Goal: Task Accomplishment & Management: Manage account settings

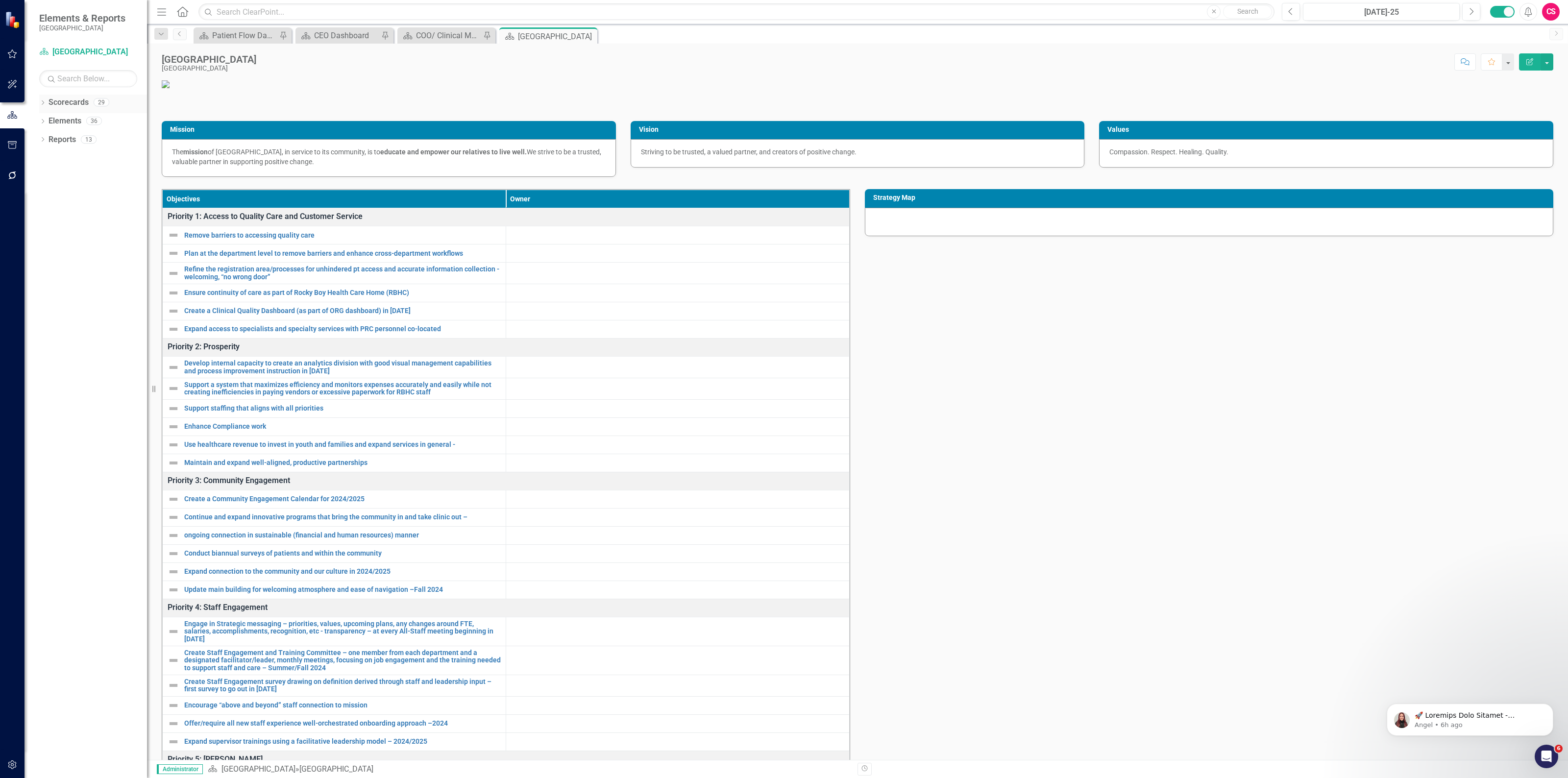
click at [41, 102] on icon "Dropdown" at bounding box center [42, 103] width 7 height 5
click at [49, 119] on icon "Dropdown" at bounding box center [47, 121] width 7 height 6
click at [69, 245] on link "IPCMH" at bounding box center [105, 251] width 83 height 12
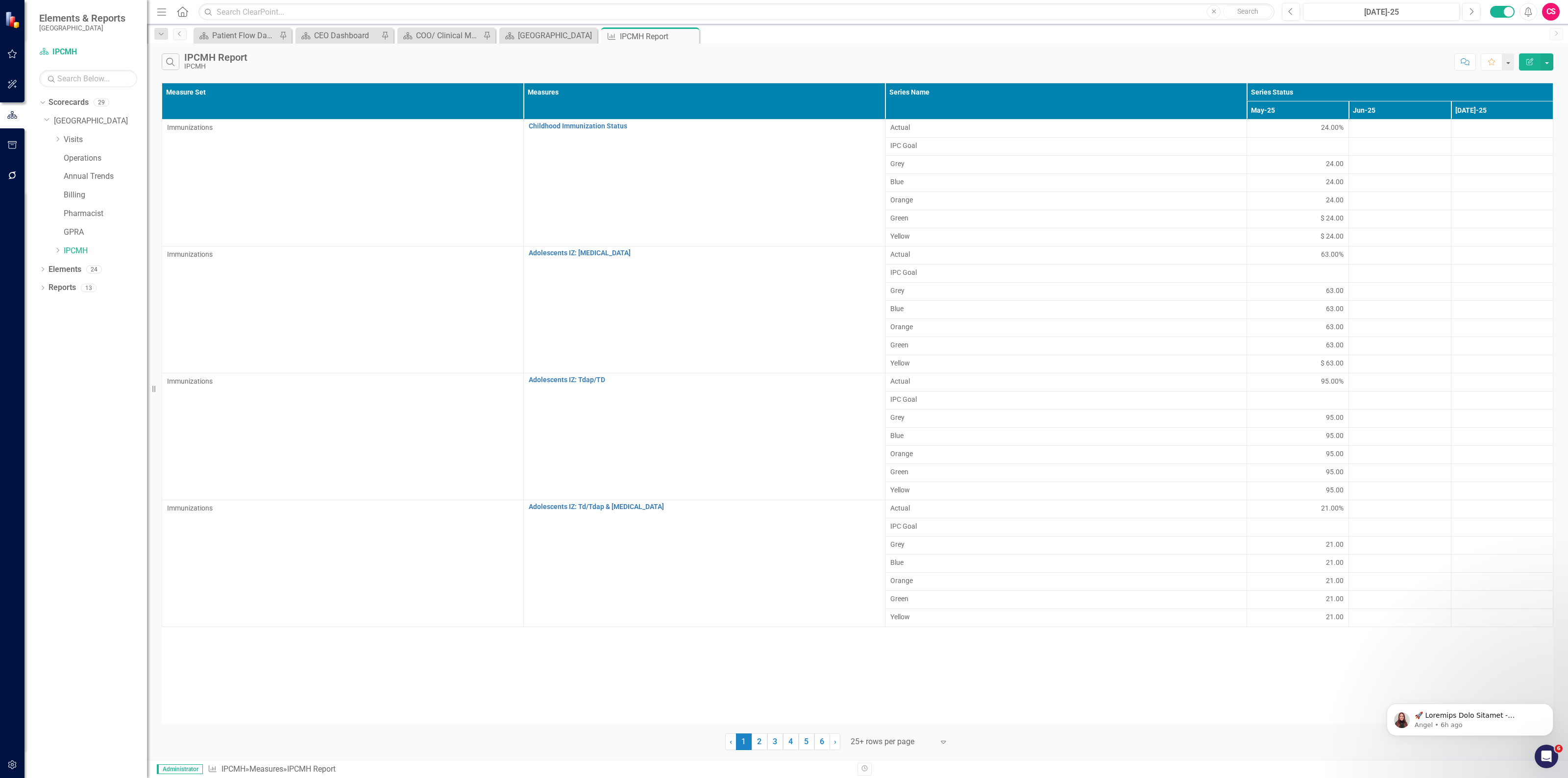
click at [908, 755] on div "Search IPCMH Report IPCMH Comment Favorite Edit Report Measure Set Measures Ser…" at bounding box center [858, 402] width 1421 height 717
click at [910, 746] on div at bounding box center [892, 742] width 83 height 13
click at [905, 723] on div "Display All Rows" at bounding box center [901, 726] width 92 height 12
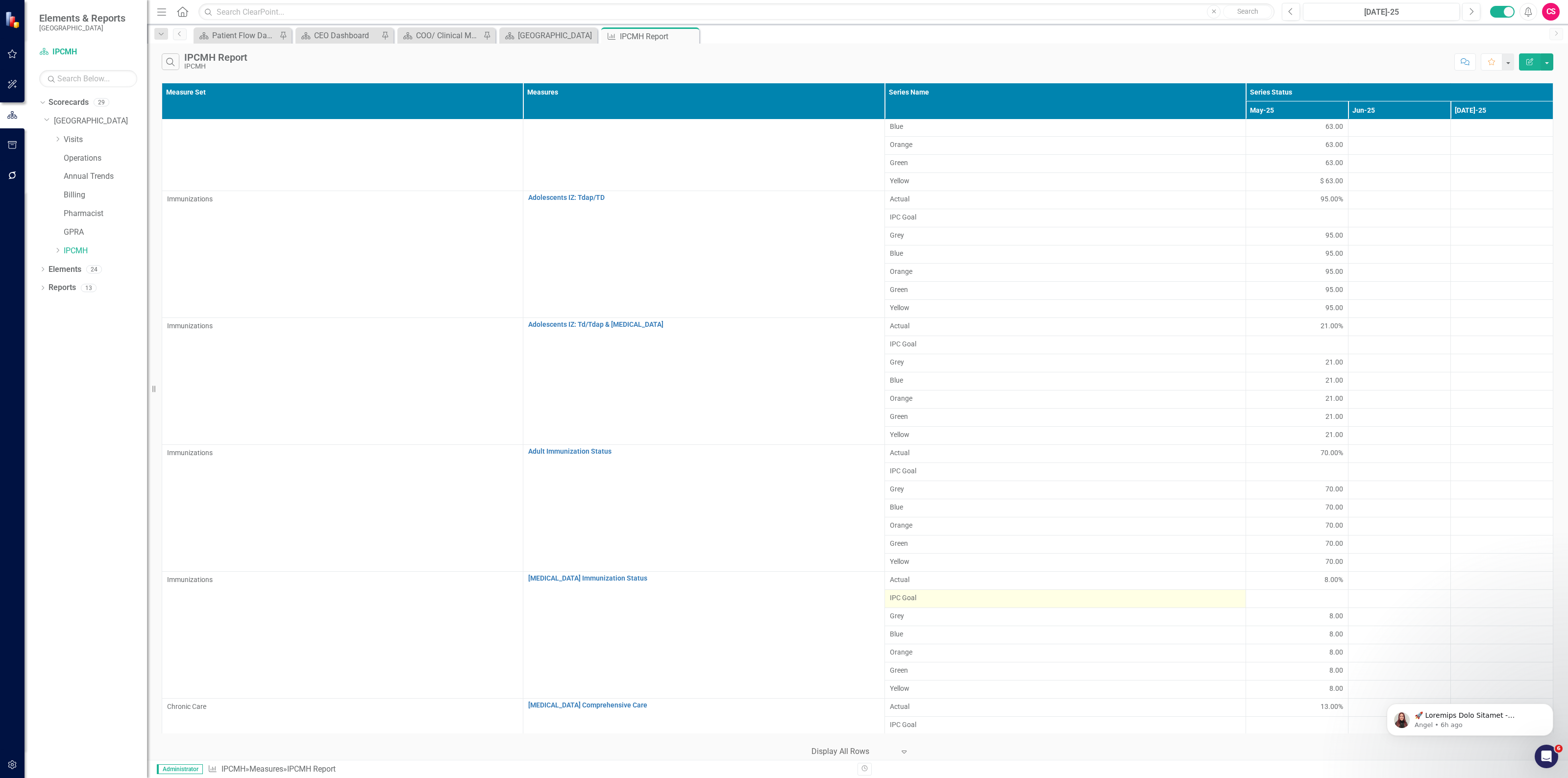
scroll to position [183, 0]
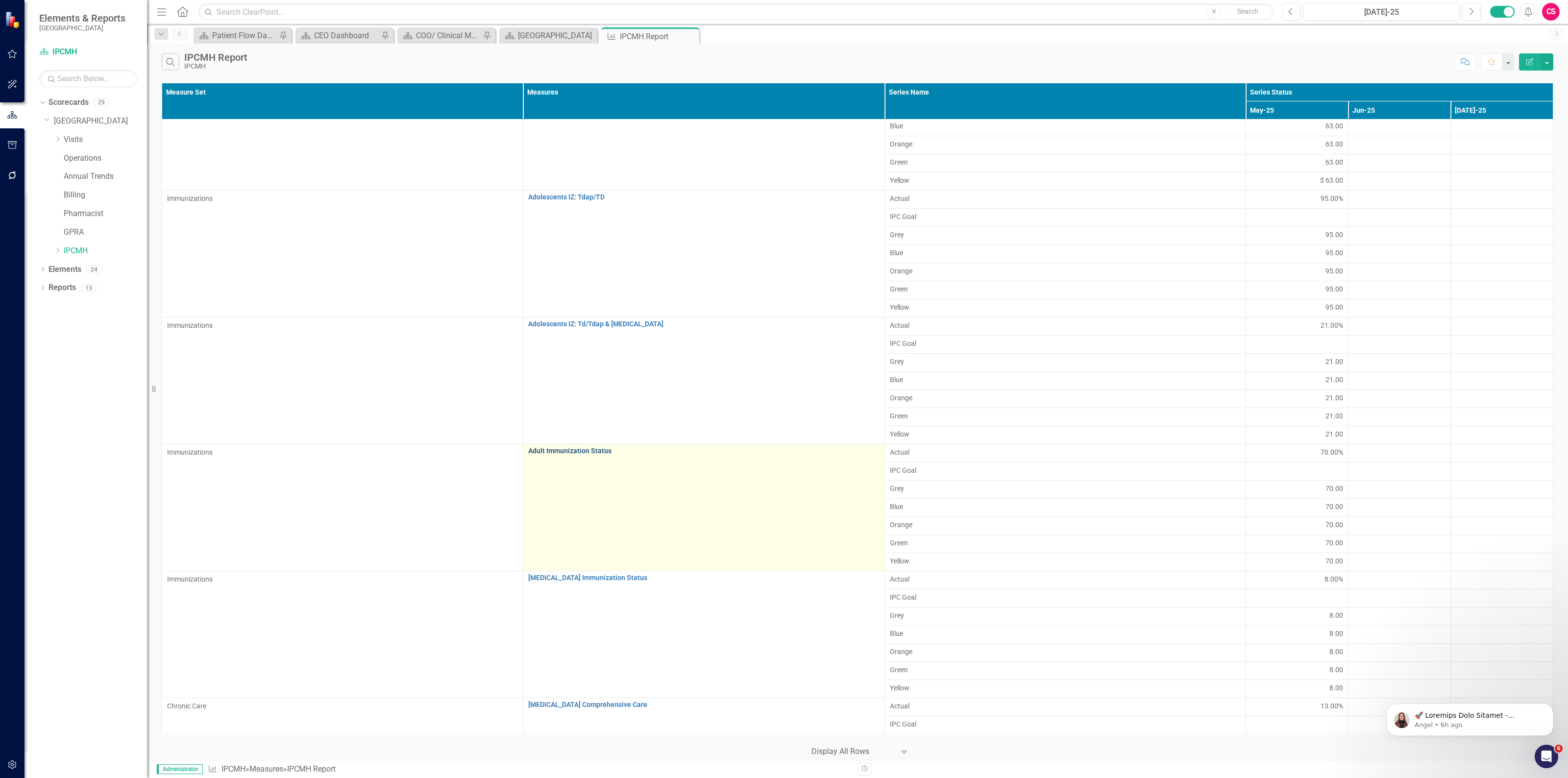
click at [581, 451] on link "Adult Immunization Status" at bounding box center [704, 451] width 351 height 7
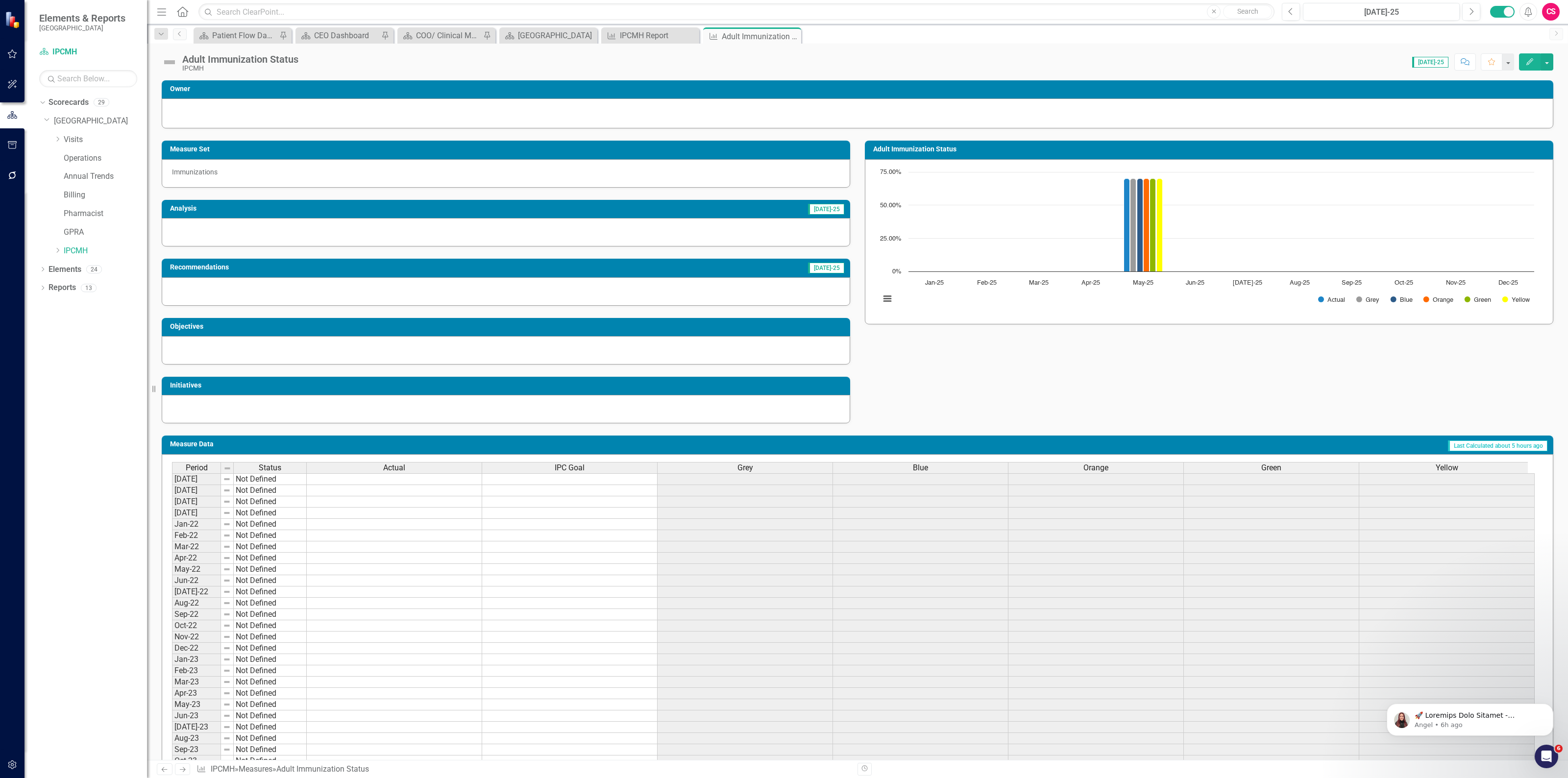
click at [768, 468] on div "Grey" at bounding box center [744, 468] width 175 height 11
click at [768, 468] on div "Grey" at bounding box center [744, 468] width 175 height 11
click at [770, 468] on div "Grey" at bounding box center [744, 468] width 175 height 11
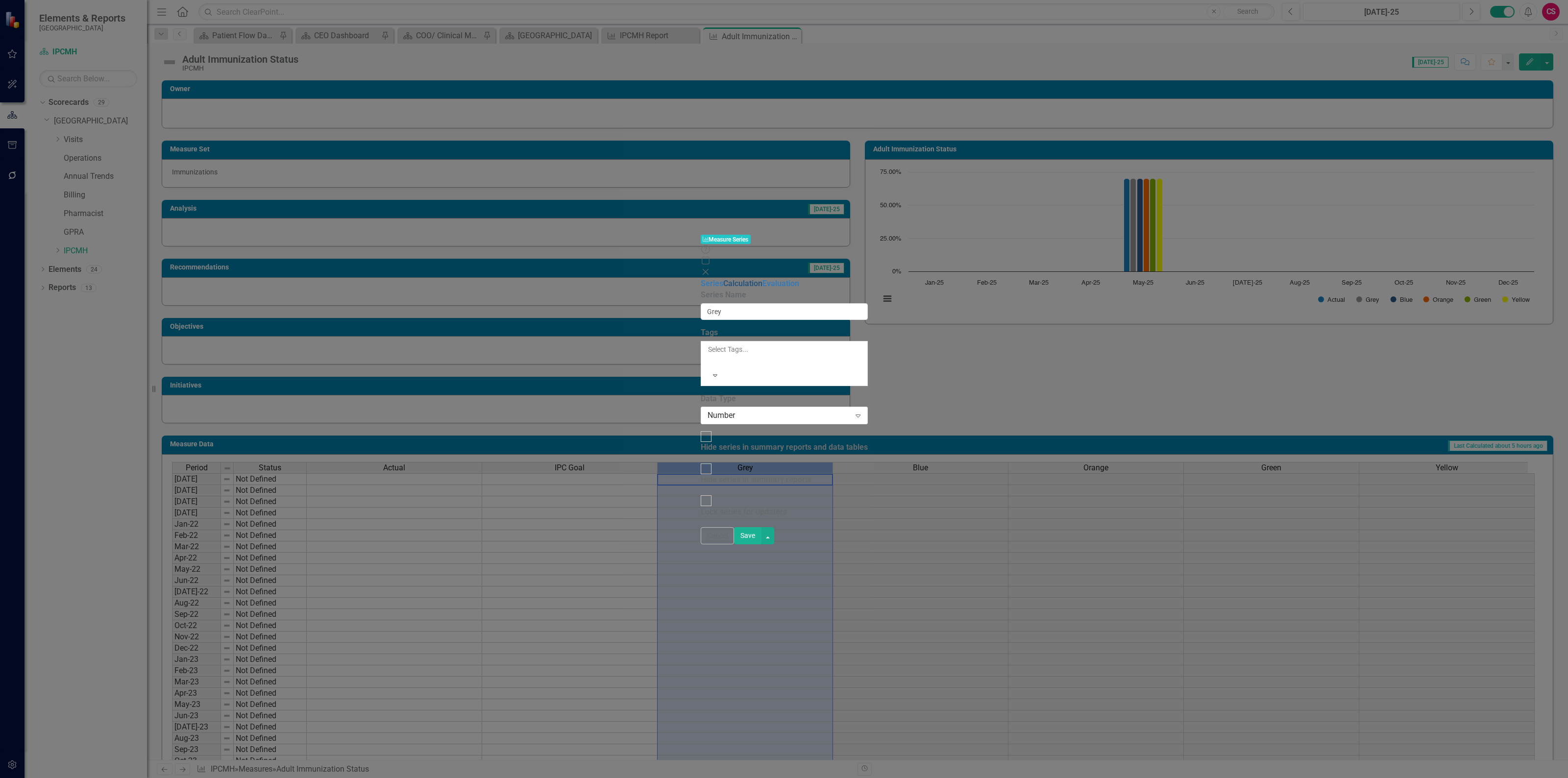
click at [723, 279] on link "Calculation" at bounding box center [743, 283] width 39 height 9
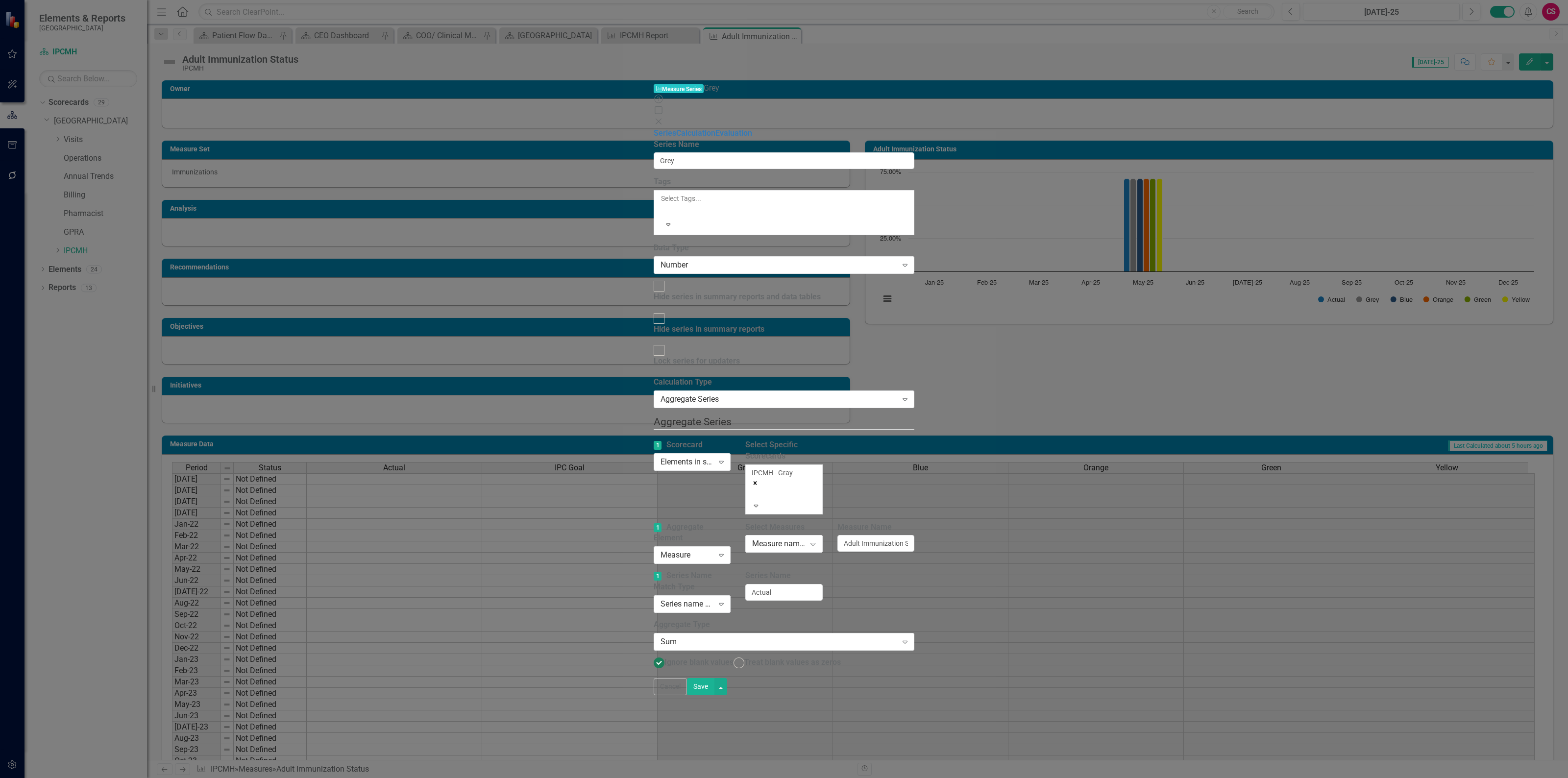
click at [662, 119] on icon at bounding box center [659, 122] width 6 height 6
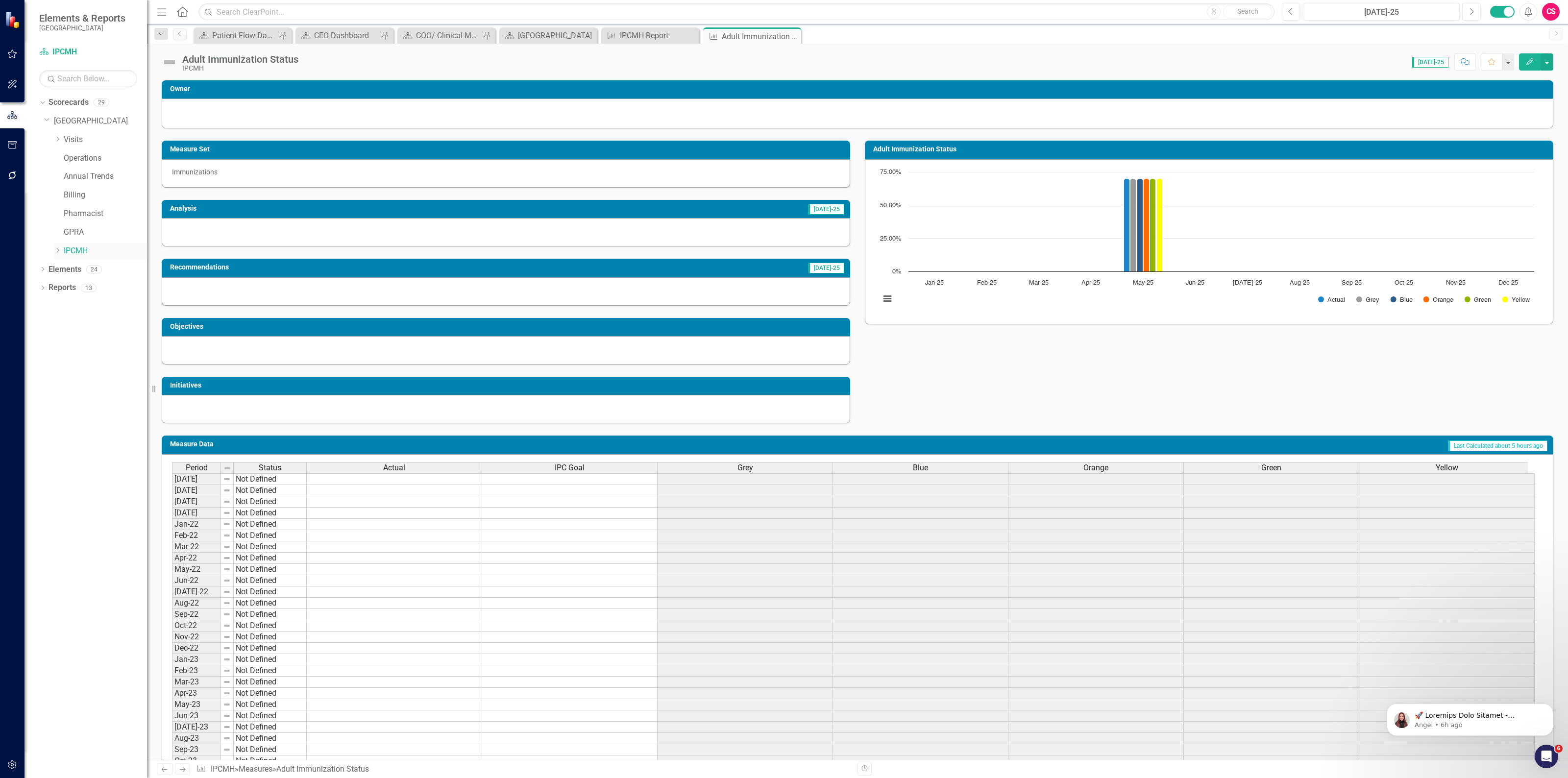
click at [57, 253] on icon "Dropdown" at bounding box center [58, 251] width 7 height 6
click at [57, 250] on icon "Dropdown" at bounding box center [57, 249] width 6 height 7
click at [640, 37] on div "IPCMH Report" at bounding box center [652, 35] width 65 height 12
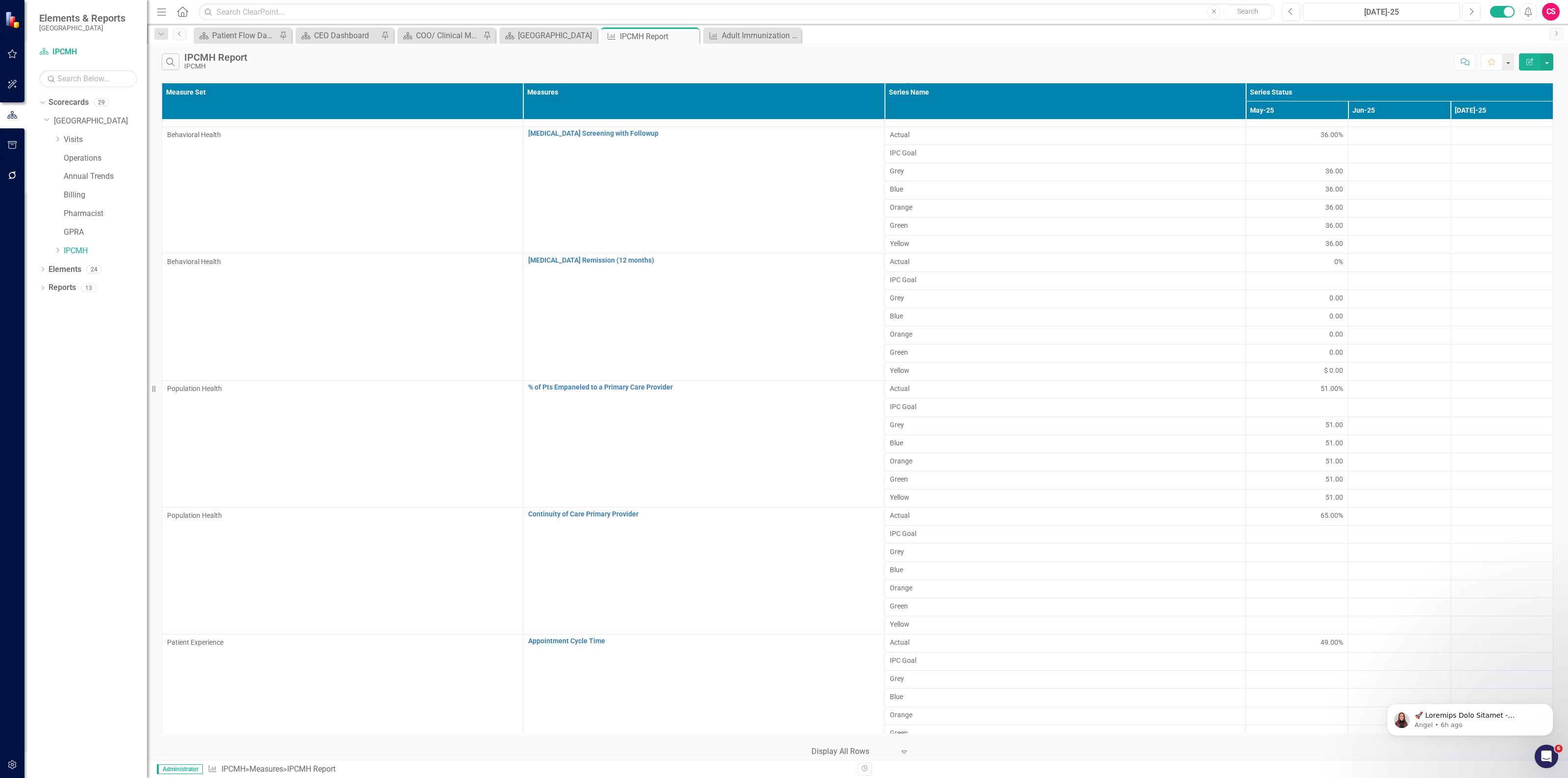
scroll to position [2451, 0]
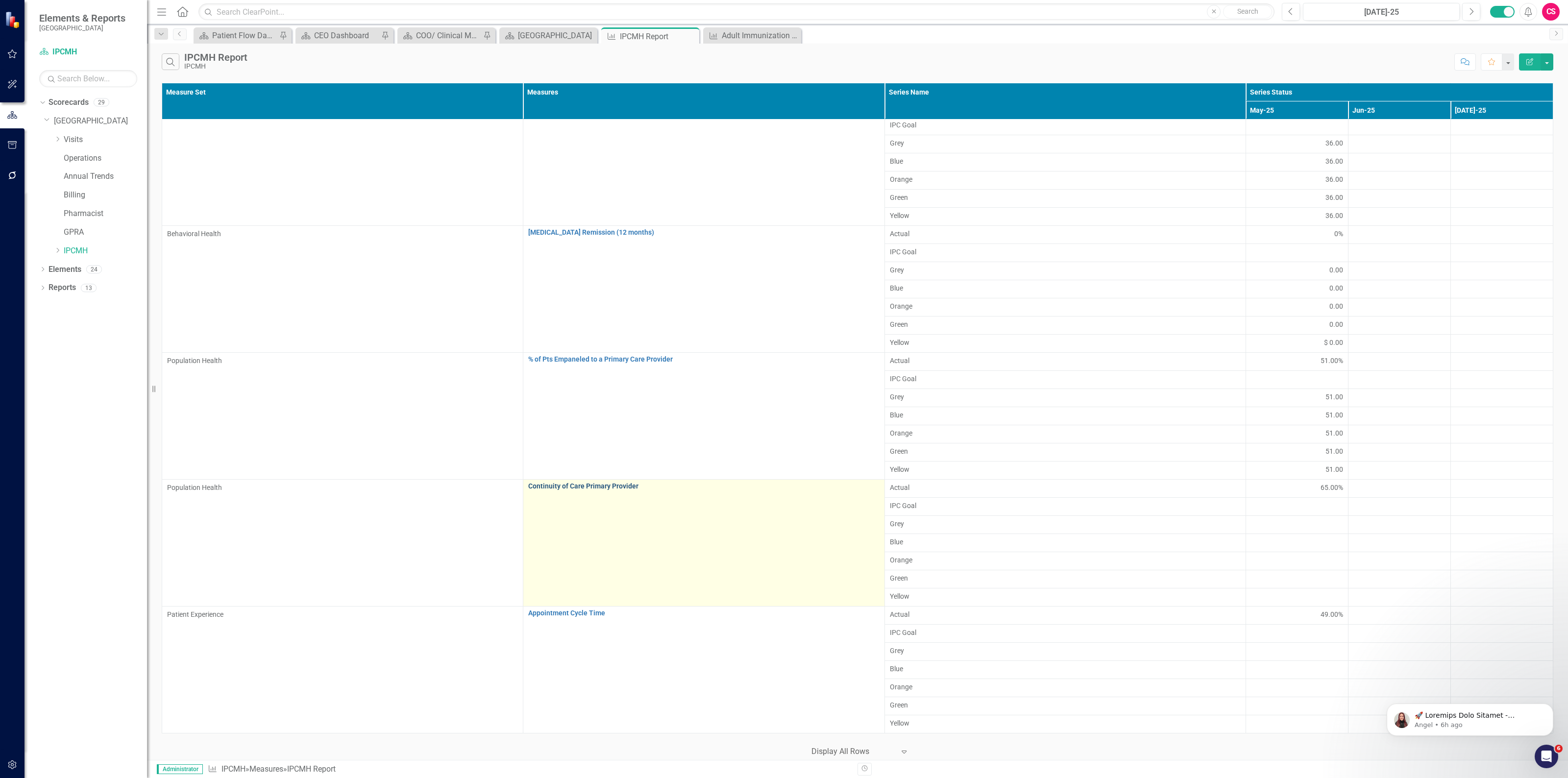
click at [592, 484] on link "Continuity of Care Primary Provider" at bounding box center [704, 486] width 351 height 7
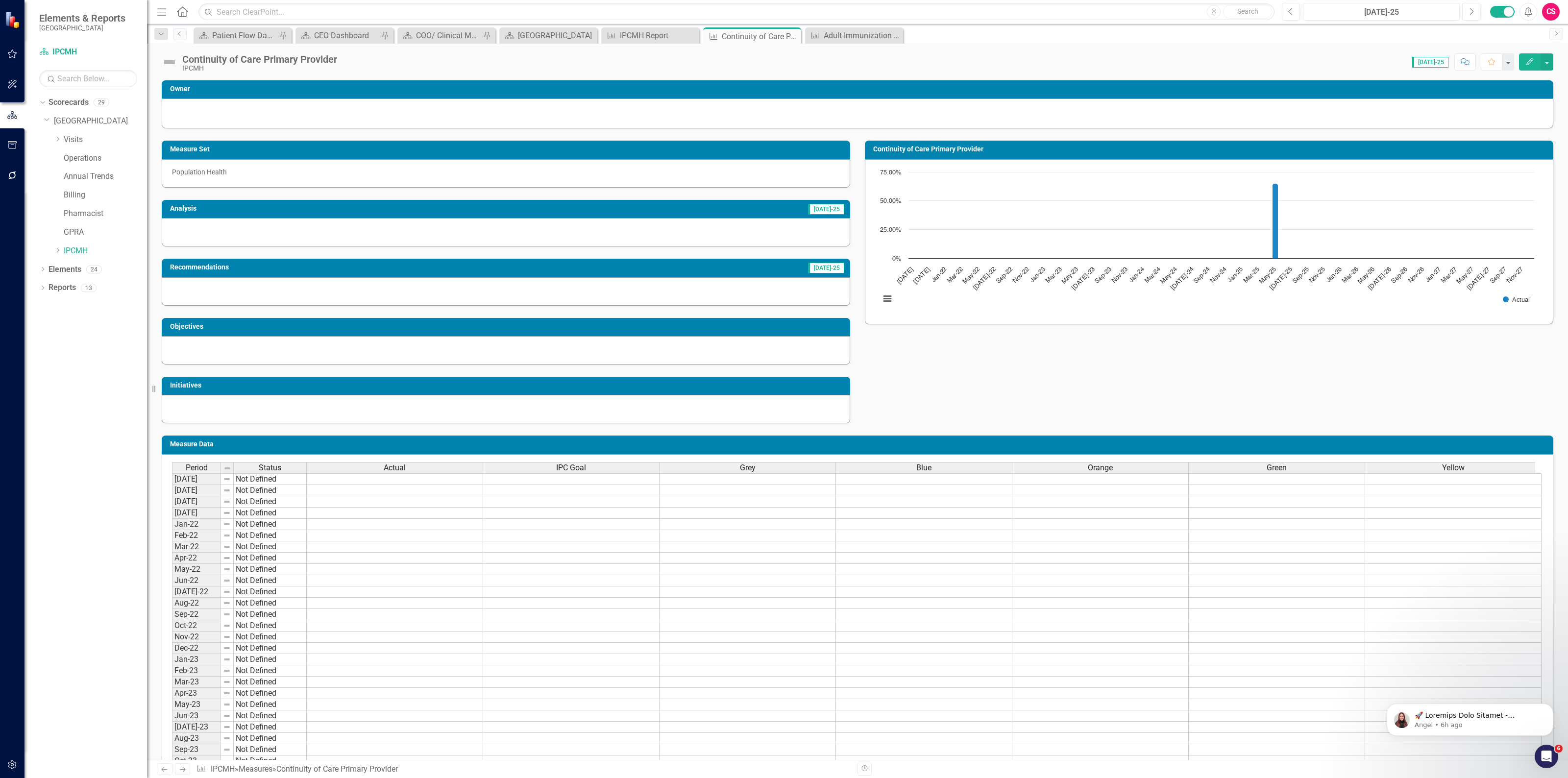
click at [729, 467] on div "Grey" at bounding box center [747, 468] width 176 height 11
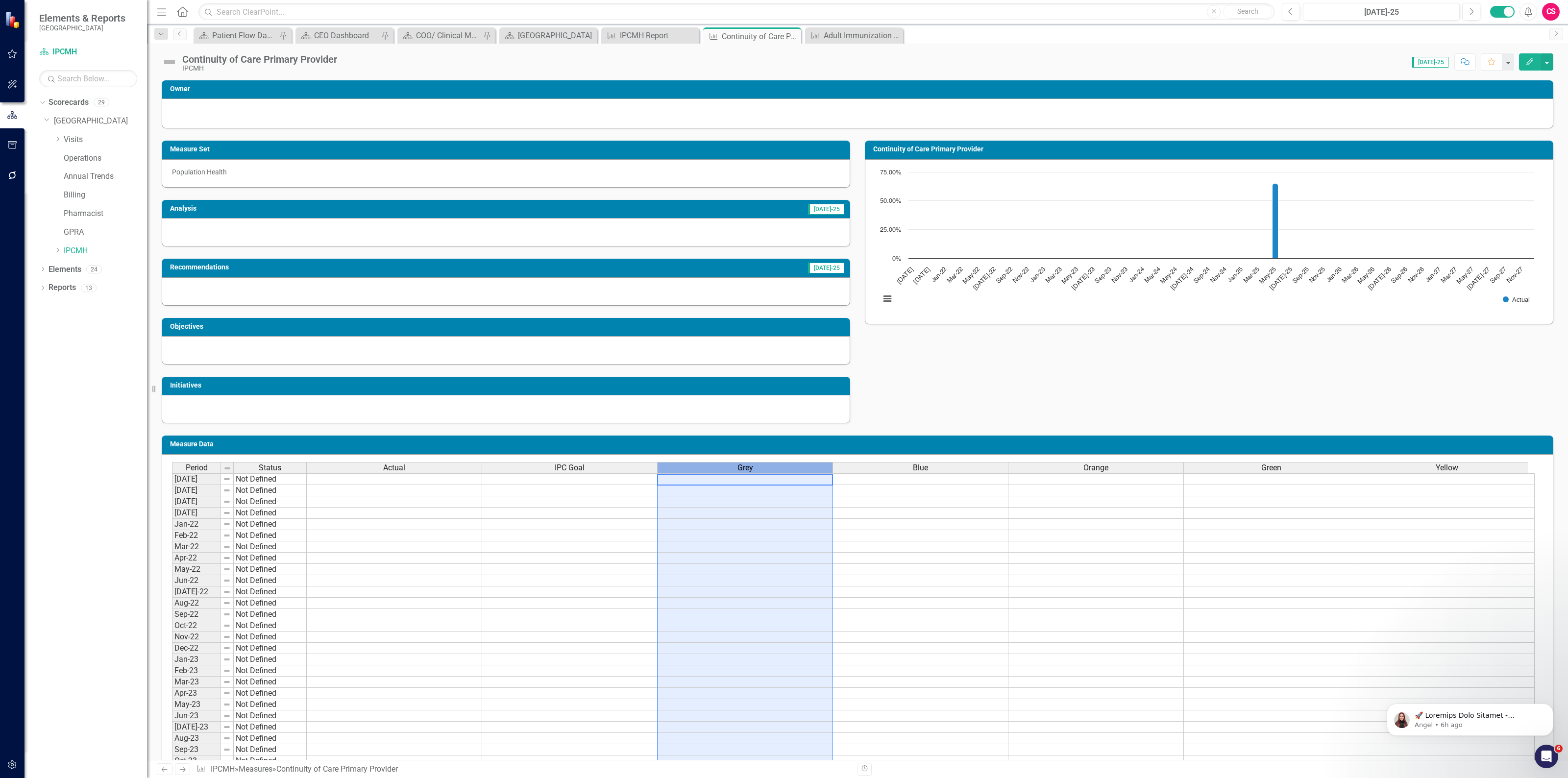
click at [729, 467] on div "Grey" at bounding box center [744, 468] width 175 height 11
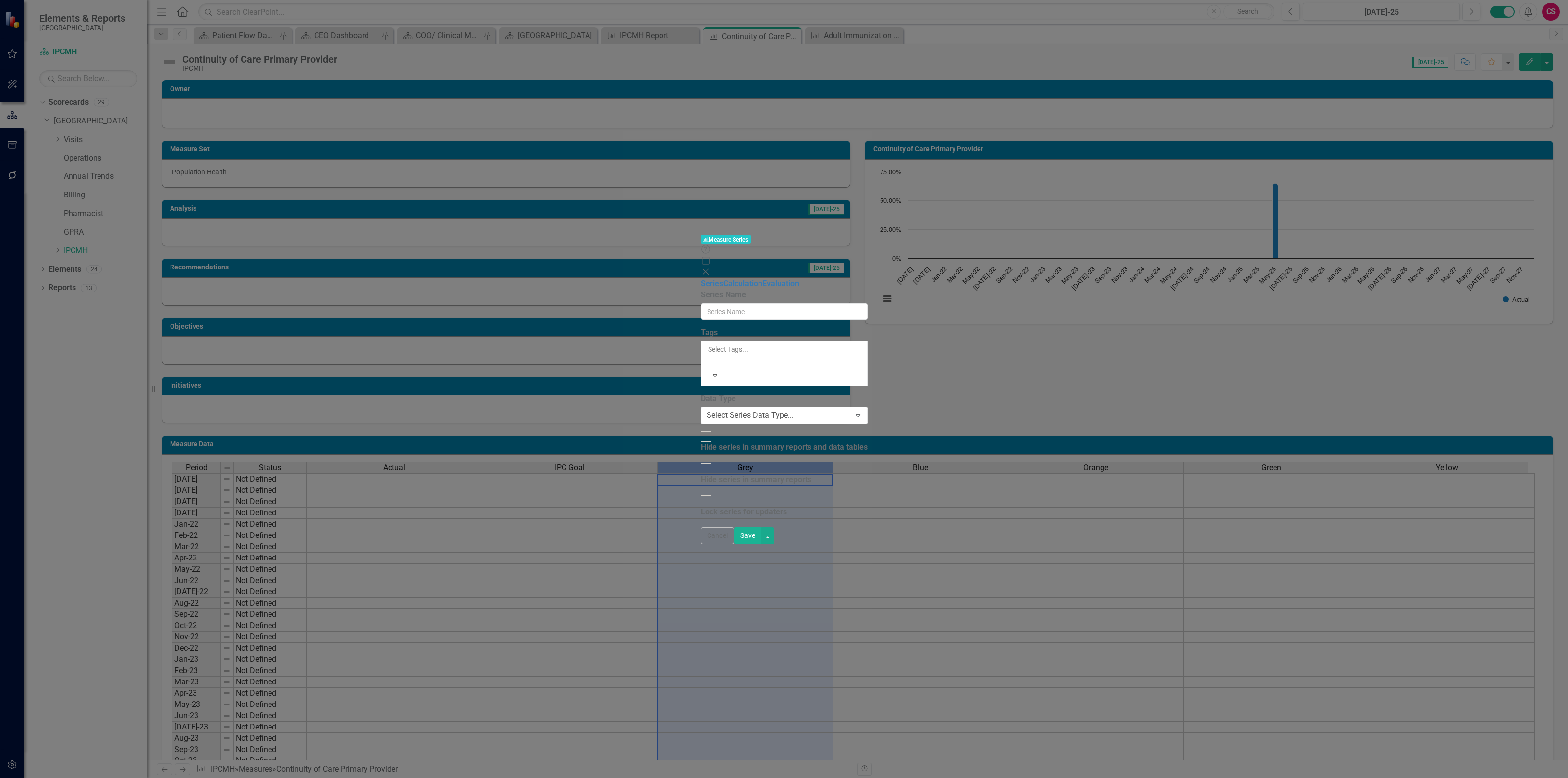
type input "Grey"
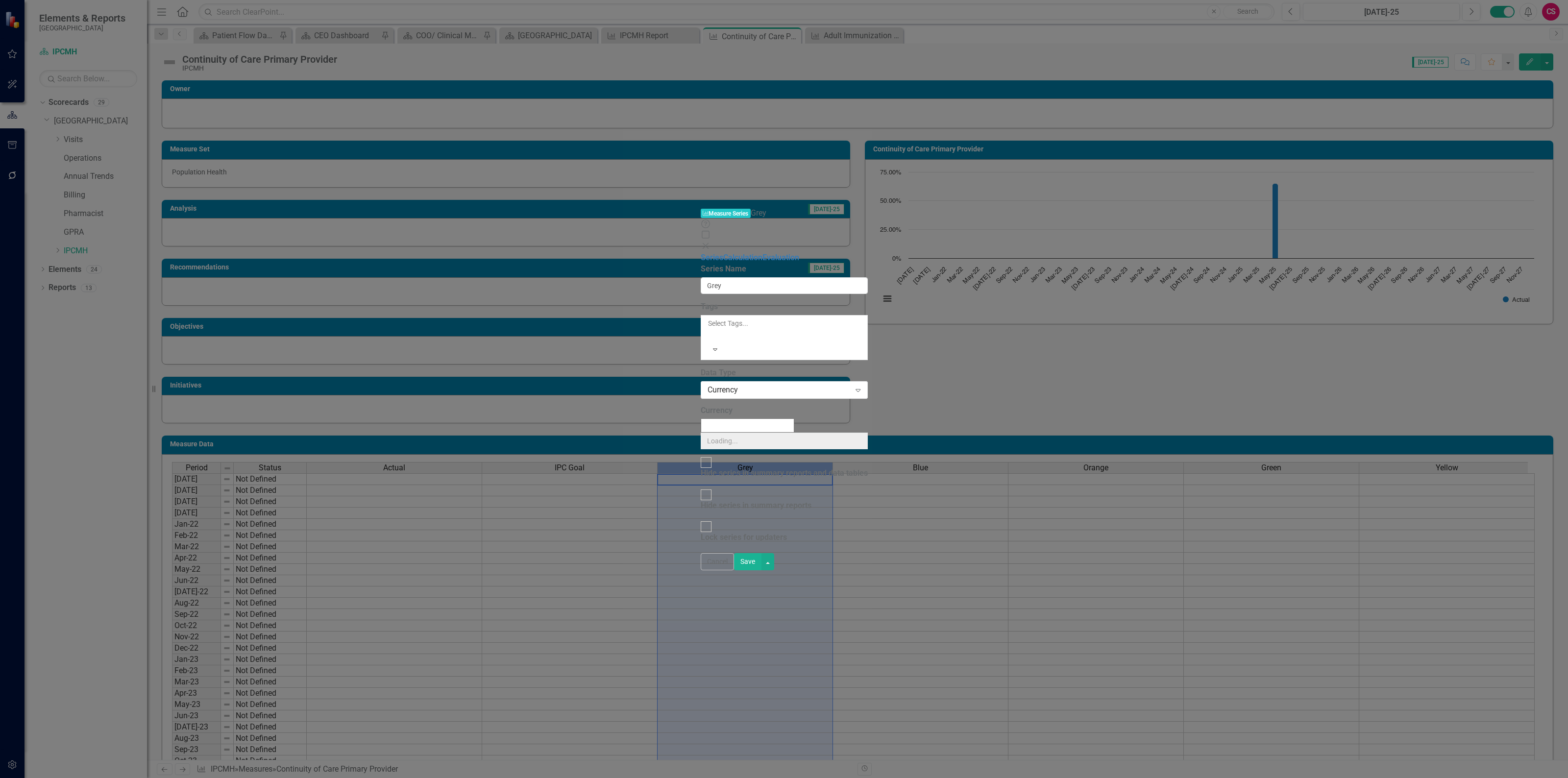
click at [701, 368] on div "Data Type Currency Expand" at bounding box center [784, 383] width 167 height 30
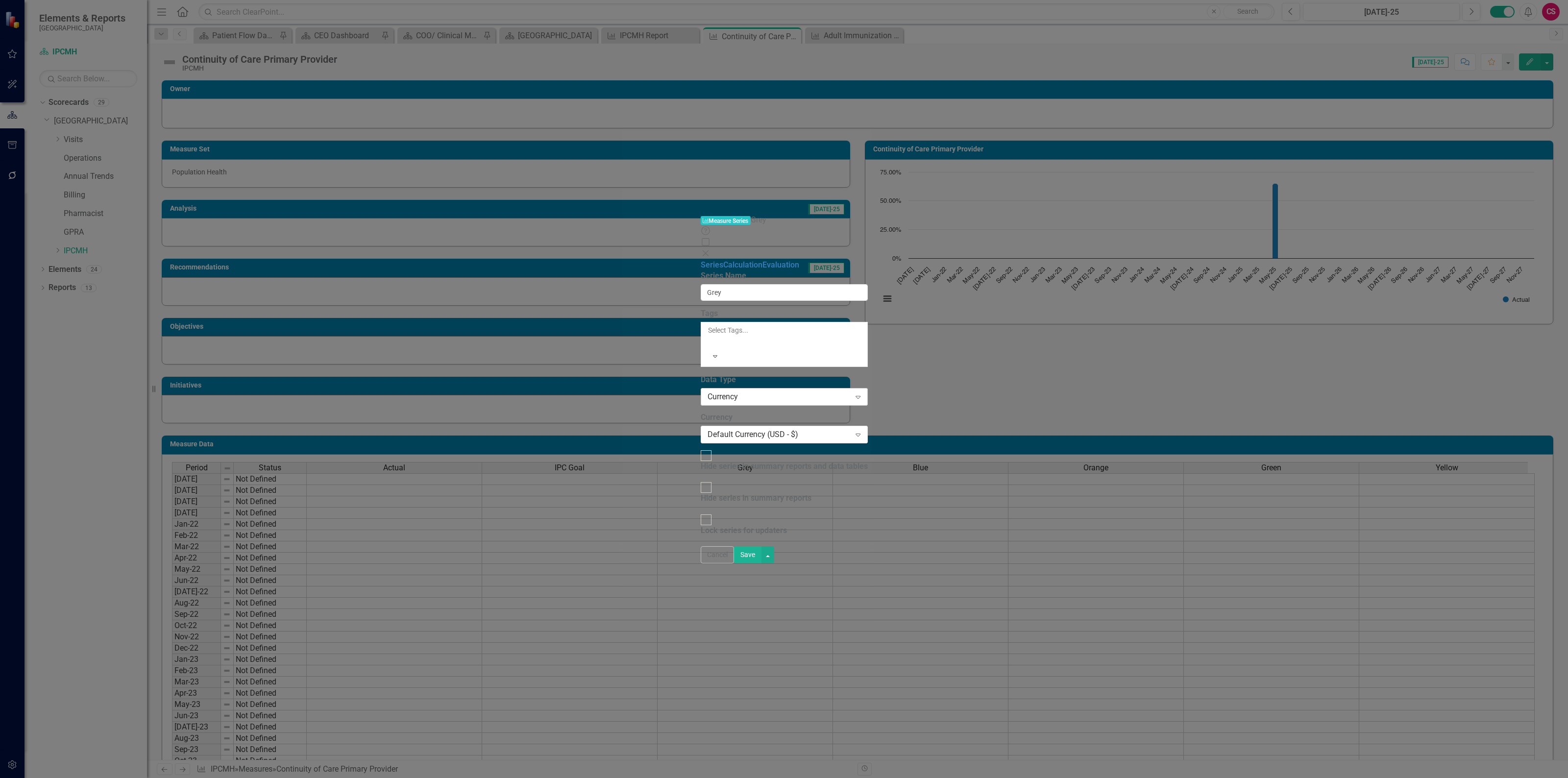
click at [707, 391] on div "Currency" at bounding box center [779, 397] width 143 height 12
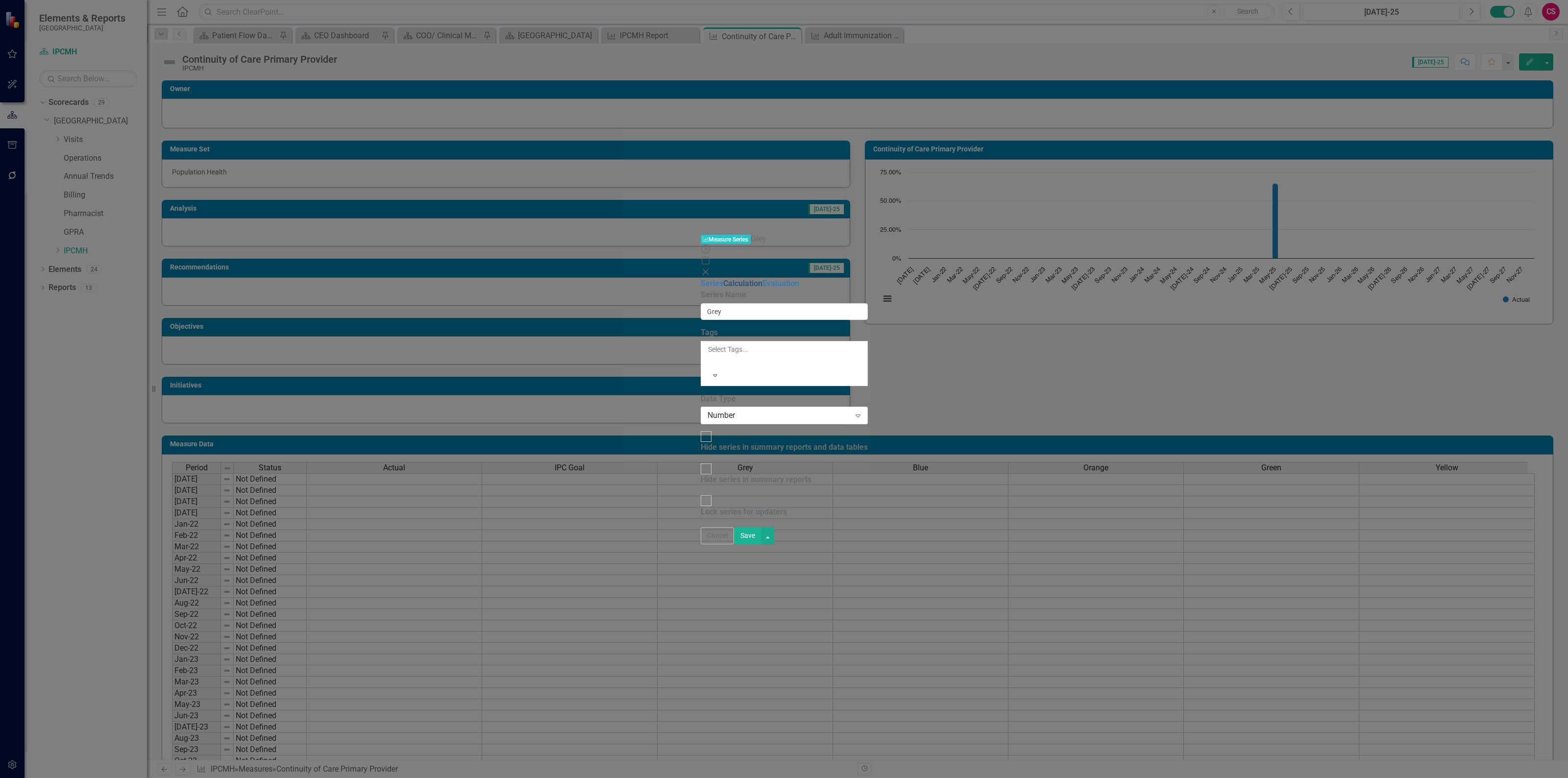
click at [723, 279] on link "Calculation" at bounding box center [743, 283] width 39 height 9
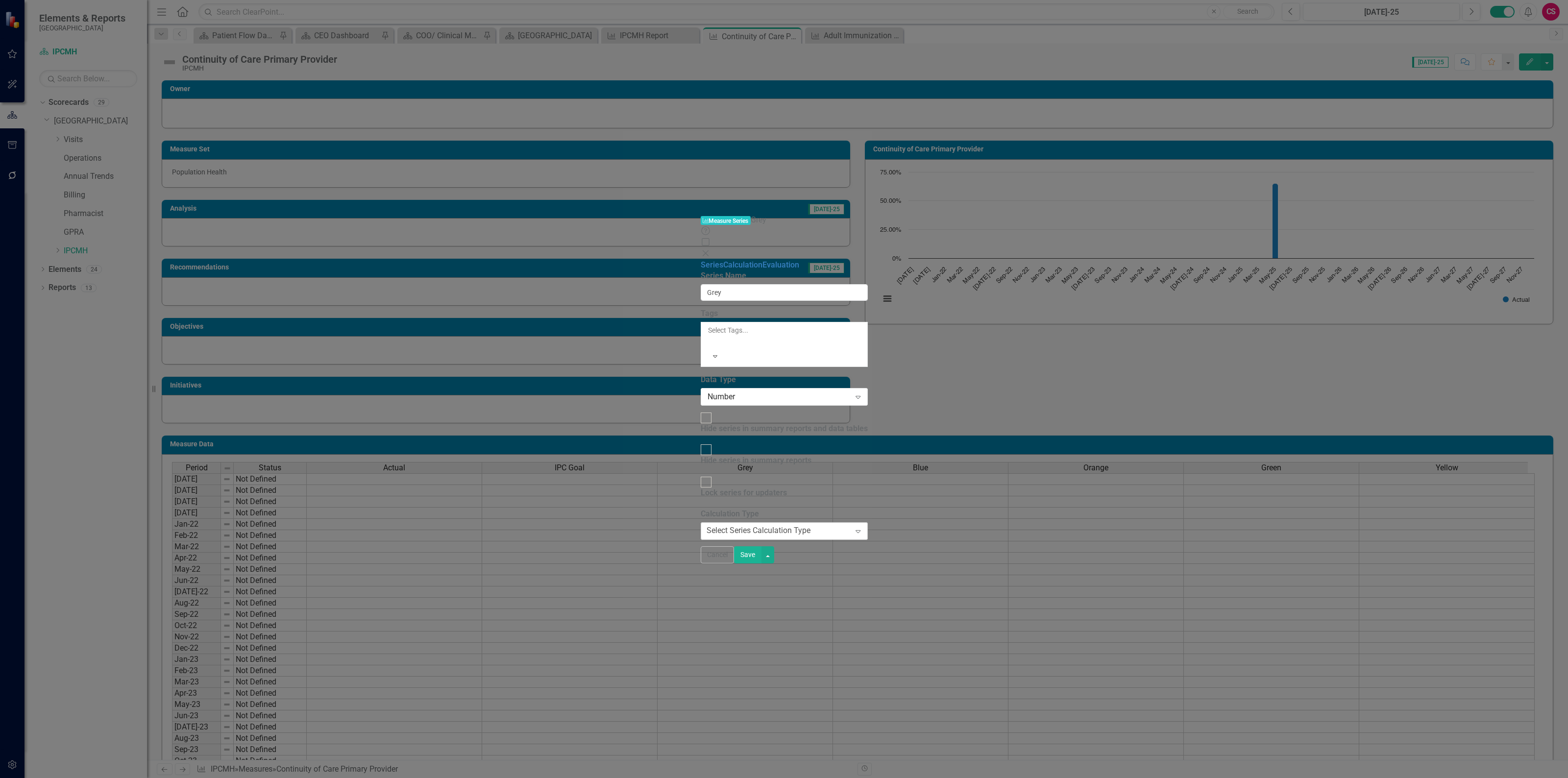
click at [707, 525] on div "Select Series Calculation Type" at bounding box center [758, 531] width 104 height 12
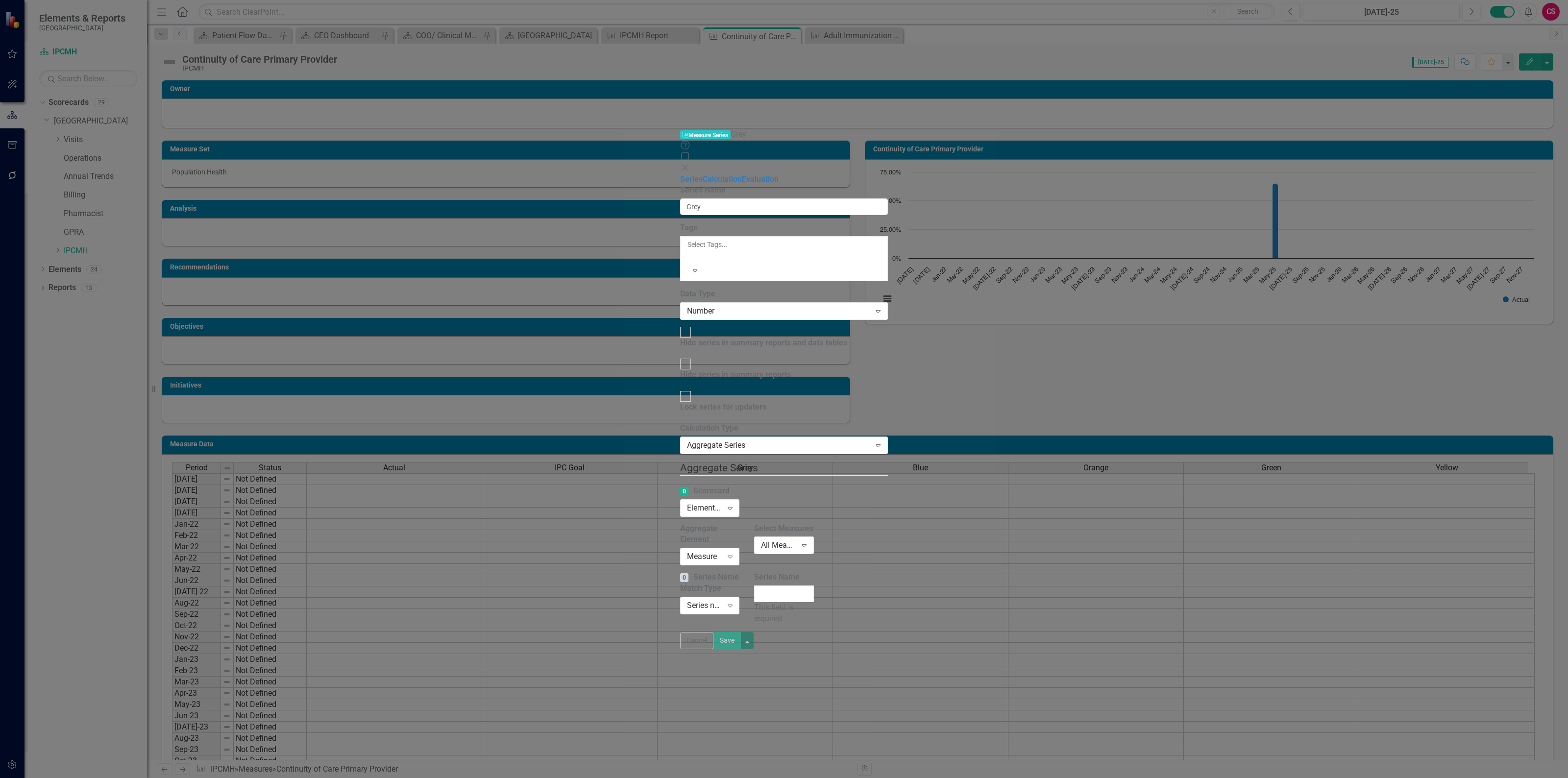
click at [680, 486] on div "0 Scorecard Elements in all Scorecards Expand" at bounding box center [709, 501] width 59 height 30
click at [680, 499] on div "Elements in all Scorecards Expand" at bounding box center [709, 508] width 59 height 18
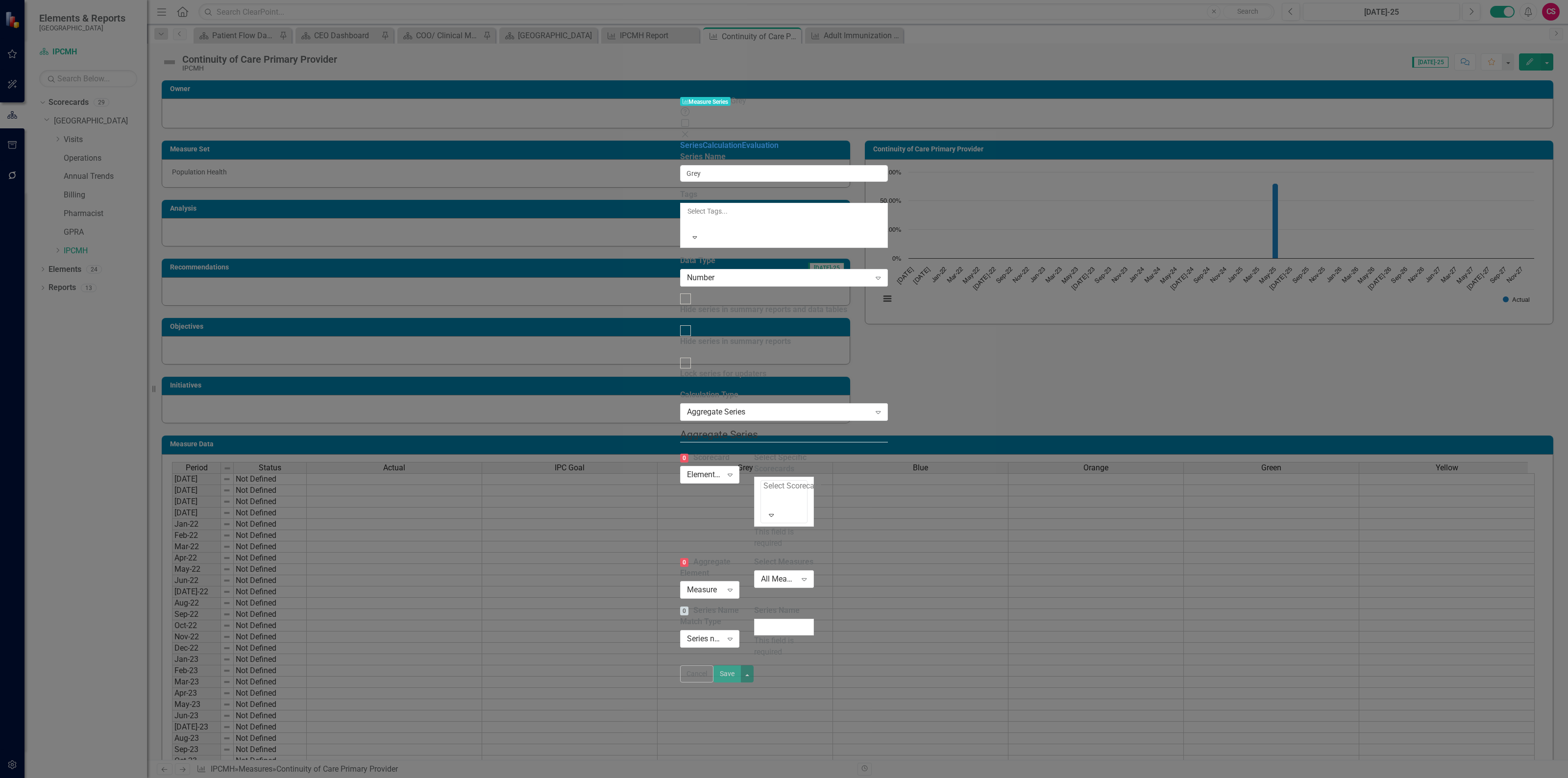
click at [765, 493] on div at bounding box center [764, 500] width 2 height 13
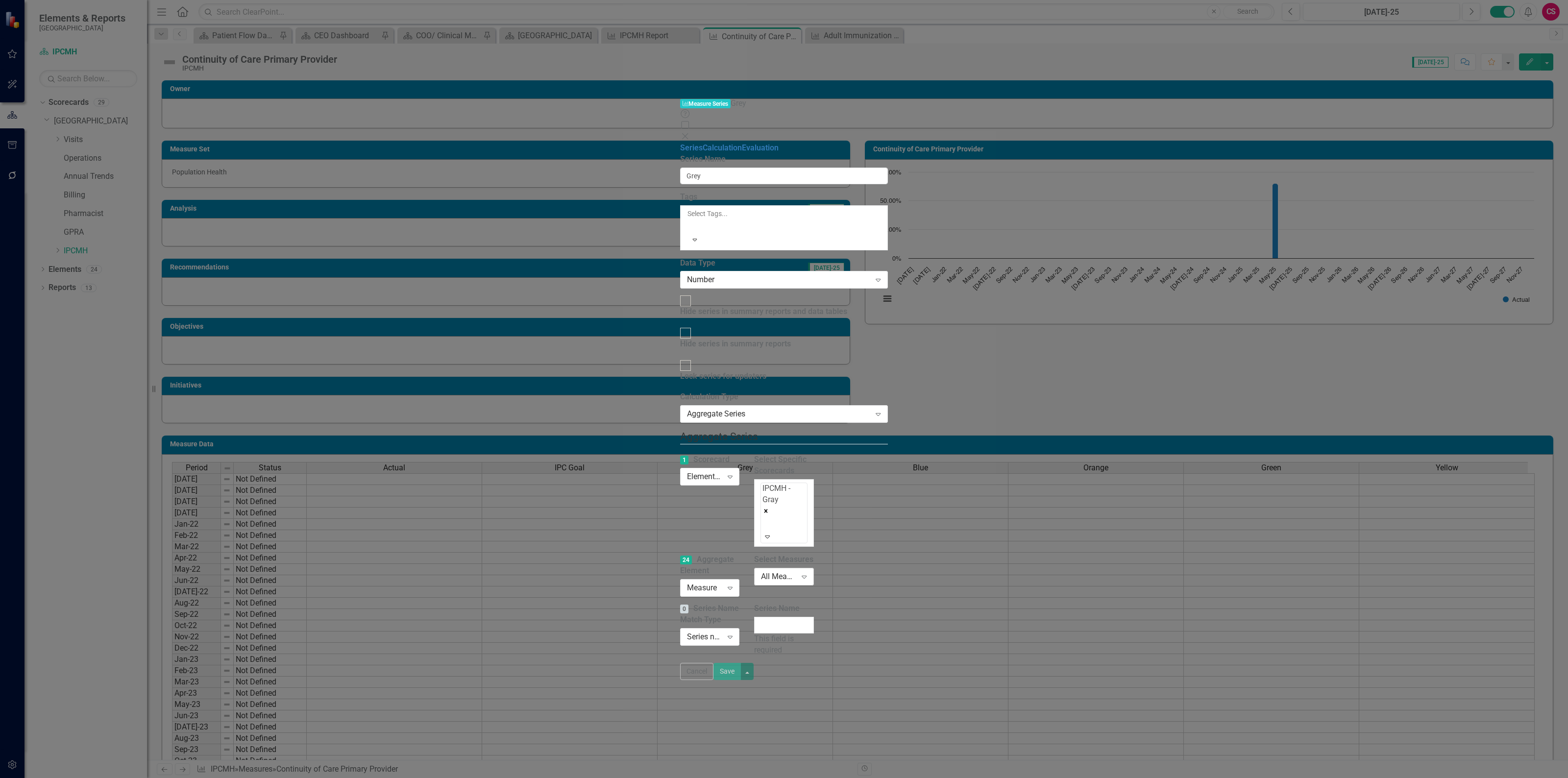
click at [813, 568] on div "All Measures Expand" at bounding box center [783, 576] width 59 height 18
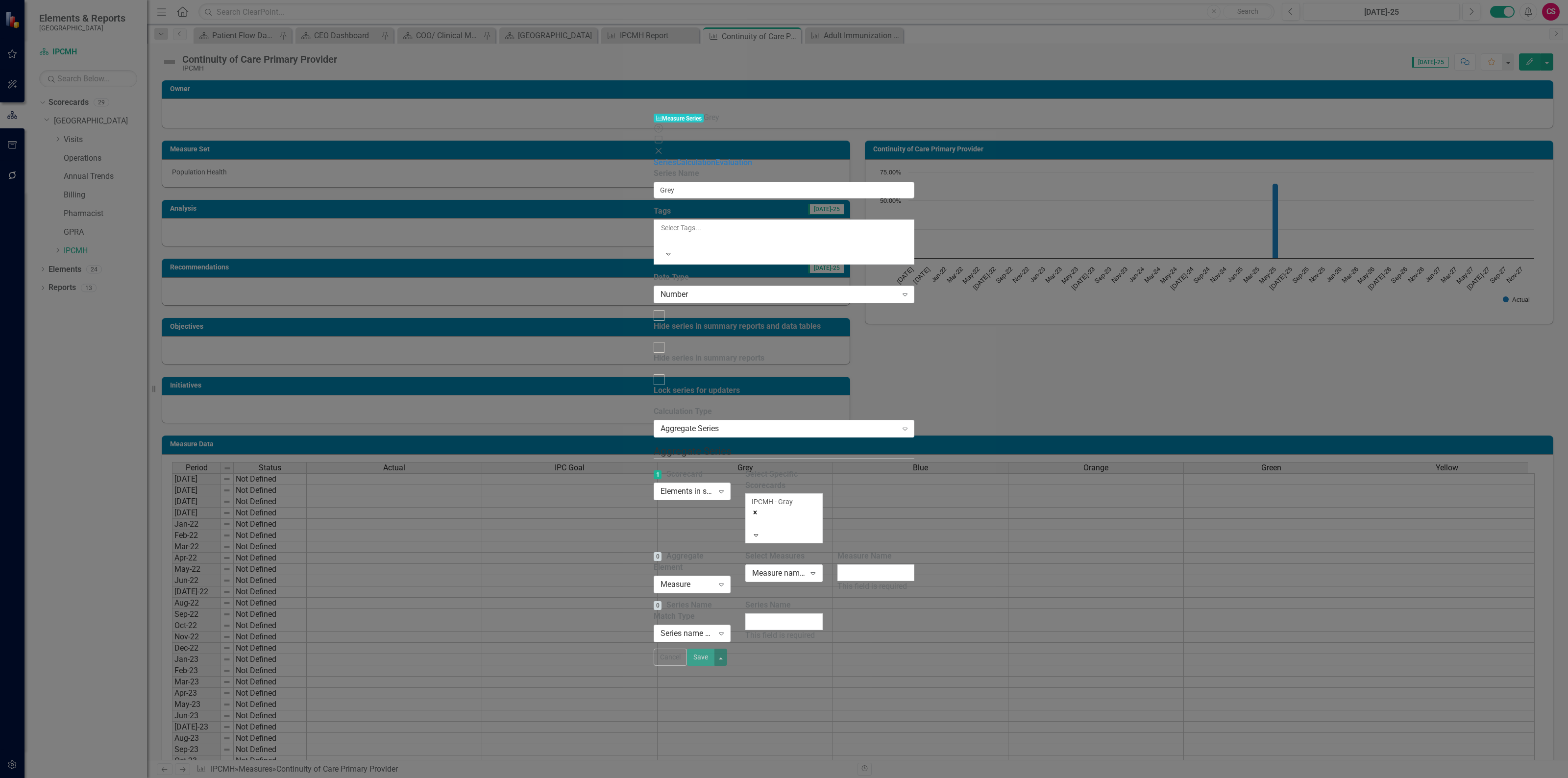
click at [663, 147] on icon "Close" at bounding box center [659, 151] width 10 height 8
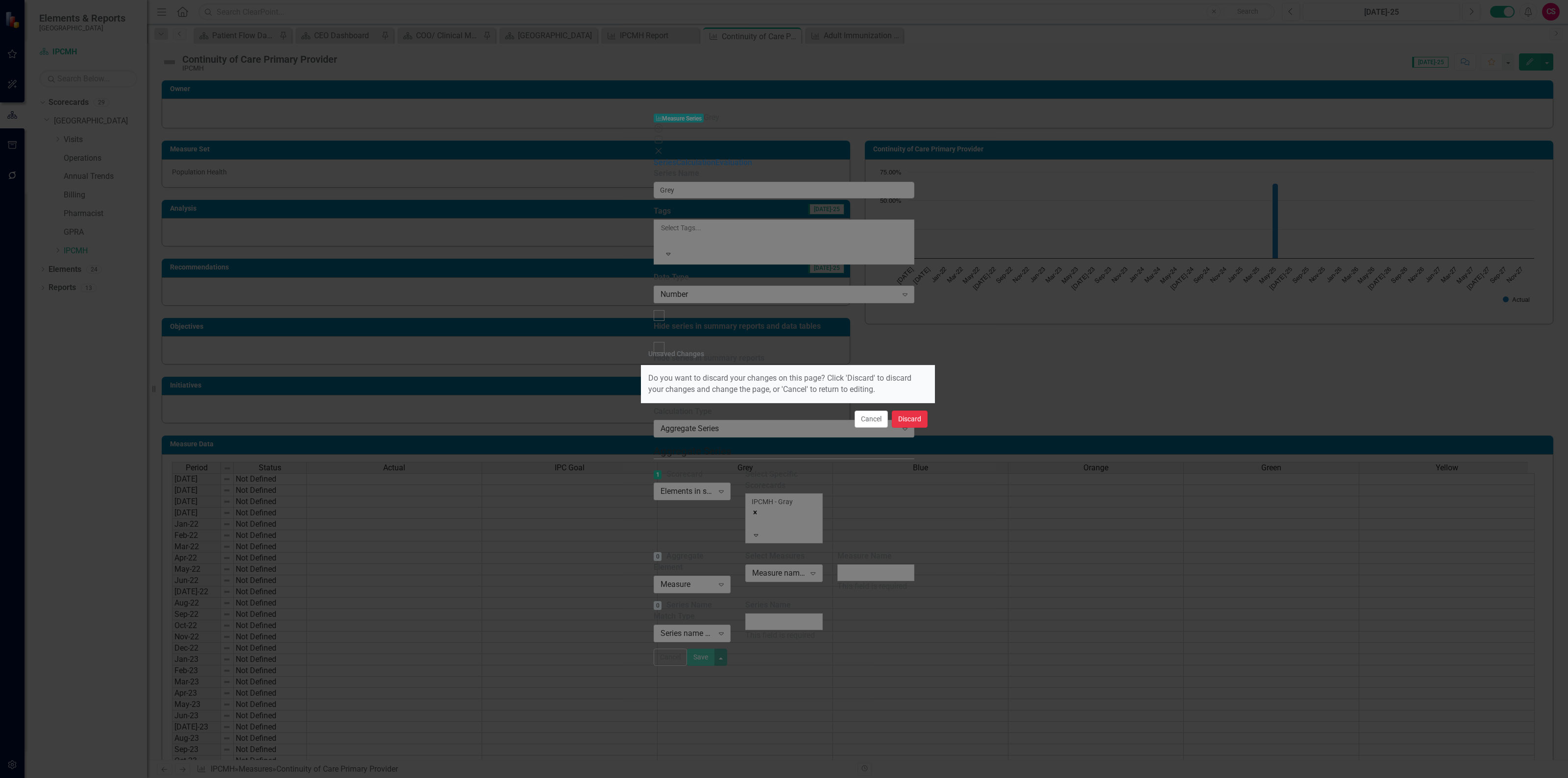
click at [912, 414] on button "Discard" at bounding box center [909, 419] width 36 height 17
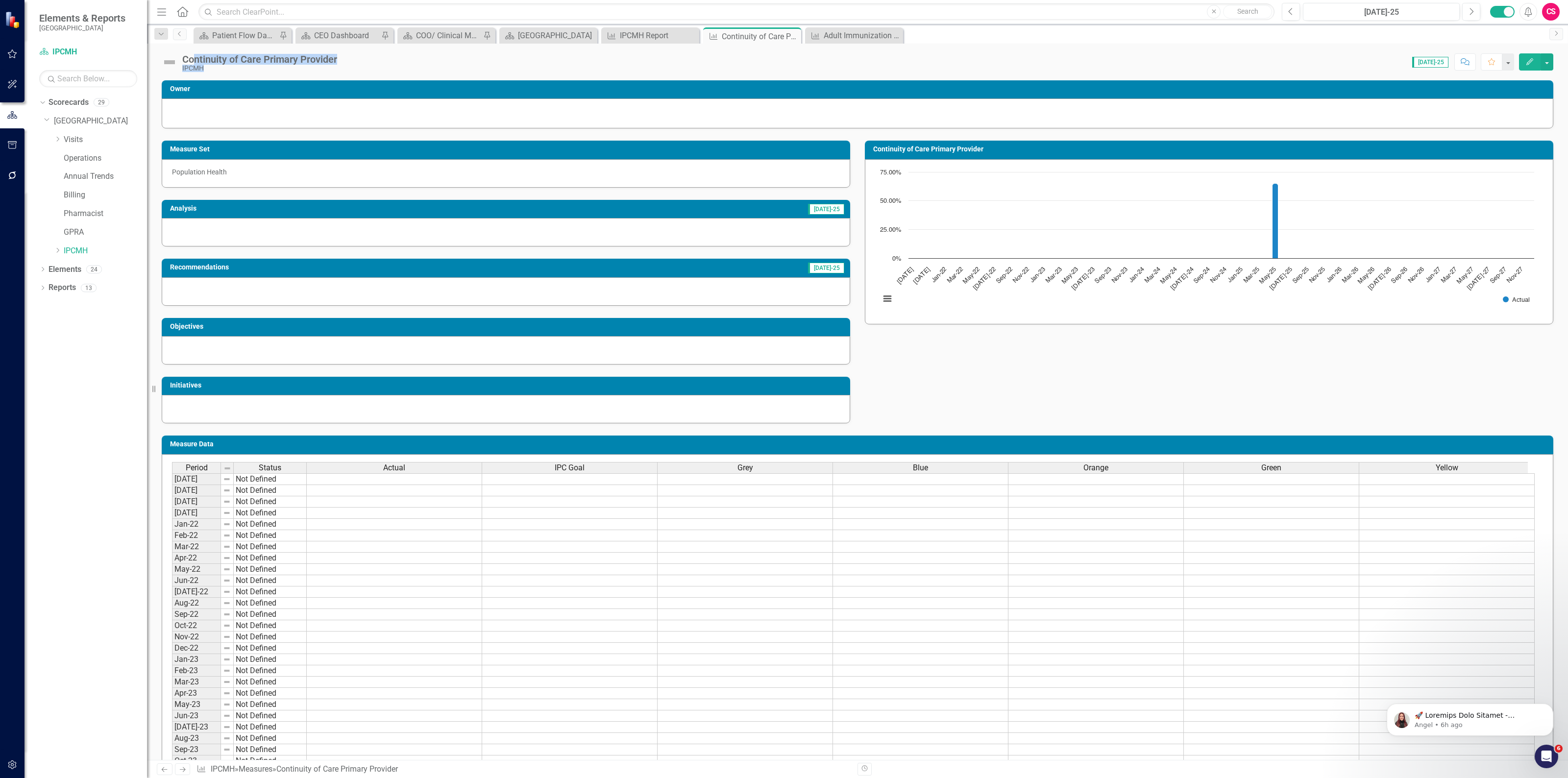
drag, startPoint x: 307, startPoint y: 59, endPoint x: 192, endPoint y: 57, distance: 115.0
click at [192, 57] on div "Continuity of Care Primary Provider IPCMH Score: N/A Jul-25 Completed Comment F…" at bounding box center [858, 58] width 1421 height 29
click at [192, 57] on div "Continuity of Care Primary Provider" at bounding box center [259, 60] width 155 height 11
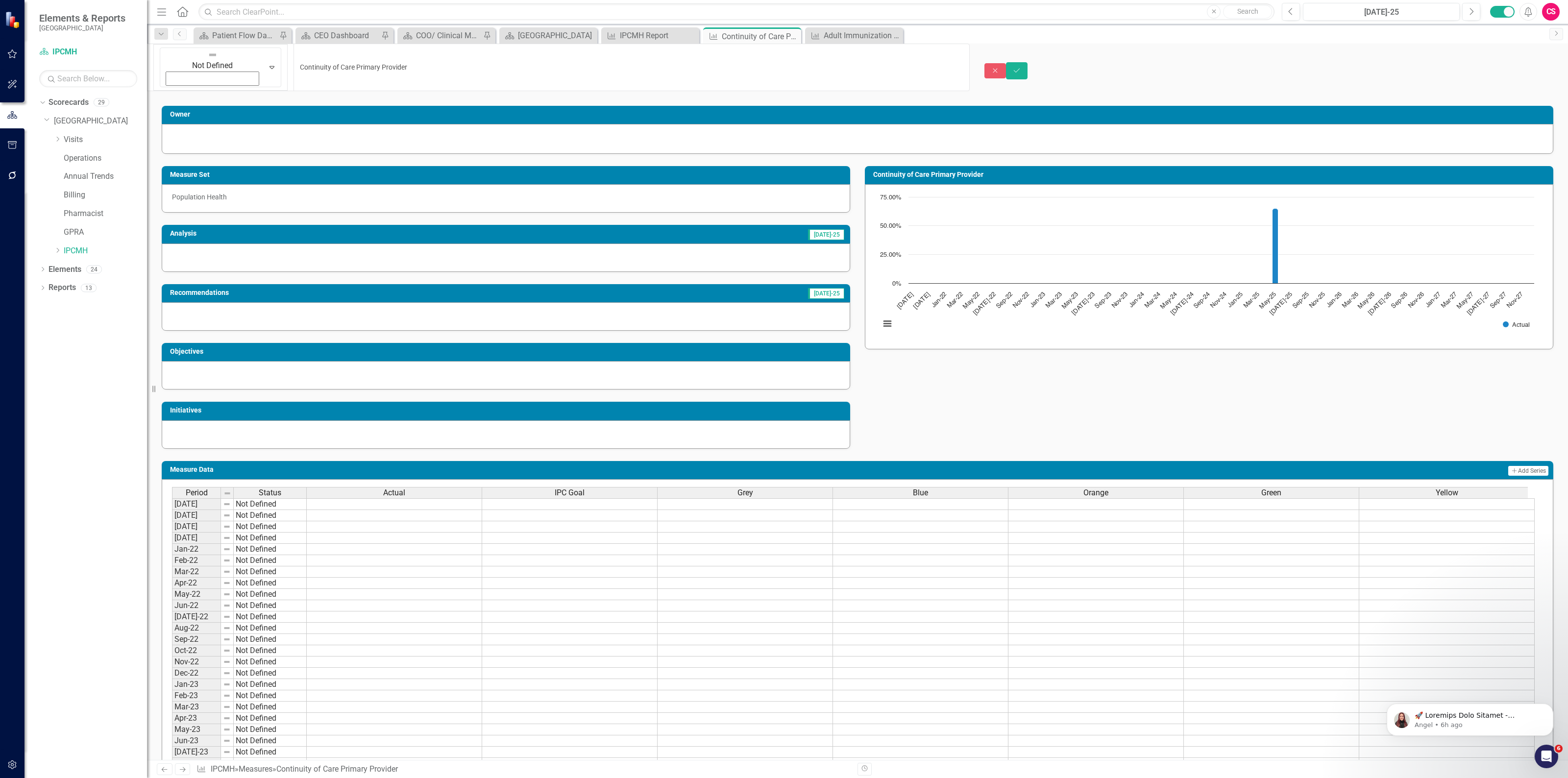
drag, startPoint x: 182, startPoint y: 57, endPoint x: 332, endPoint y: 58, distance: 150.0
drag, startPoint x: 332, startPoint y: 58, endPoint x: 198, endPoint y: 54, distance: 134.1
click at [293, 54] on input "Continuity of Care Primary Provider" at bounding box center [631, 68] width 676 height 47
click at [1027, 62] on button "Save" at bounding box center [1017, 71] width 21 height 17
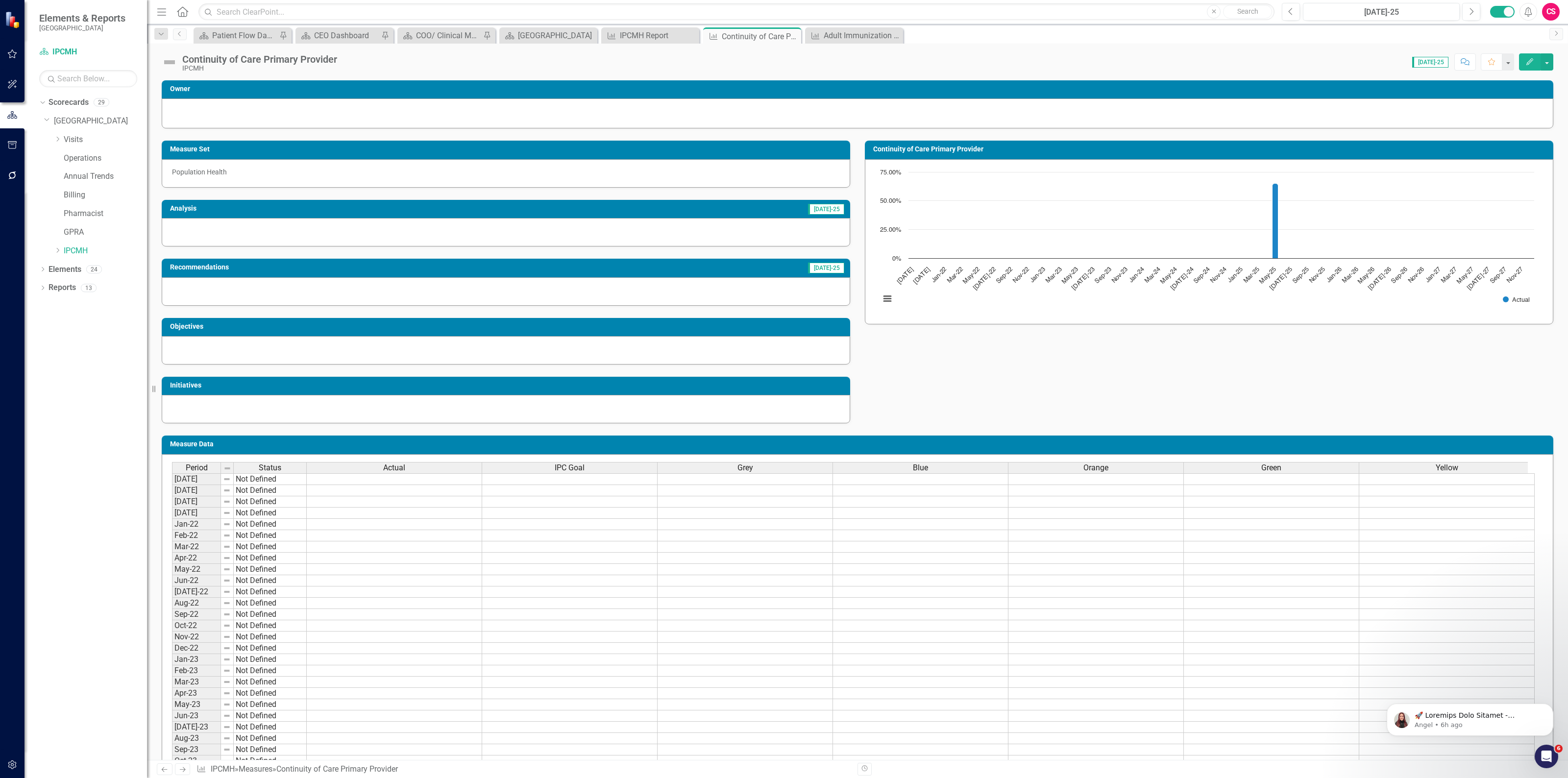
click at [763, 464] on div "Grey" at bounding box center [744, 468] width 175 height 11
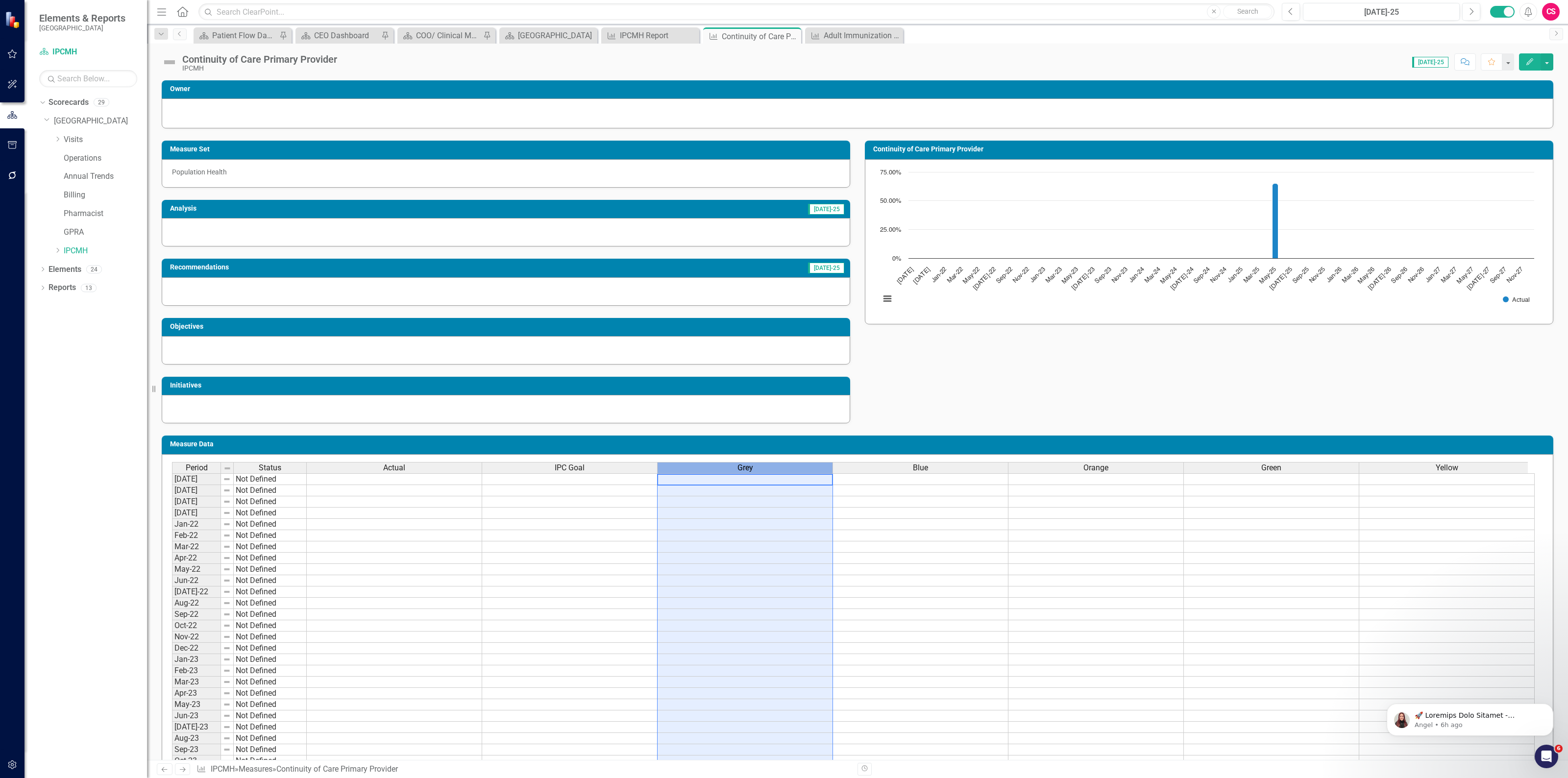
click at [763, 464] on div "Grey" at bounding box center [744, 468] width 175 height 11
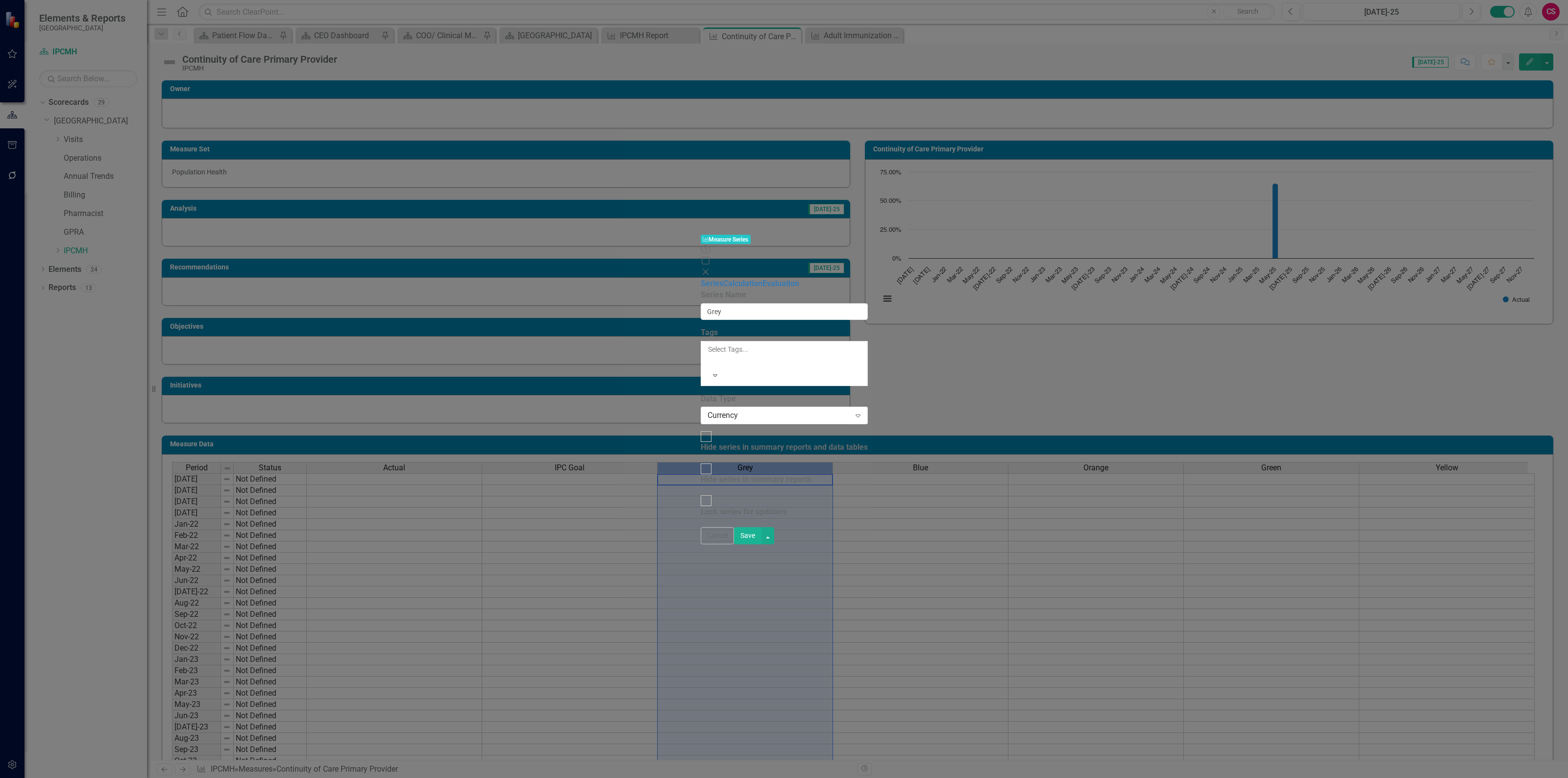
type input "Grey"
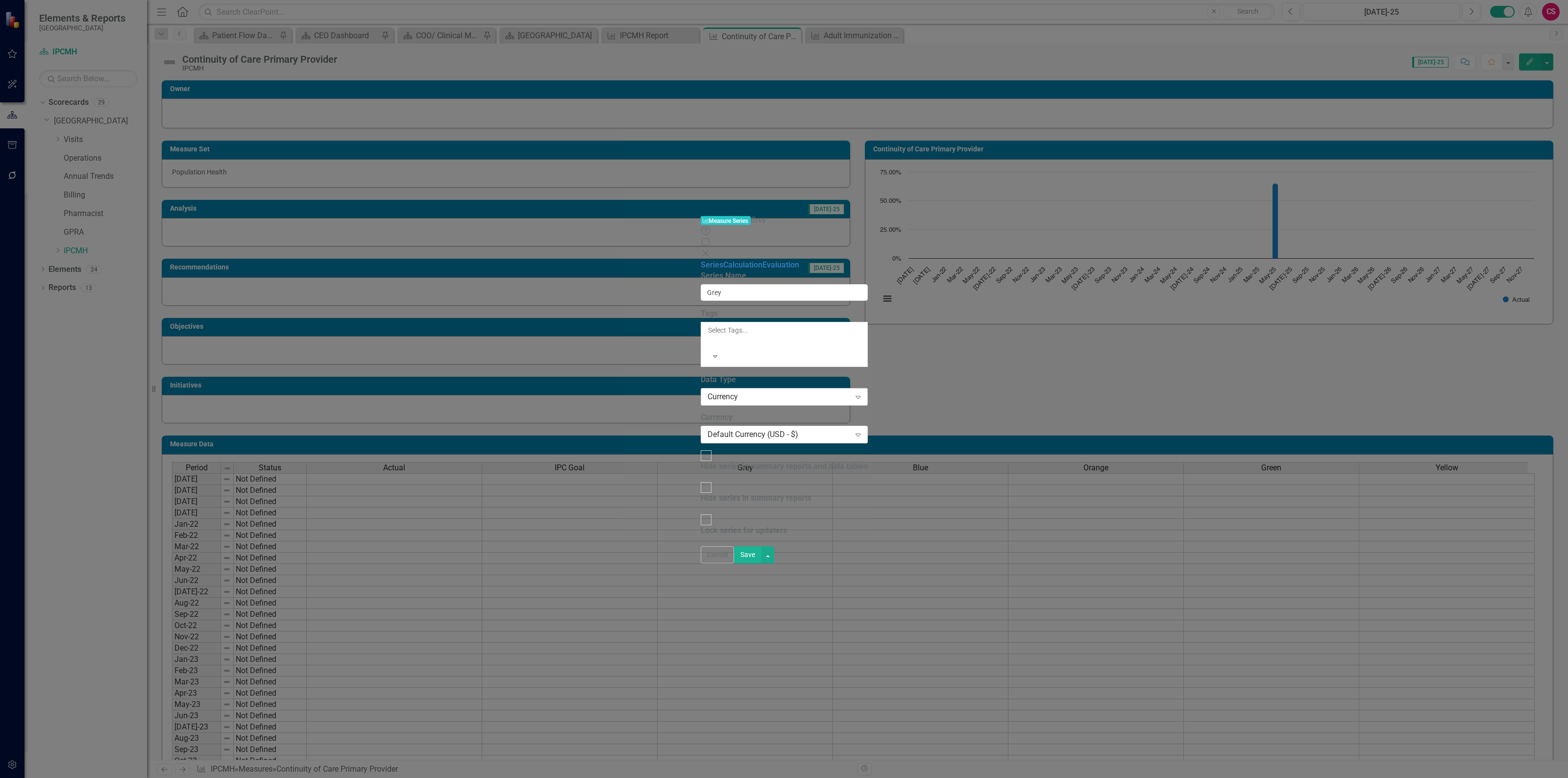
click at [707, 391] on div "Currency" at bounding box center [779, 397] width 143 height 12
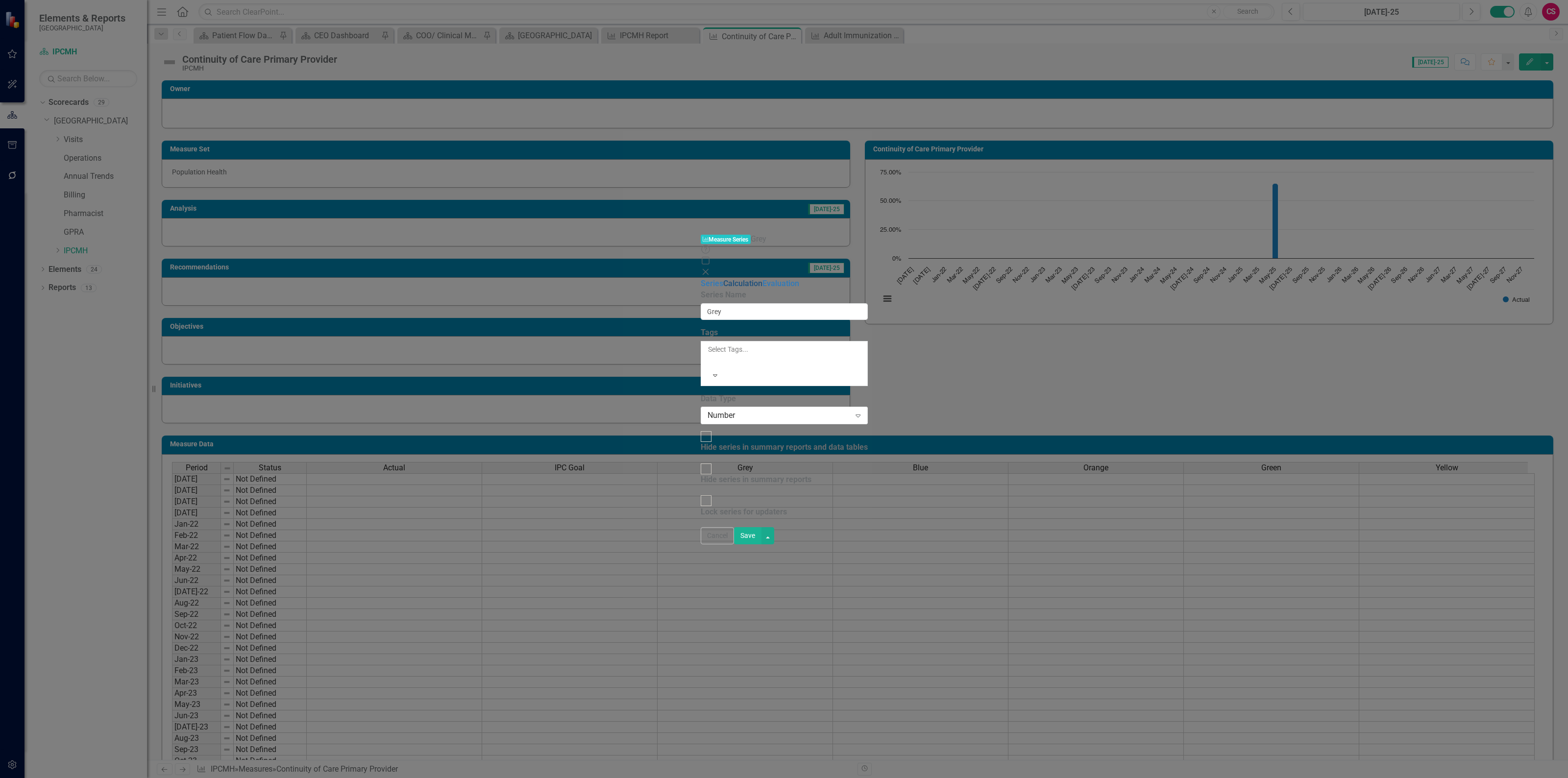
click at [723, 279] on link "Calculation" at bounding box center [743, 283] width 39 height 9
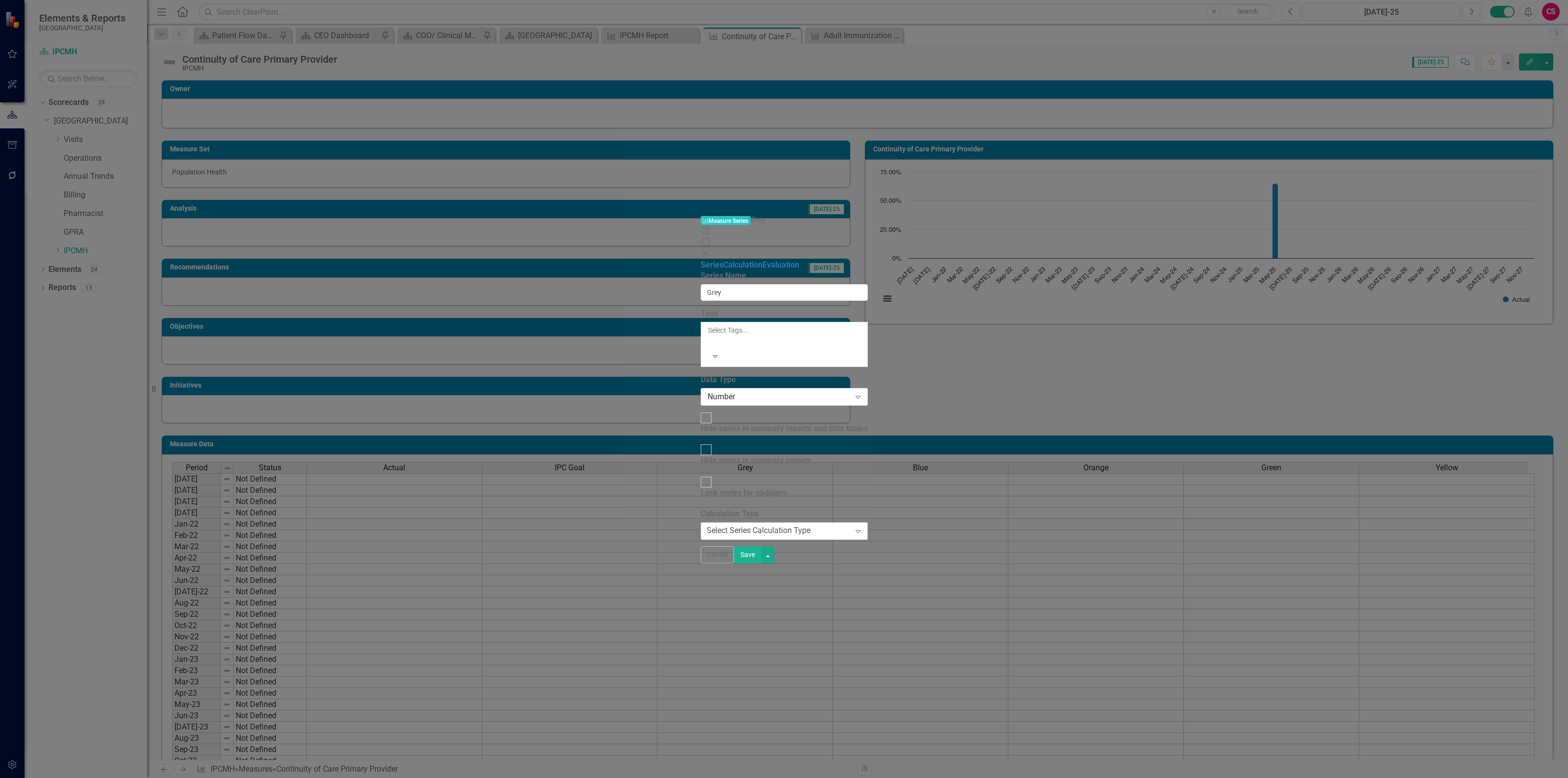
click at [707, 525] on div "Select Series Calculation Type" at bounding box center [758, 531] width 104 height 12
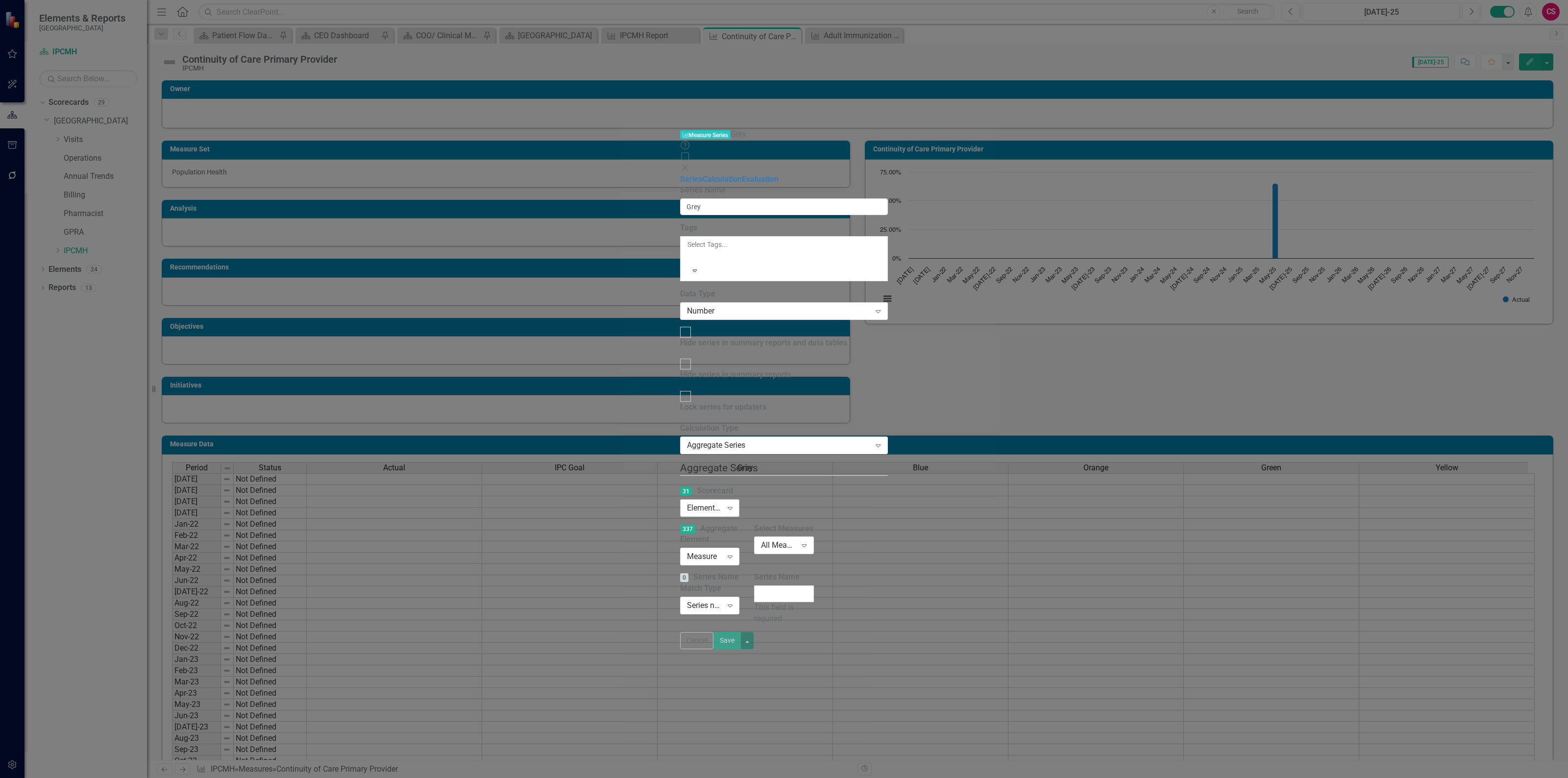
click at [680, 499] on div "Elements in all Scorecards Expand" at bounding box center [709, 508] width 59 height 18
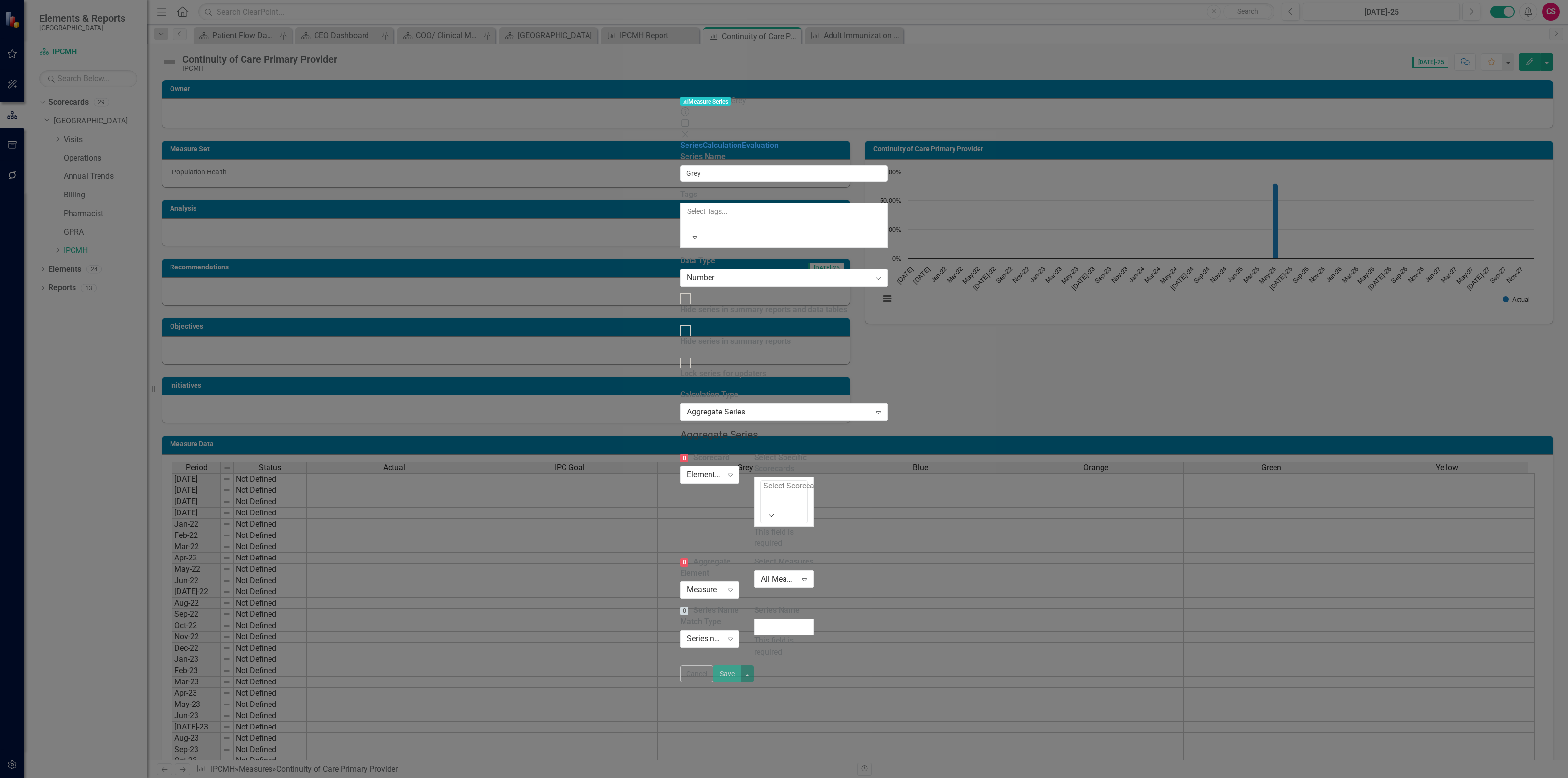
click at [765, 493] on div at bounding box center [764, 500] width 2 height 13
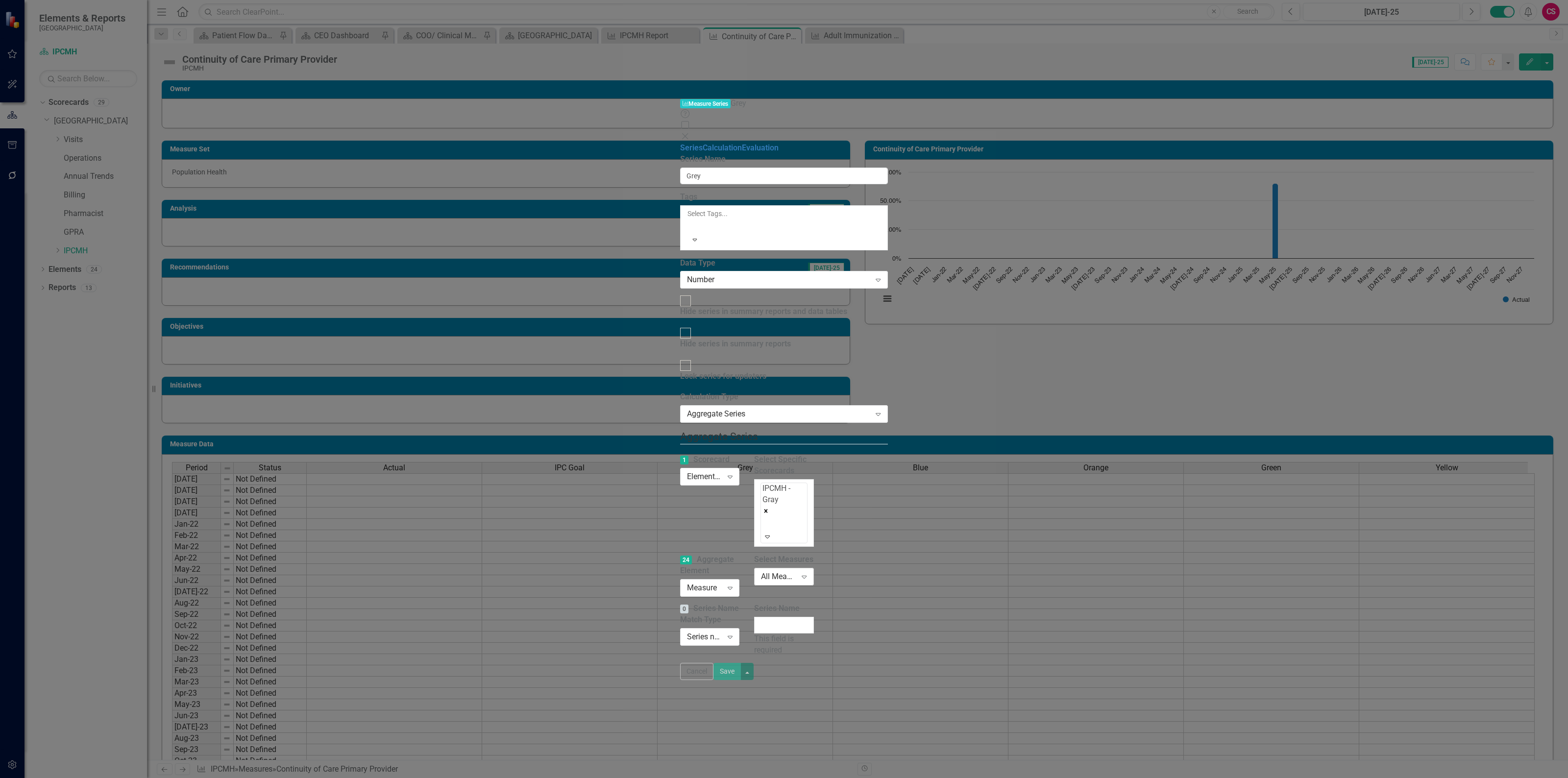
click at [796, 572] on div "All Measures" at bounding box center [779, 577] width 35 height 12
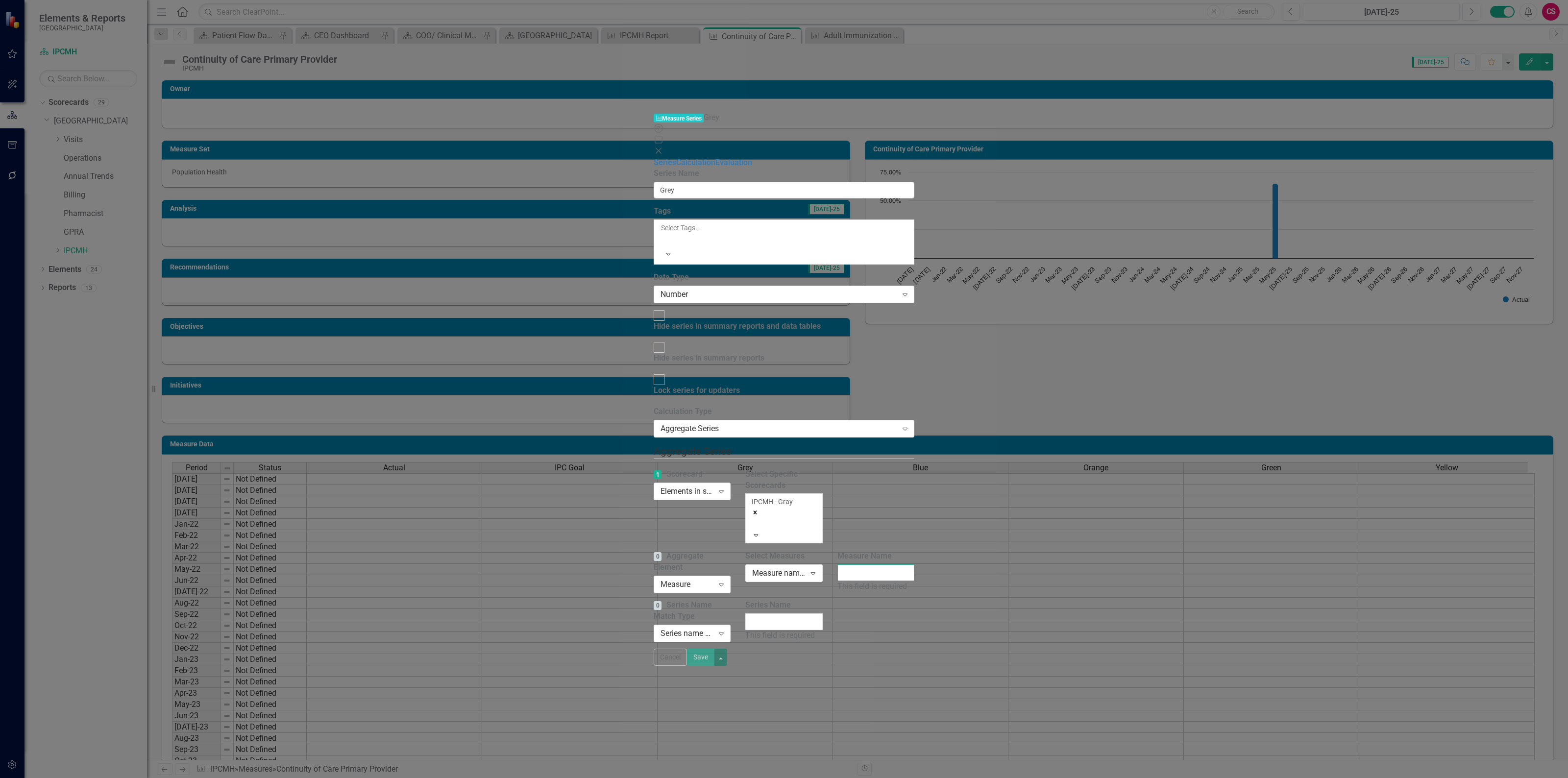
drag, startPoint x: 1279, startPoint y: 167, endPoint x: 1273, endPoint y: 161, distance: 8.5
click at [915, 564] on input "Measure Name" at bounding box center [876, 572] width 77 height 16
paste input "Continuity of Care Primary Provider"
type input "Continuity of Care Primary Provider"
click at [823, 614] on input "Series Name" at bounding box center [783, 622] width 77 height 16
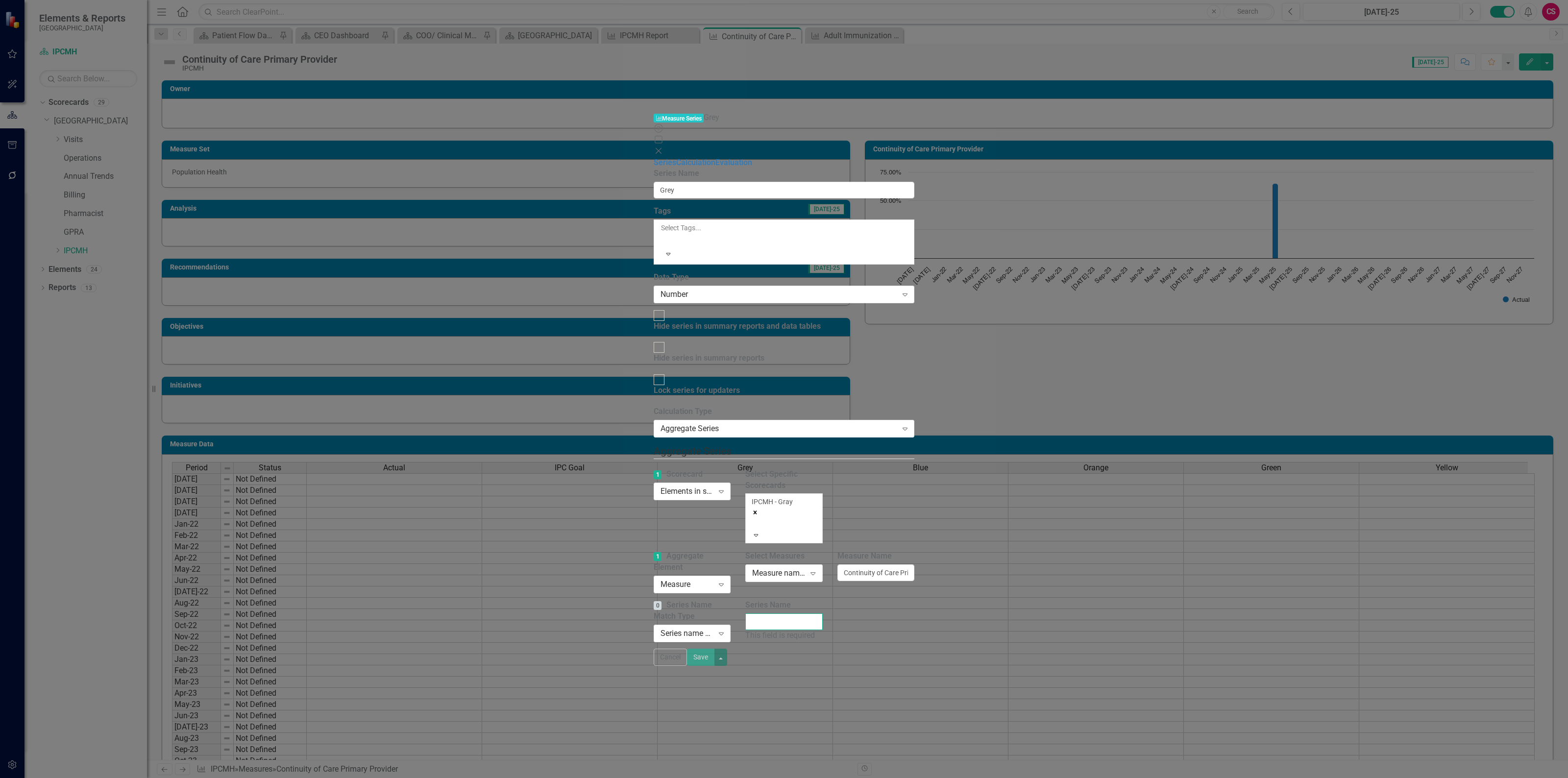
type input "Actual"
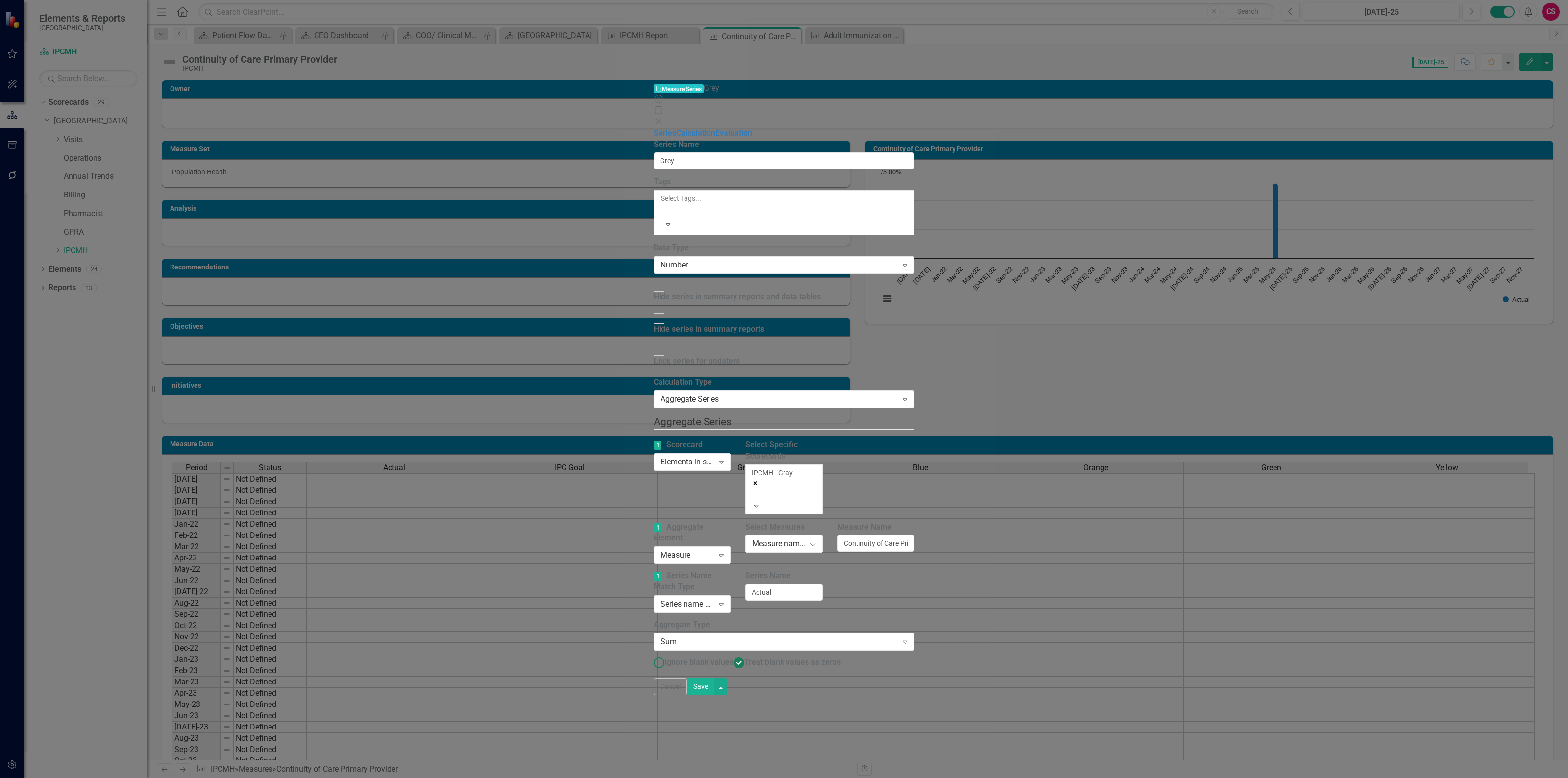
click at [665, 657] on span "Ignore blank values" at bounding box center [699, 662] width 69 height 9
click at [651, 655] on input "Ignore blank values" at bounding box center [659, 662] width 15 height 15
radio input "true"
click at [715, 695] on button "Save" at bounding box center [701, 687] width 27 height 17
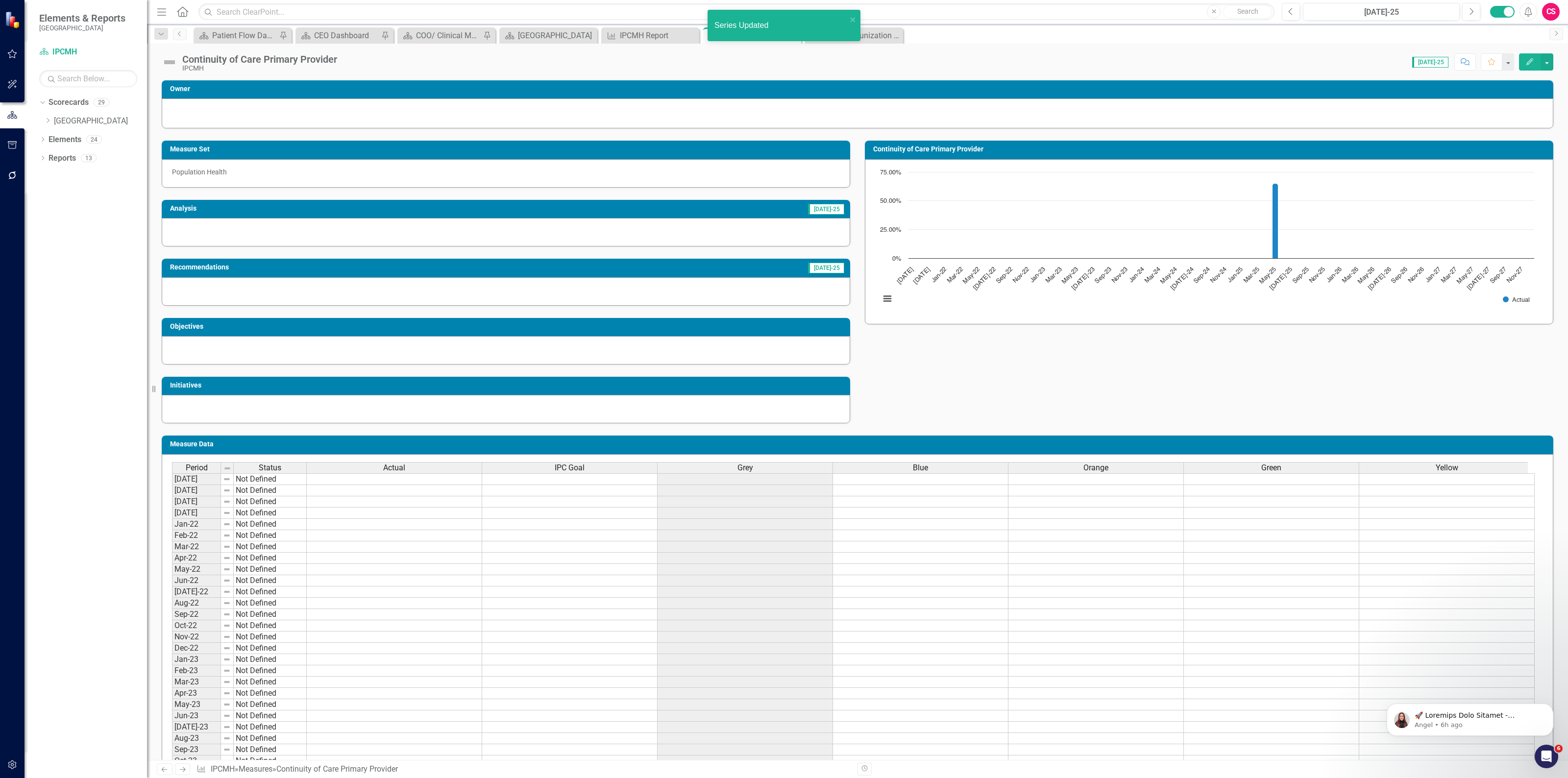
click at [875, 469] on div "Blue" at bounding box center [920, 468] width 175 height 11
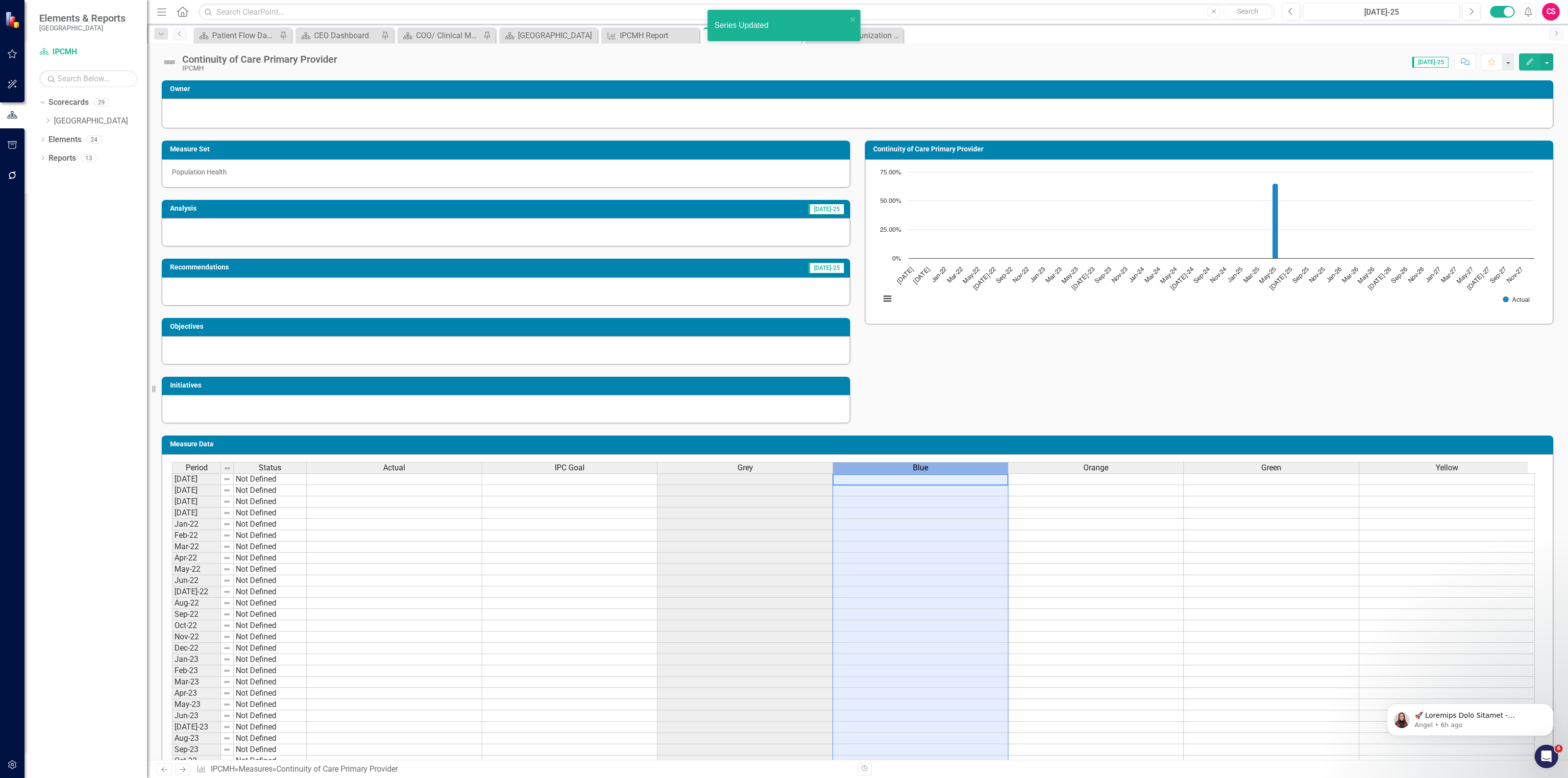
click at [875, 469] on div "Blue" at bounding box center [920, 468] width 175 height 11
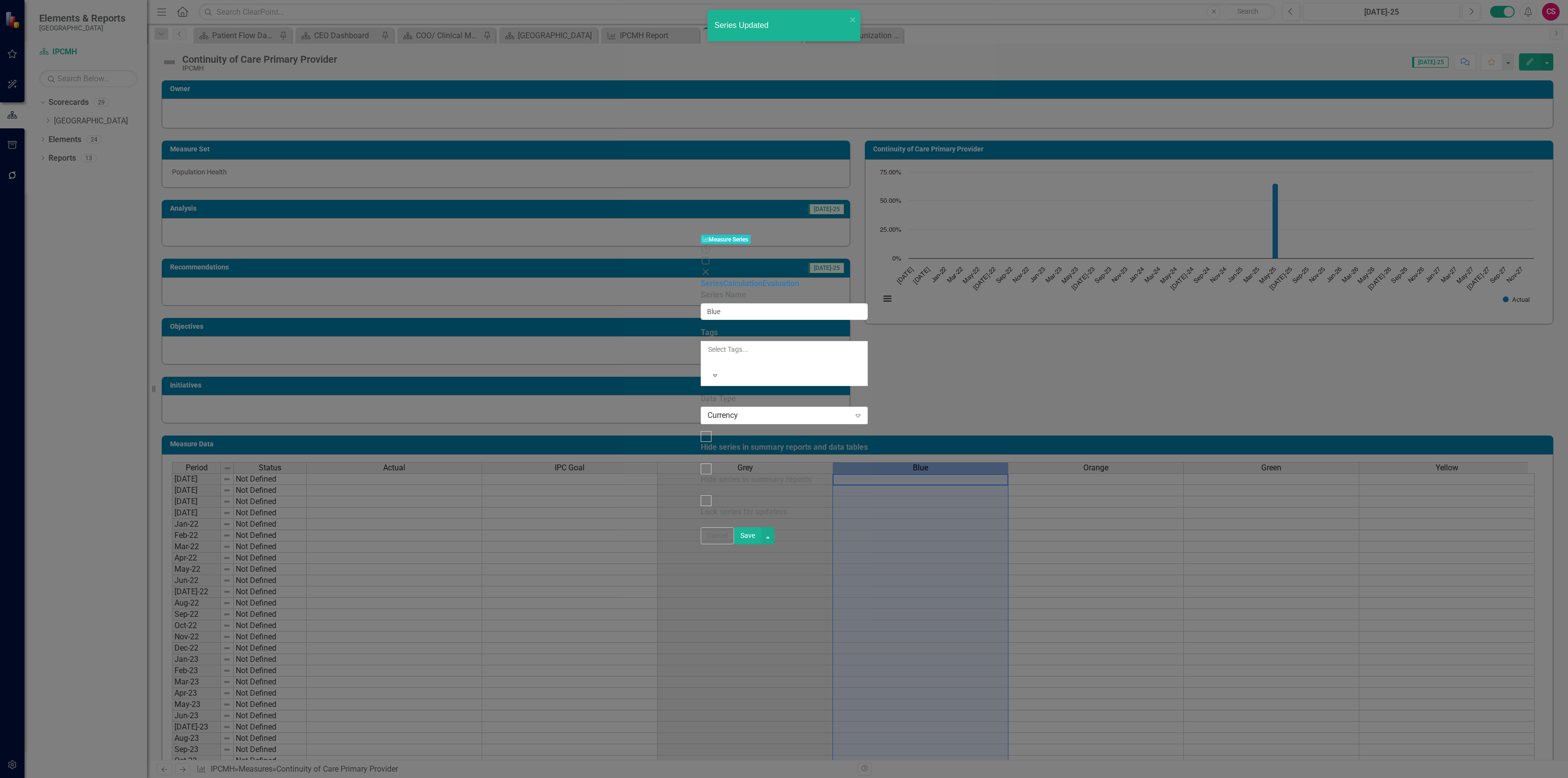
type input "Blue"
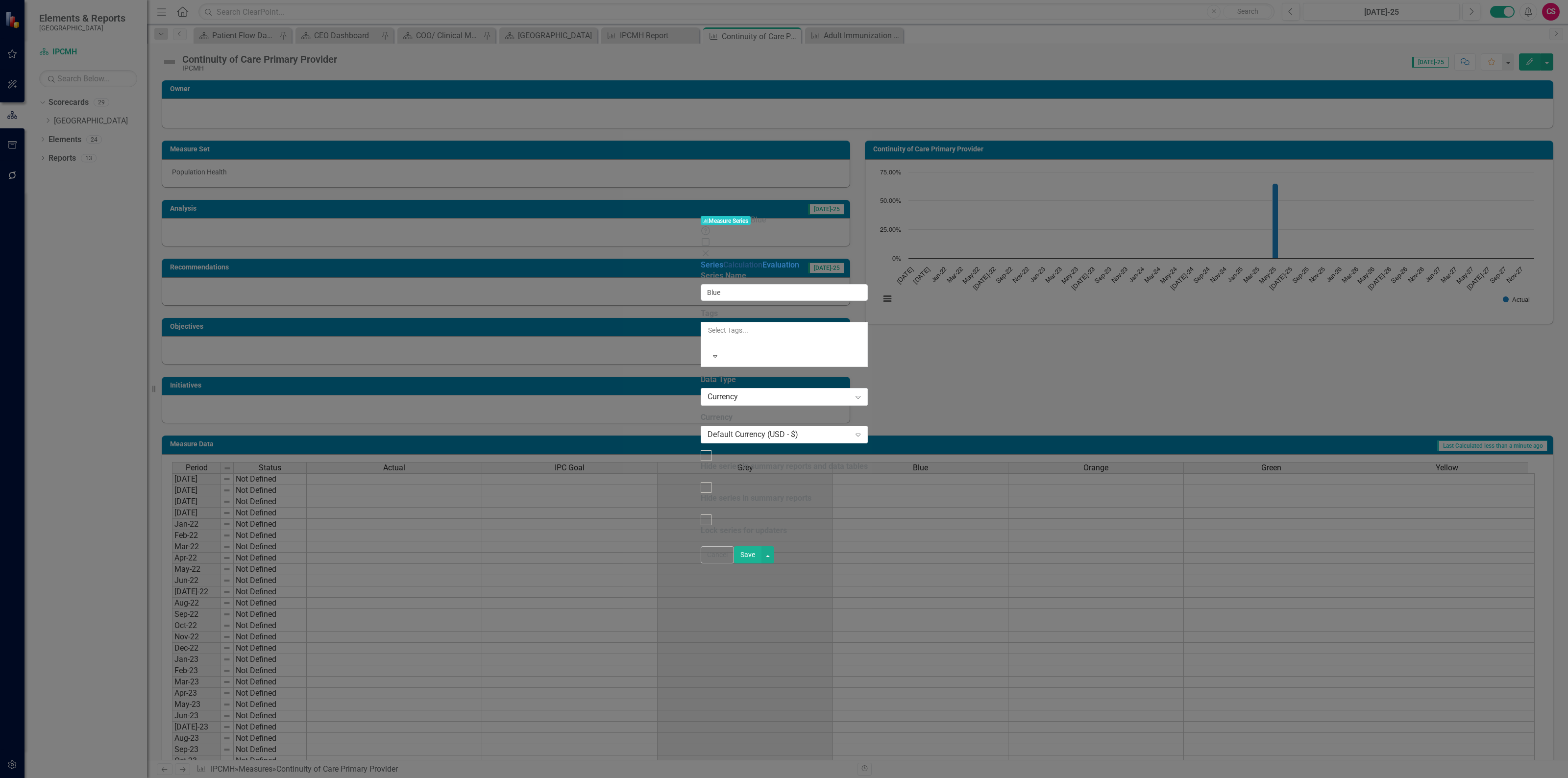
click at [723, 260] on link "Calculation" at bounding box center [743, 264] width 39 height 9
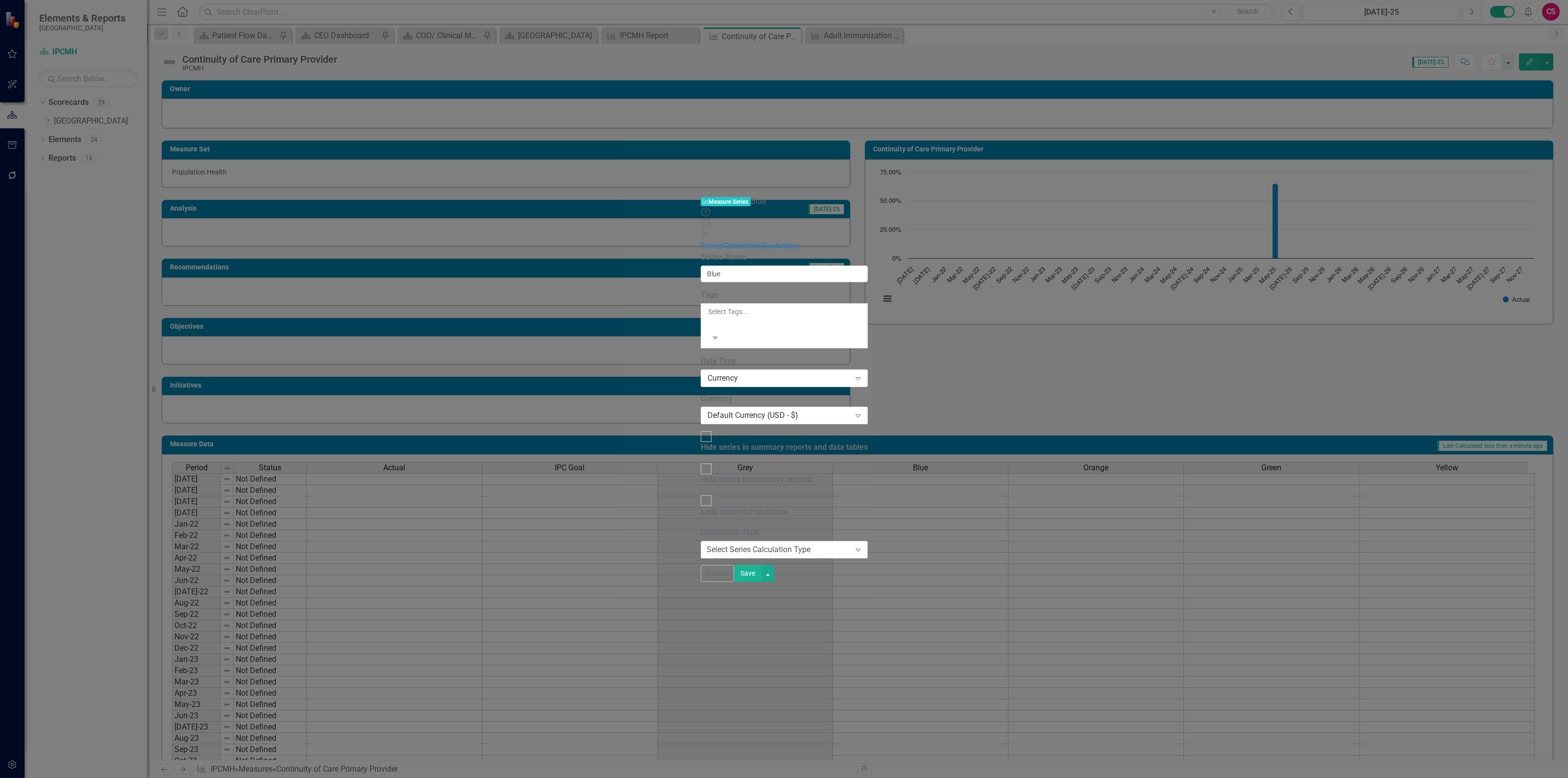
click at [707, 544] on div "Select Series Calculation Type" at bounding box center [758, 550] width 104 height 12
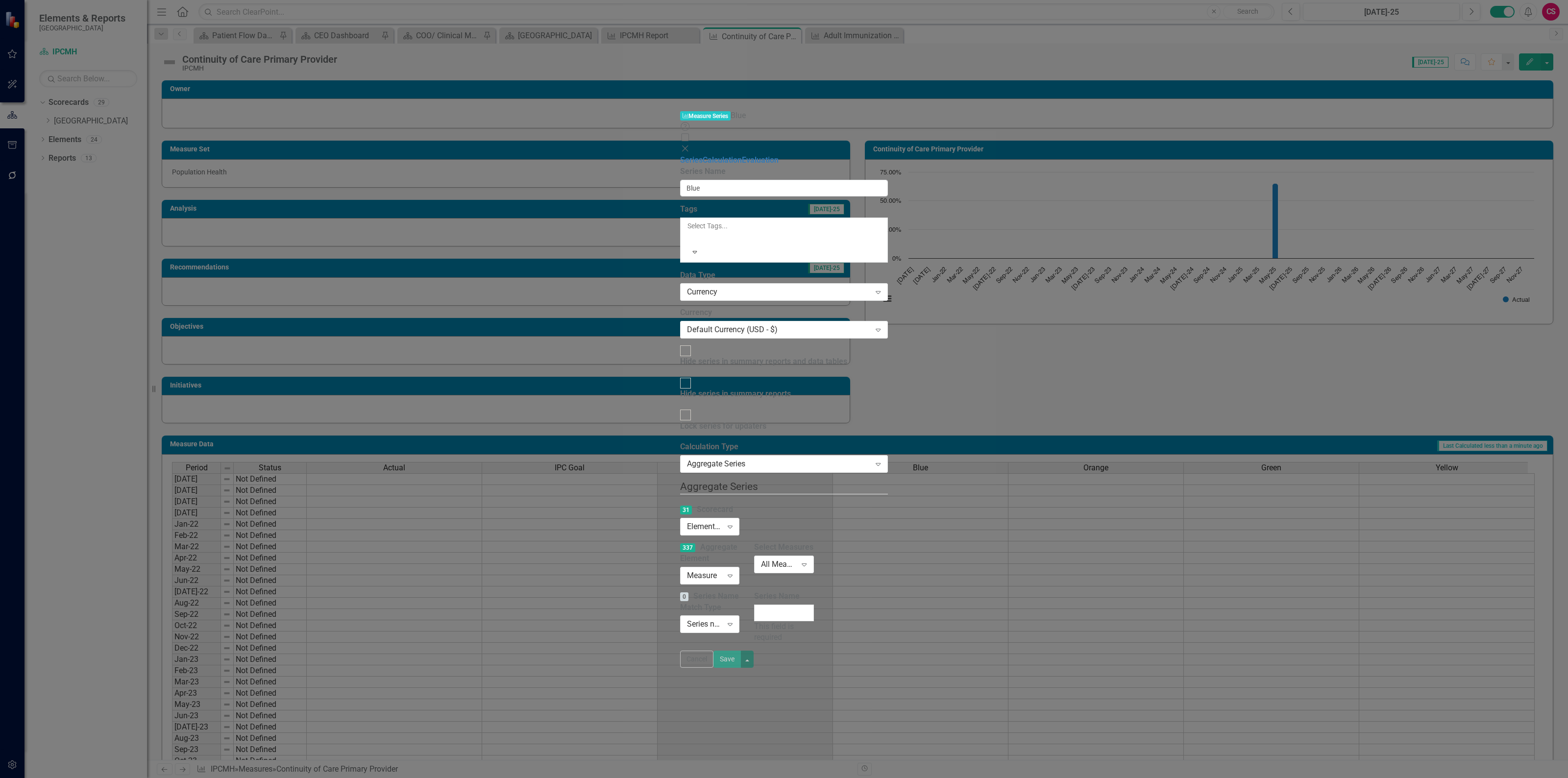
click at [702, 504] on div "31 Scorecard Elements in all Scorecards Expand" at bounding box center [709, 519] width 59 height 30
click at [700, 522] on div "Elements in all Scorecards" at bounding box center [705, 527] width 35 height 12
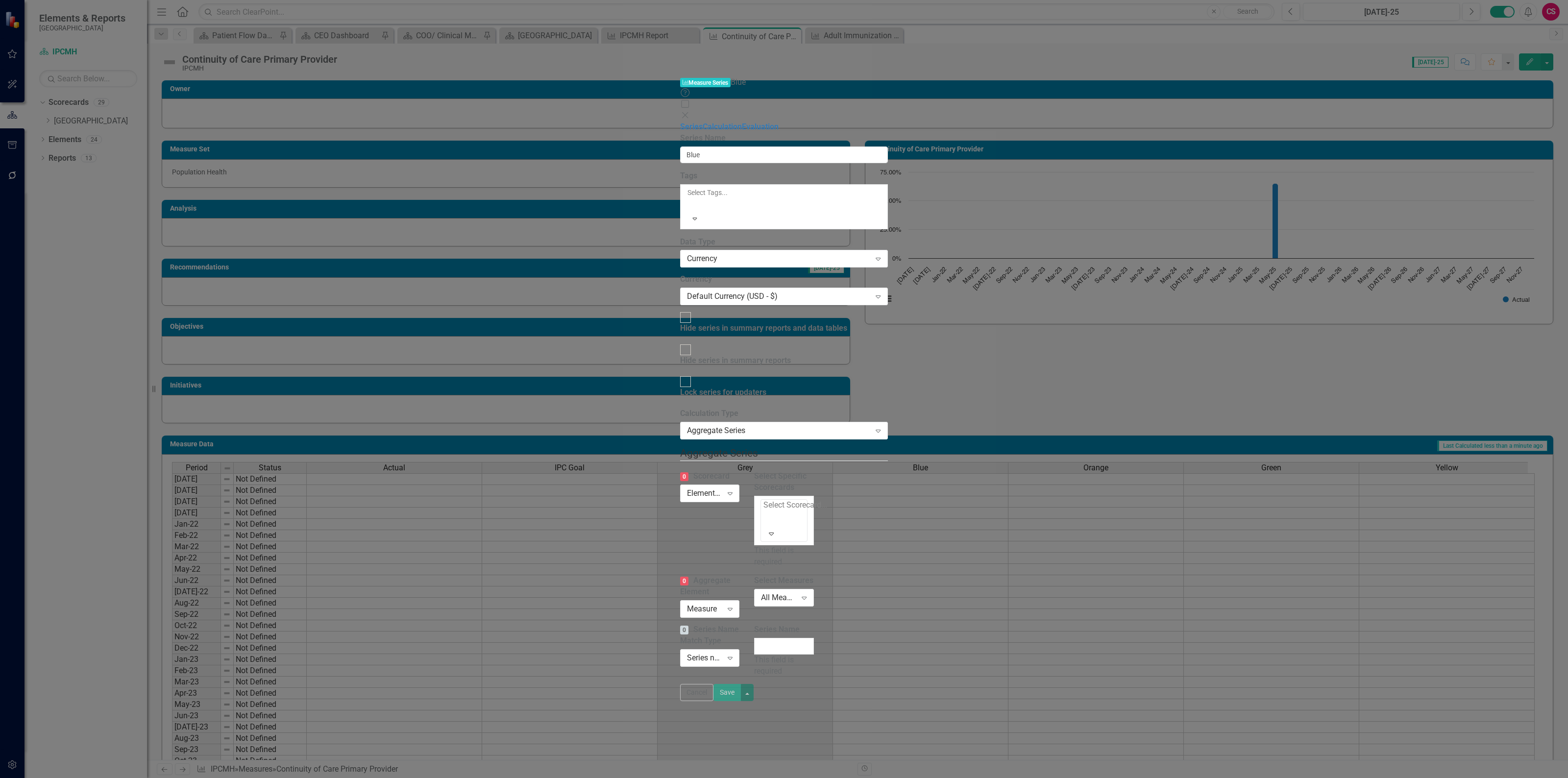
drag, startPoint x: 934, startPoint y: 117, endPoint x: 937, endPoint y: 111, distance: 6.7
click at [807, 499] on div "Select Scorecard... Expand" at bounding box center [783, 520] width 46 height 43
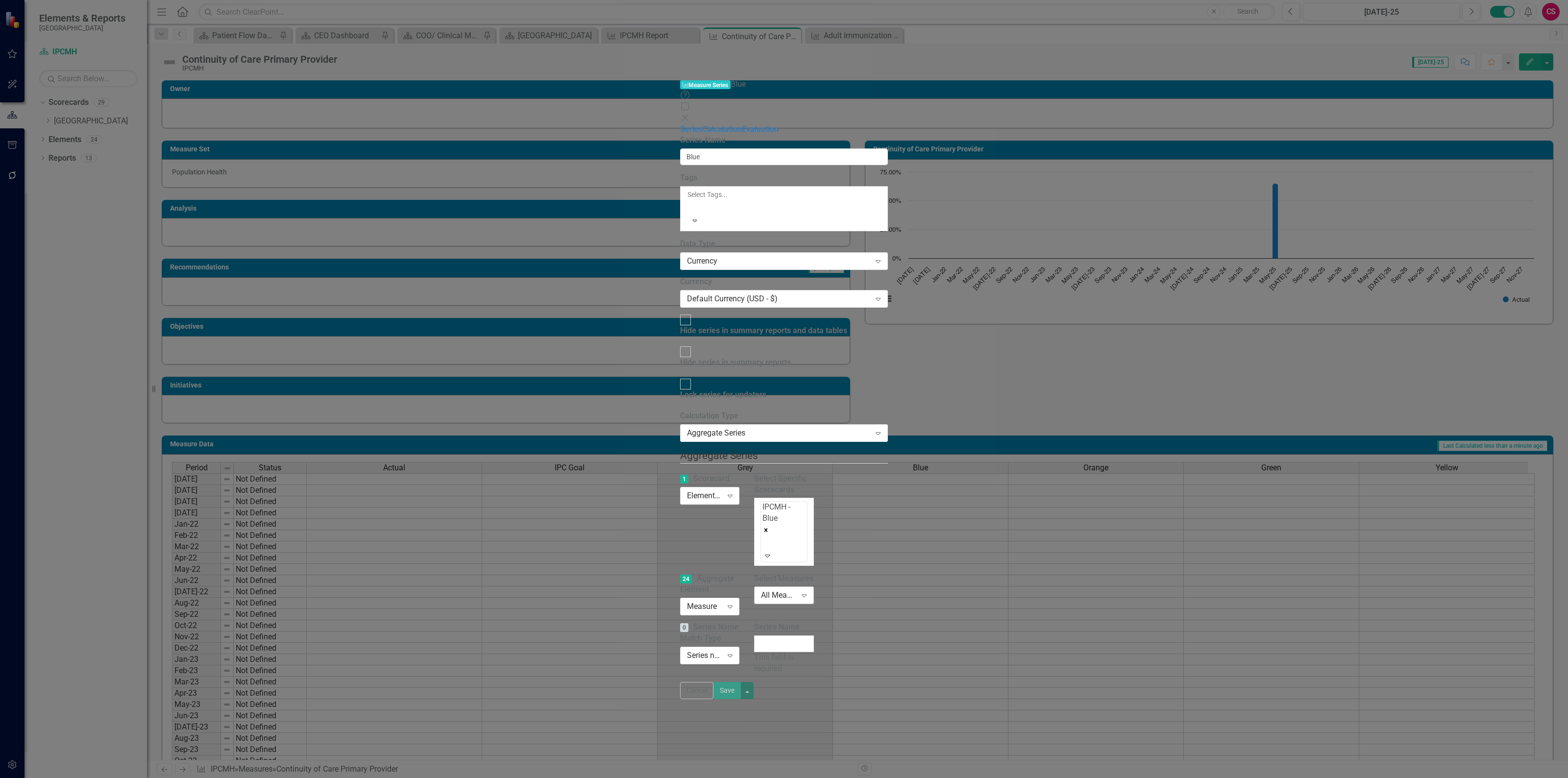
click at [796, 590] on div "All Measures" at bounding box center [779, 595] width 35 height 12
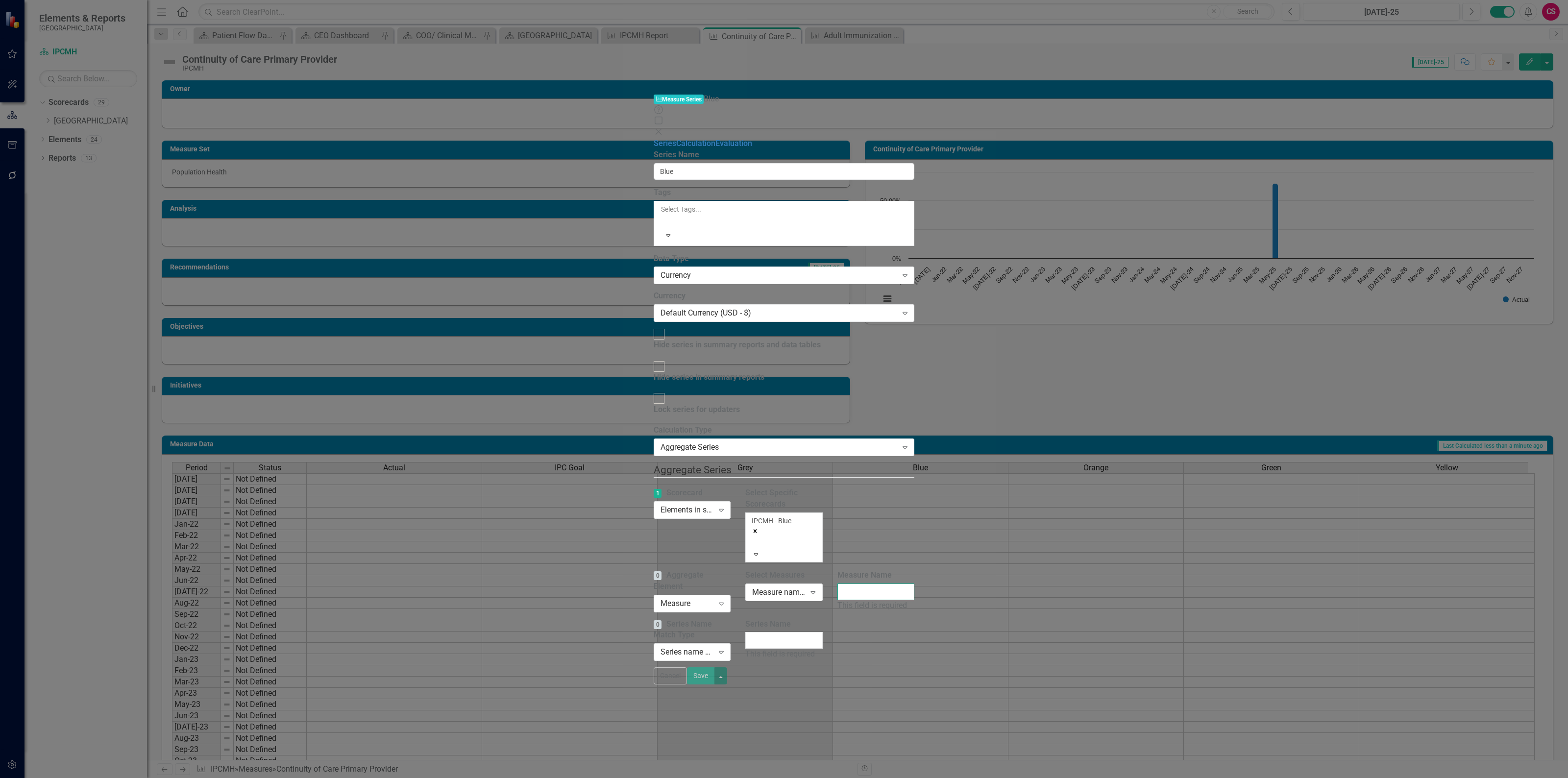
click at [915, 584] on input "Measure Name" at bounding box center [876, 592] width 77 height 16
paste input "Continuity of Care Primary Provider"
type input "Continuity of Care Primary Provider"
click at [823, 632] on input "Series Name" at bounding box center [783, 640] width 77 height 16
type input "Actual"
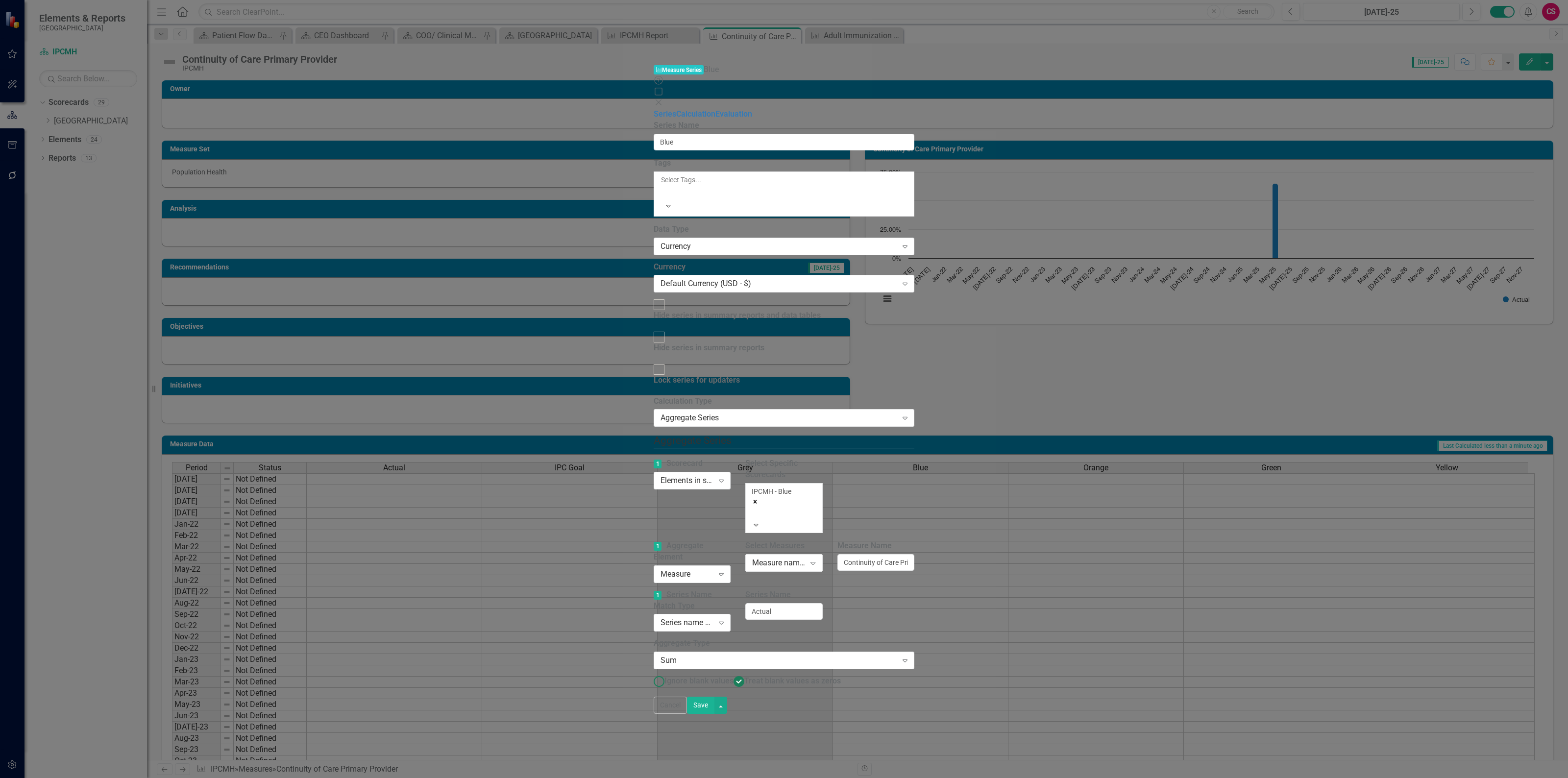
click at [665, 676] on span "Ignore blank values" at bounding box center [699, 681] width 69 height 9
click at [651, 675] on input "Ignore blank values" at bounding box center [659, 682] width 15 height 15
radio input "true"
click at [715, 714] on button "Save" at bounding box center [701, 706] width 27 height 17
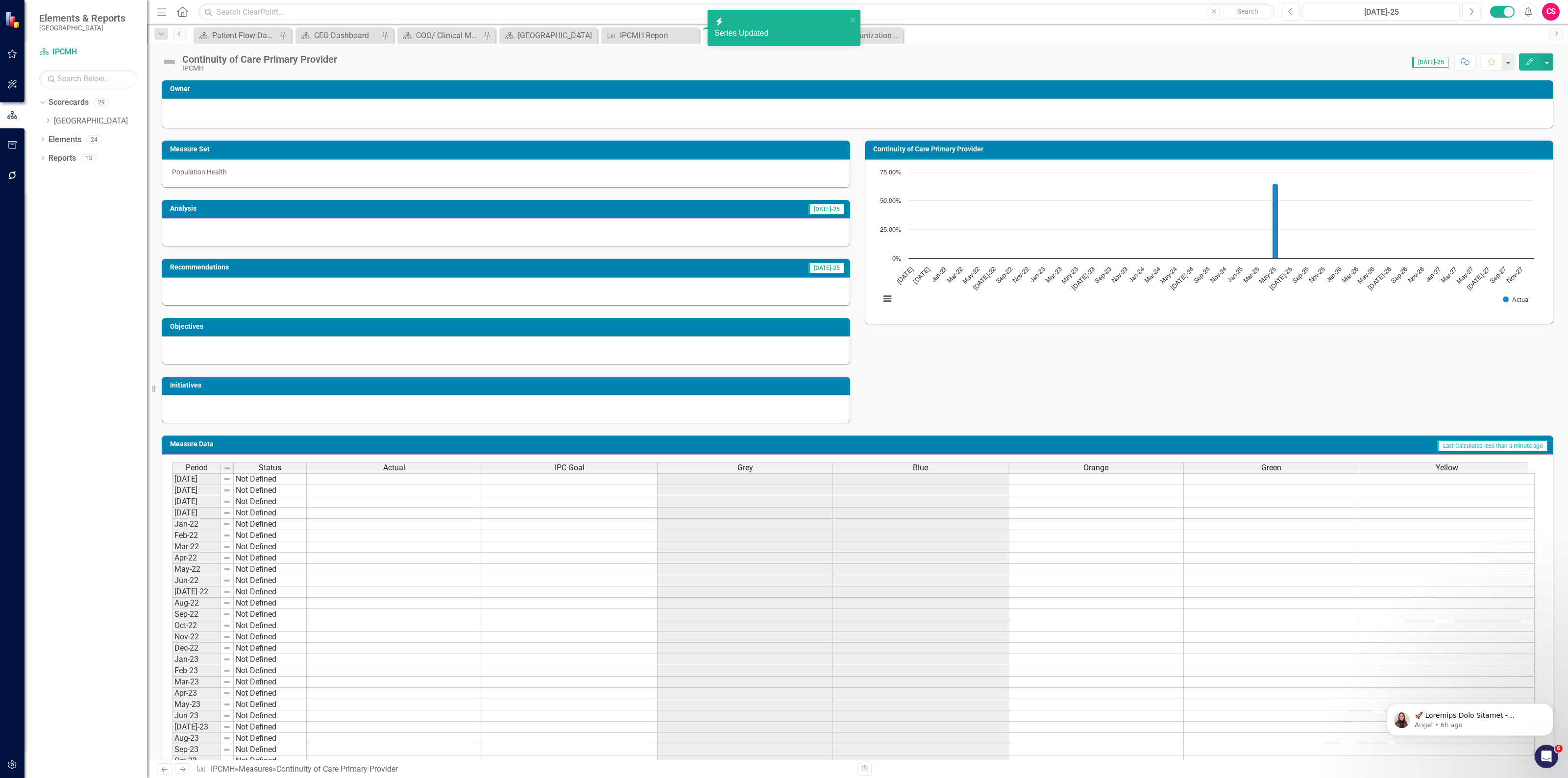
click at [1037, 467] on div "Orange" at bounding box center [1096, 468] width 175 height 11
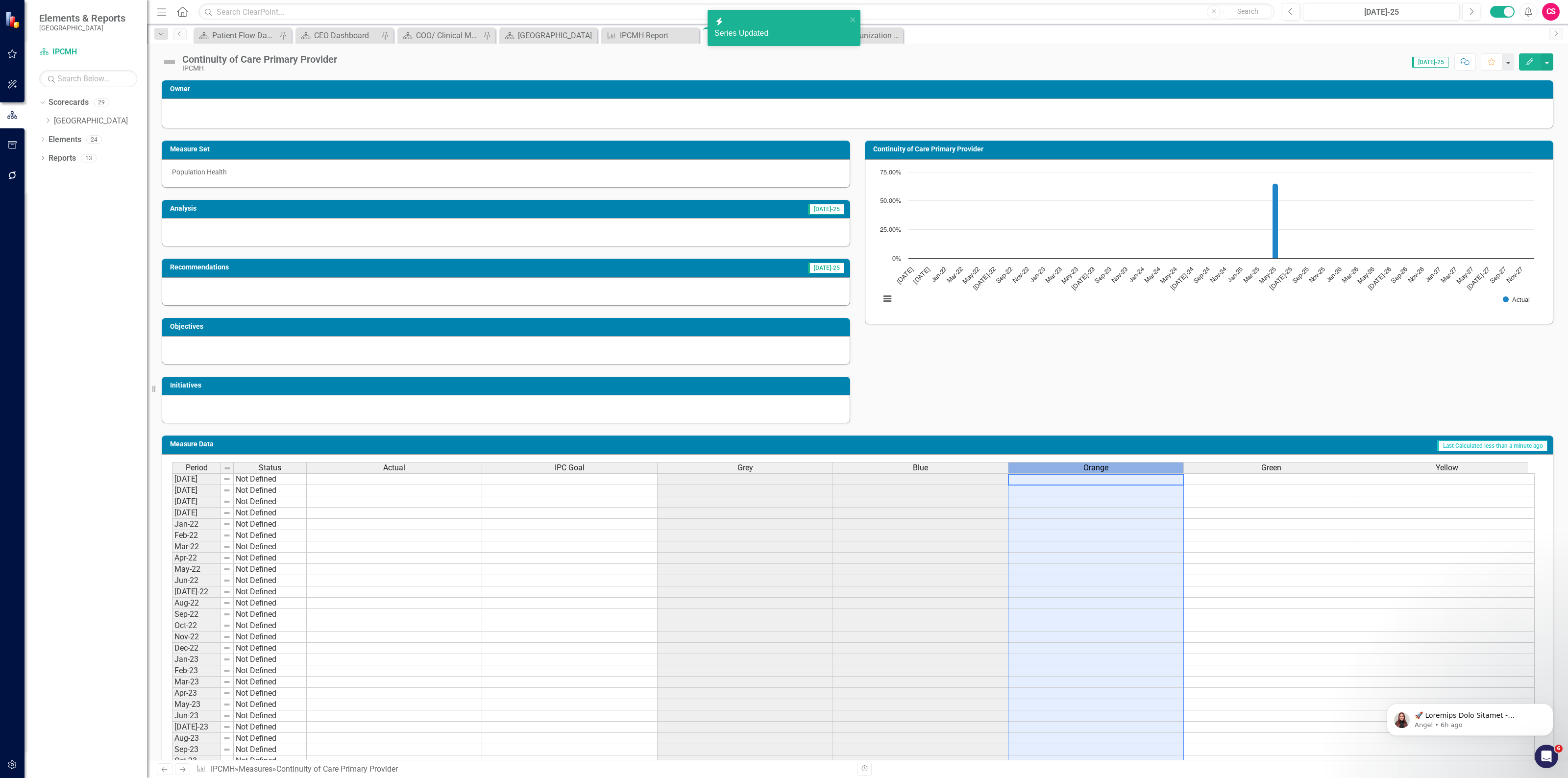
click at [1037, 467] on div "Orange" at bounding box center [1096, 468] width 175 height 11
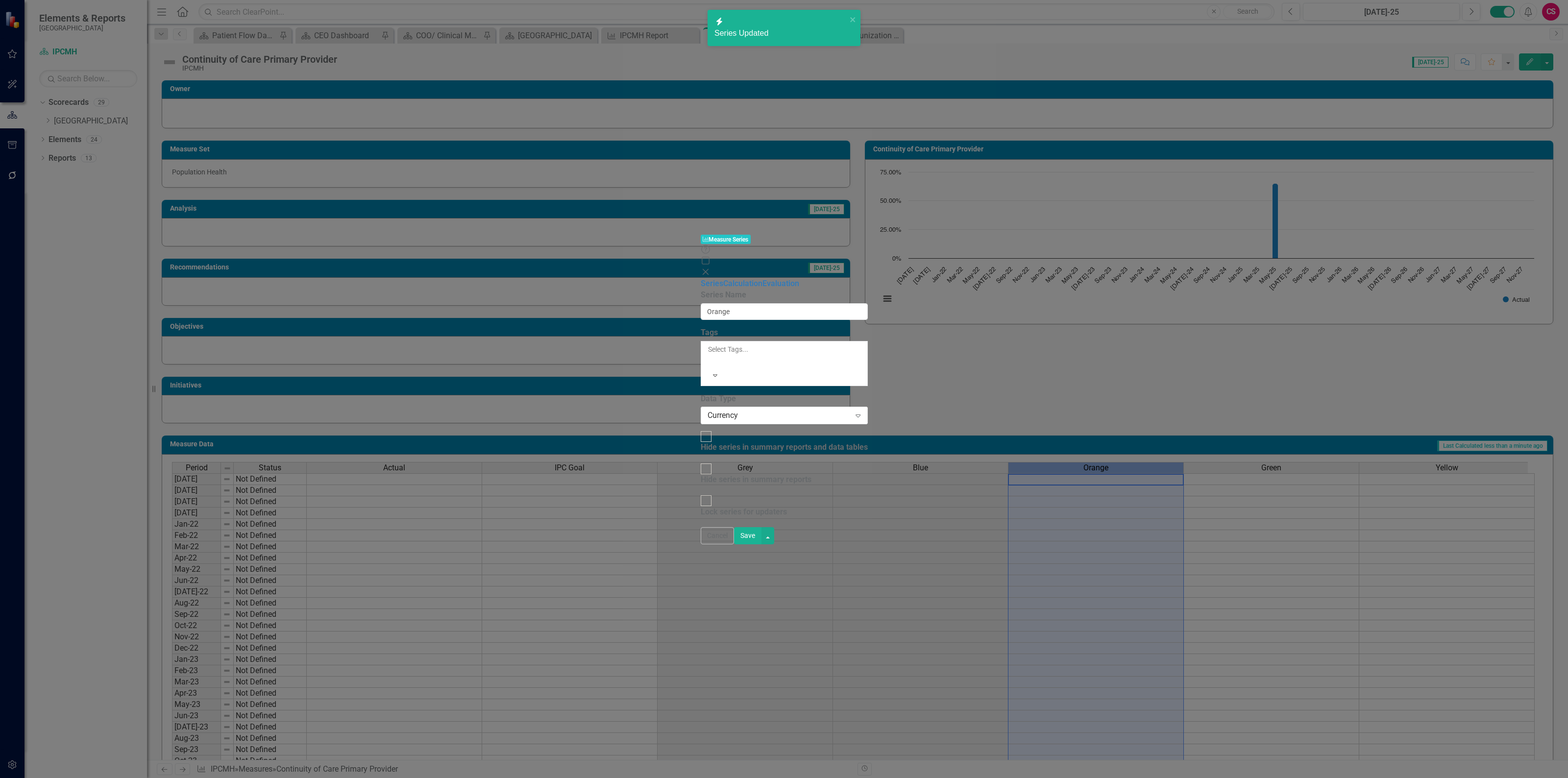
type input "Orange"
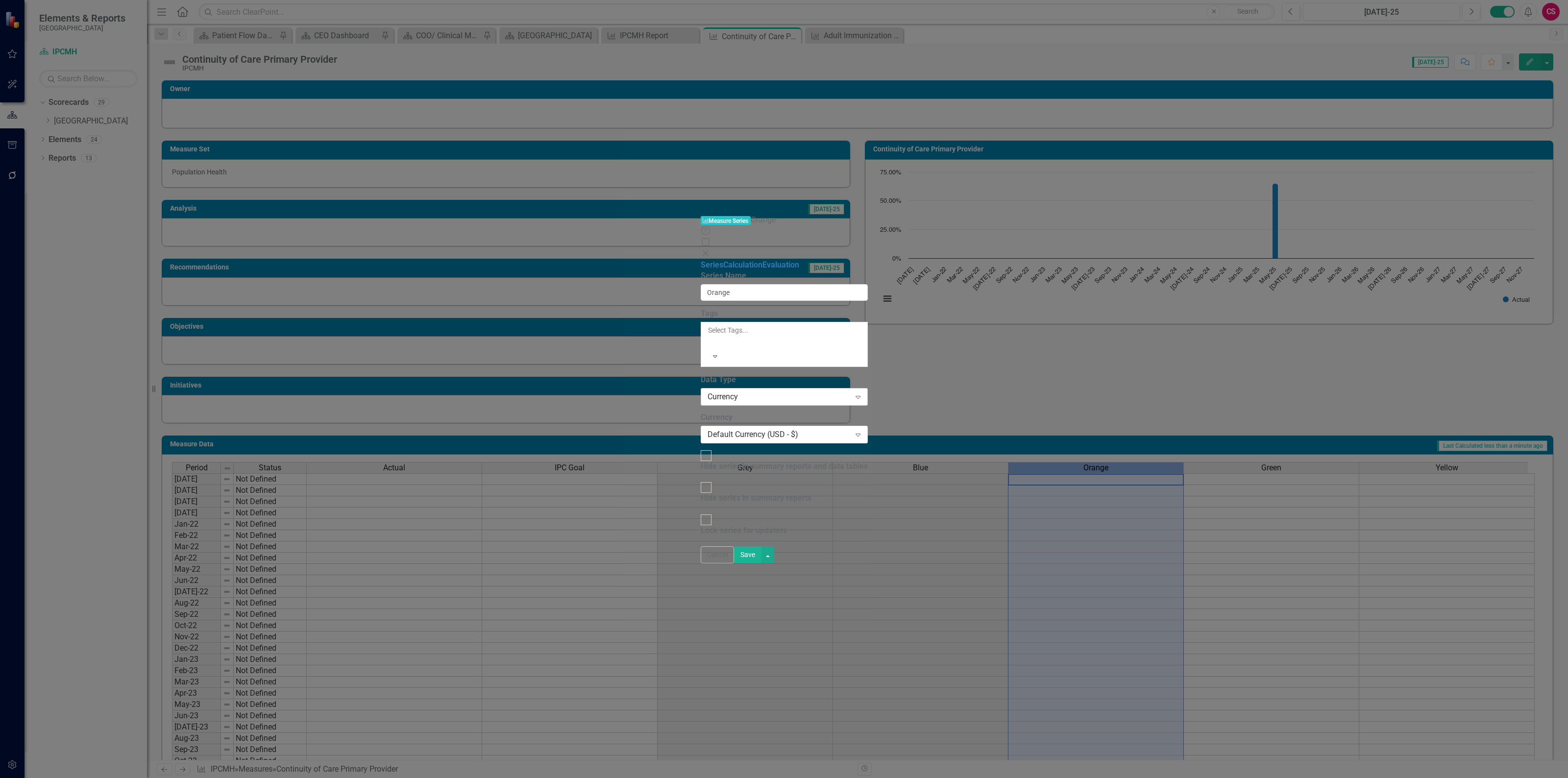
click at [707, 391] on div "Currency" at bounding box center [779, 397] width 143 height 12
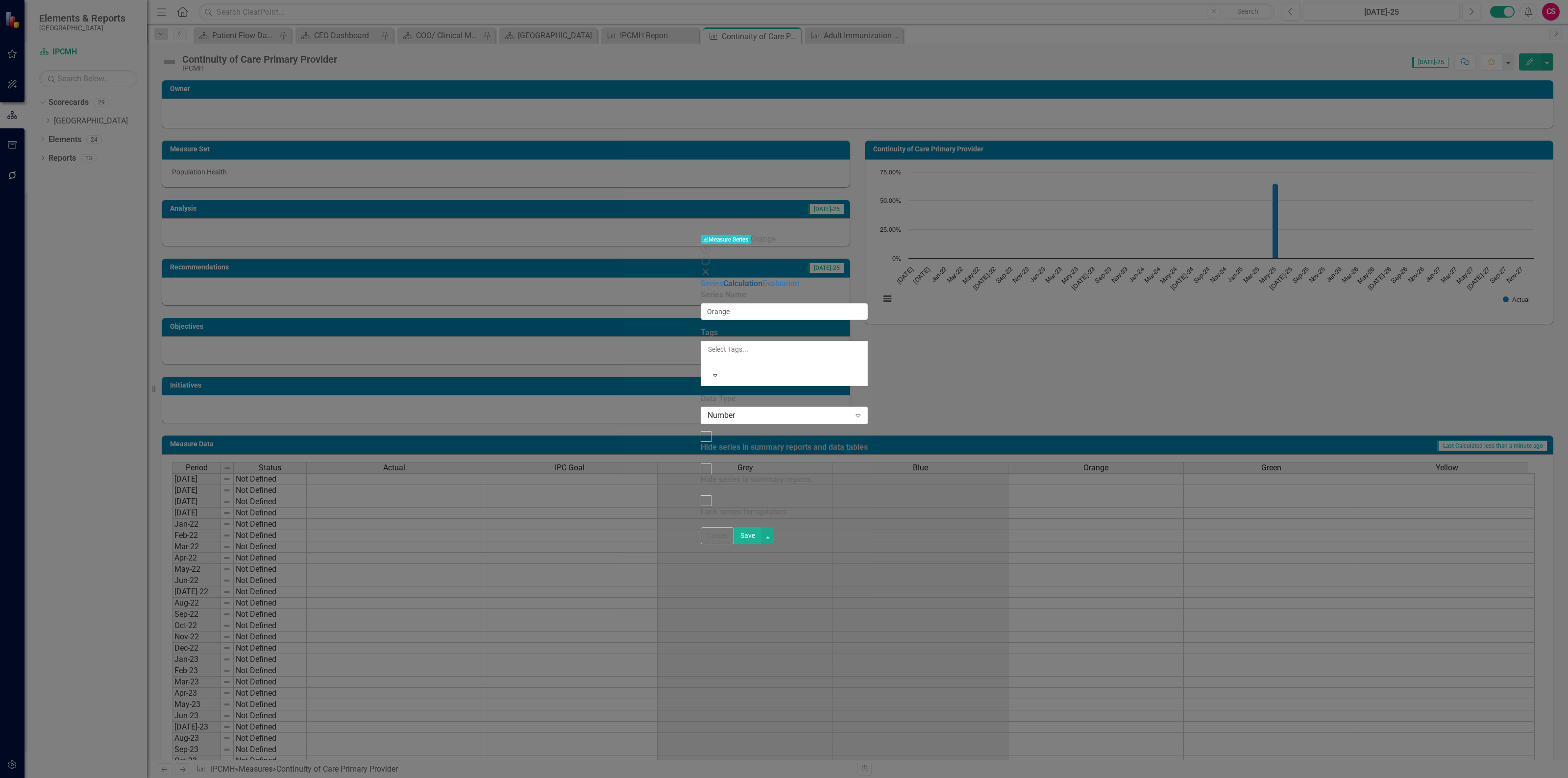
click at [723, 279] on link "Calculation" at bounding box center [743, 283] width 39 height 9
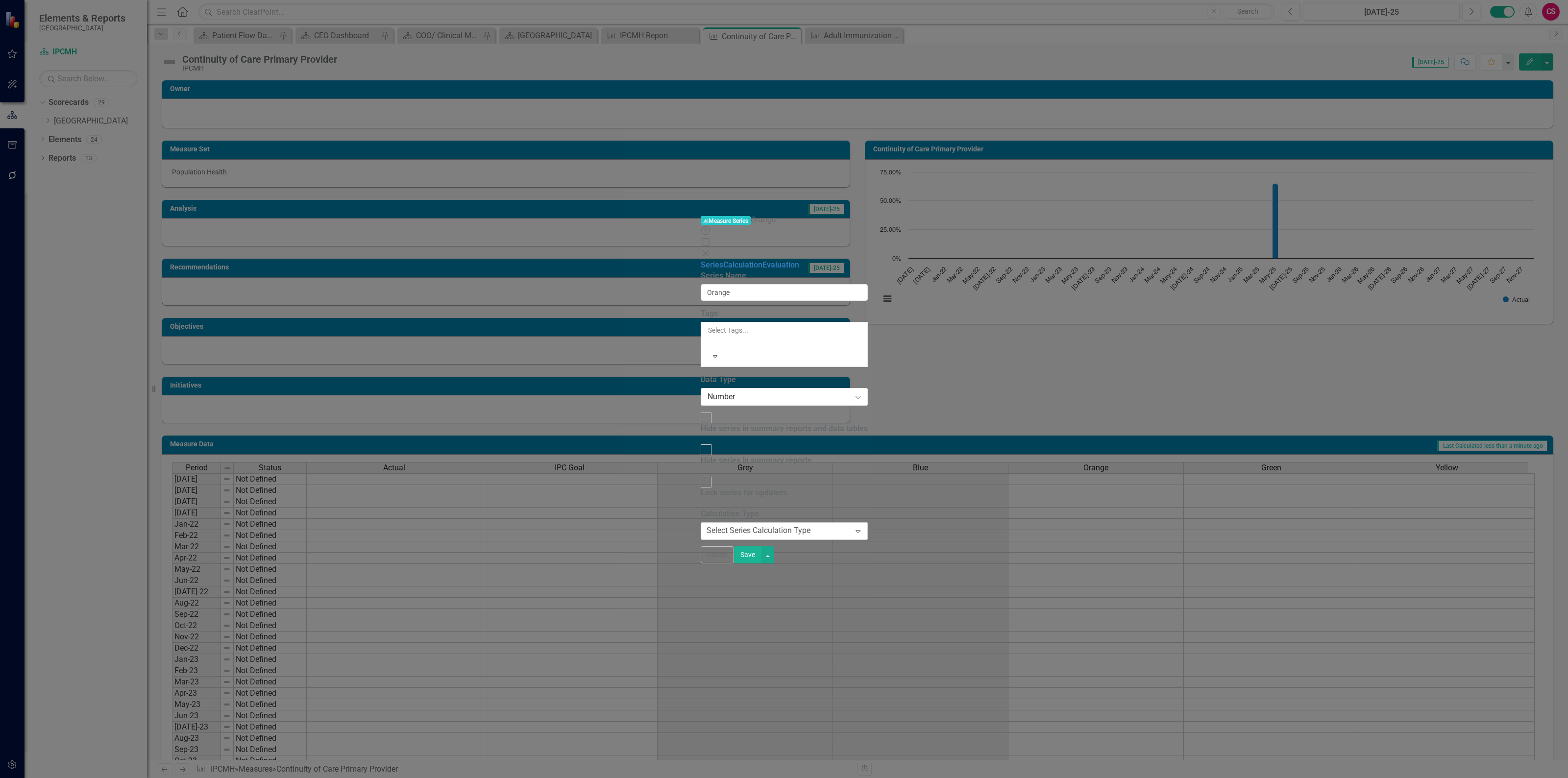
click at [712, 522] on div "Select Series Calculation Type Expand" at bounding box center [784, 531] width 167 height 18
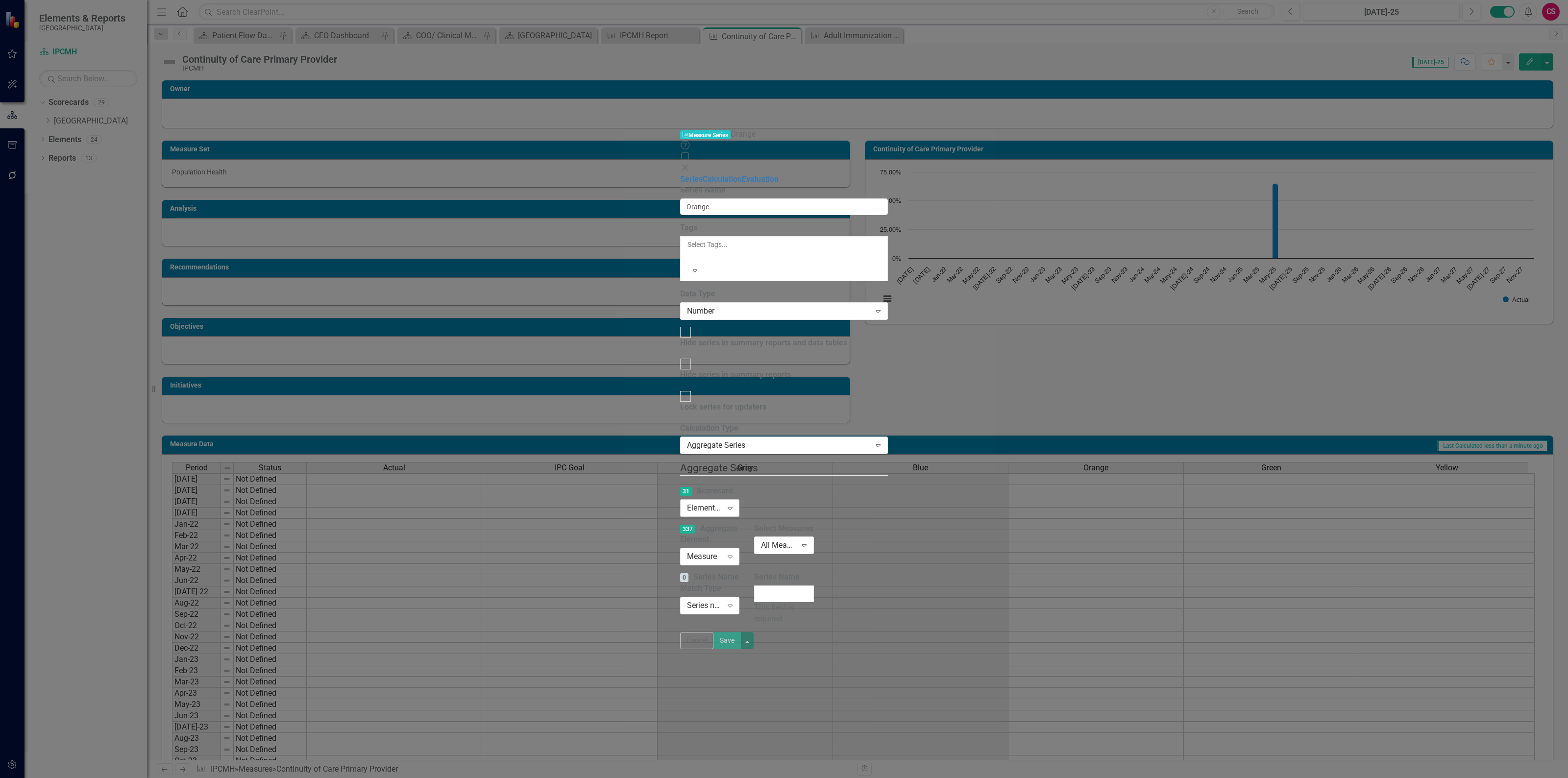
click at [687, 502] on div "Elements in all Scorecards" at bounding box center [705, 508] width 35 height 12
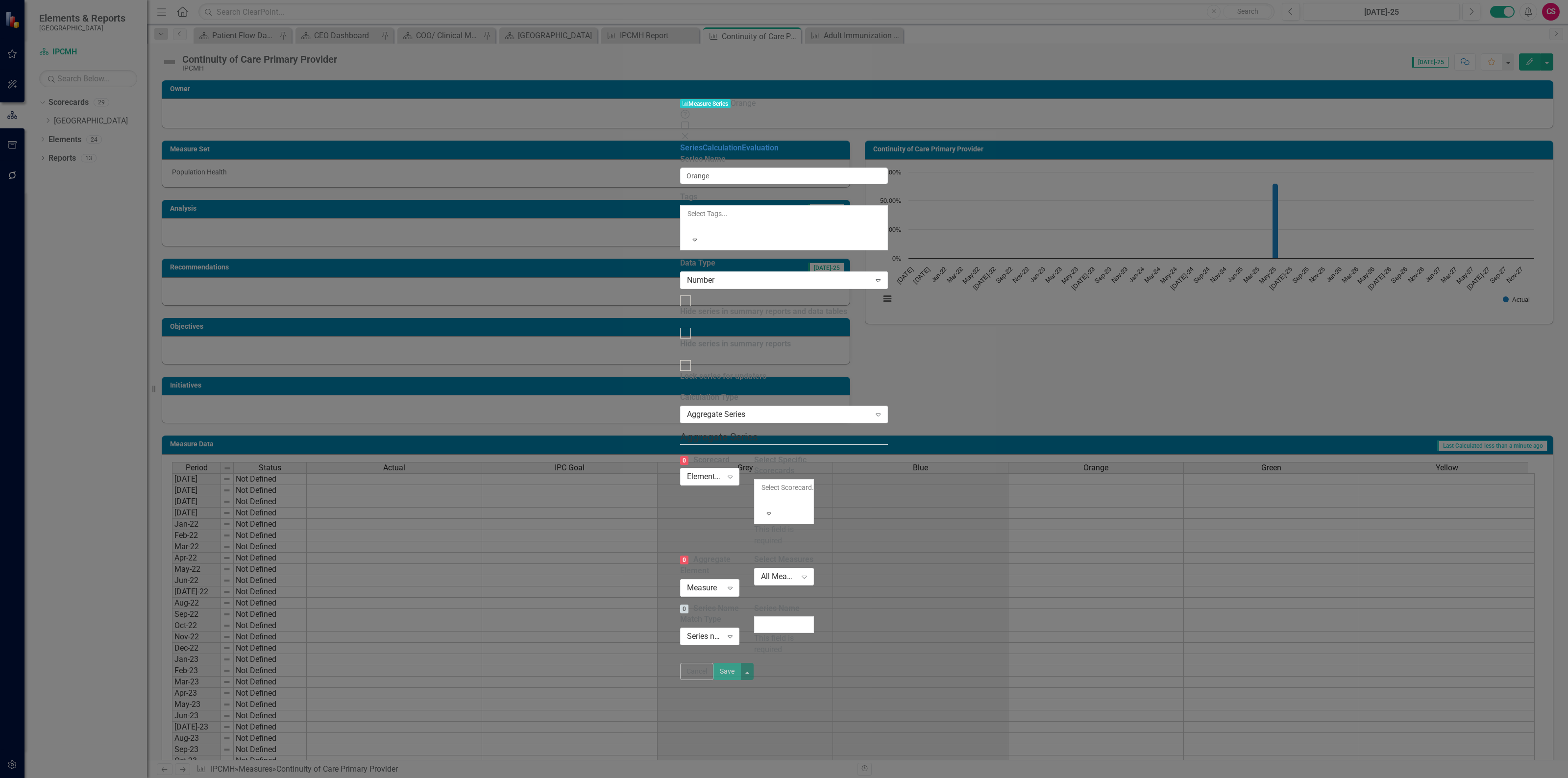
click at [763, 494] on div at bounding box center [762, 499] width 1 height 12
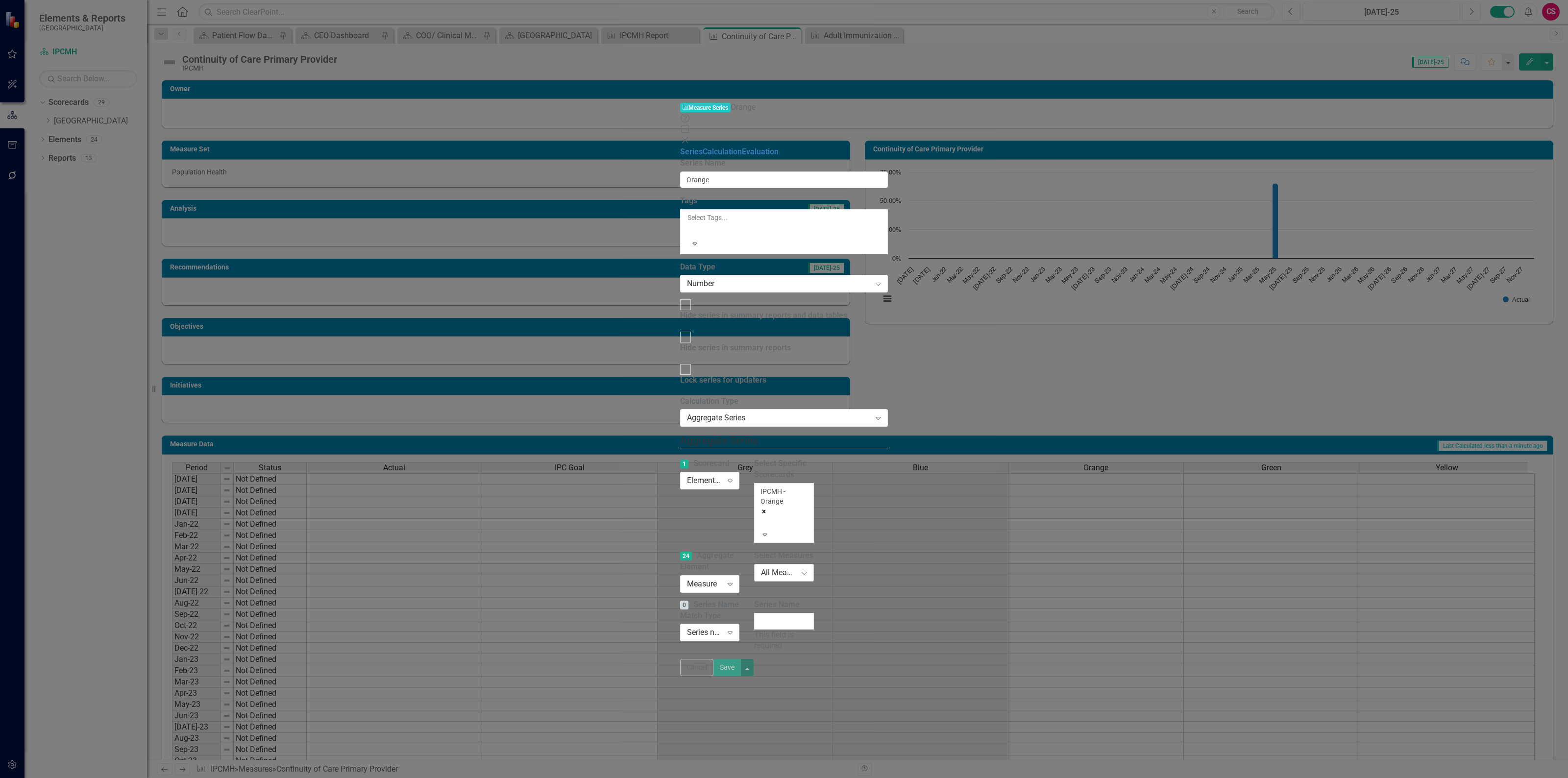
click at [796, 567] on div "All Measures" at bounding box center [779, 573] width 35 height 12
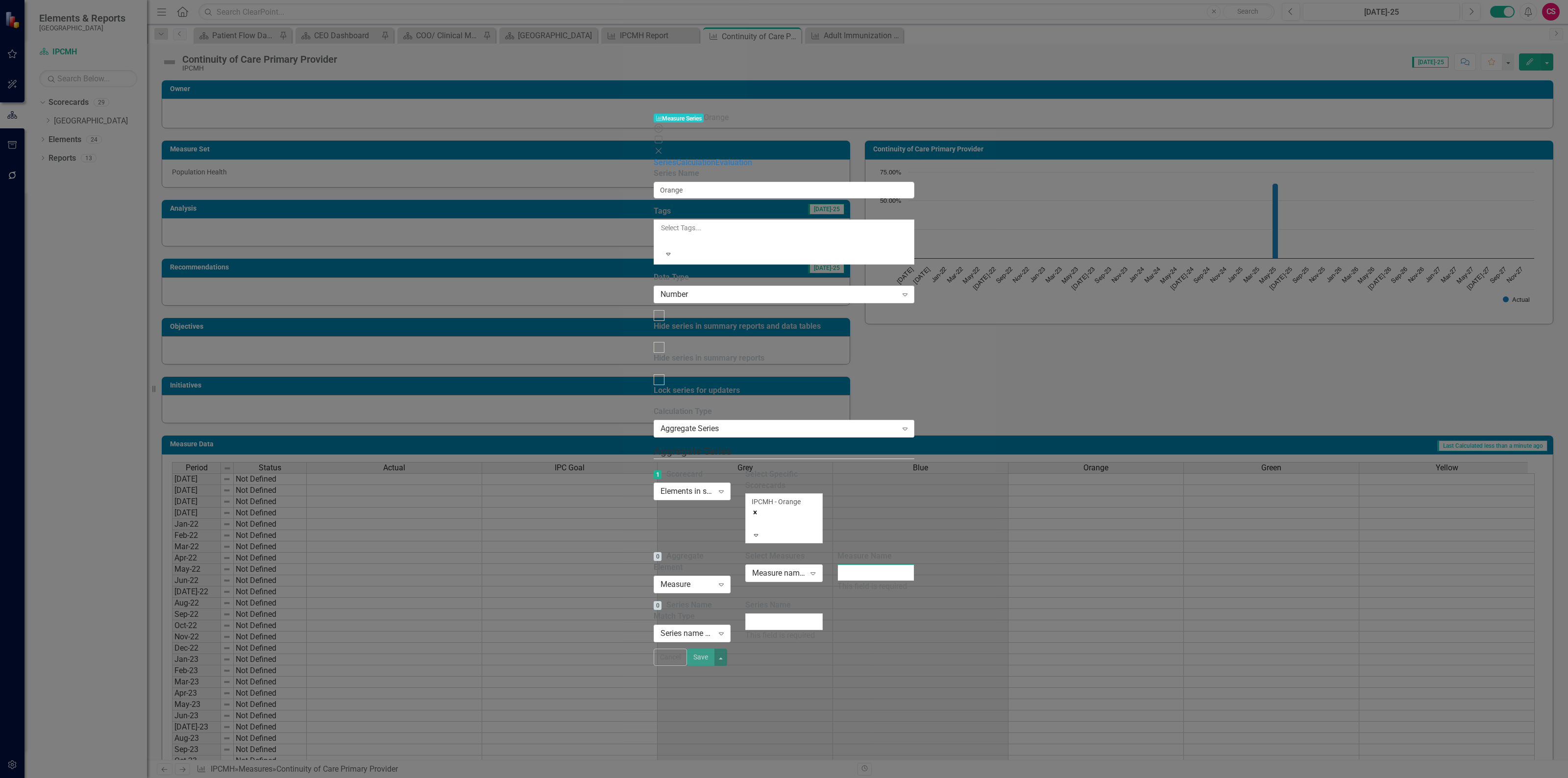
click at [915, 564] on input "Measure Name" at bounding box center [876, 572] width 77 height 16
paste input "Continuity of Care Primary Provider"
type input "Continuity of Care Primary Provider"
click at [823, 614] on input "Series Name" at bounding box center [783, 622] width 77 height 16
type input "Actual"
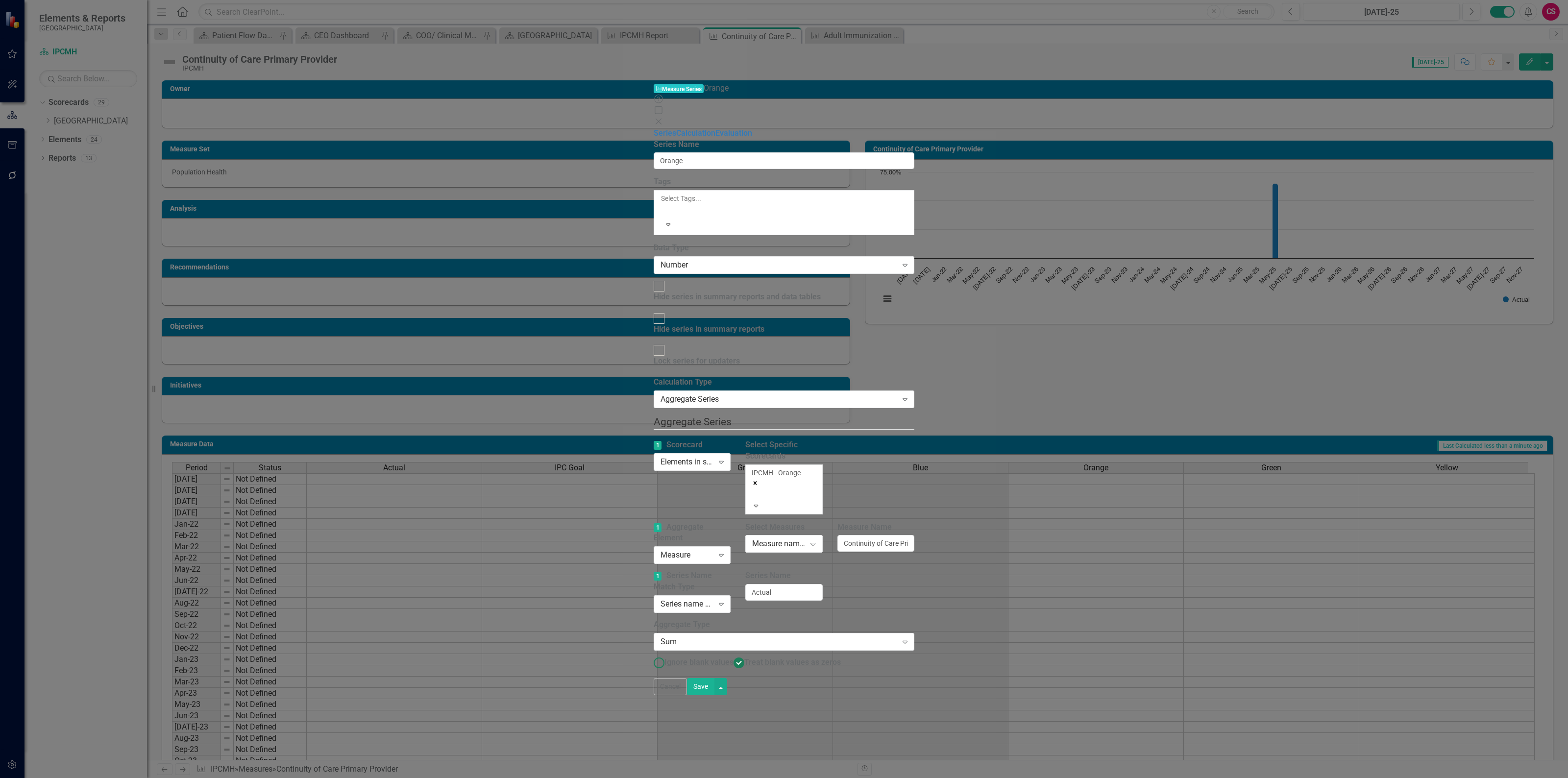
click at [665, 657] on span "Ignore blank values" at bounding box center [699, 662] width 69 height 9
click at [651, 655] on input "Ignore blank values" at bounding box center [659, 662] width 15 height 15
radio input "true"
click at [715, 695] on button "Save" at bounding box center [701, 687] width 27 height 17
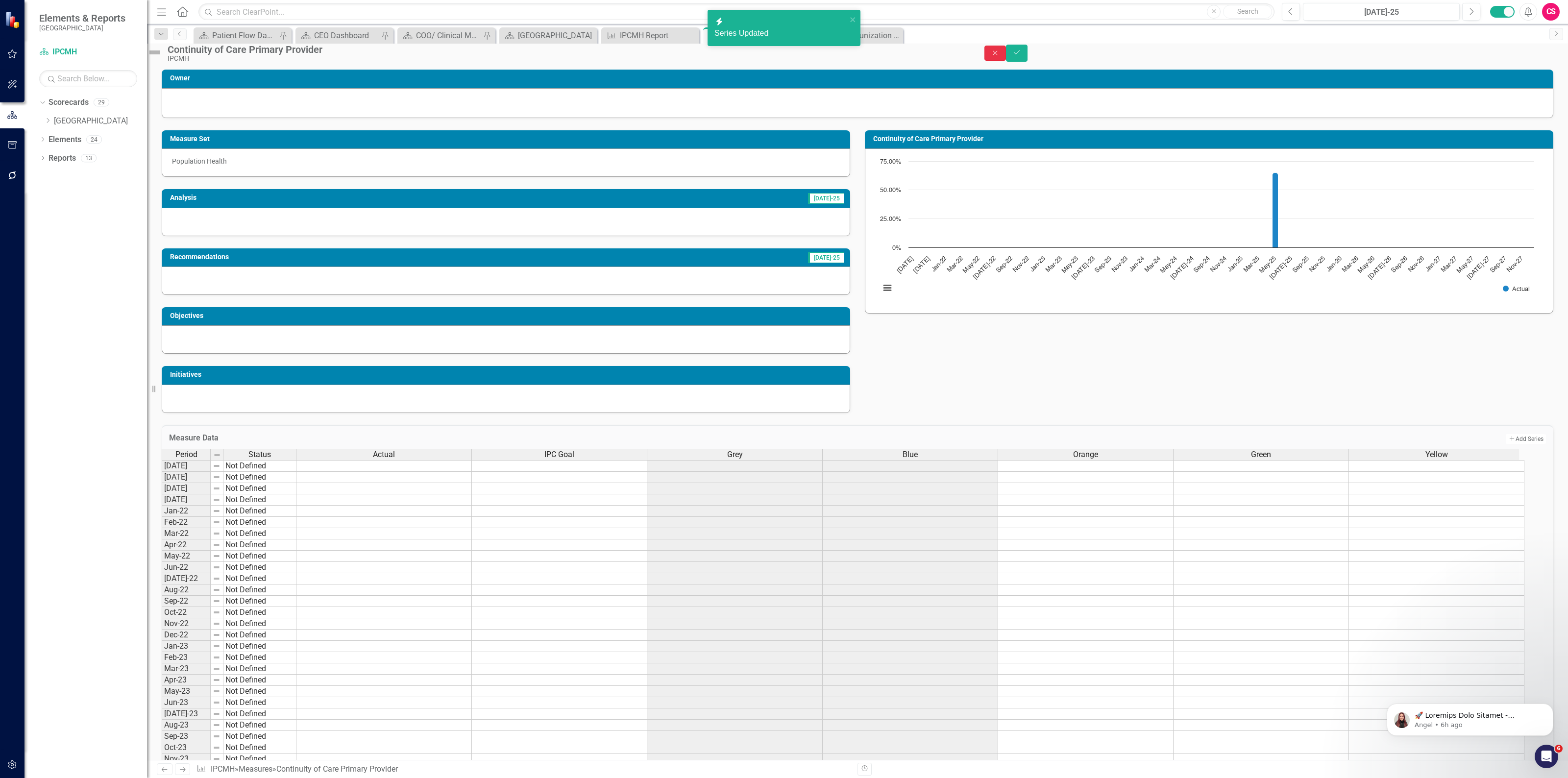
click at [1006, 61] on button "Close" at bounding box center [995, 53] width 21 height 15
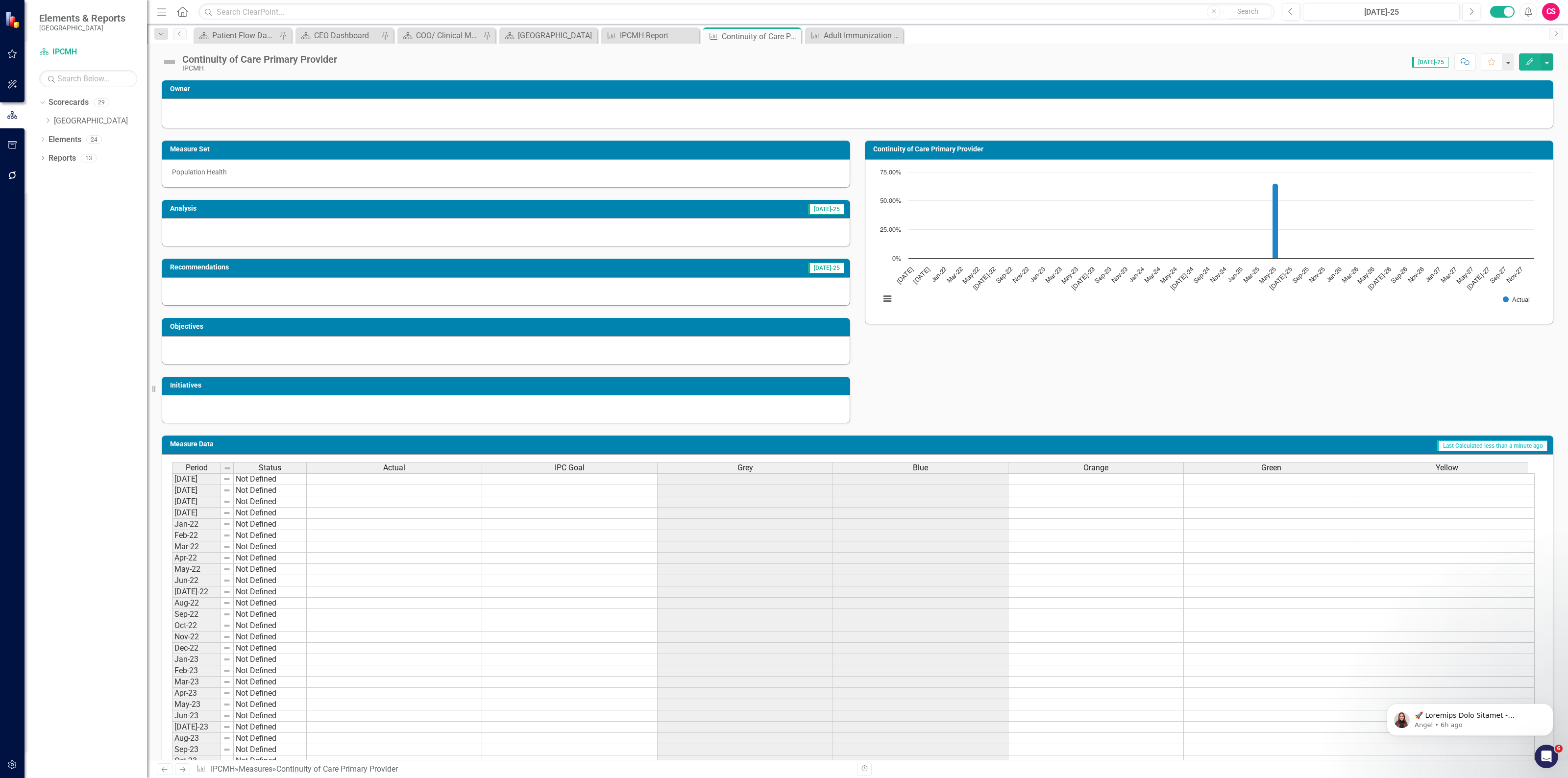
click at [1160, 474] on div "Period Status Actual IPC Goal Grey Blue Orange Green Yellow" at bounding box center [850, 469] width 1356 height 13
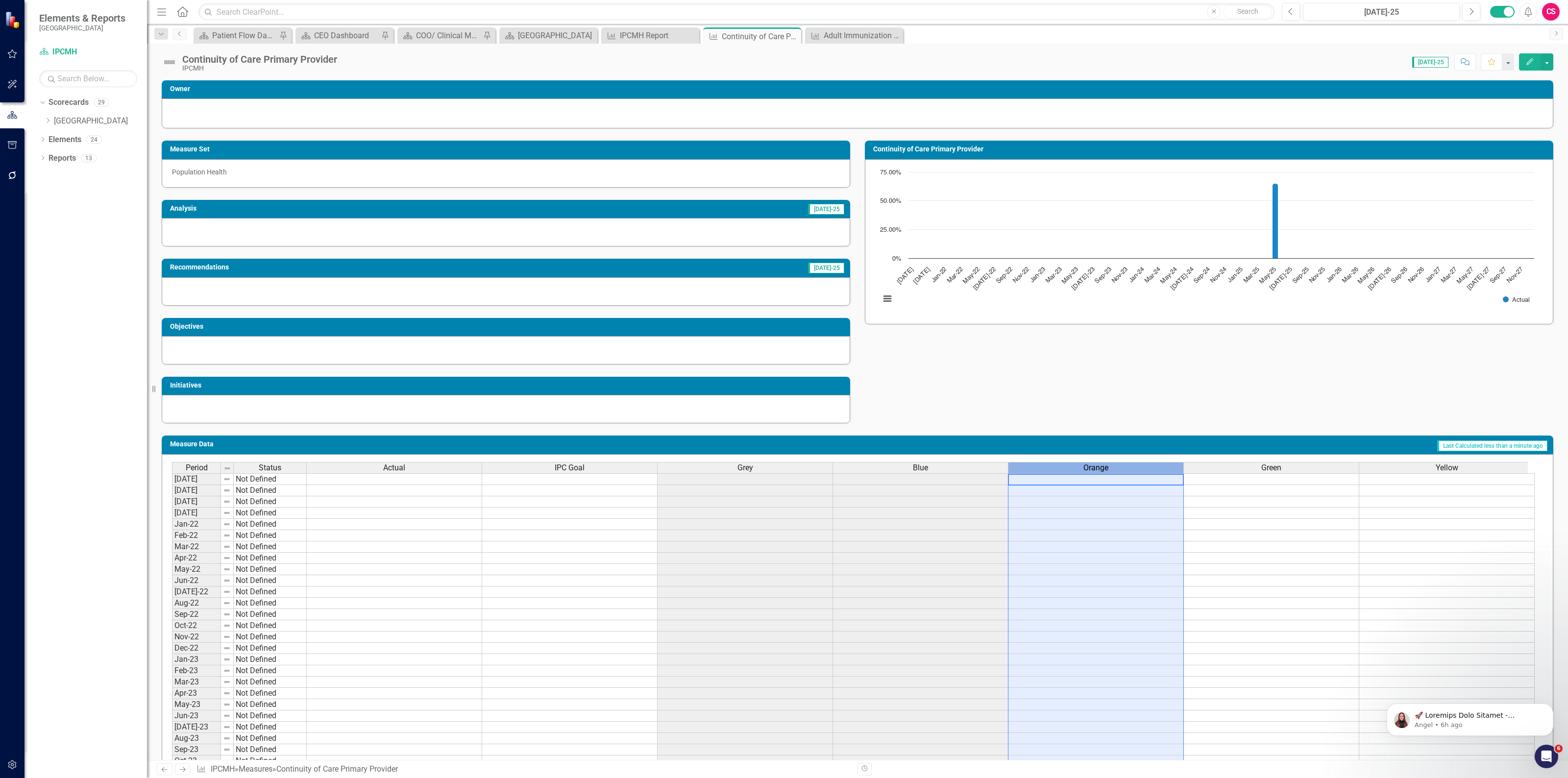
click at [1160, 474] on div "Orange" at bounding box center [1096, 468] width 175 height 11
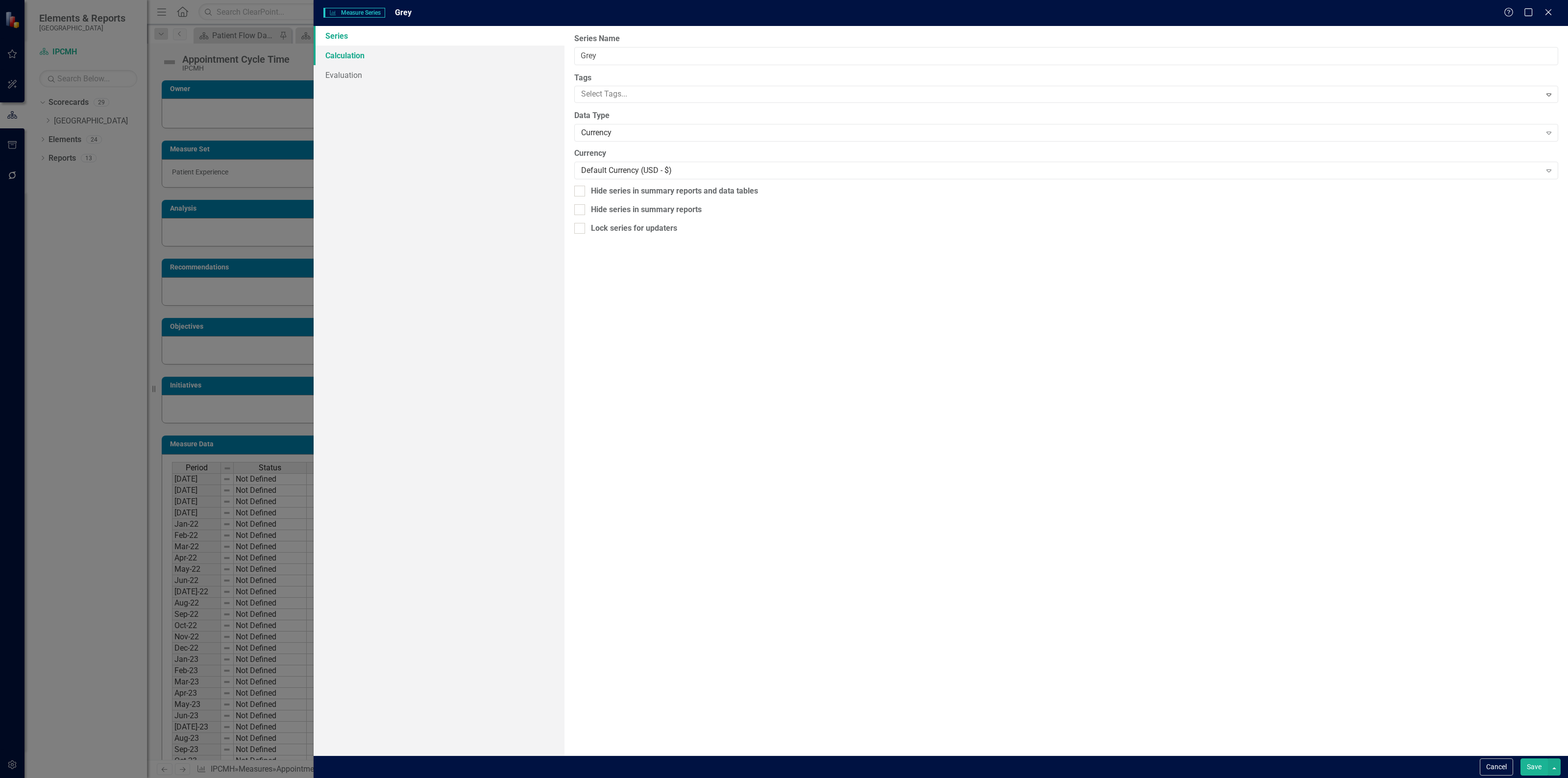
click at [404, 52] on link "Calculation" at bounding box center [439, 55] width 251 height 19
click at [660, 52] on div "Select Series Calculation Type" at bounding box center [1061, 55] width 960 height 12
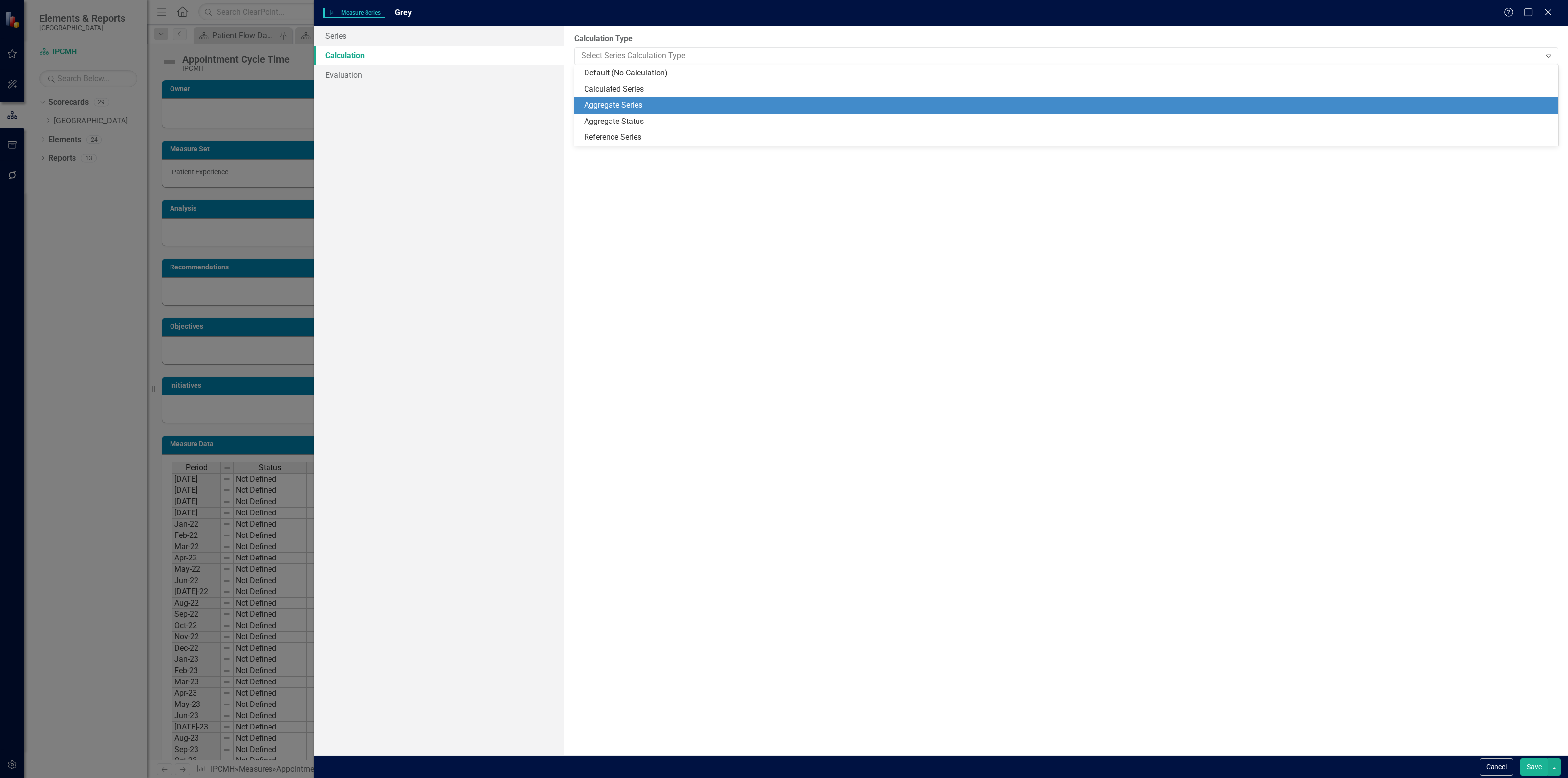
click at [632, 102] on div "Aggregate Series" at bounding box center [1068, 105] width 968 height 12
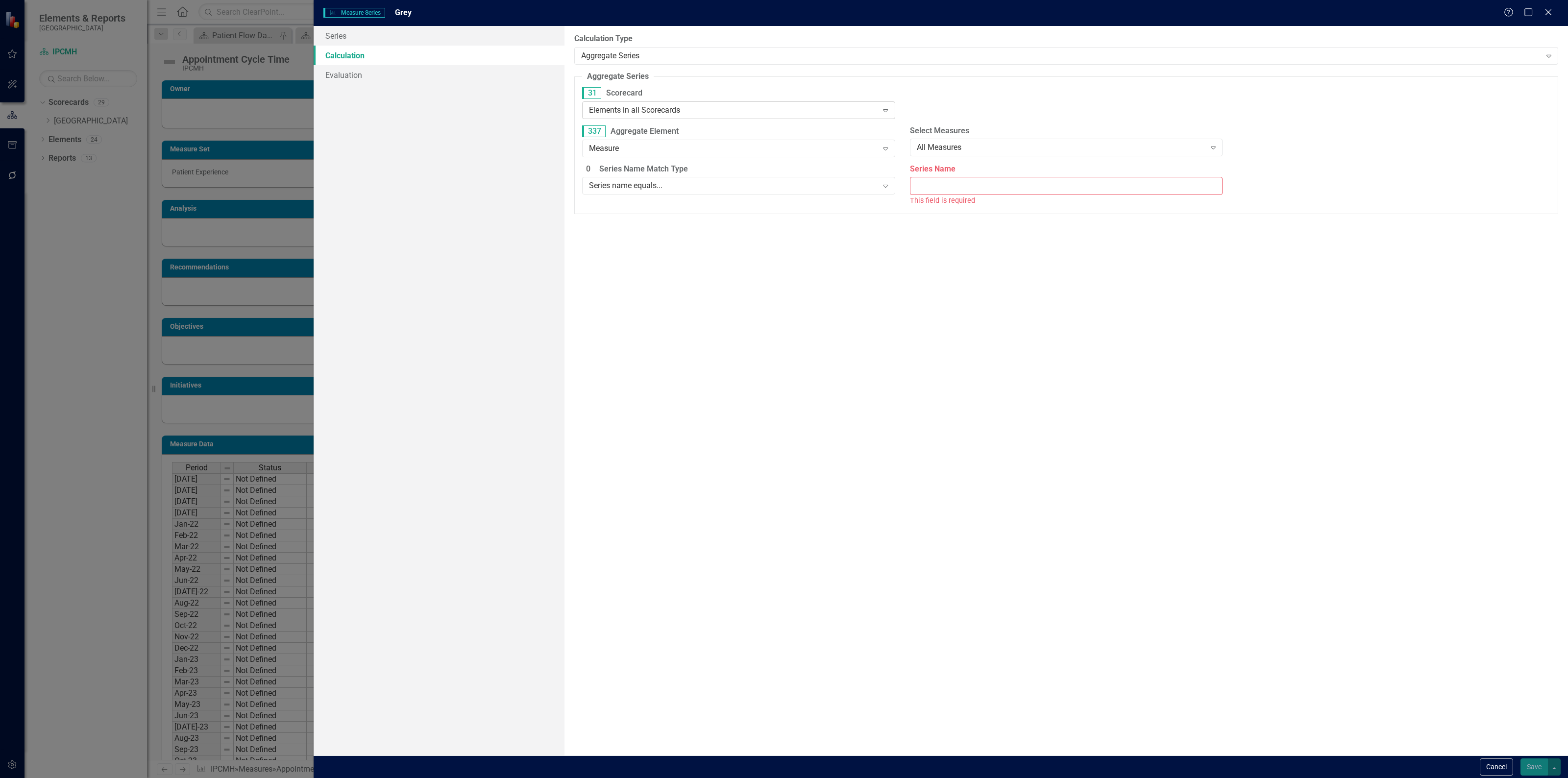
click at [790, 107] on div "Elements in all Scorecards" at bounding box center [733, 110] width 289 height 12
click at [789, 107] on div "Elements in all Scorecards" at bounding box center [733, 110] width 289 height 12
click at [719, 167] on div "Elements in children of "IPCMH"" at bounding box center [738, 160] width 313 height 16
click at [718, 111] on div "Elements in children of "IPCMH"" at bounding box center [733, 110] width 289 height 12
click at [708, 180] on div "Elements in specific Scorecards" at bounding box center [740, 176] width 297 height 12
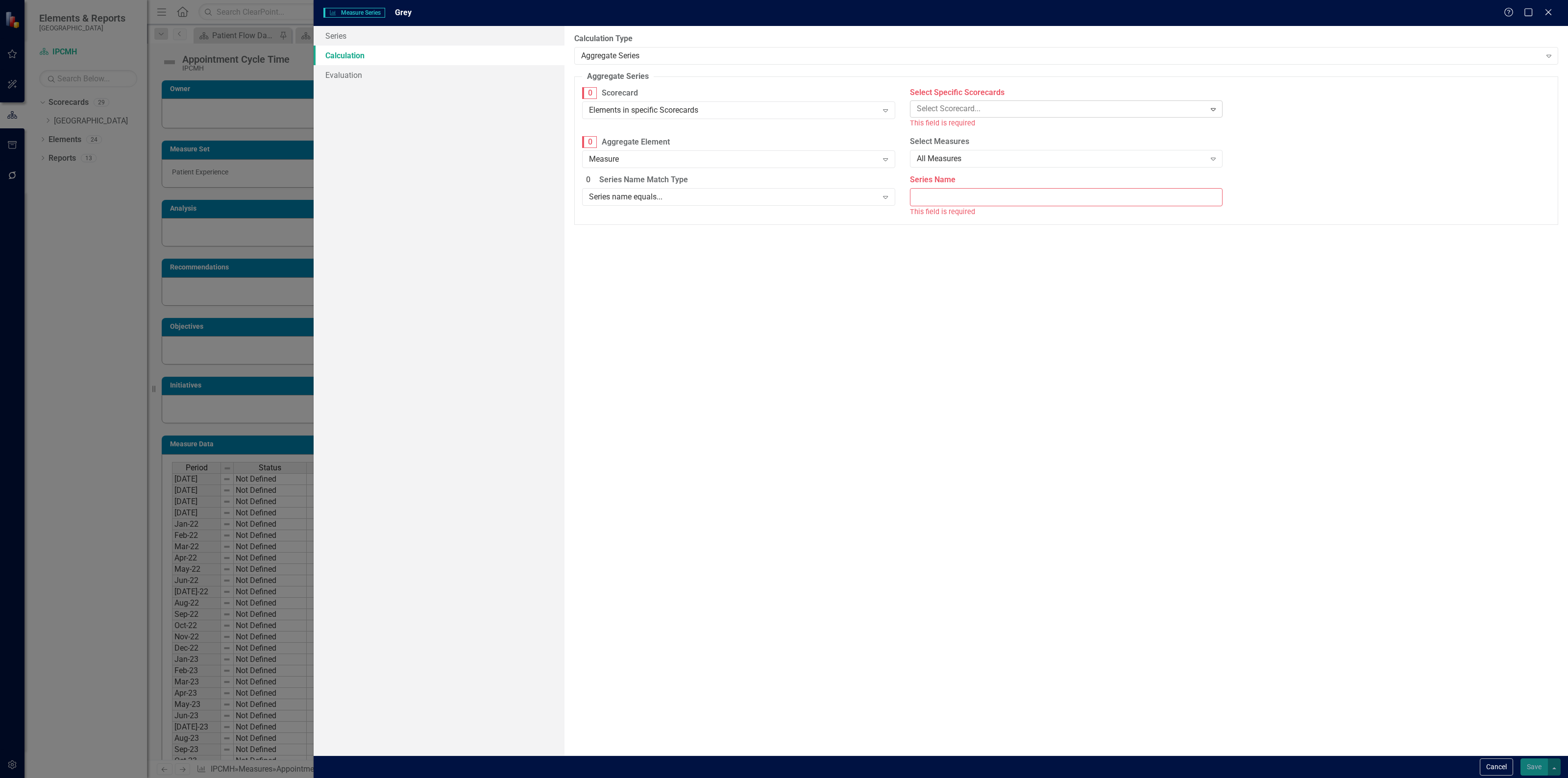
click at [984, 113] on div at bounding box center [1059, 109] width 293 height 13
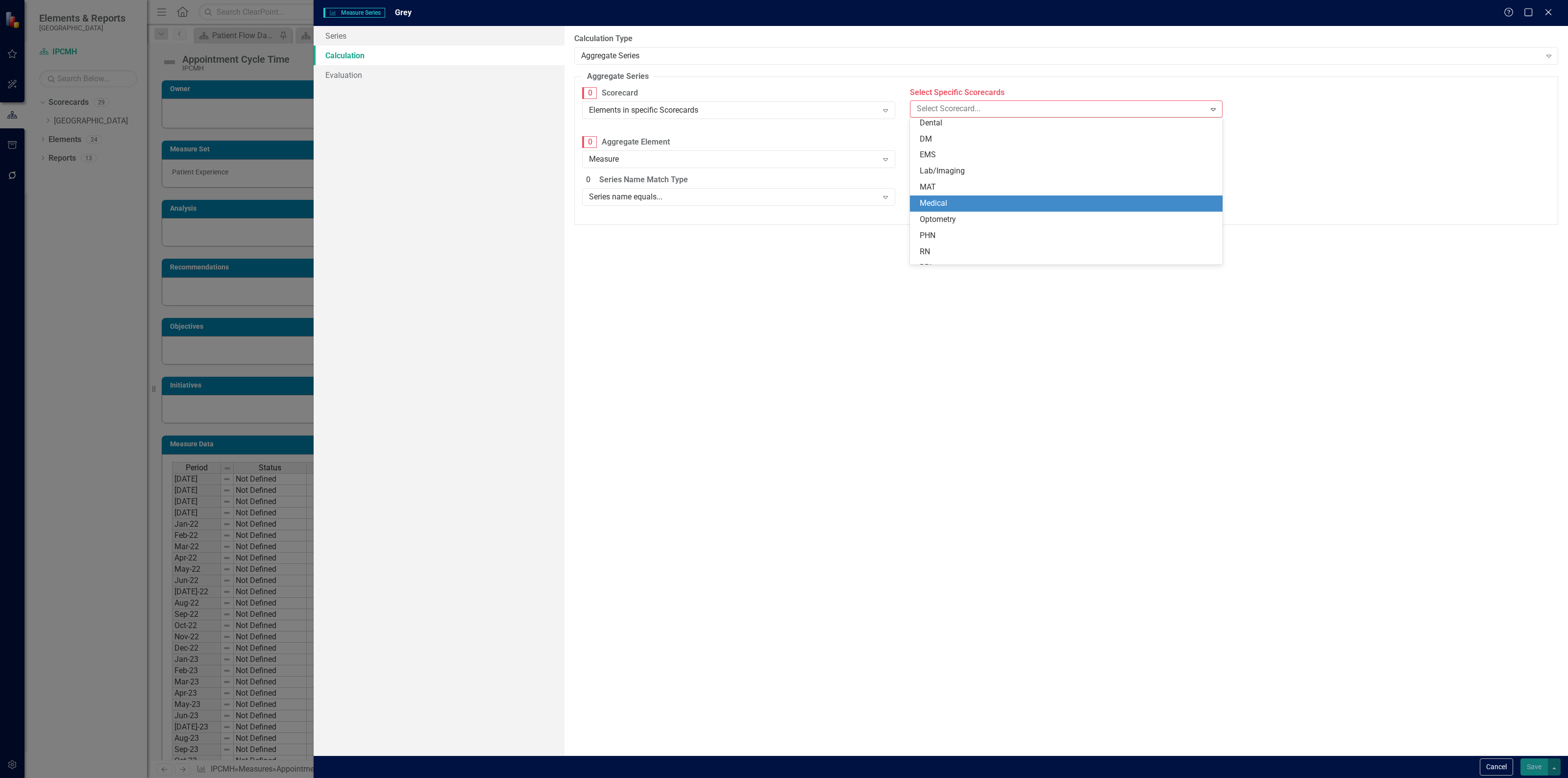
scroll to position [320, 0]
click at [980, 189] on div "IPCMH - Gray" at bounding box center [1068, 193] width 297 height 12
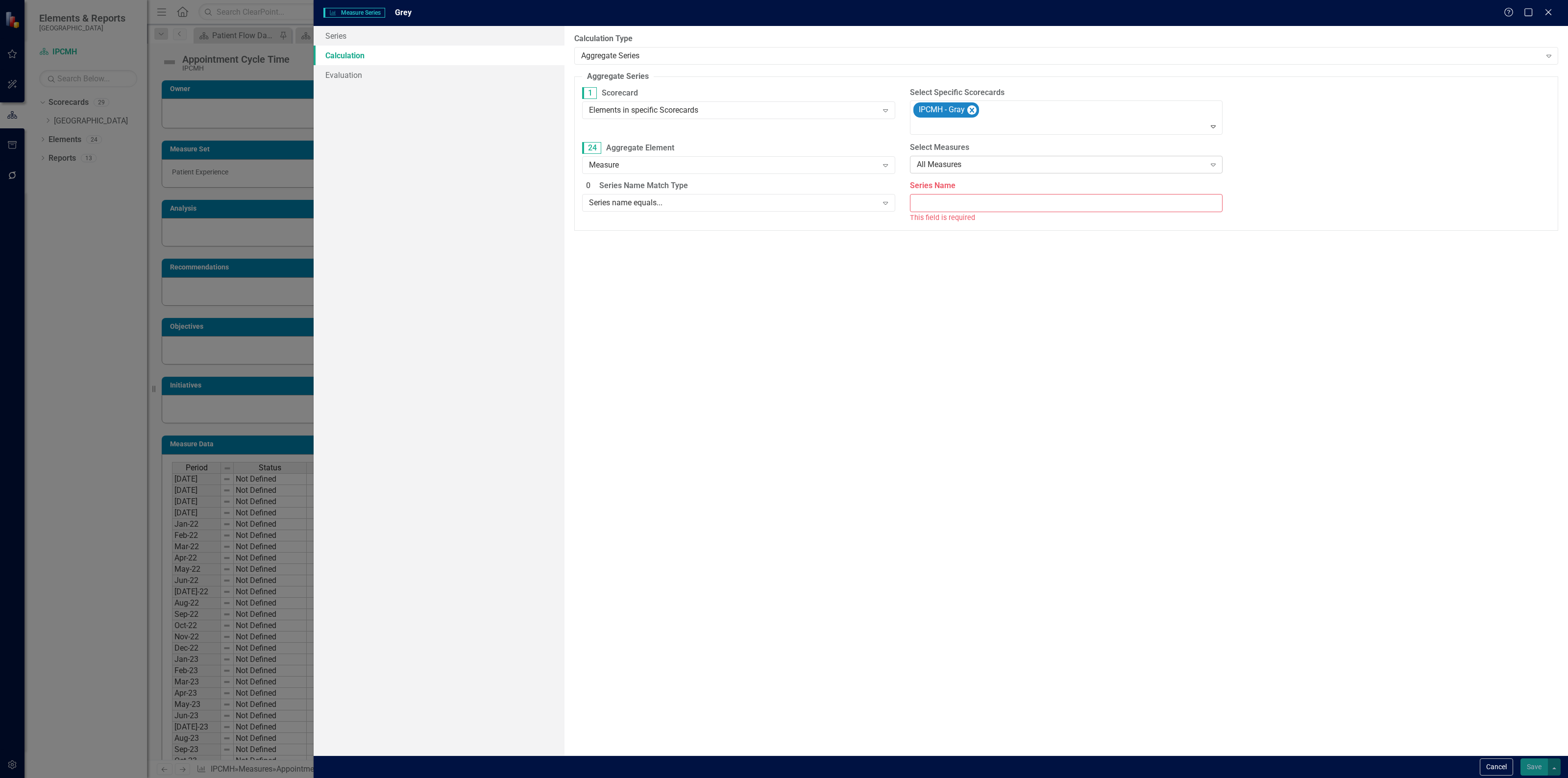
click at [961, 165] on div "All Measures" at bounding box center [1061, 165] width 289 height 12
click at [964, 214] on div "Measure name equals..." at bounding box center [1068, 214] width 297 height 12
click at [1300, 170] on input "Measure Name" at bounding box center [1394, 165] width 313 height 18
paste input "Appointment Cycle Time"
type input "Appointment Cycle Time"
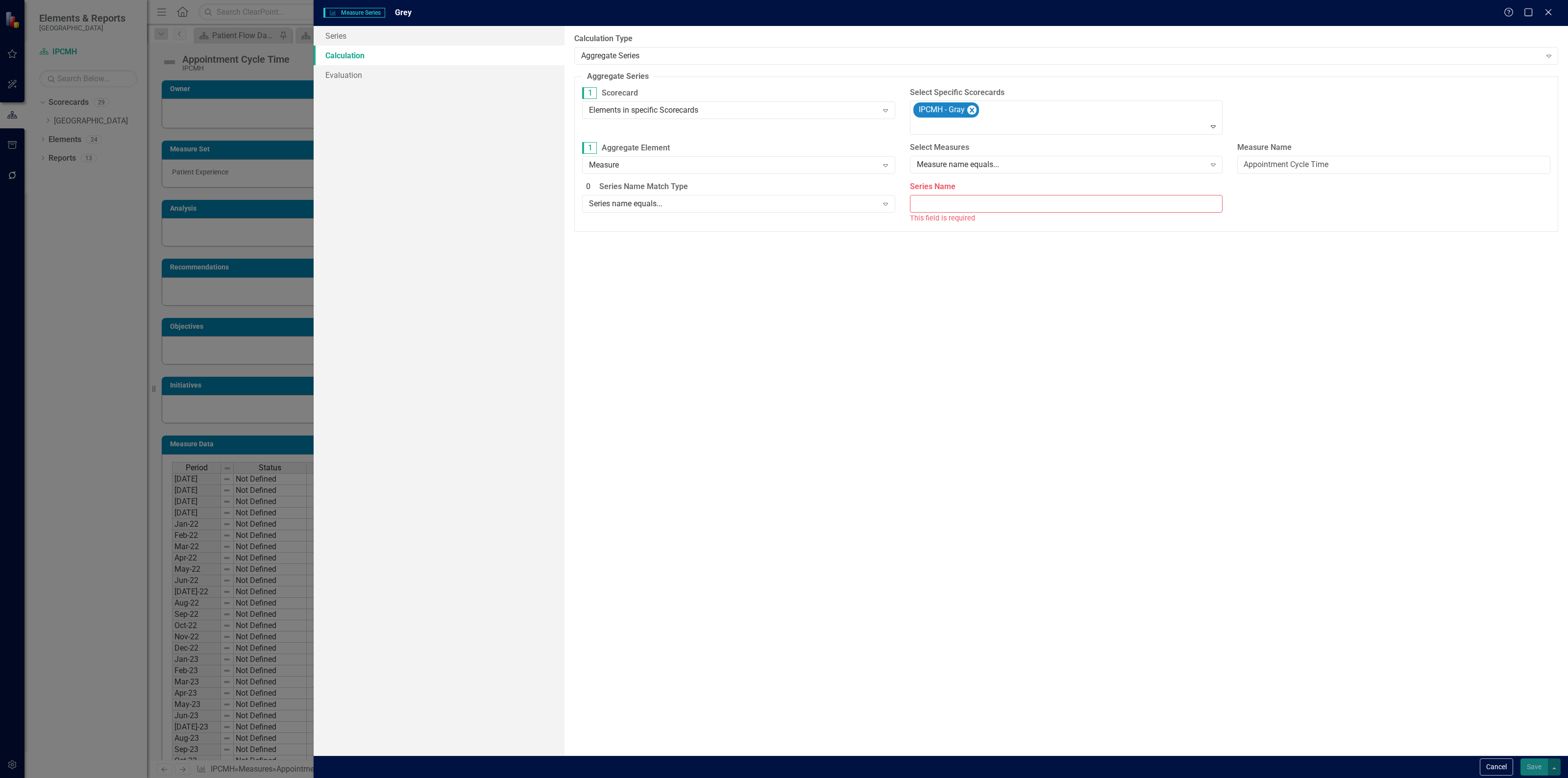
drag, startPoint x: 1024, startPoint y: 195, endPoint x: 1019, endPoint y: 198, distance: 5.8
click at [1024, 195] on input "Series Name" at bounding box center [1066, 204] width 313 height 18
type input "Actual"
click at [667, 259] on label "Ignore blank values" at bounding box center [1066, 263] width 968 height 12
click at [595, 259] on input "Ignore blank values" at bounding box center [587, 263] width 15 height 15
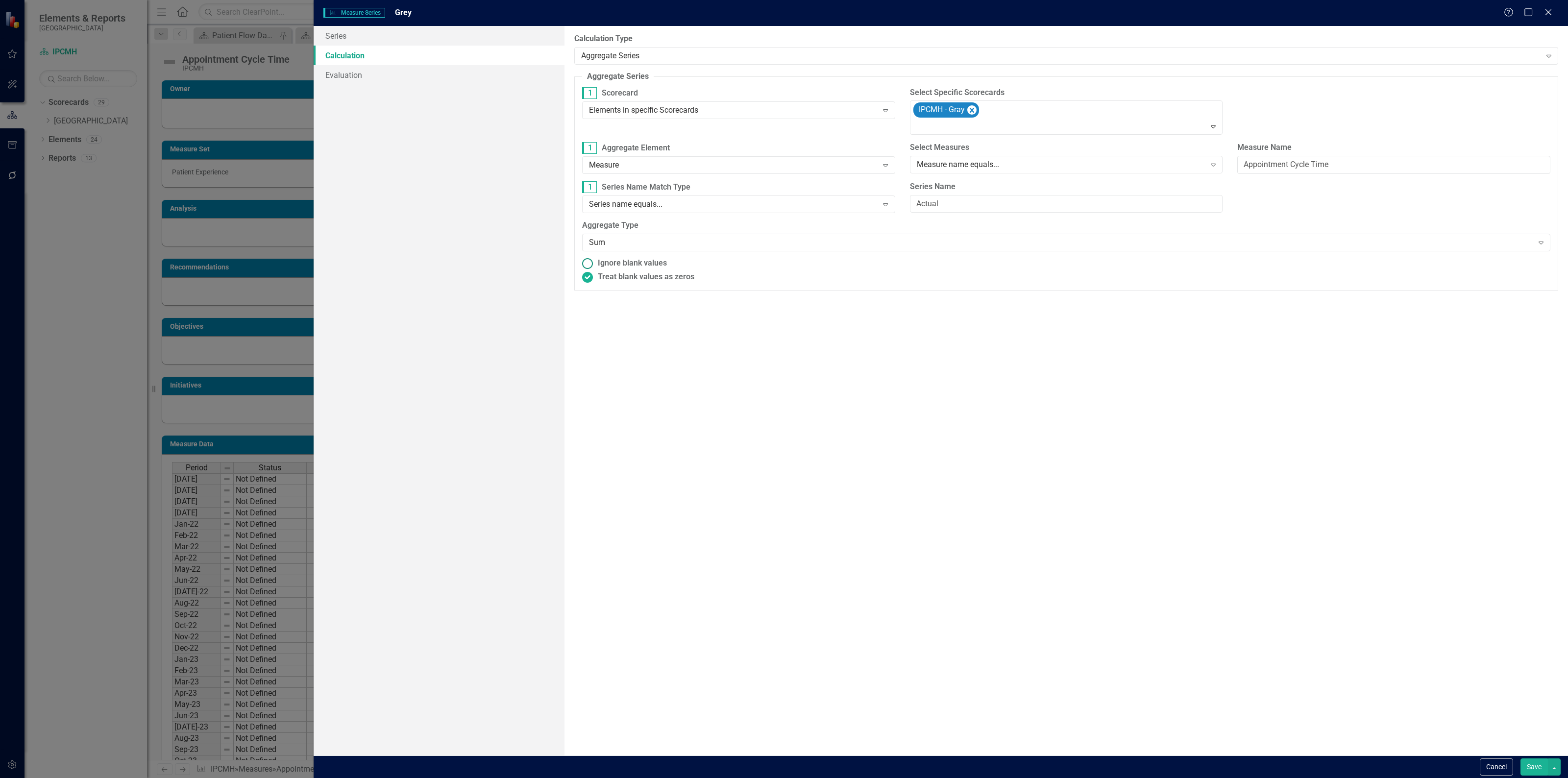
radio input "true"
click at [1527, 767] on button "Save" at bounding box center [1534, 767] width 27 height 17
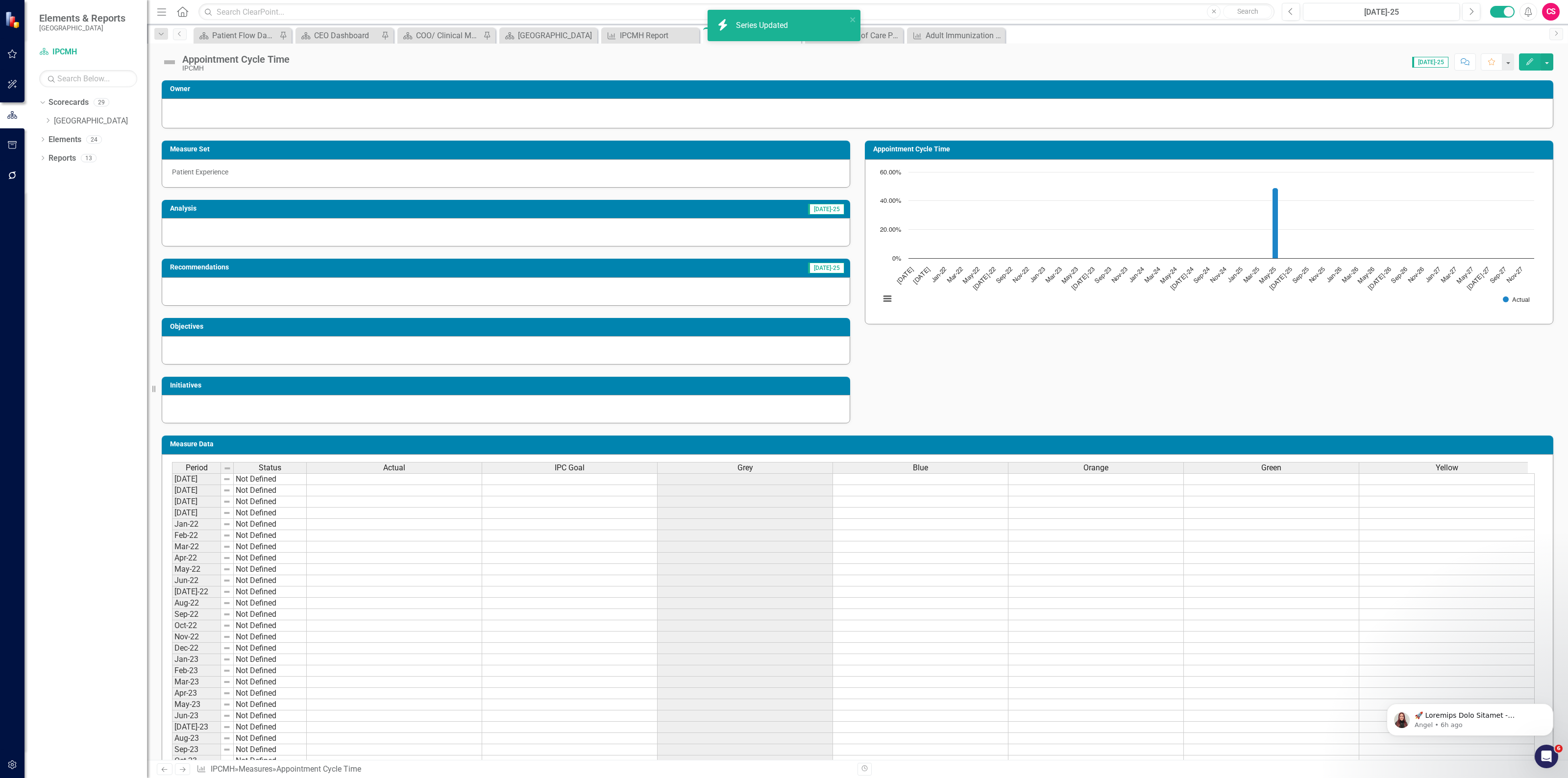
click at [943, 469] on div "Blue" at bounding box center [920, 468] width 175 height 11
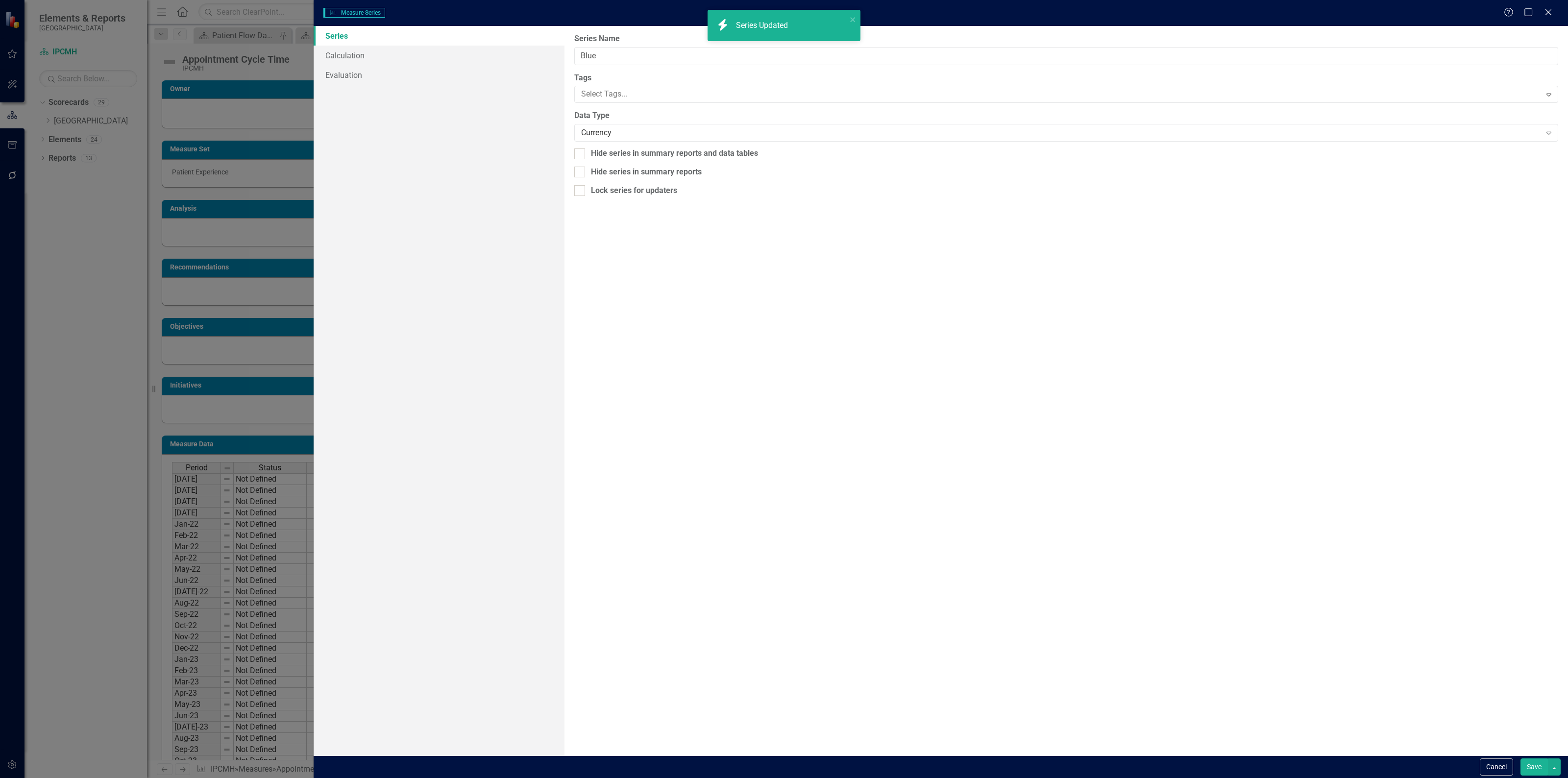
type input "Blue"
click at [618, 135] on div "Currency" at bounding box center [1061, 133] width 960 height 12
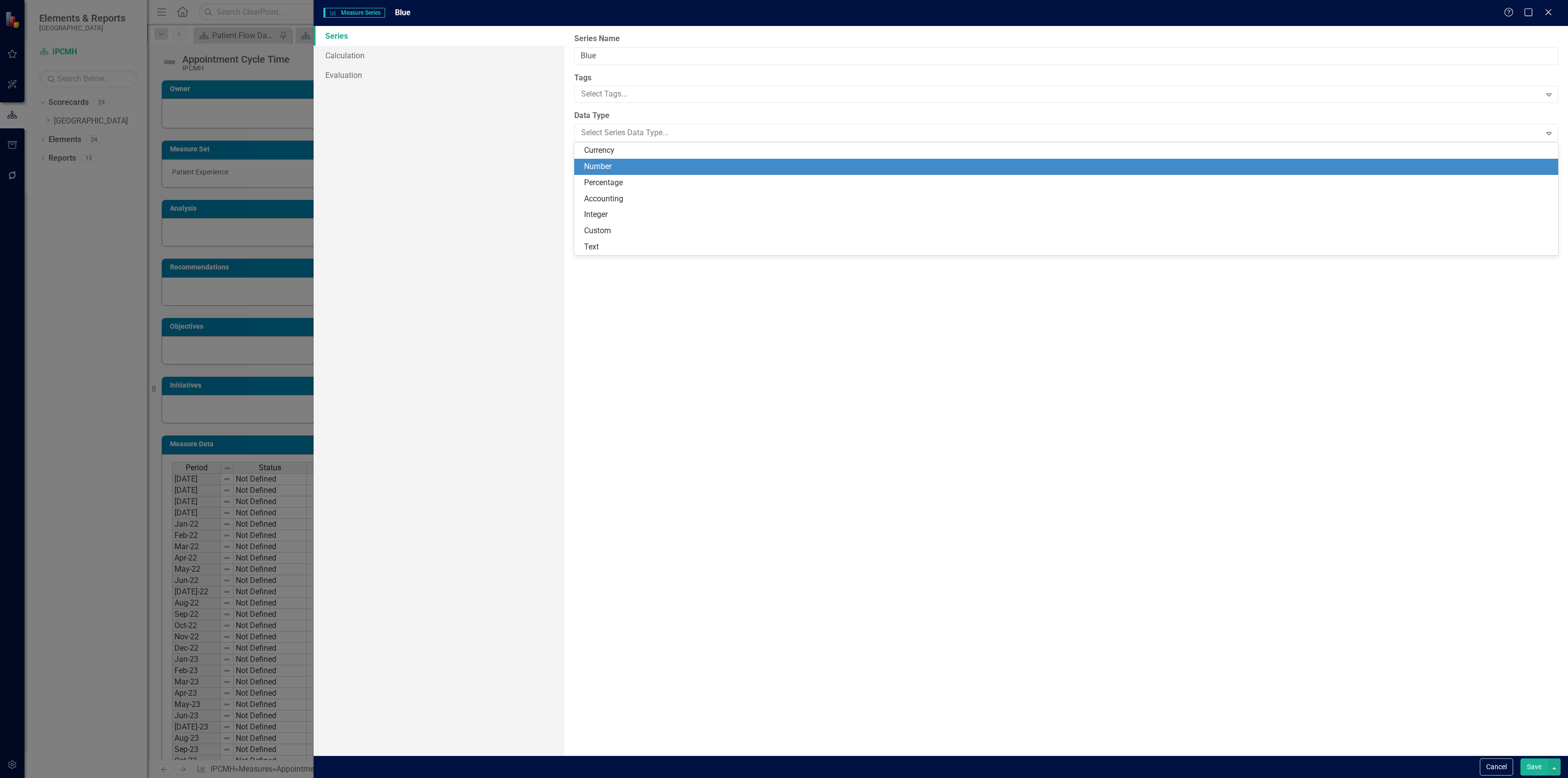
click at [616, 164] on div "Number" at bounding box center [1068, 167] width 968 height 12
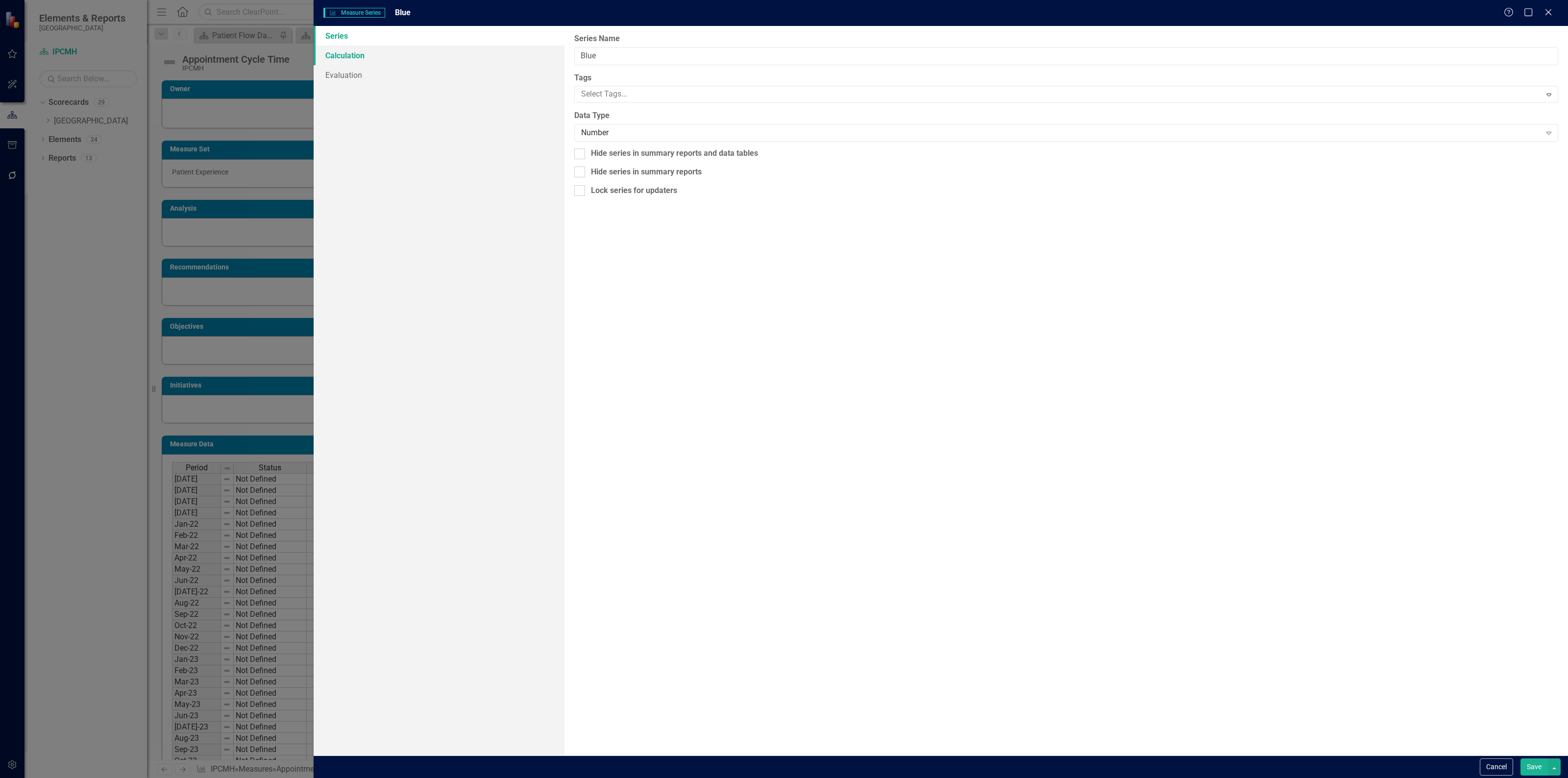
click at [421, 53] on link "Calculation" at bounding box center [439, 55] width 251 height 19
click at [637, 55] on div "Select Series Calculation Type" at bounding box center [1061, 55] width 960 height 12
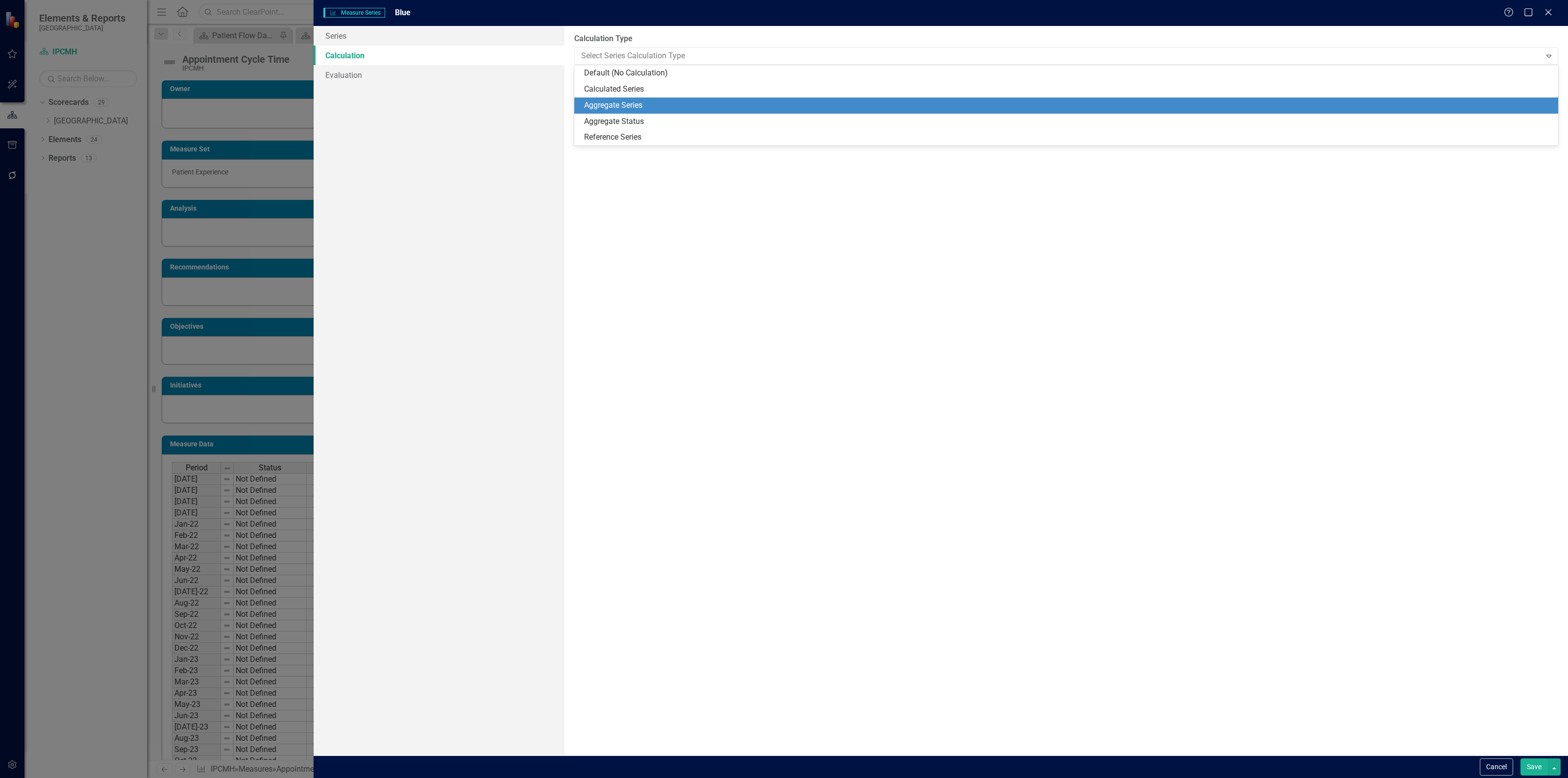
click at [621, 101] on div "Aggregate Series" at bounding box center [1068, 105] width 968 height 12
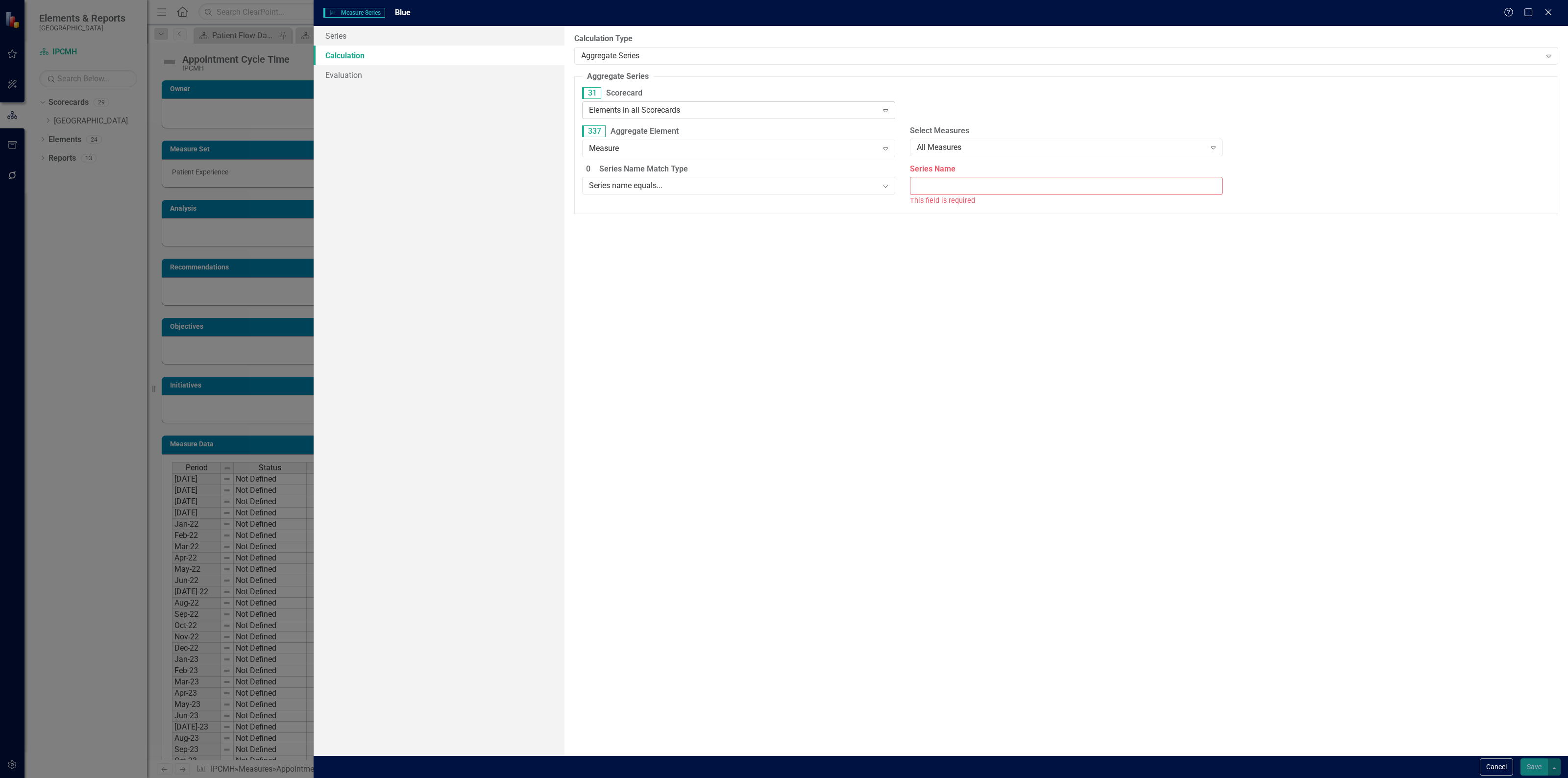
click at [760, 104] on div "Elements in all Scorecards" at bounding box center [733, 110] width 289 height 12
click at [719, 173] on div "Elements in specific Scorecards" at bounding box center [740, 176] width 297 height 12
click at [957, 116] on div "Select Scorecard..." at bounding box center [1058, 109] width 293 height 15
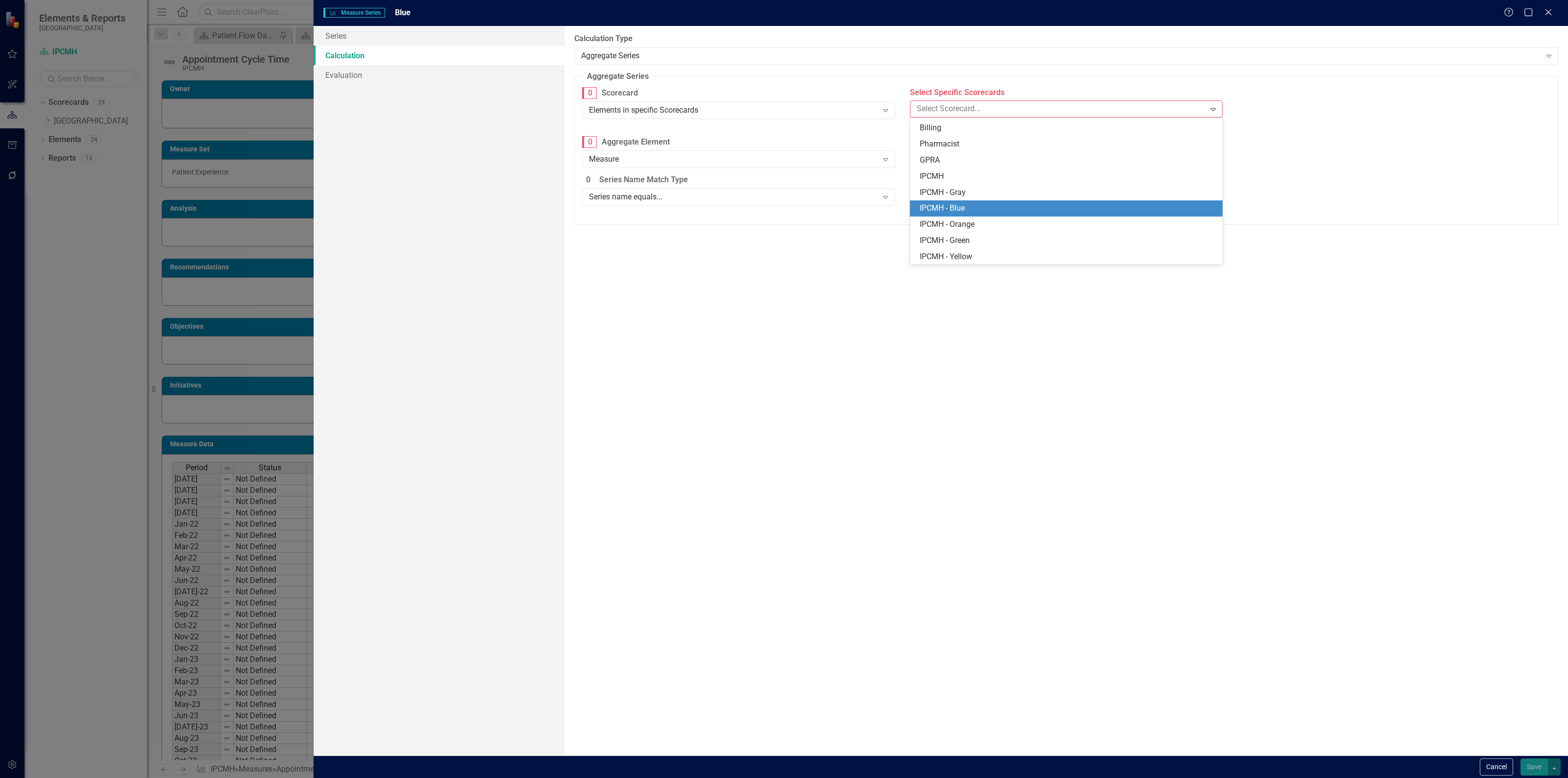
click at [967, 208] on div "IPCMH - Blue" at bounding box center [1068, 208] width 297 height 12
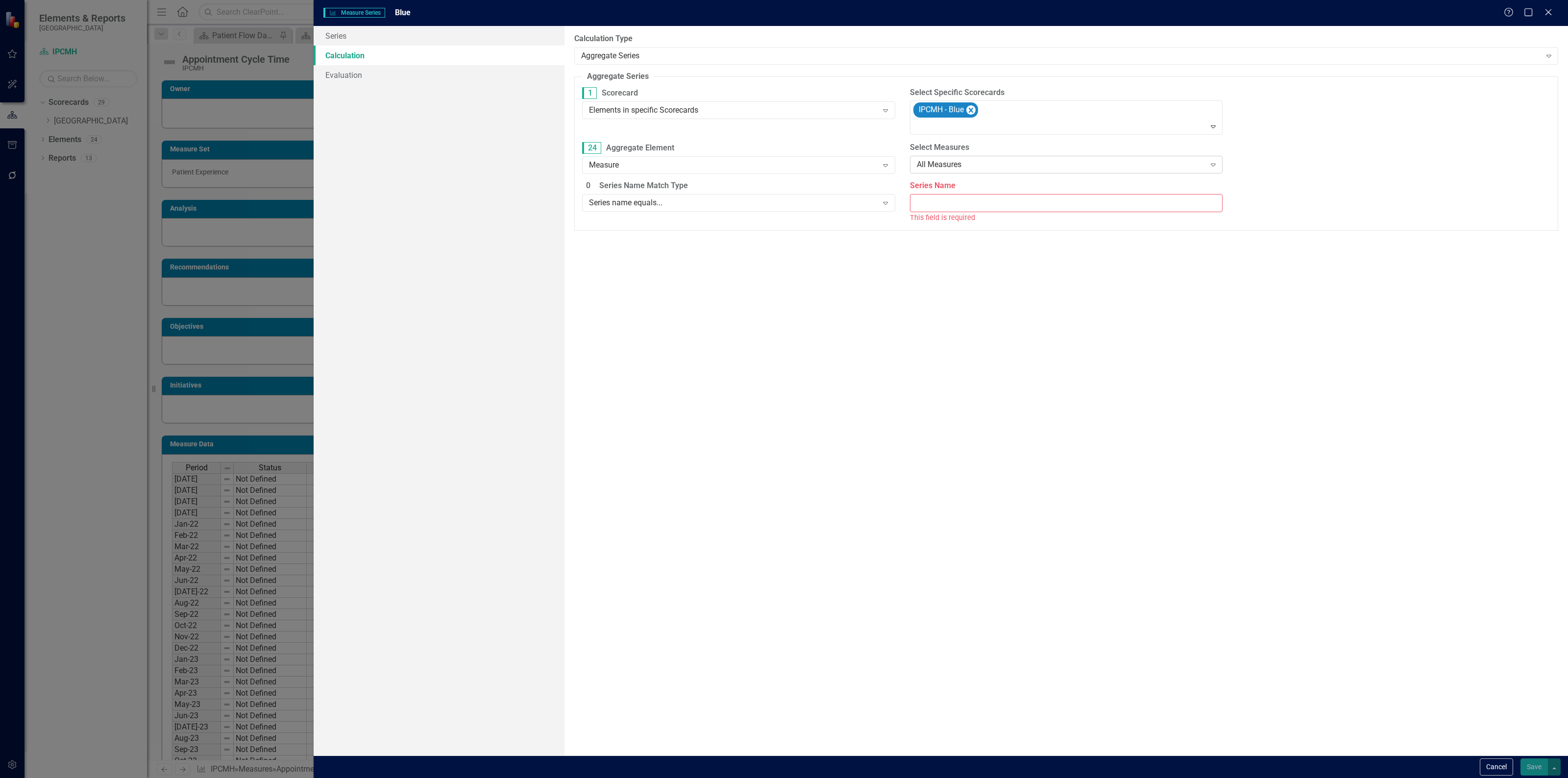
click at [973, 159] on div "All Measures" at bounding box center [1061, 165] width 289 height 12
click at [973, 213] on div "Measure name equals..." at bounding box center [1068, 214] width 297 height 12
click at [1259, 164] on input "Measure Name" at bounding box center [1394, 165] width 313 height 18
paste input "Appointment Cycle Time"
type input "Appointment Cycle Time"
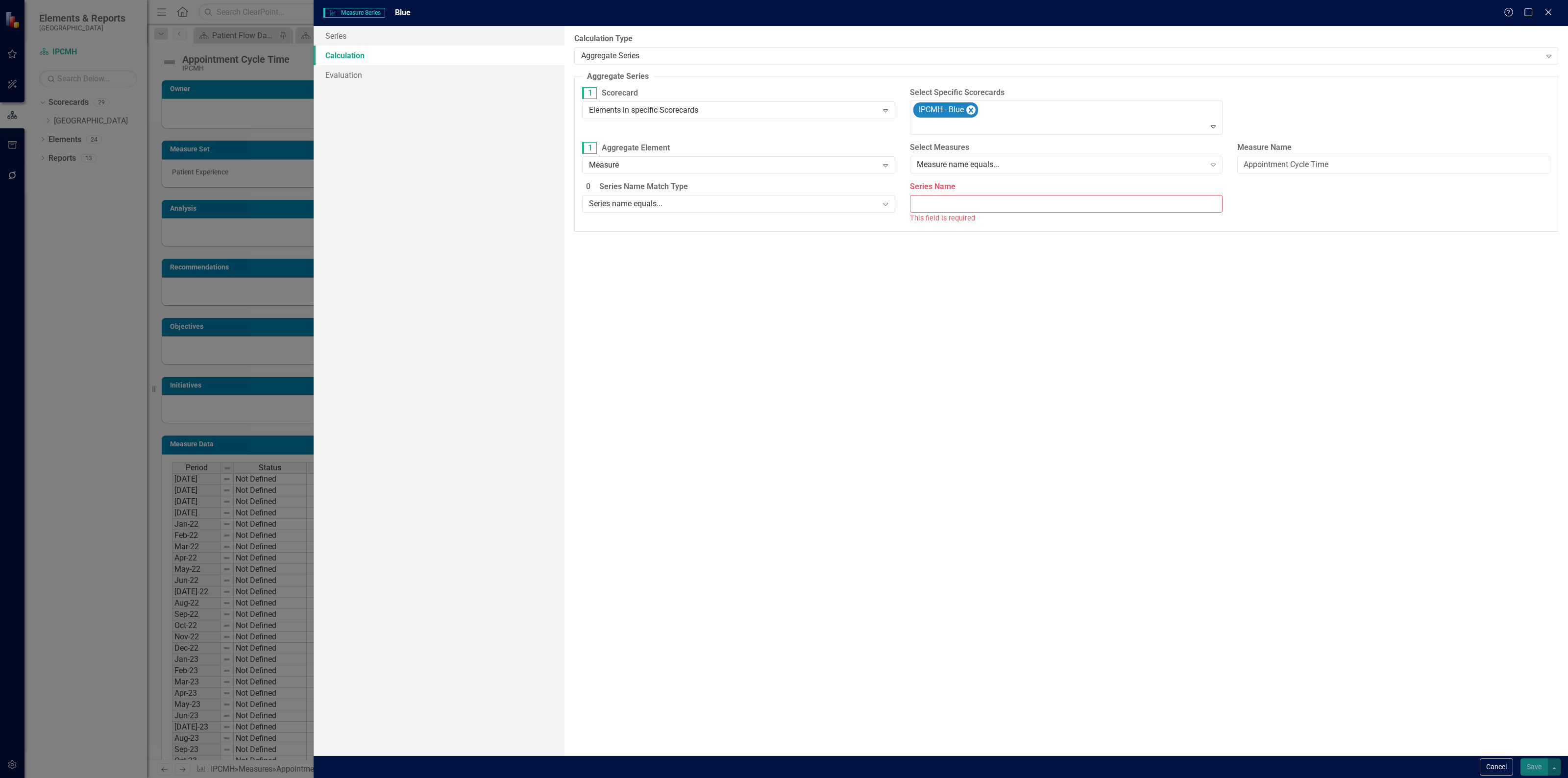
click at [1079, 200] on input "Series Name" at bounding box center [1066, 204] width 313 height 18
type input "Actual"
click at [608, 265] on span "Ignore blank values" at bounding box center [632, 263] width 69 height 12
click at [595, 265] on input "Ignore blank values" at bounding box center [587, 263] width 15 height 15
radio input "true"
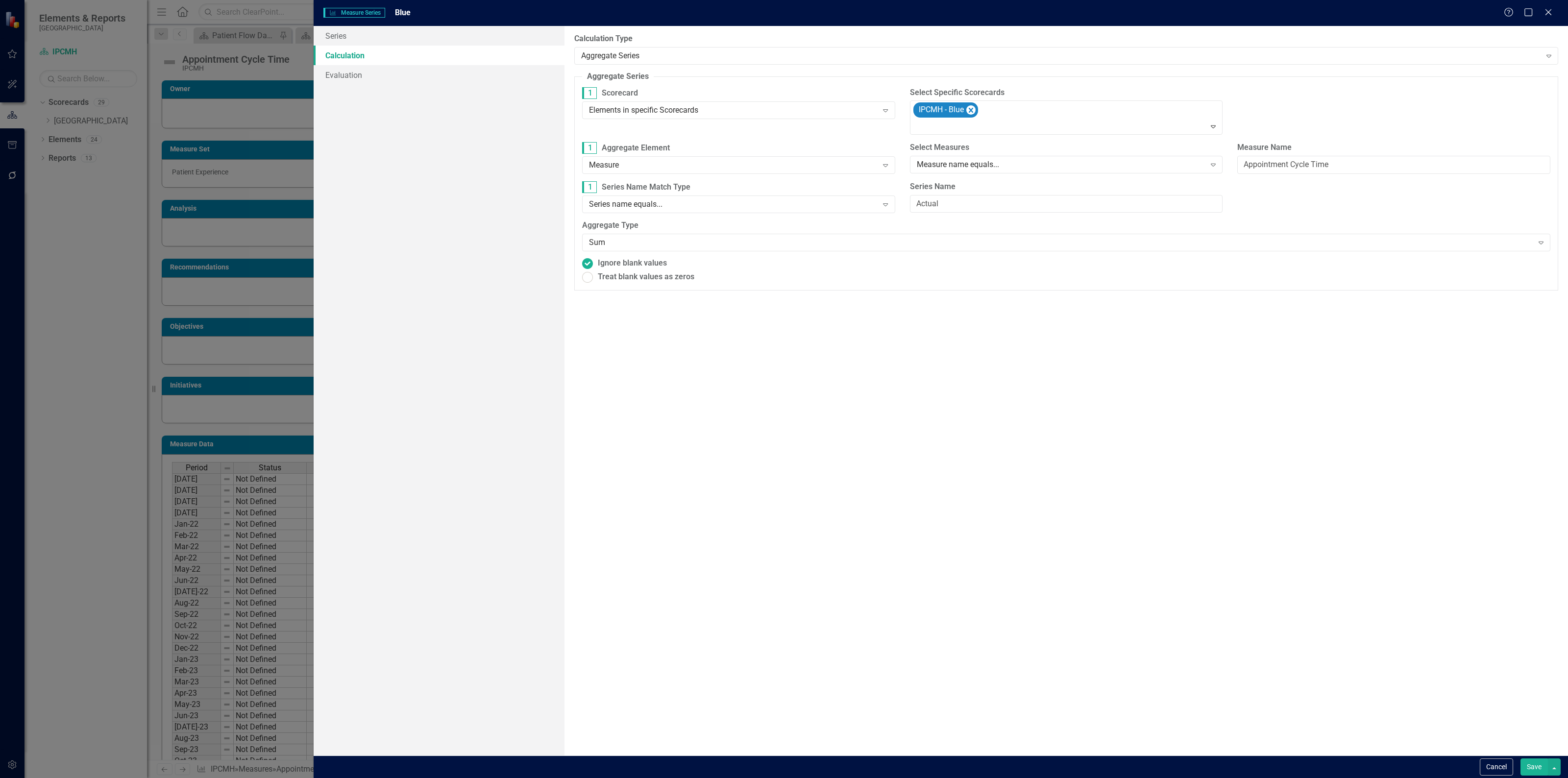
click at [1536, 760] on button "Save" at bounding box center [1534, 767] width 27 height 17
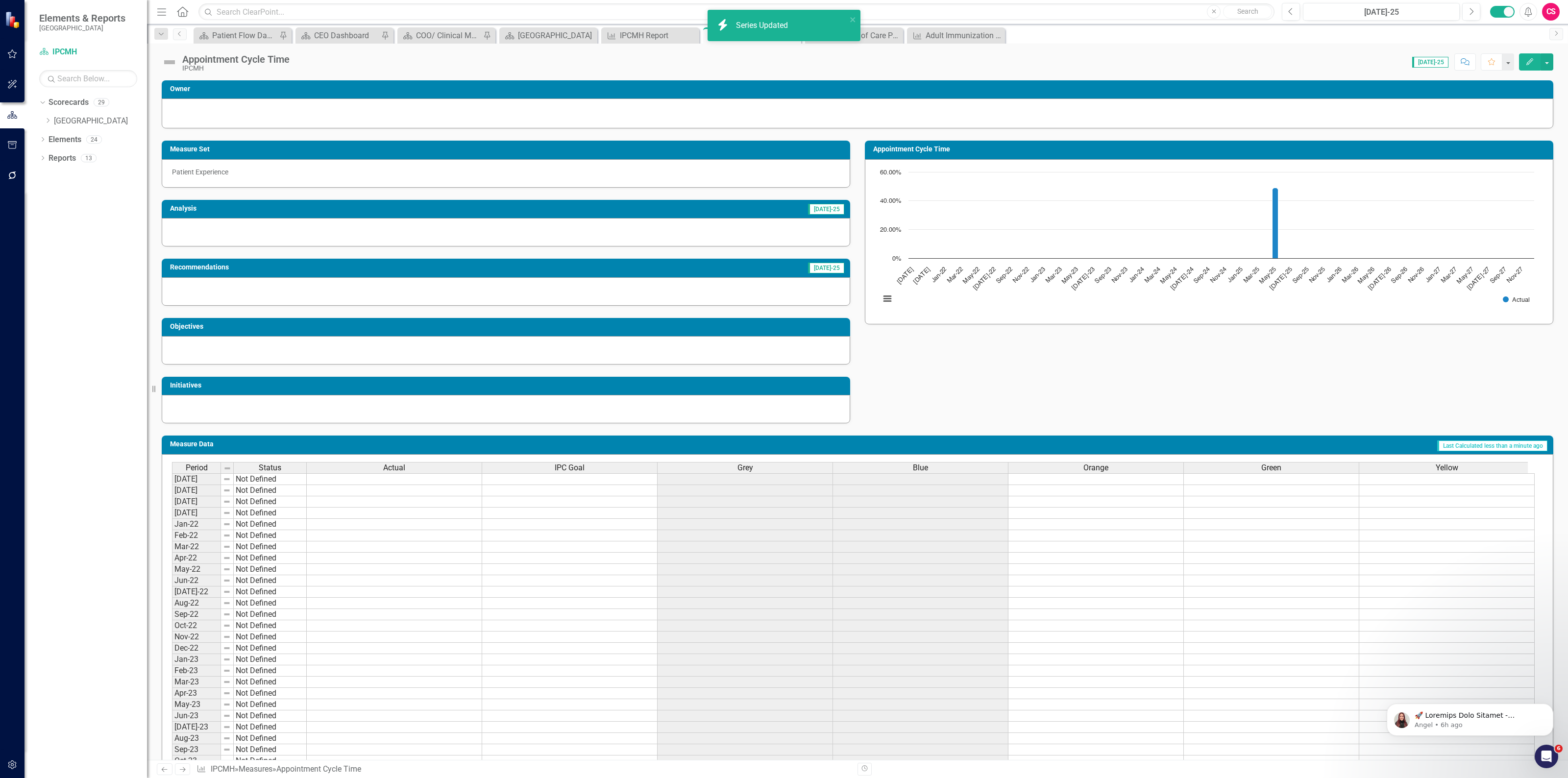
click at [1087, 467] on span "Orange" at bounding box center [1096, 468] width 25 height 9
click at [1087, 466] on span "Orange" at bounding box center [1096, 468] width 25 height 9
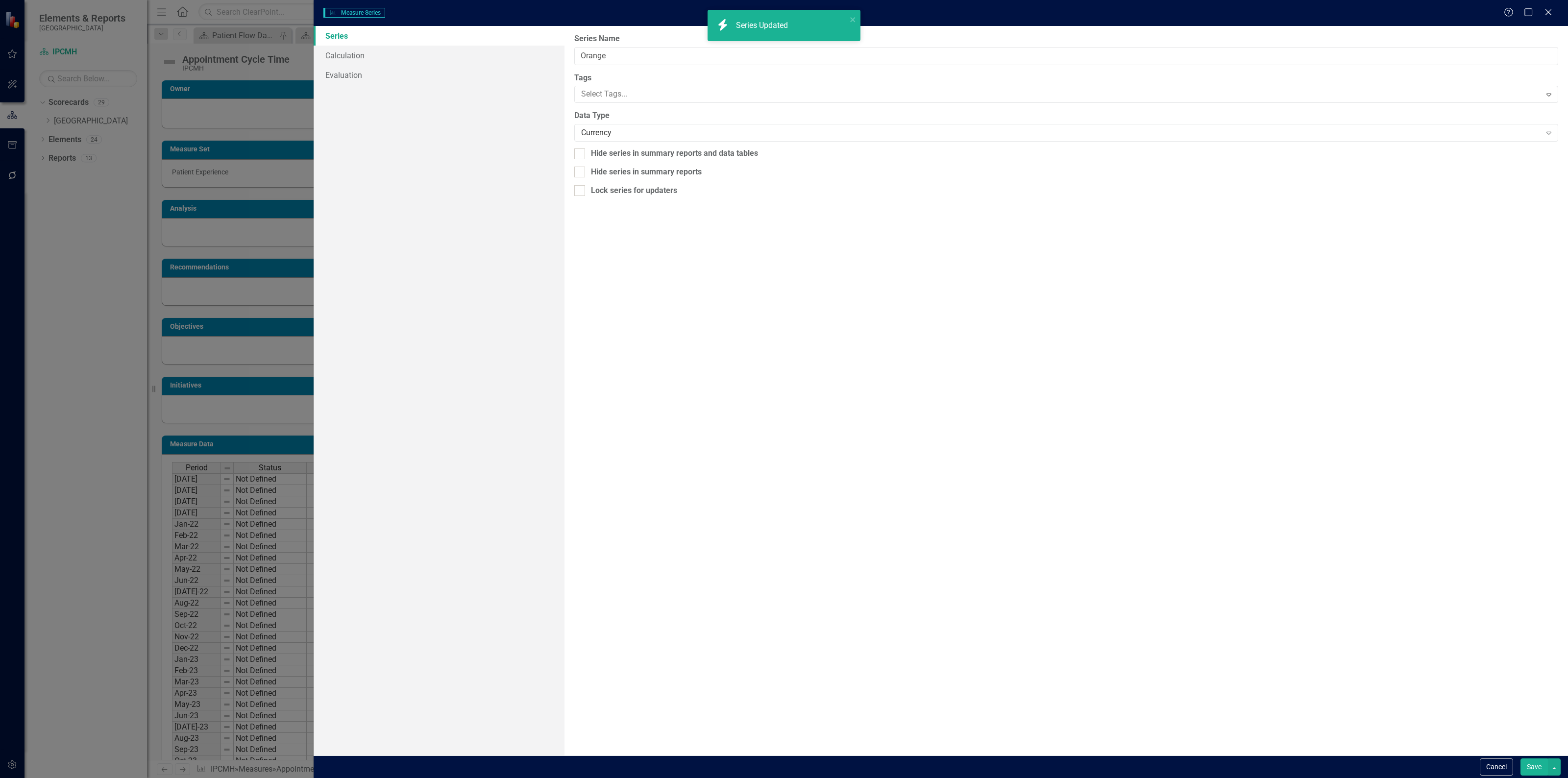
type input "Orange"
click at [598, 130] on div "Currency" at bounding box center [1061, 133] width 960 height 12
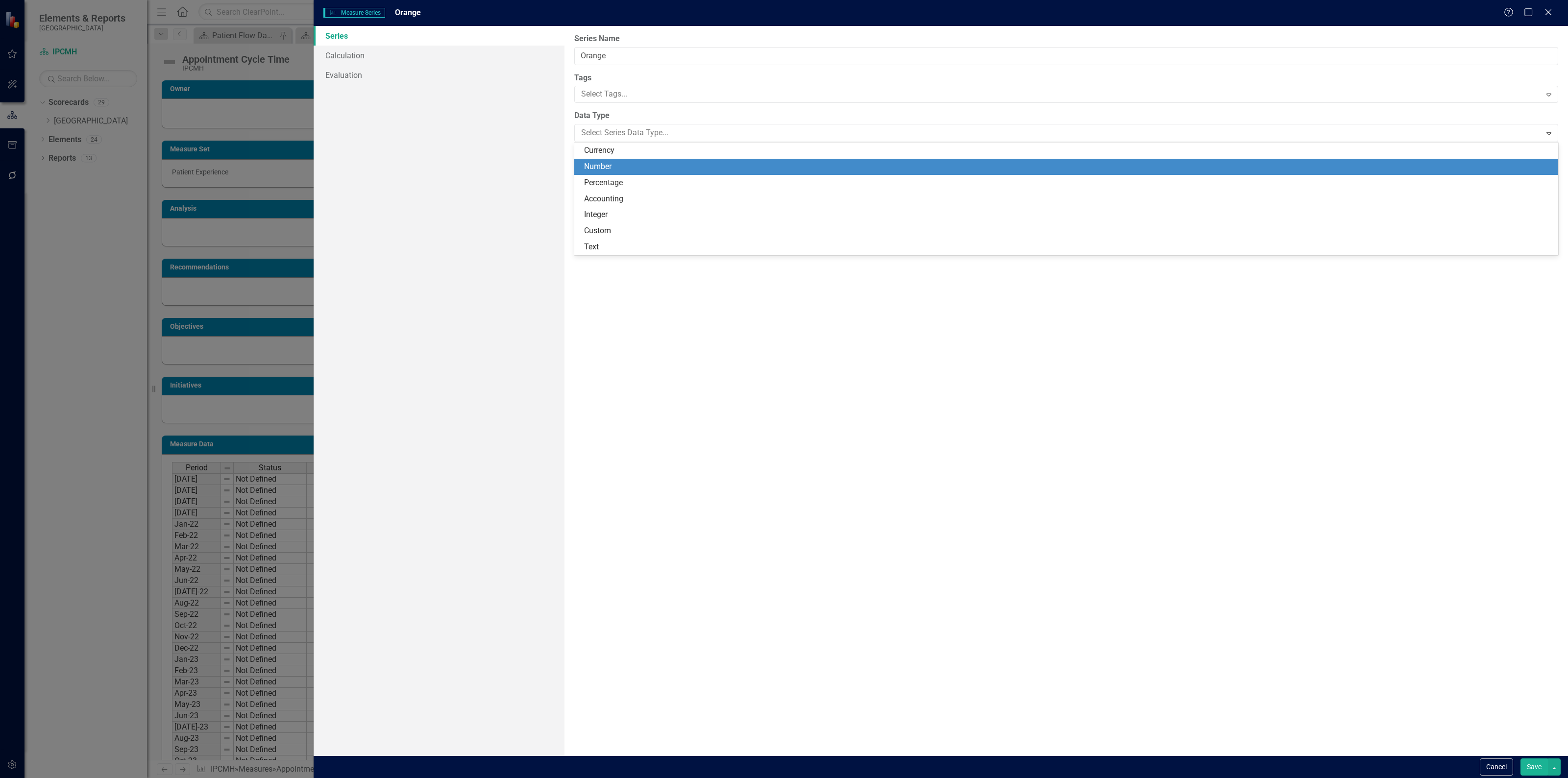
click at [604, 165] on div "Number" at bounding box center [1068, 167] width 968 height 12
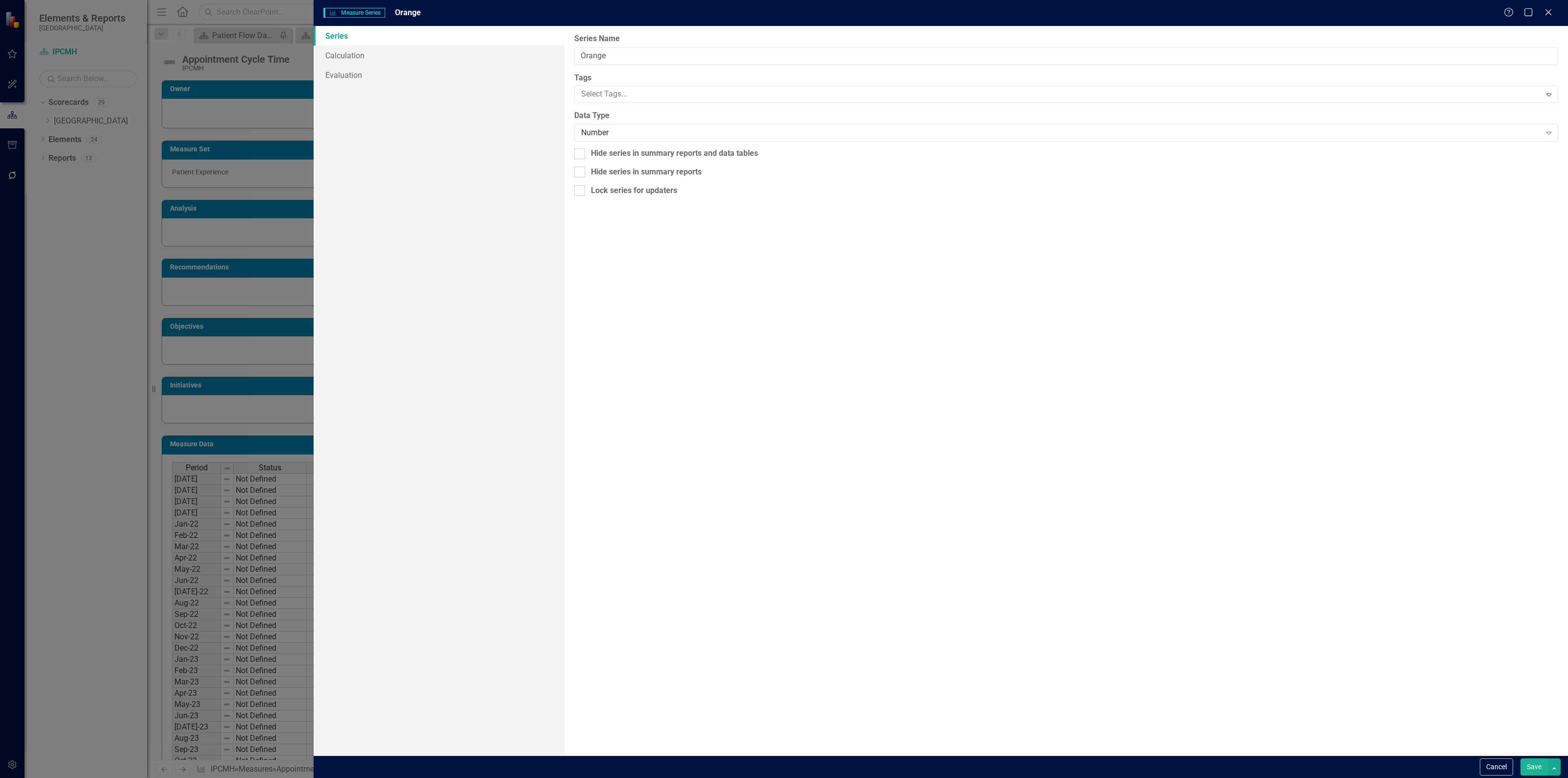
drag, startPoint x: 328, startPoint y: 41, endPoint x: 332, endPoint y: 46, distance: 6.4
click at [329, 43] on link "Series" at bounding box center [439, 36] width 251 height 19
click at [336, 52] on link "Calculation" at bounding box center [439, 55] width 251 height 19
click at [598, 62] on div "Select Series Calculation Type Expand" at bounding box center [1066, 55] width 984 height 18
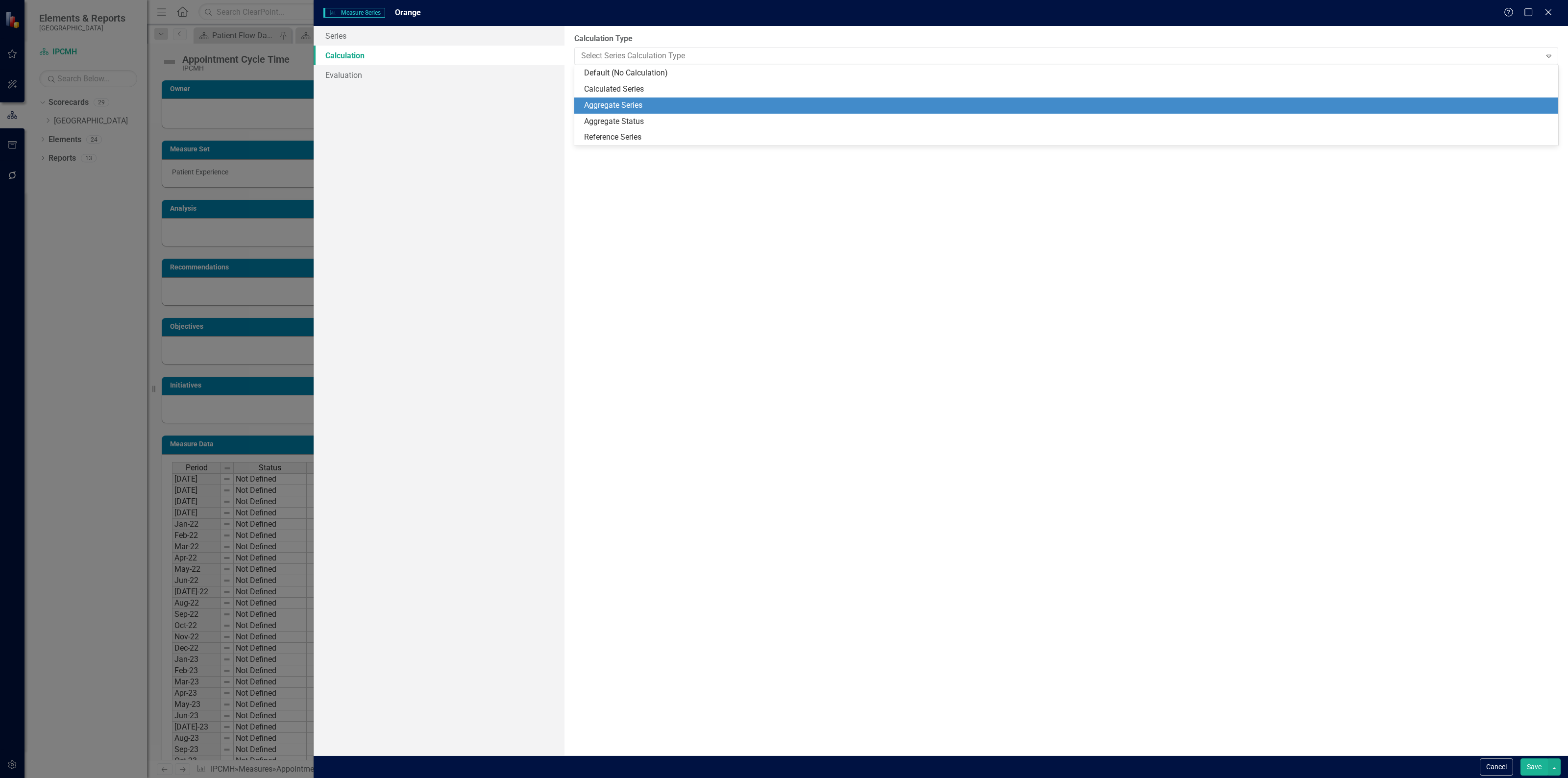
click at [613, 103] on div "Aggregate Series" at bounding box center [1068, 105] width 968 height 12
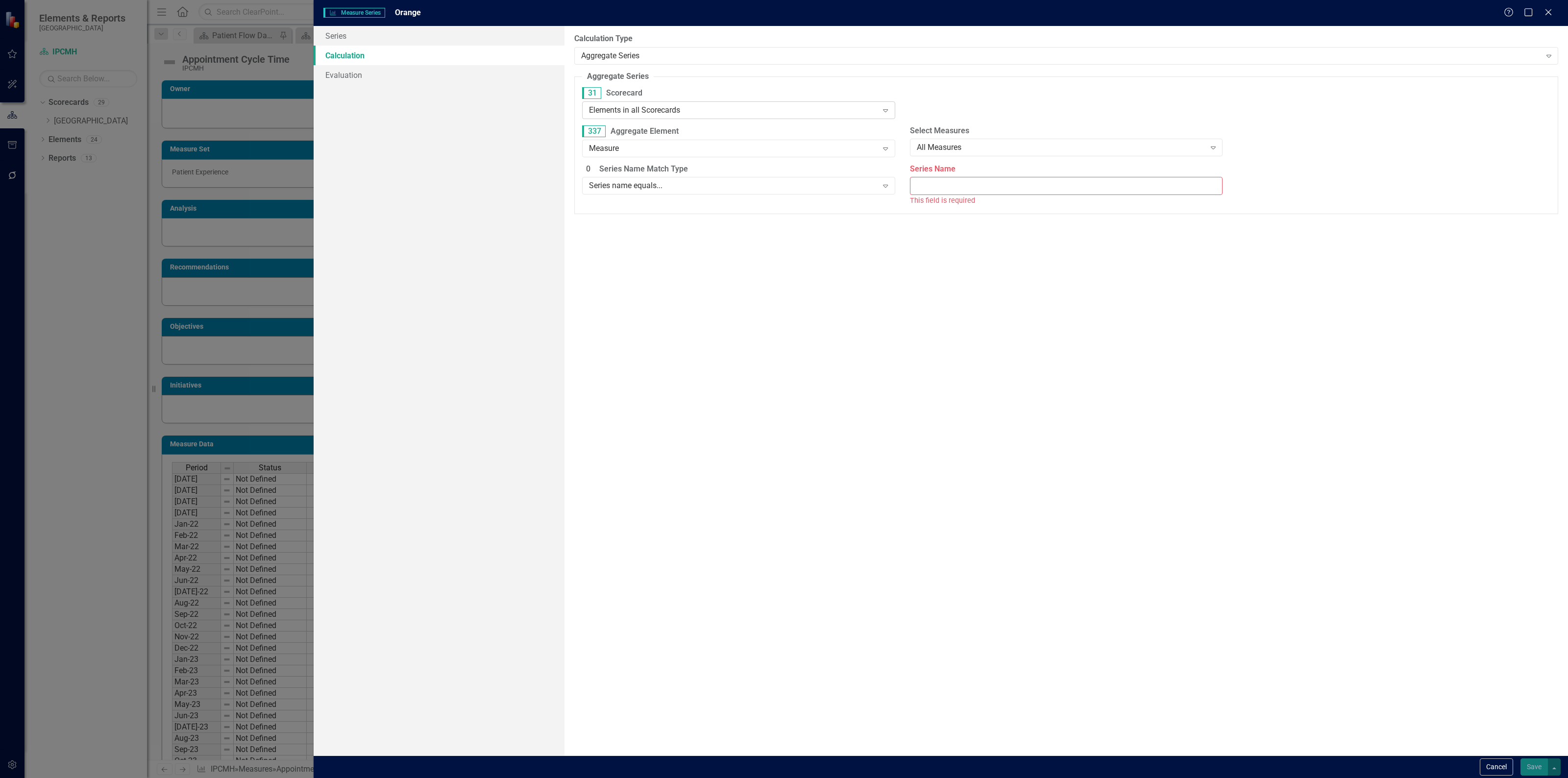
click at [621, 104] on div "Elements in all Scorecards" at bounding box center [733, 110] width 289 height 12
click at [642, 177] on div "Elements in specific Scorecards" at bounding box center [740, 176] width 297 height 12
click at [942, 113] on div at bounding box center [1059, 109] width 293 height 13
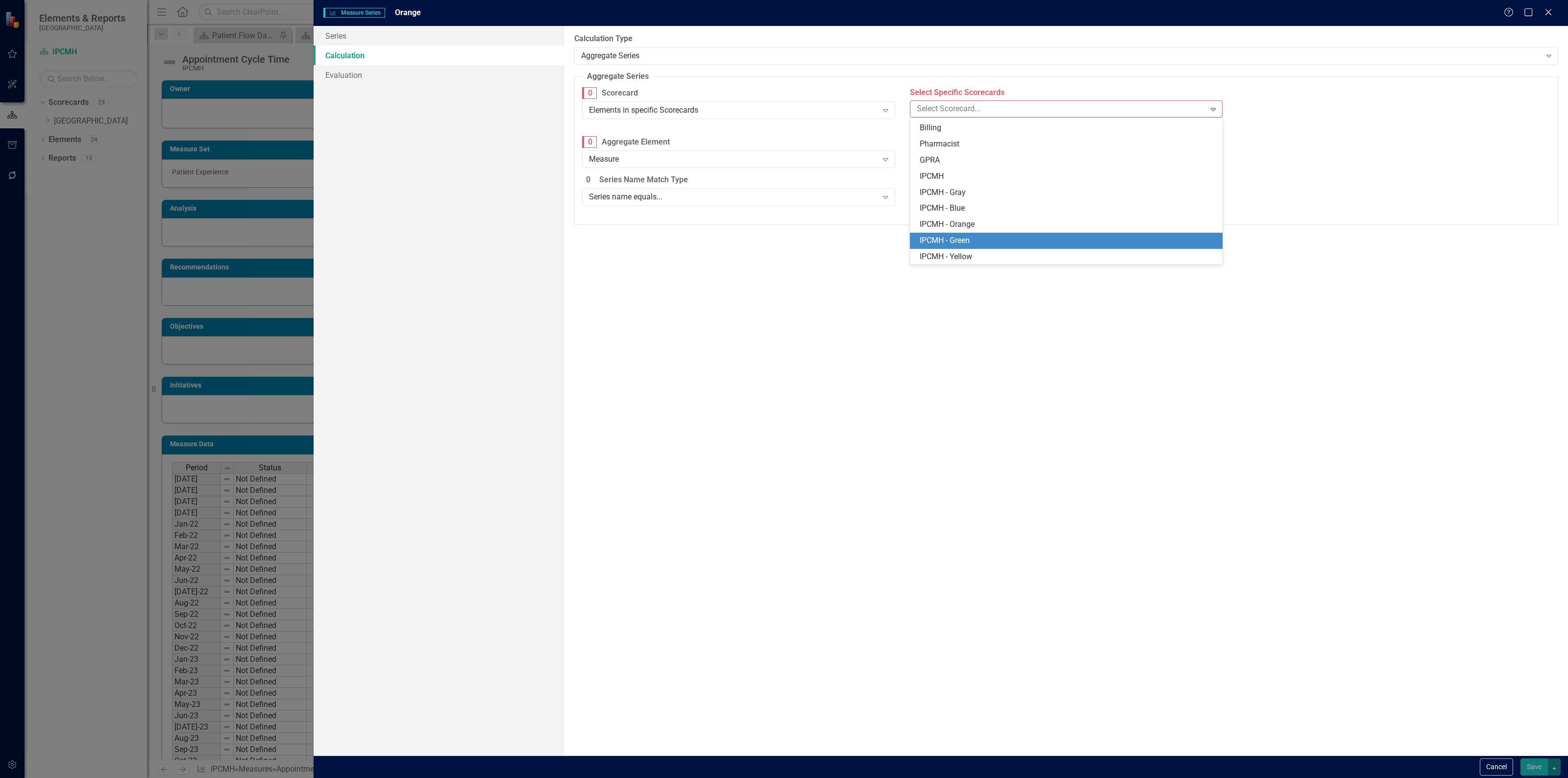
click at [942, 236] on div "IPCMH - Green" at bounding box center [1068, 240] width 297 height 12
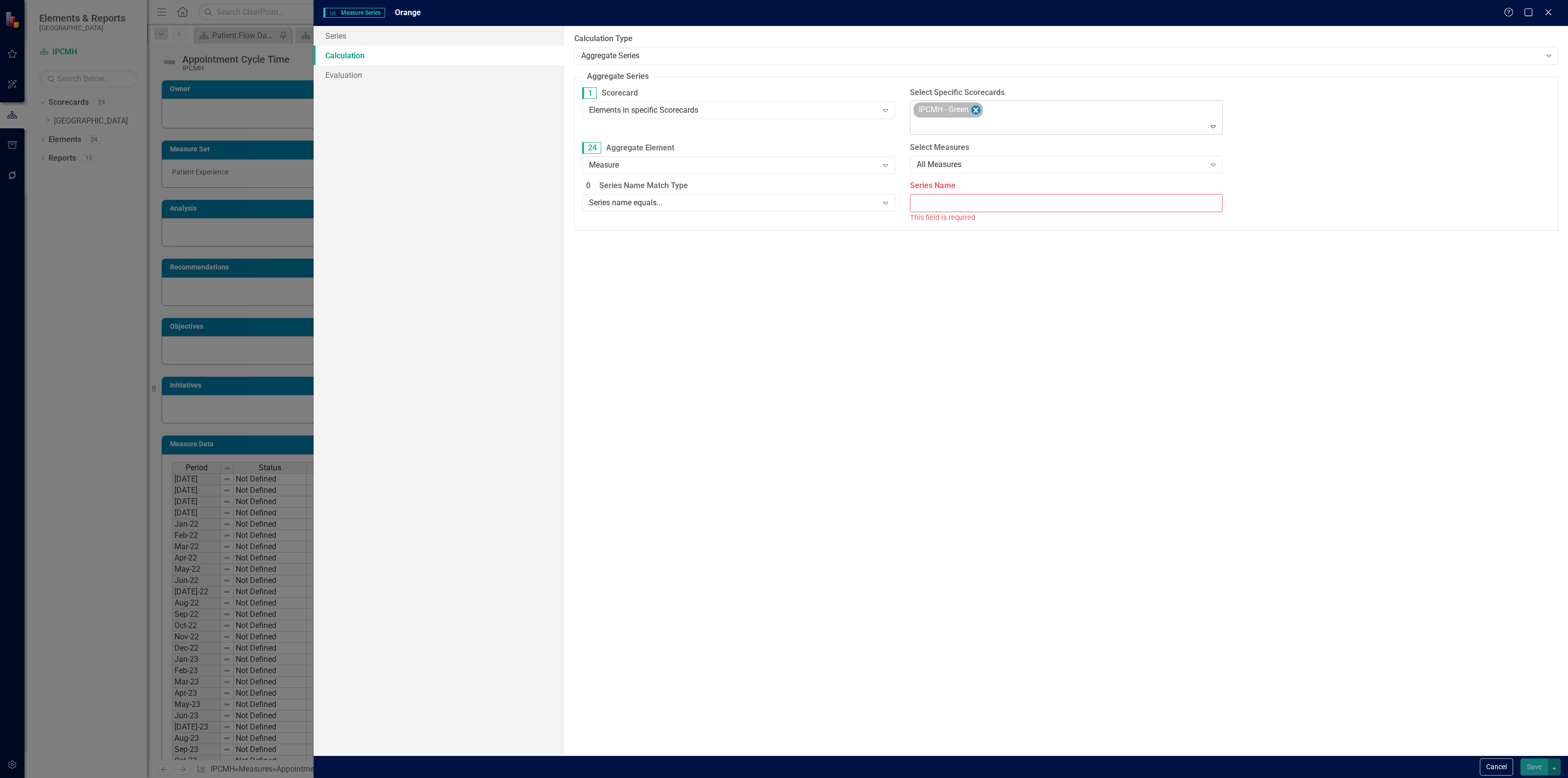
click at [974, 107] on icon "Remove IPCMH - Green" at bounding box center [976, 110] width 9 height 12
click at [976, 110] on div at bounding box center [1059, 109] width 293 height 13
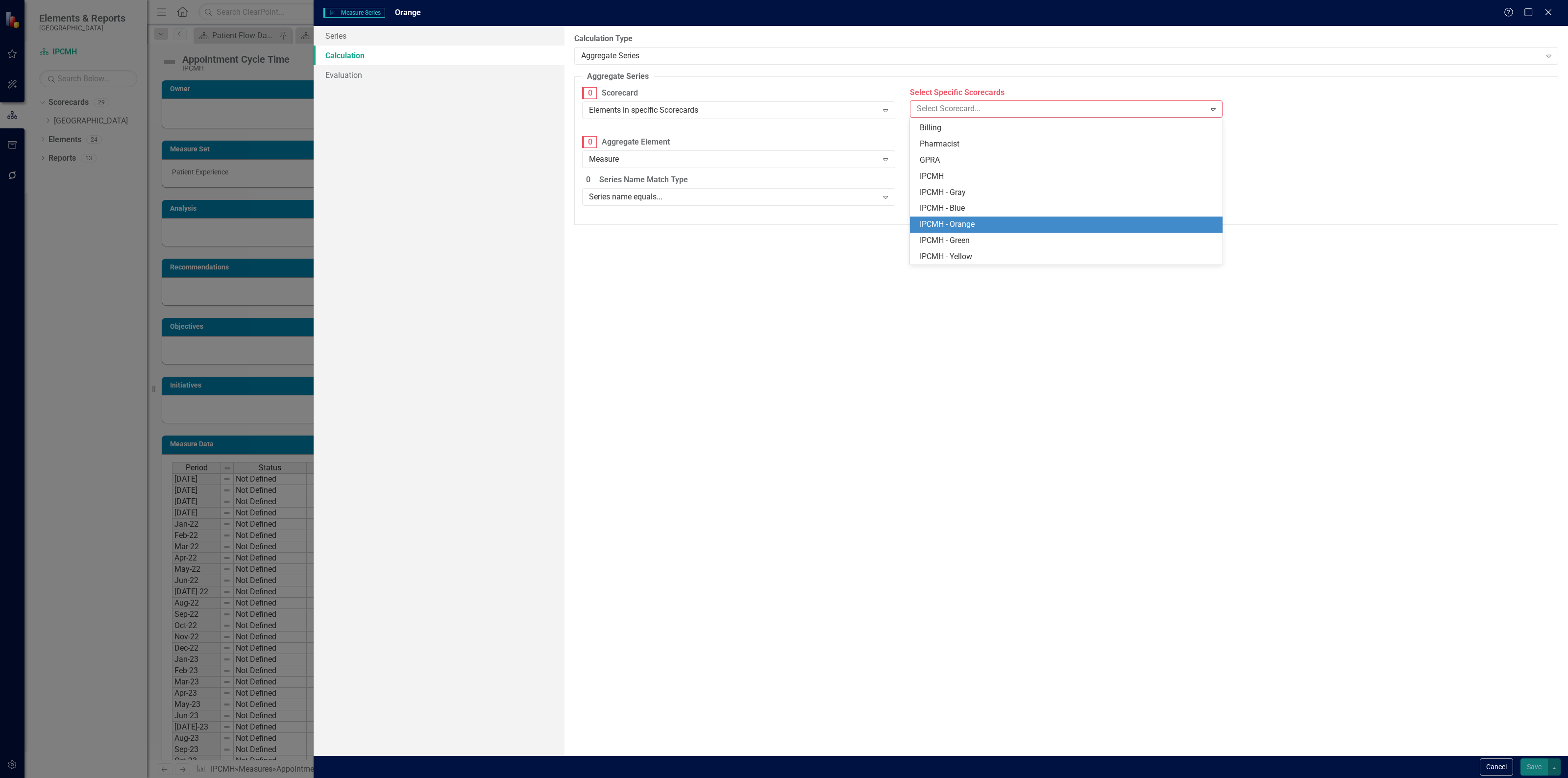
click at [959, 218] on div "IPCMH - Orange" at bounding box center [1066, 225] width 313 height 16
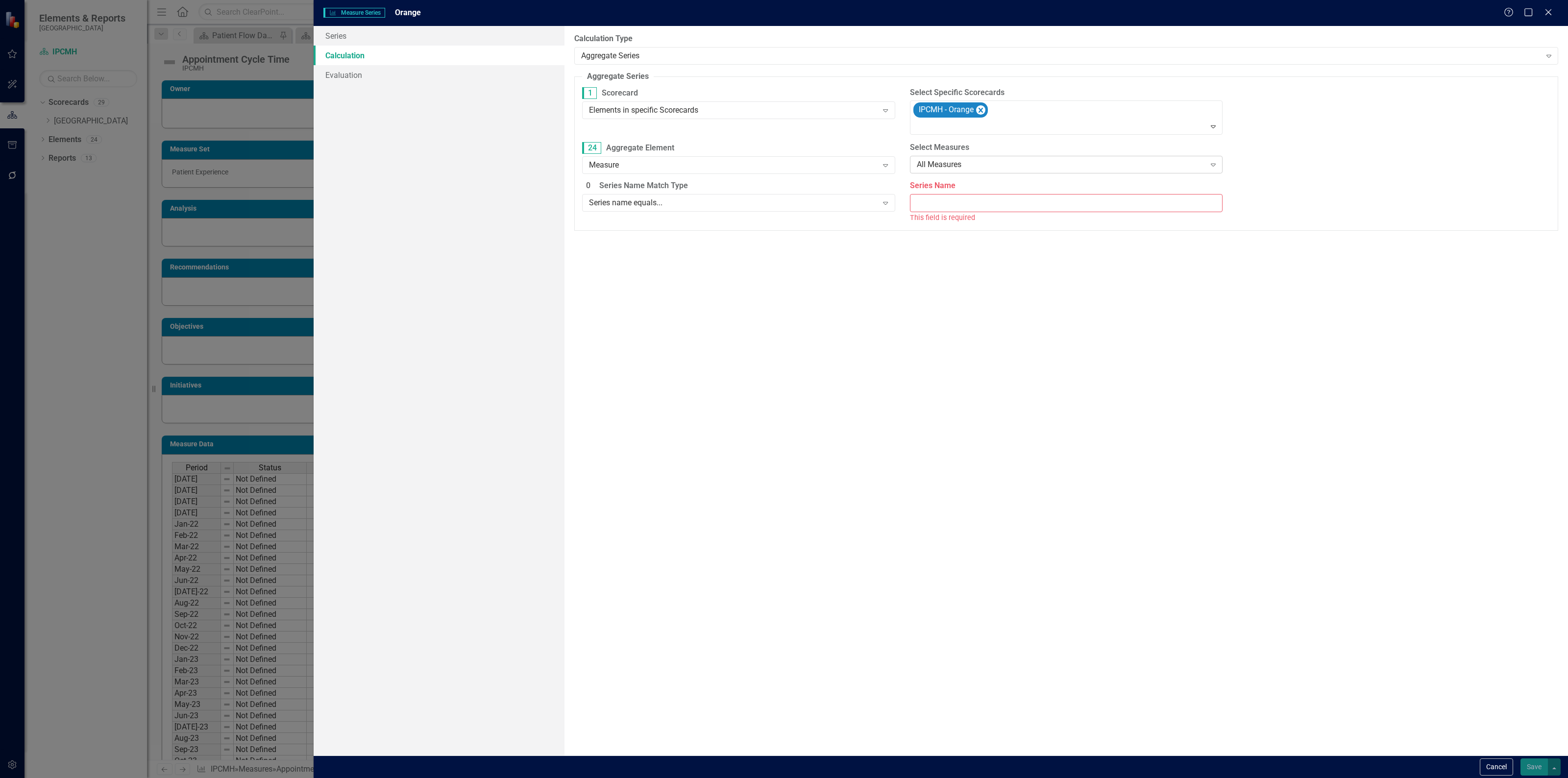
click at [947, 165] on div "All Measures" at bounding box center [1061, 165] width 289 height 12
click at [957, 216] on div "Measure name equals..." at bounding box center [1068, 214] width 297 height 12
click at [1272, 167] on input "Measure Name" at bounding box center [1394, 165] width 313 height 18
paste input "Appointment Cycle Time"
type input "Appointment Cycle Time"
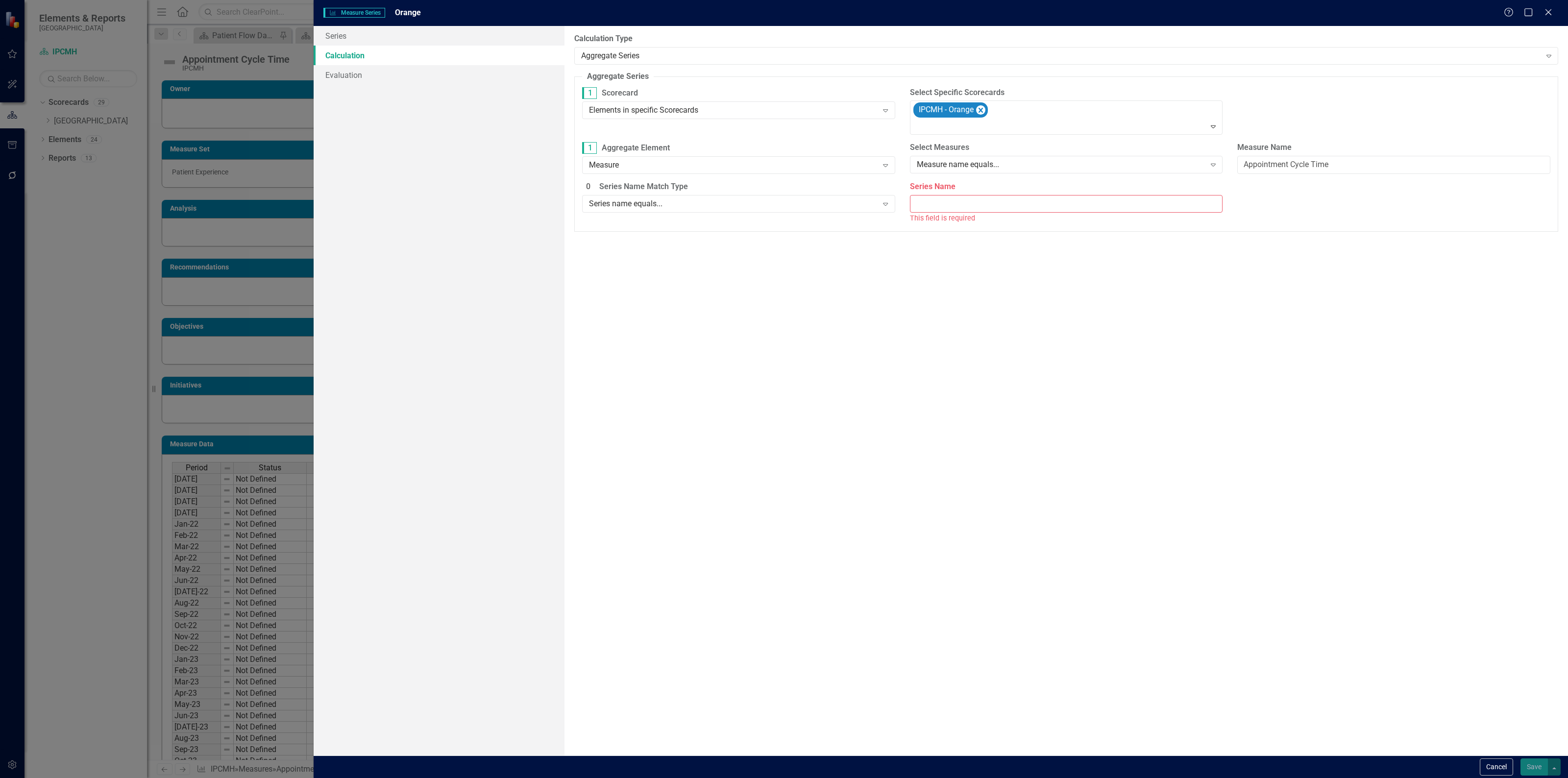
click at [971, 202] on input "Series Name" at bounding box center [1066, 204] width 313 height 18
type input "Actual"
click at [587, 258] on ins at bounding box center [587, 263] width 15 height 15
click at [587, 258] on input "Ignore blank values" at bounding box center [587, 263] width 15 height 15
radio input "true"
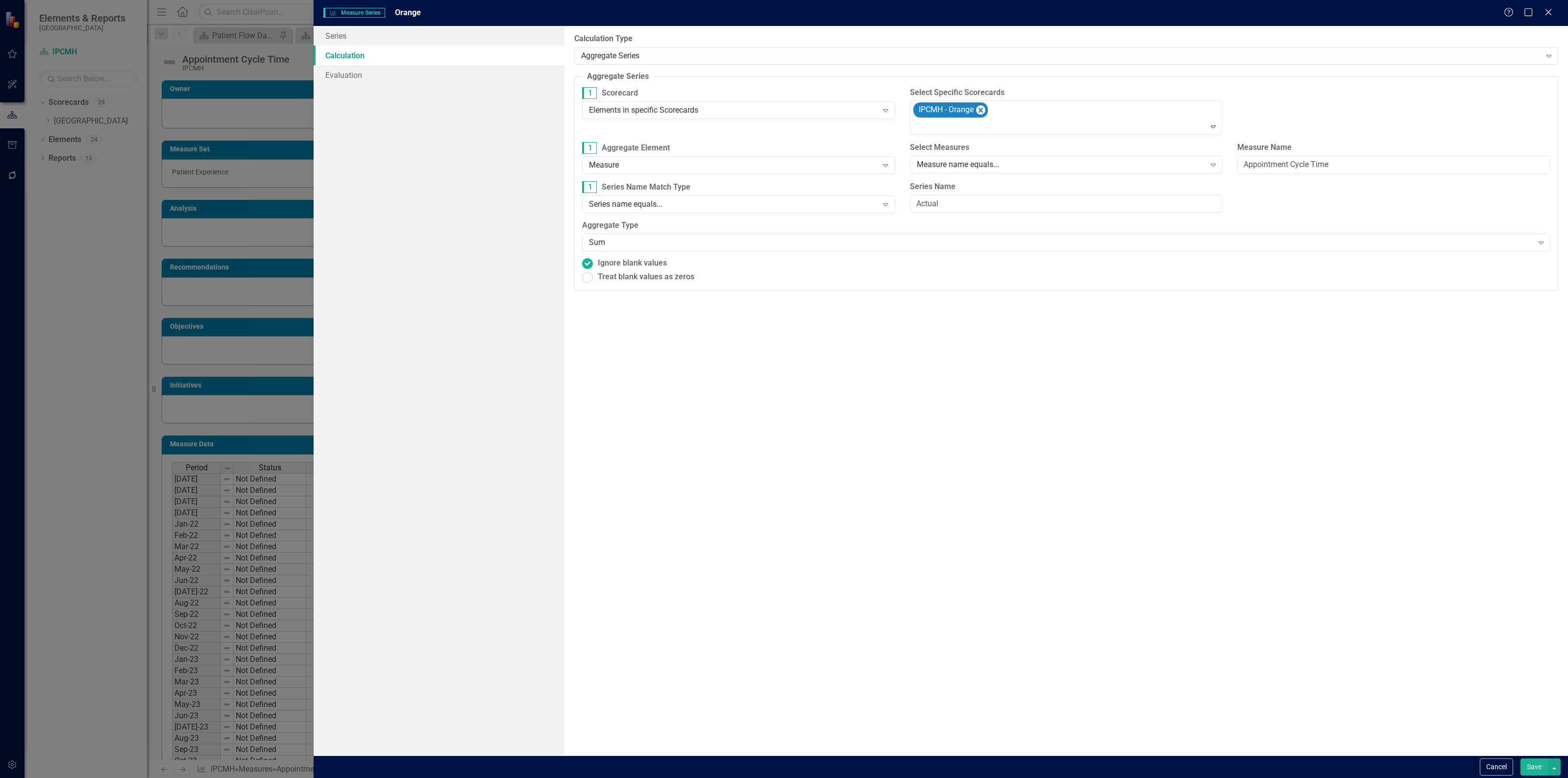
click at [1535, 767] on button "Save" at bounding box center [1534, 767] width 27 height 17
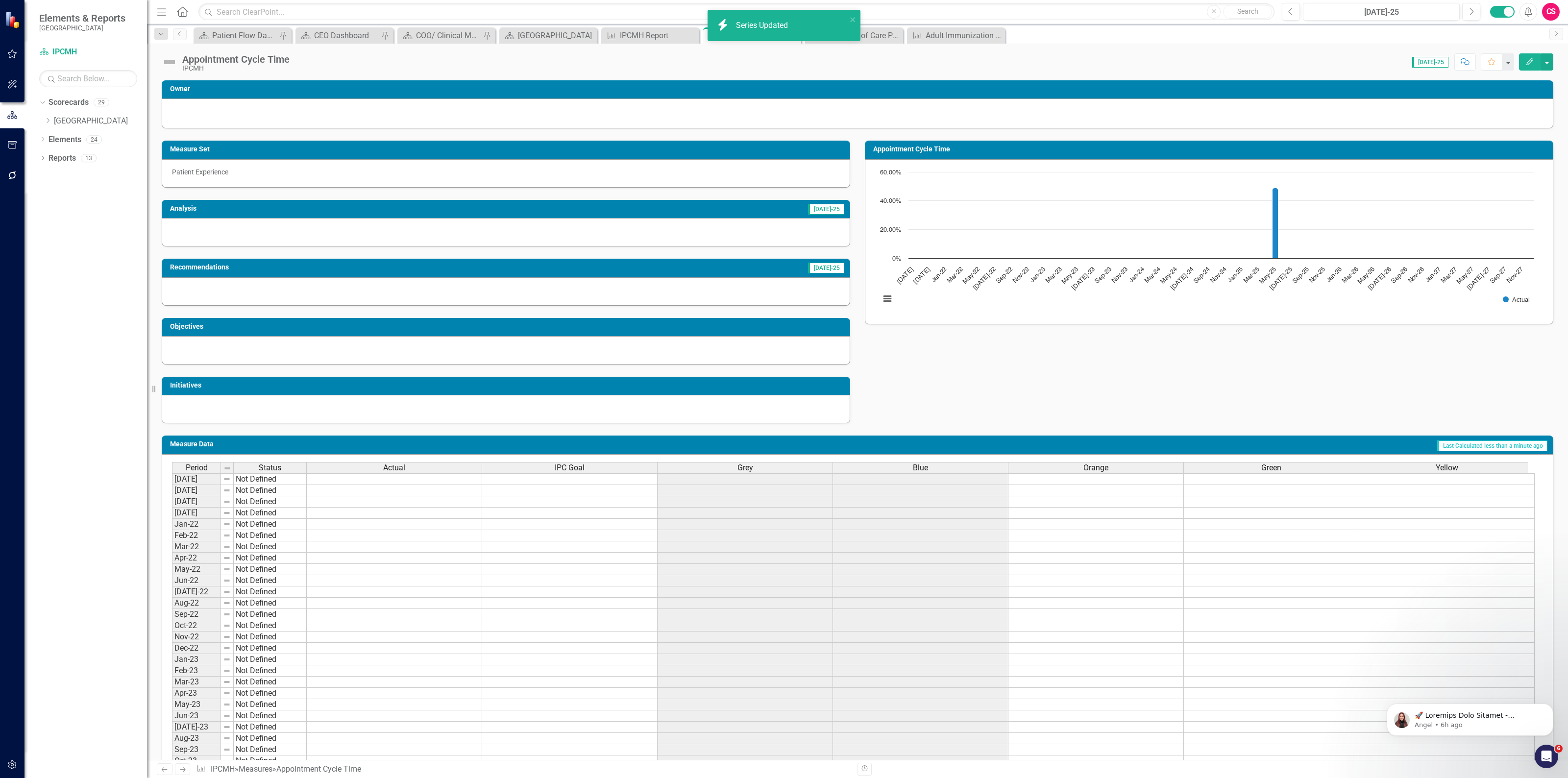
click at [1081, 466] on div "Orange" at bounding box center [1096, 468] width 175 height 11
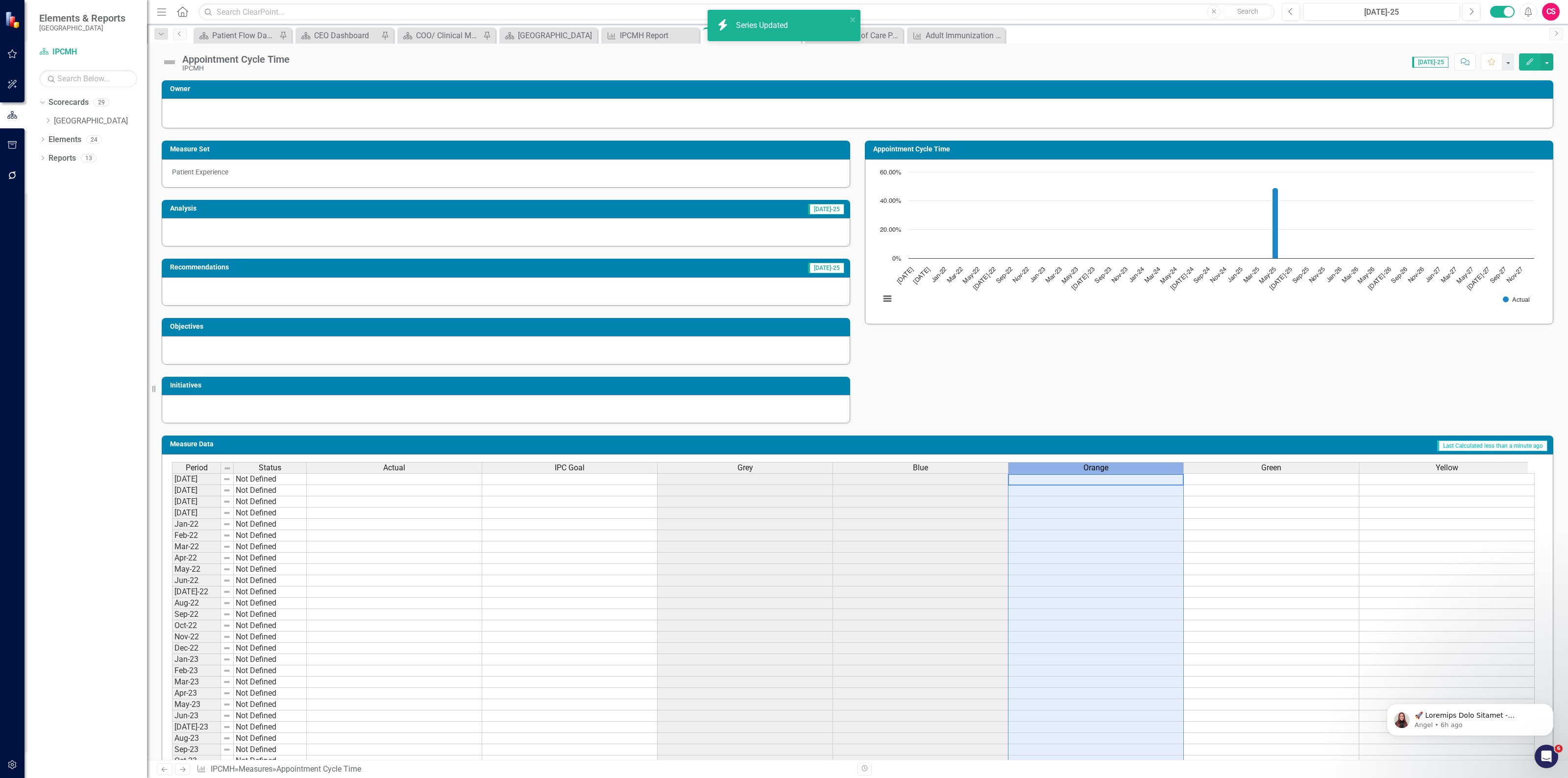
click at [1081, 466] on div "Orange" at bounding box center [1096, 468] width 175 height 11
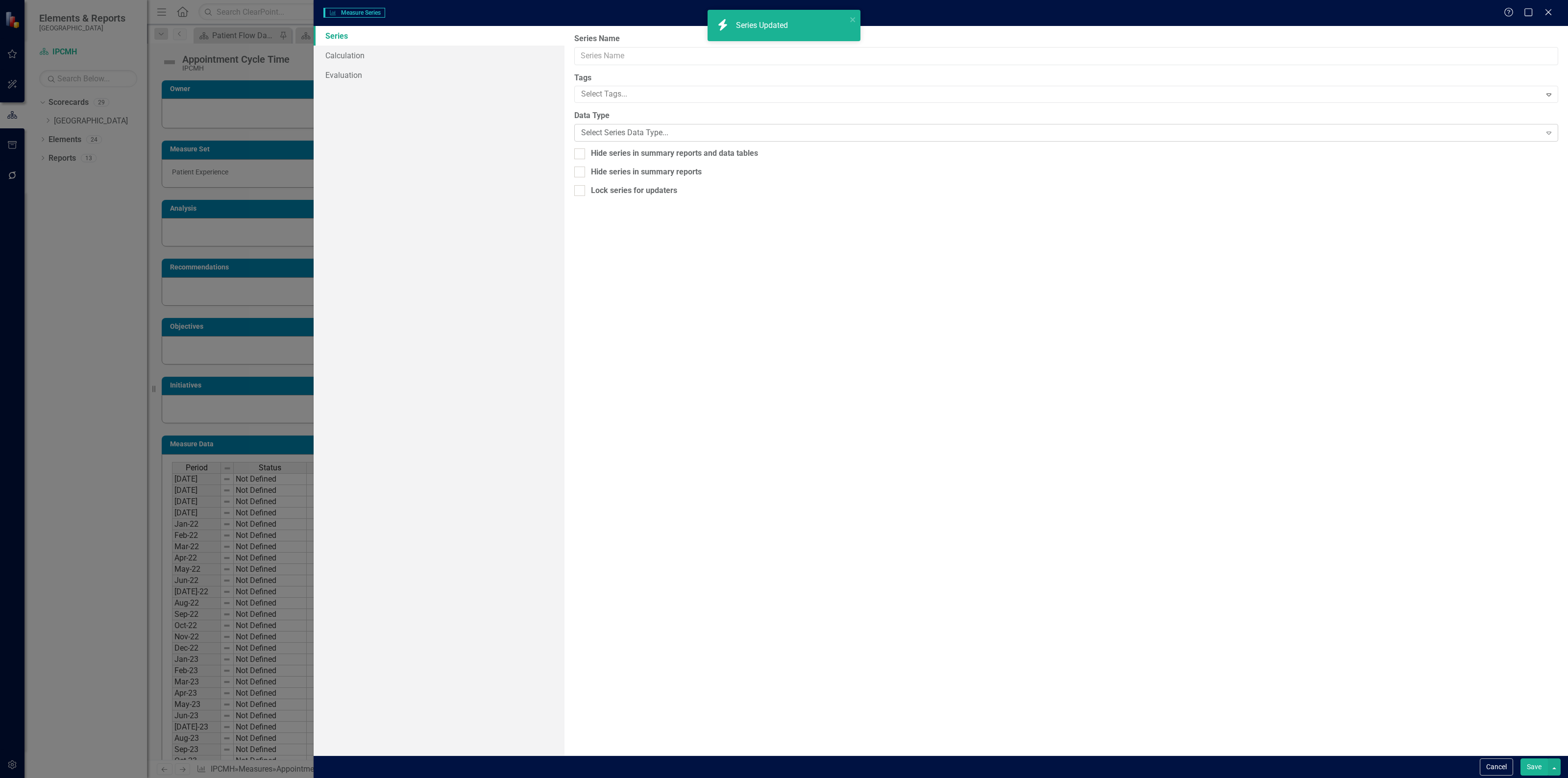
type input "Orange"
click at [617, 128] on div "Number" at bounding box center [1061, 133] width 960 height 12
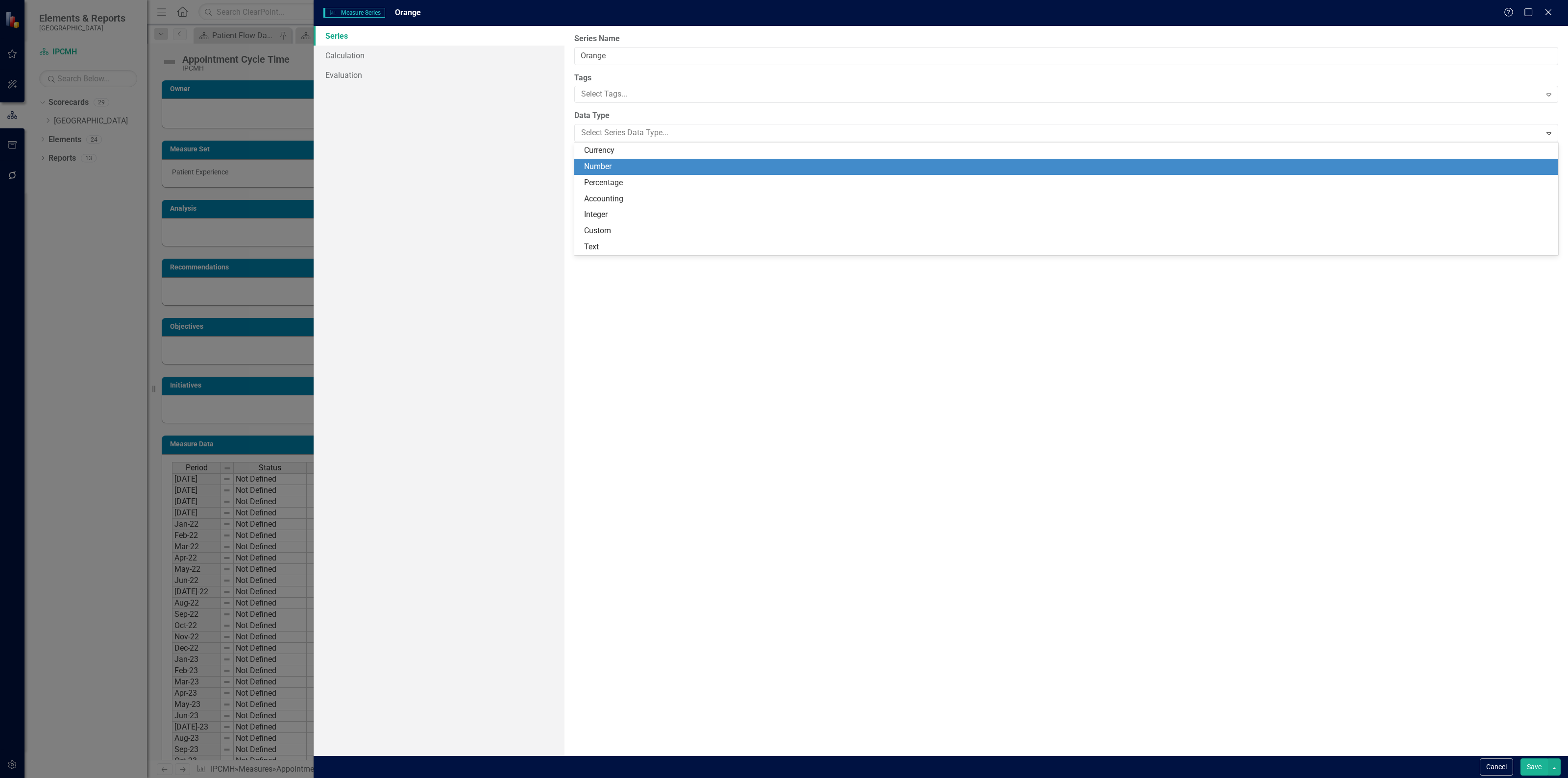
click at [608, 164] on div "Number" at bounding box center [1068, 167] width 968 height 12
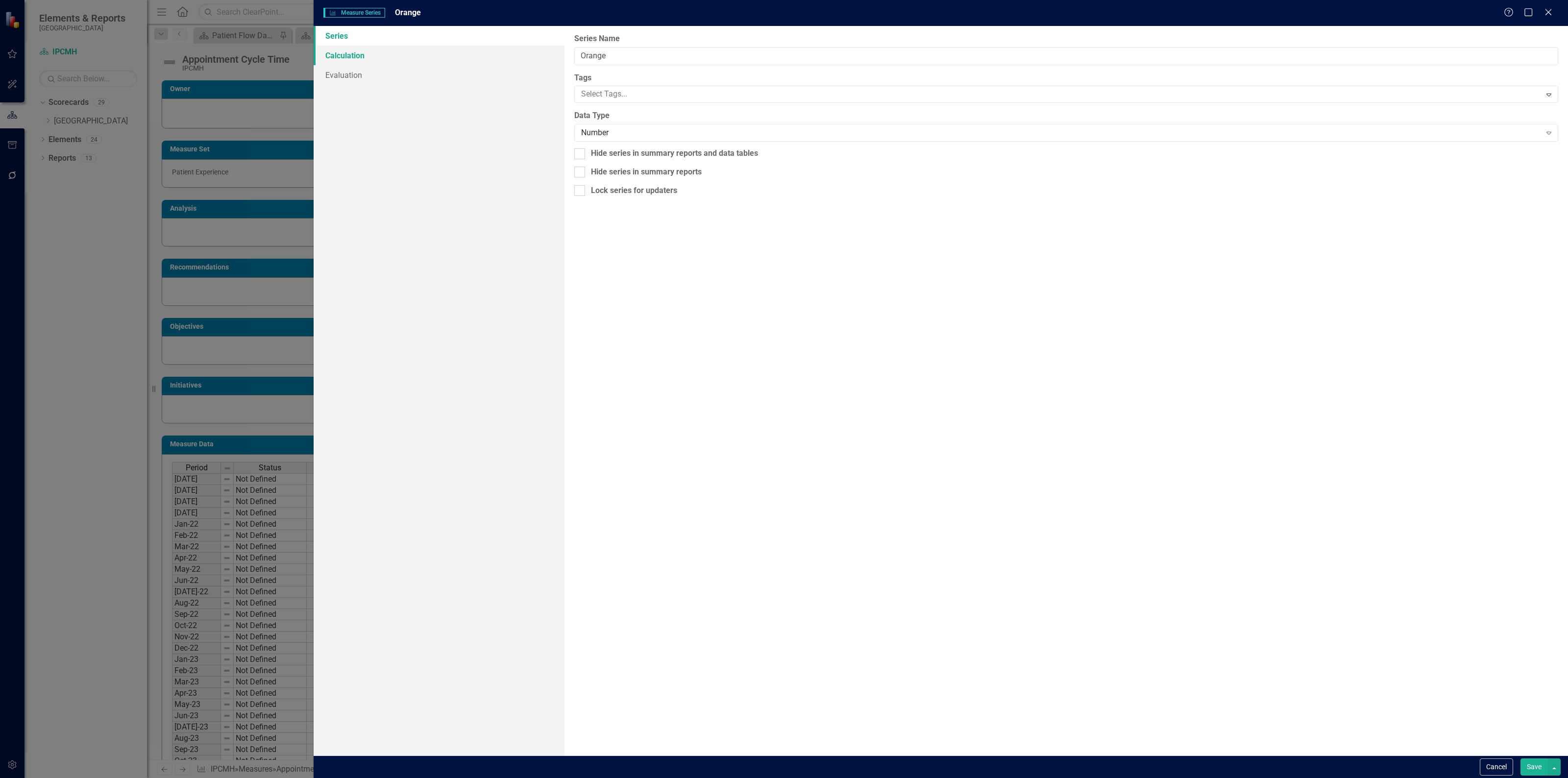
click at [425, 53] on link "Calculation" at bounding box center [439, 55] width 251 height 19
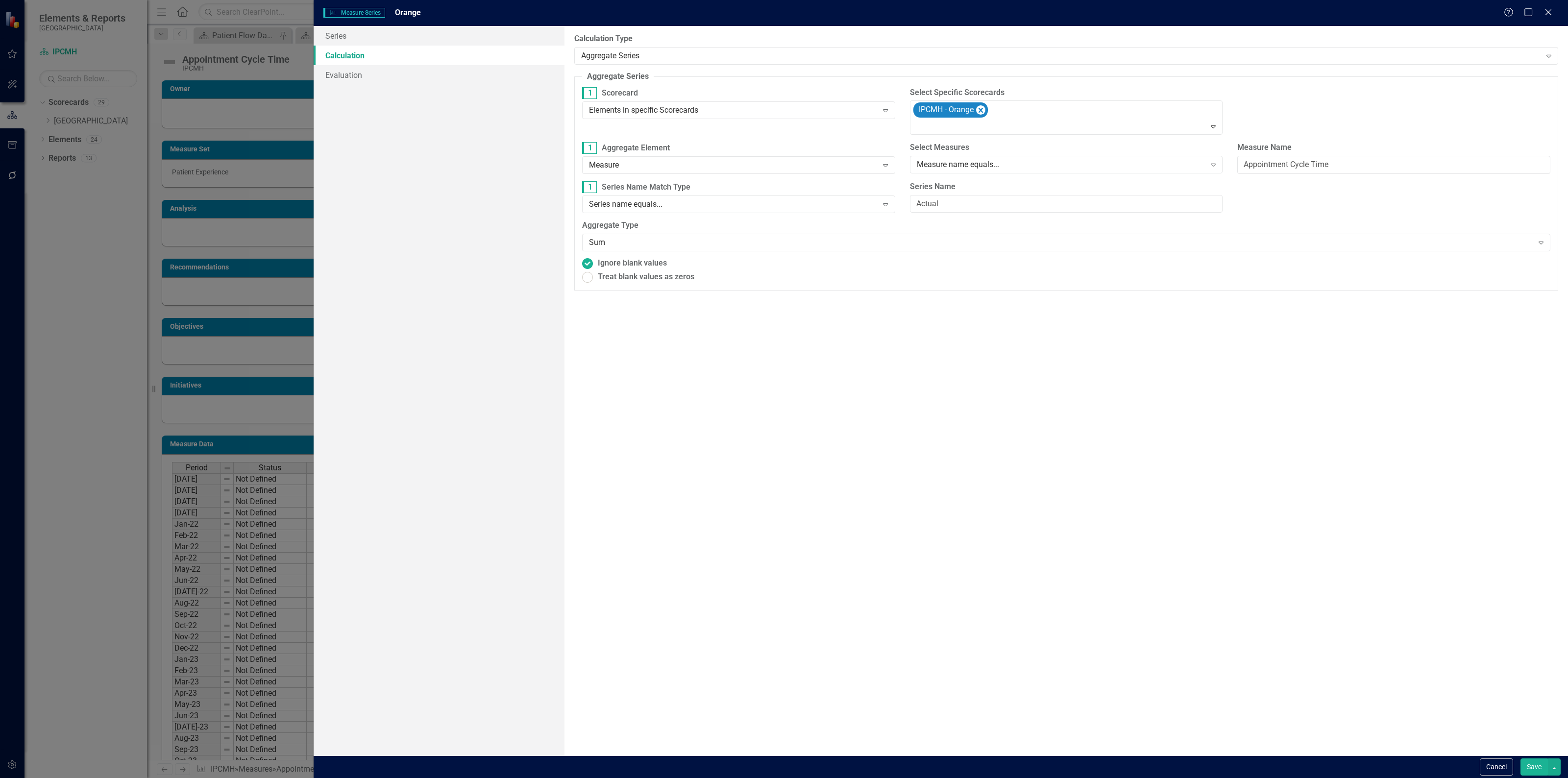
click at [1524, 763] on button "Save" at bounding box center [1534, 767] width 27 height 17
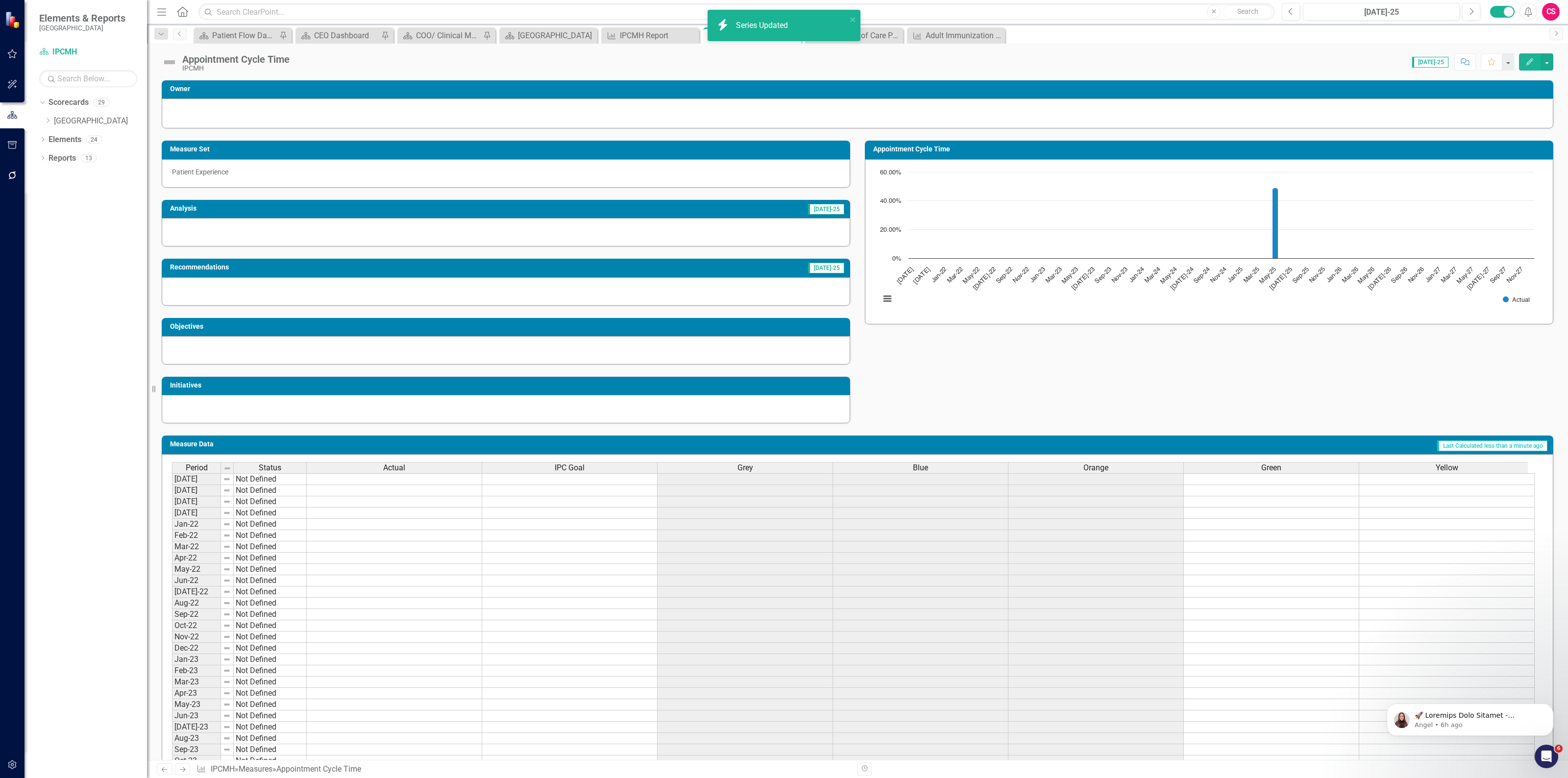
click at [1251, 469] on div "Green" at bounding box center [1271, 468] width 175 height 11
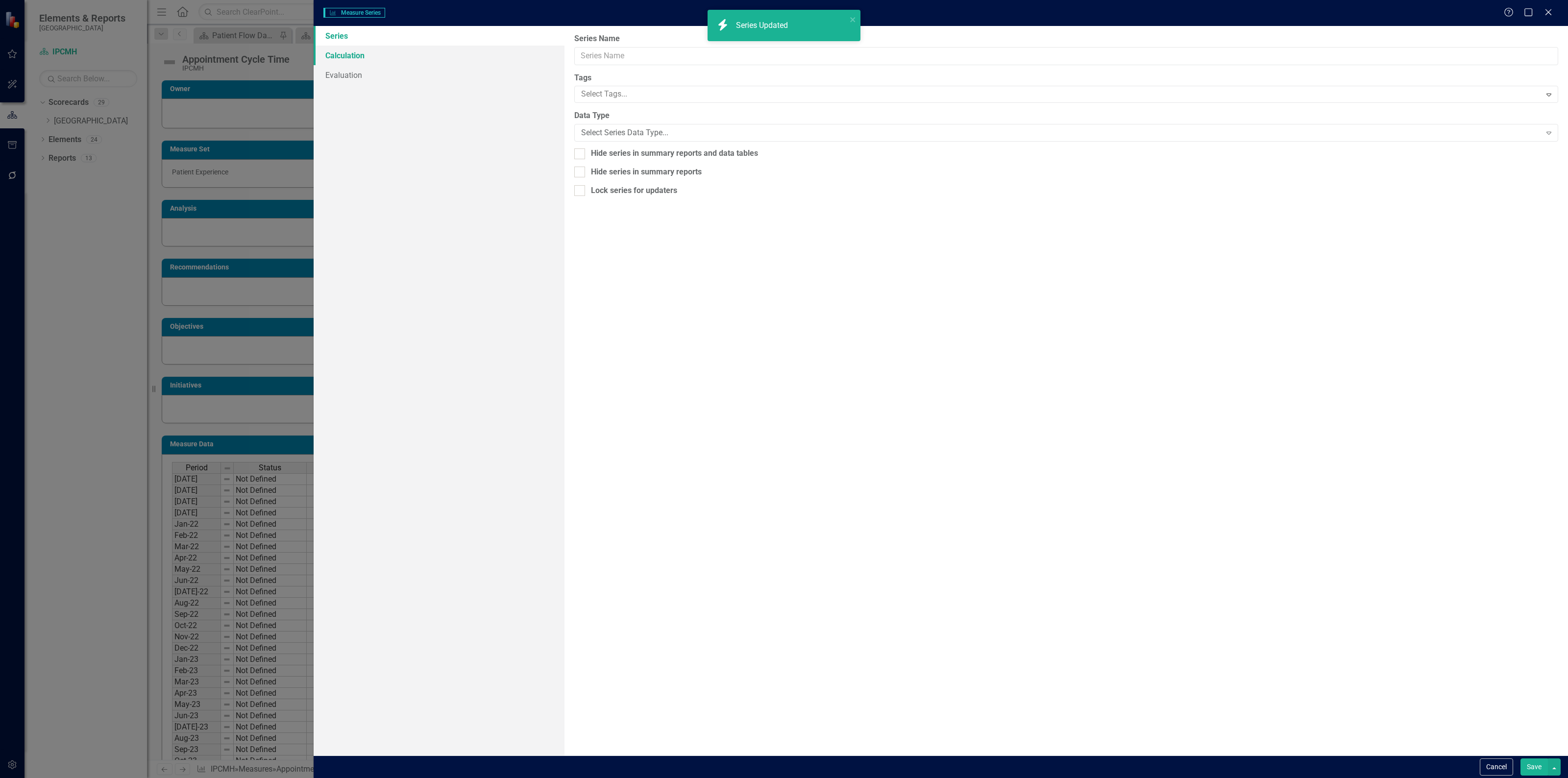
type input "Green"
click at [615, 130] on div "Currency" at bounding box center [1061, 133] width 960 height 12
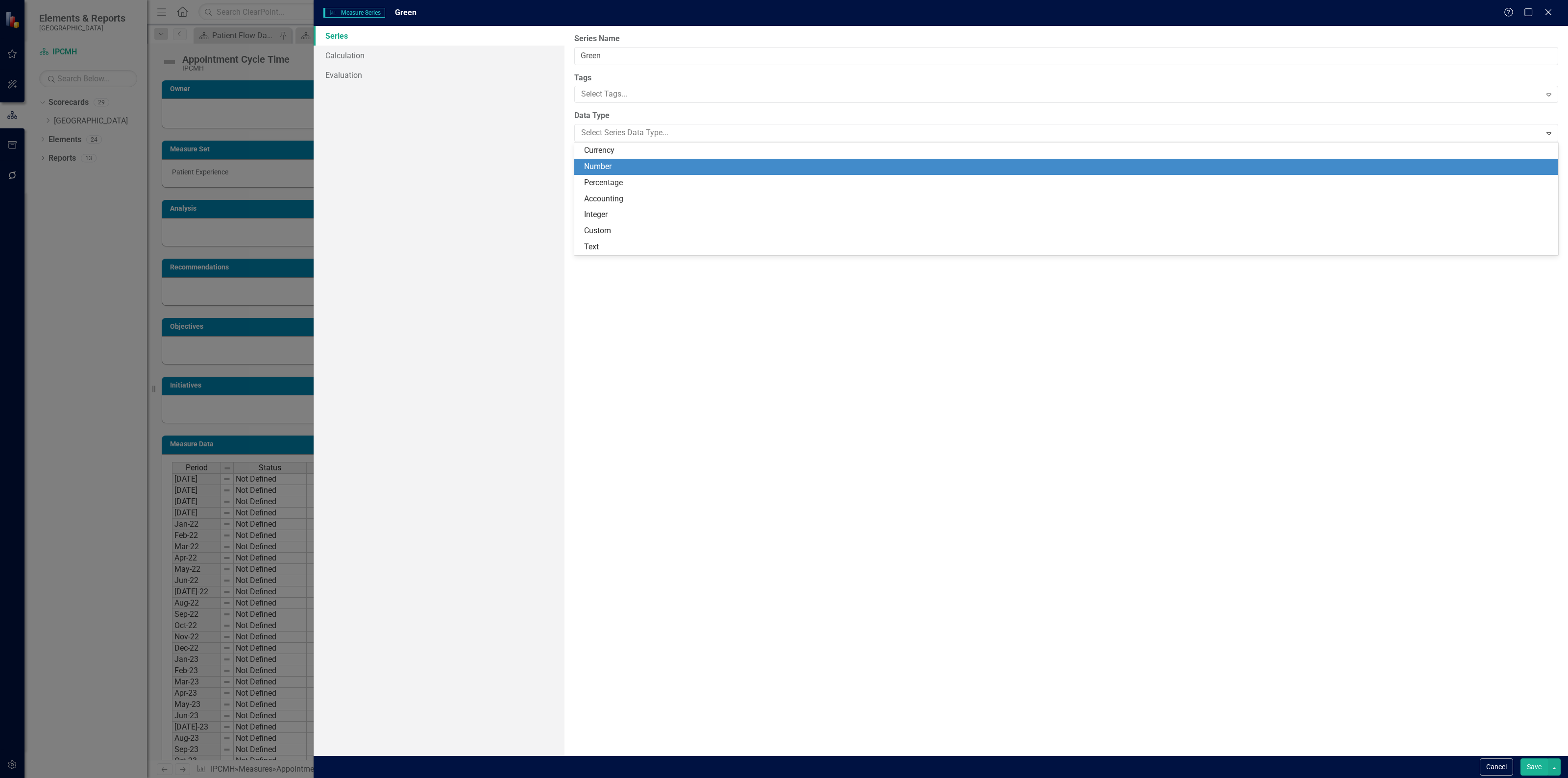
click at [608, 163] on div "Number" at bounding box center [1068, 167] width 968 height 12
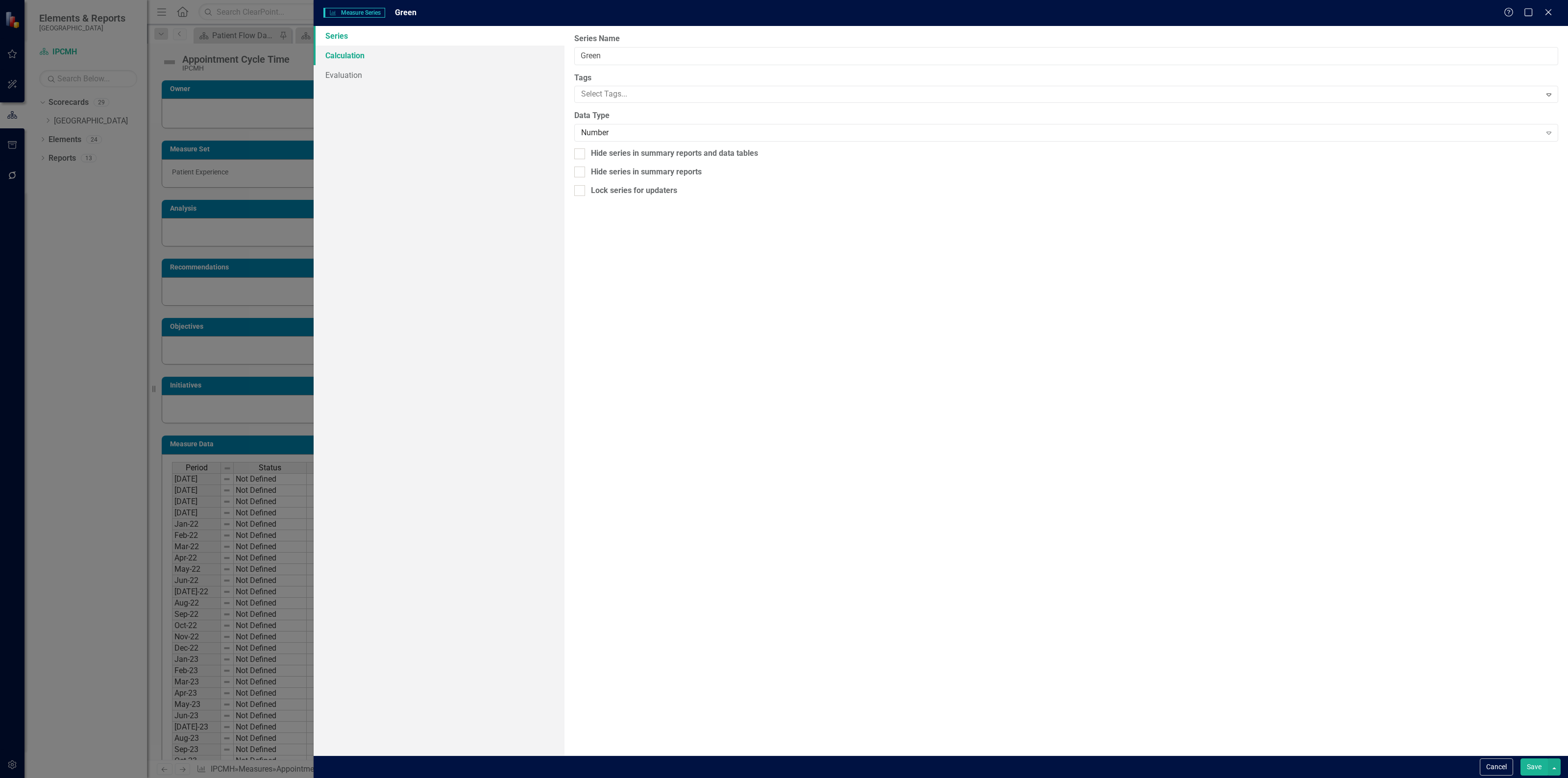
click at [408, 57] on link "Calculation" at bounding box center [439, 55] width 251 height 19
click at [628, 57] on div "Select Series Calculation Type" at bounding box center [1061, 55] width 960 height 12
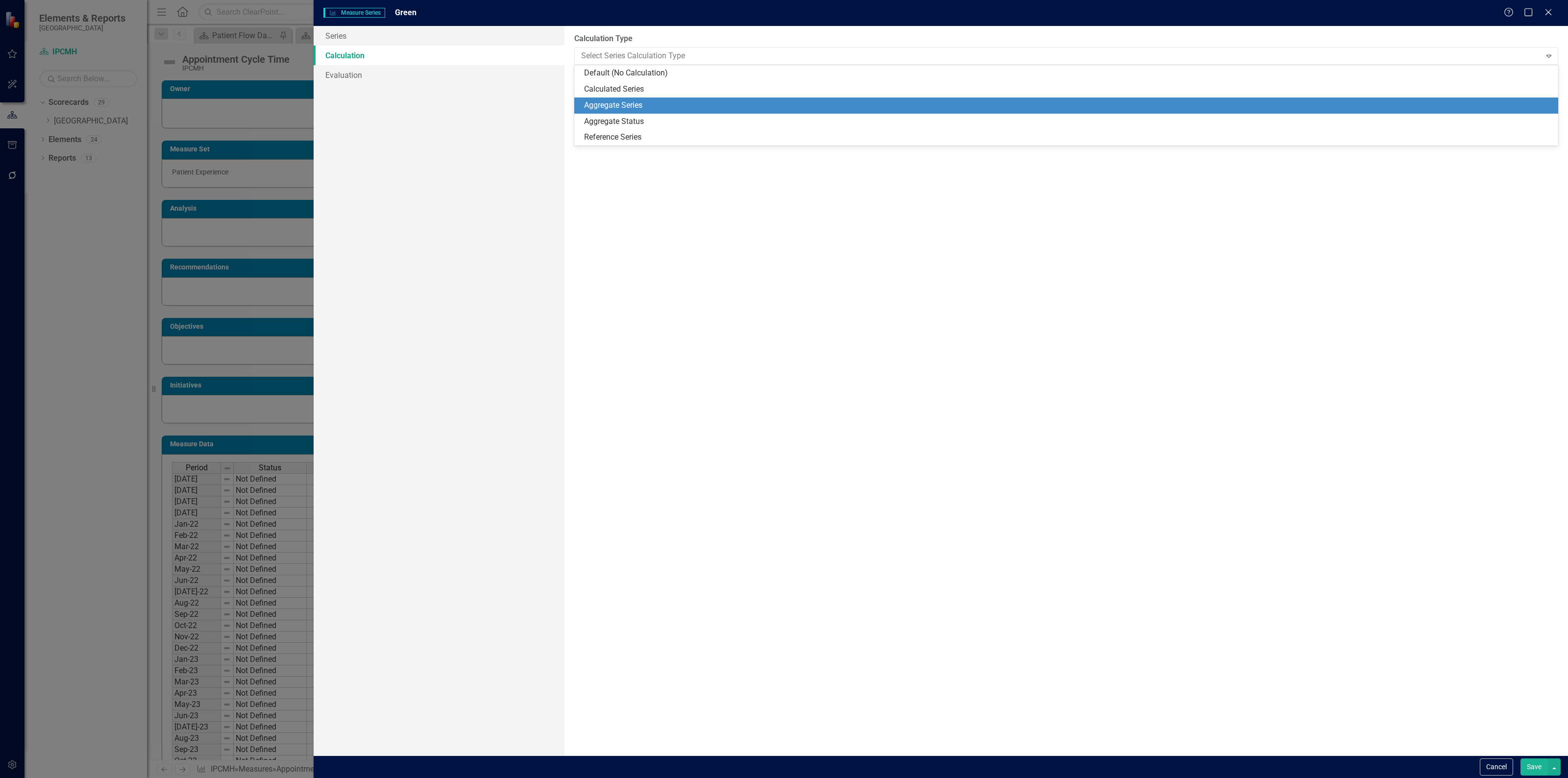
click at [617, 104] on div "Aggregate Series" at bounding box center [1068, 105] width 968 height 12
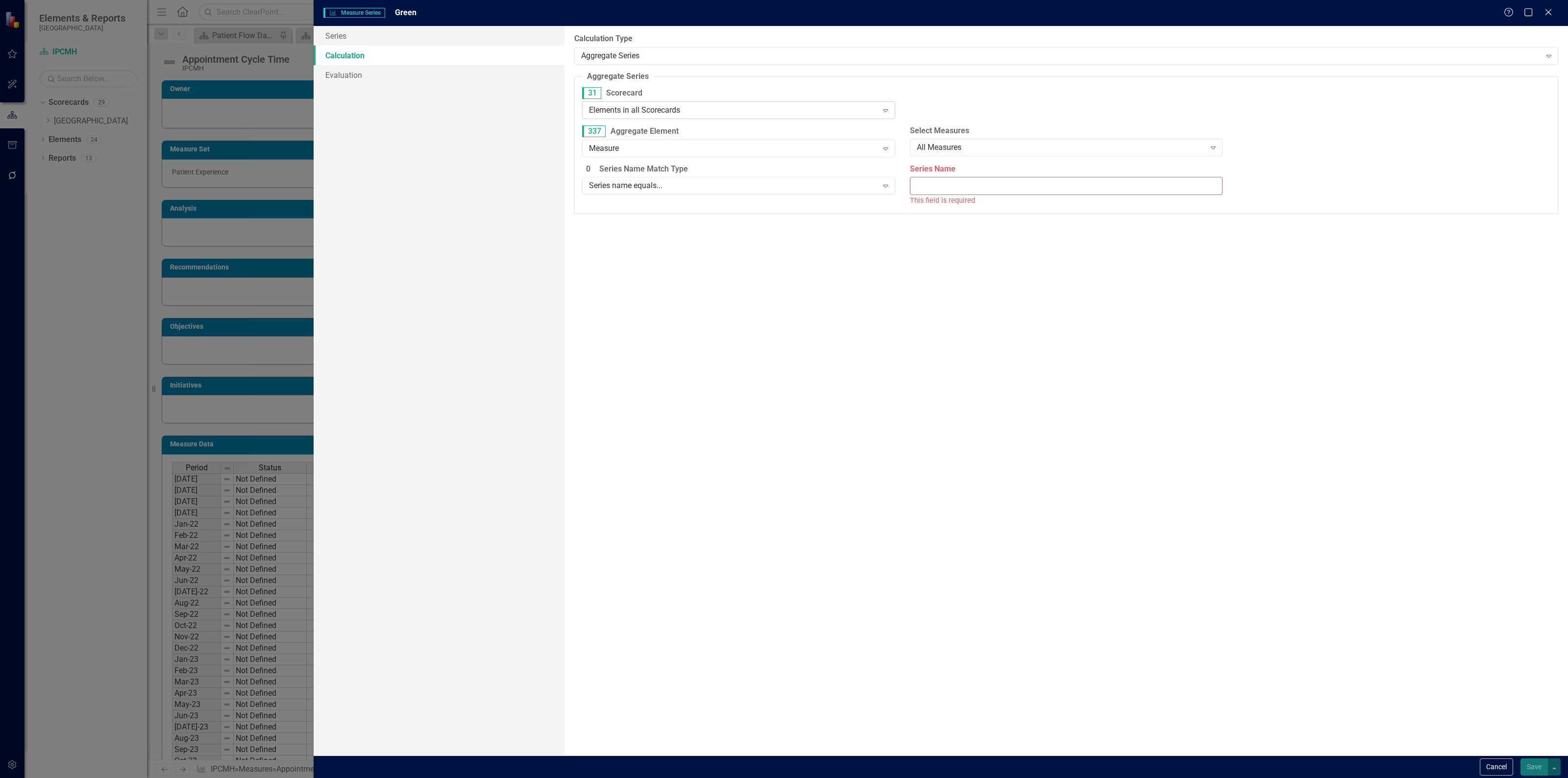
click at [662, 109] on div "Elements in all Scorecards" at bounding box center [733, 110] width 289 height 12
click at [677, 170] on div "Elements in specific Scorecards" at bounding box center [740, 176] width 297 height 12
click at [985, 104] on div at bounding box center [1059, 109] width 293 height 13
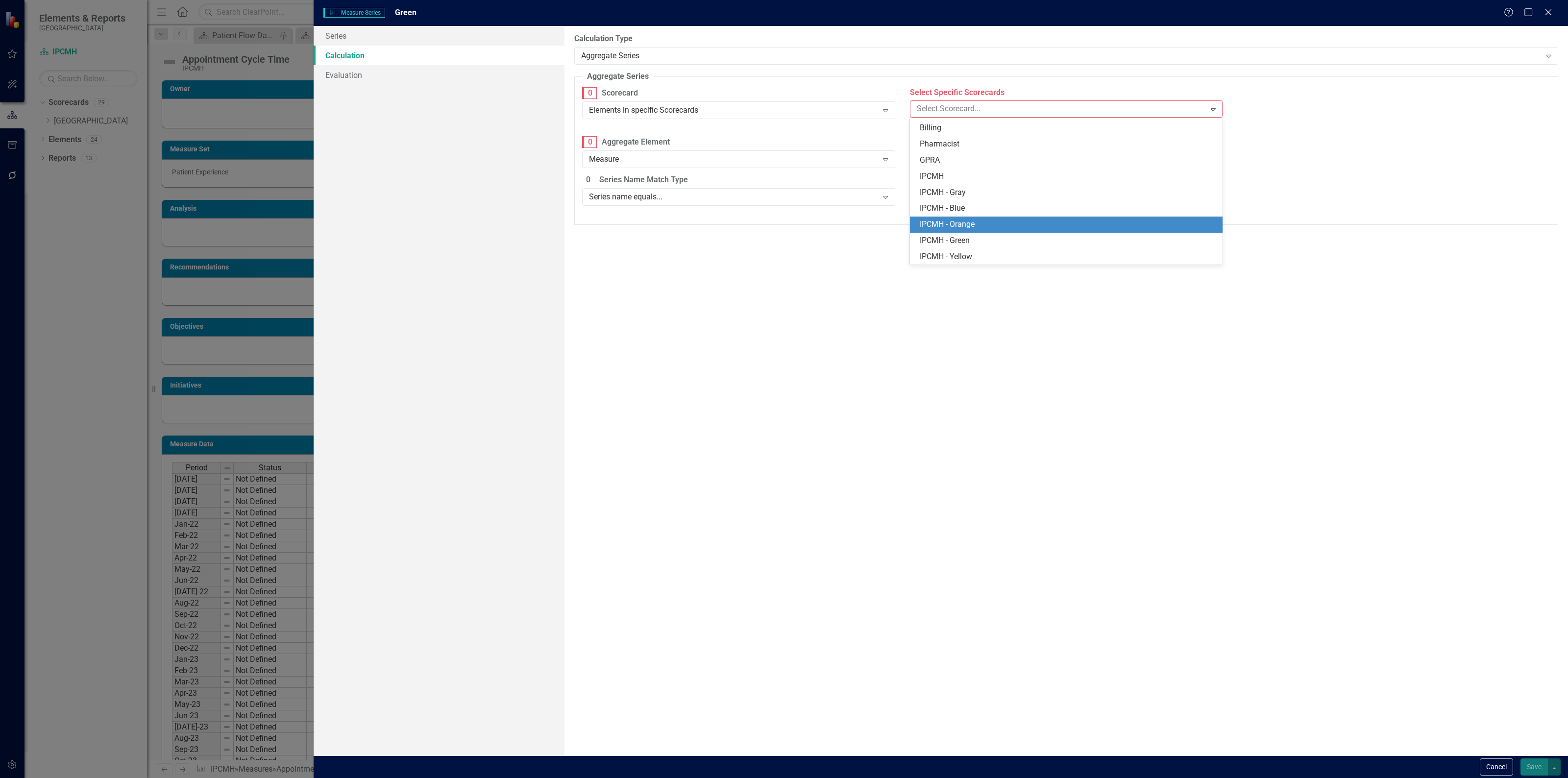
click at [961, 233] on div "IPCMH - Green" at bounding box center [1066, 240] width 313 height 16
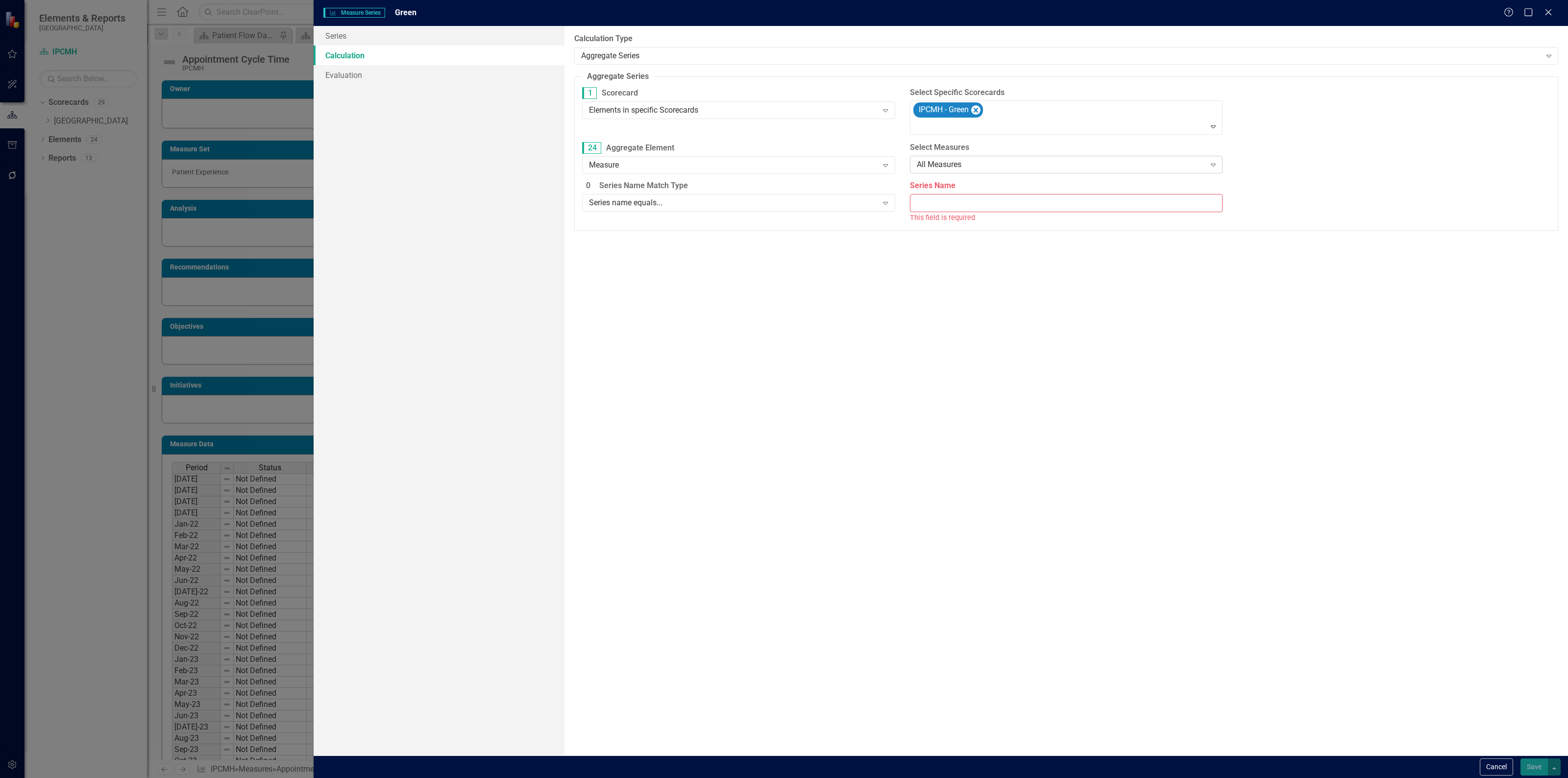
click at [971, 164] on div "All Measures" at bounding box center [1061, 165] width 289 height 12
click at [984, 213] on div "Measure name equals..." at bounding box center [1068, 214] width 297 height 12
click at [1265, 172] on input "Measure Name" at bounding box center [1394, 165] width 313 height 18
paste input "Appointment Cycle Time"
type input "Appointment Cycle Time"
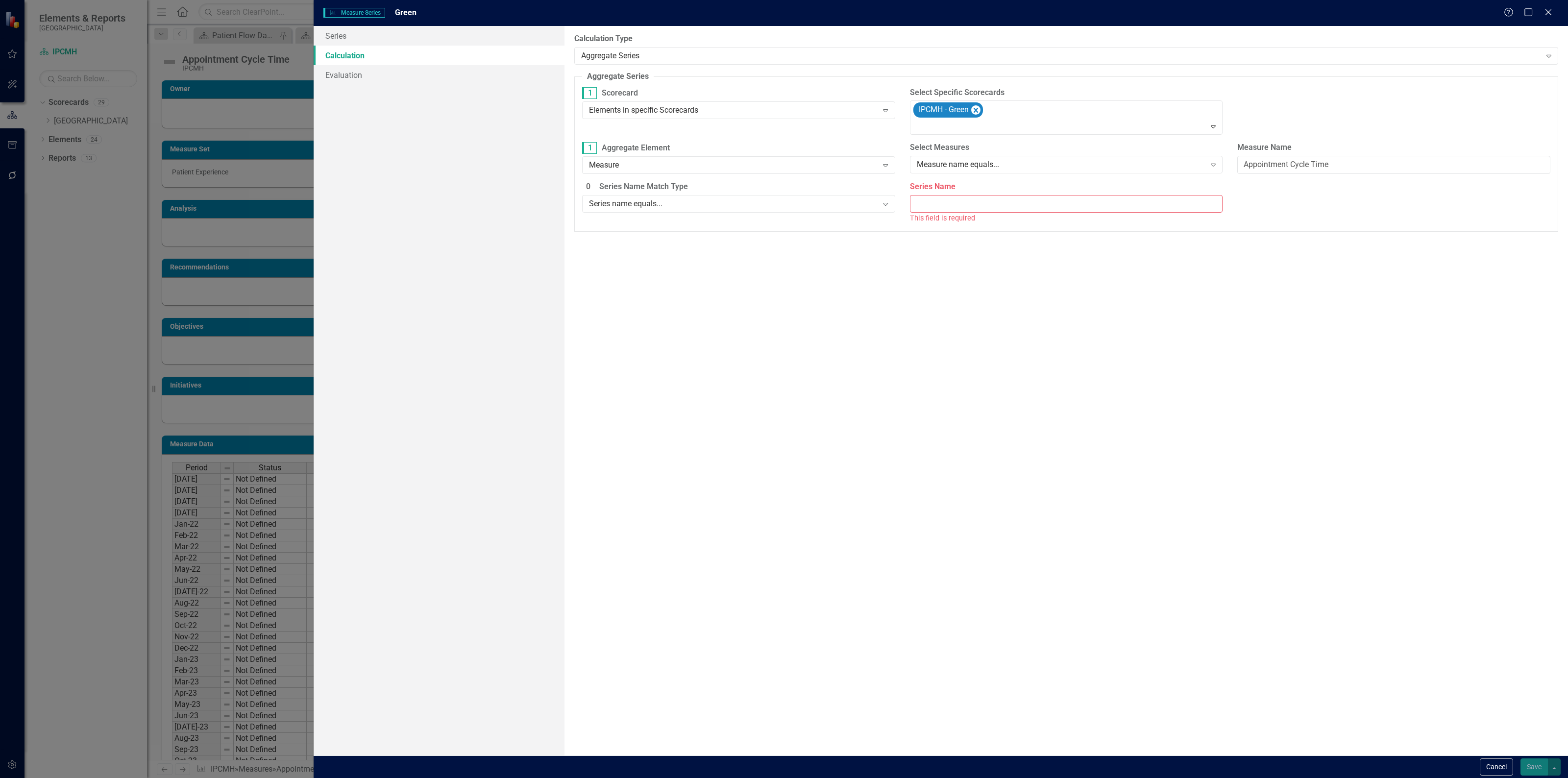
click at [1012, 203] on input "Series Name" at bounding box center [1066, 204] width 313 height 18
type input "Actual"
click at [643, 255] on fieldset "Aggregate Series Aggregate series allows you to count, sum, average, or take th…" at bounding box center [1066, 181] width 984 height 220
click at [640, 262] on span "Ignore blank values" at bounding box center [632, 263] width 69 height 12
click at [595, 262] on input "Ignore blank values" at bounding box center [587, 263] width 15 height 15
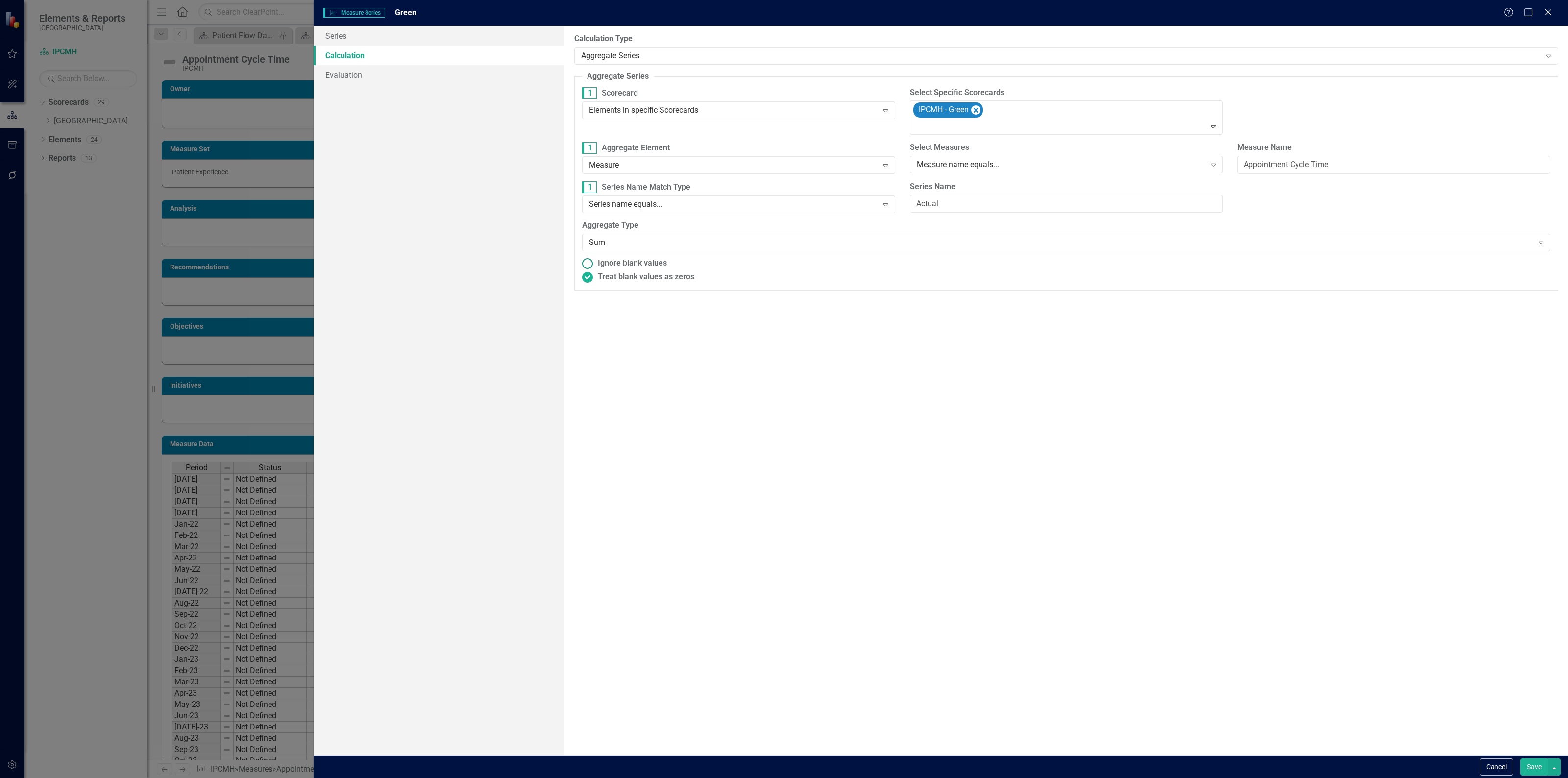
radio input "true"
click at [1534, 770] on button "Save" at bounding box center [1534, 767] width 27 height 17
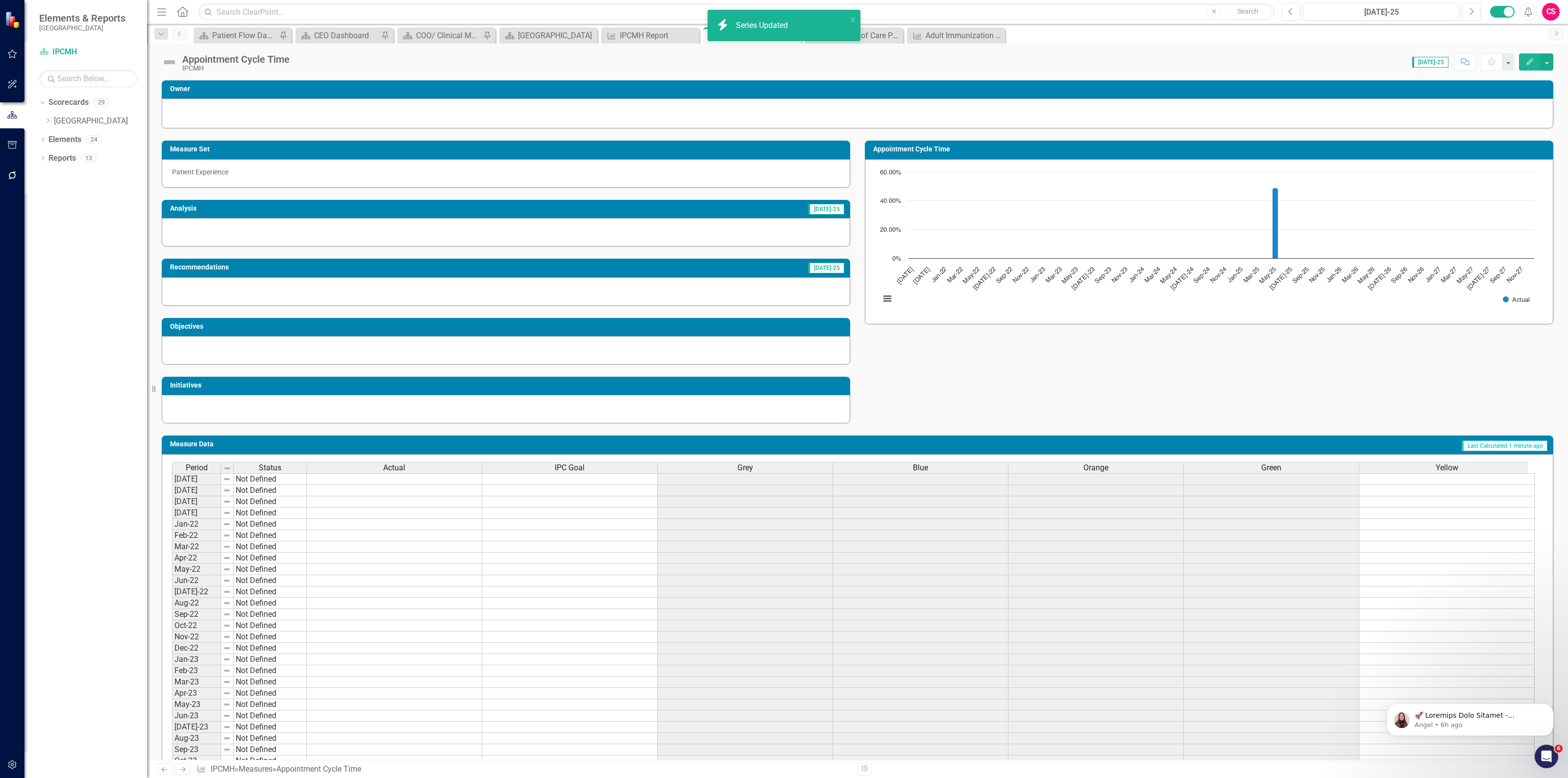
click at [1391, 471] on div "Yellow" at bounding box center [1446, 468] width 175 height 11
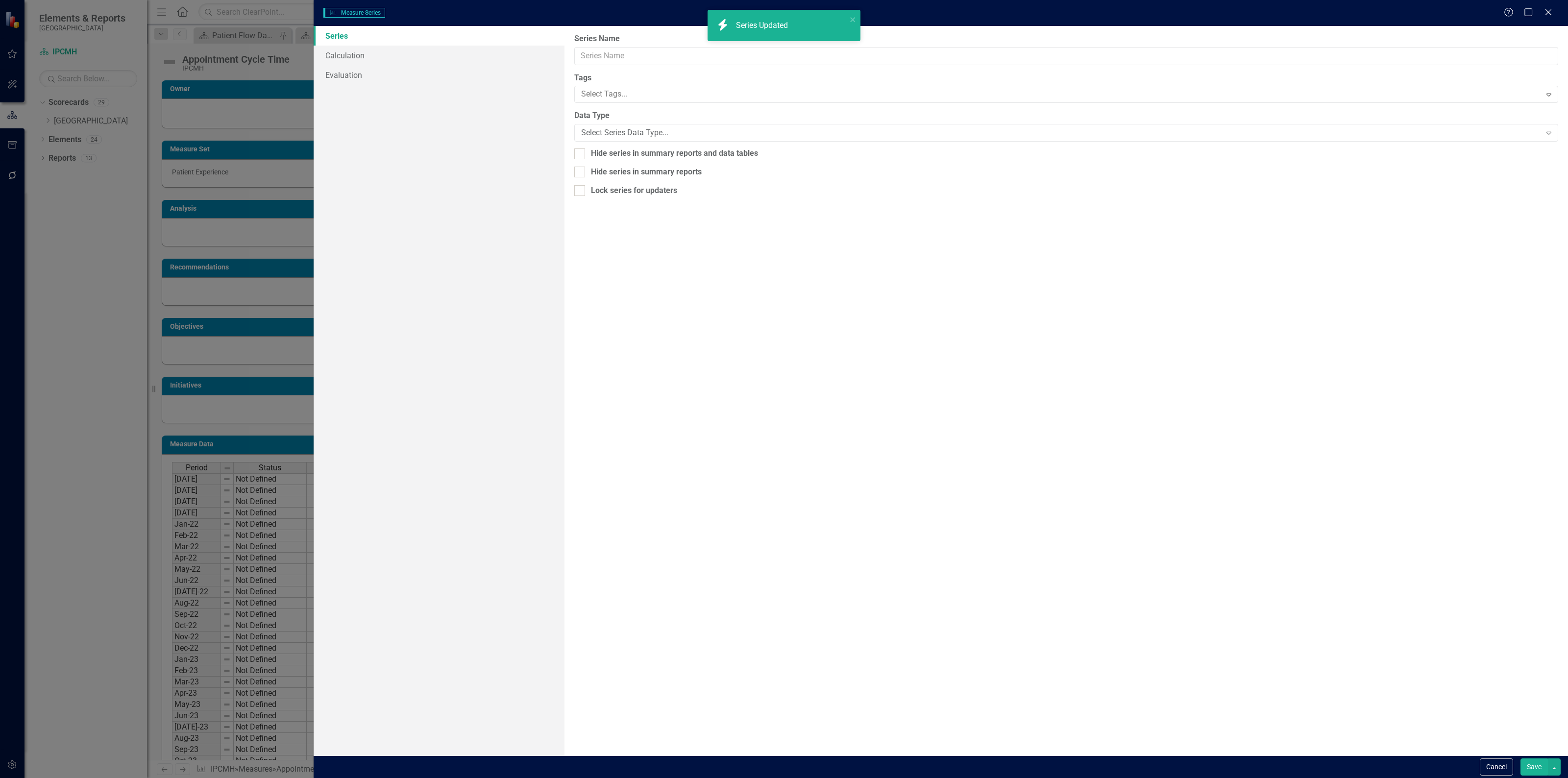
scroll to position [0, 6]
type input "Yellow"
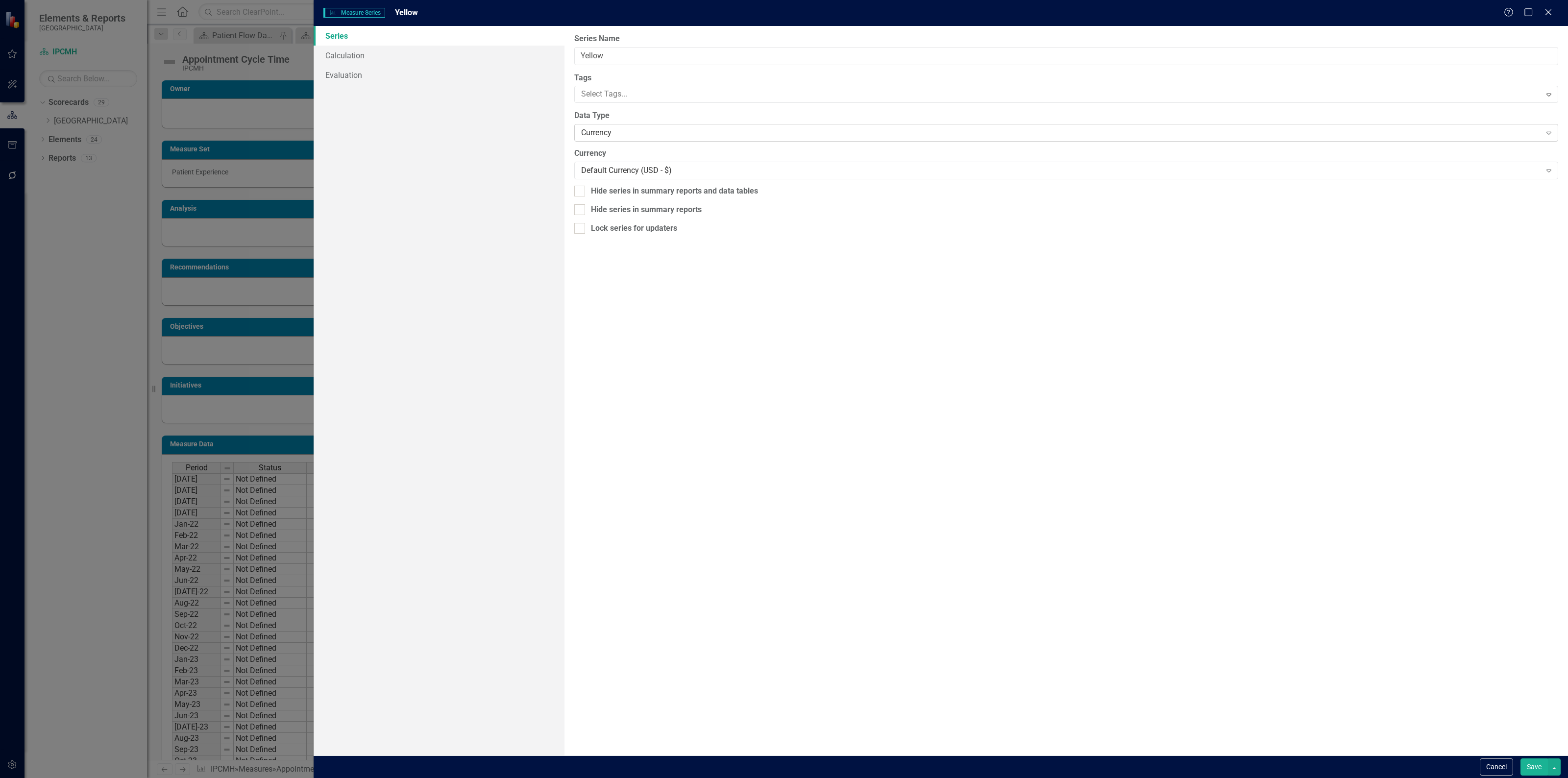
click at [605, 132] on div "Currency" at bounding box center [1061, 133] width 960 height 12
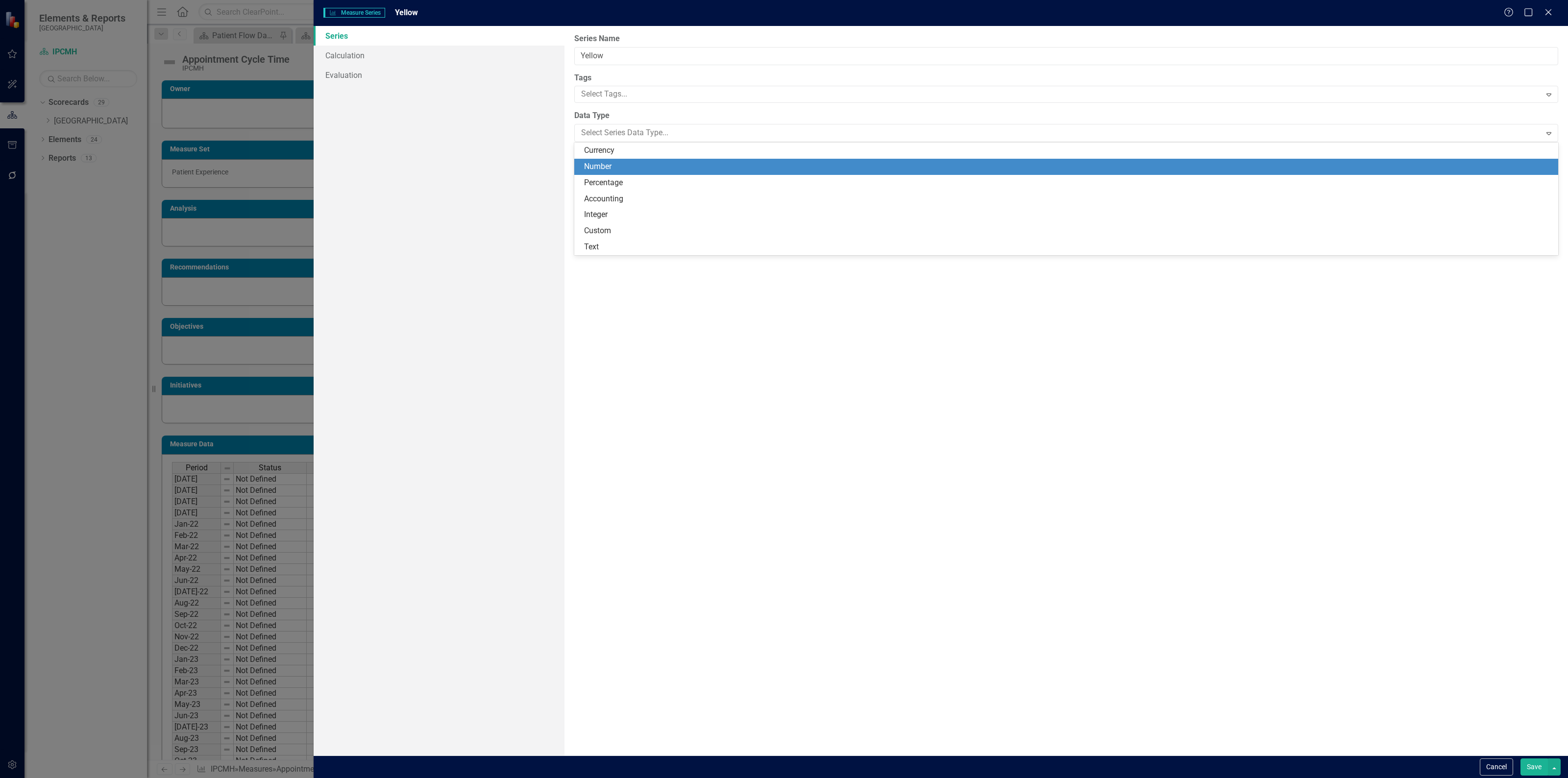
click at [601, 164] on div "Number" at bounding box center [1068, 167] width 968 height 12
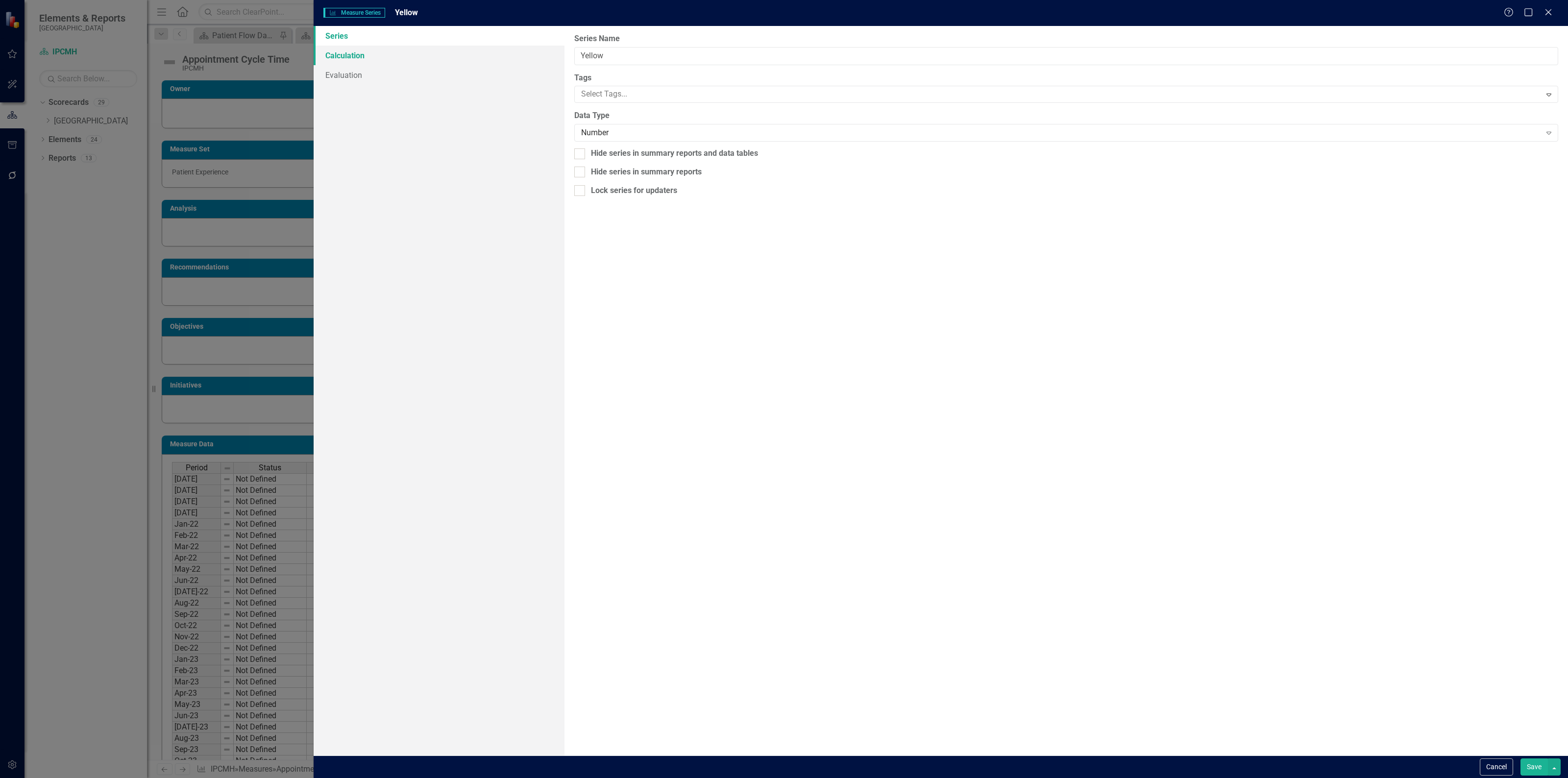
click at [402, 52] on link "Calculation" at bounding box center [439, 55] width 251 height 19
click at [608, 59] on div "Select Series Calculation Type" at bounding box center [1061, 55] width 960 height 12
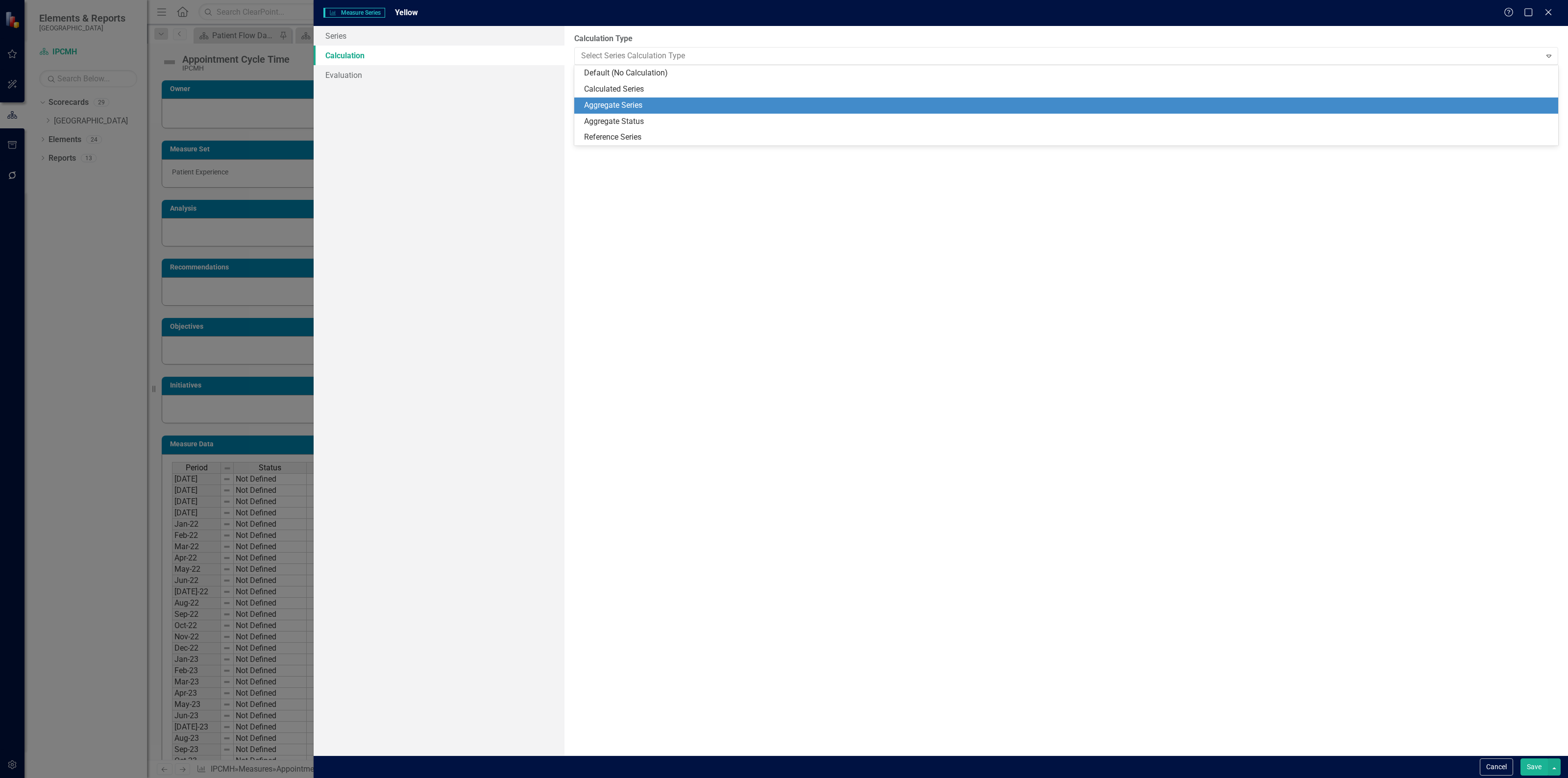
click at [623, 105] on div "Aggregate Series" at bounding box center [1068, 105] width 968 height 12
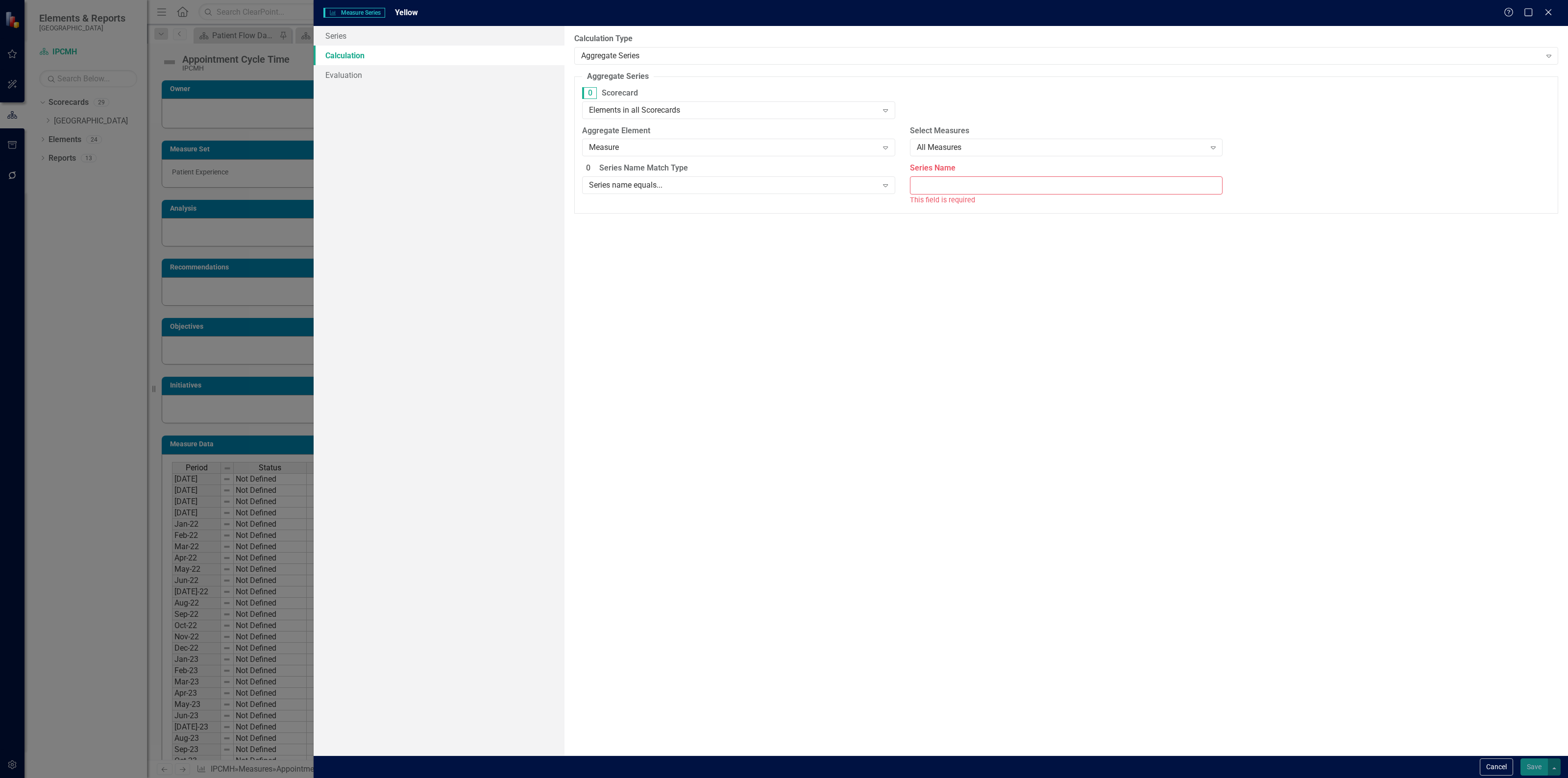
click at [647, 92] on label "0 Scorecard" at bounding box center [738, 93] width 313 height 12
click at [648, 103] on div "Elements in all Scorecards Expand" at bounding box center [738, 110] width 313 height 18
click at [647, 172] on div "Elements in specific Scorecards" at bounding box center [740, 176] width 297 height 12
click at [964, 112] on div at bounding box center [1059, 109] width 293 height 13
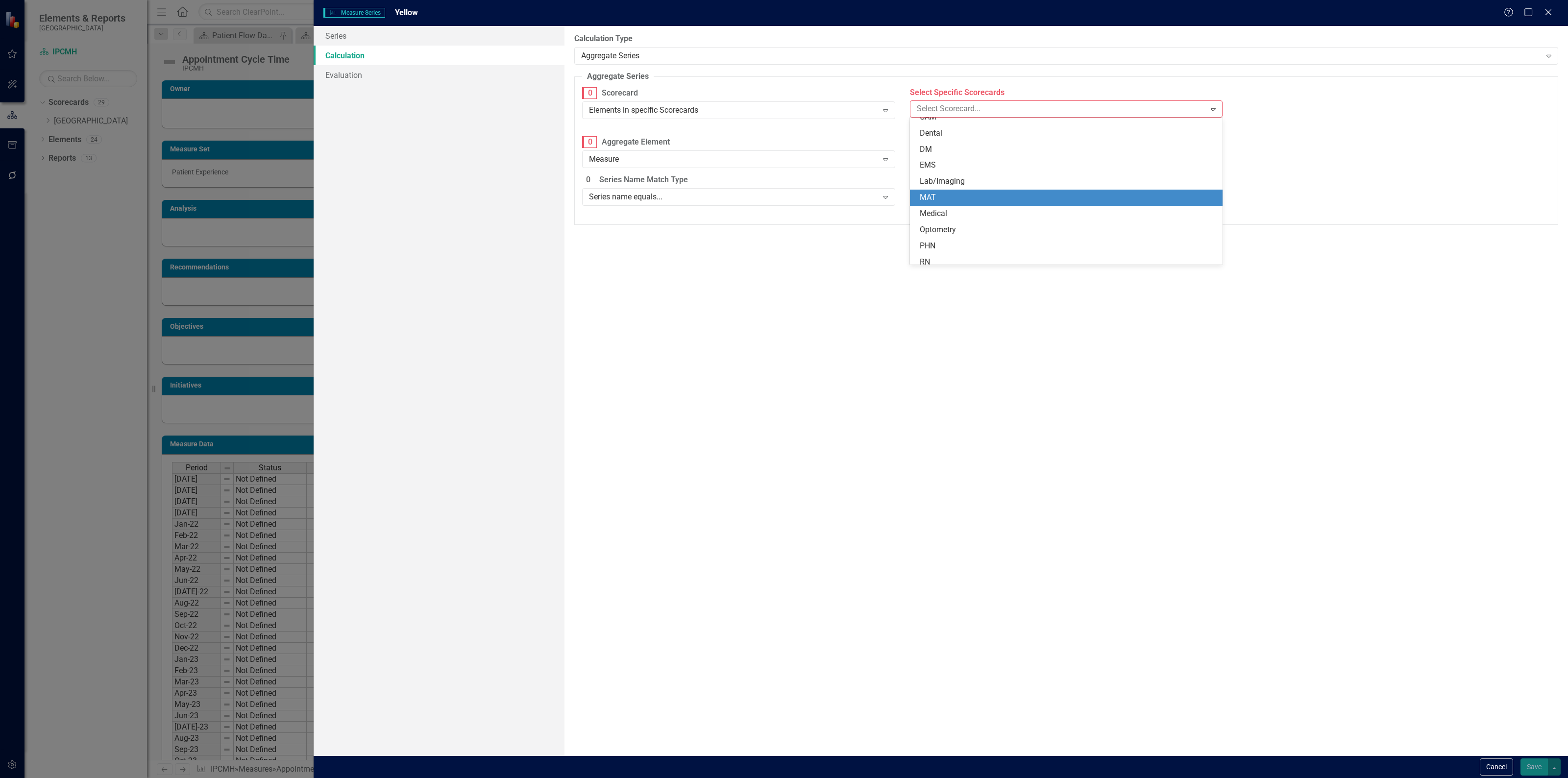
scroll to position [320, 0]
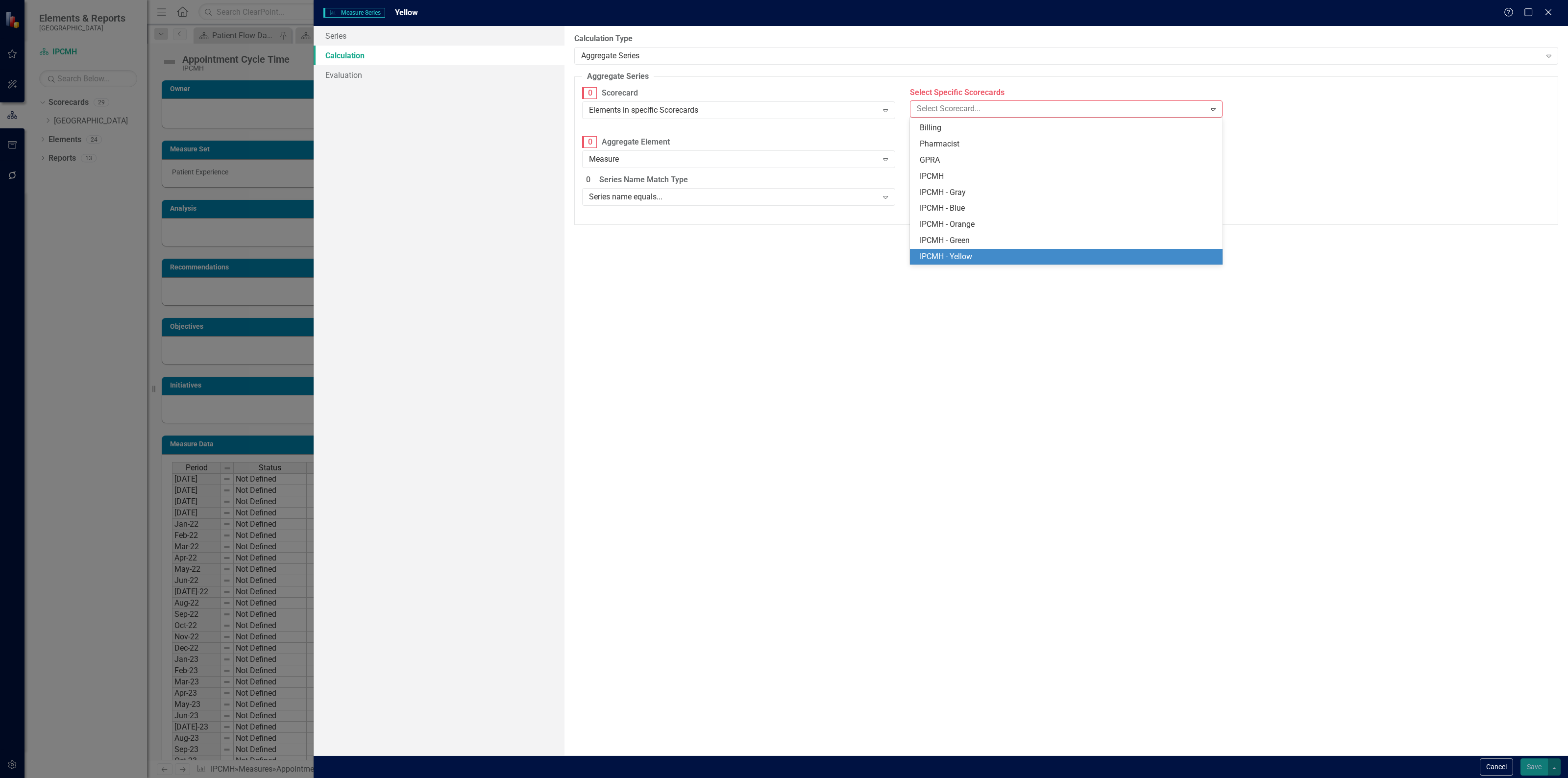
click at [958, 253] on div "IPCMH - Yellow" at bounding box center [1068, 257] width 297 height 12
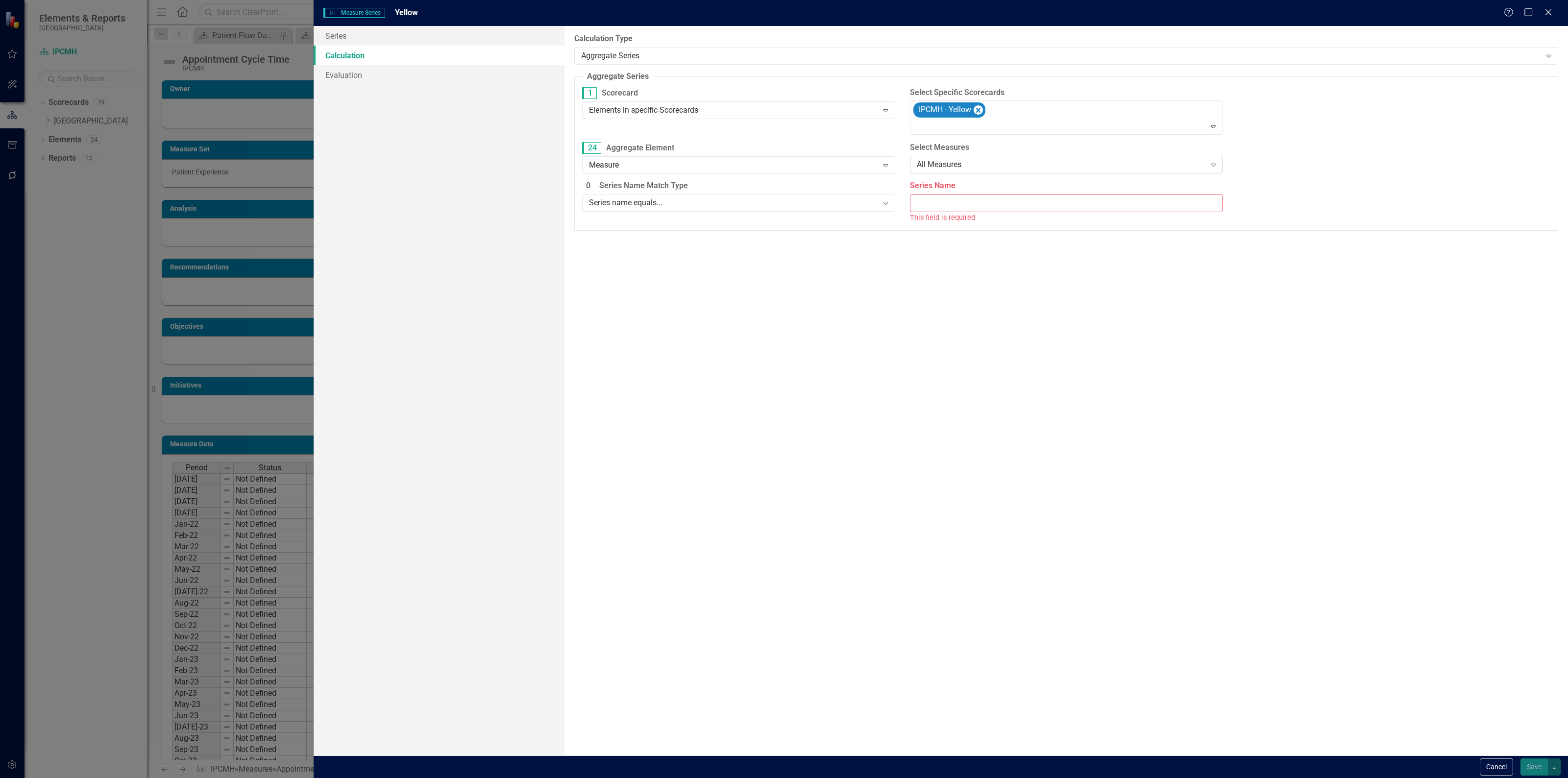
click at [965, 163] on div "All Measures" at bounding box center [1061, 165] width 289 height 12
click at [966, 212] on div "Measure name equals..." at bounding box center [1068, 214] width 297 height 12
drag, startPoint x: 1307, startPoint y: 141, endPoint x: 1305, endPoint y: 157, distance: 16.1
click at [1307, 149] on fieldset "Aggregate Series Aggregate series allows you to count, sum, average, or take th…" at bounding box center [1066, 157] width 984 height 172
click at [1301, 162] on input "Measure Name" at bounding box center [1394, 165] width 313 height 18
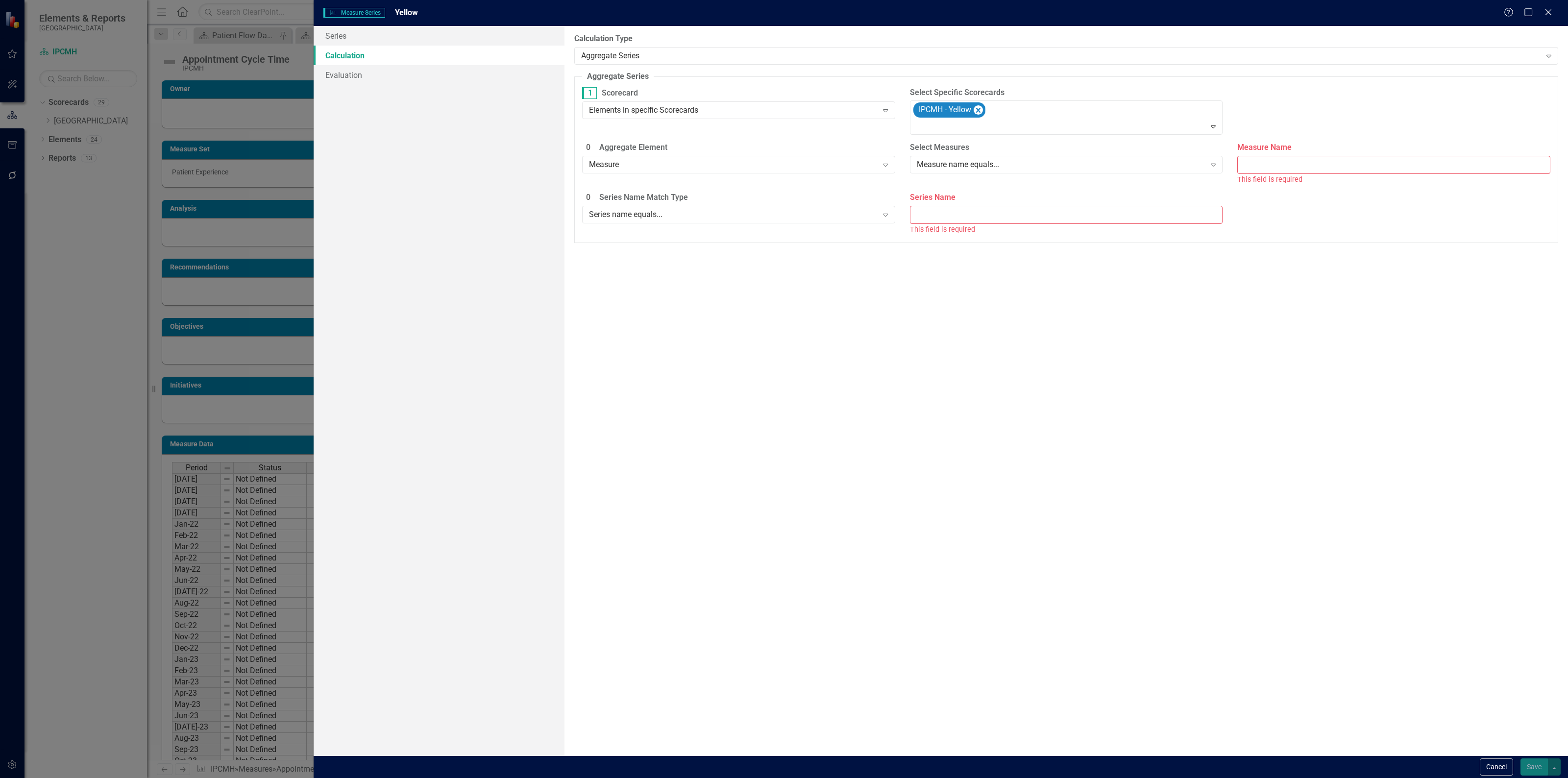
paste input "Appointment Cycle Time"
type input "Appointment Cycle Time"
drag, startPoint x: 1037, startPoint y: 208, endPoint x: 1032, endPoint y: 210, distance: 5.4
click at [1037, 208] on input "Series Name" at bounding box center [1066, 204] width 313 height 18
type input "Actual"
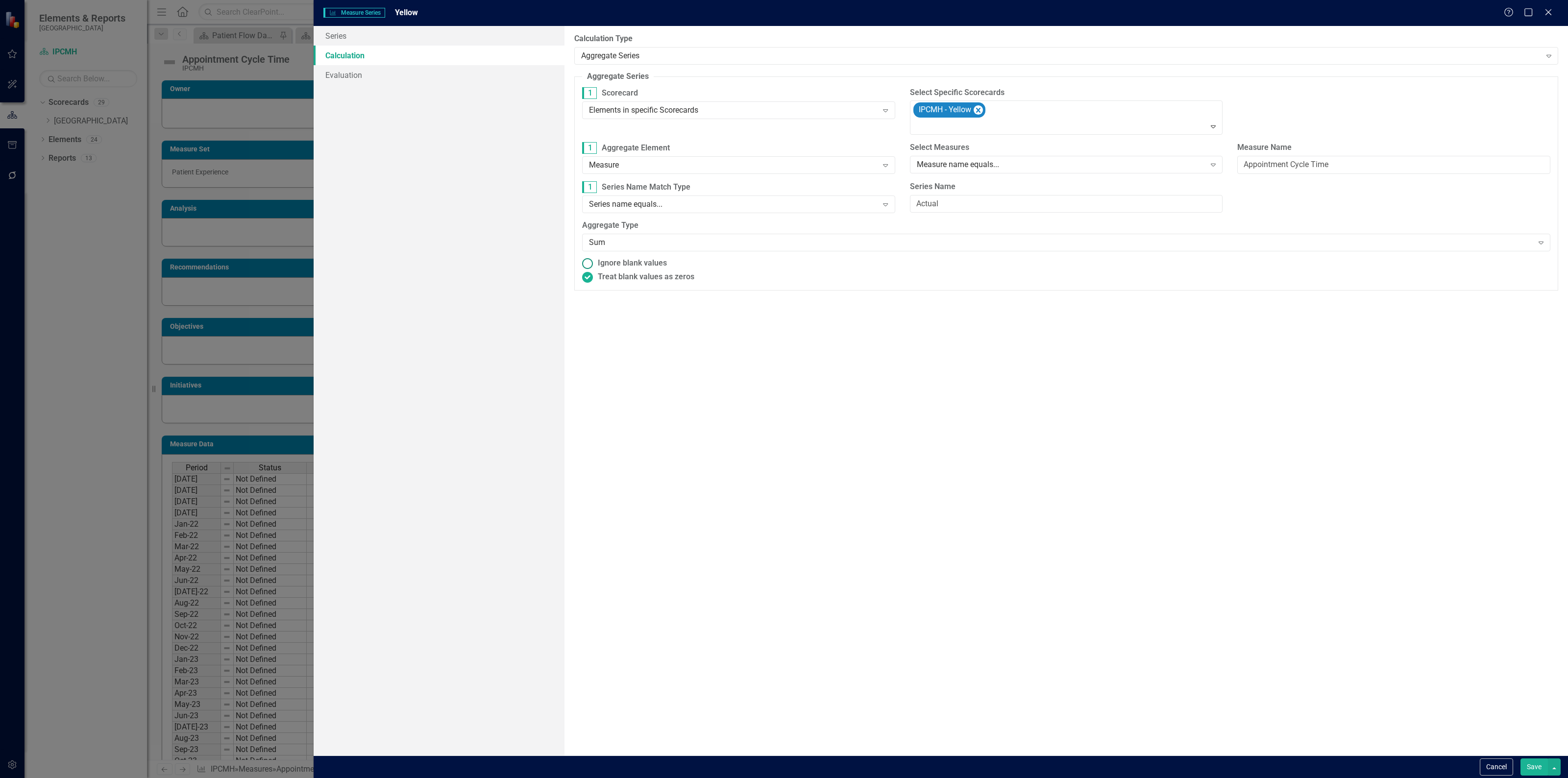
click at [630, 261] on span "Ignore blank values" at bounding box center [632, 263] width 69 height 12
click at [595, 261] on input "Ignore blank values" at bounding box center [587, 263] width 15 height 15
radio input "true"
click at [1519, 768] on div "Save" at bounding box center [1539, 767] width 43 height 17
click at [1524, 763] on button "Save" at bounding box center [1534, 767] width 27 height 17
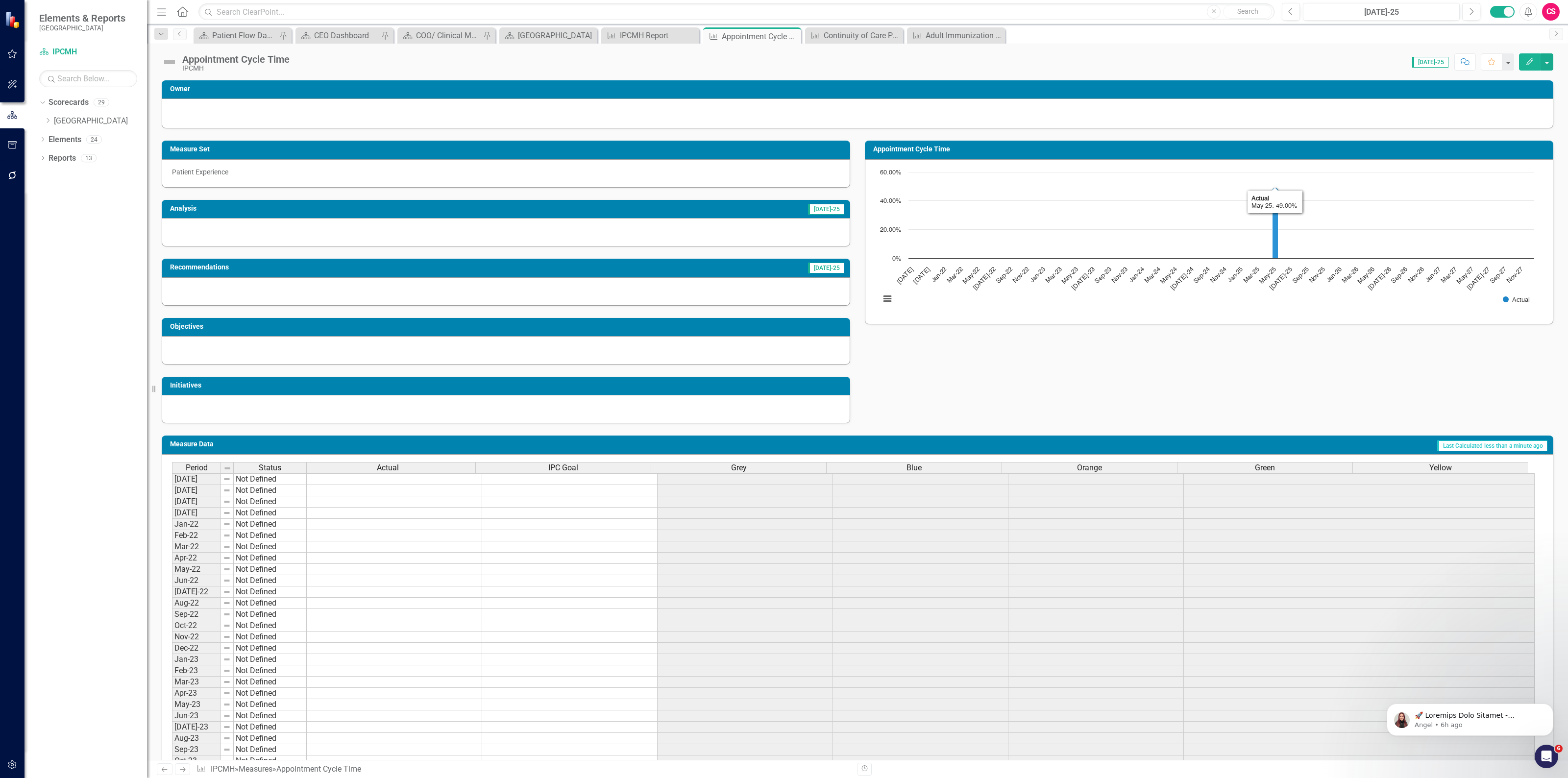
click at [1203, 153] on h3 "Appointment Cycle Time" at bounding box center [1211, 149] width 675 height 7
click at [1204, 152] on h3 "Appointment Cycle Time" at bounding box center [1211, 149] width 675 height 7
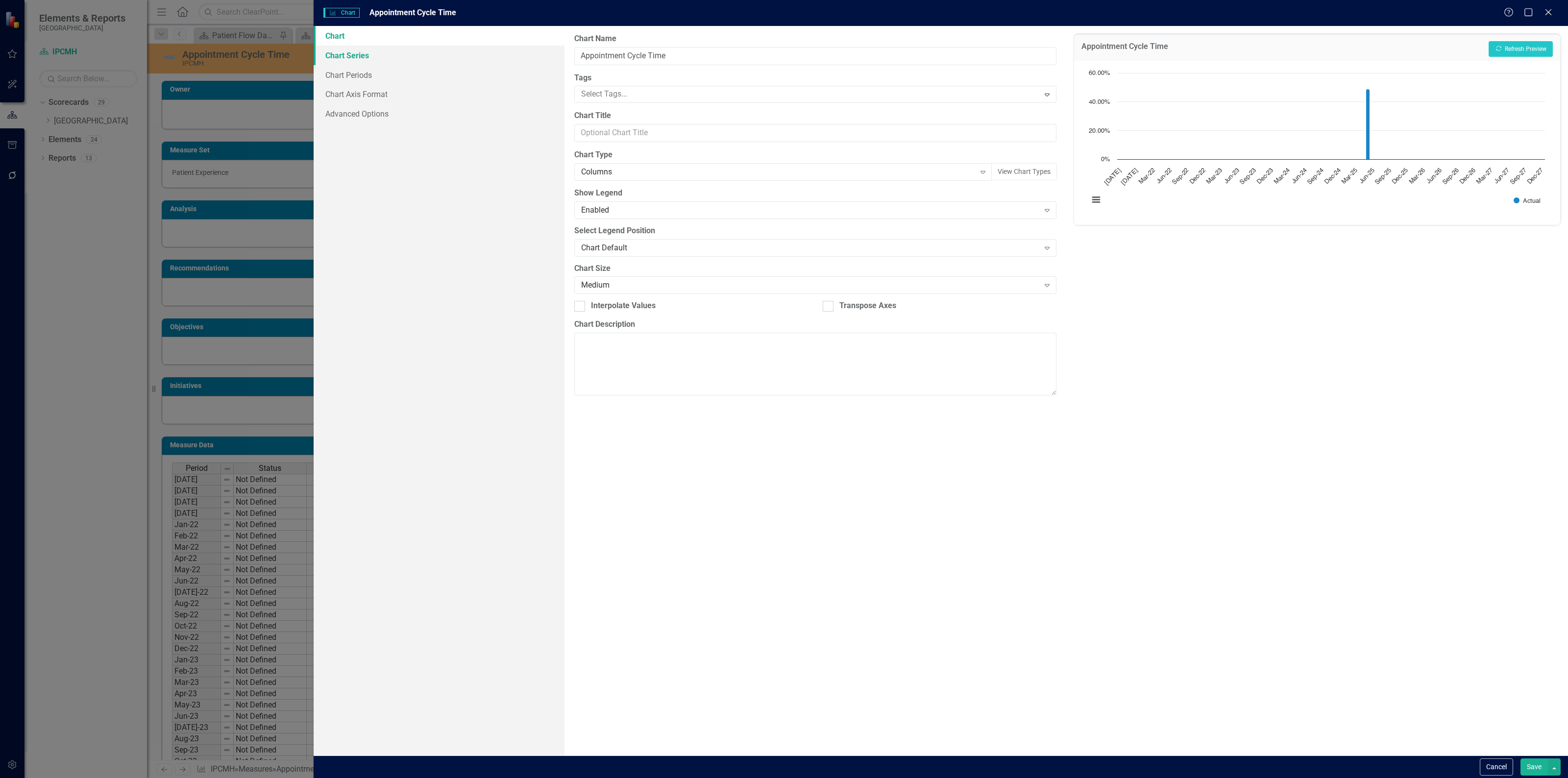
click at [349, 60] on link "Chart Series" at bounding box center [439, 55] width 251 height 19
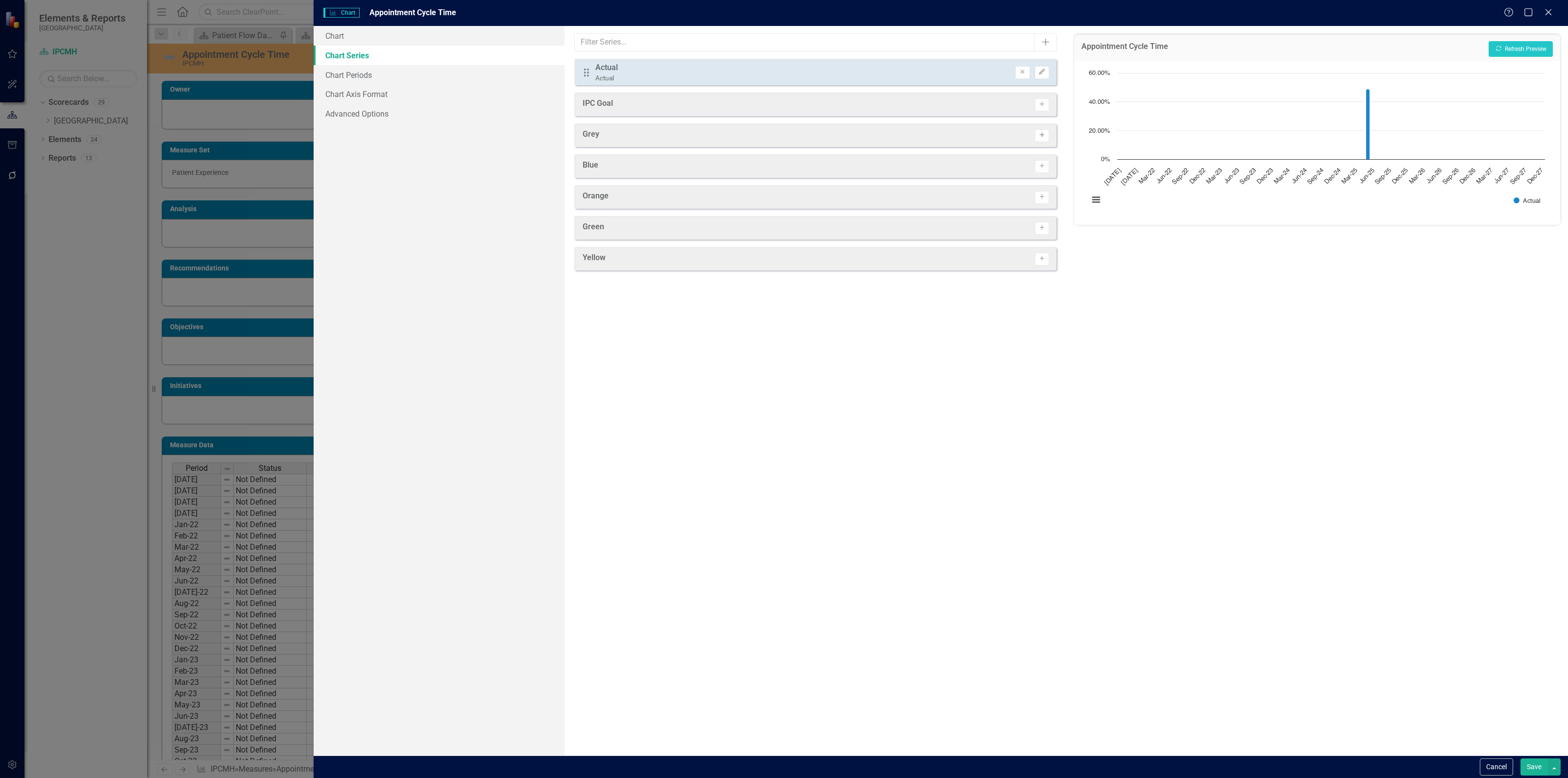
click at [1041, 139] on button "Activate" at bounding box center [1041, 136] width 14 height 13
click at [1045, 168] on icon "Activate" at bounding box center [1042, 170] width 7 height 6
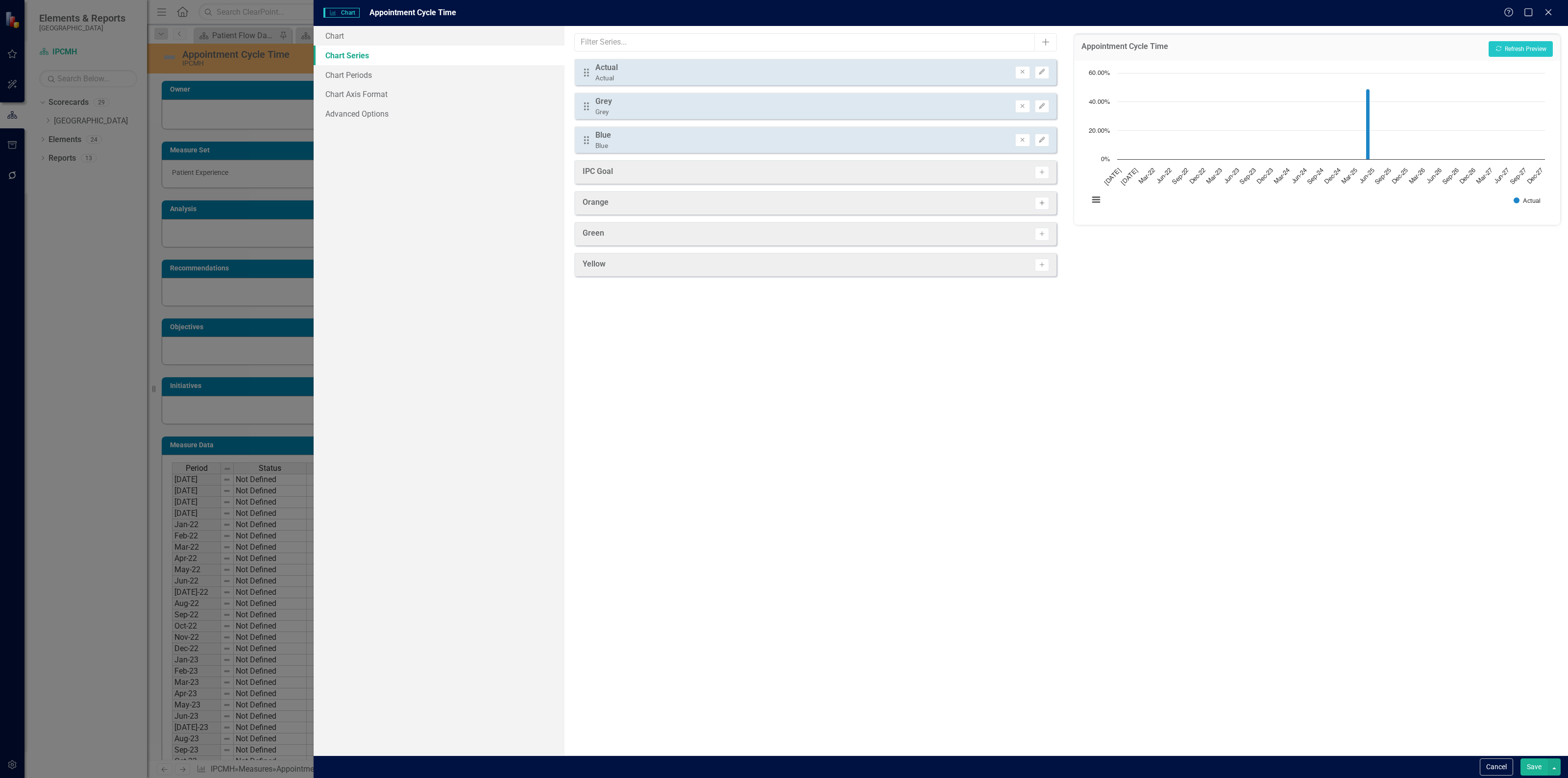
click at [1041, 203] on icon "Activate" at bounding box center [1042, 203] width 7 height 6
click at [1040, 237] on icon "Activate" at bounding box center [1042, 237] width 7 height 6
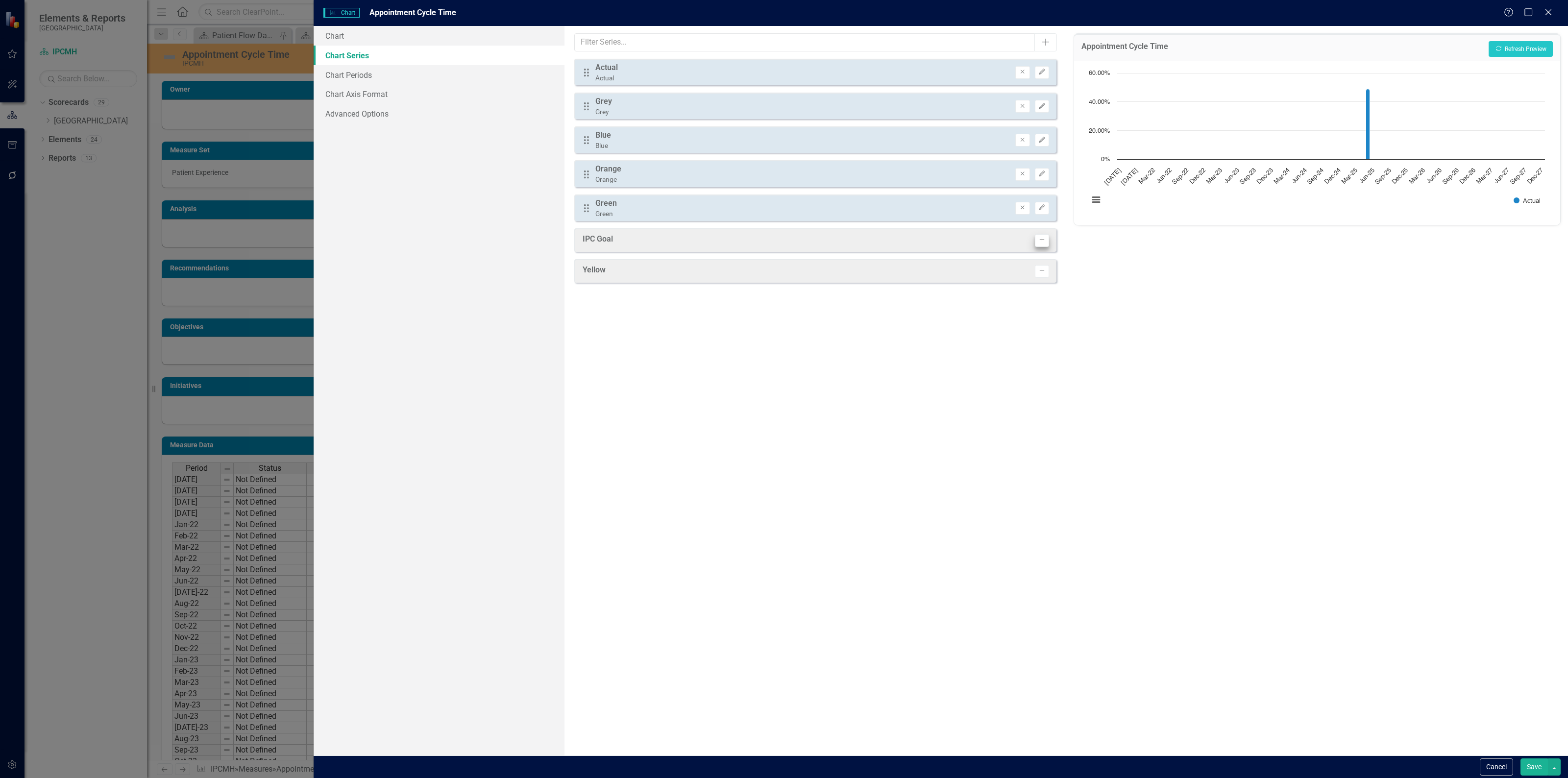
click at [1048, 271] on button "Activate" at bounding box center [1041, 272] width 14 height 13
click at [1039, 105] on icon "Edit" at bounding box center [1042, 107] width 7 height 6
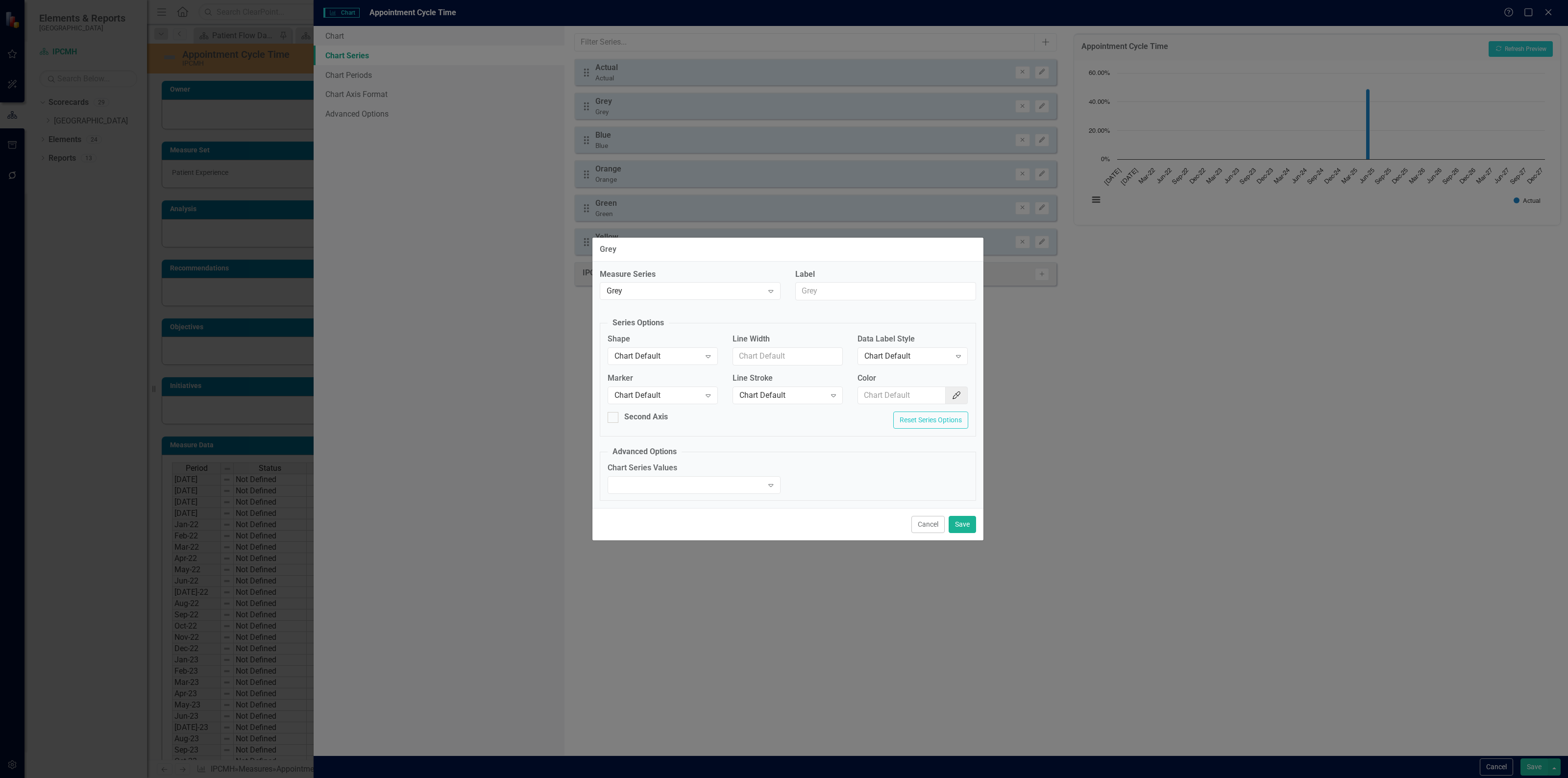
click at [905, 407] on div "Color Color Picker" at bounding box center [912, 393] width 125 height 39
click at [909, 397] on input "Color" at bounding box center [902, 396] width 88 height 18
type input "#9b9b9b"
click at [961, 524] on button "Save" at bounding box center [962, 525] width 27 height 17
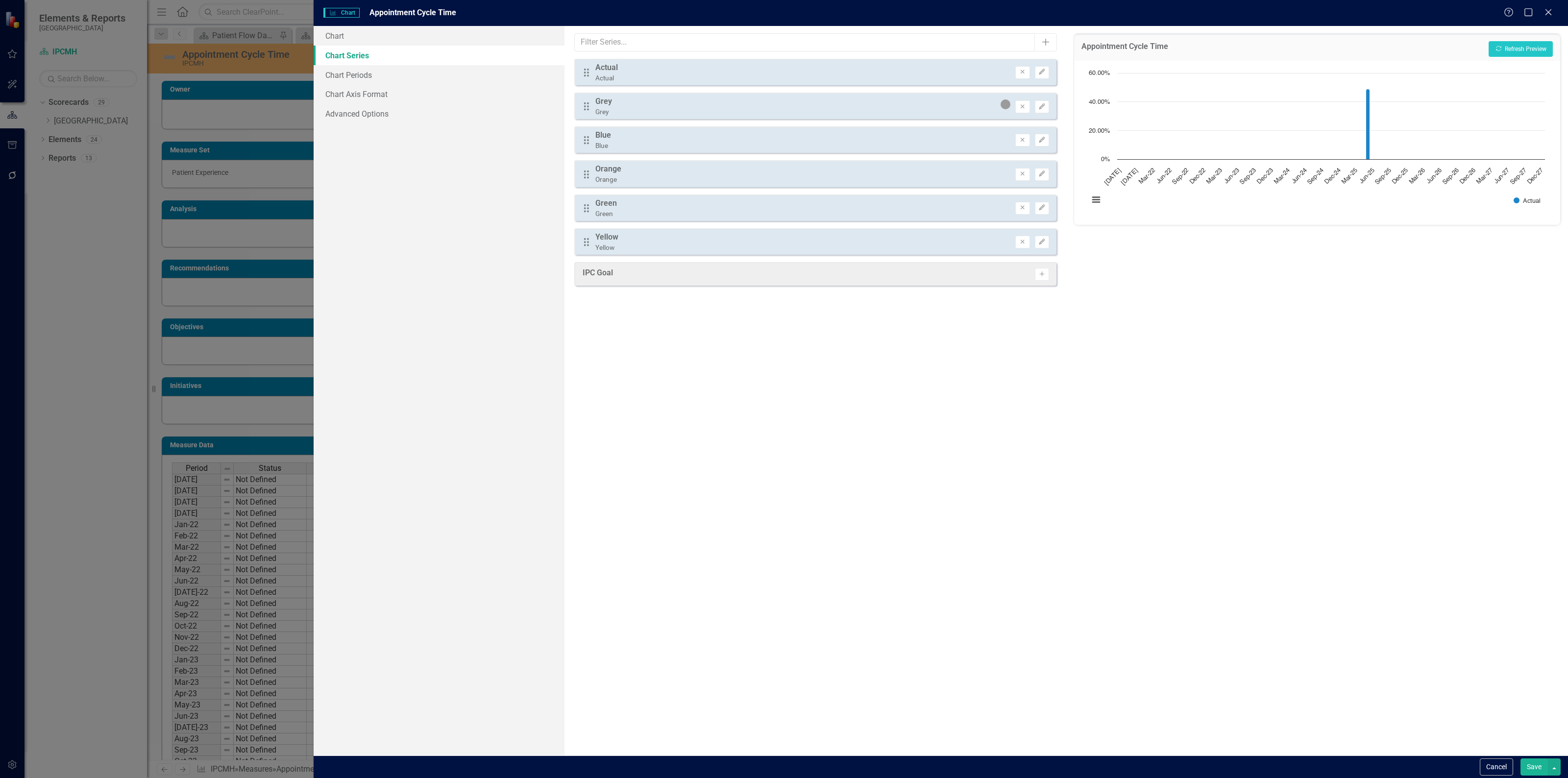
click at [1051, 130] on div "Drag Blue Blue Remove Edit" at bounding box center [815, 139] width 482 height 26
click at [1044, 138] on icon "Edit" at bounding box center [1042, 140] width 7 height 6
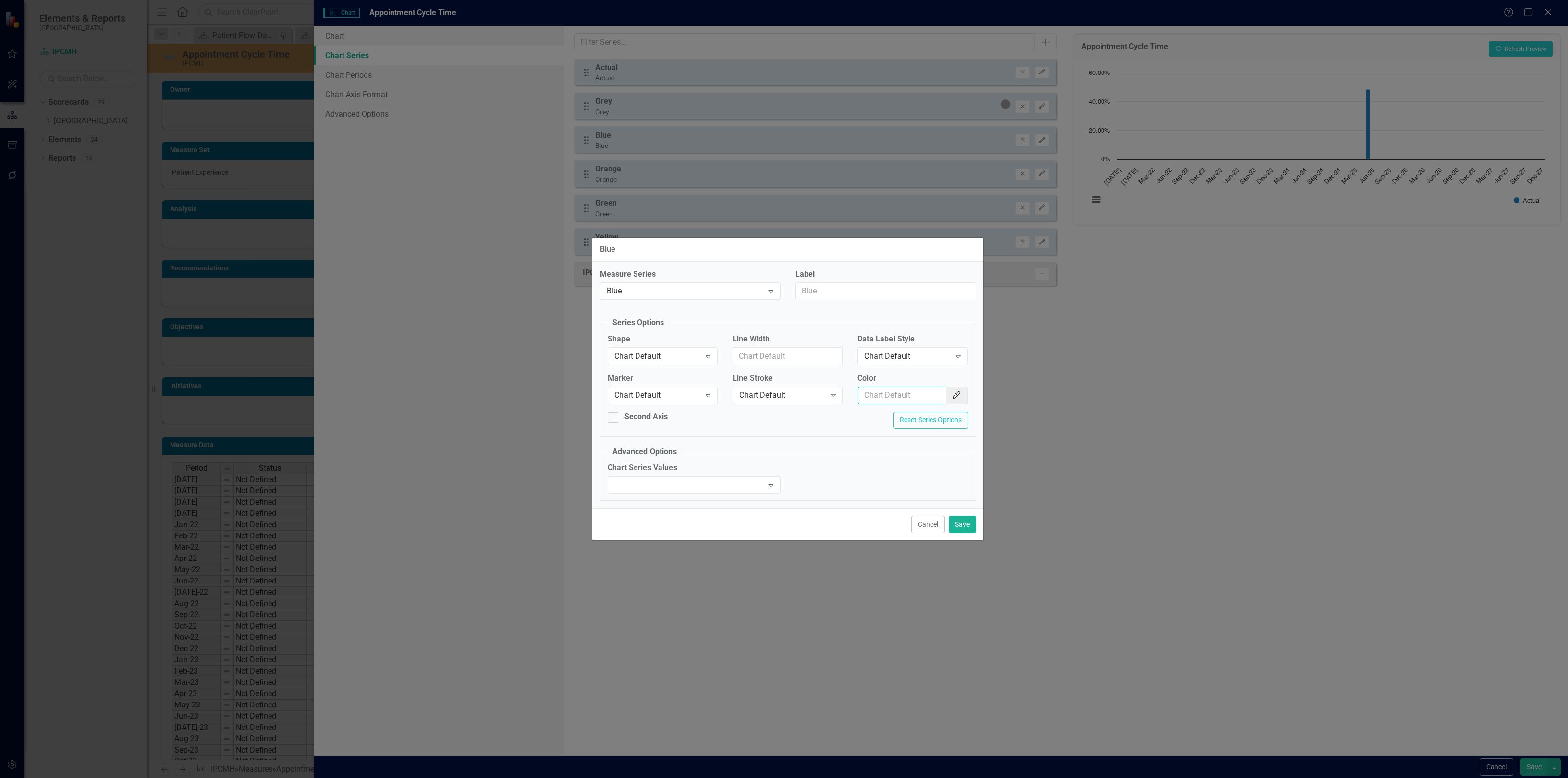
click at [901, 402] on input "Color" at bounding box center [902, 396] width 88 height 18
type input "#2d5b89"
click at [971, 525] on button "Save" at bounding box center [962, 525] width 27 height 17
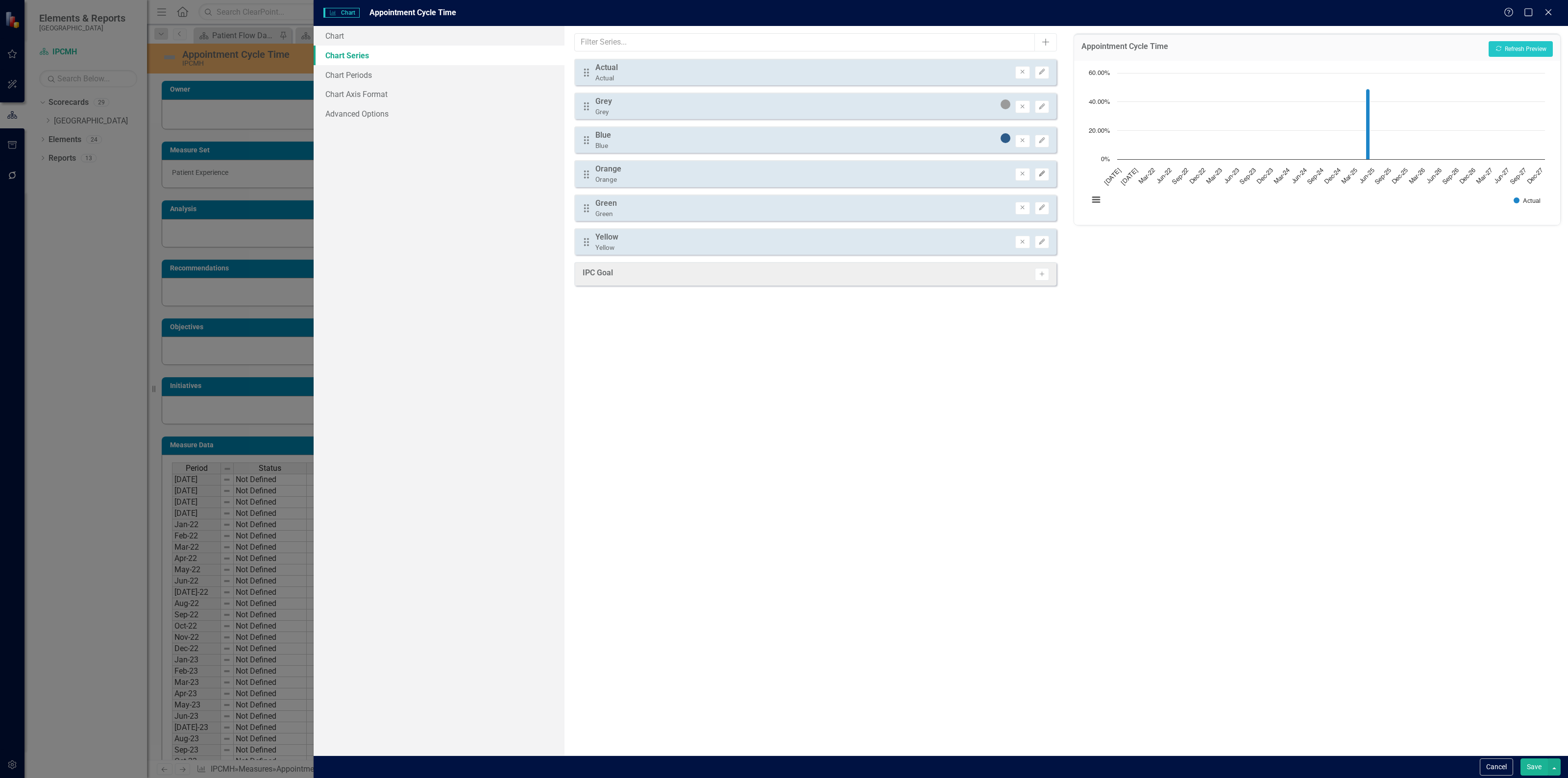
click at [1039, 168] on button "Edit" at bounding box center [1041, 174] width 14 height 13
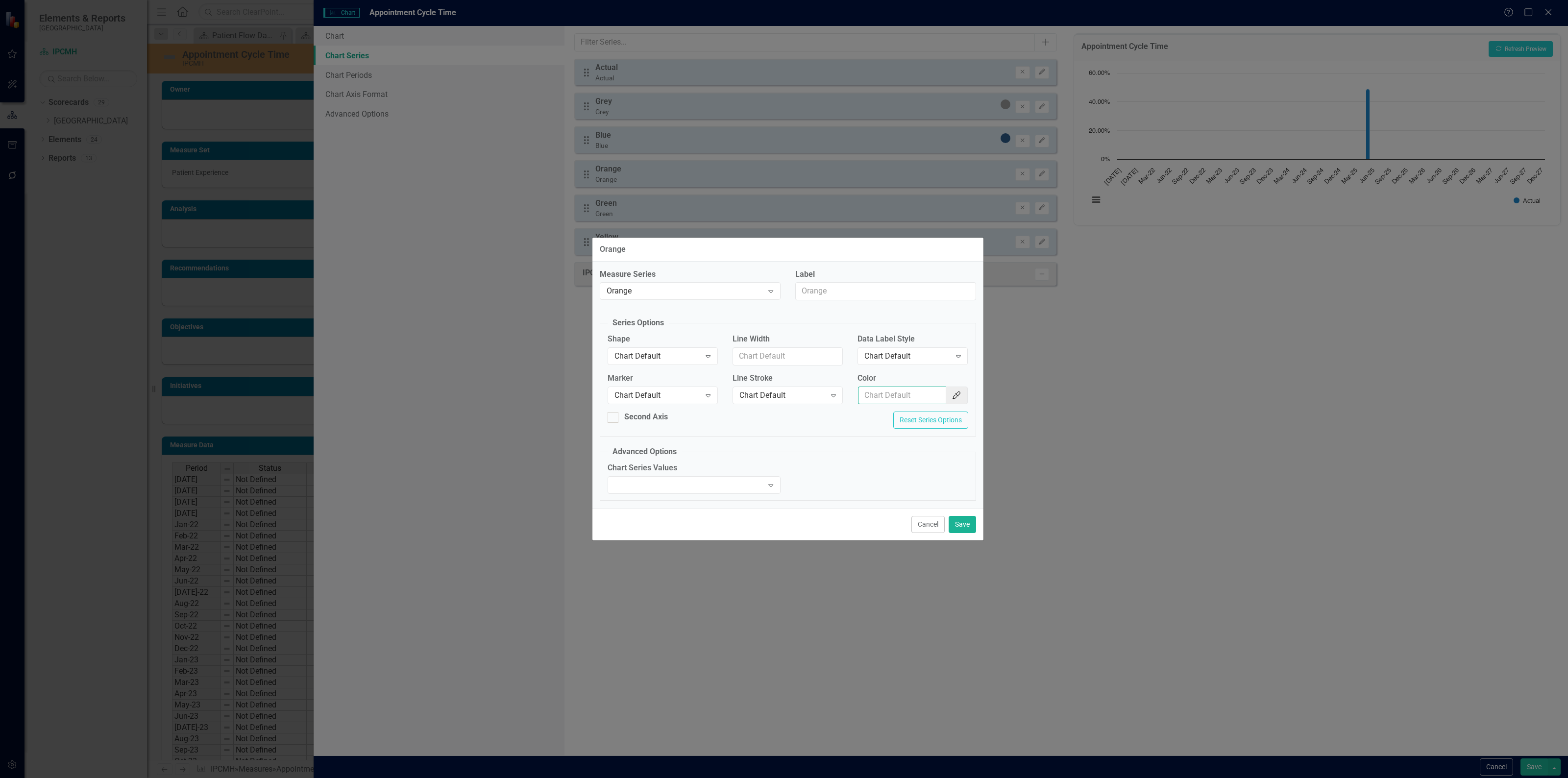
click at [927, 403] on input "Color" at bounding box center [902, 396] width 88 height 18
type input "#ff6a00"
click at [956, 525] on button "Save" at bounding box center [962, 525] width 27 height 17
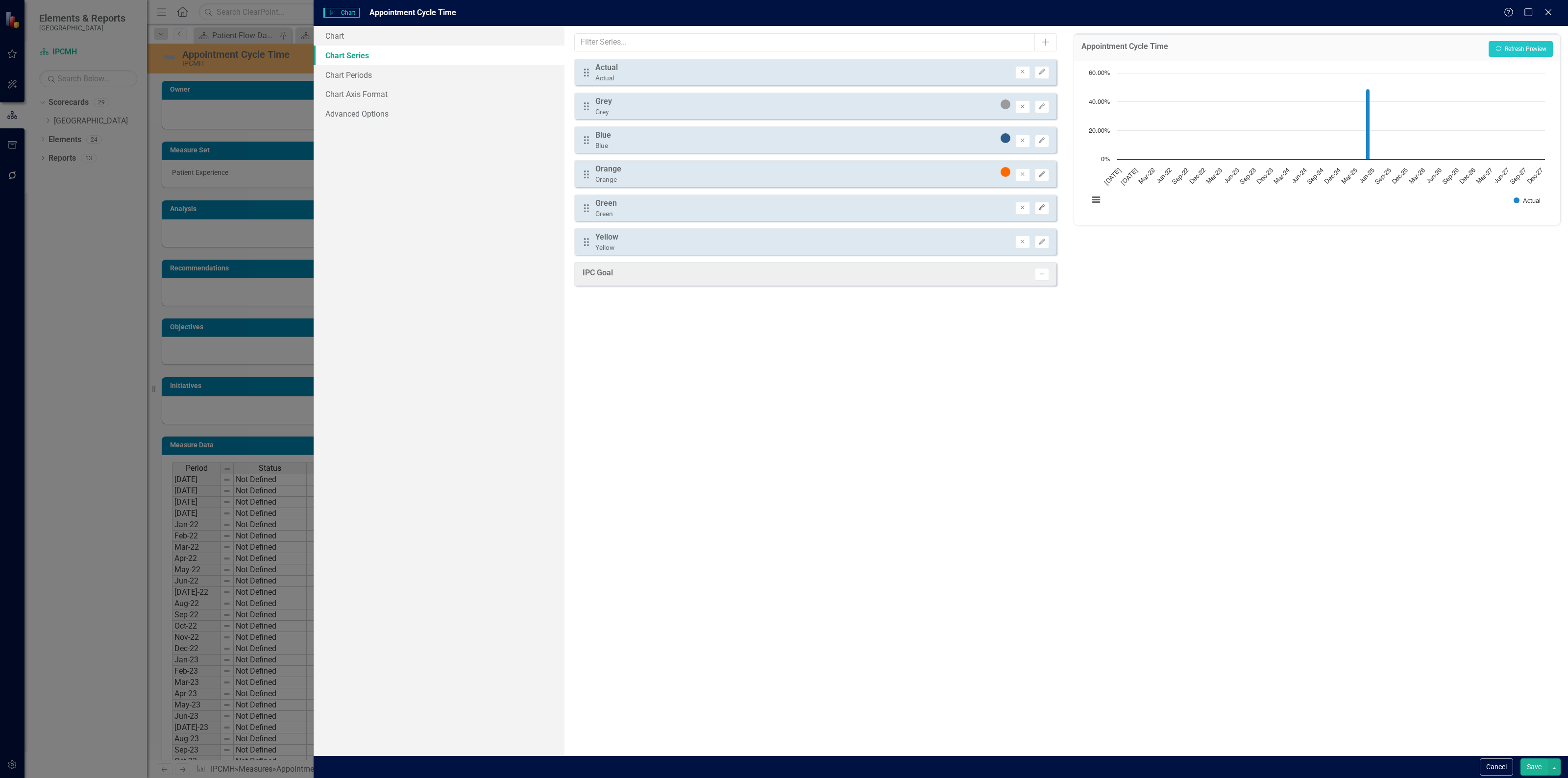
click at [1040, 207] on icon "button" at bounding box center [1042, 208] width 6 height 6
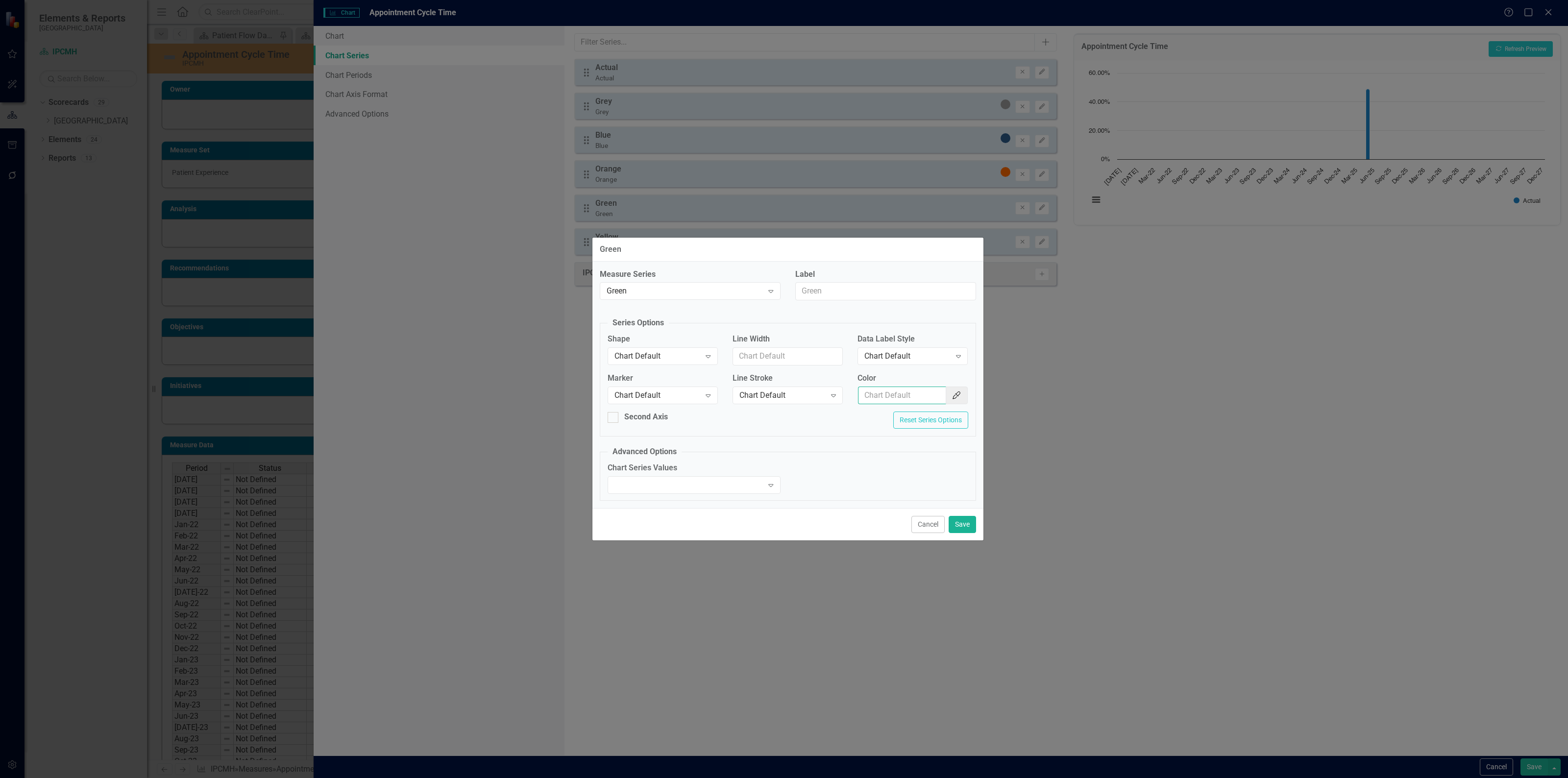
click at [906, 404] on input "Color" at bounding box center [902, 396] width 88 height 18
type input "#8db600"
click at [951, 525] on button "Save" at bounding box center [962, 525] width 27 height 17
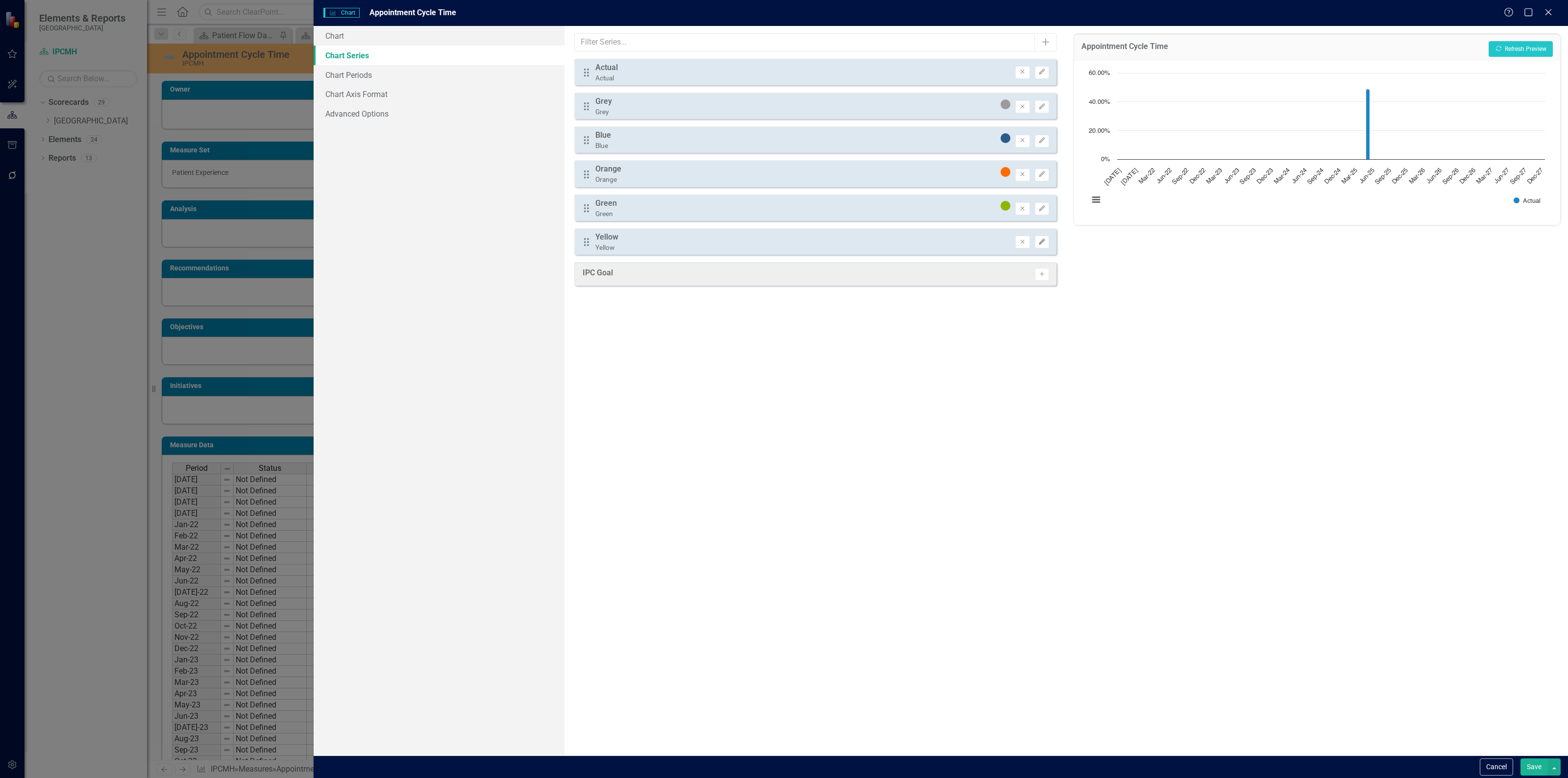
click at [1044, 236] on button "Edit" at bounding box center [1041, 242] width 14 height 13
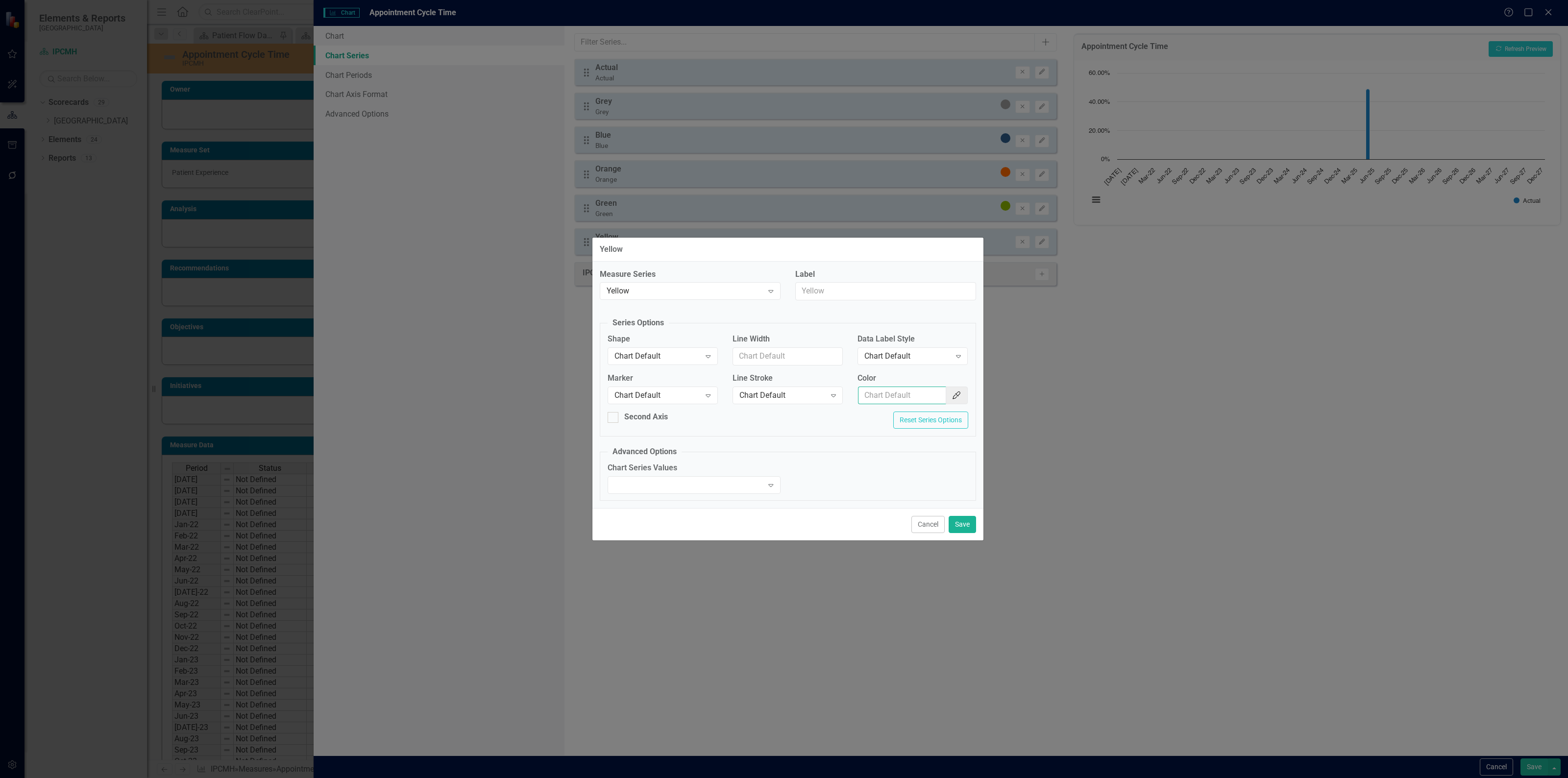
click at [901, 392] on input "Color" at bounding box center [902, 396] width 88 height 18
type input "#ffff00"
click at [961, 527] on button "Save" at bounding box center [962, 525] width 27 height 17
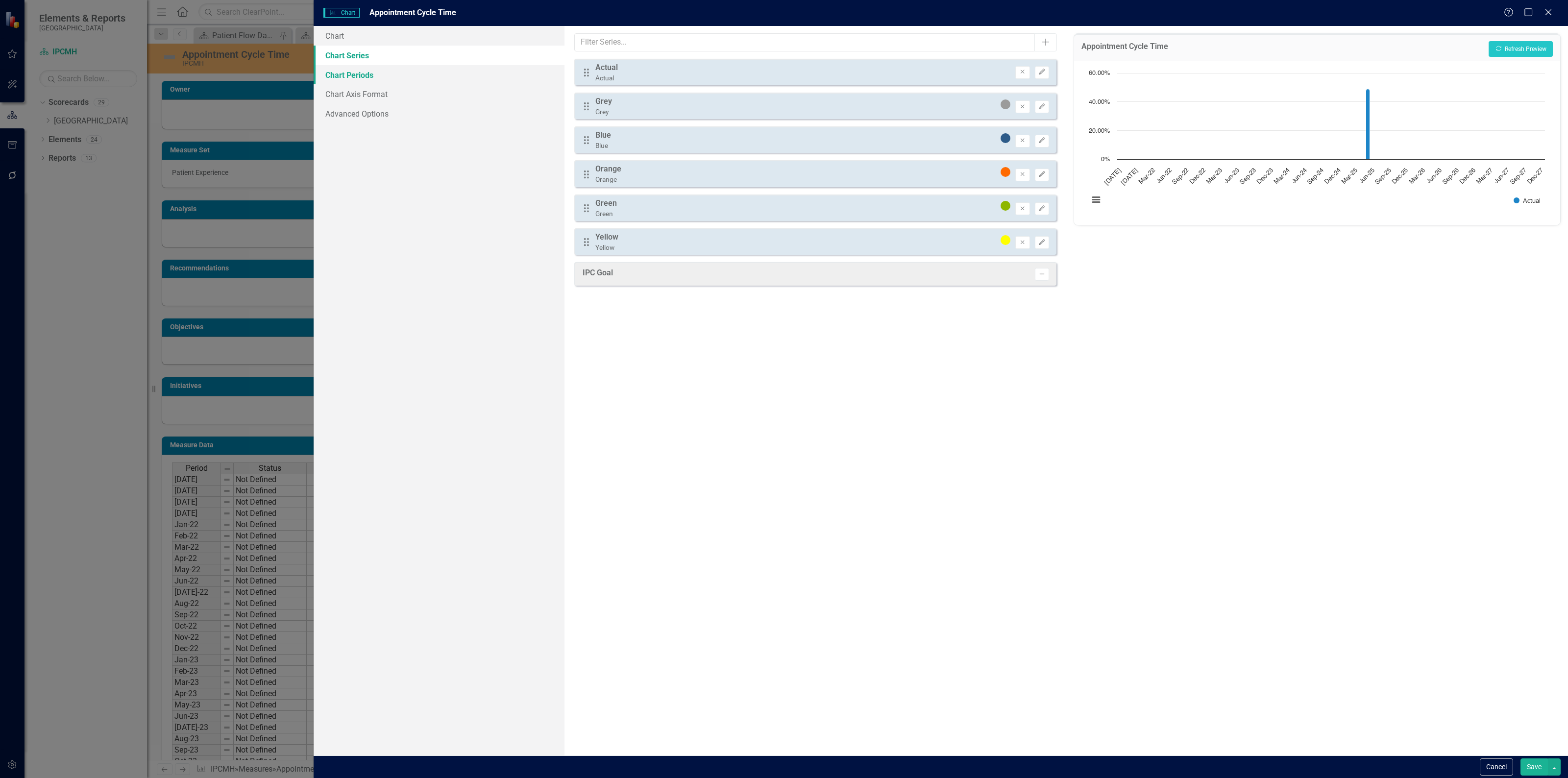
click at [431, 65] on link "Chart Periods" at bounding box center [439, 75] width 251 height 19
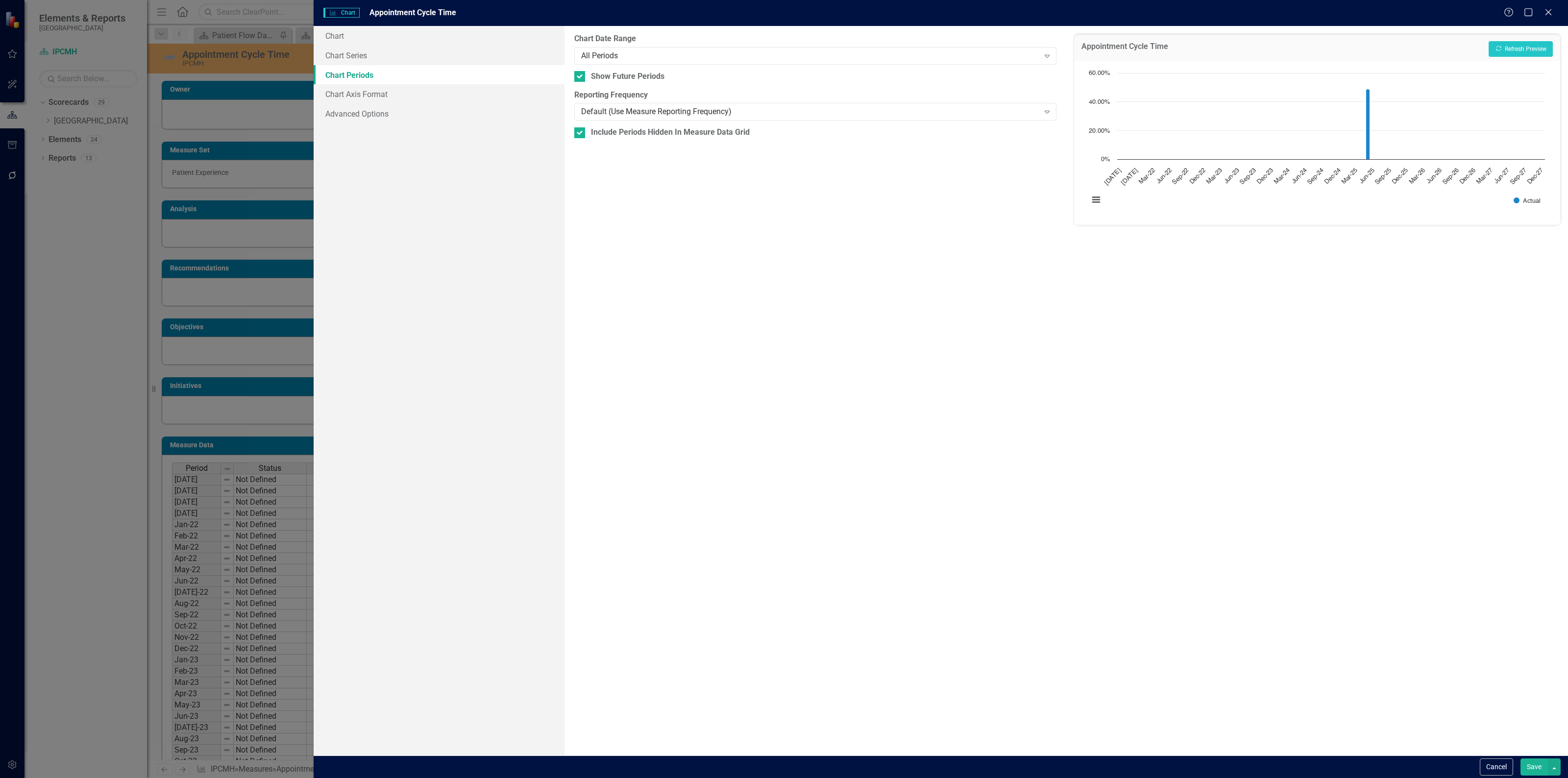
click at [633, 66] on div "From this tab, you define the periods you want included in the chart. For examp…" at bounding box center [815, 391] width 502 height 730
click at [639, 61] on div "All Periods" at bounding box center [810, 55] width 458 height 12
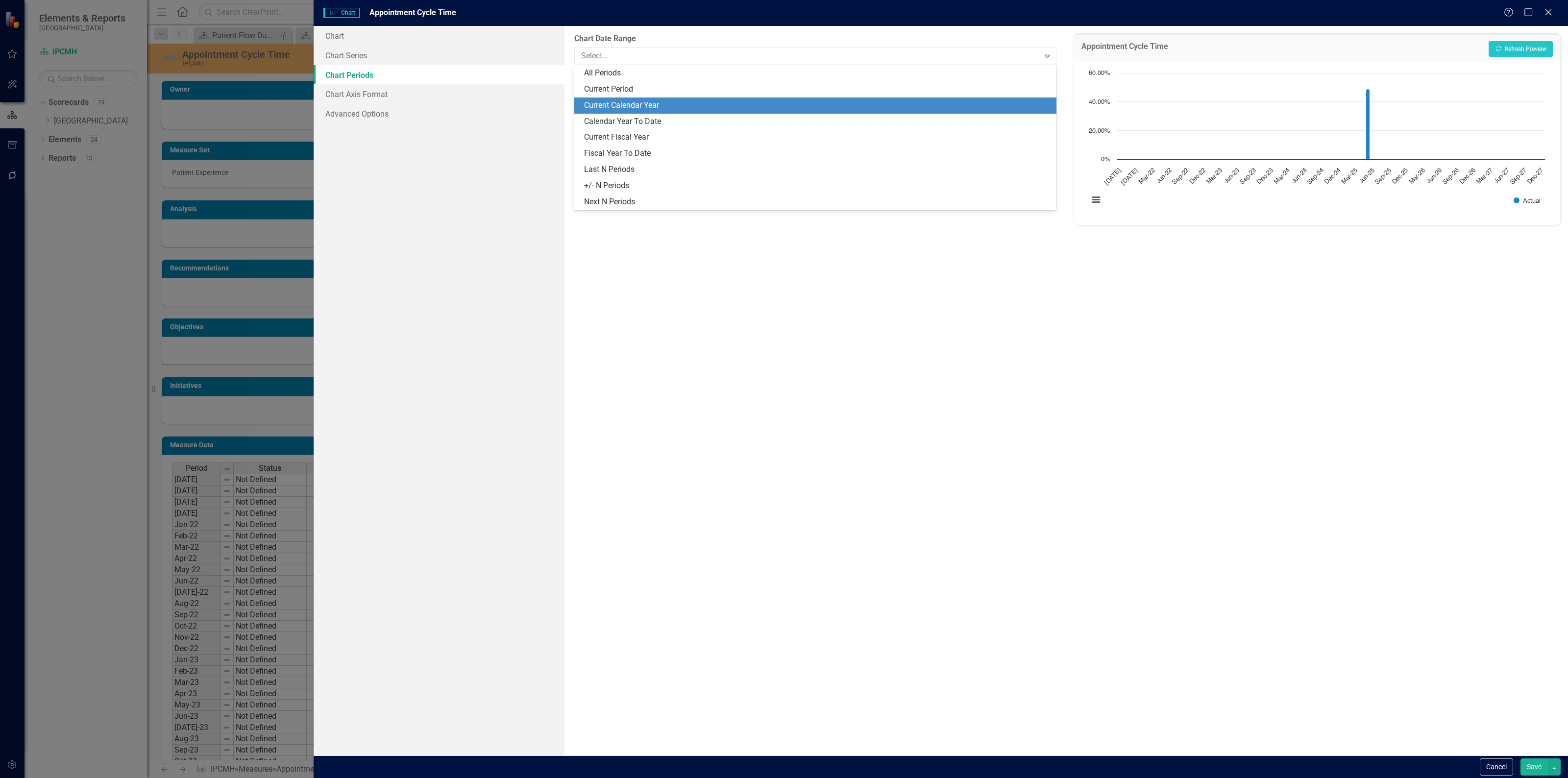
click at [634, 107] on div "Current Calendar Year" at bounding box center [817, 105] width 466 height 12
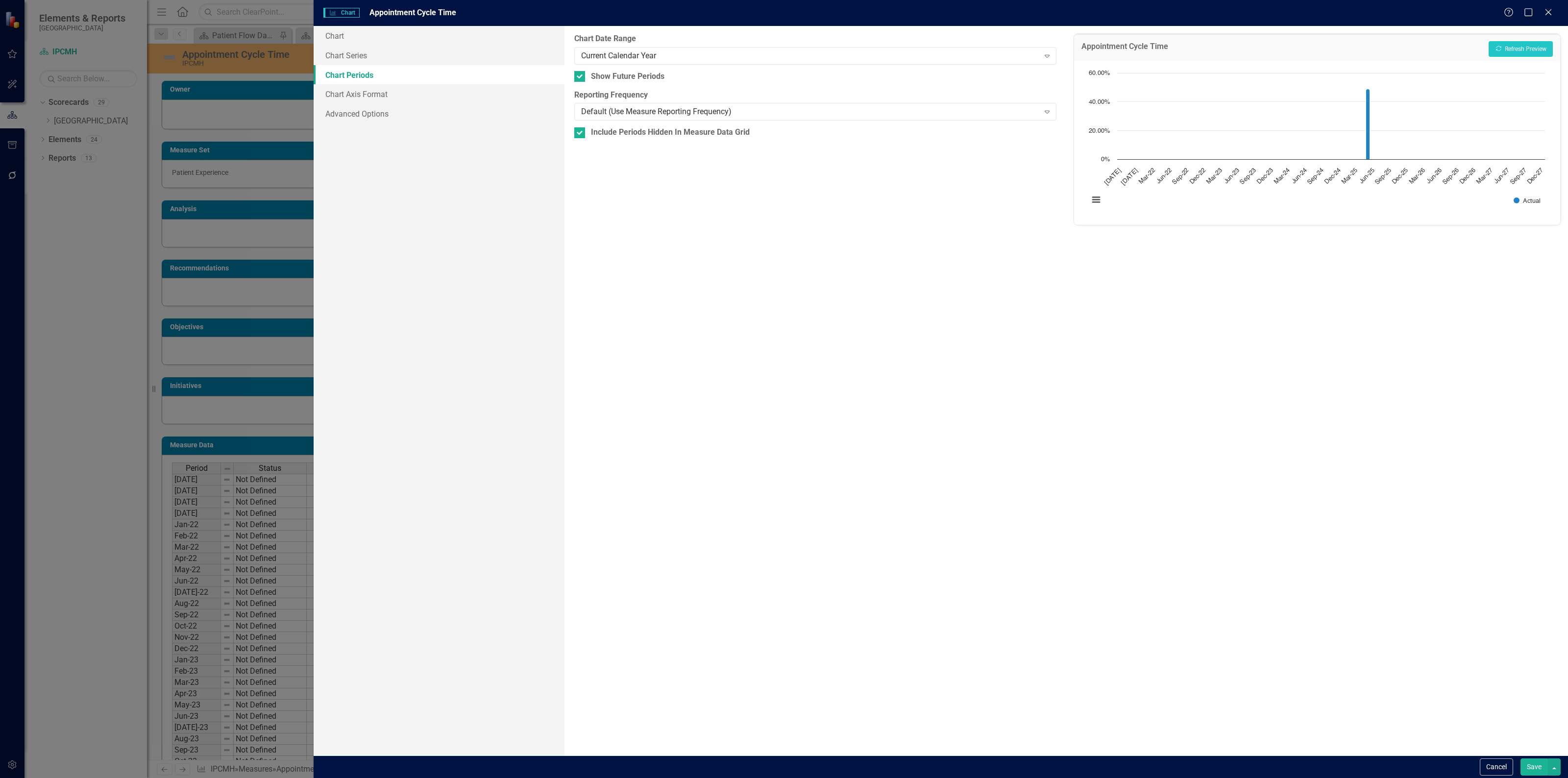
click at [1532, 772] on button "Save" at bounding box center [1534, 767] width 27 height 17
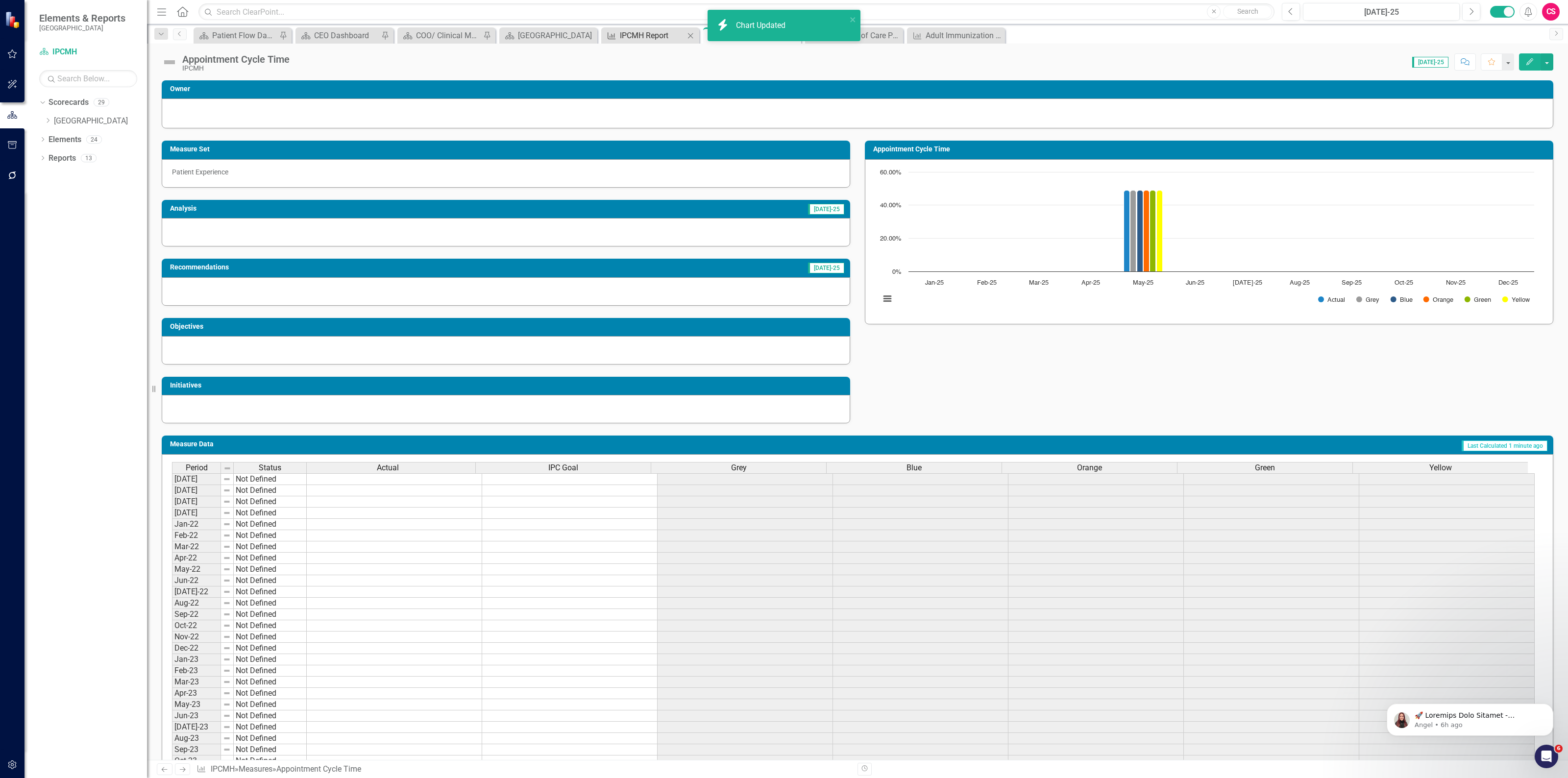
click at [641, 36] on div "IPCMH Report" at bounding box center [652, 35] width 65 height 12
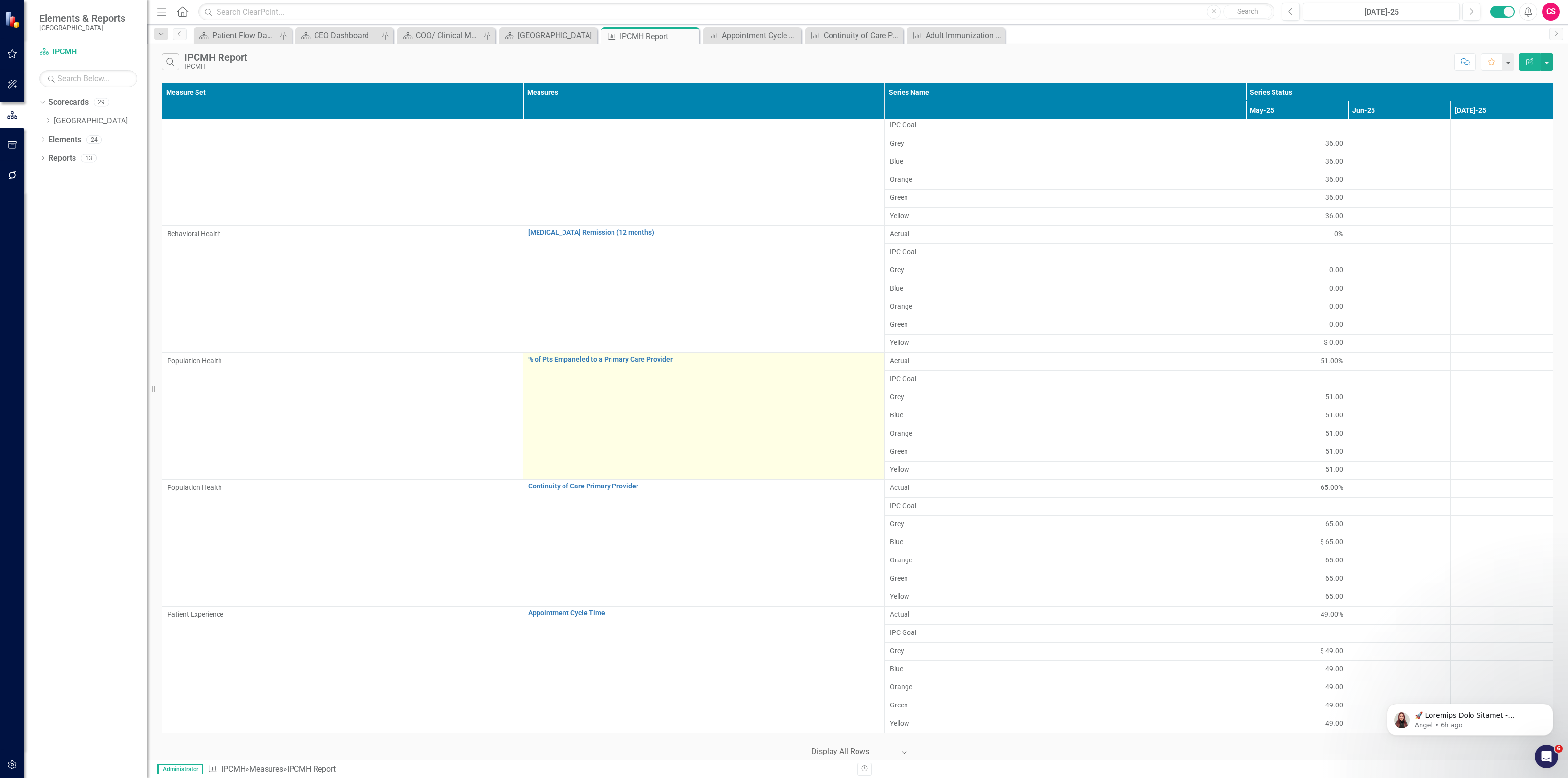
scroll to position [2451, 0]
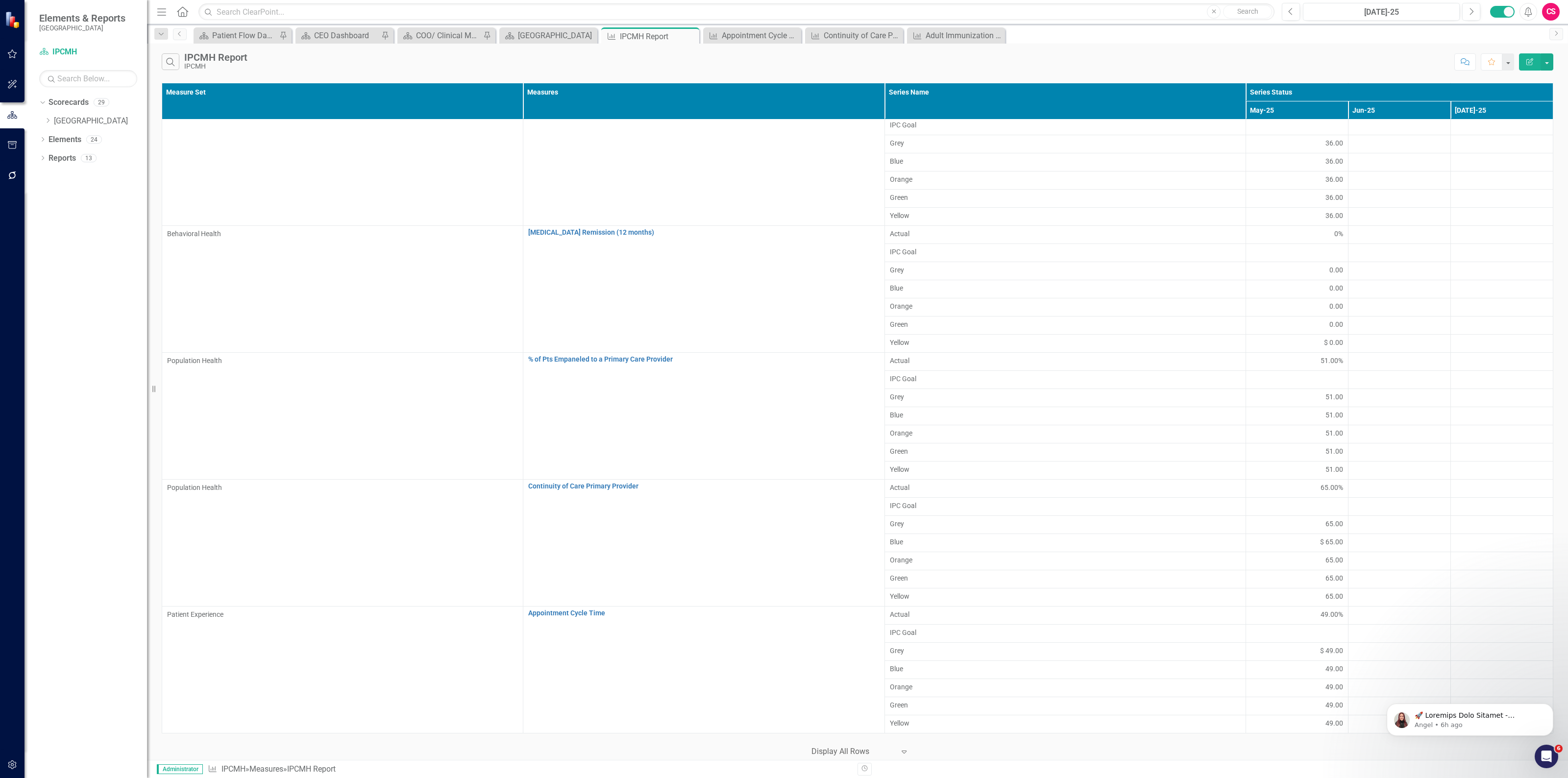
click at [896, 338] on span "Yellow" at bounding box center [1065, 343] width 351 height 10
click at [929, 338] on span "Yellow" at bounding box center [1065, 343] width 351 height 10
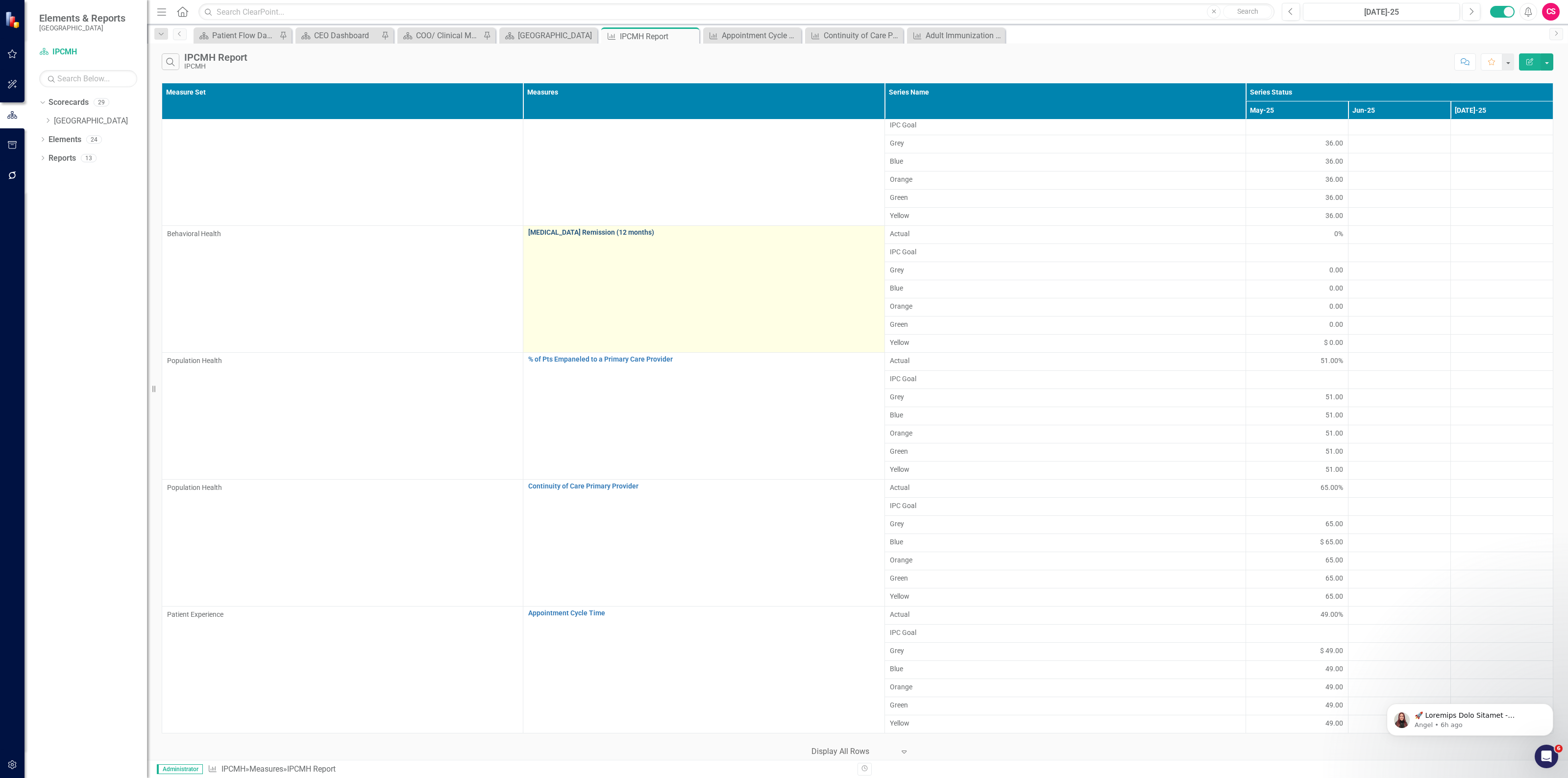
click at [589, 229] on link "Depression Remission (12 months)" at bounding box center [704, 233] width 351 height 7
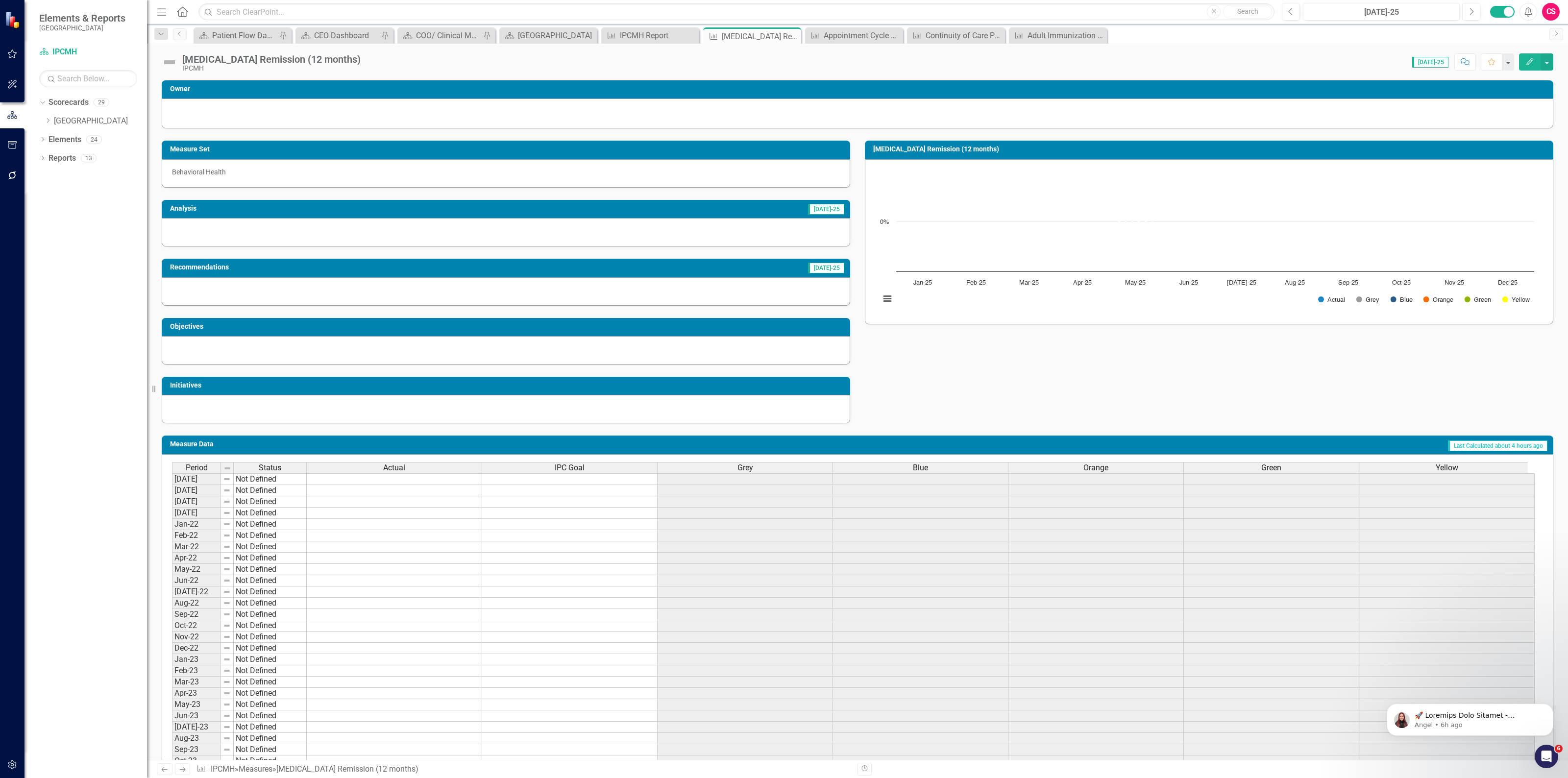
click at [1401, 471] on div "Yellow" at bounding box center [1446, 468] width 175 height 11
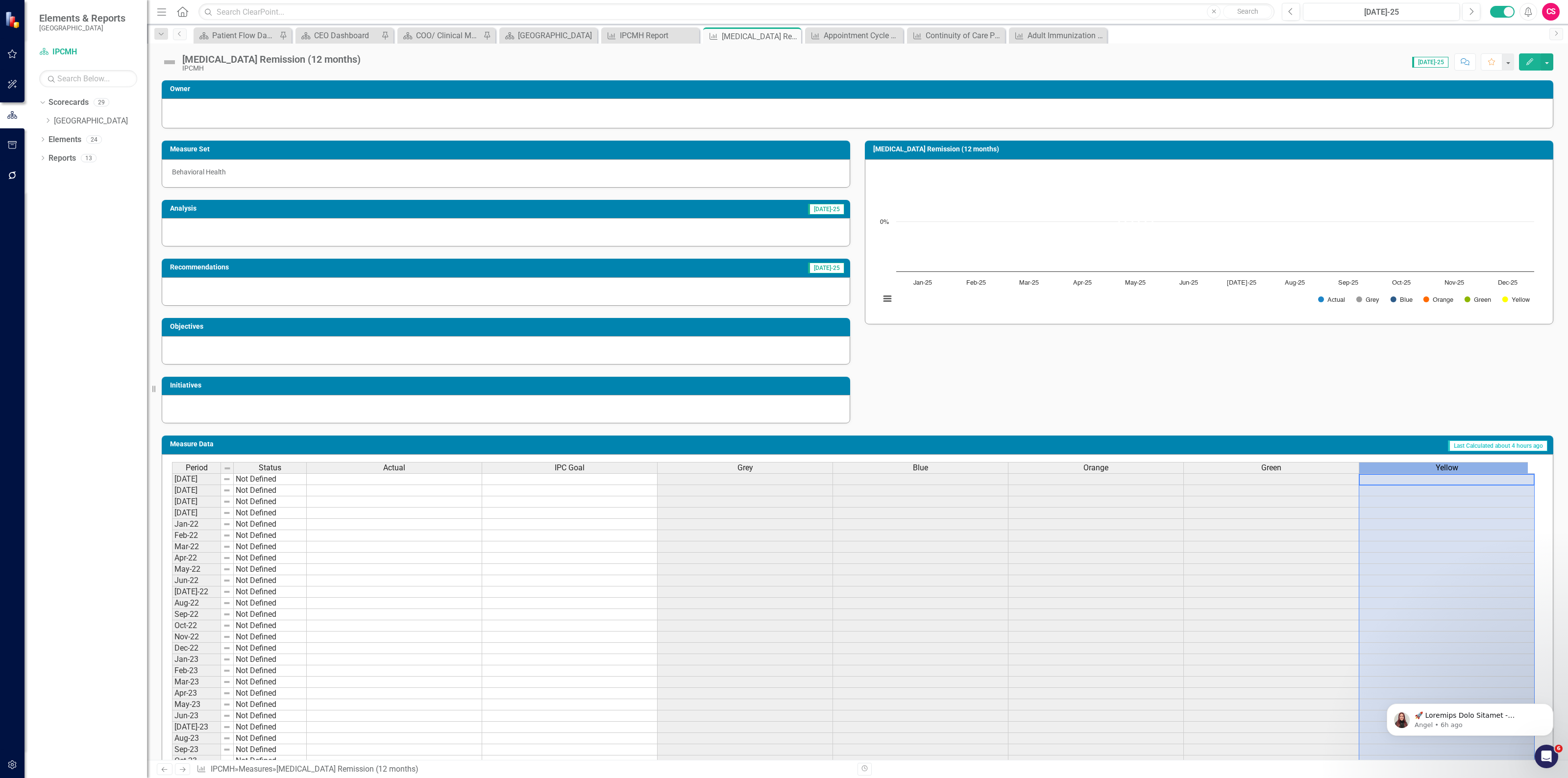
click at [1401, 471] on div "Yellow" at bounding box center [1446, 468] width 175 height 11
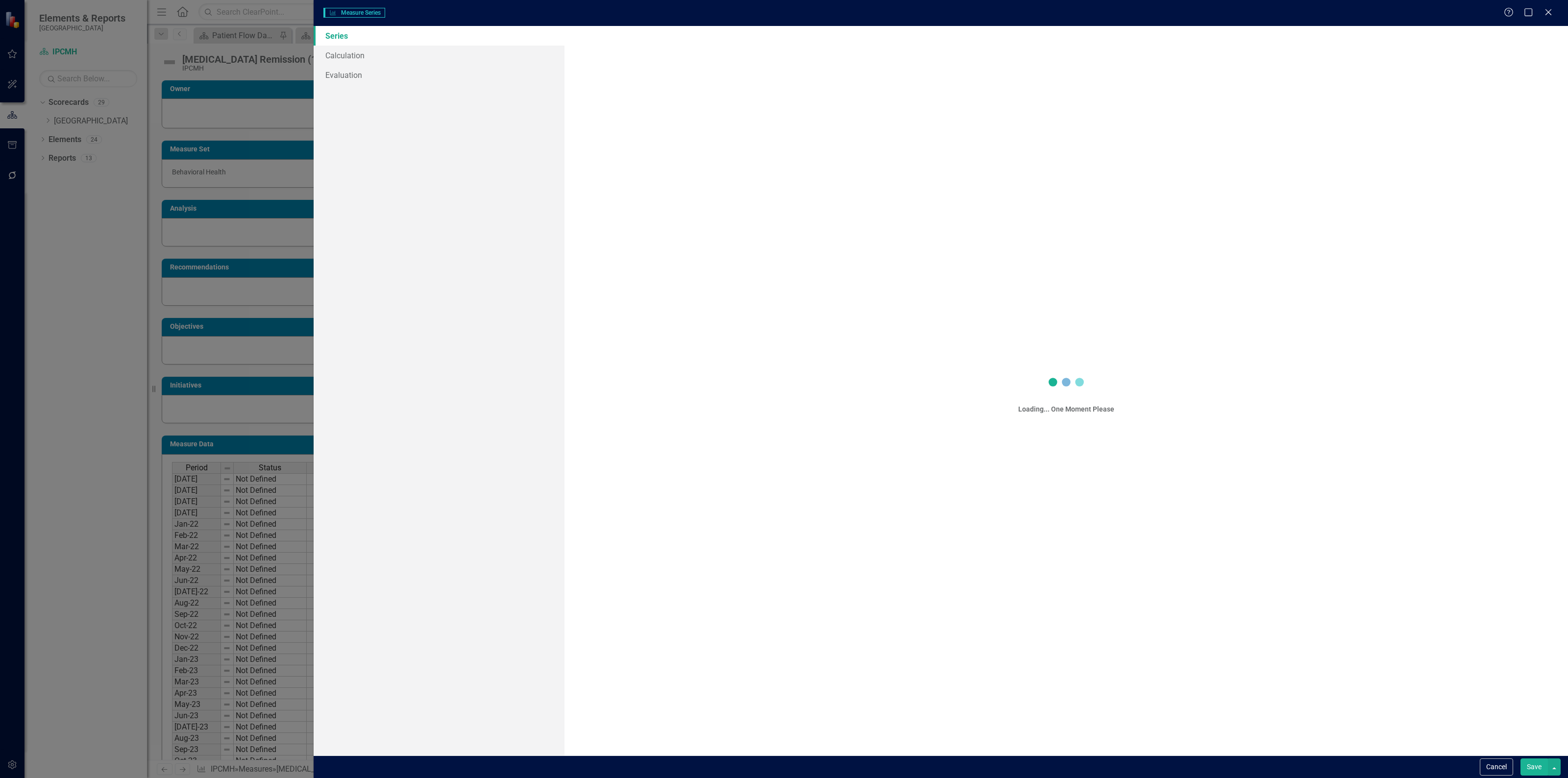
scroll to position [0, 6]
type input "Yellow"
click at [616, 127] on div "Currency Expand" at bounding box center [1066, 133] width 984 height 18
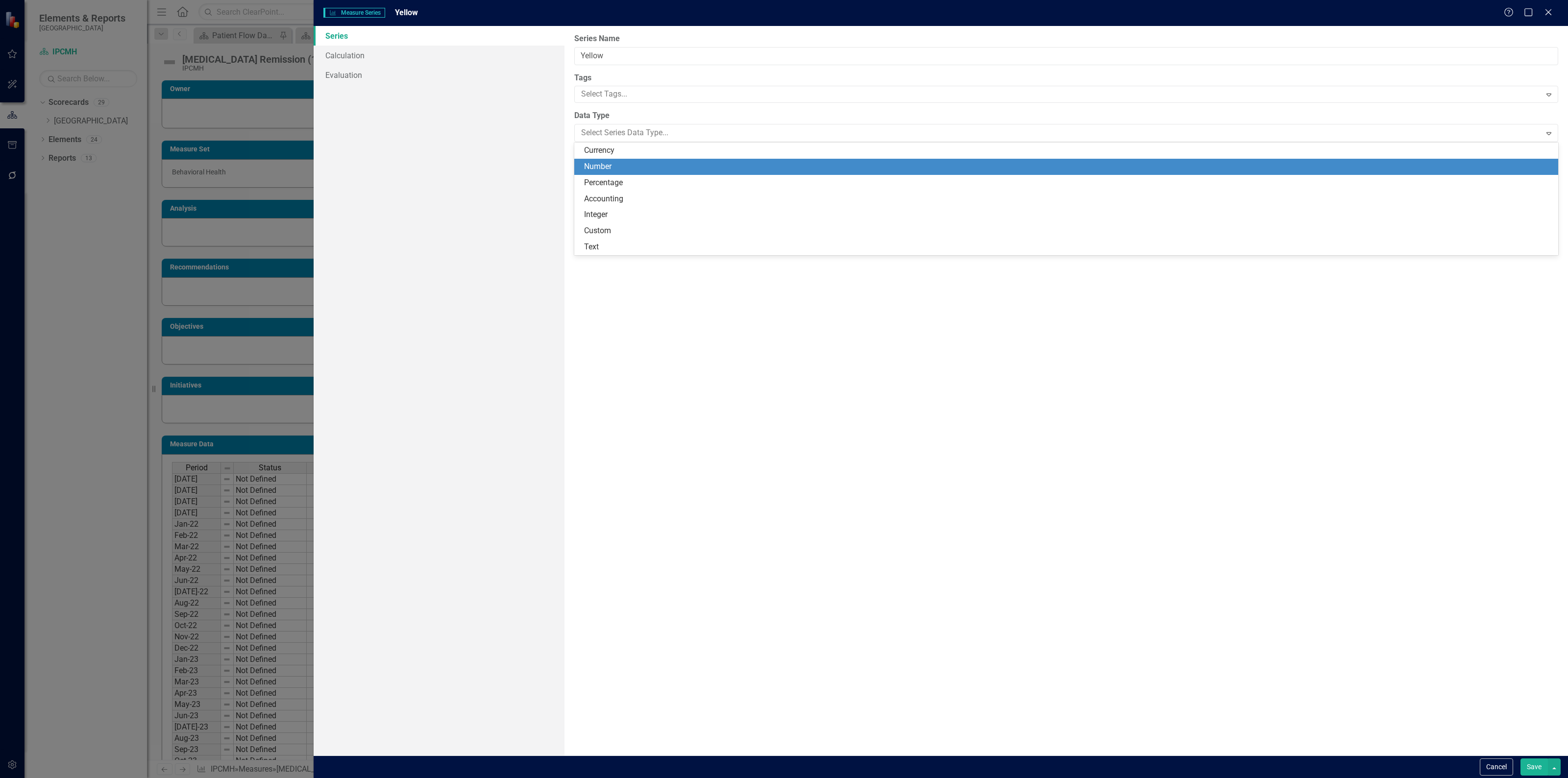
click at [611, 162] on div "Number" at bounding box center [1068, 167] width 968 height 12
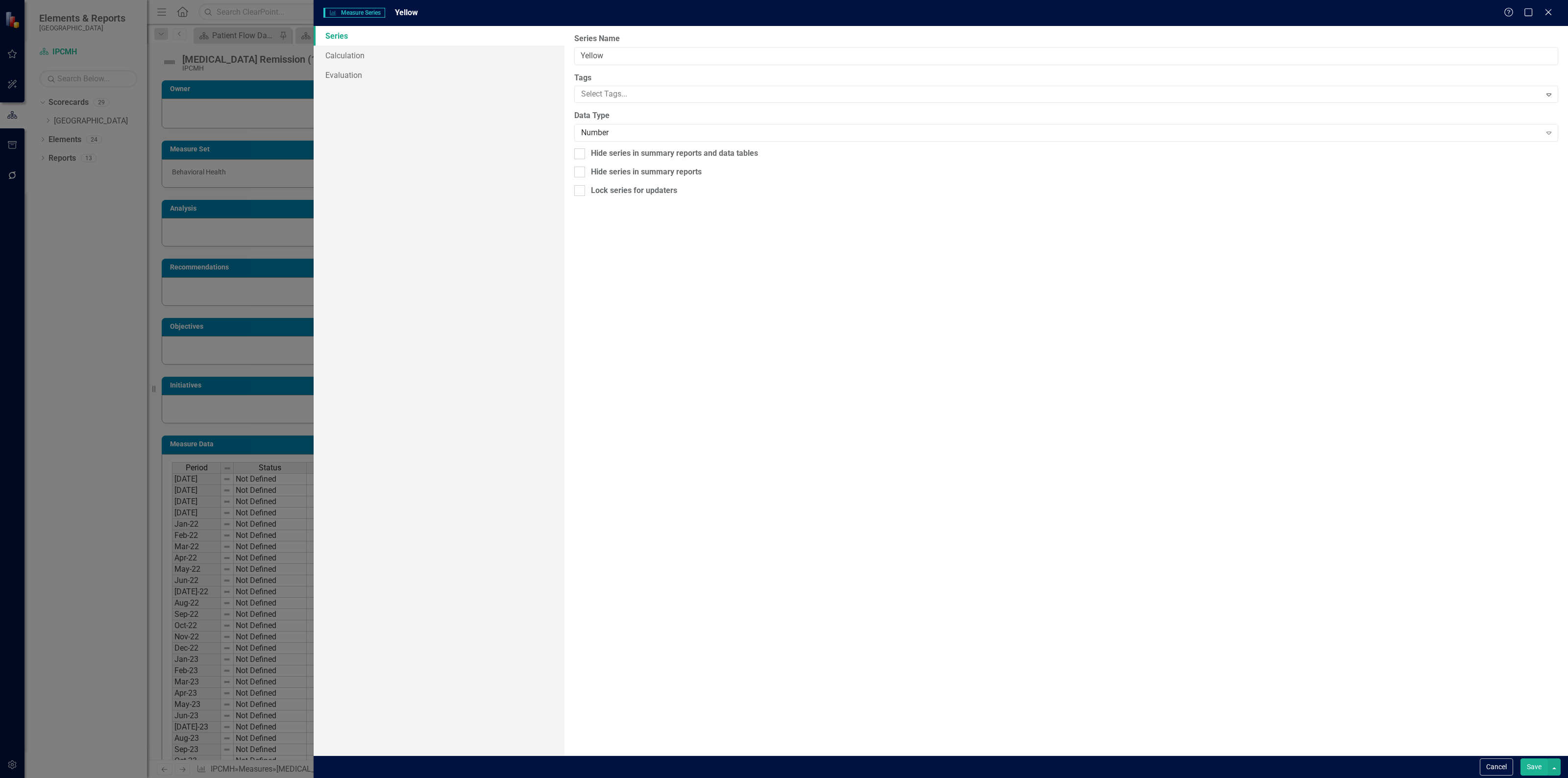
click at [1536, 765] on button "Save" at bounding box center [1534, 767] width 27 height 17
click at [629, 140] on div "From this page, you can edit the name, type, and visibility options of your ser…" at bounding box center [1066, 391] width 1004 height 730
click at [631, 134] on div "Currency" at bounding box center [1061, 133] width 960 height 12
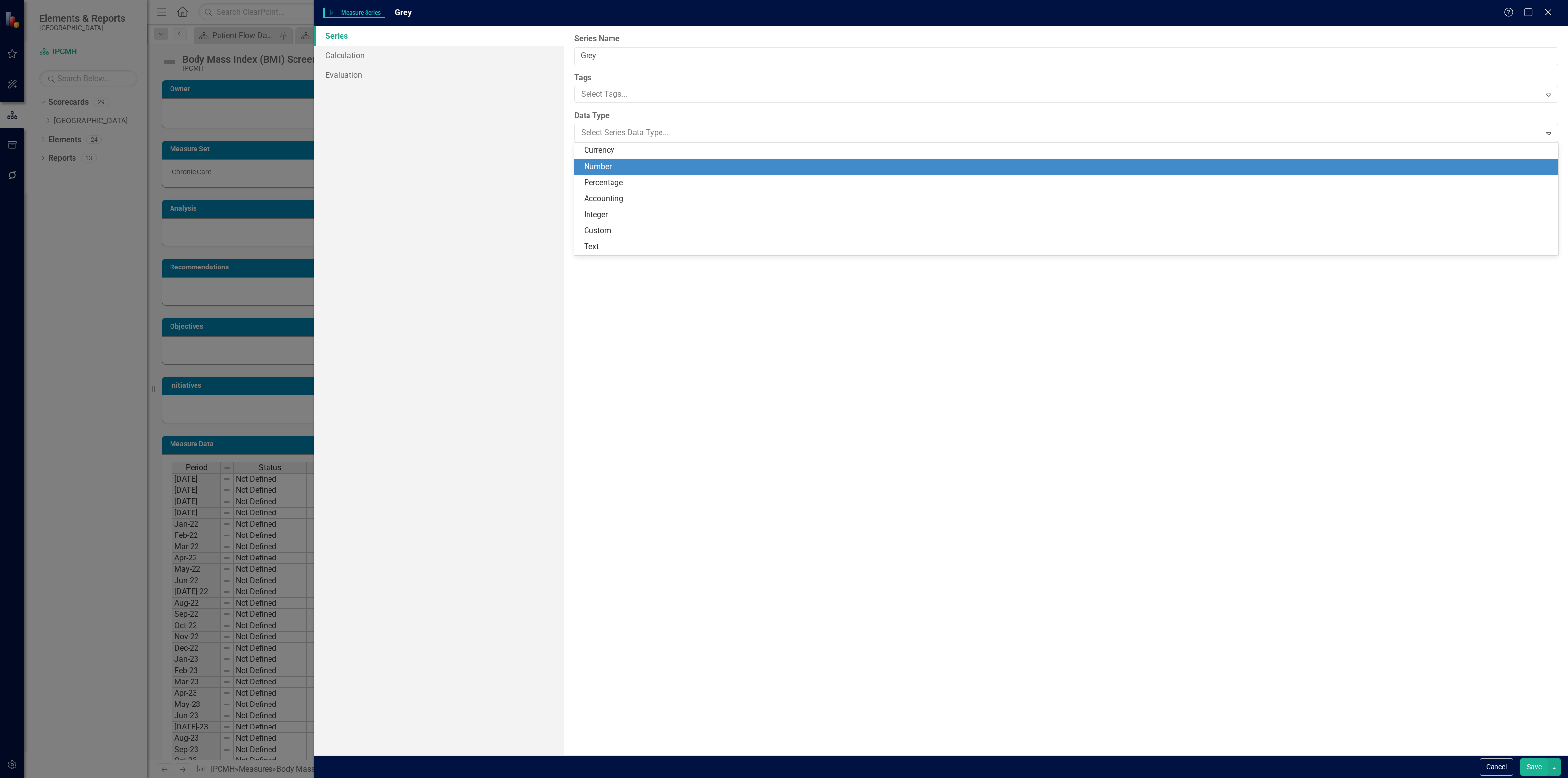
click at [612, 162] on div "Number" at bounding box center [1068, 167] width 968 height 12
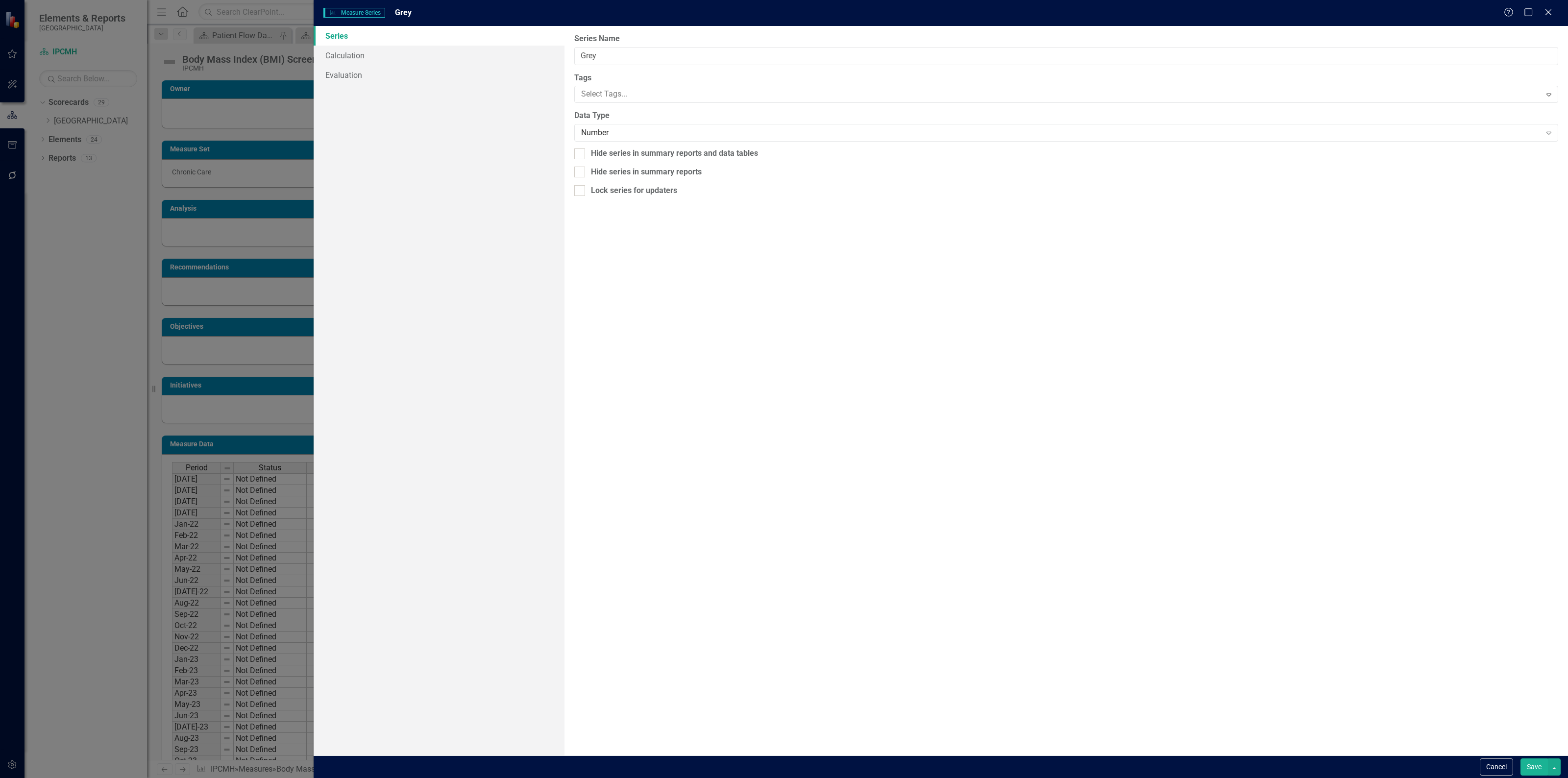
click at [1533, 769] on button "Save" at bounding box center [1534, 767] width 27 height 17
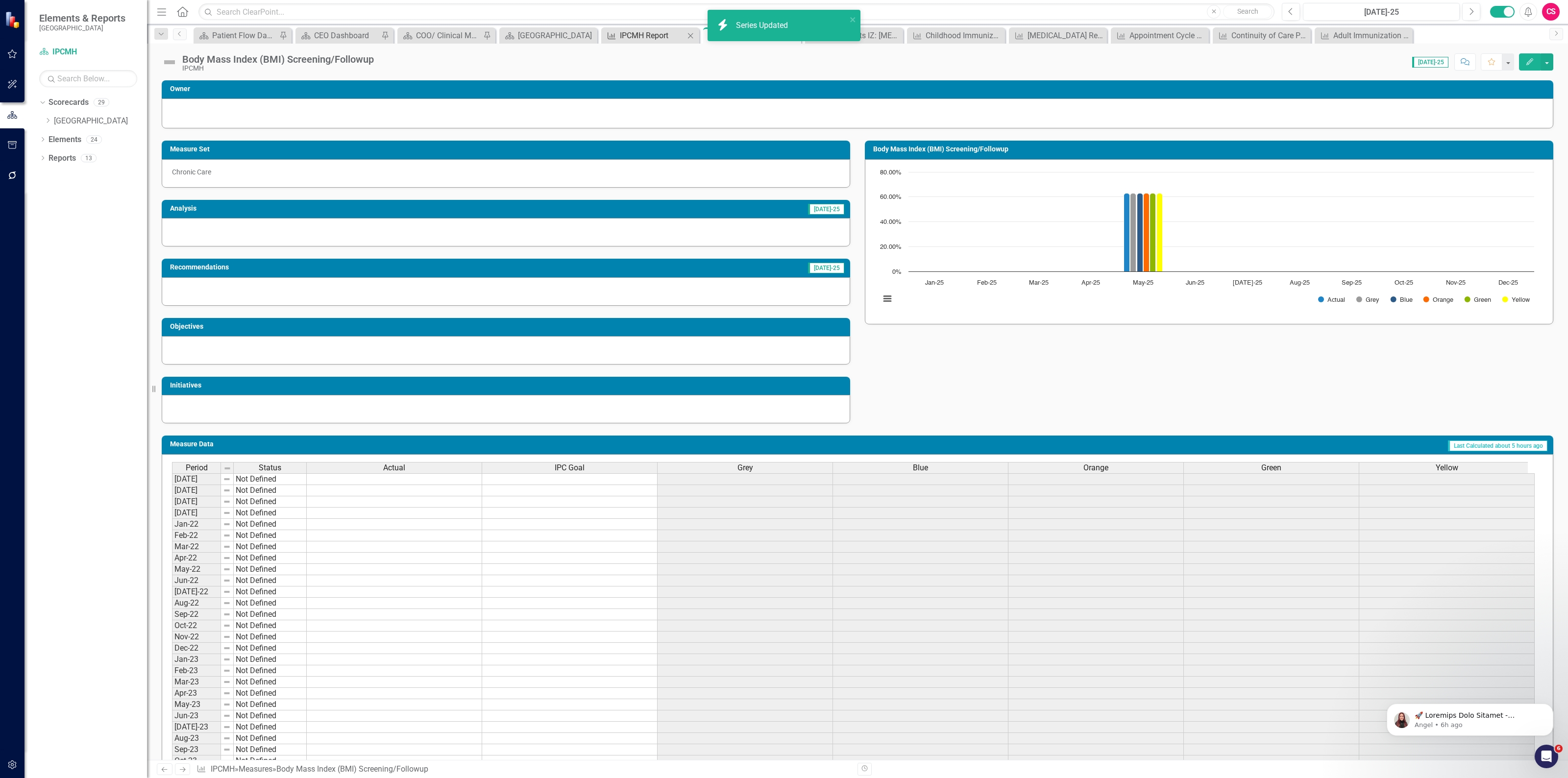
click at [645, 32] on div "IPCMH Report" at bounding box center [652, 35] width 65 height 12
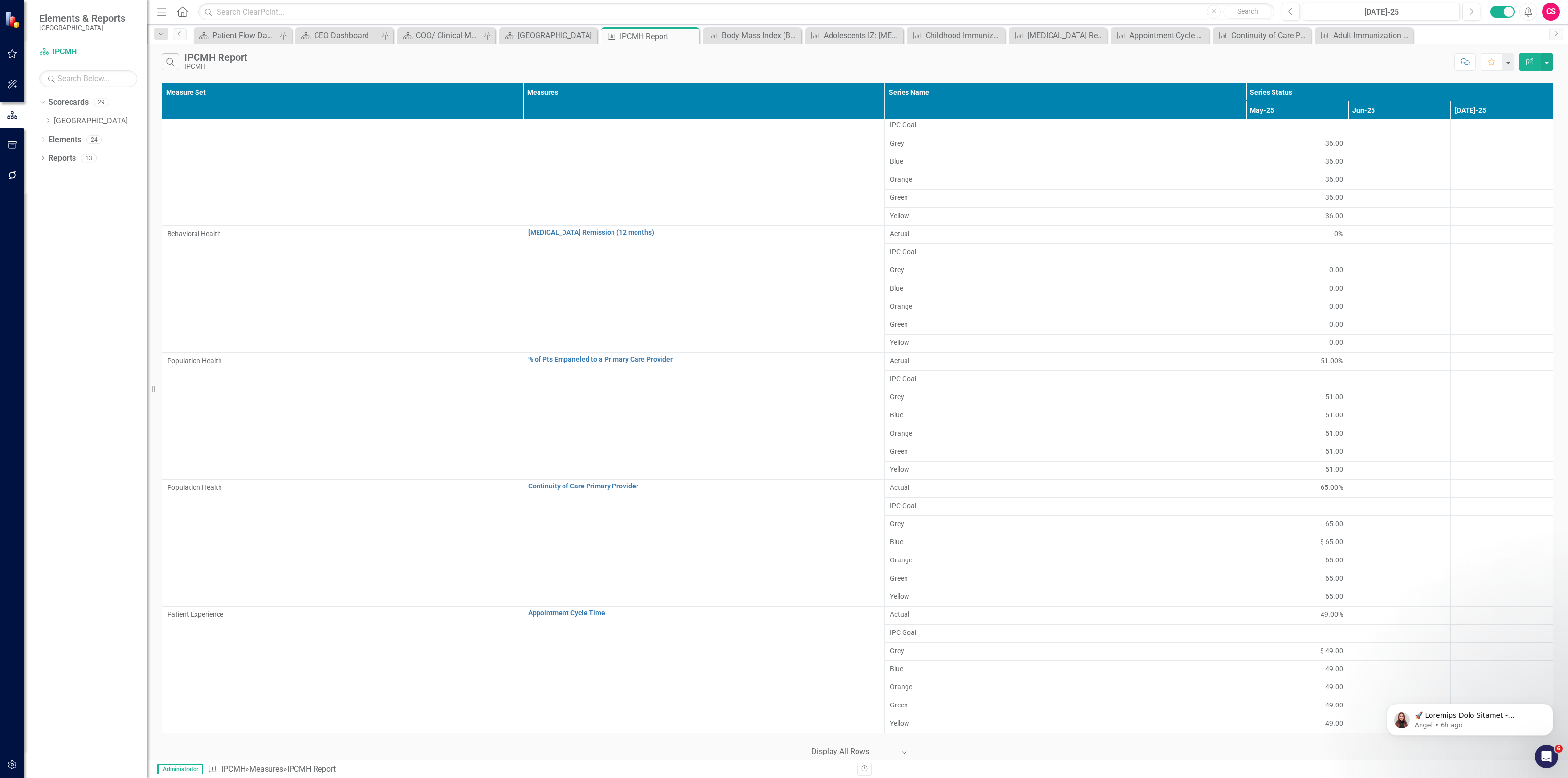
scroll to position [2451, 0]
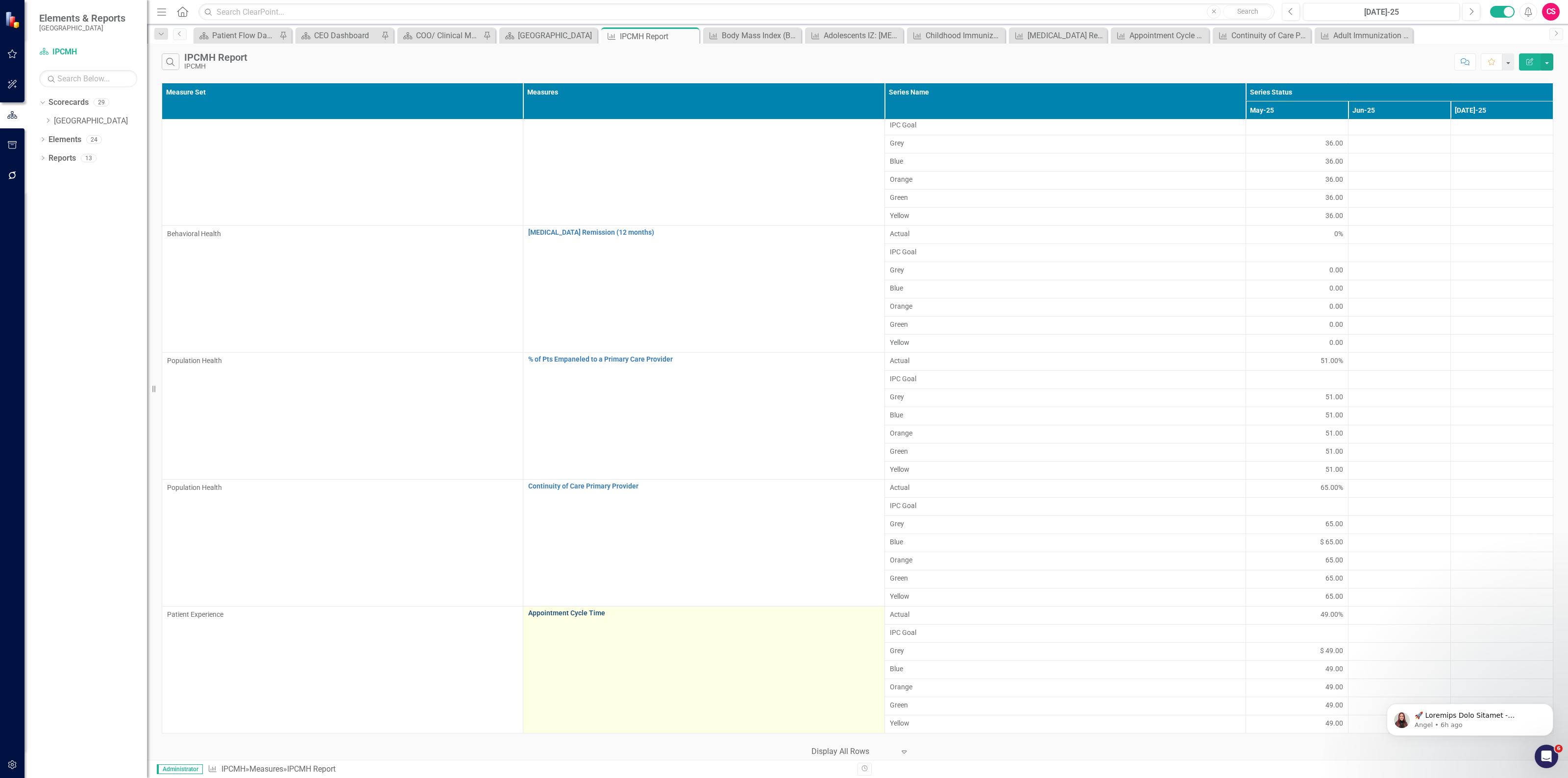
click at [579, 612] on link "Appointment Cycle Time" at bounding box center [704, 613] width 351 height 7
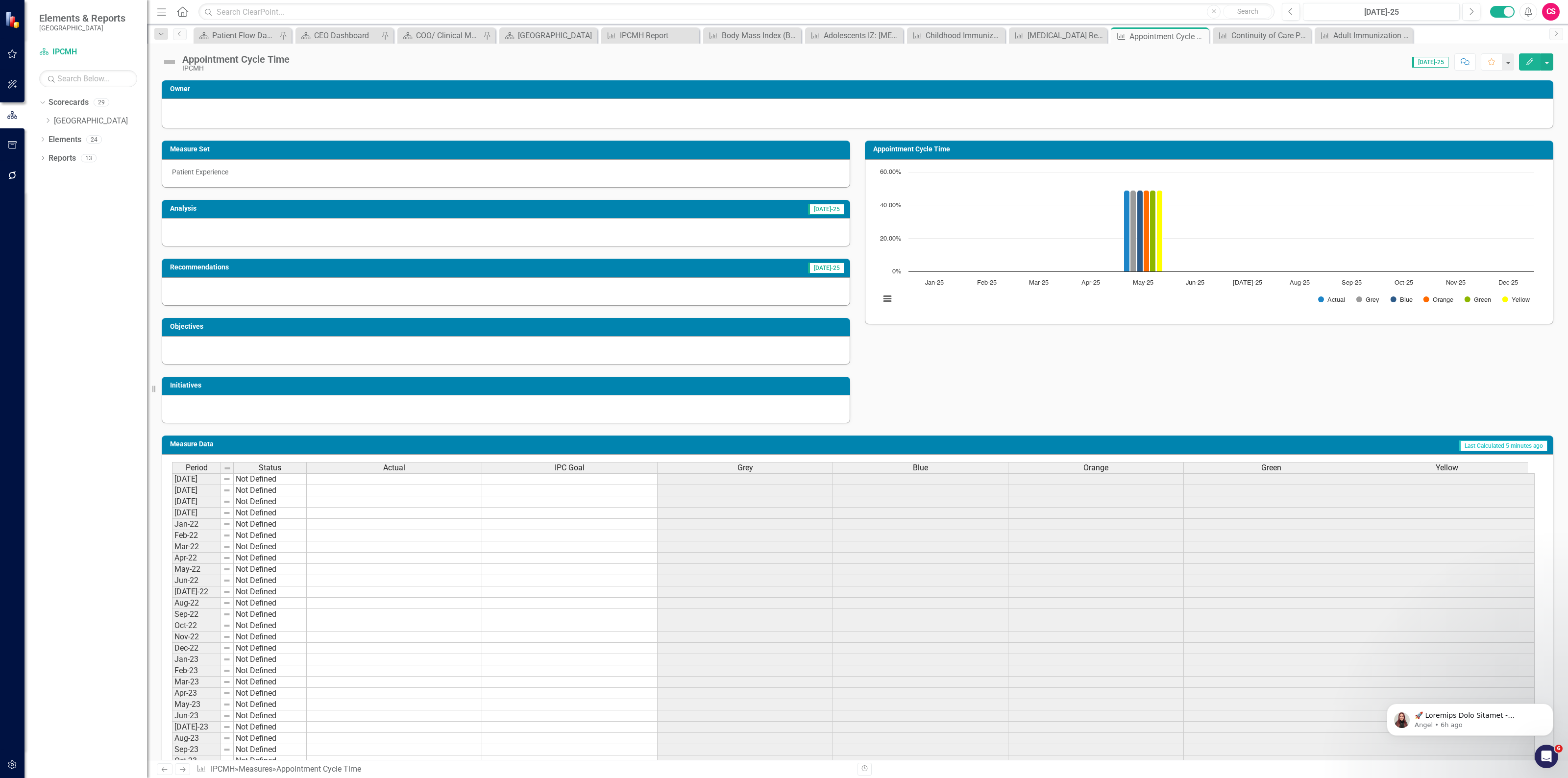
click at [969, 469] on div "Blue" at bounding box center [920, 468] width 175 height 11
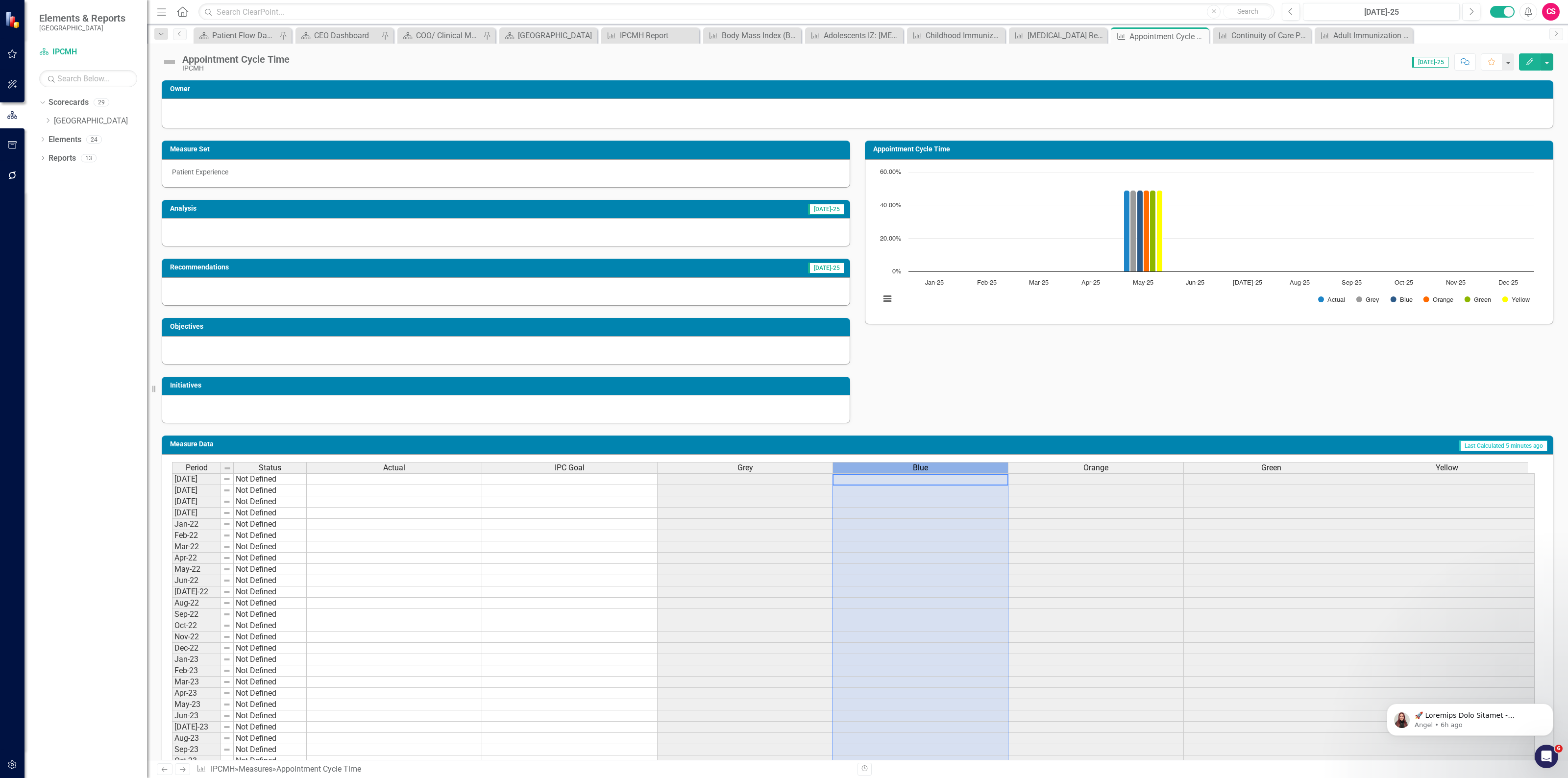
click at [968, 469] on div "Blue" at bounding box center [920, 468] width 175 height 11
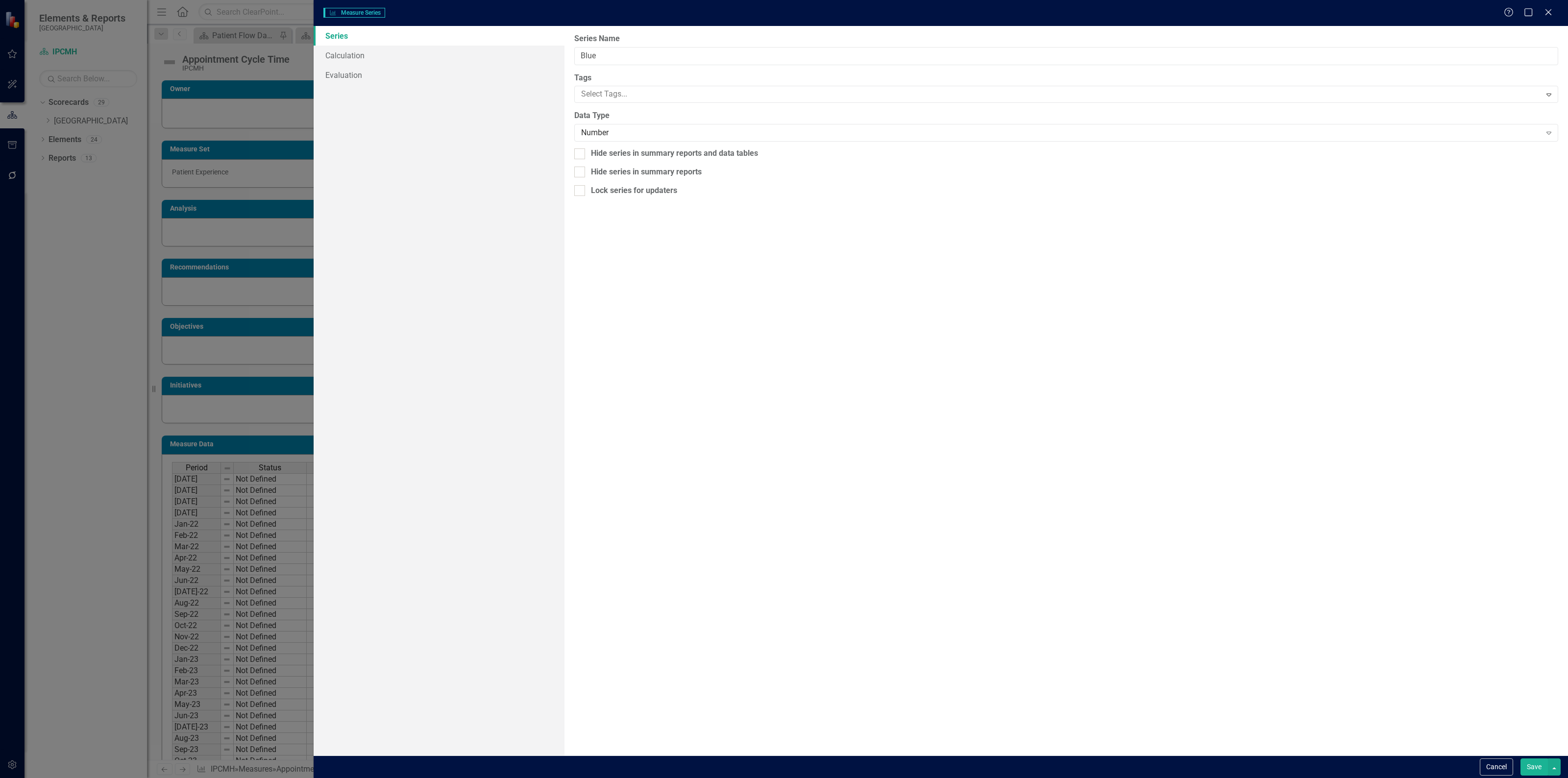
type input "Blue"
click at [1494, 769] on button "Cancel" at bounding box center [1496, 767] width 33 height 17
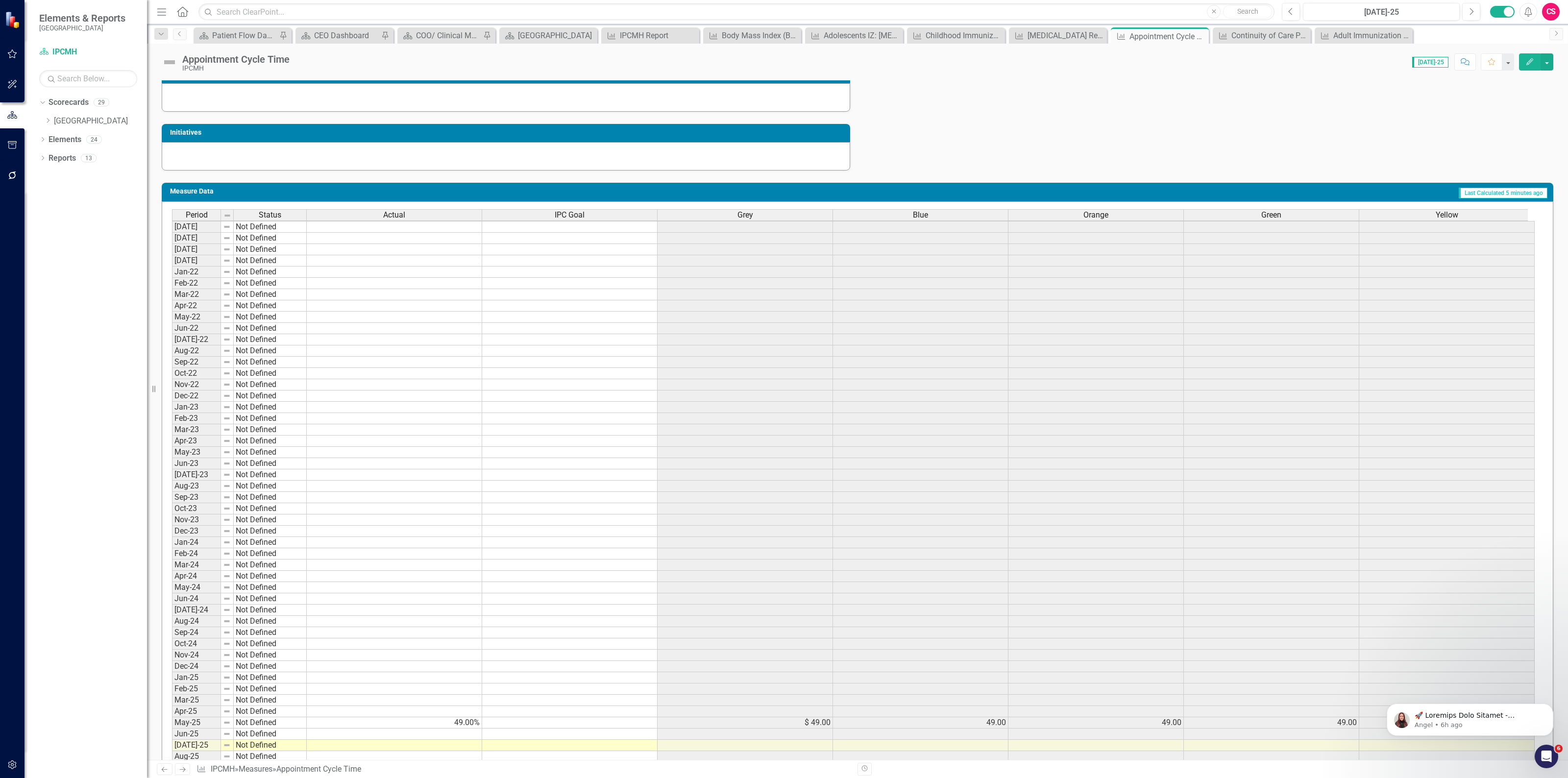
scroll to position [253, 0]
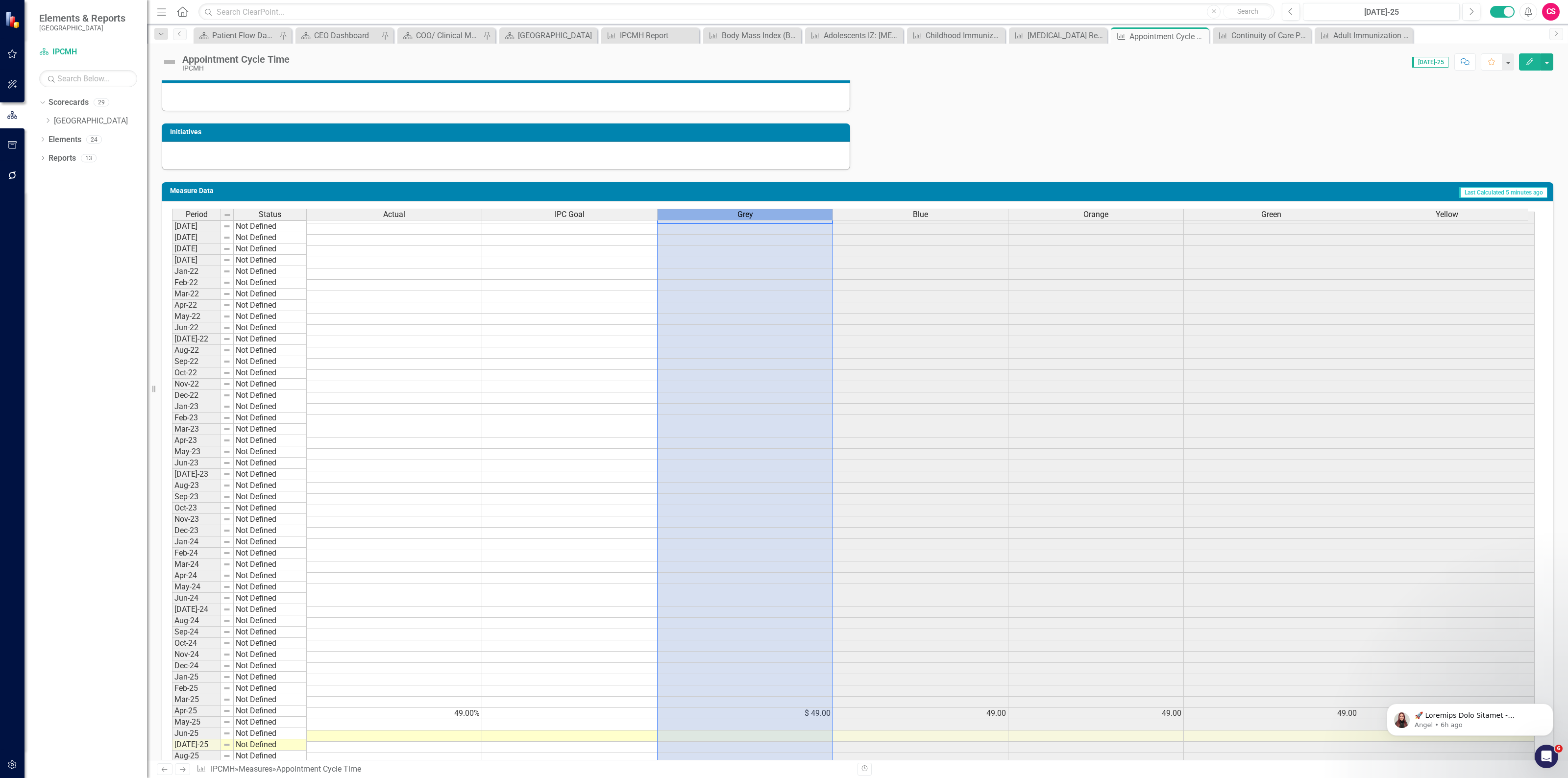
click at [767, 216] on div "Grey" at bounding box center [744, 215] width 175 height 11
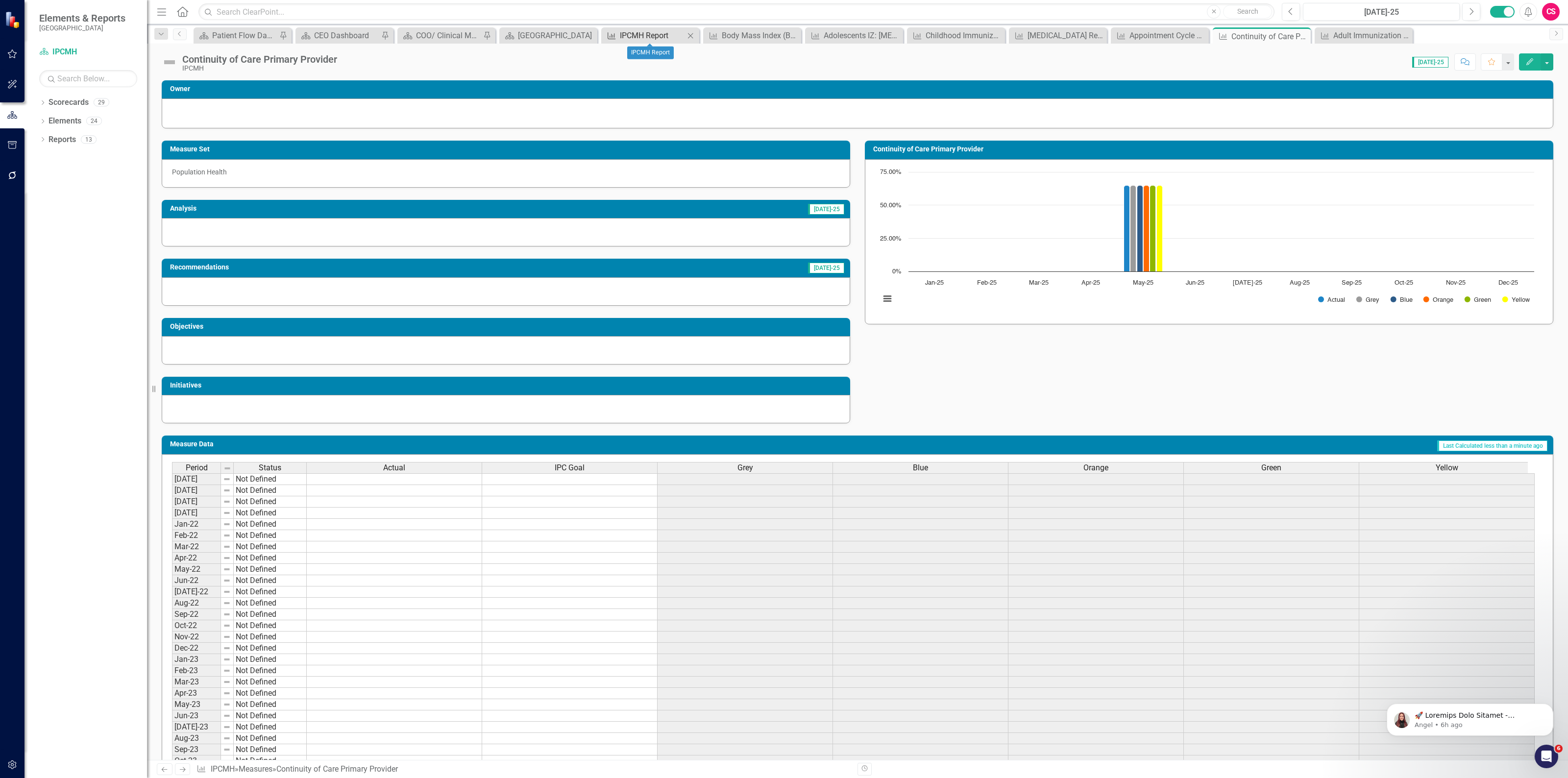
click at [633, 33] on div "IPCMH Report" at bounding box center [652, 35] width 65 height 12
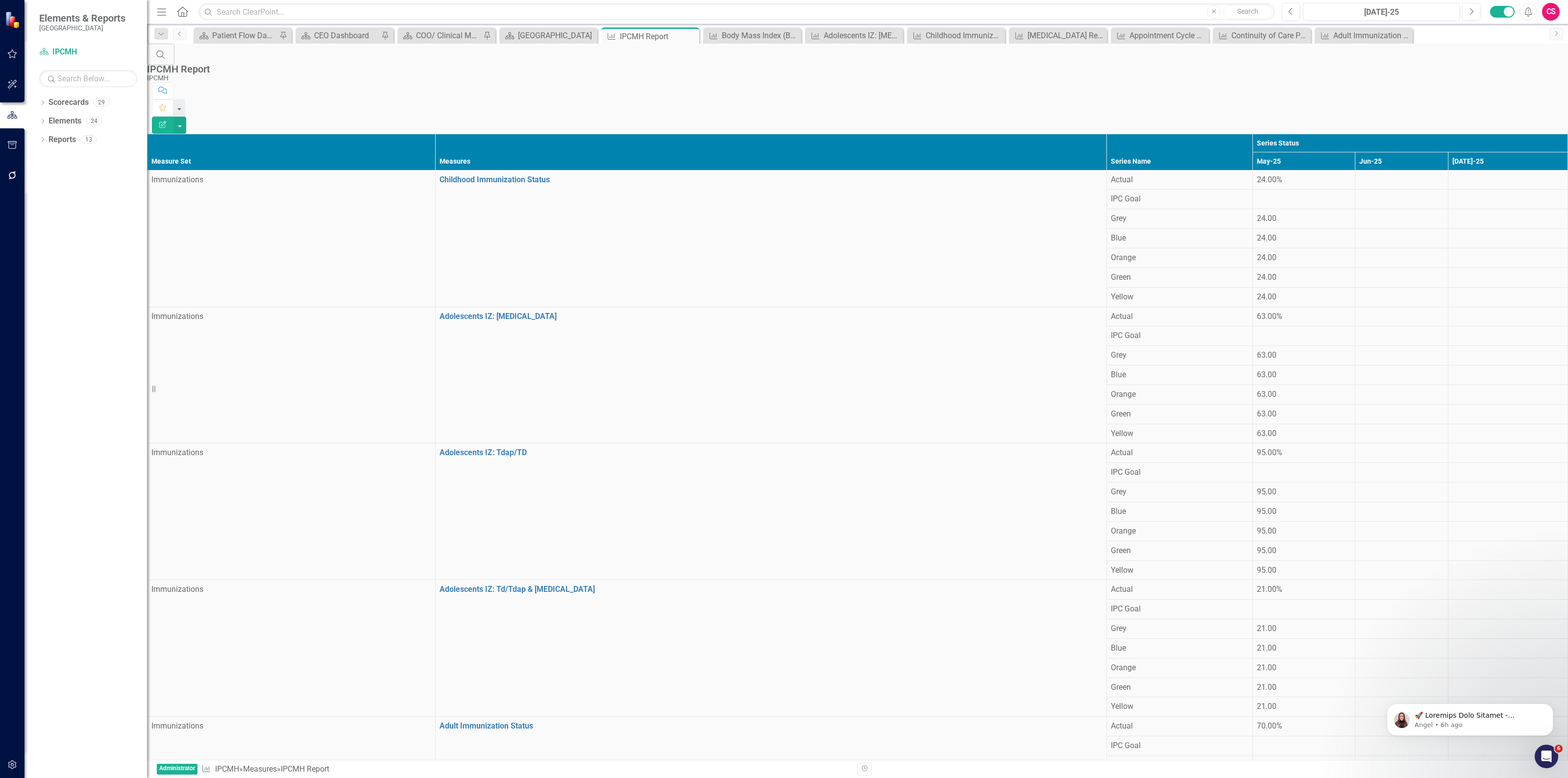
scroll to position [734, 0]
click at [10, 180] on button "button" at bounding box center [12, 176] width 22 height 21
click at [66, 212] on link "Bulk Changes" at bounding box center [85, 206] width 122 height 12
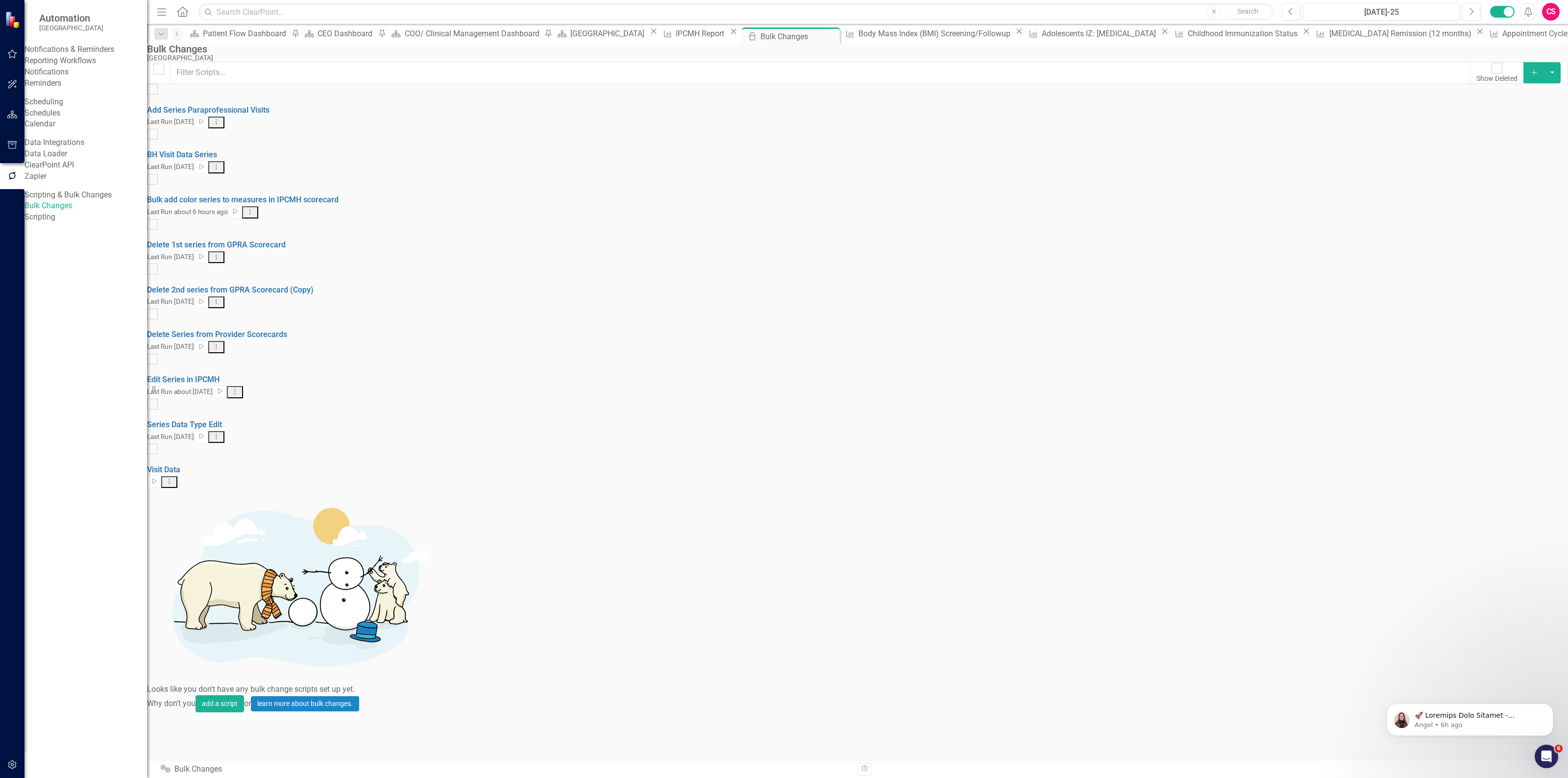
click at [1530, 83] on button "Add" at bounding box center [1534, 72] width 21 height 21
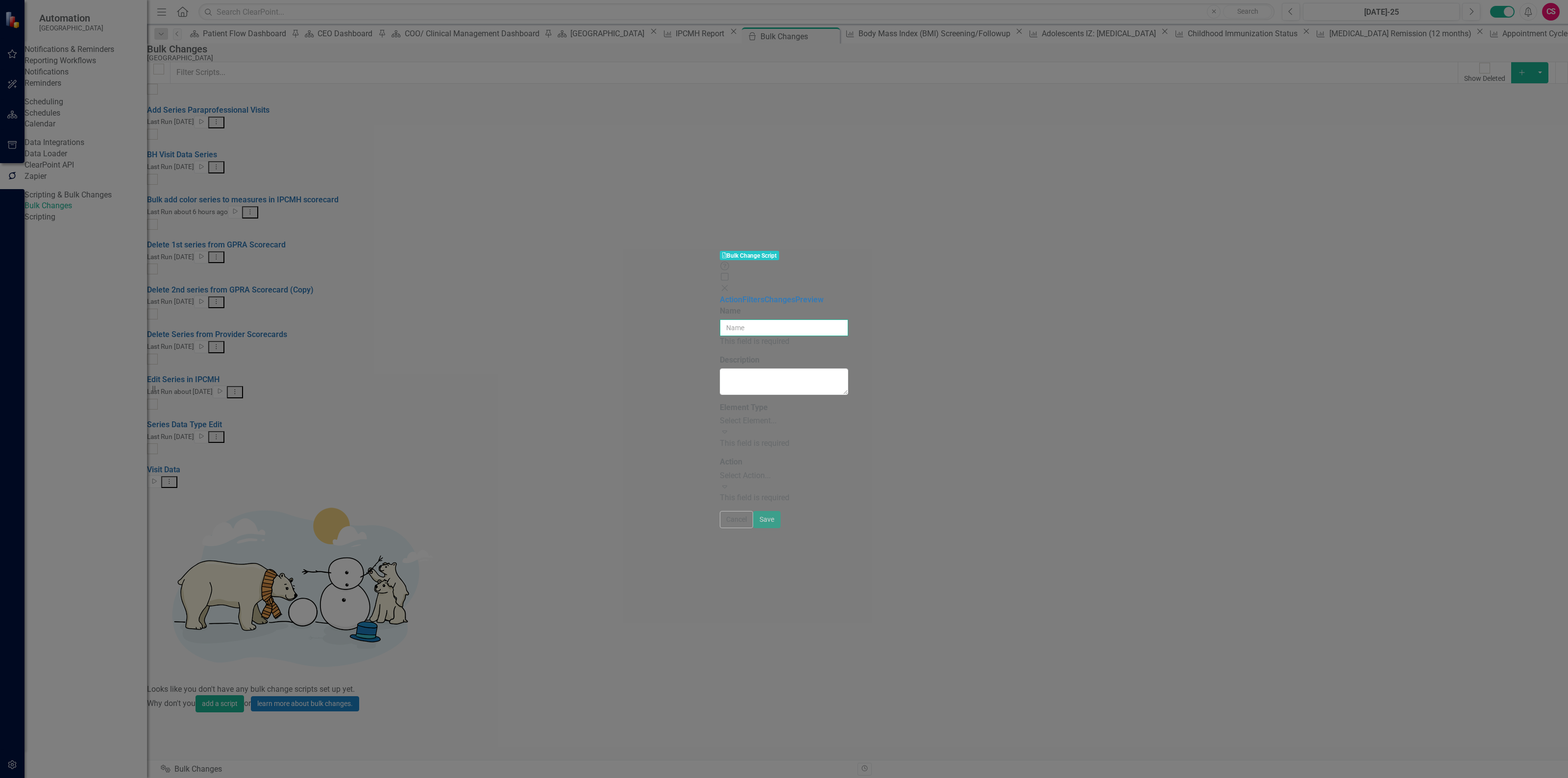
click at [848, 320] on input "Name" at bounding box center [784, 328] width 128 height 16
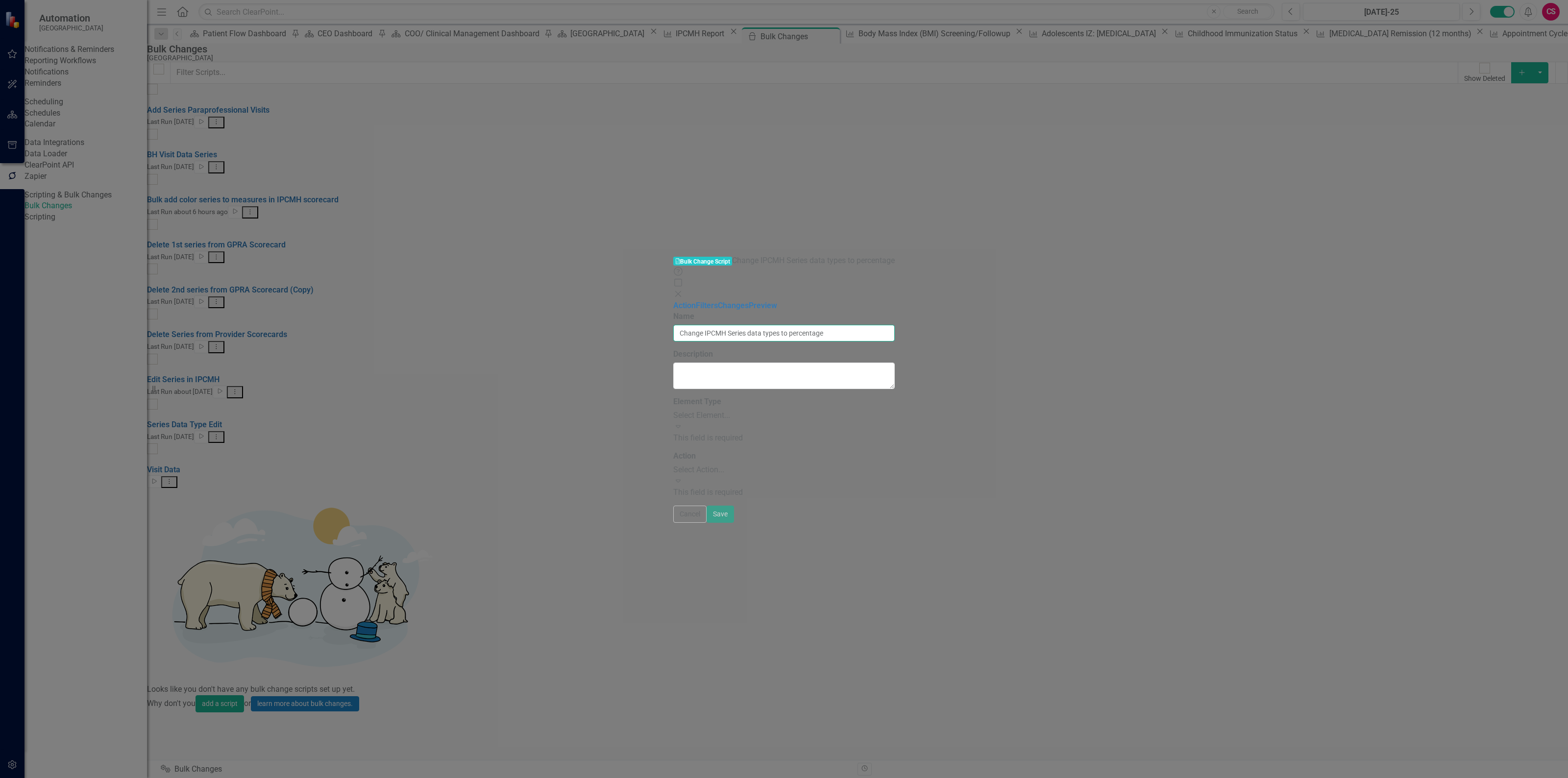
type input "Change IPCMH Series data types to percentage"
click at [673, 410] on div "Select Element..." at bounding box center [784, 416] width 222 height 12
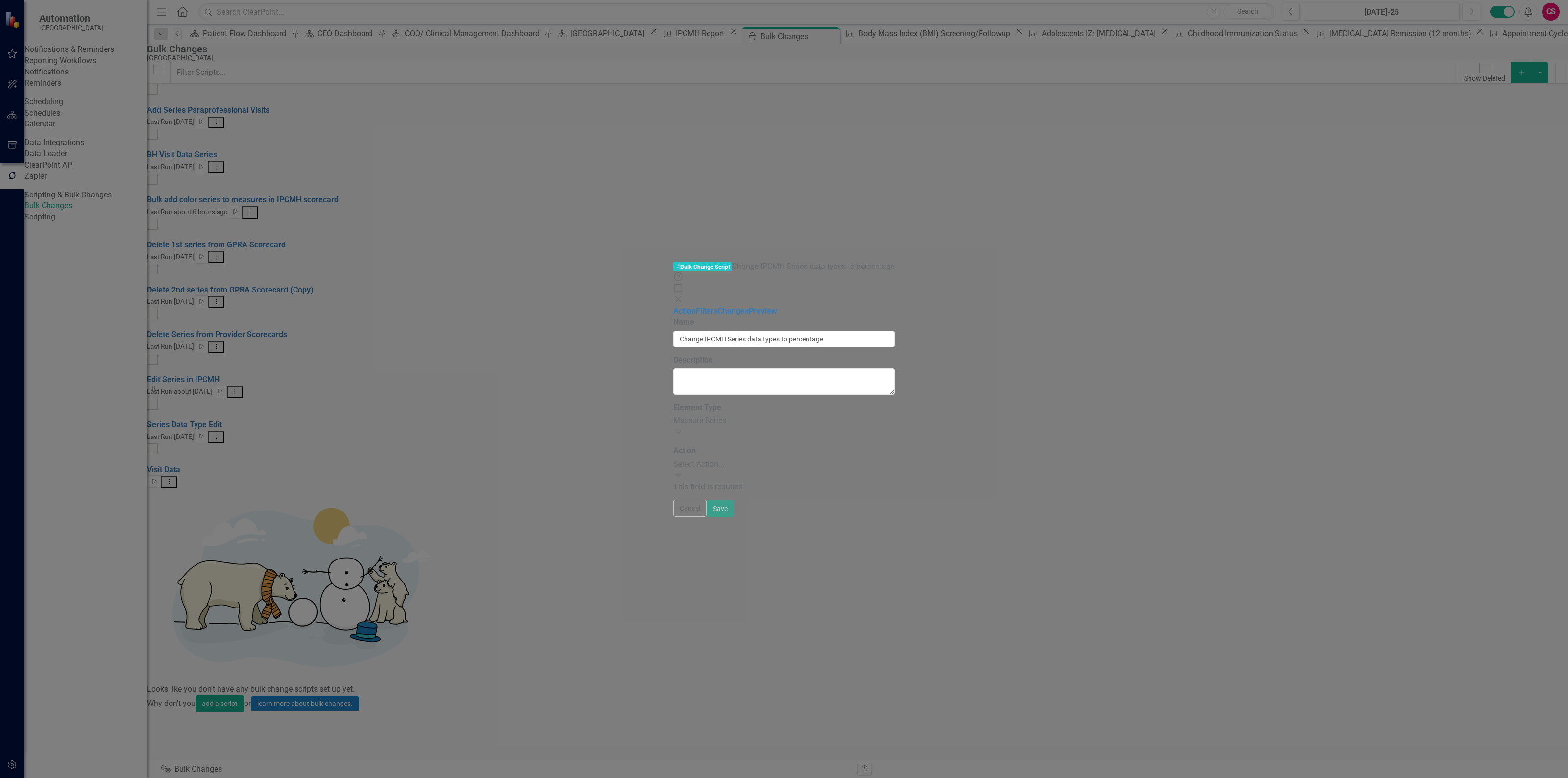
click at [673, 459] on div "Select Action..." at bounding box center [784, 464] width 222 height 12
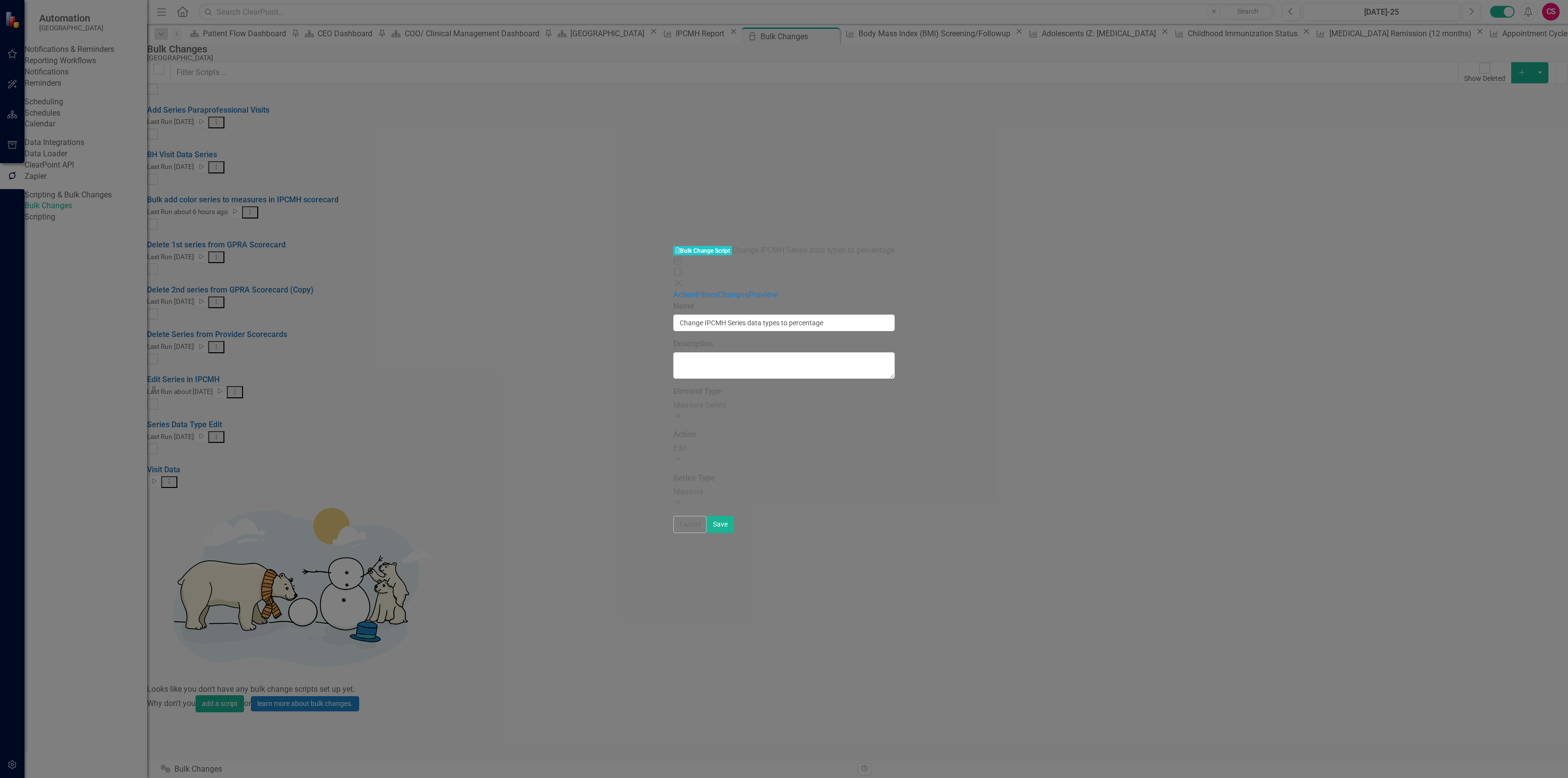
click at [673, 486] on div "Measure" at bounding box center [784, 492] width 222 height 12
click at [696, 290] on link "Filters" at bounding box center [707, 295] width 22 height 9
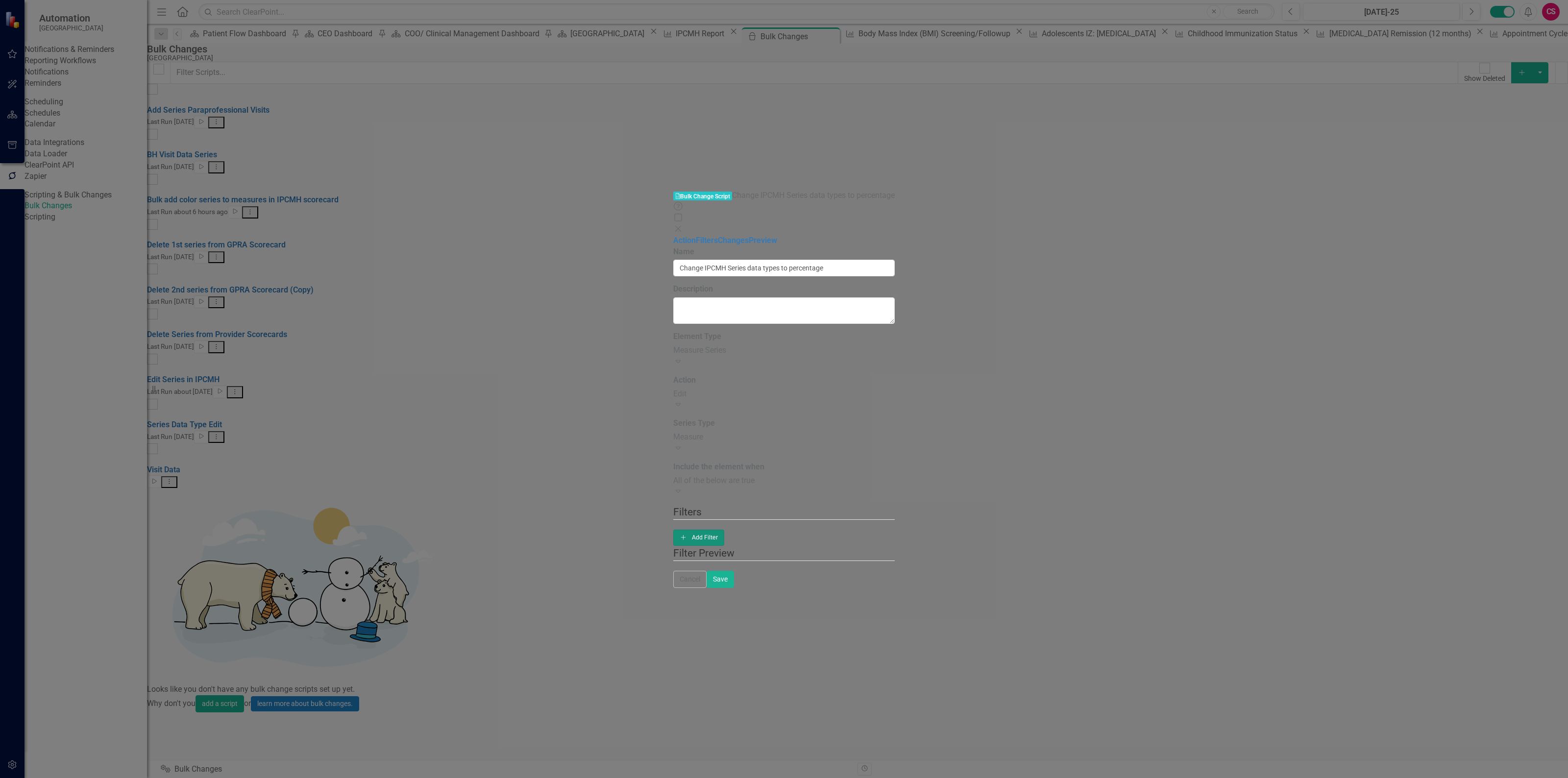
click at [725, 530] on button "Add Add Filter" at bounding box center [699, 538] width 52 height 16
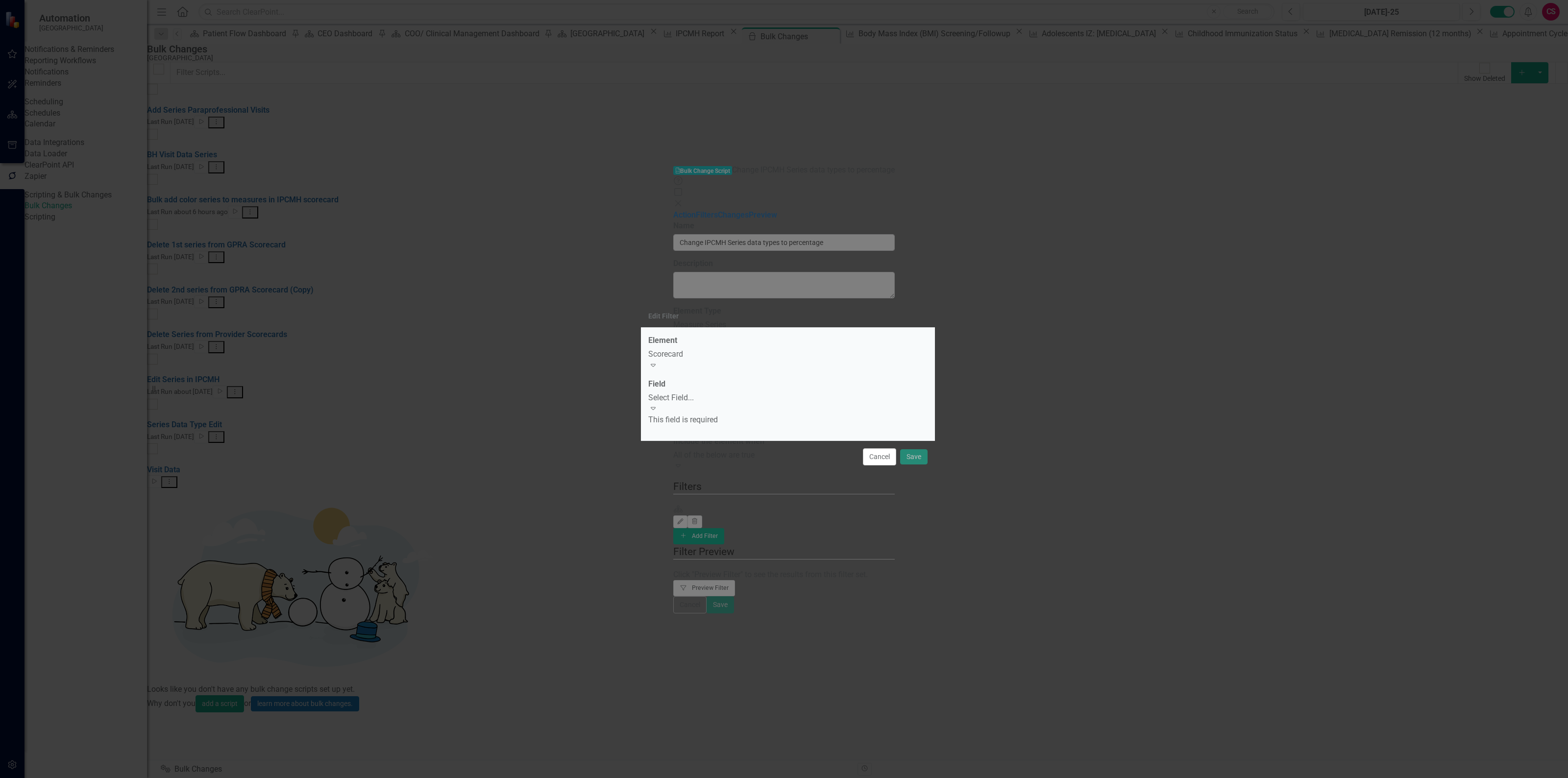
click at [737, 395] on div "Select Field... Expand" at bounding box center [788, 404] width 279 height 23
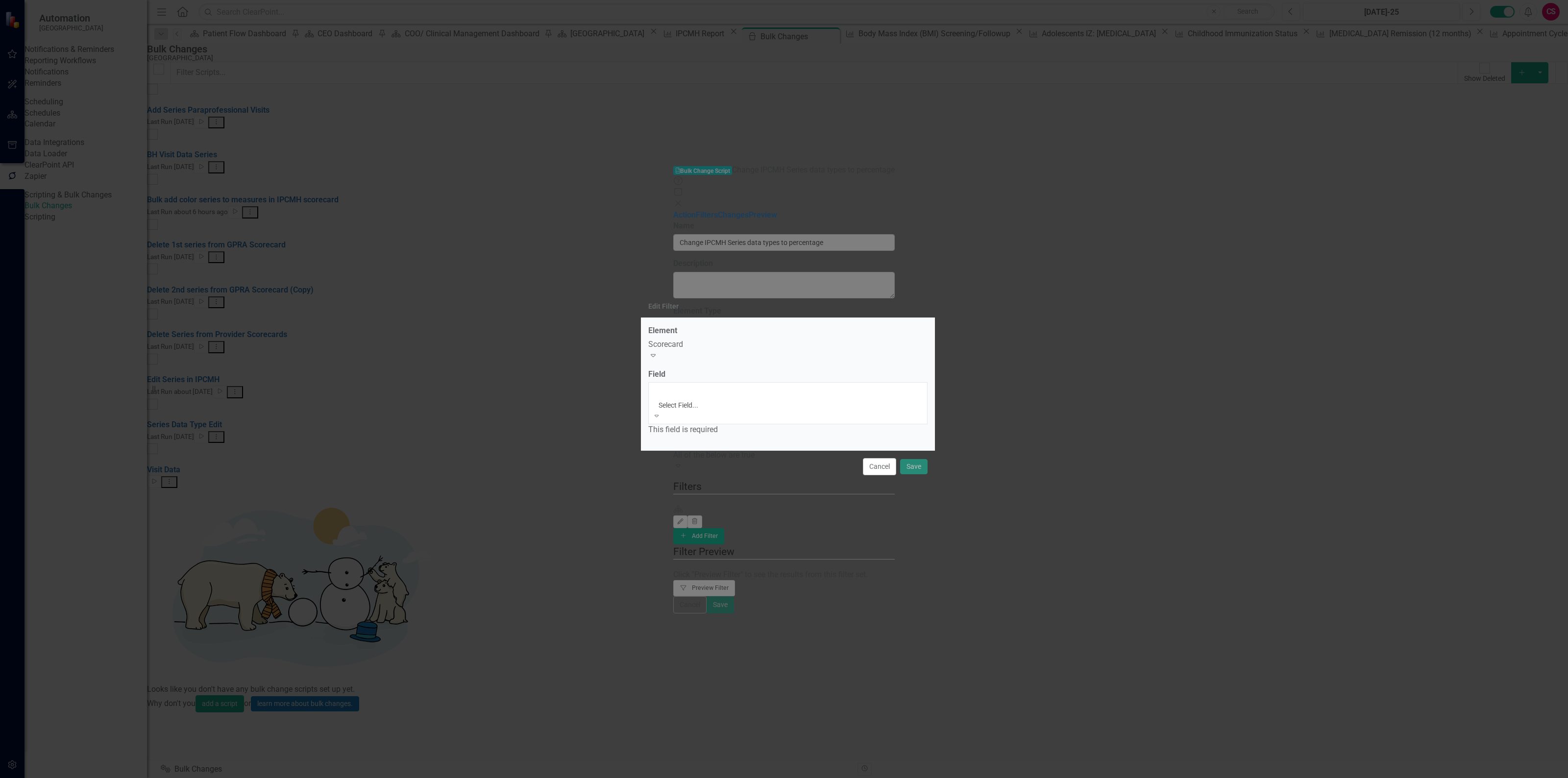
click at [709, 778] on div "Name" at bounding box center [784, 783] width 1568 height 12
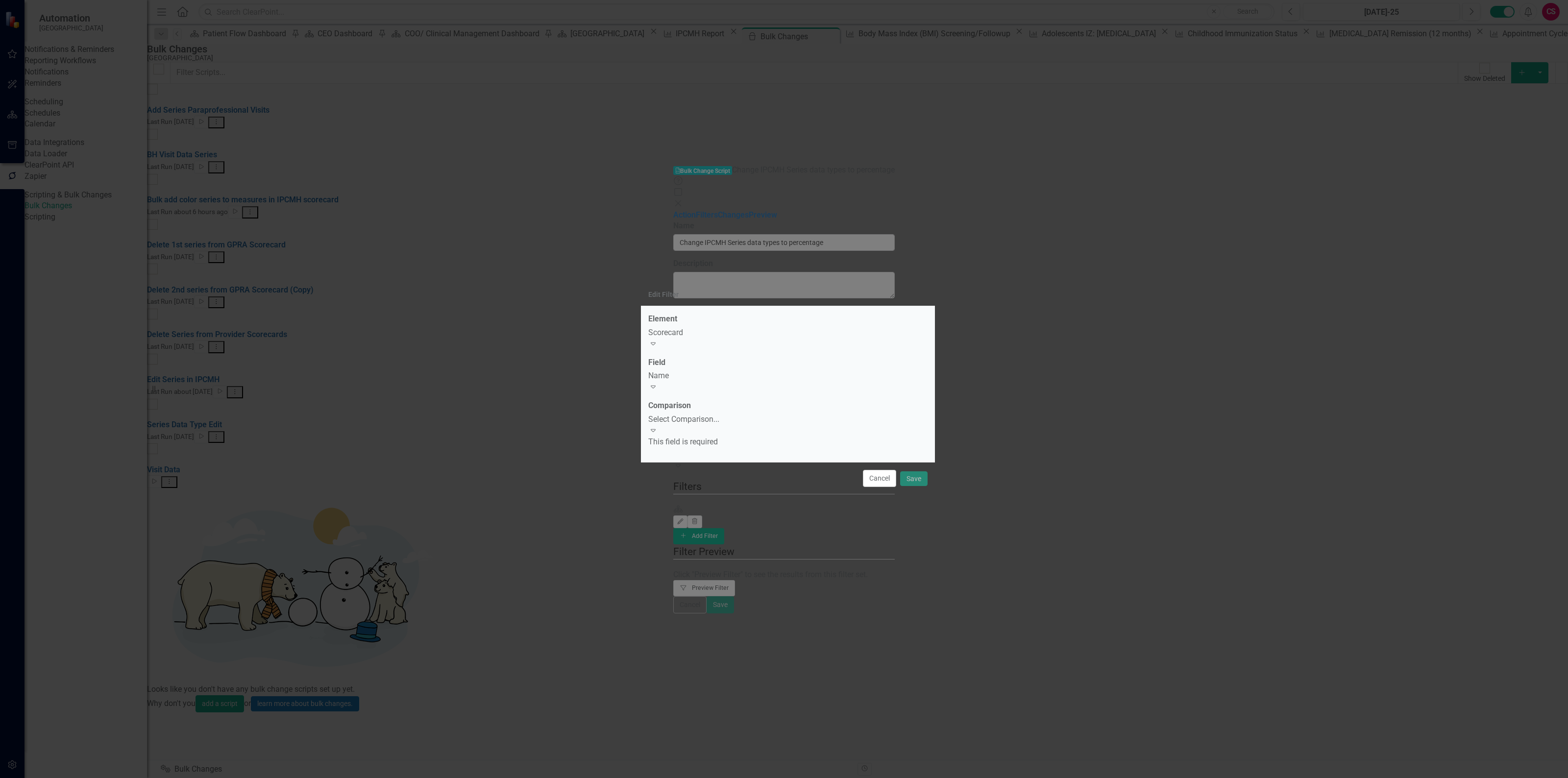
click at [710, 416] on div "Select Comparison..." at bounding box center [788, 419] width 279 height 12
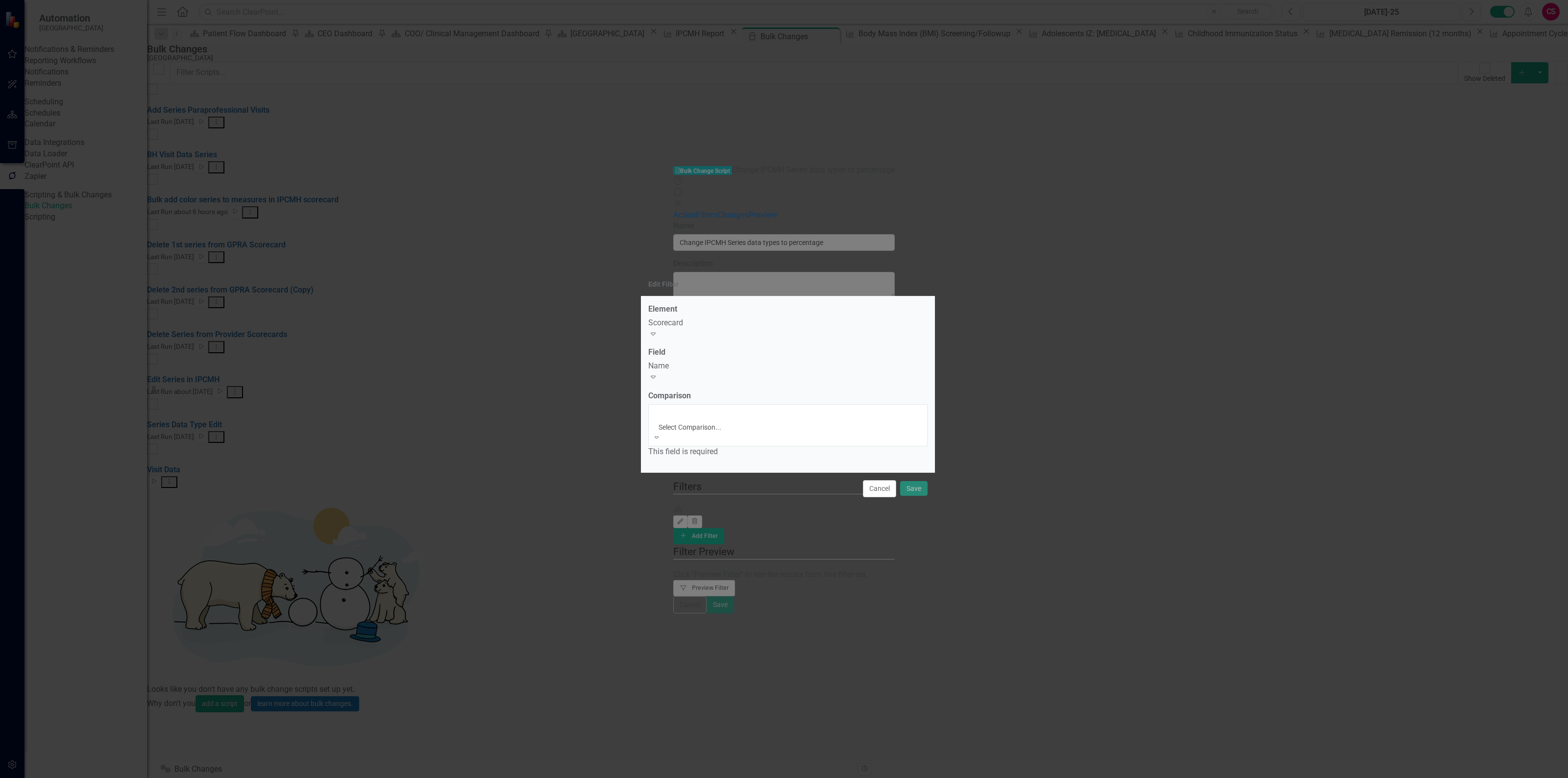
click at [700, 778] on div "Equals" at bounding box center [784, 783] width 1568 height 12
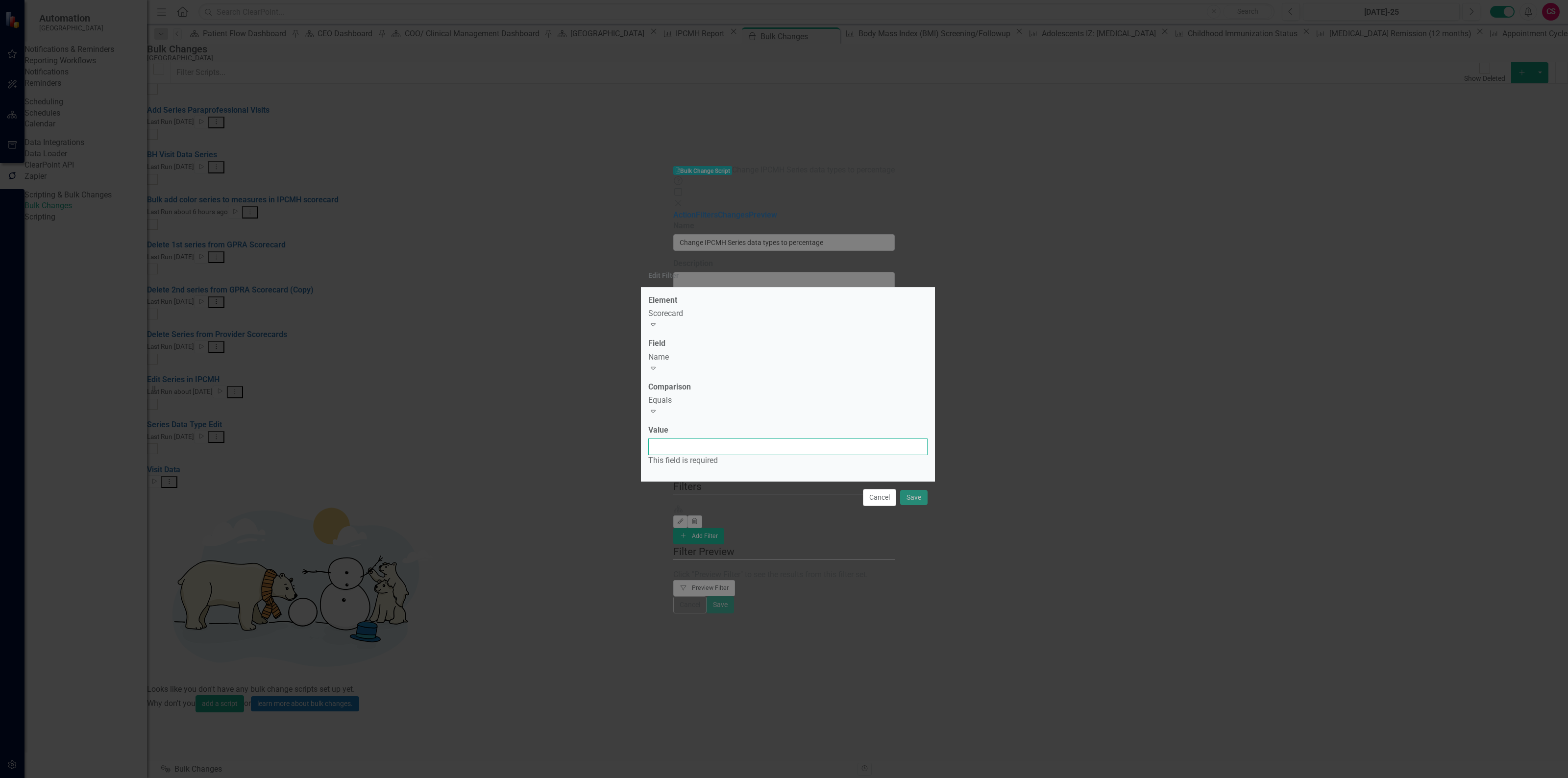
click at [700, 438] on input "Value" at bounding box center [788, 446] width 279 height 16
type input "IPCMH"
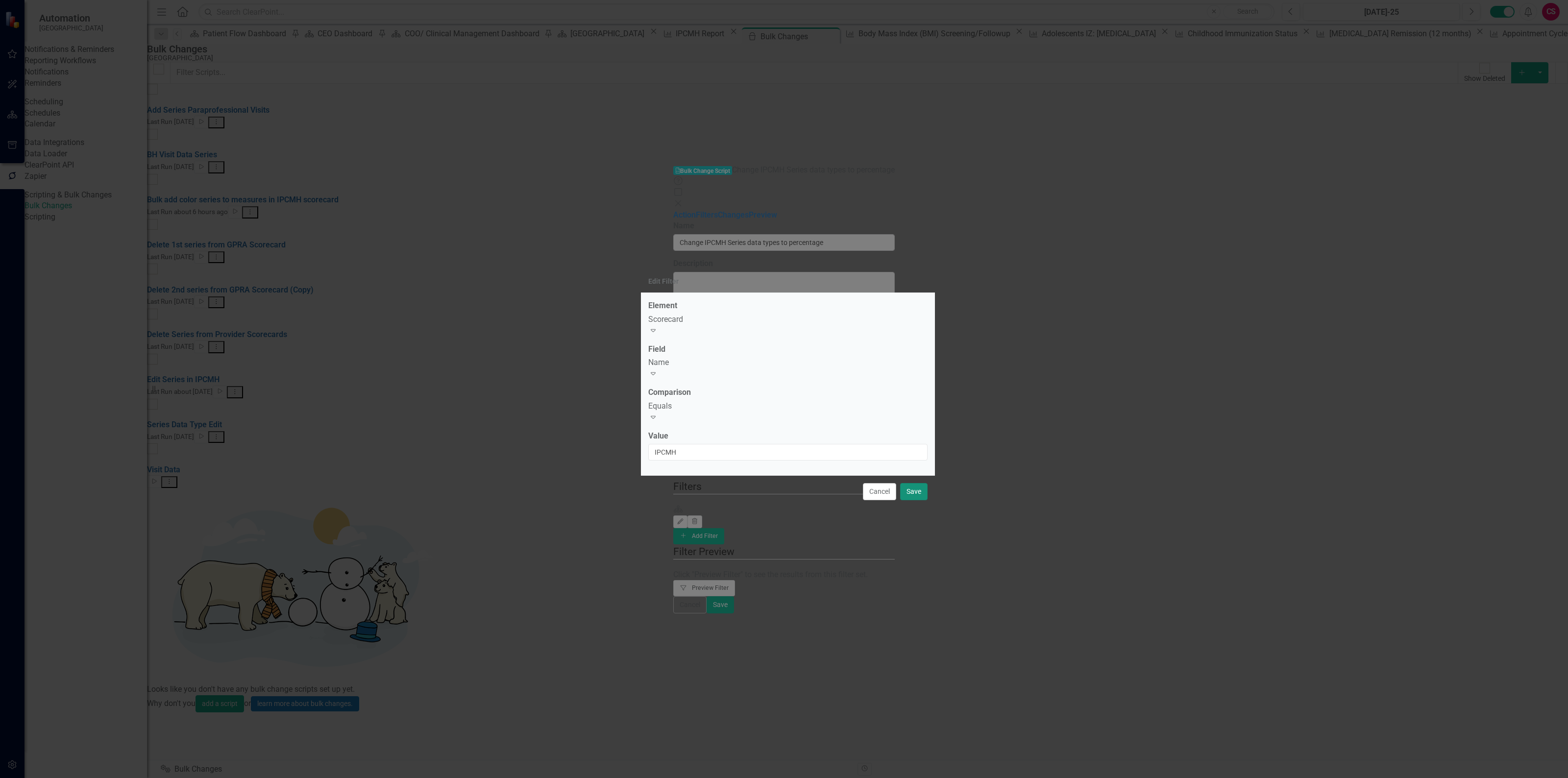
click at [906, 484] on button "Save" at bounding box center [914, 492] width 27 height 17
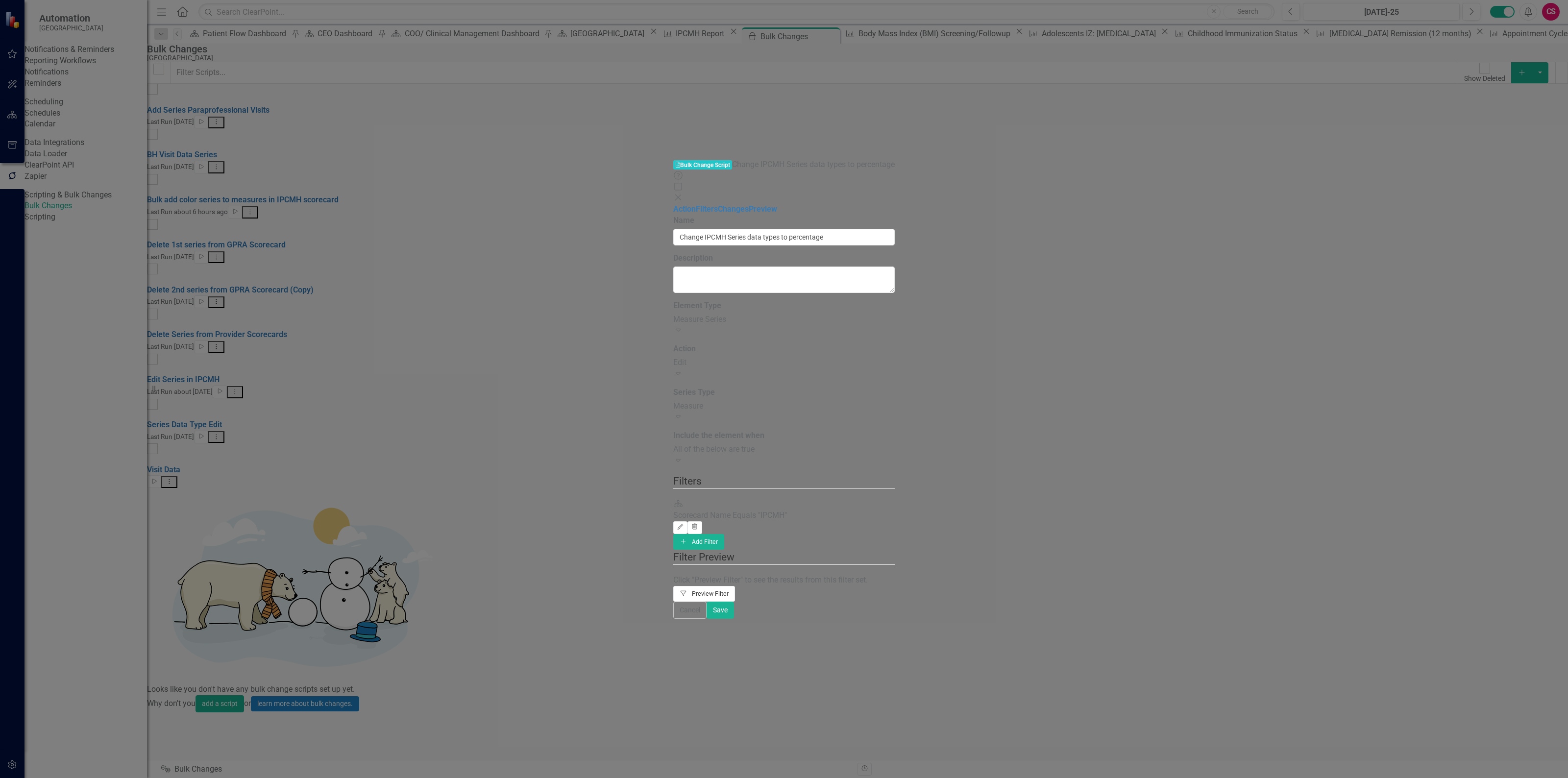
click at [735, 586] on button "Filter Preview Filter" at bounding box center [704, 594] width 62 height 16
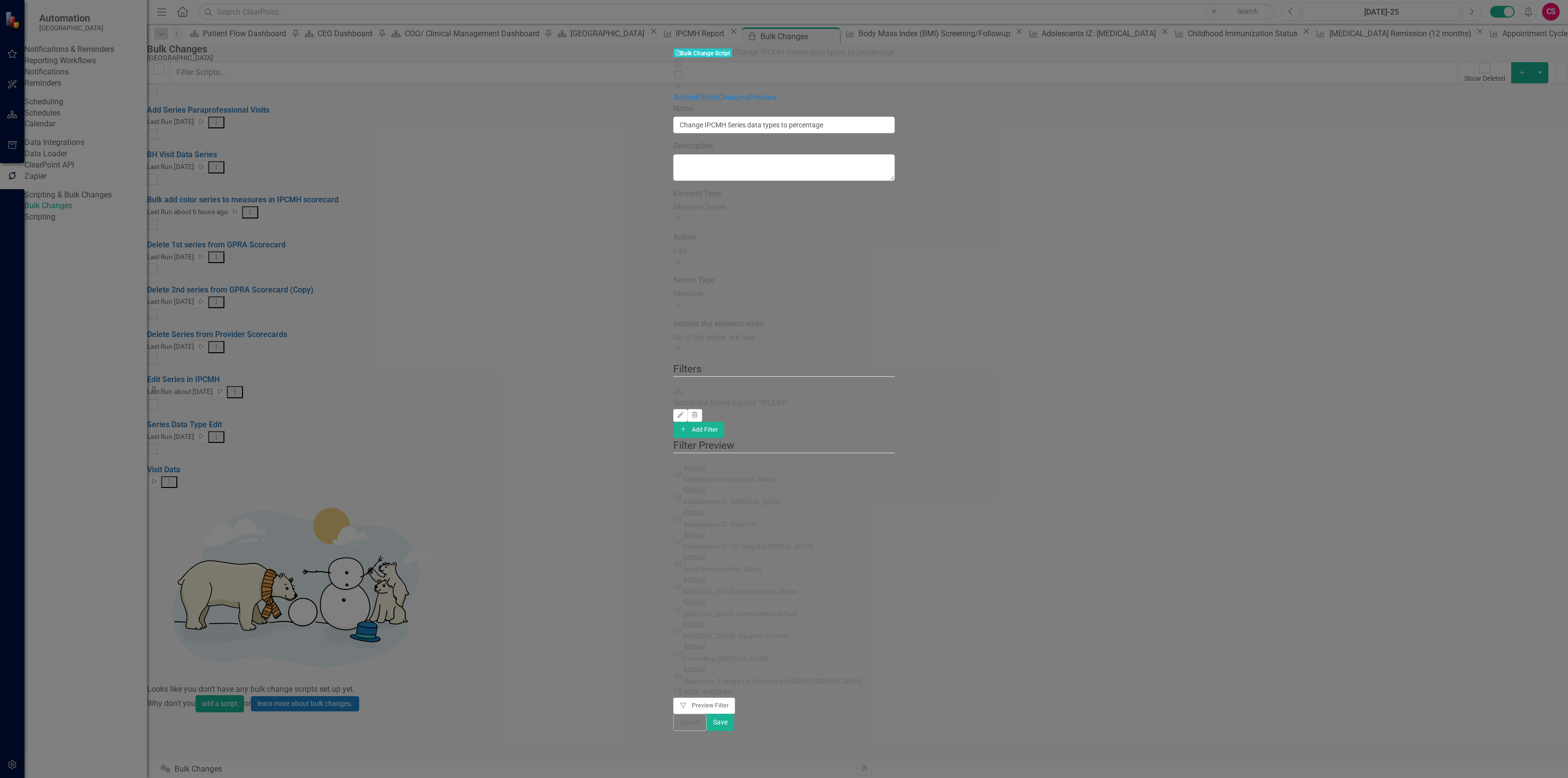
click at [768, 332] on div "All of the below are true" at bounding box center [784, 338] width 222 height 12
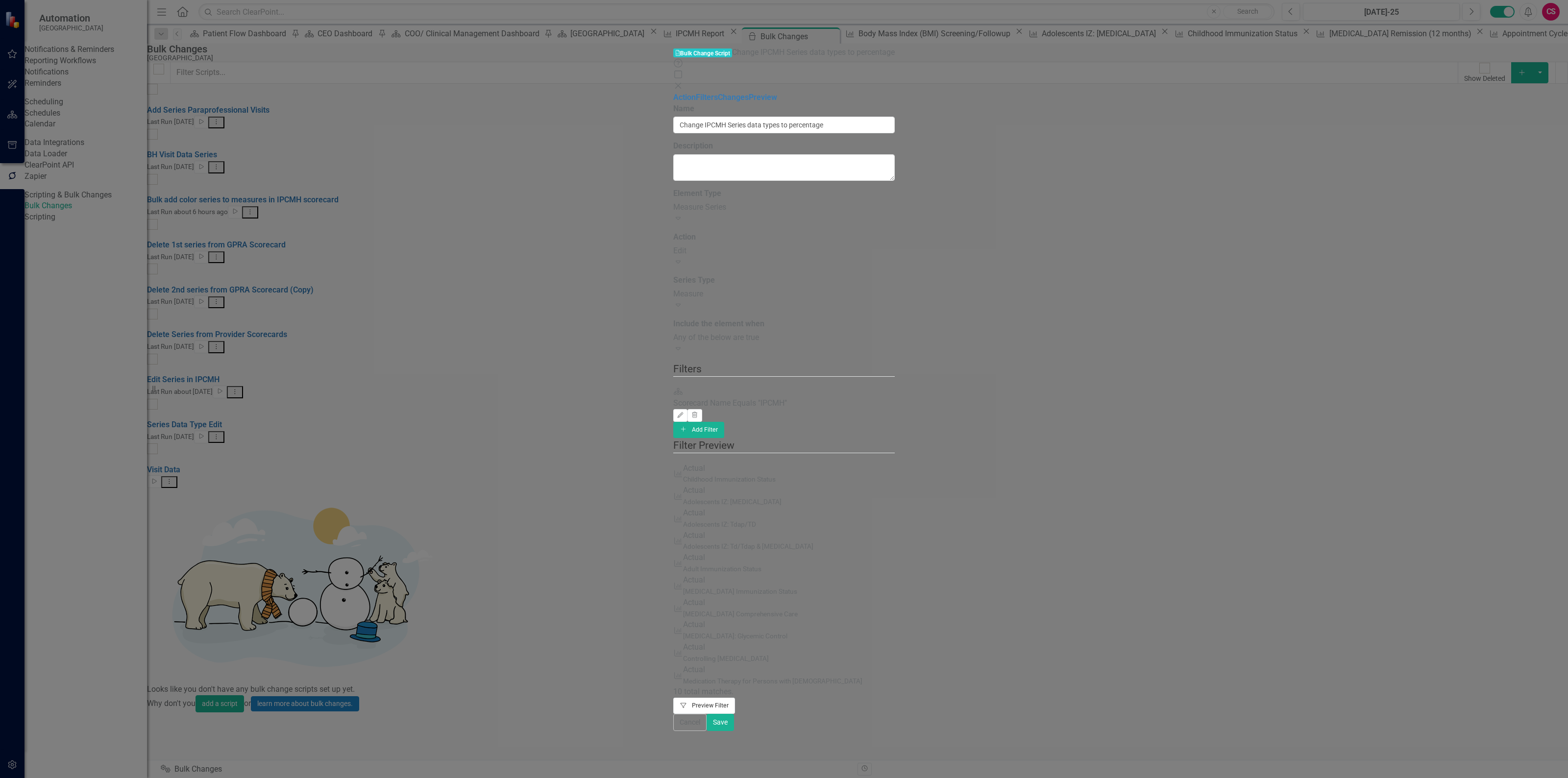
click at [735, 698] on button "Filter Preview Filter" at bounding box center [704, 706] width 62 height 16
click at [725, 422] on button "Add Add Filter" at bounding box center [699, 430] width 52 height 16
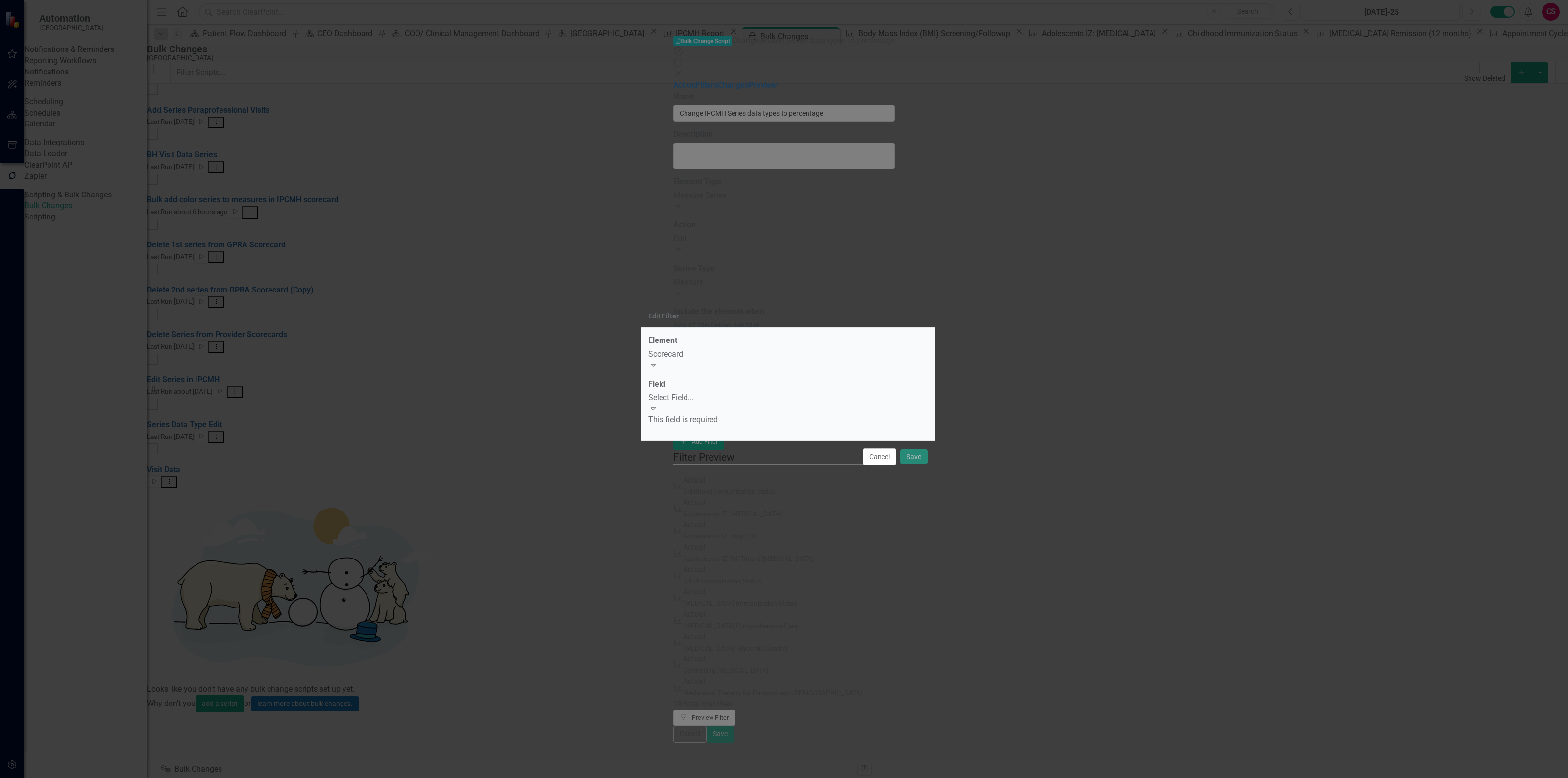
click at [766, 360] on div "Scorecard" at bounding box center [788, 354] width 279 height 12
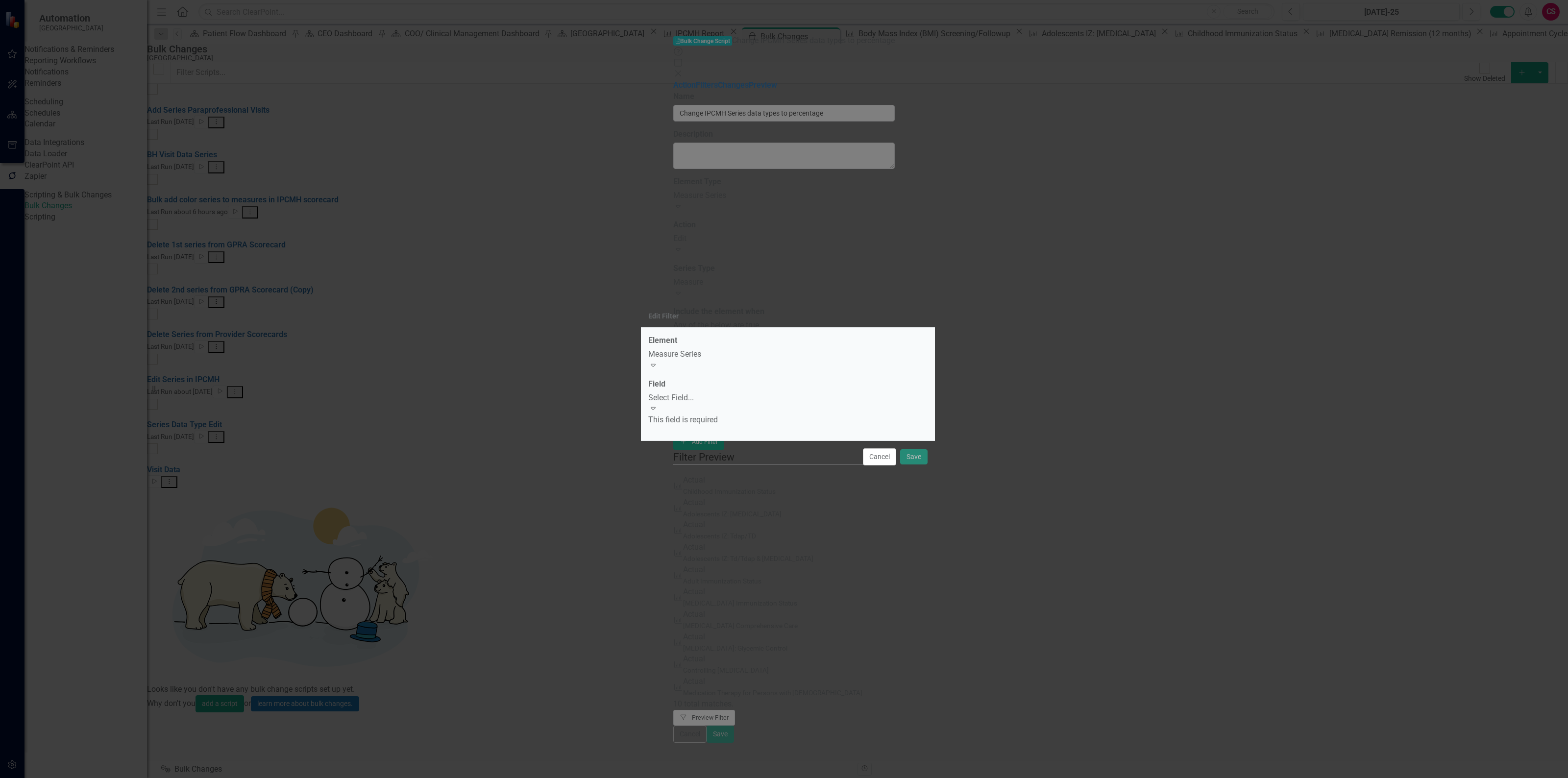
click at [739, 401] on div "Select Field..." at bounding box center [788, 398] width 279 height 12
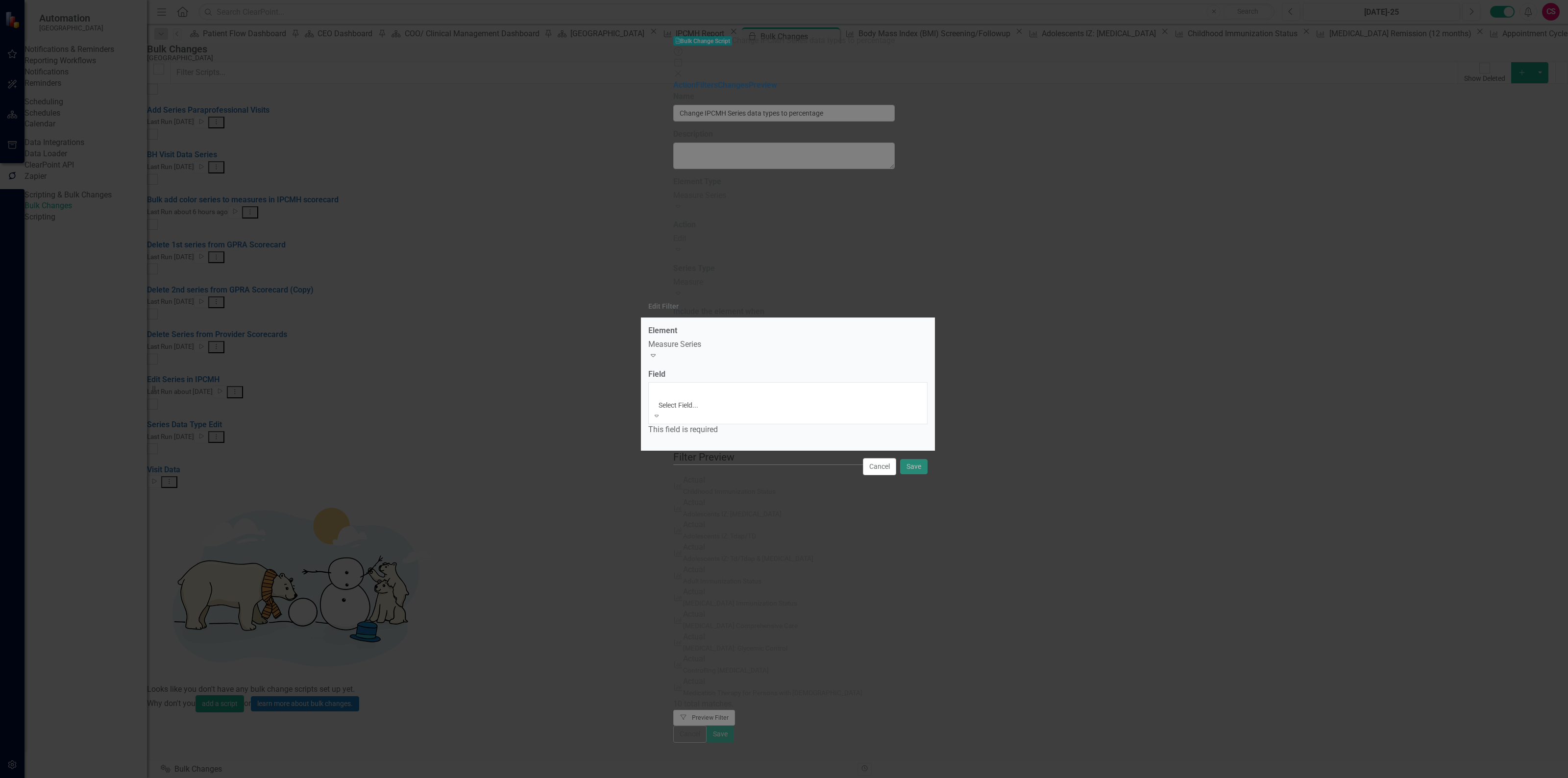
click at [708, 778] on div "Name" at bounding box center [784, 783] width 1568 height 12
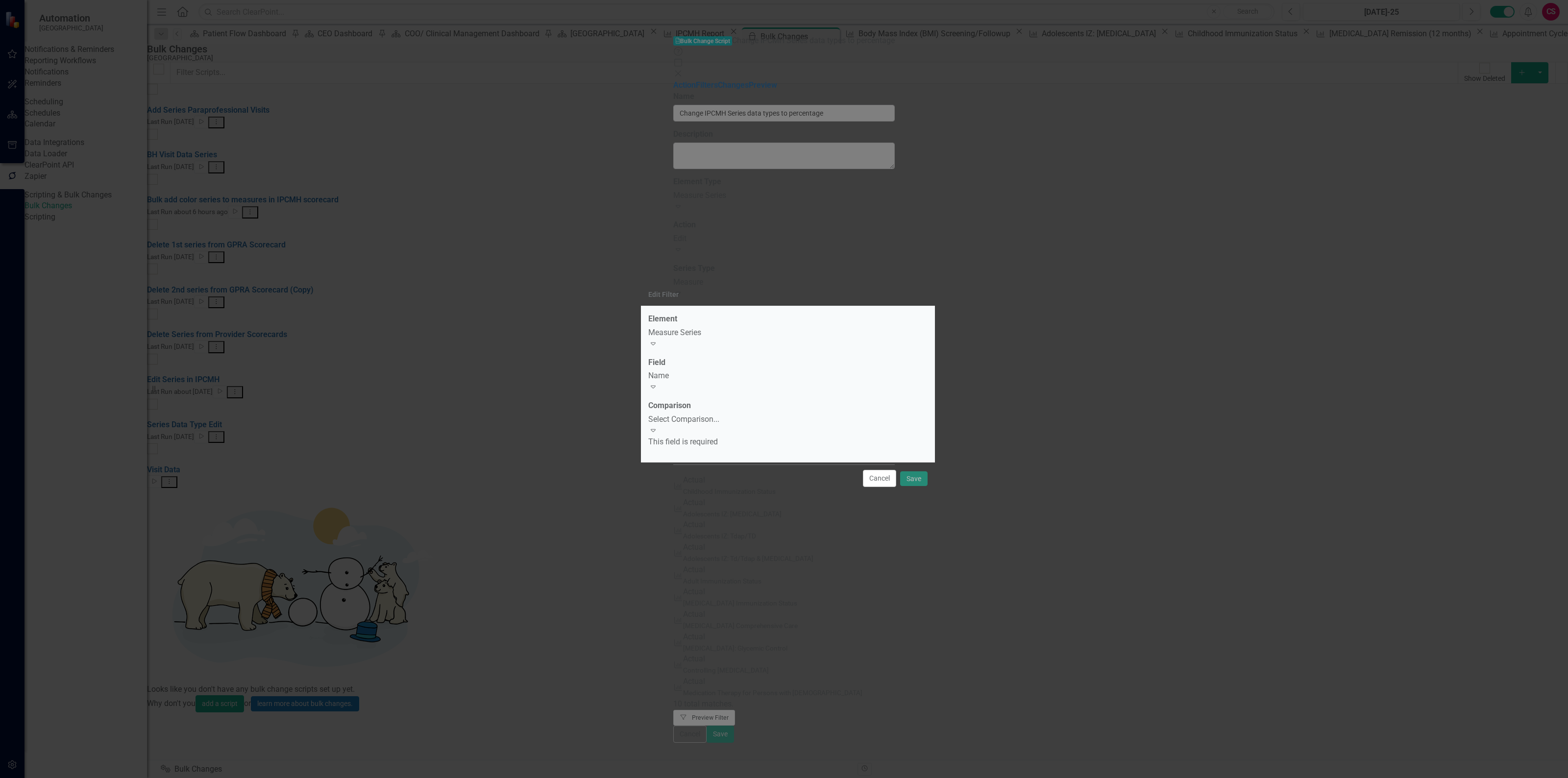
click at [700, 420] on div "Select Comparison..." at bounding box center [788, 419] width 279 height 12
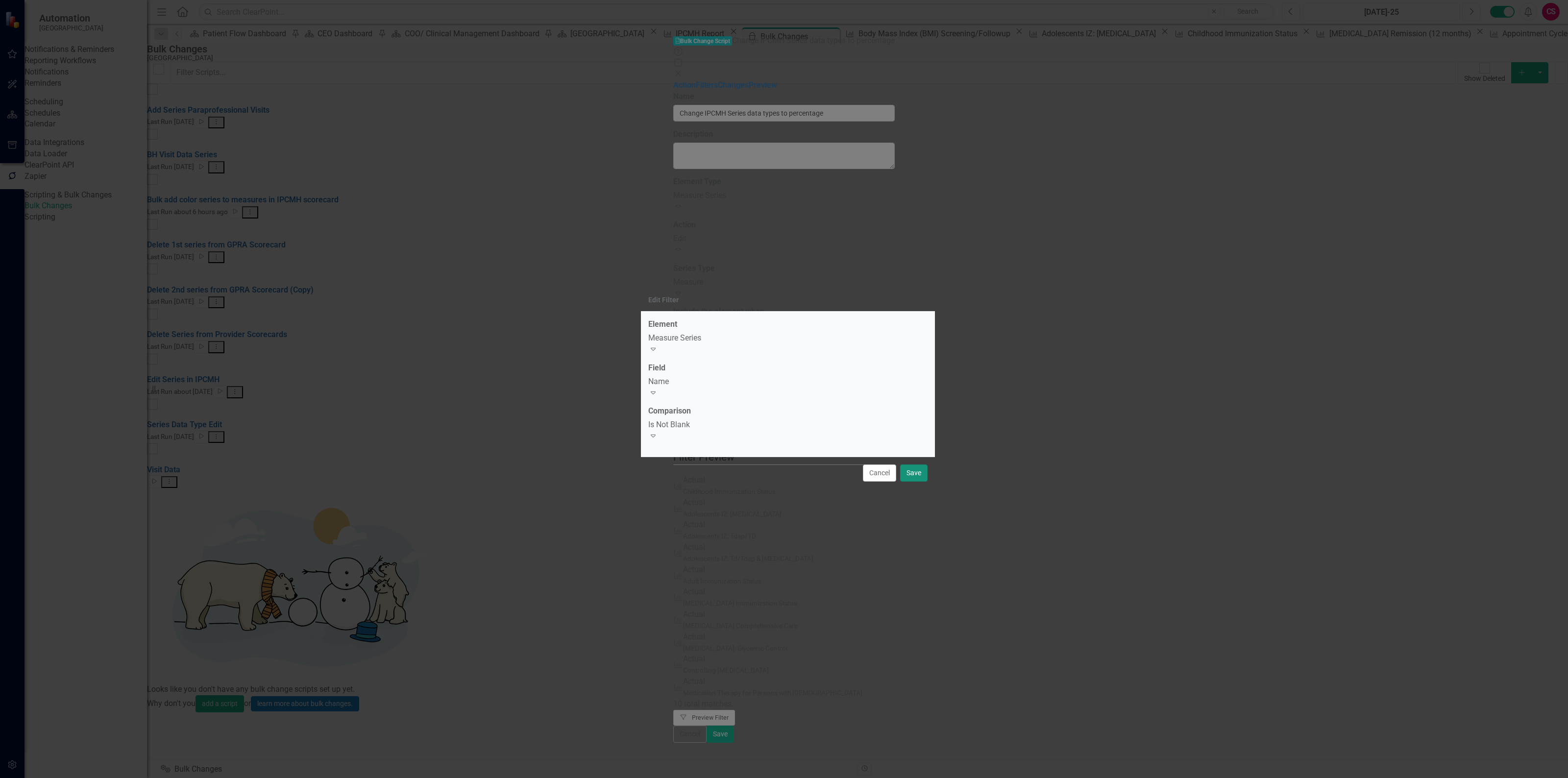
click at [914, 469] on button "Save" at bounding box center [914, 473] width 27 height 17
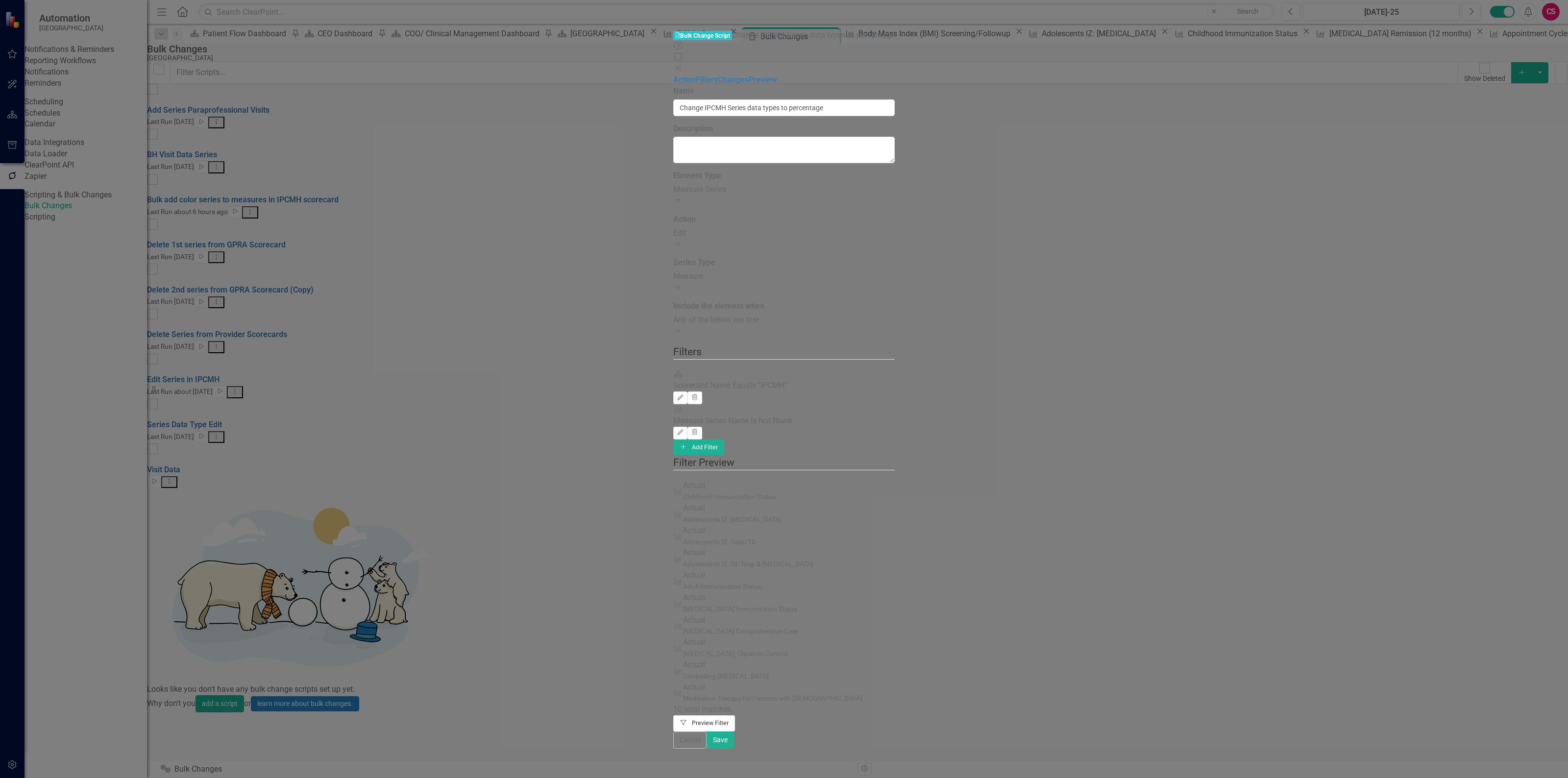
click at [735, 715] on button "Filter Preview Filter" at bounding box center [704, 723] width 62 height 16
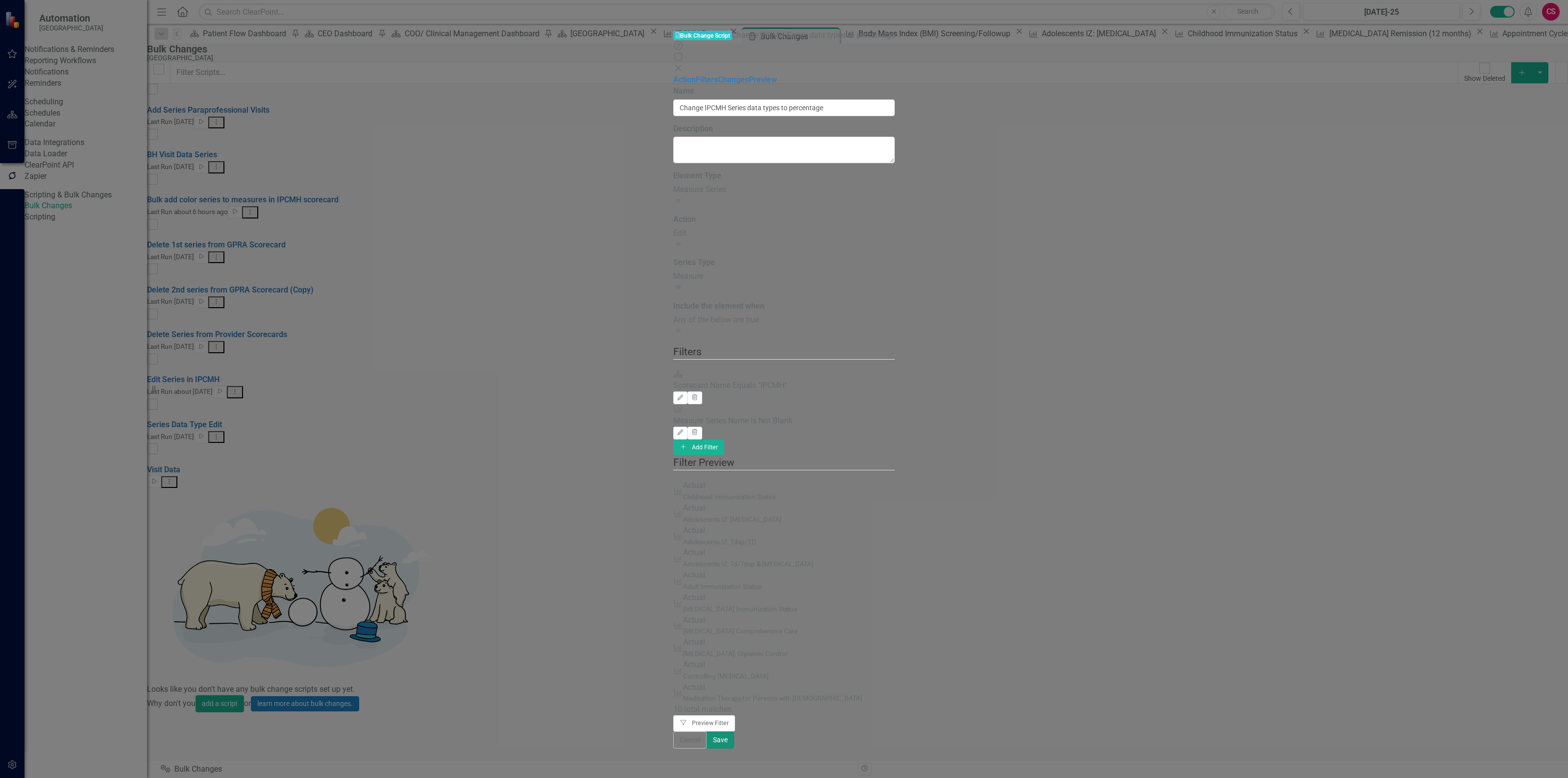
click at [734, 749] on button "Save" at bounding box center [720, 740] width 27 height 17
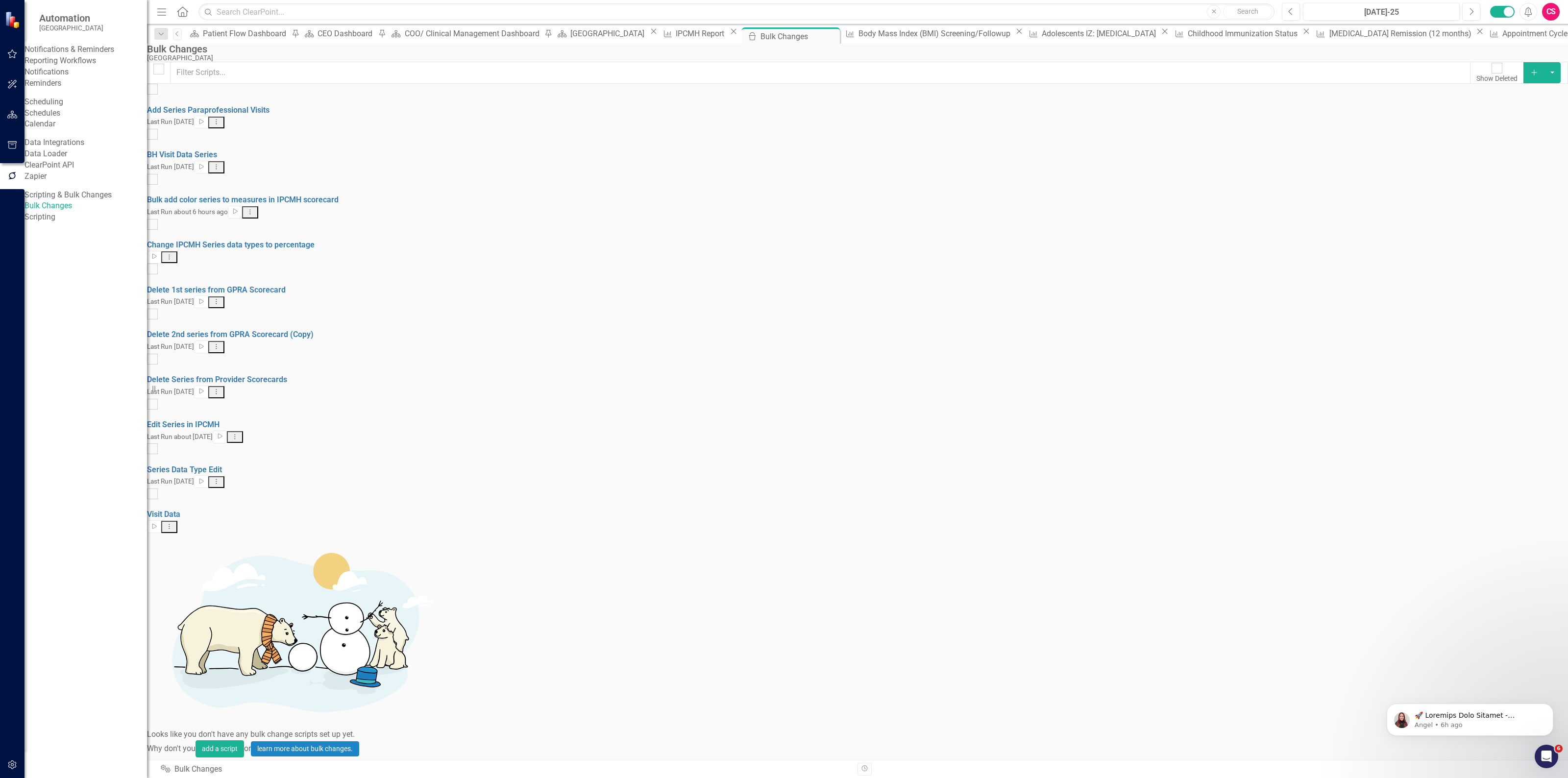
click at [173, 254] on icon "Dropdown Menu" at bounding box center [169, 257] width 9 height 6
click at [1505, 245] on link "Edit Edit Script" at bounding box center [1506, 251] width 79 height 18
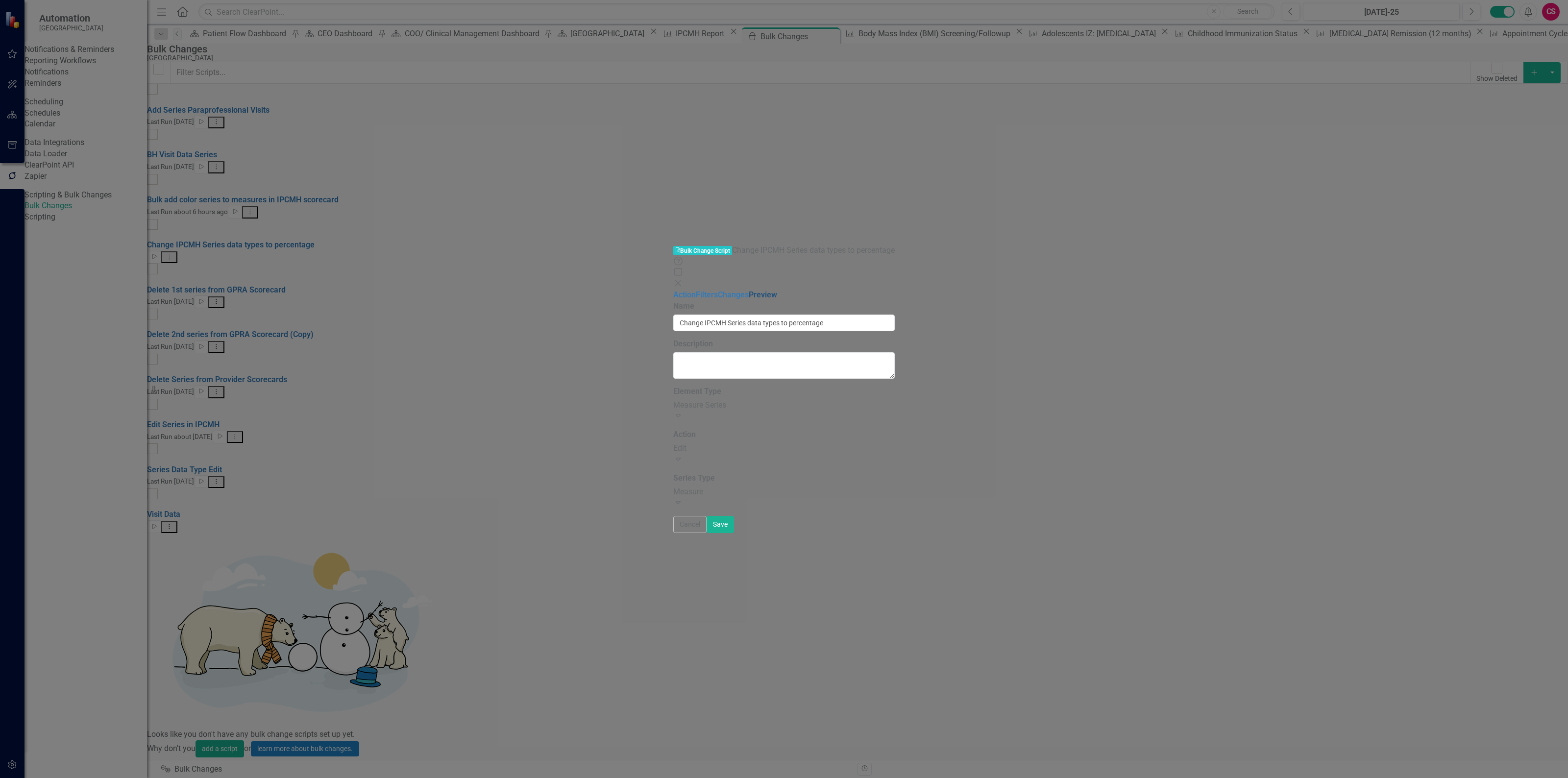
click at [749, 290] on link "Preview" at bounding box center [763, 295] width 29 height 9
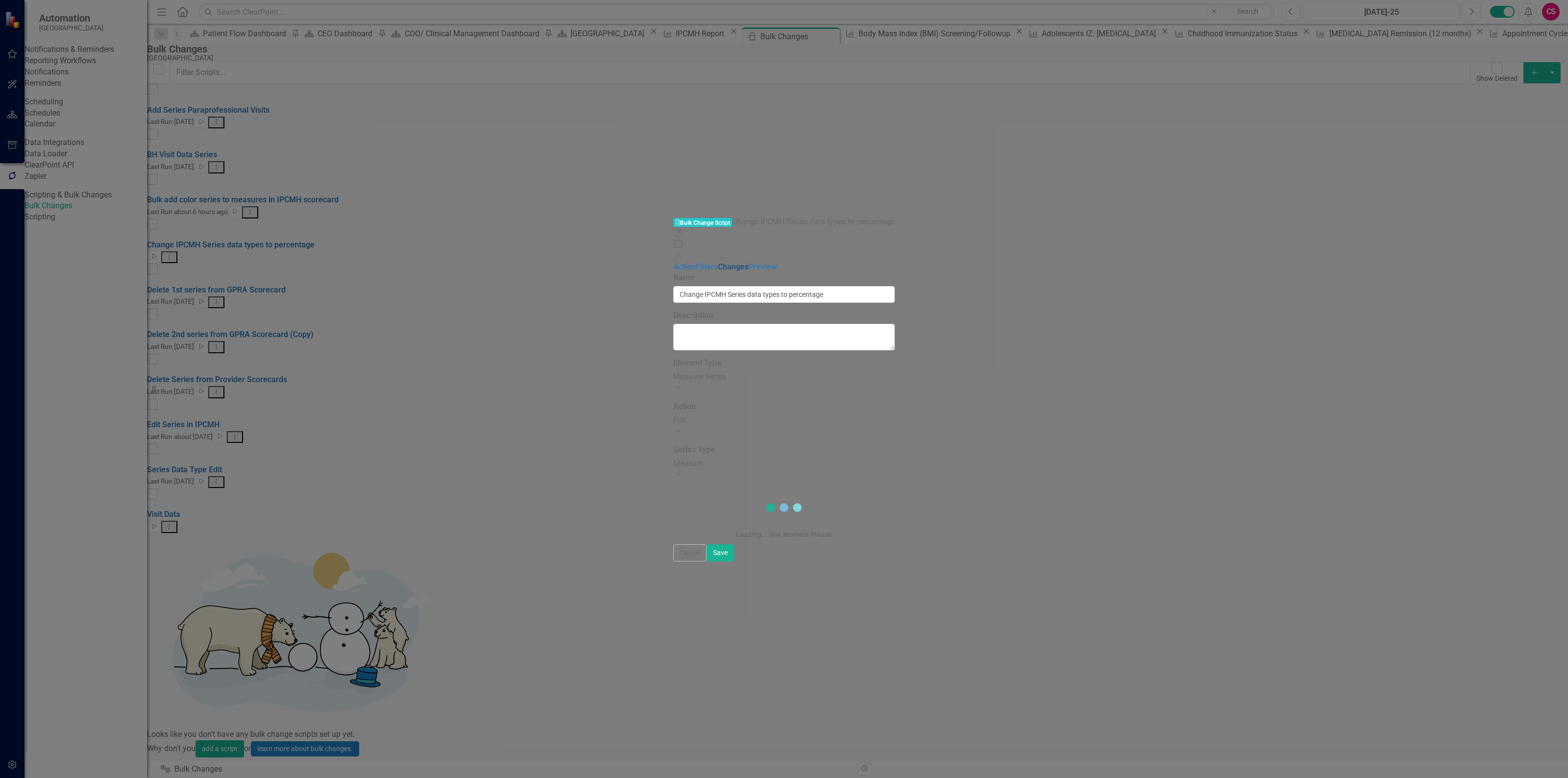
click at [718, 262] on link "Changes" at bounding box center [733, 267] width 31 height 9
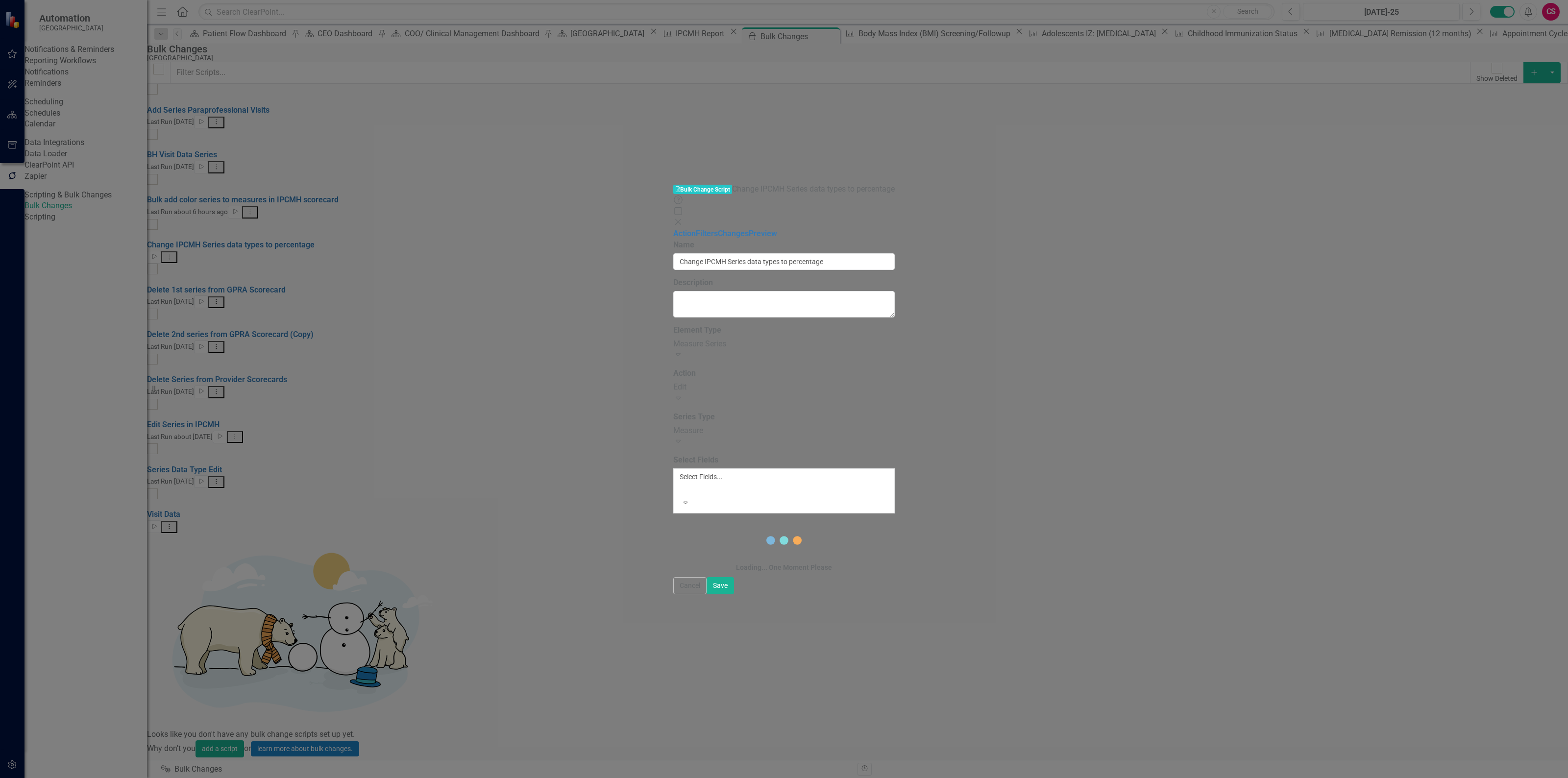
click at [681, 483] on div at bounding box center [681, 488] width 1 height 12
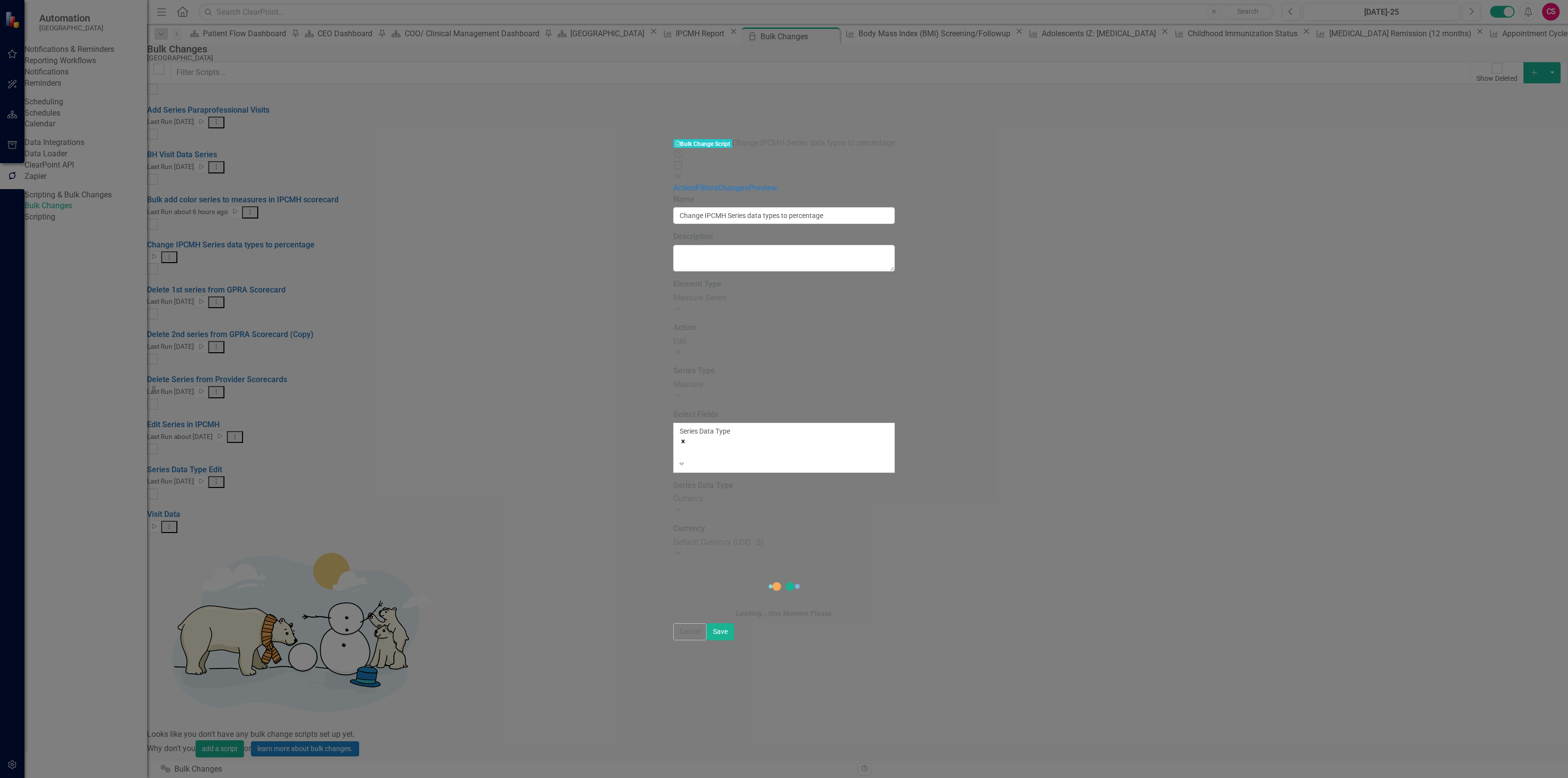
click at [673, 494] on div "Currency" at bounding box center [784, 499] width 222 height 12
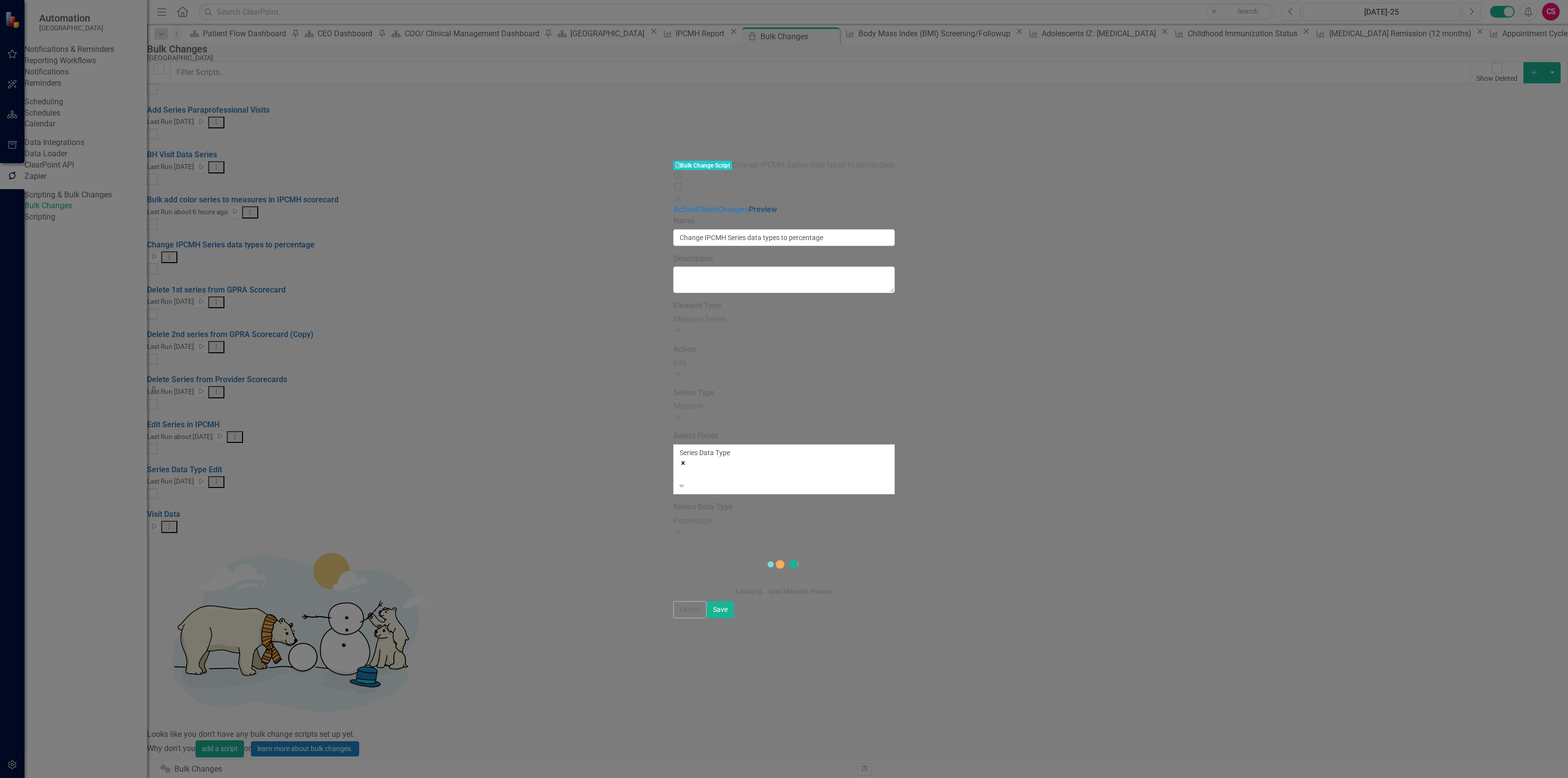
click at [749, 205] on link "Preview" at bounding box center [763, 209] width 29 height 9
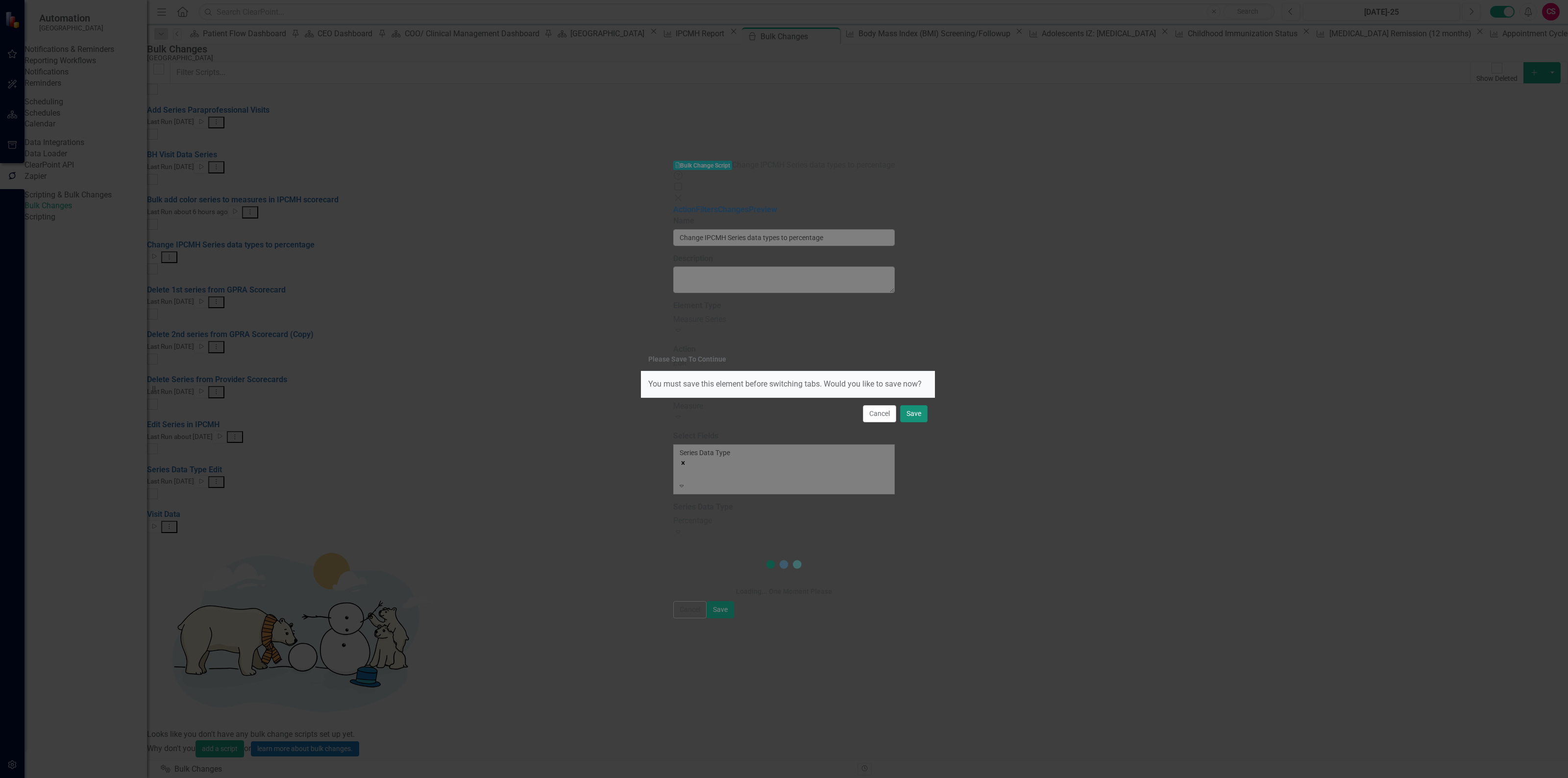
click at [925, 412] on button "Save" at bounding box center [914, 414] width 27 height 17
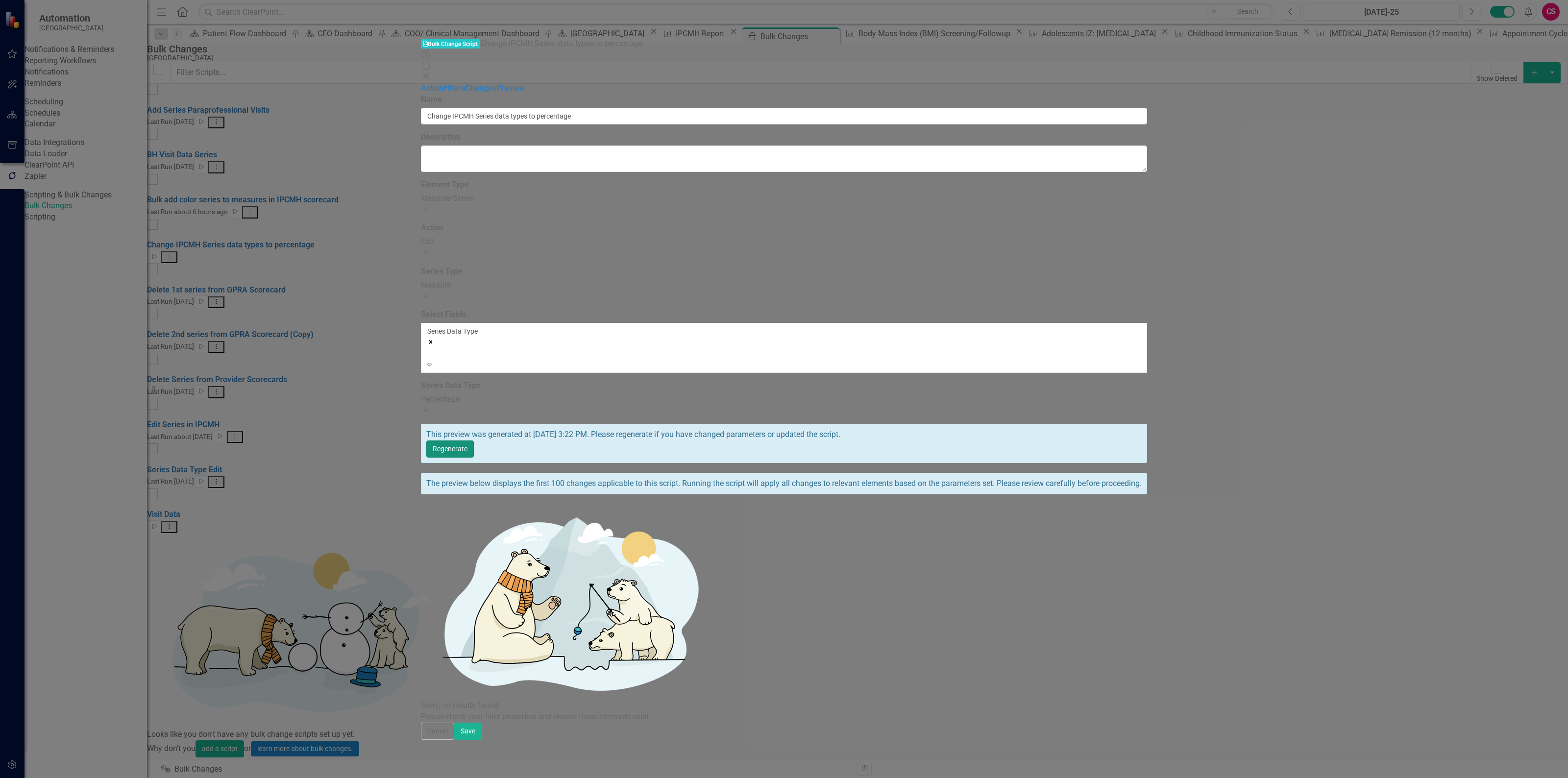
click at [474, 441] on button "Regenerate" at bounding box center [450, 449] width 47 height 17
click at [444, 83] on link "Filters" at bounding box center [455, 88] width 22 height 9
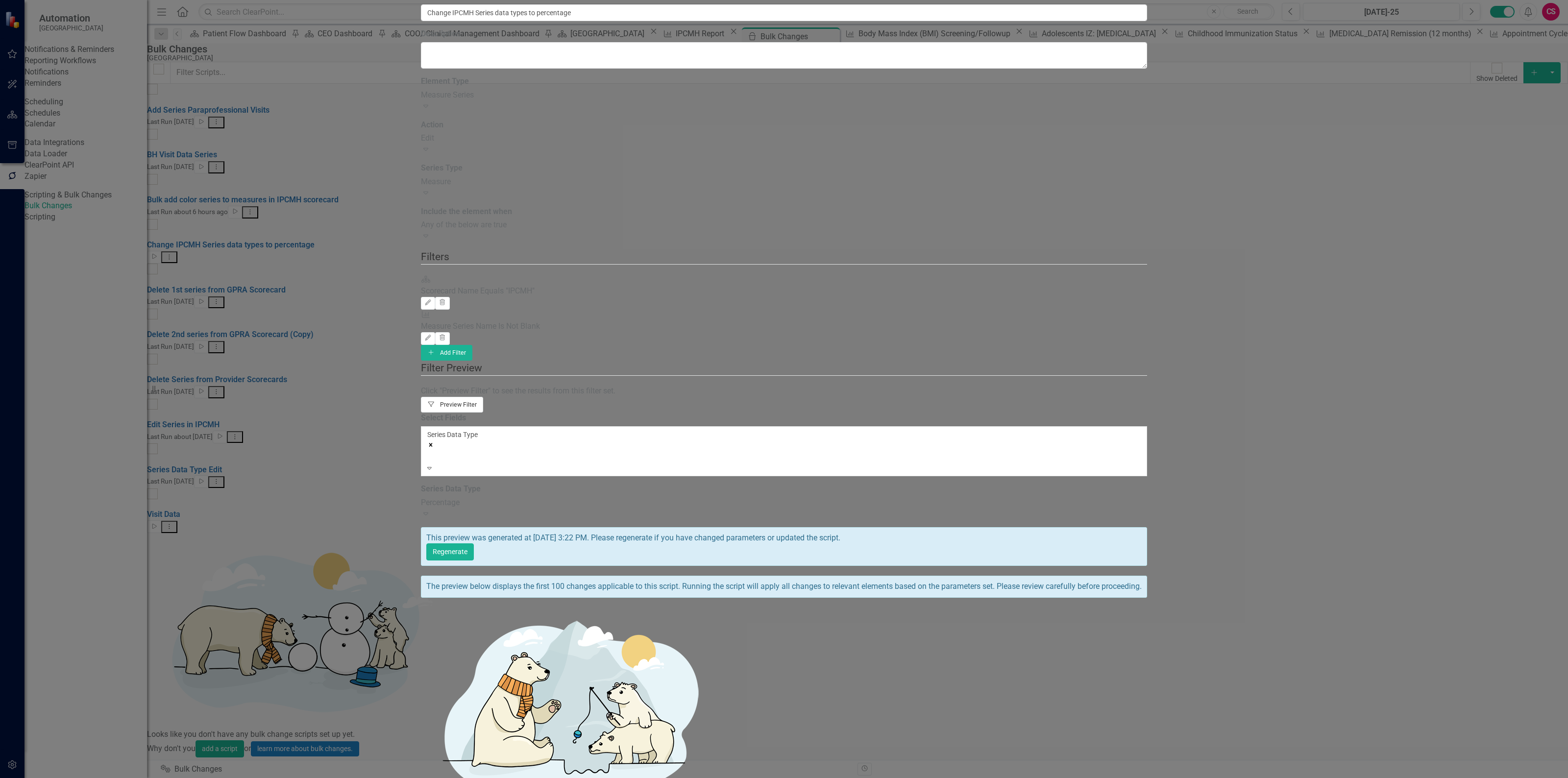
click at [483, 397] on button "Filter Preview Filter" at bounding box center [452, 405] width 62 height 16
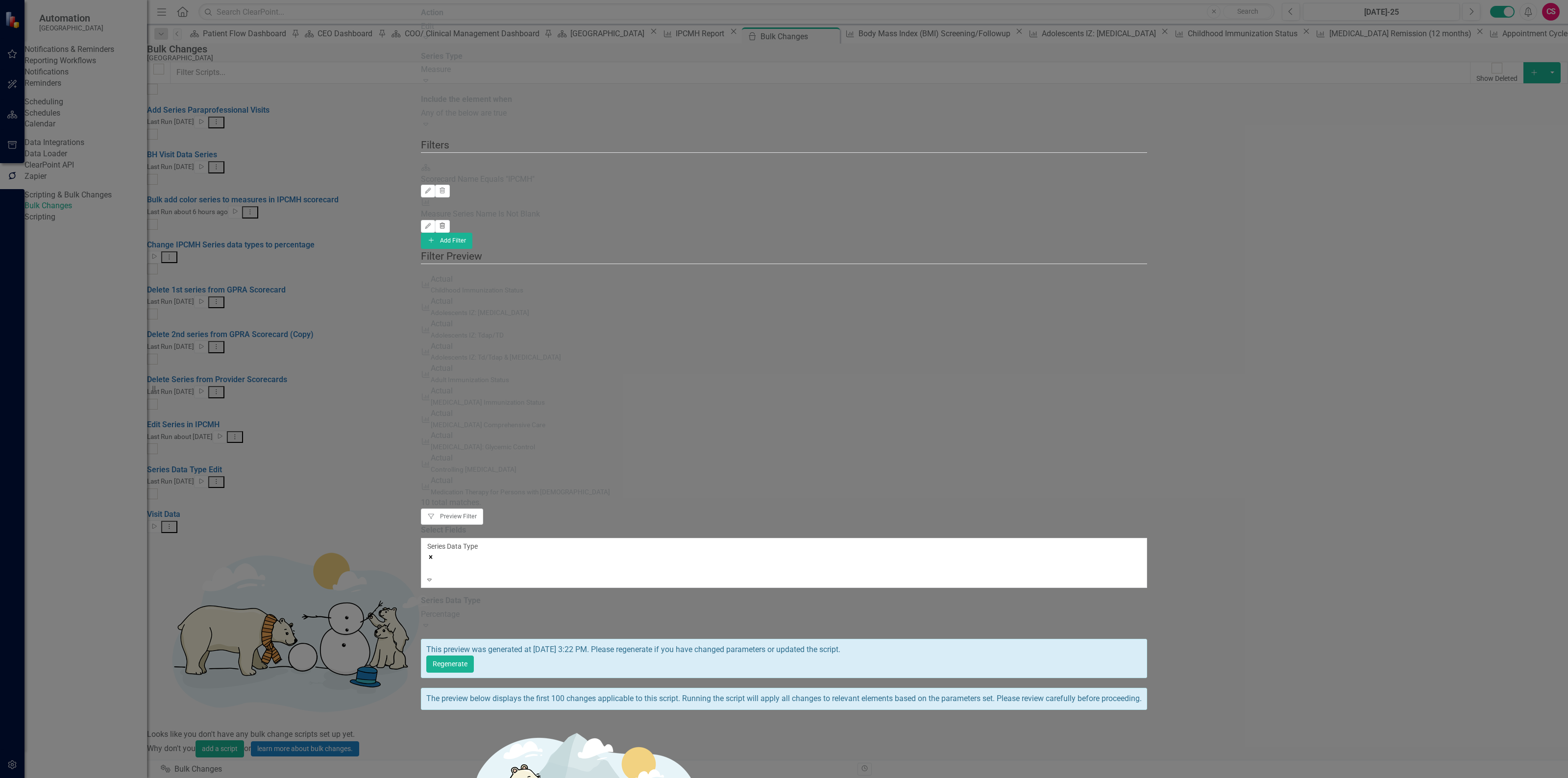
click at [446, 223] on icon "Trash" at bounding box center [442, 226] width 7 height 6
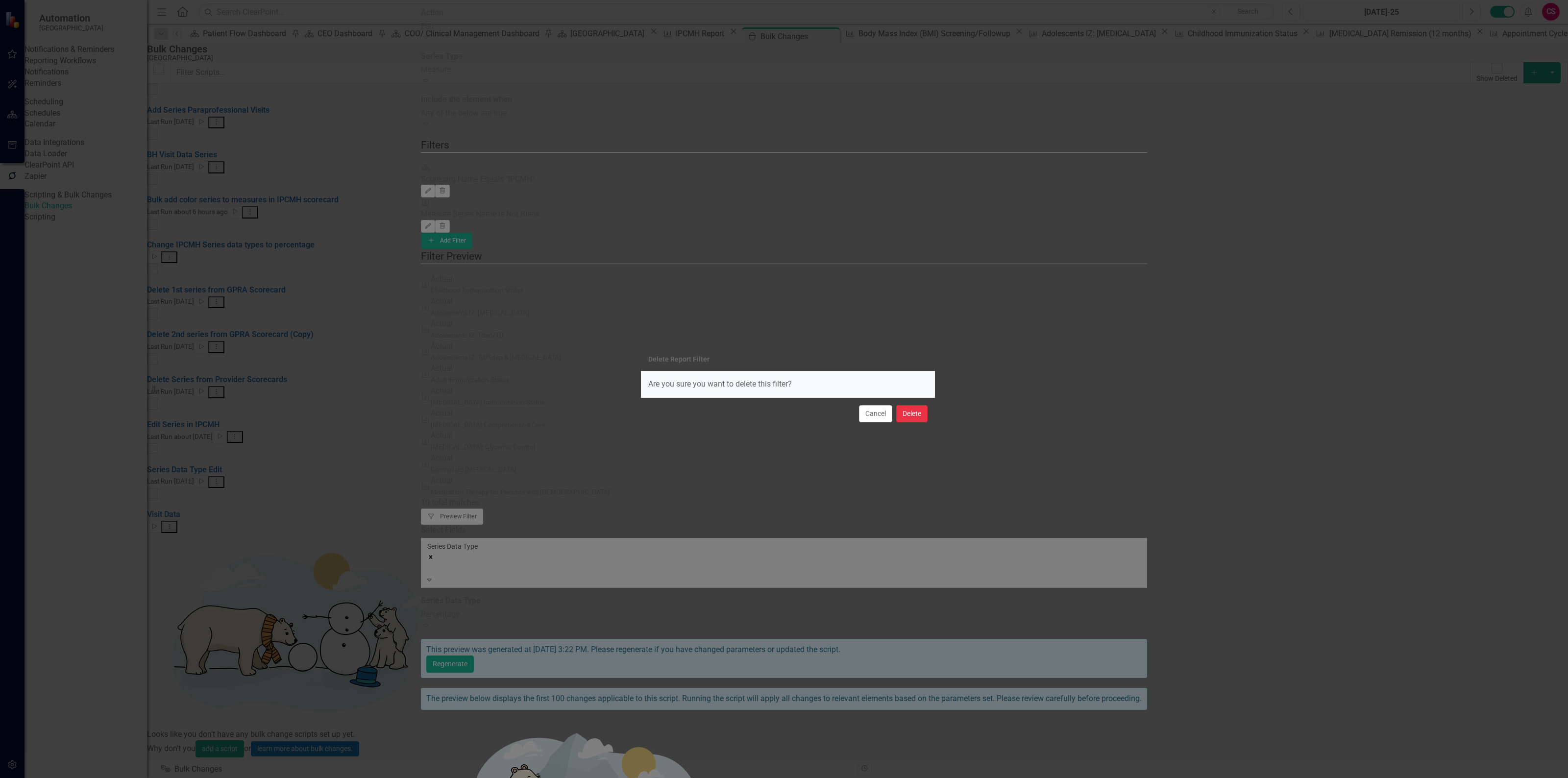
click at [915, 410] on button "Delete" at bounding box center [912, 414] width 32 height 17
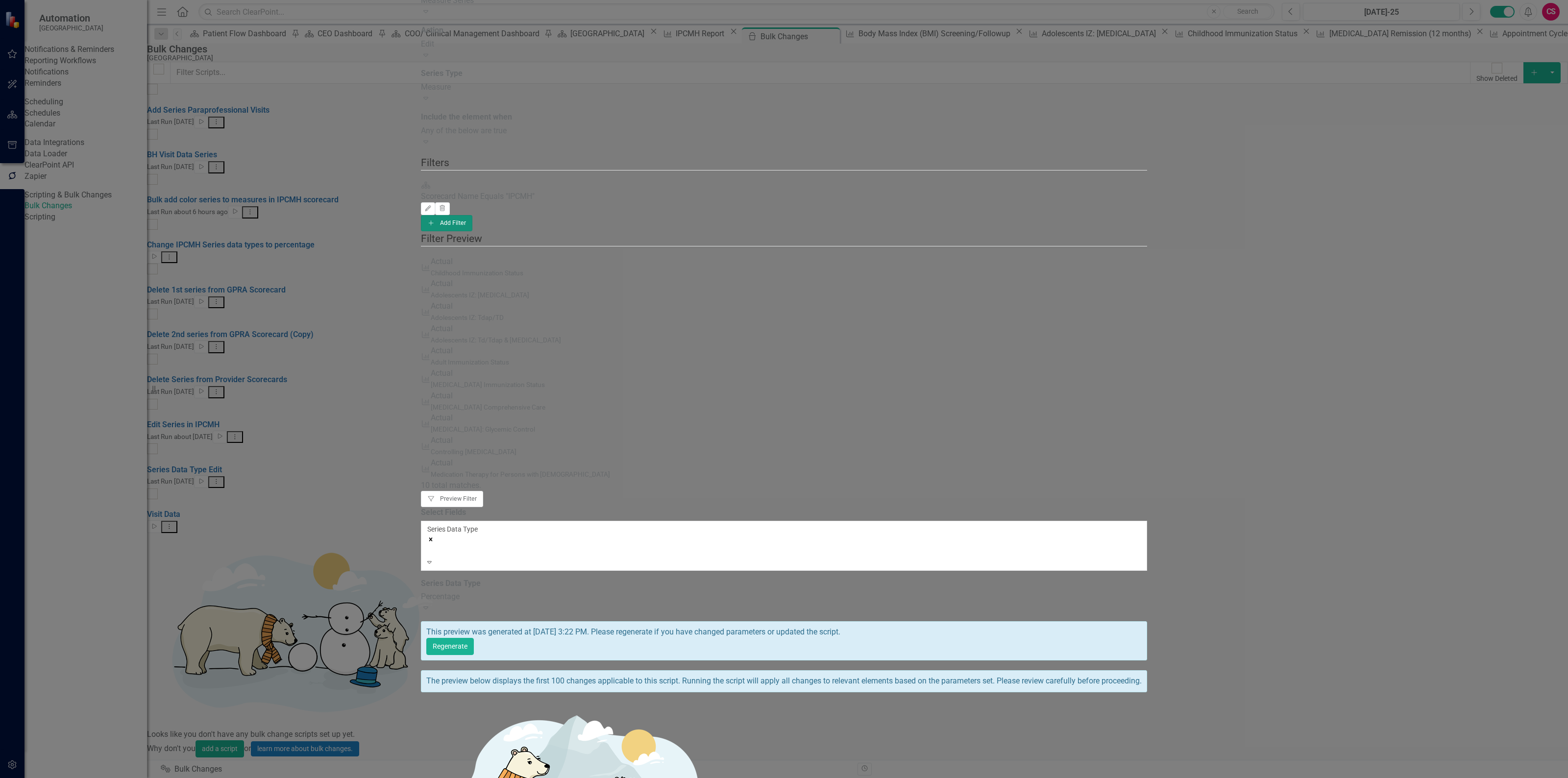
click at [472, 215] on button "Add Add Filter" at bounding box center [446, 223] width 52 height 16
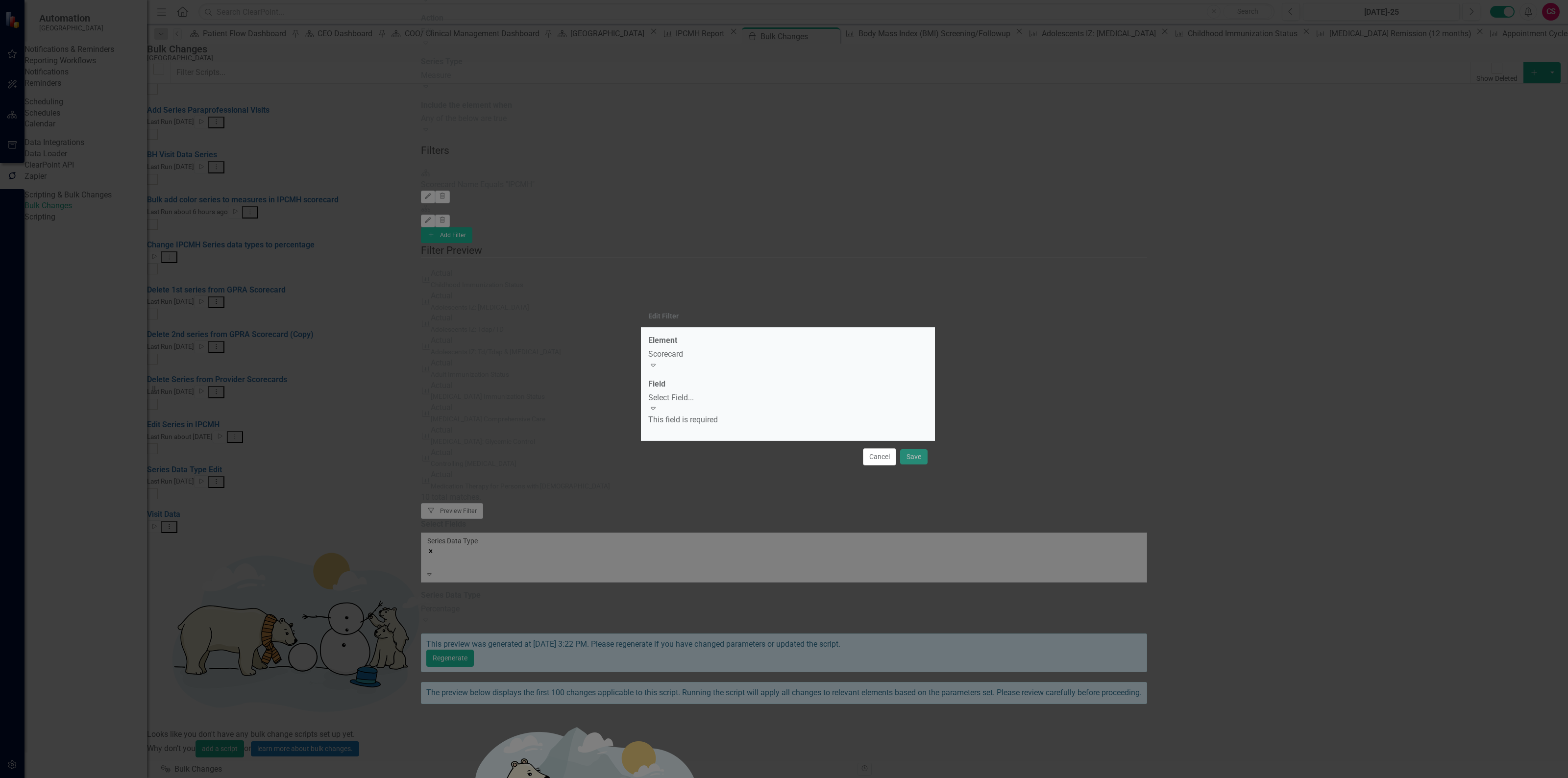
click at [752, 371] on div "Scorecard Expand" at bounding box center [788, 360] width 279 height 23
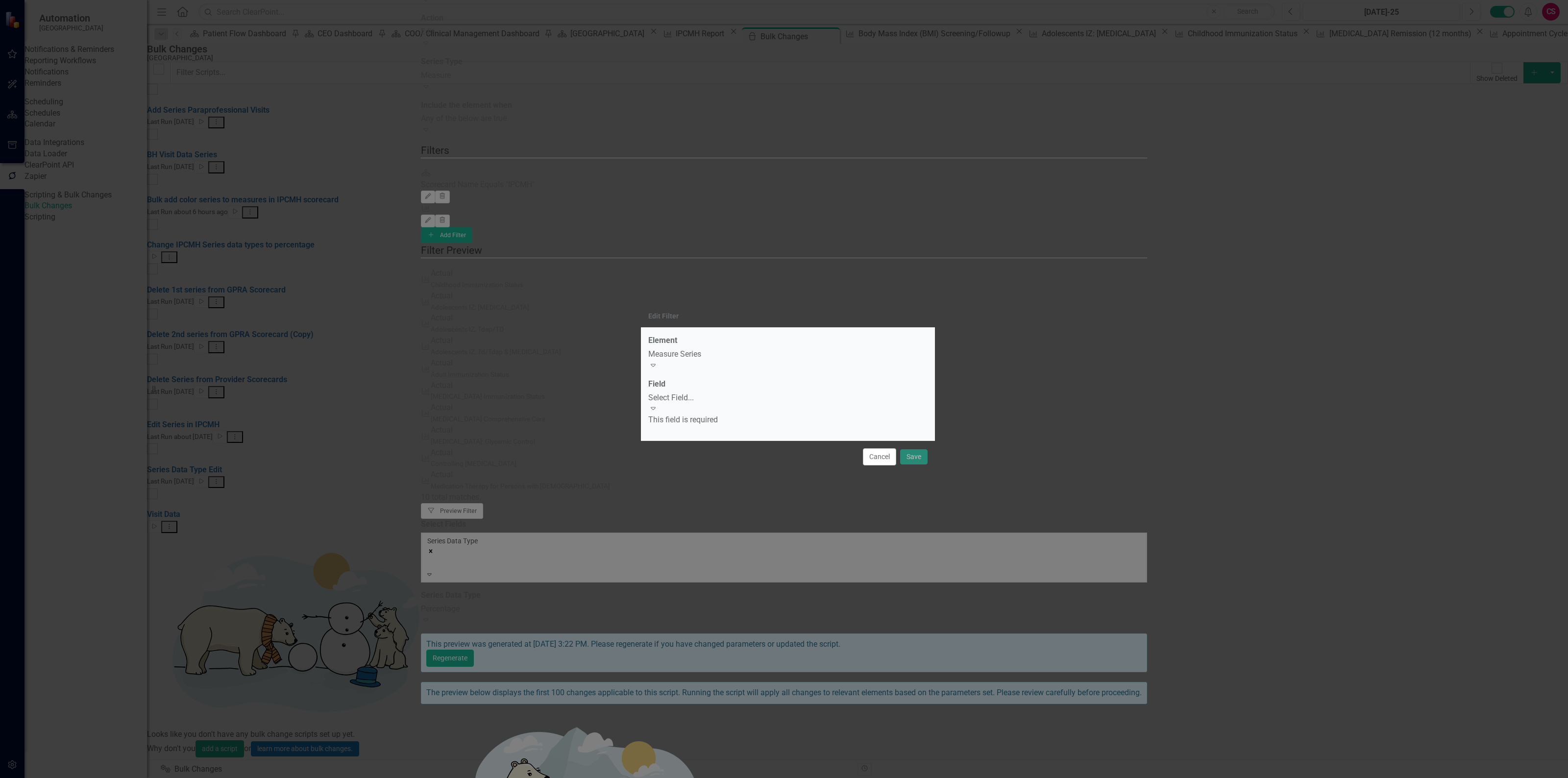
click at [733, 402] on div "Select Field..." at bounding box center [788, 398] width 279 height 12
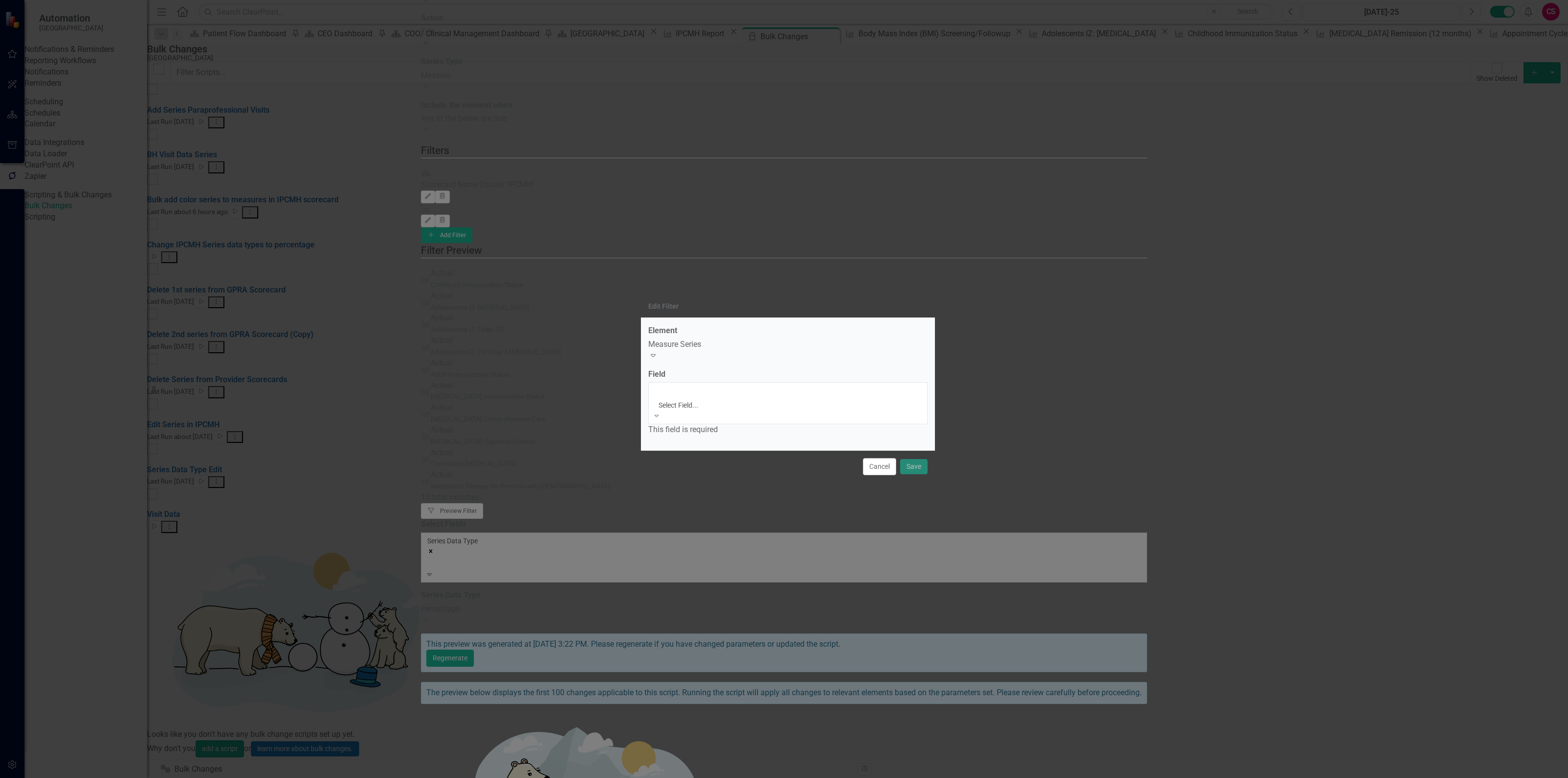
click at [724, 778] on div "Name" at bounding box center [784, 783] width 1568 height 12
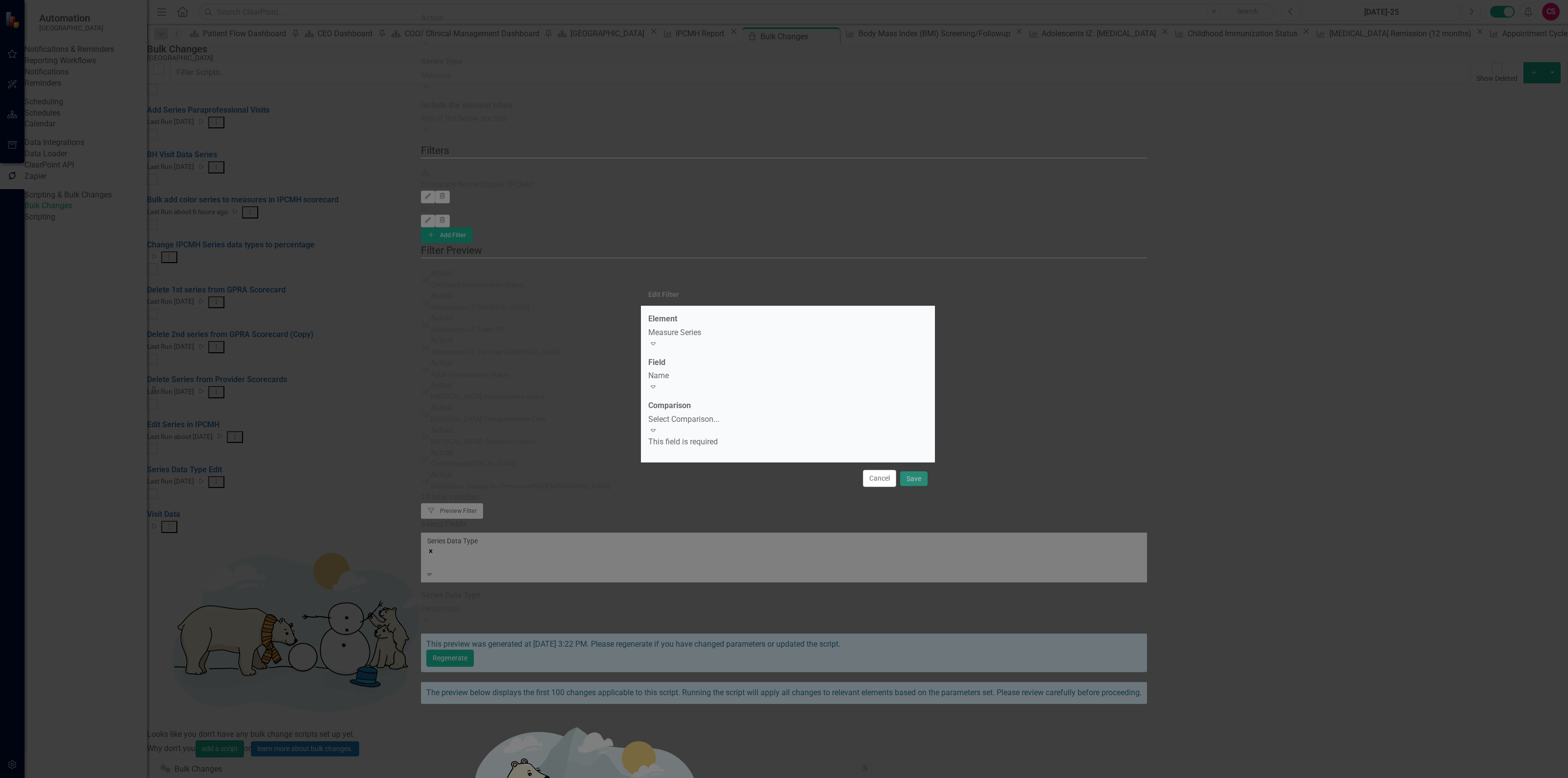
click at [718, 421] on div "Select Comparison..." at bounding box center [788, 419] width 279 height 12
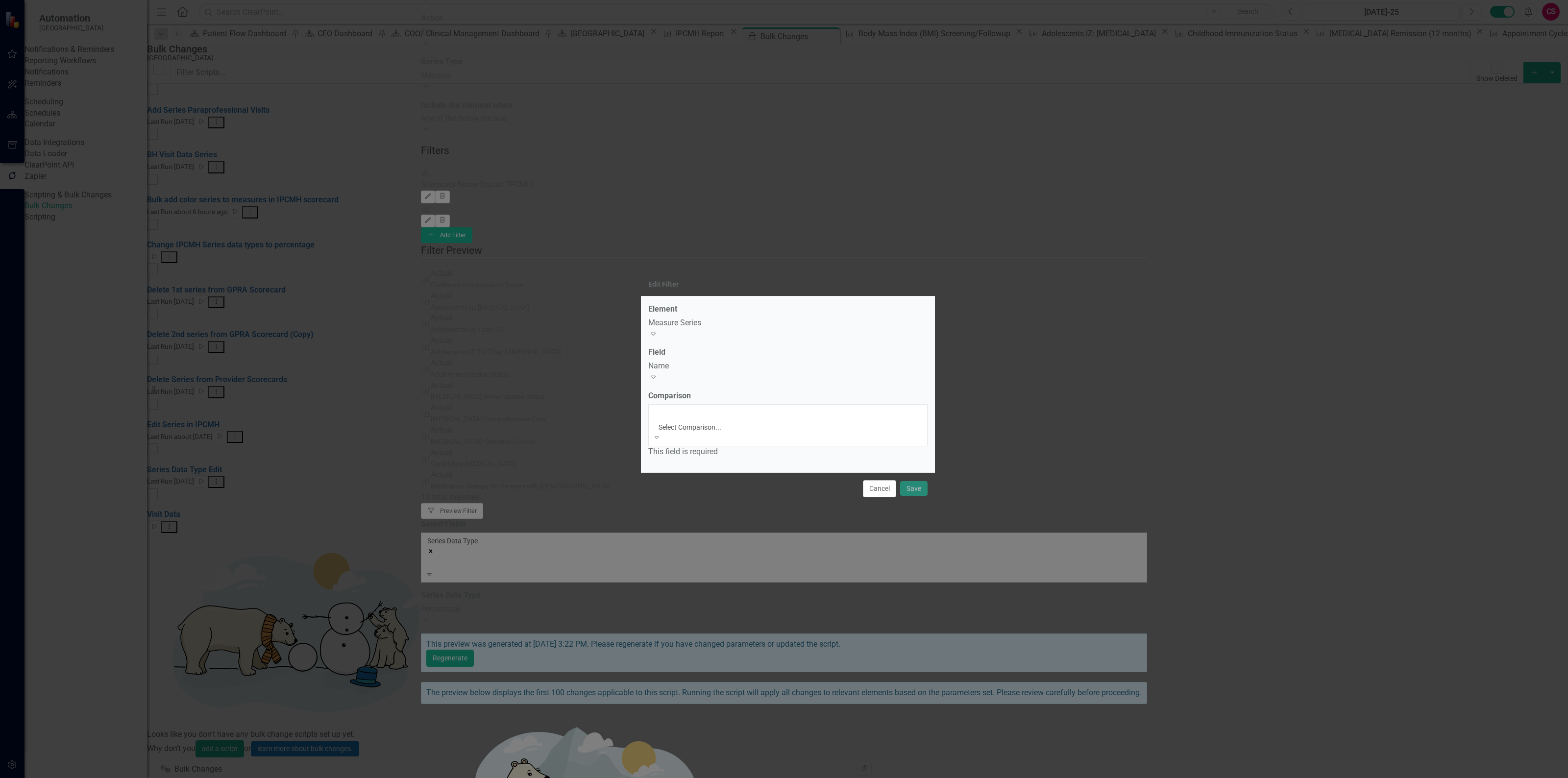
click at [704, 778] on div "Equals" at bounding box center [784, 783] width 1568 height 12
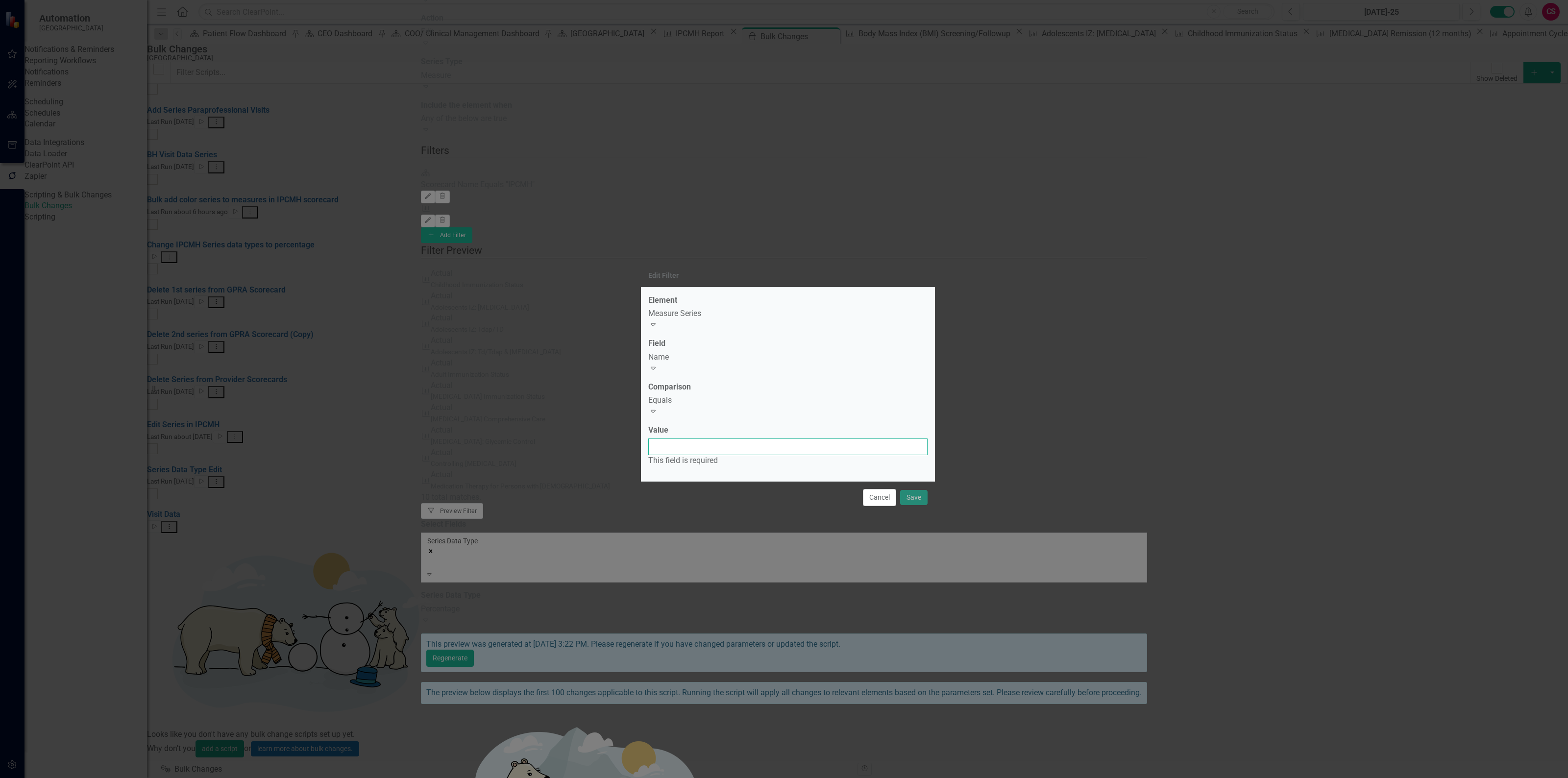
click at [705, 438] on input "Value" at bounding box center [788, 446] width 279 height 16
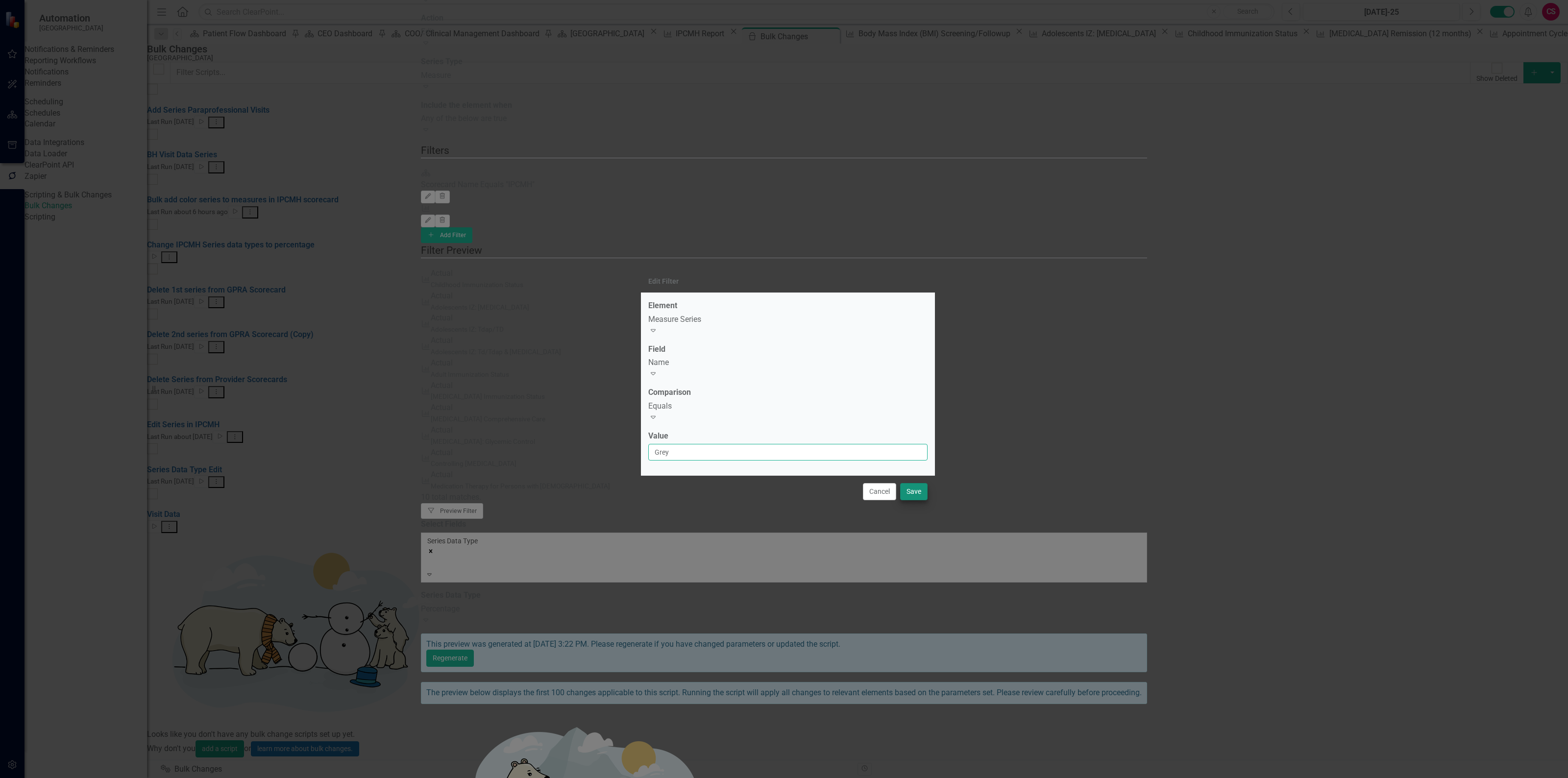
type input "Grey"
click at [908, 484] on button "Save" at bounding box center [914, 492] width 27 height 17
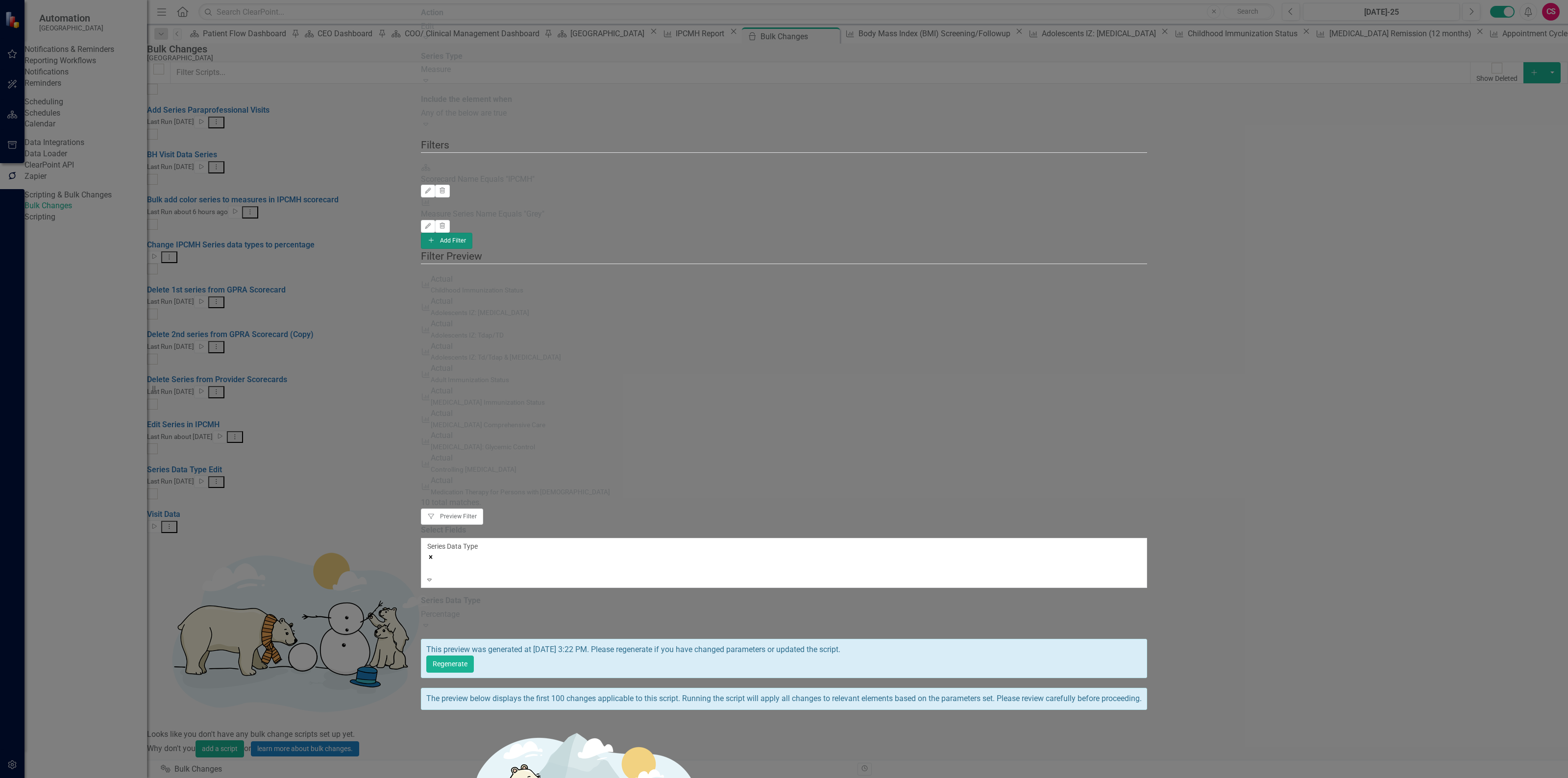
click at [472, 233] on button "Add Add Filter" at bounding box center [446, 240] width 52 height 16
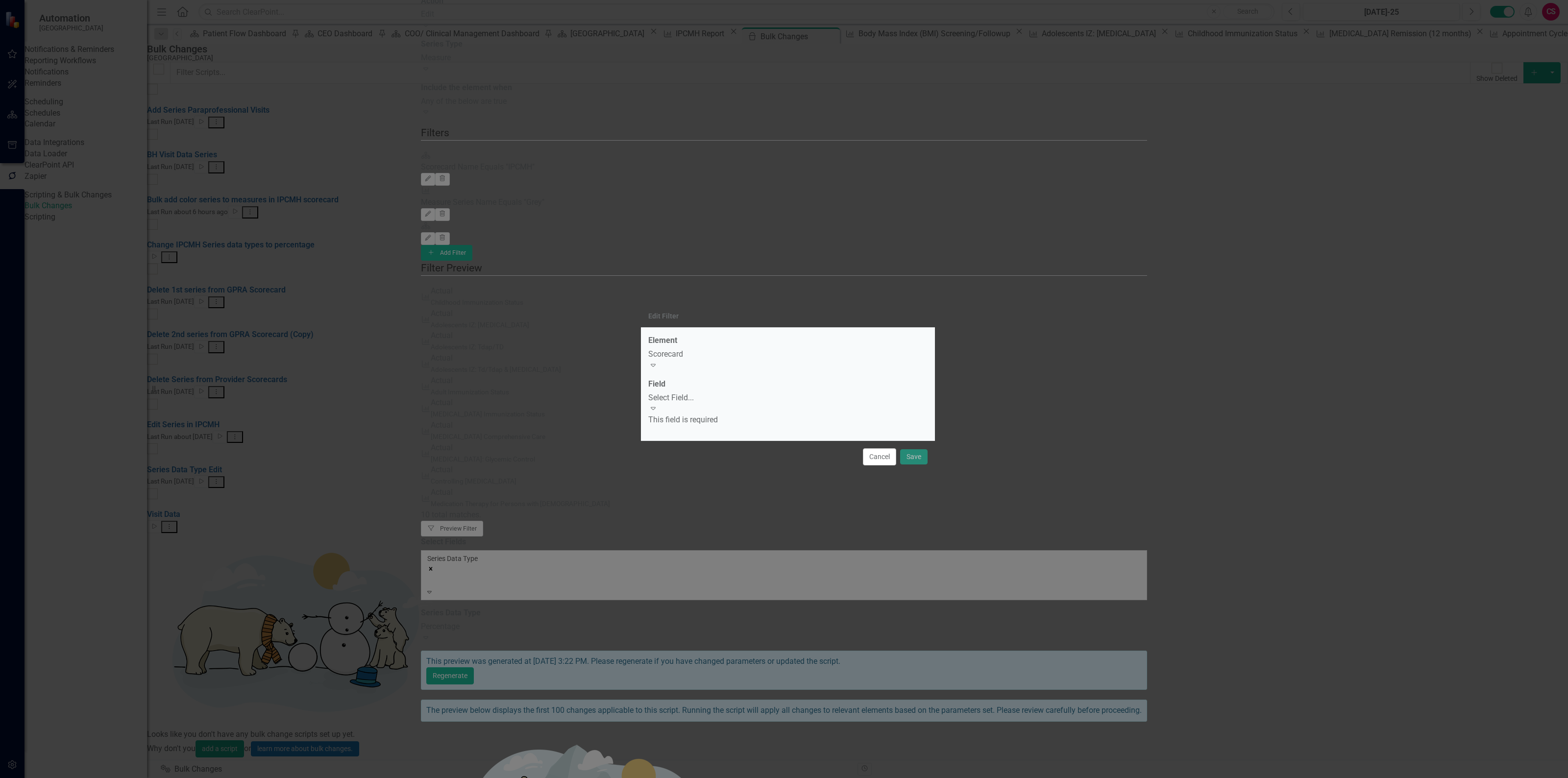
click at [738, 360] on div "Scorecard" at bounding box center [788, 354] width 279 height 12
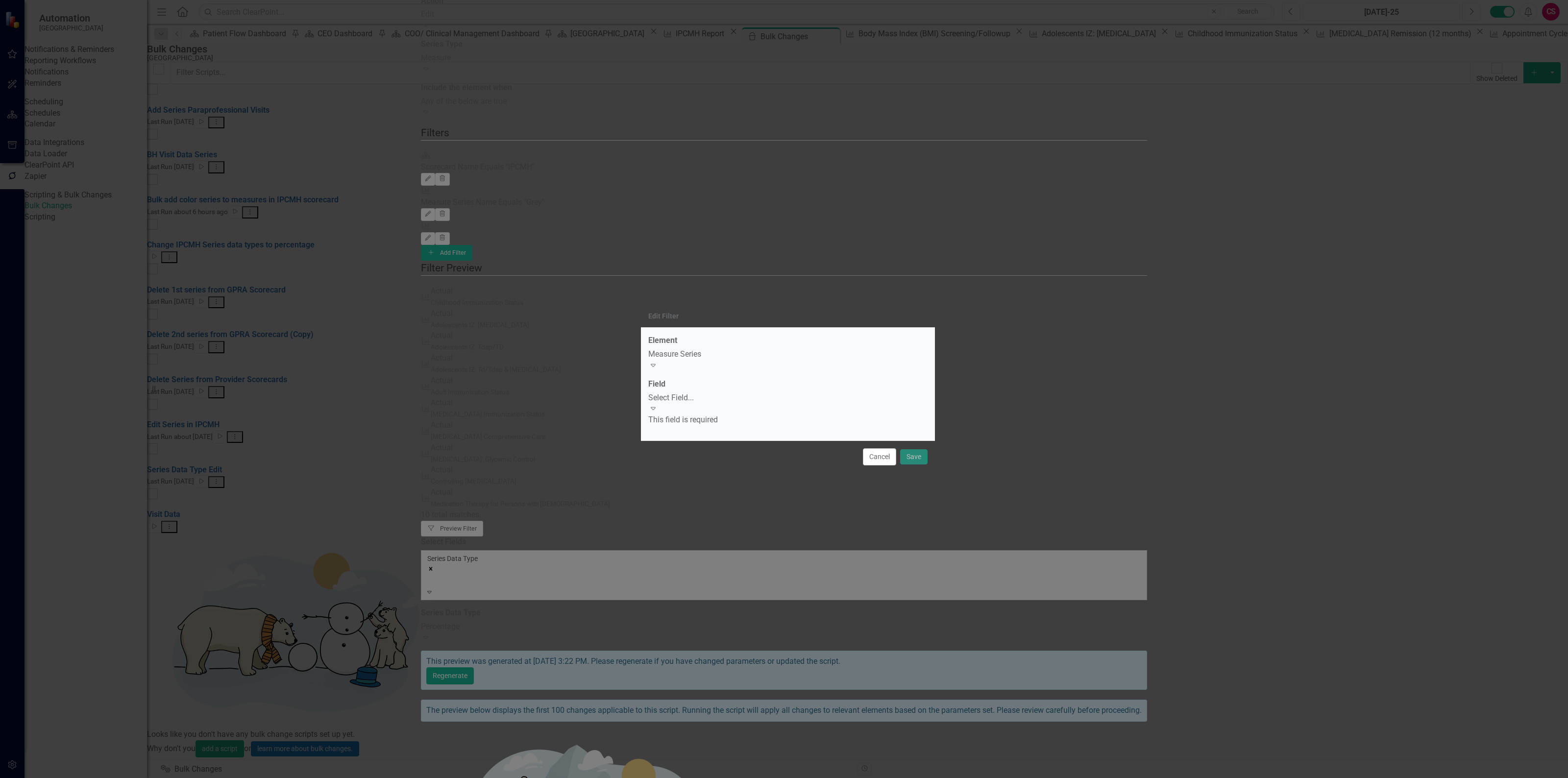
click at [707, 401] on div "Select Field..." at bounding box center [788, 398] width 279 height 12
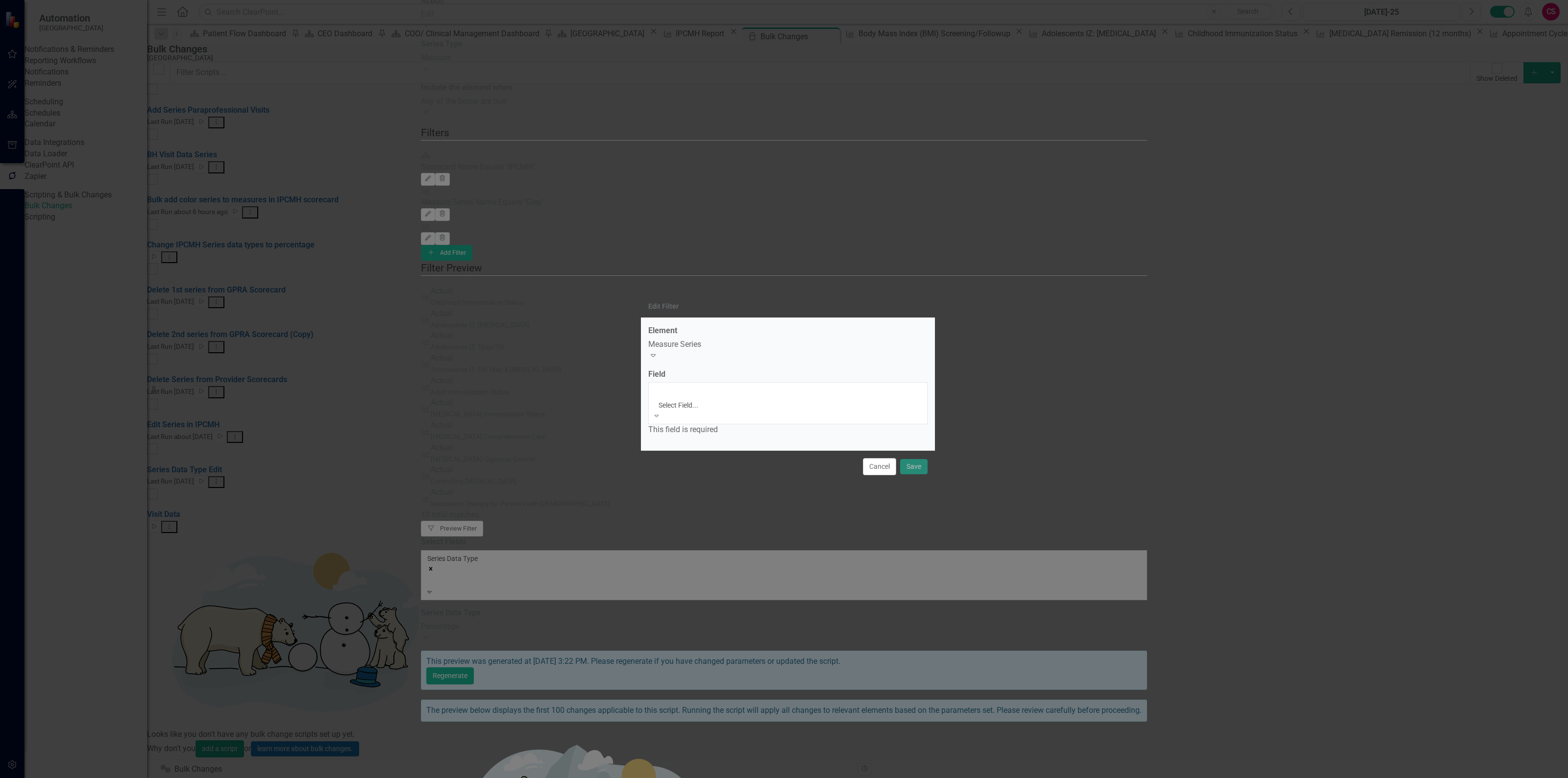
click at [697, 778] on div "Name" at bounding box center [784, 783] width 1568 height 12
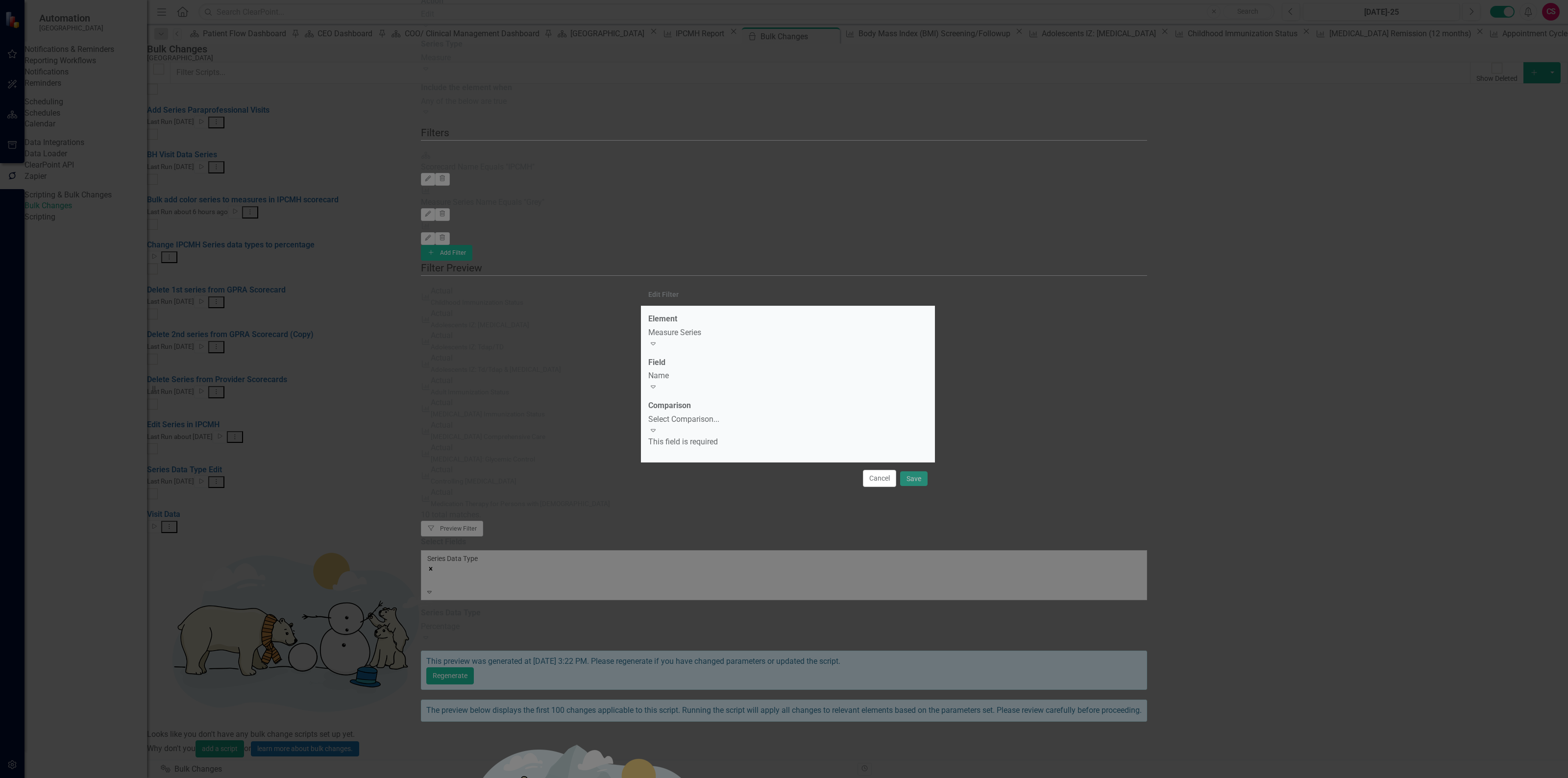
click at [702, 416] on div "Select Comparison..." at bounding box center [788, 419] width 279 height 12
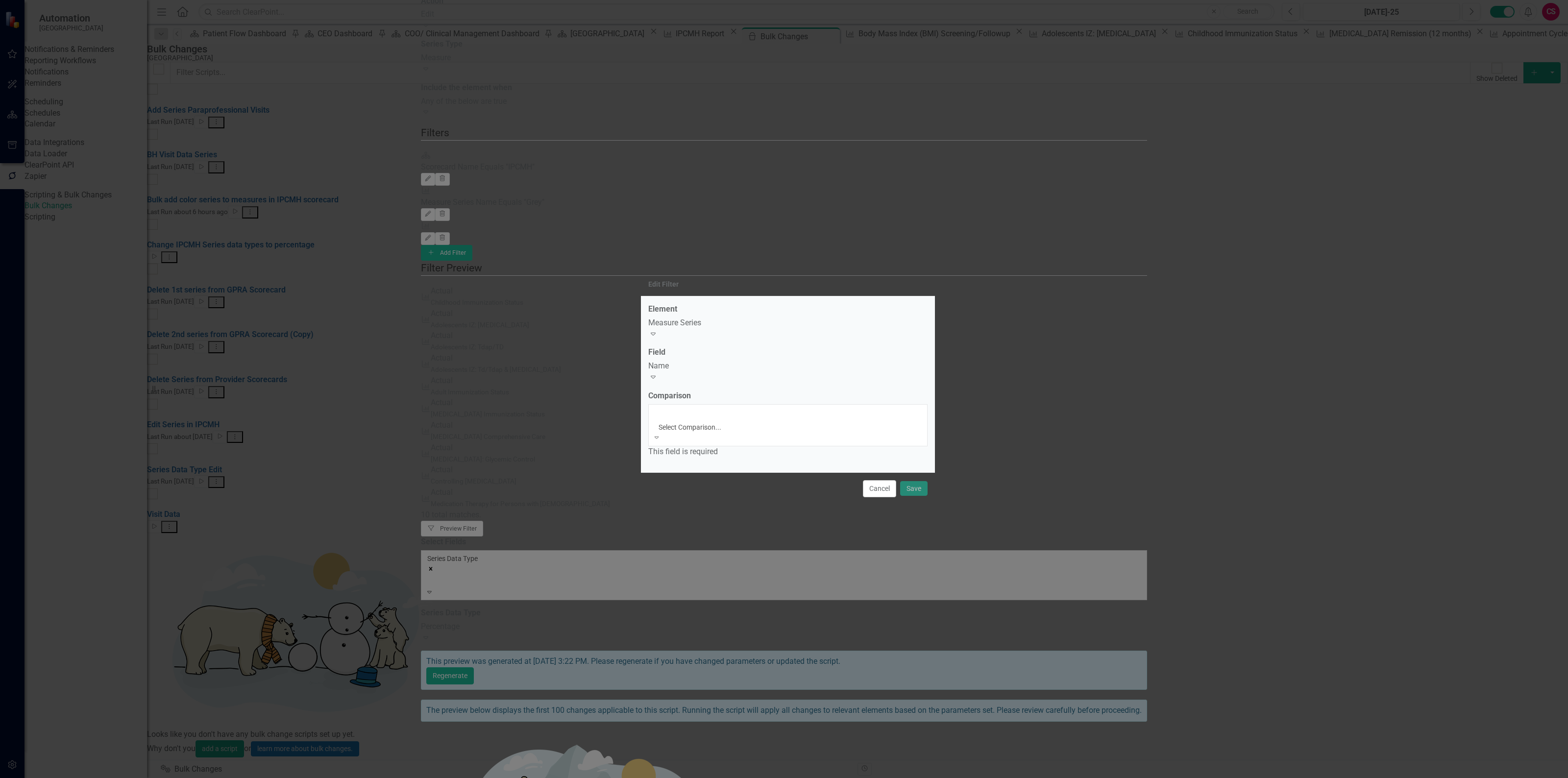
click at [693, 778] on div "Equals" at bounding box center [784, 783] width 1568 height 12
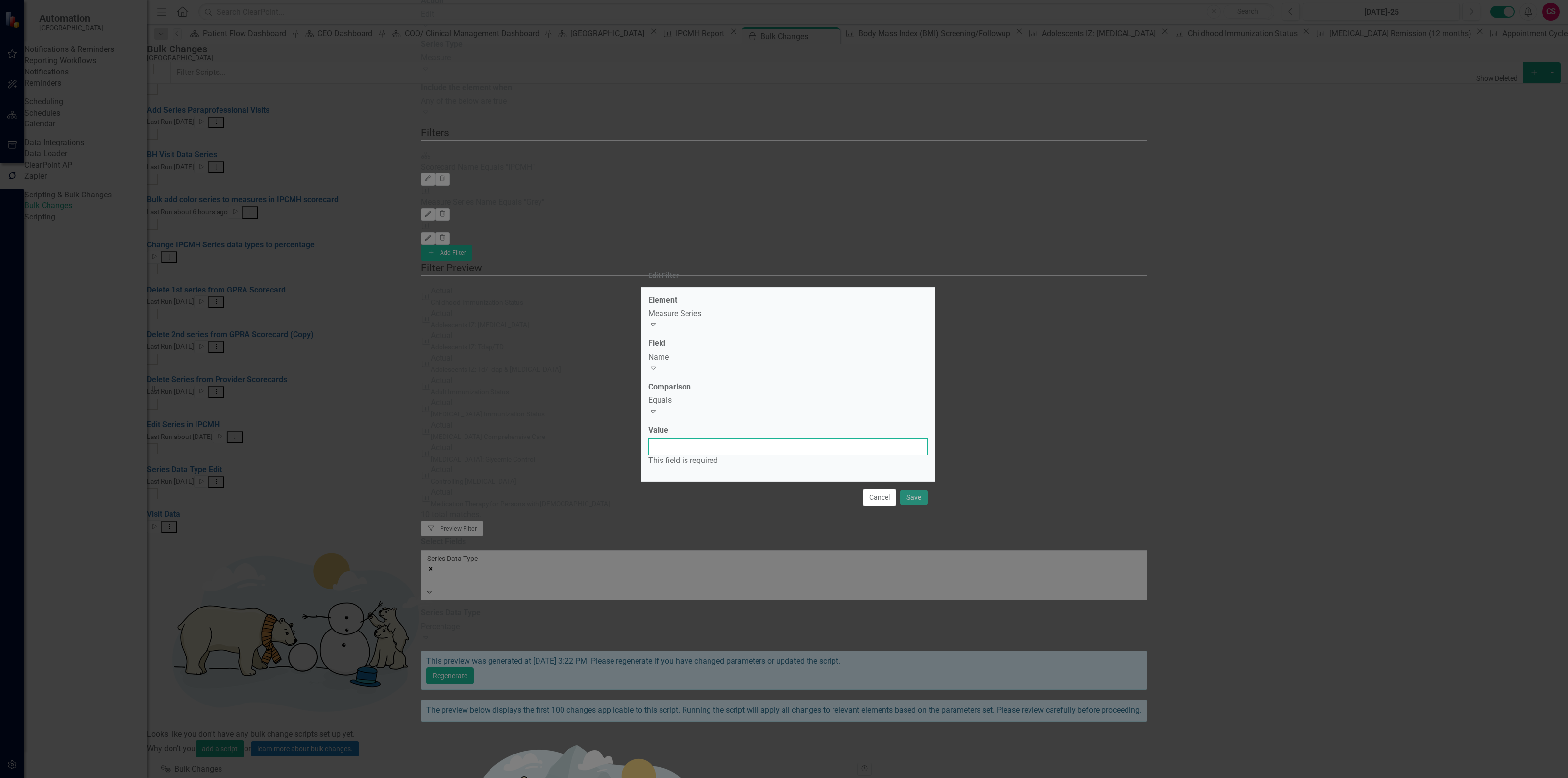
click at [693, 438] on input "Value" at bounding box center [788, 446] width 279 height 16
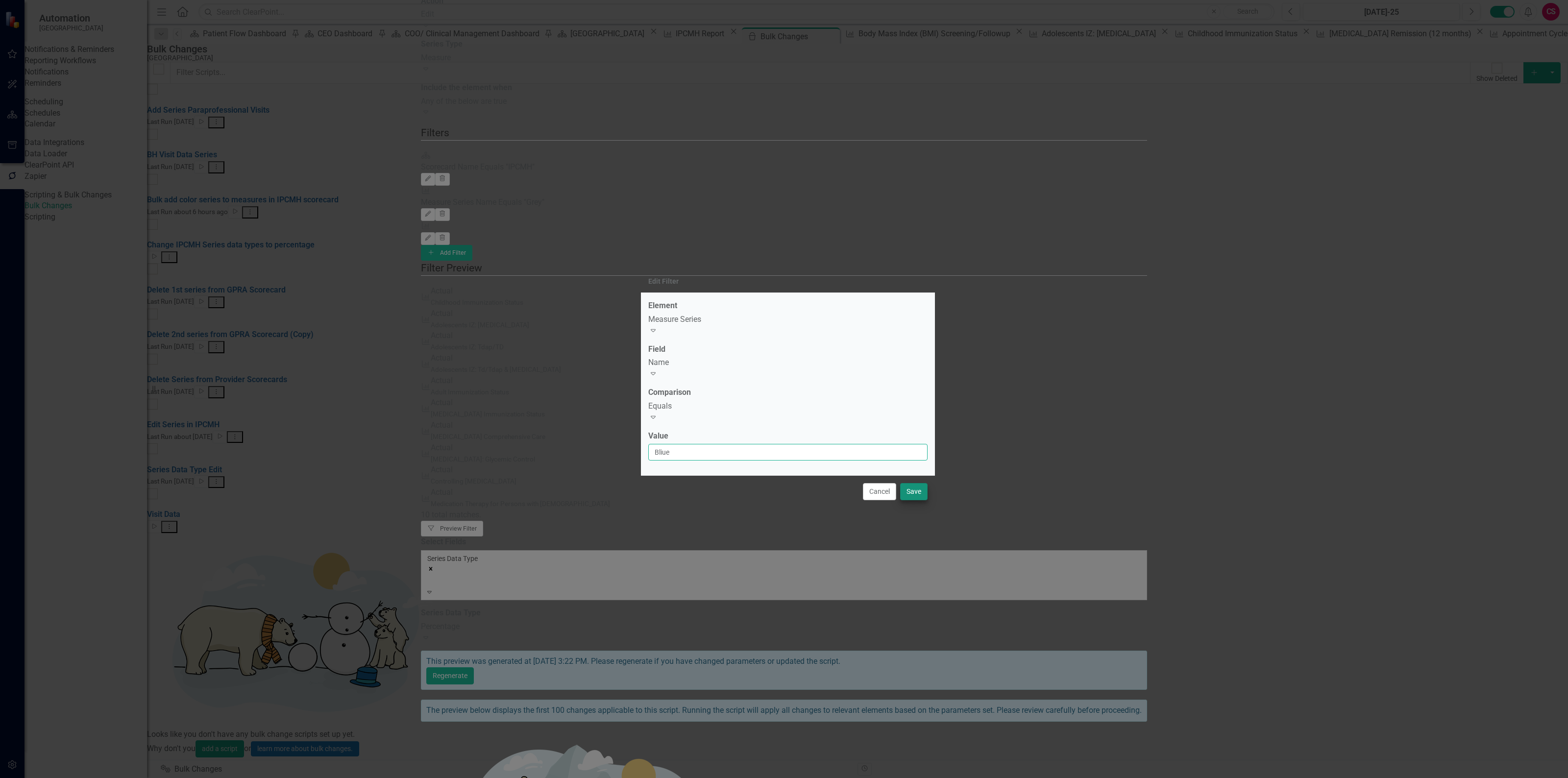
type input "Bliue"
click at [909, 483] on button "Save" at bounding box center [914, 492] width 27 height 17
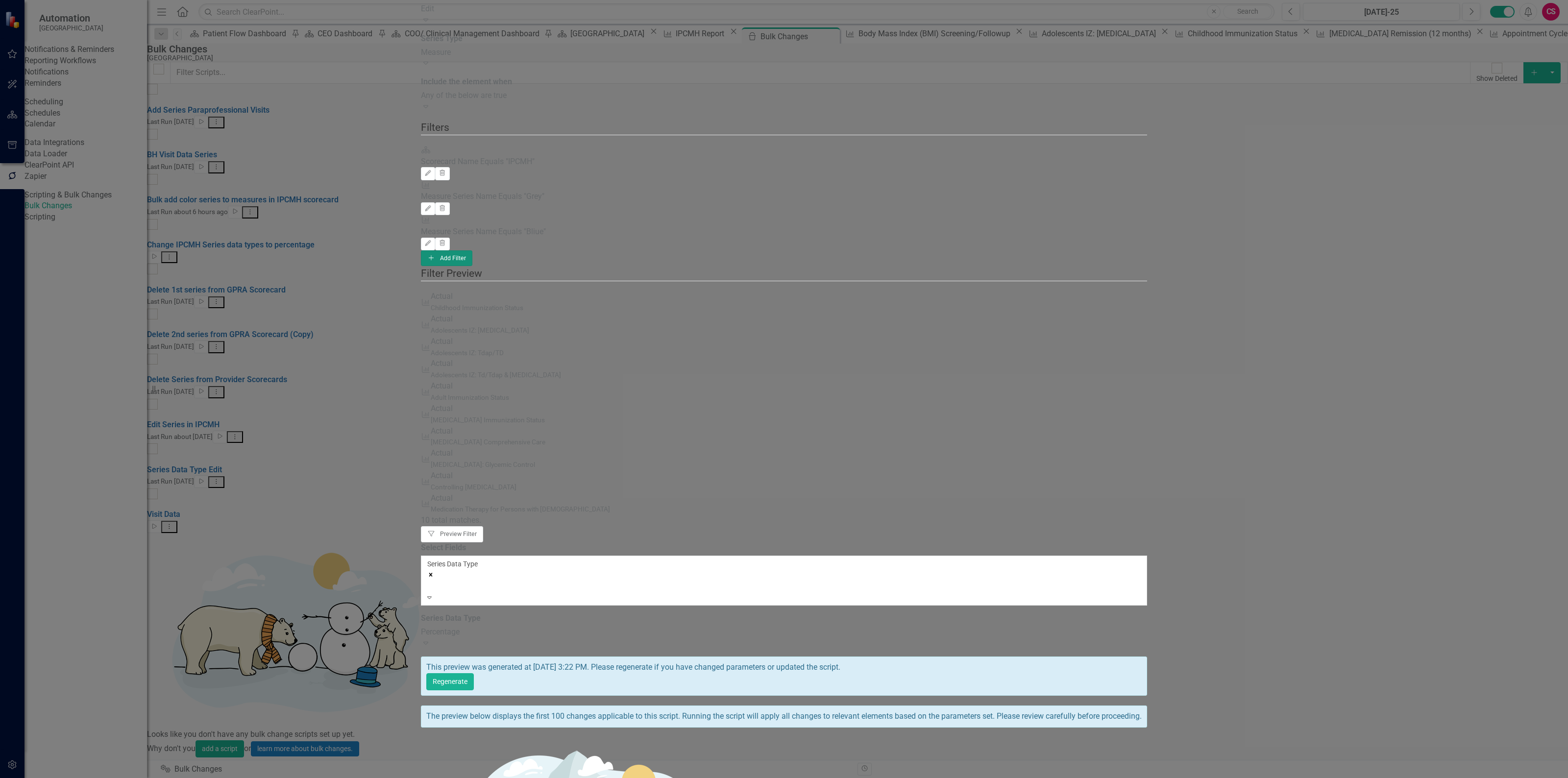
click at [472, 250] on button "Add Add Filter" at bounding box center [446, 258] width 52 height 16
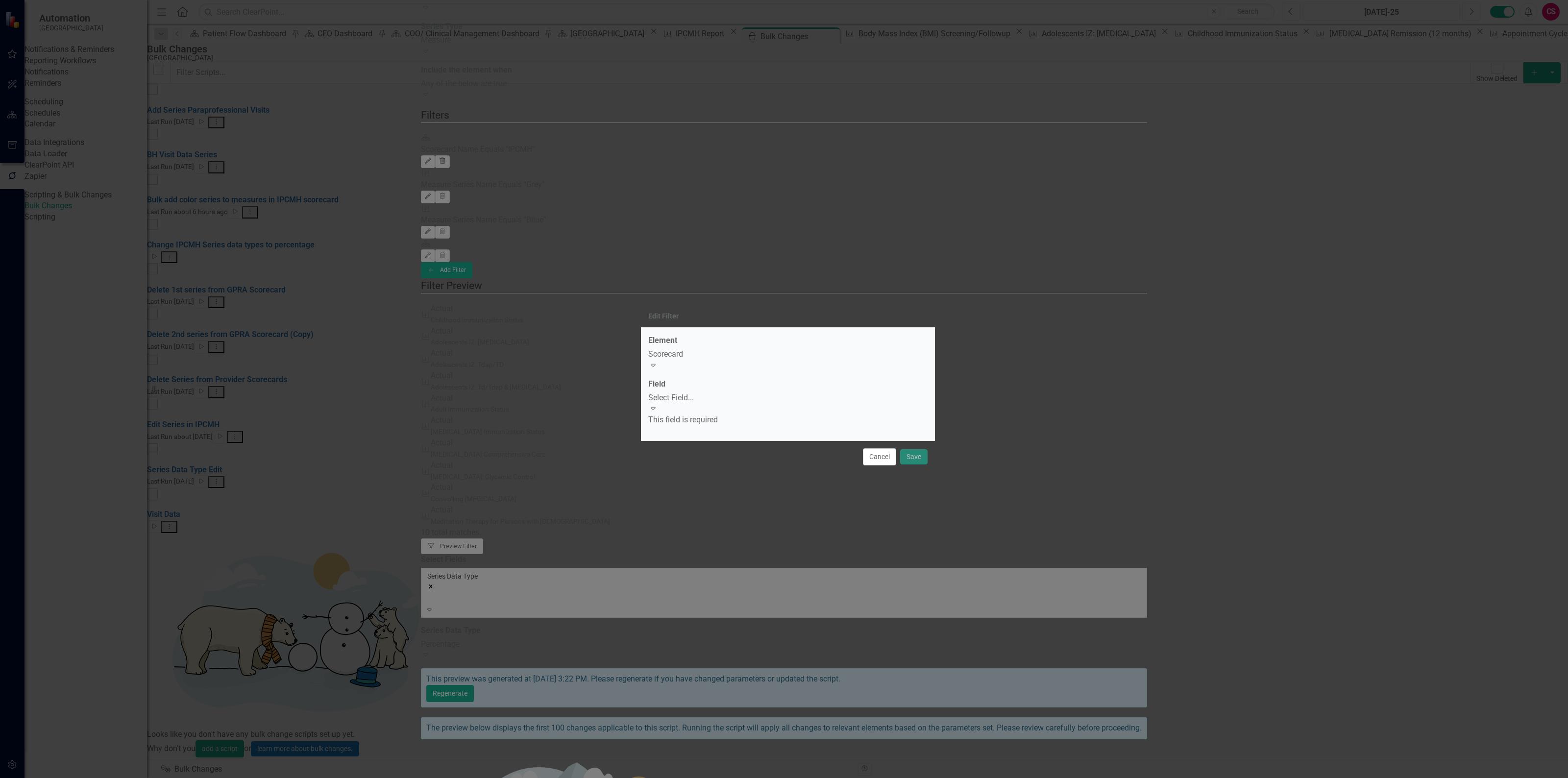
click at [747, 371] on div "Scorecard Expand" at bounding box center [788, 360] width 279 height 23
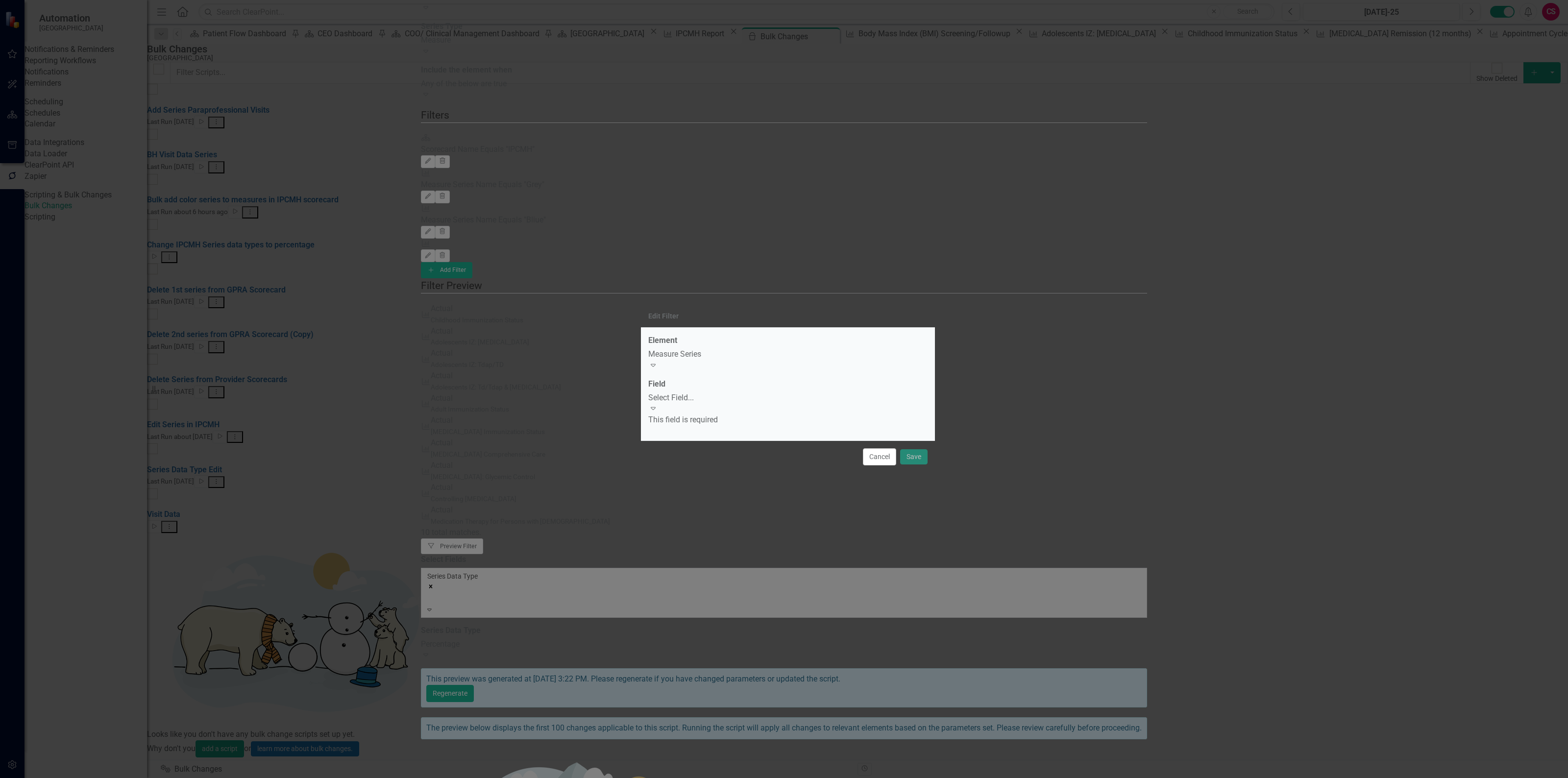
click at [711, 403] on div "Select Field..." at bounding box center [788, 398] width 279 height 12
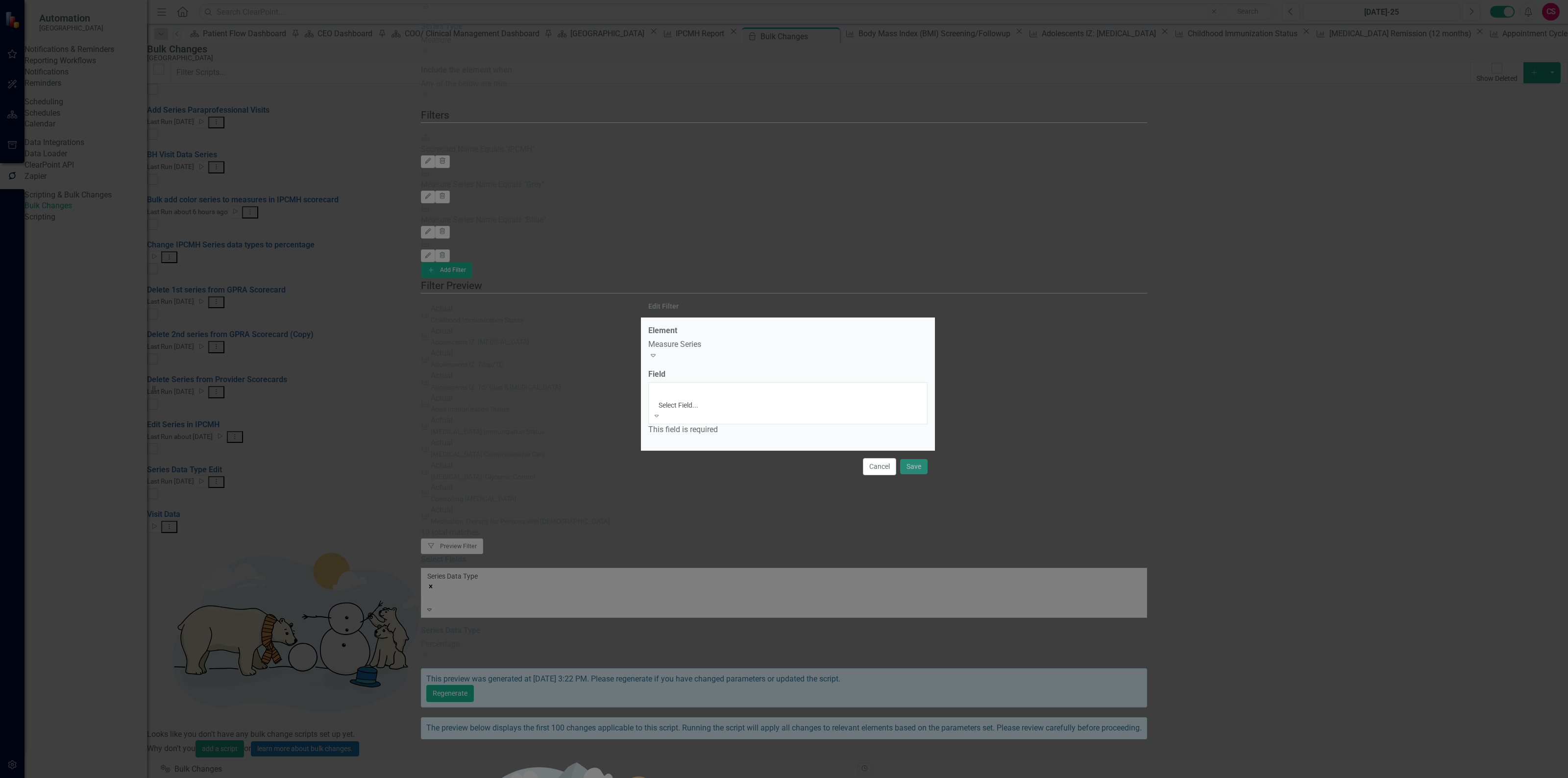
click at [698, 778] on div "Name" at bounding box center [784, 783] width 1568 height 12
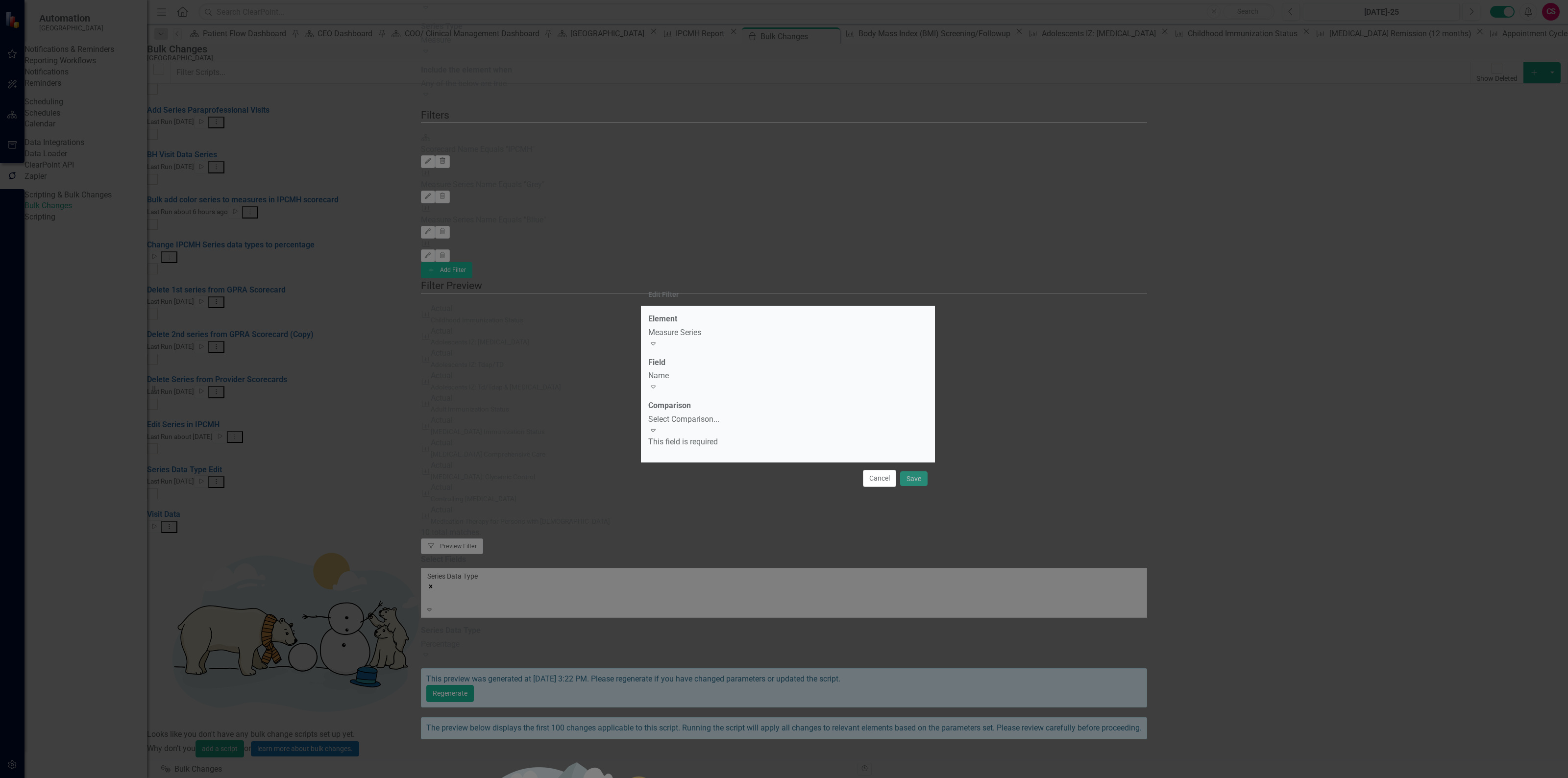
click at [702, 419] on div "Select Comparison..." at bounding box center [788, 419] width 279 height 12
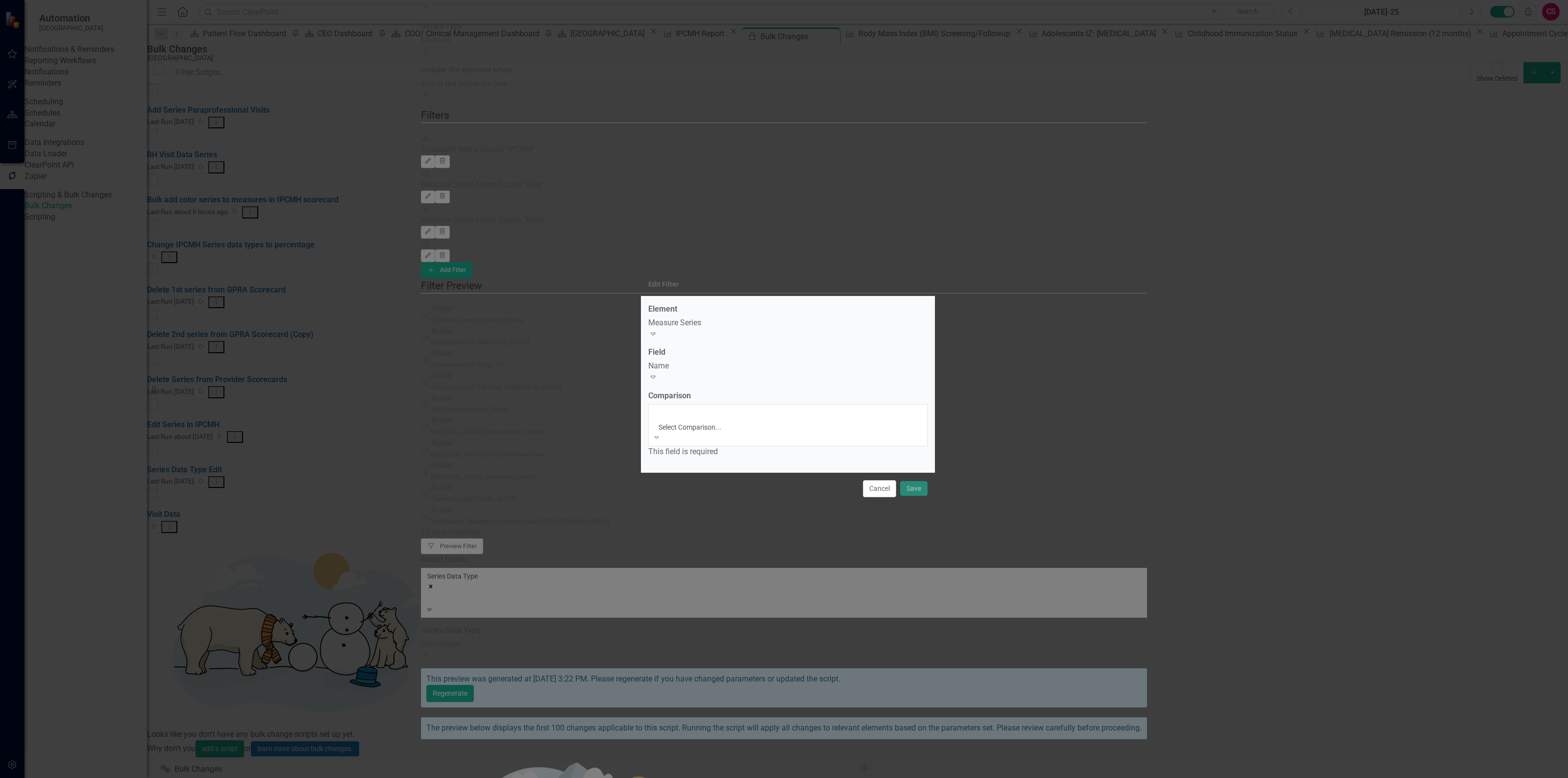
click at [695, 778] on div "Equals" at bounding box center [784, 783] width 1568 height 12
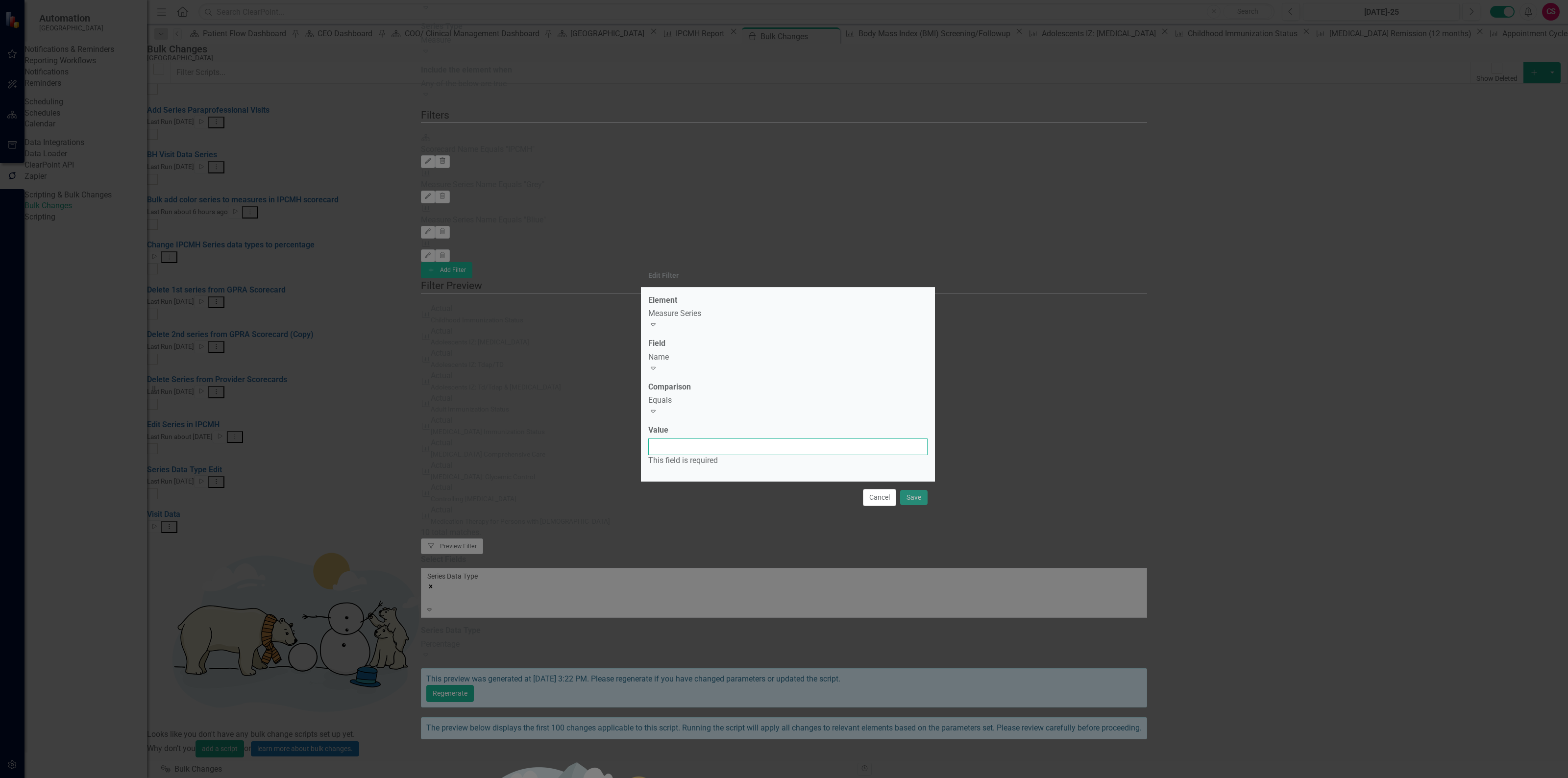
click at [696, 438] on input "Value" at bounding box center [788, 446] width 279 height 16
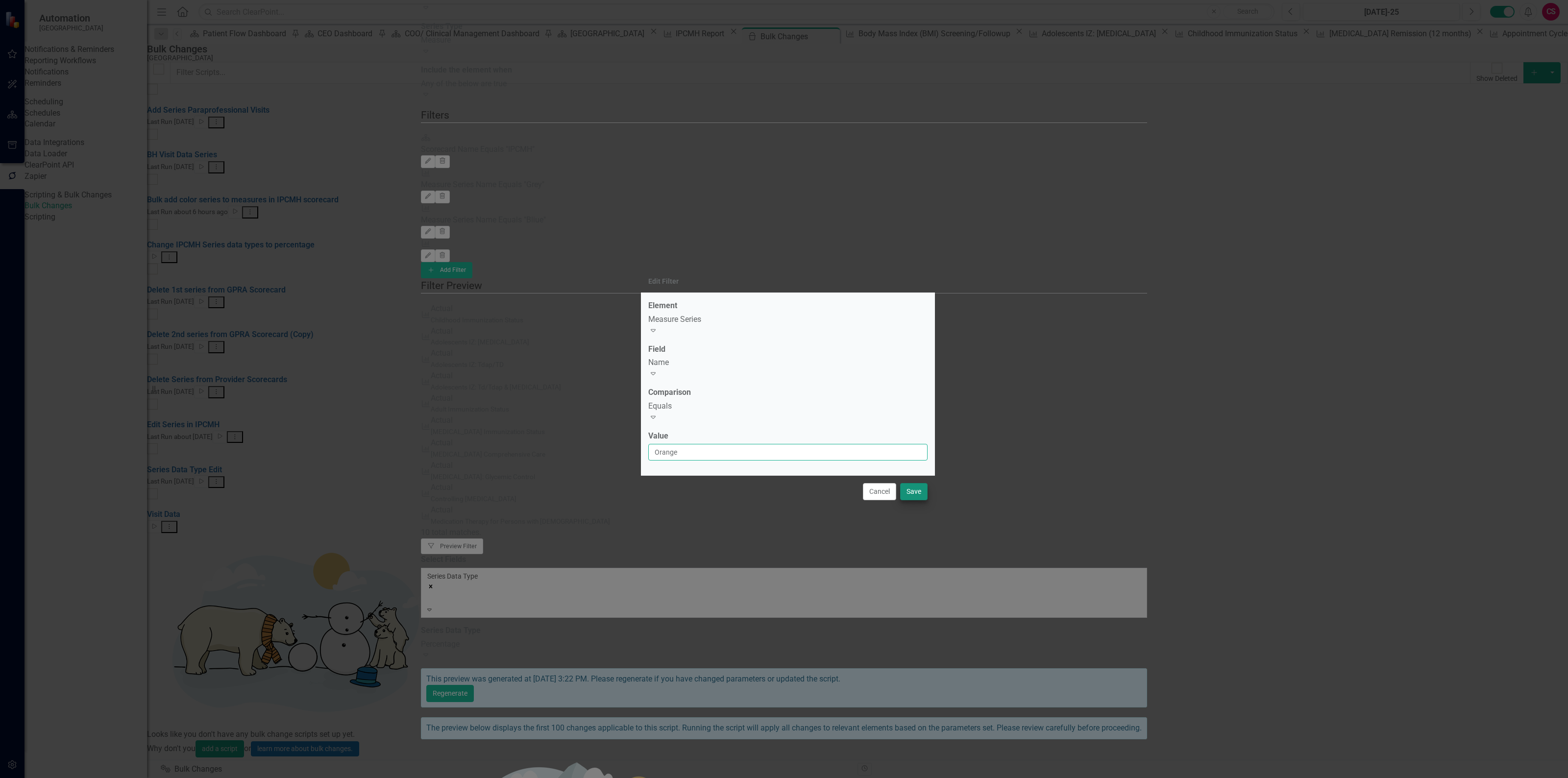
type input "Orange"
click at [923, 489] on button "Save" at bounding box center [914, 492] width 27 height 17
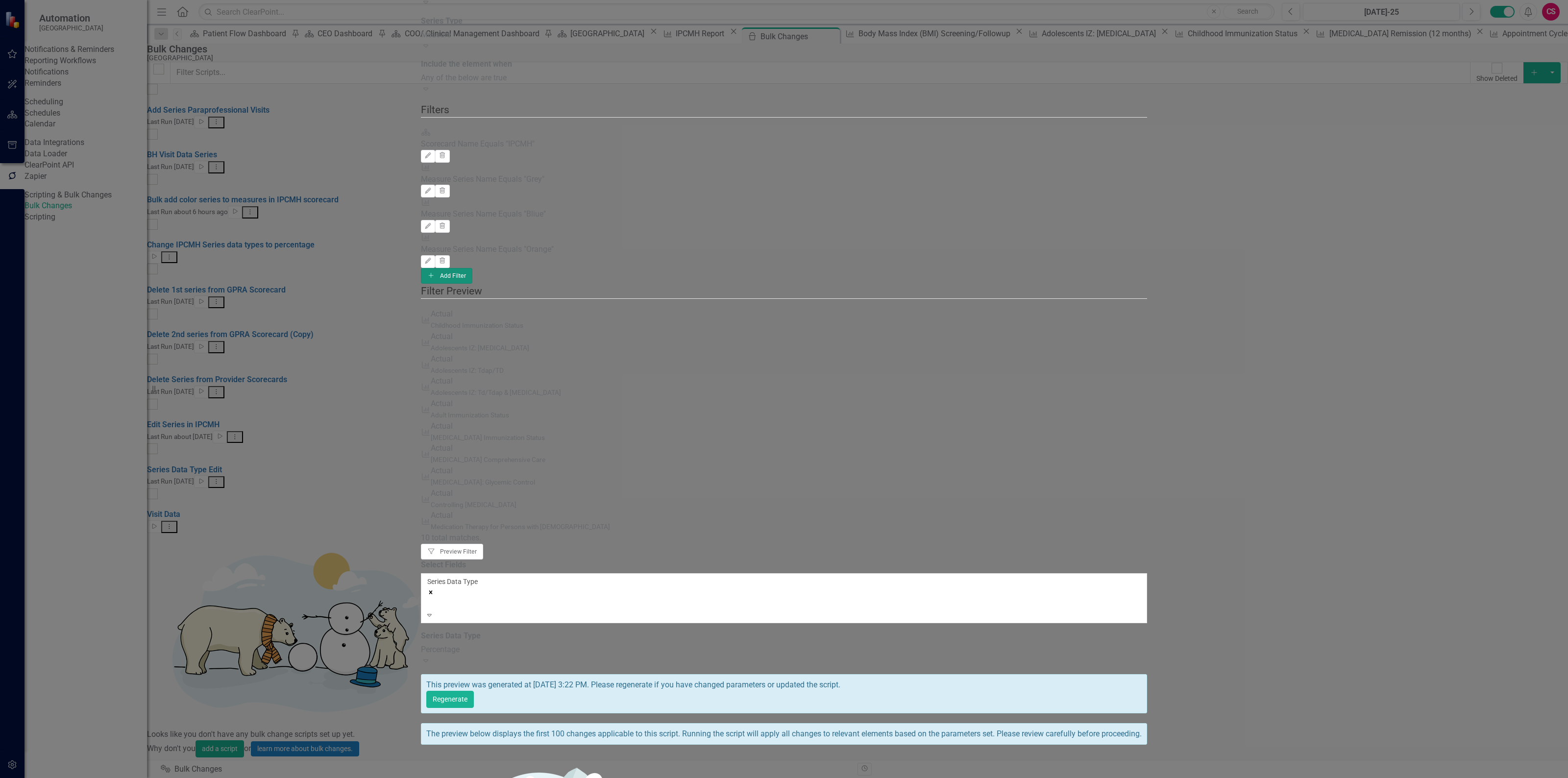
click at [472, 268] on button "Add Add Filter" at bounding box center [446, 276] width 52 height 16
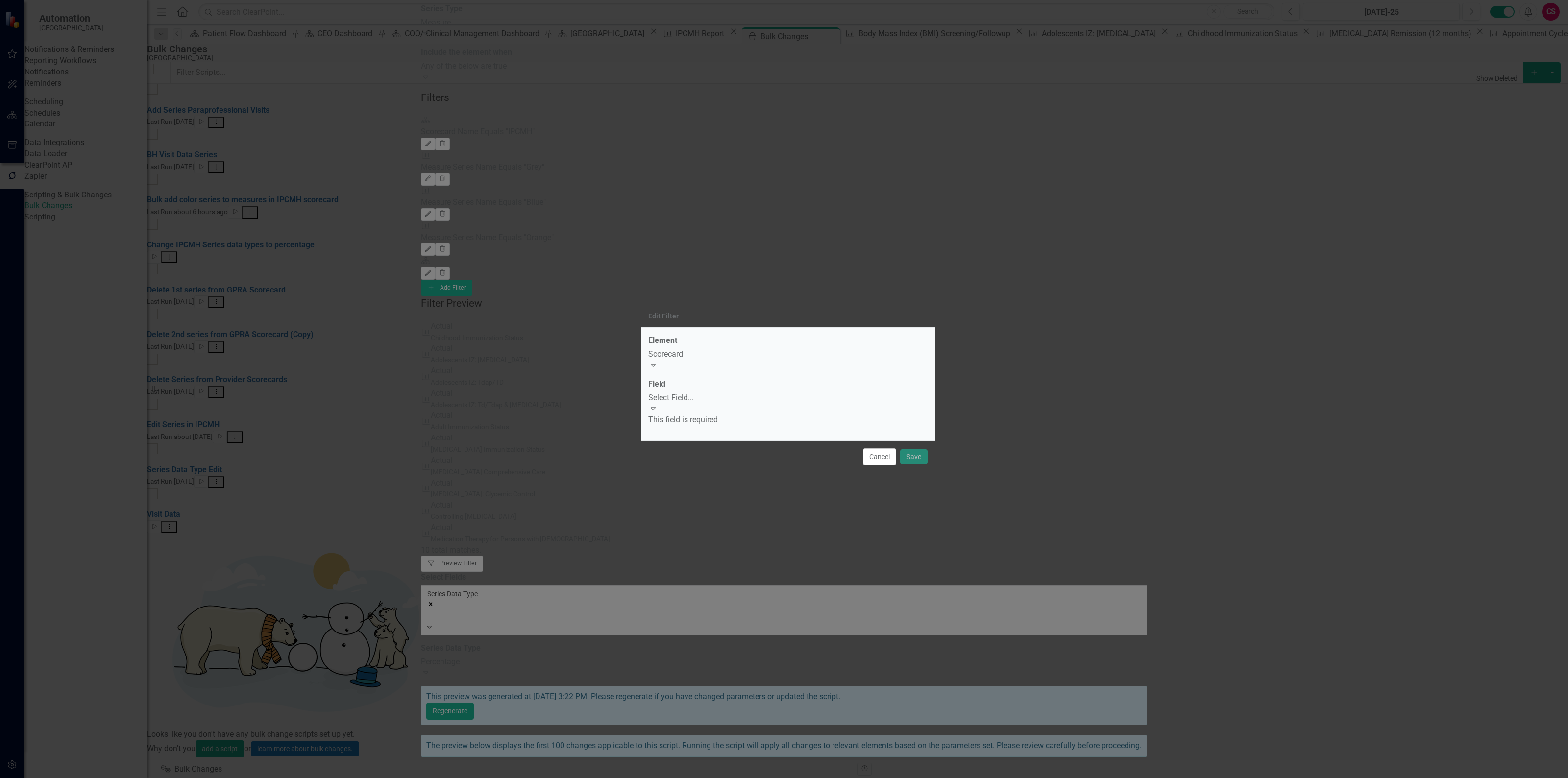
click at [772, 360] on div "Scorecard" at bounding box center [788, 354] width 279 height 12
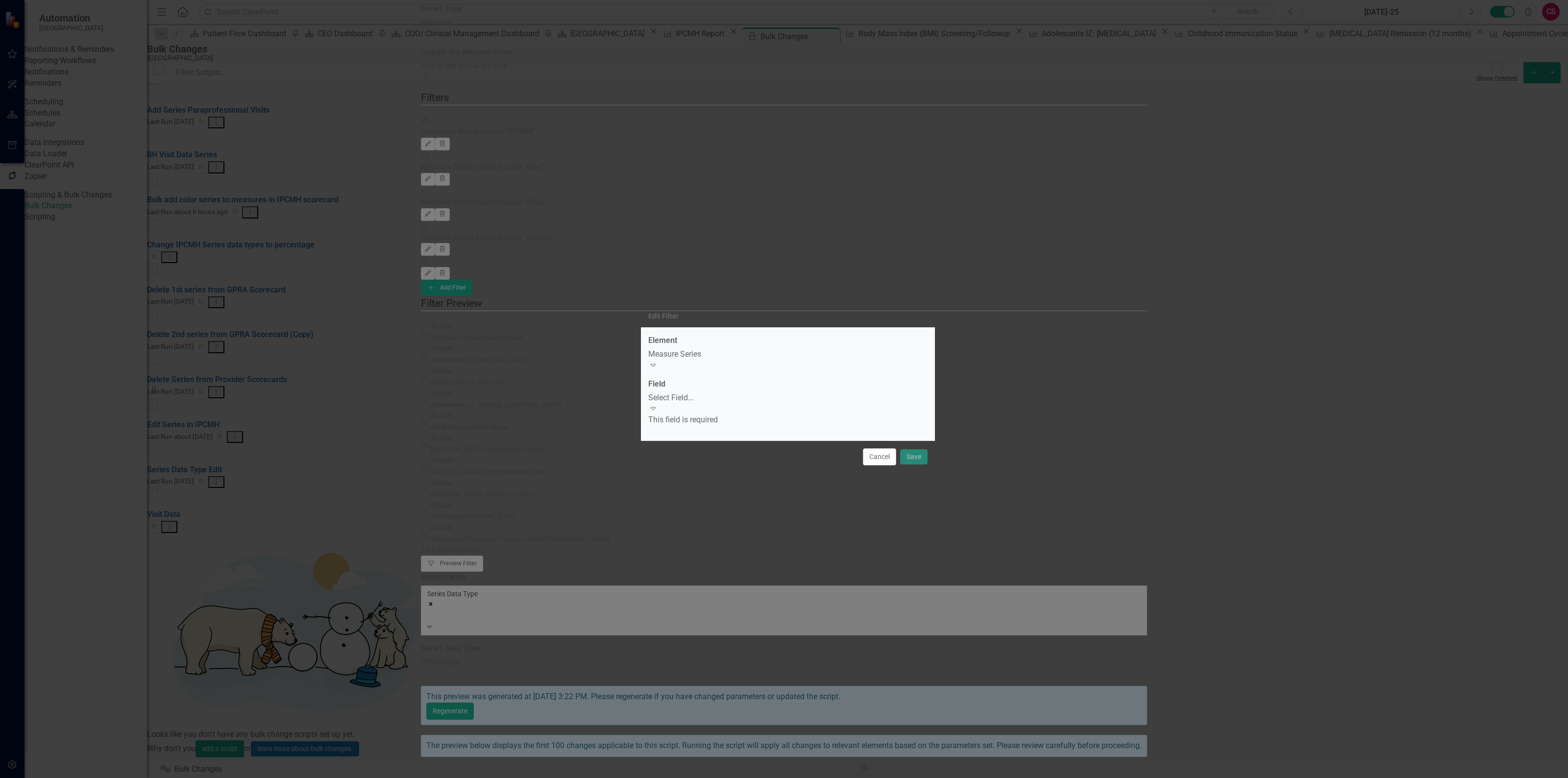
click at [710, 399] on div "Select Field..." at bounding box center [788, 398] width 279 height 12
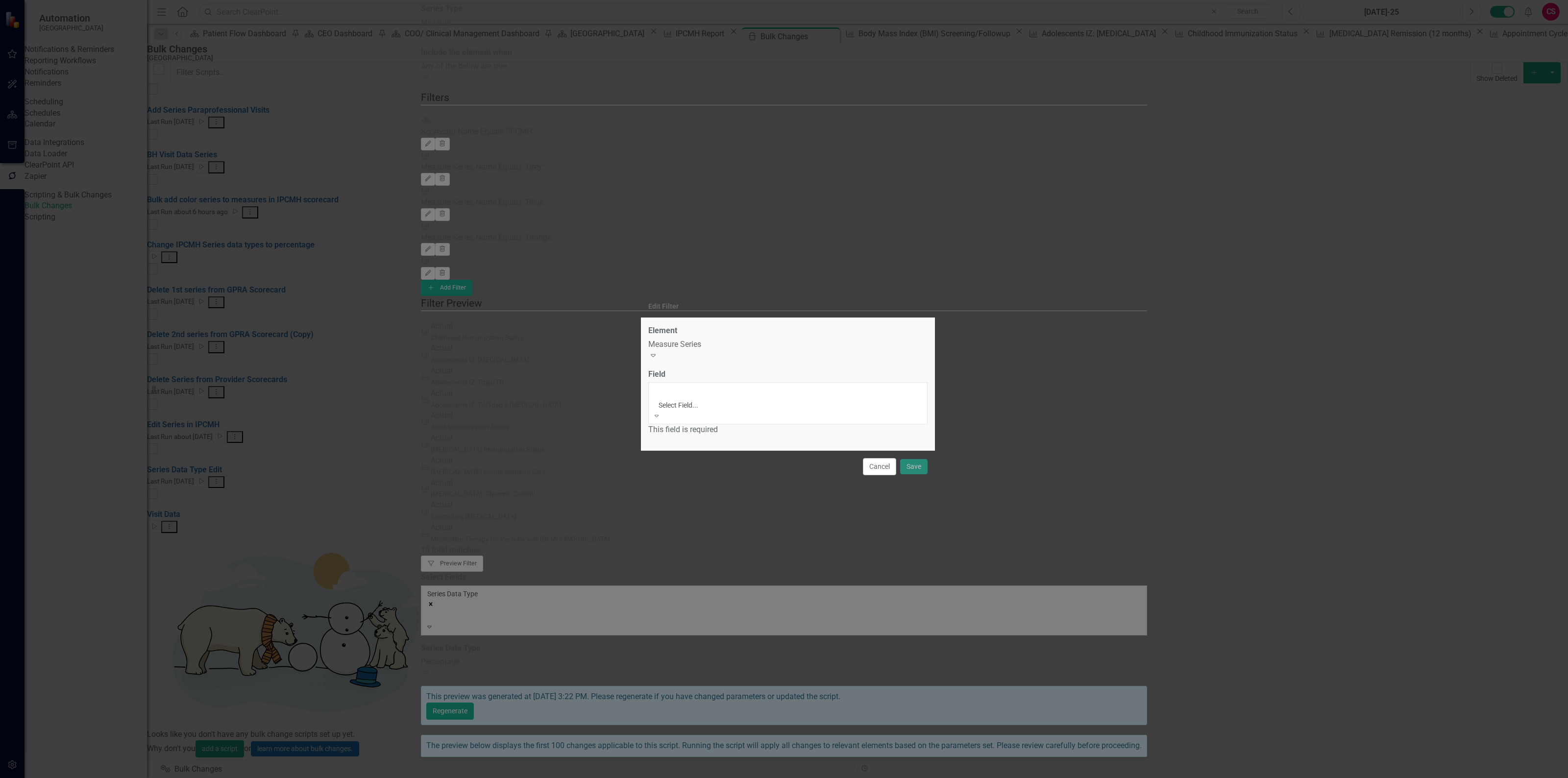
click at [691, 778] on div "Name" at bounding box center [784, 783] width 1568 height 12
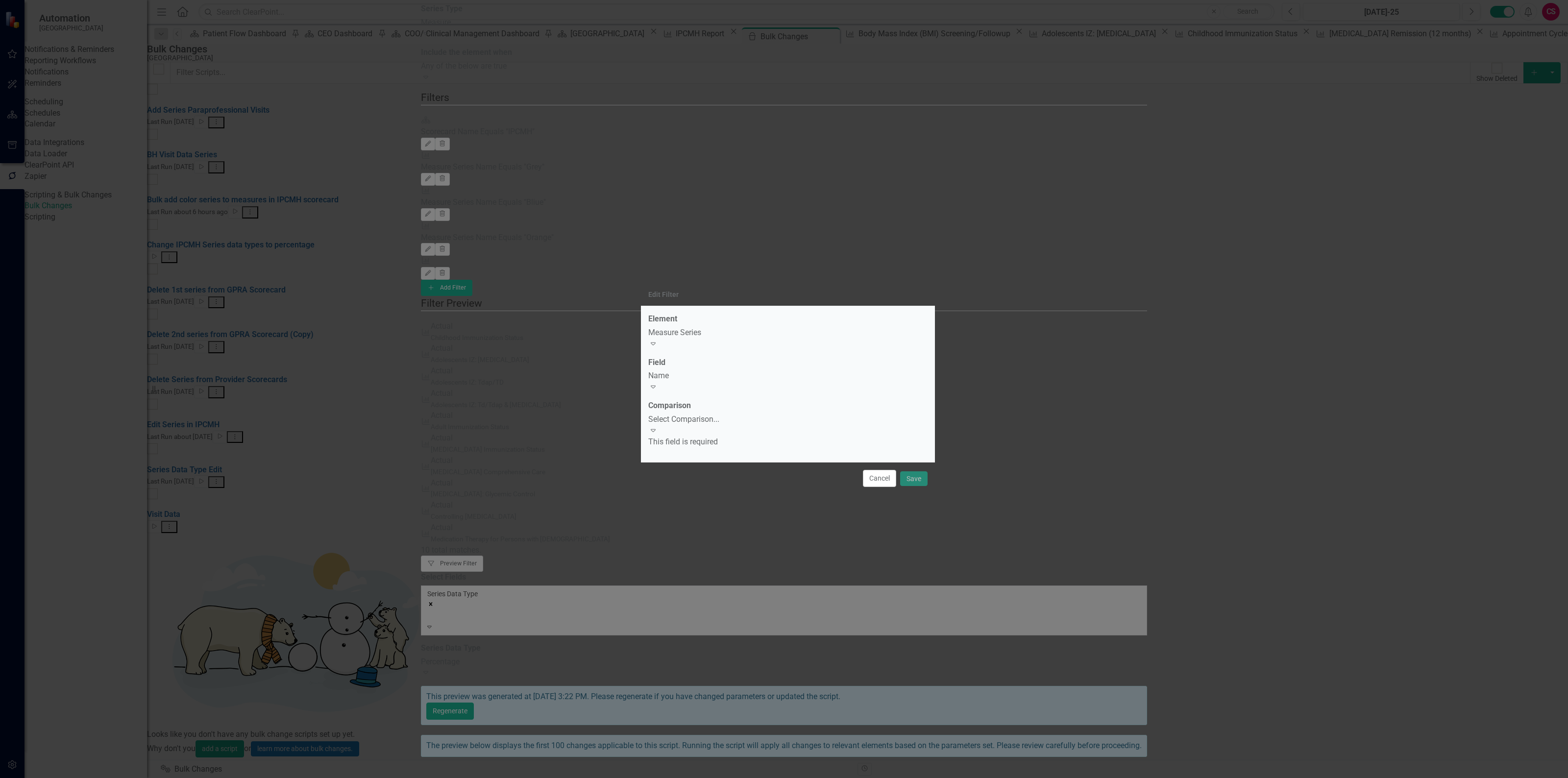
click at [692, 419] on div "Select Comparison..." at bounding box center [788, 419] width 279 height 12
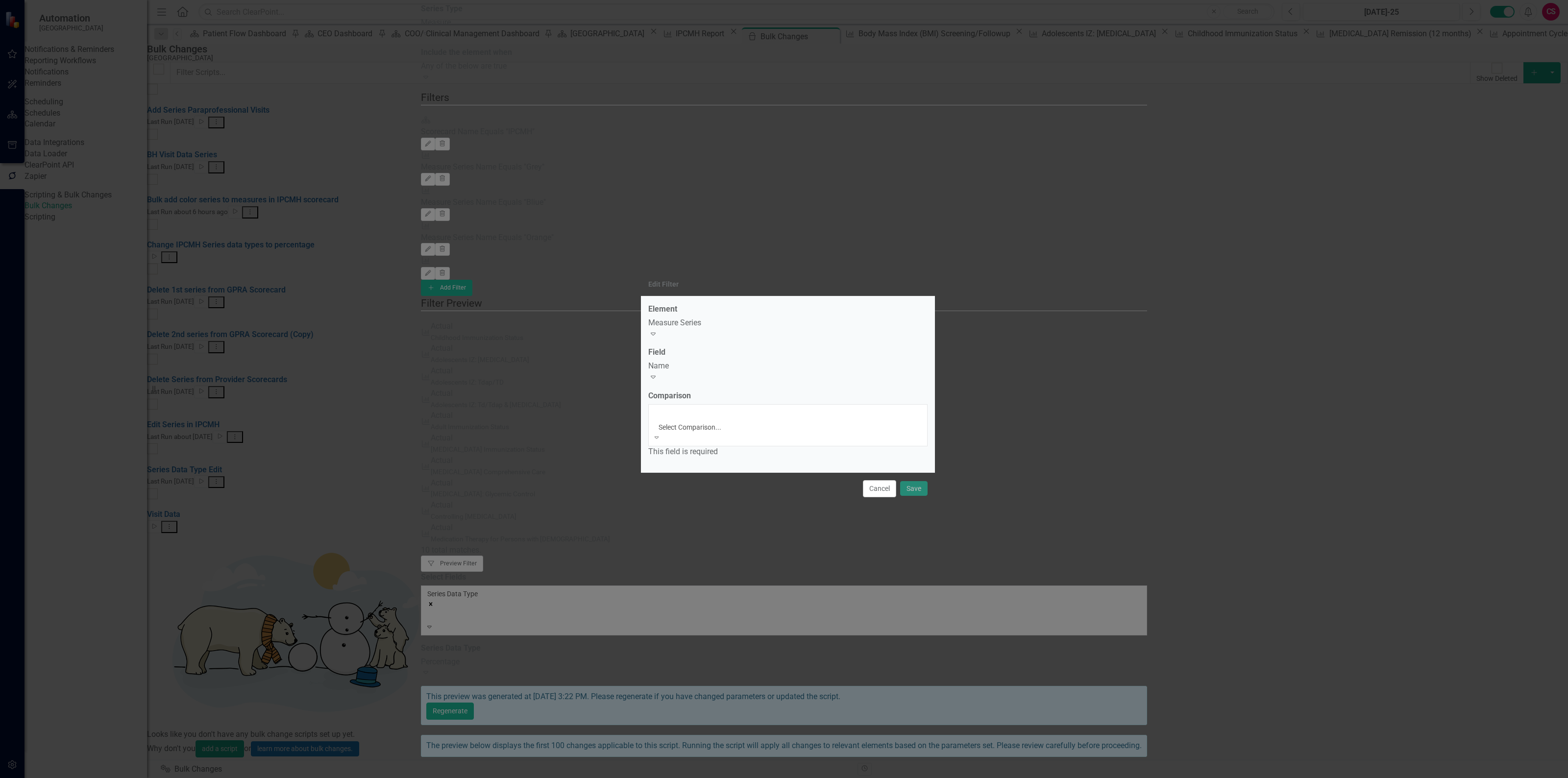
click at [688, 778] on div "Equals" at bounding box center [784, 783] width 1568 height 12
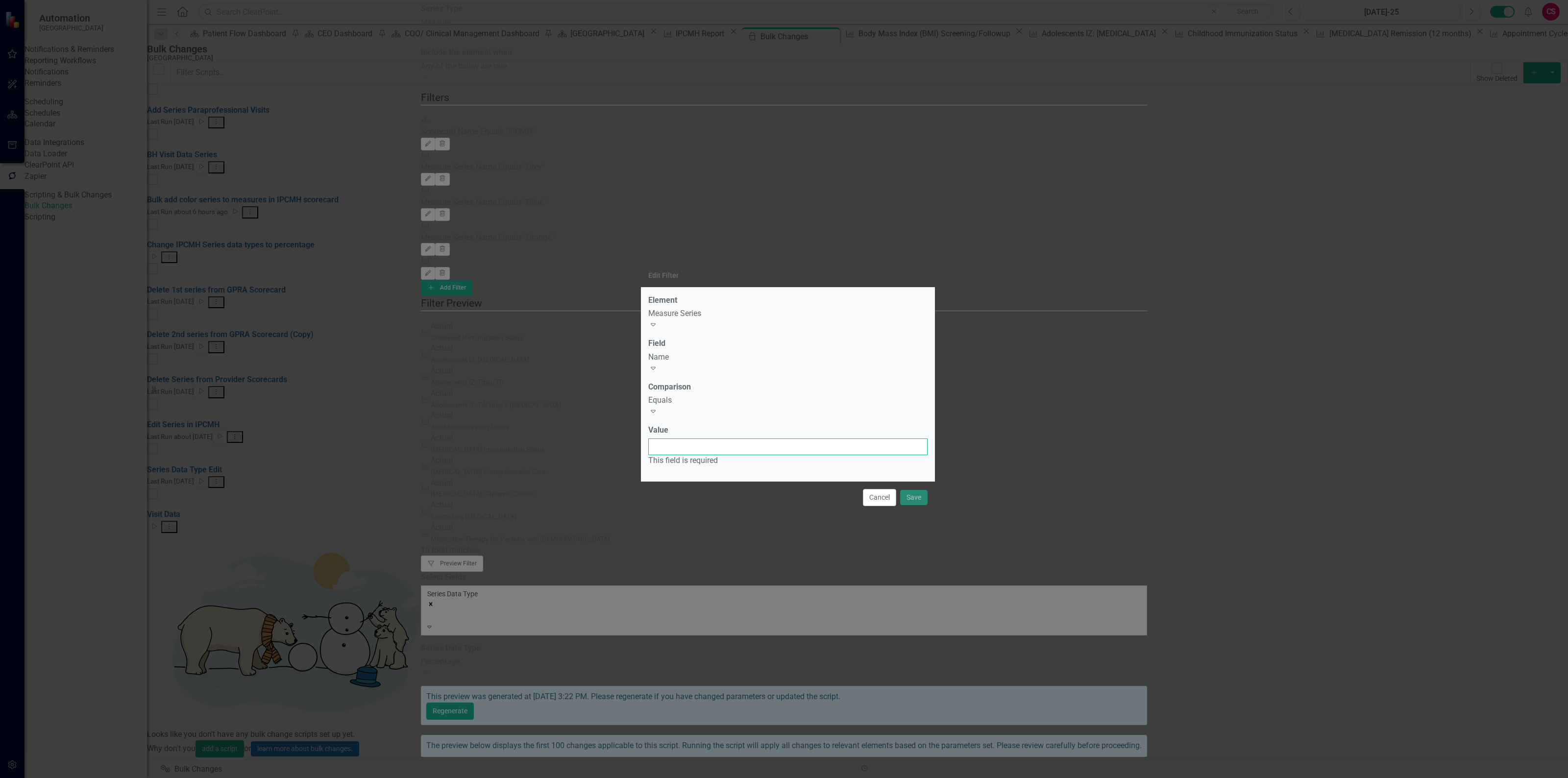
click at [687, 438] on input "Value" at bounding box center [788, 446] width 279 height 16
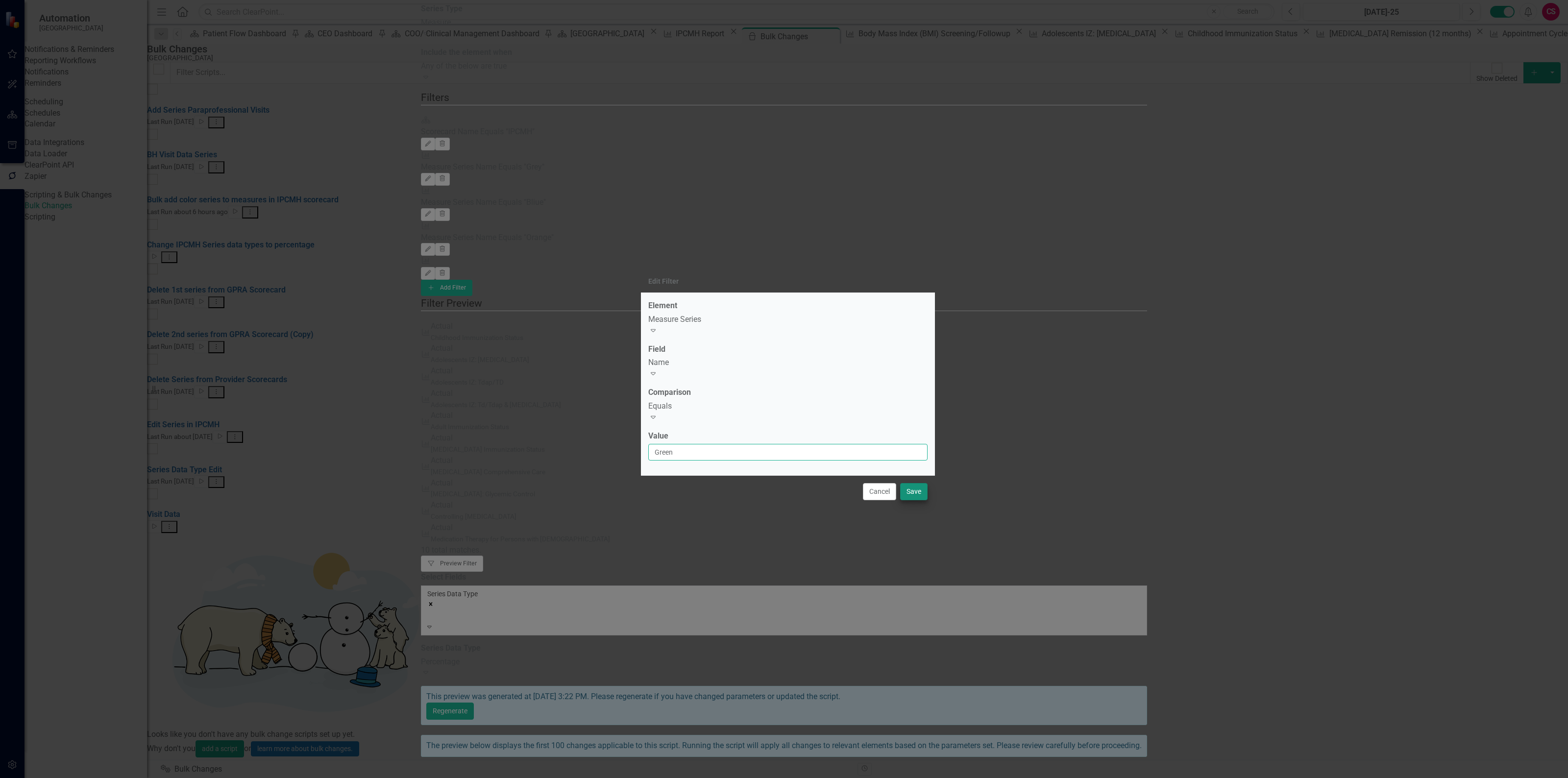
type input "Green"
click at [914, 483] on button "Save" at bounding box center [914, 492] width 27 height 17
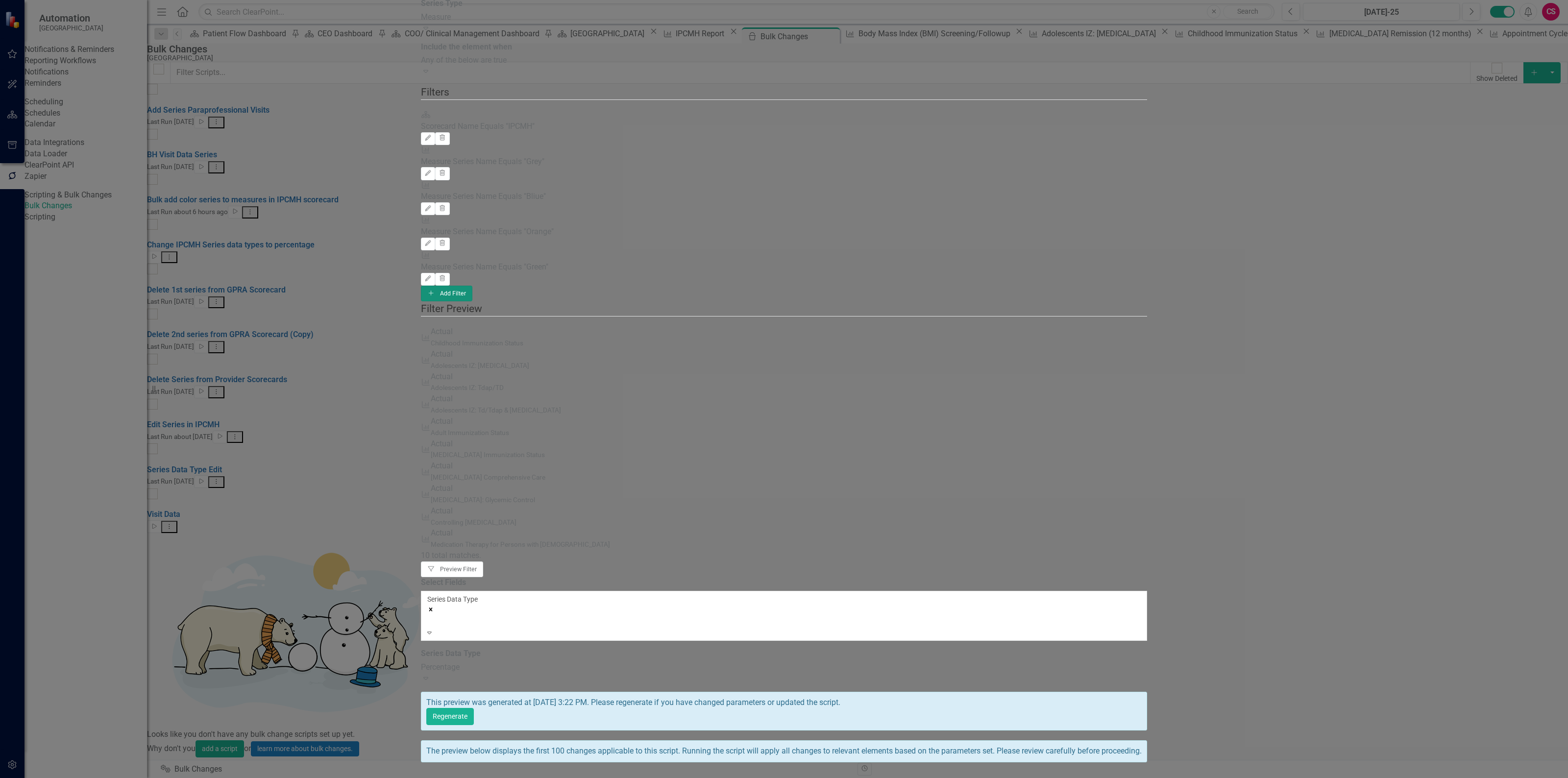
click at [472, 286] on button "Add Add Filter" at bounding box center [446, 293] width 52 height 16
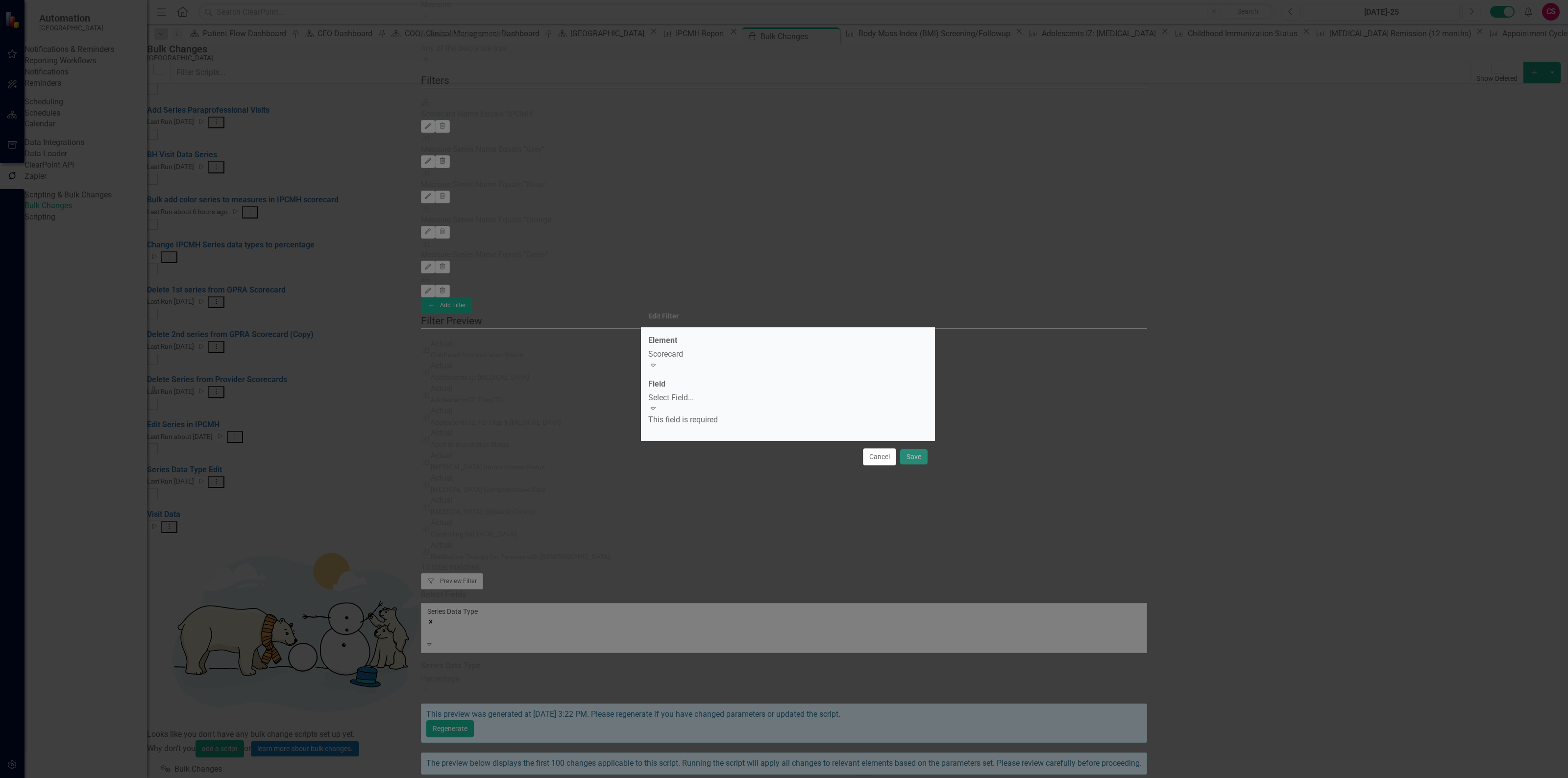
click at [726, 360] on div "Scorecard" at bounding box center [788, 354] width 279 height 12
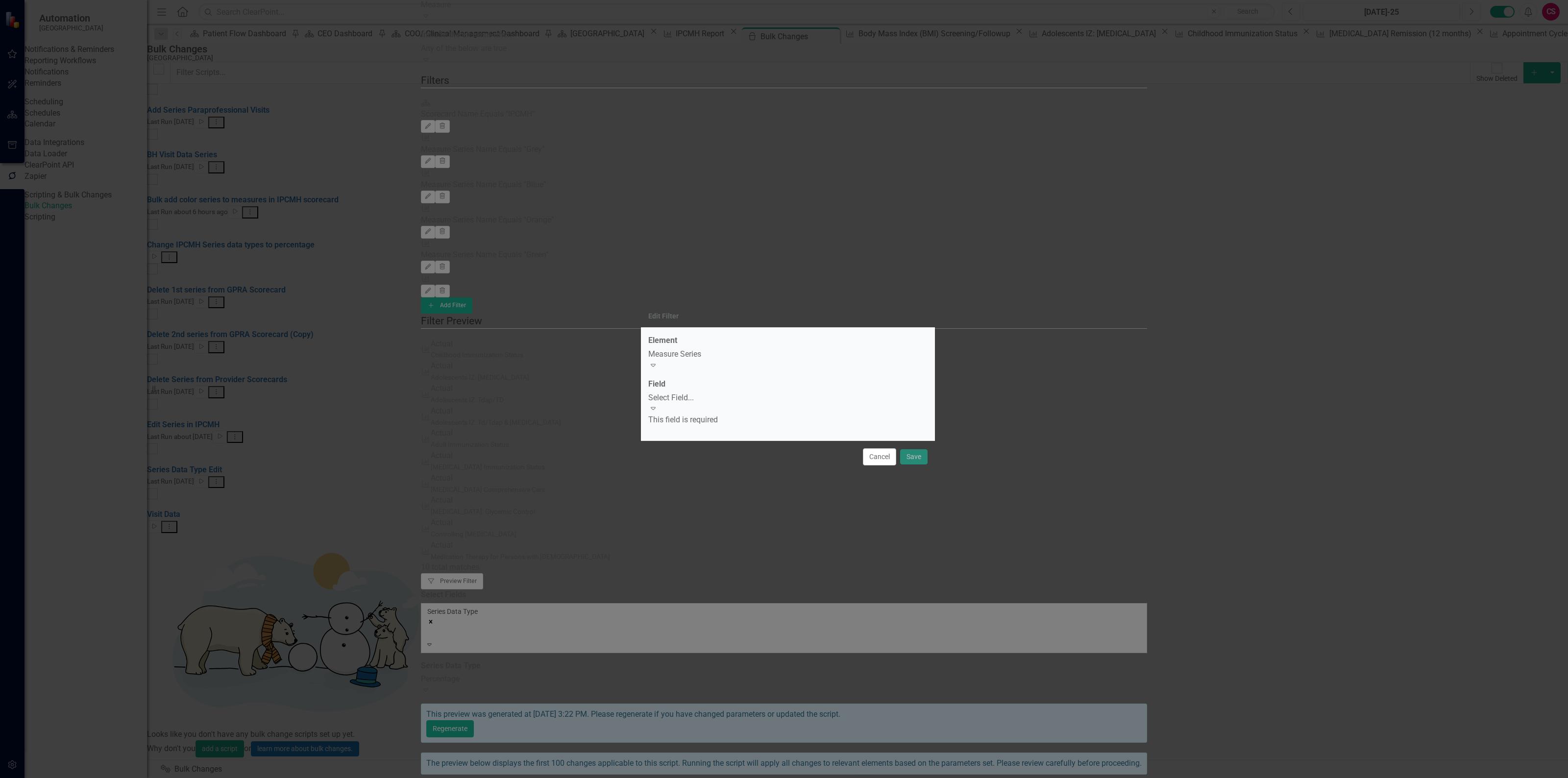
click at [715, 402] on div "Select Field..." at bounding box center [788, 398] width 279 height 12
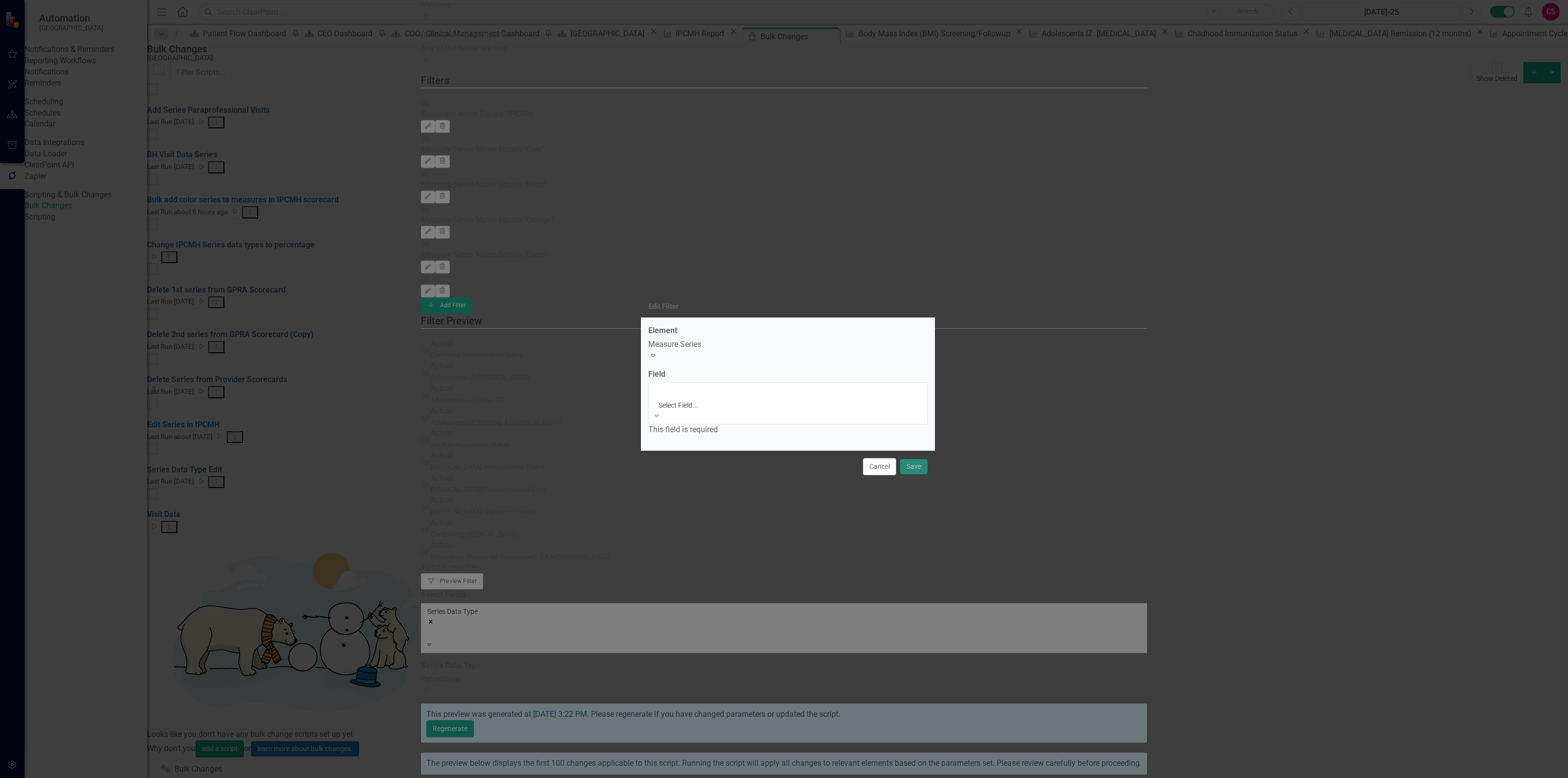
click at [710, 778] on div "Name" at bounding box center [784, 783] width 1568 height 12
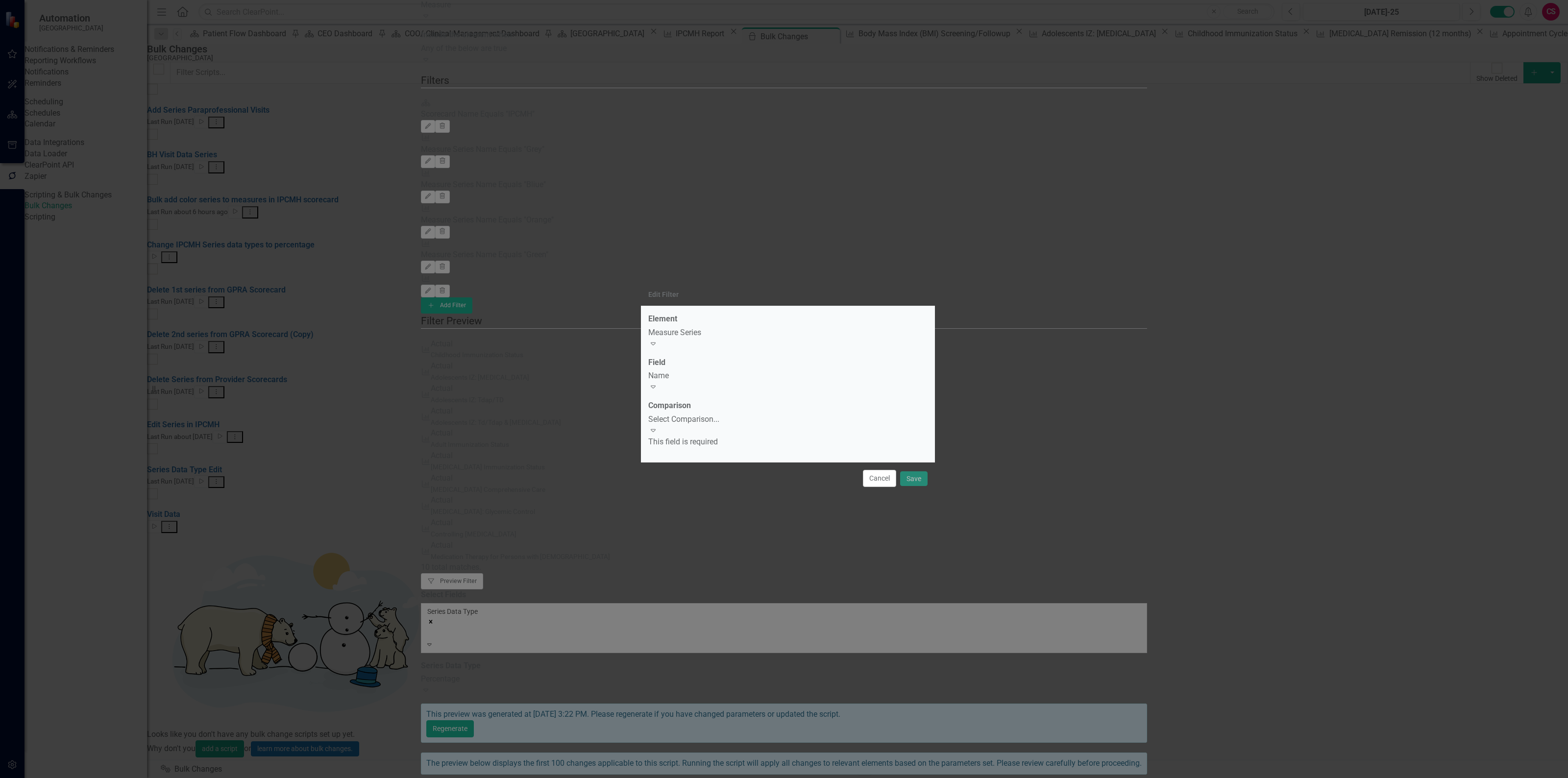
click at [708, 423] on div "Select Comparison..." at bounding box center [788, 419] width 279 height 12
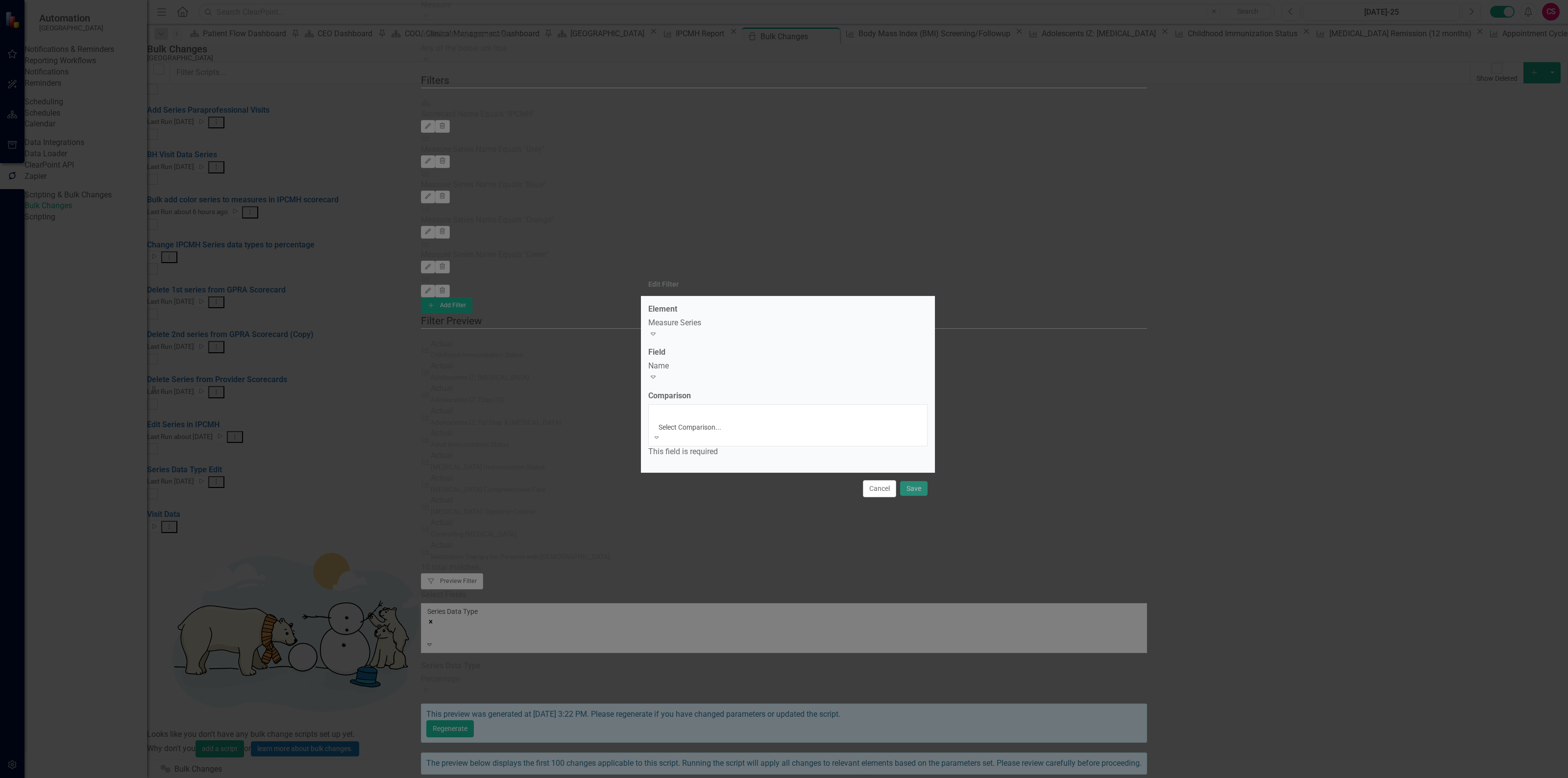
click at [698, 778] on div "Equals" at bounding box center [784, 783] width 1568 height 12
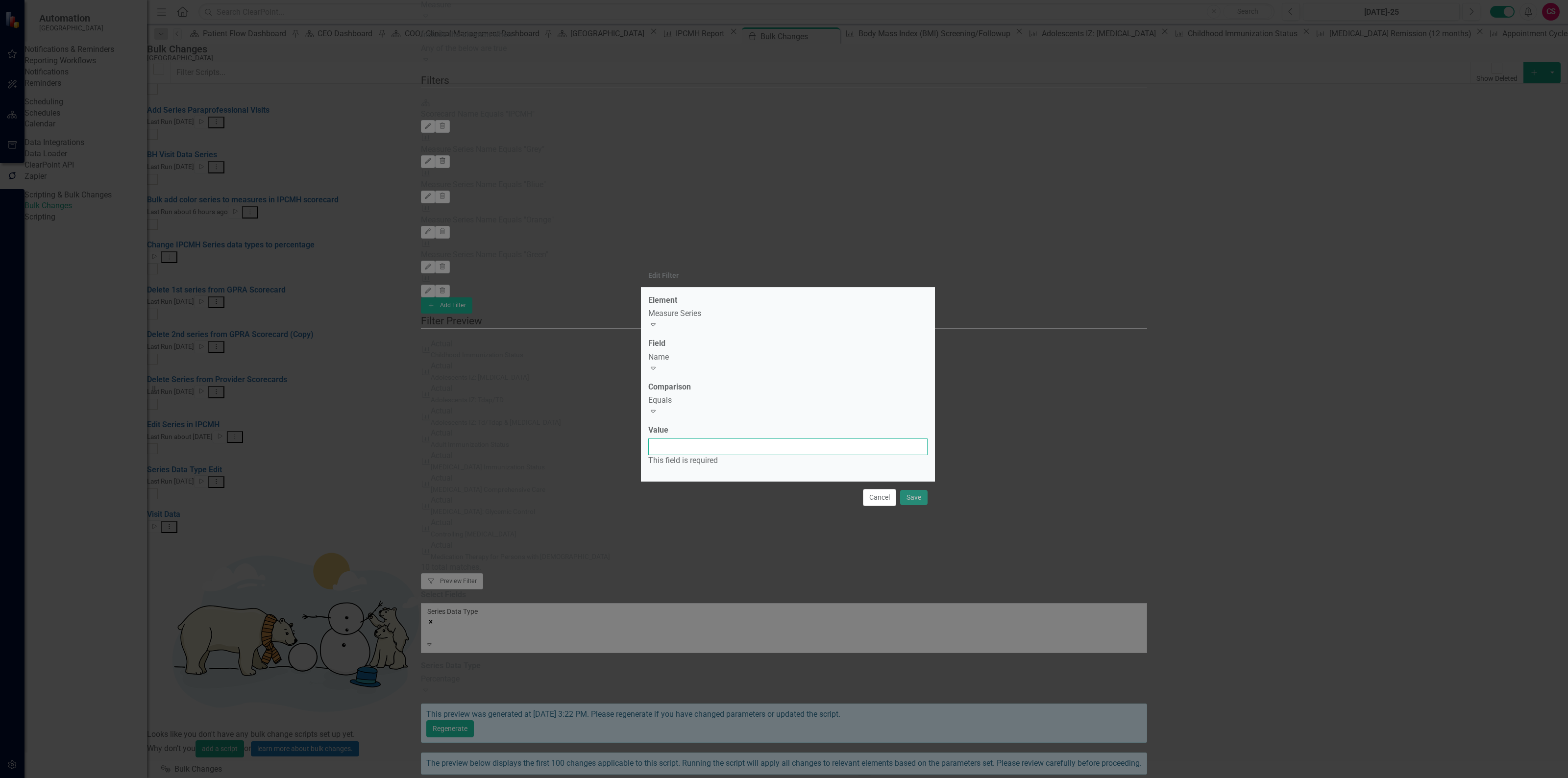
click at [696, 444] on input "Value" at bounding box center [788, 446] width 279 height 16
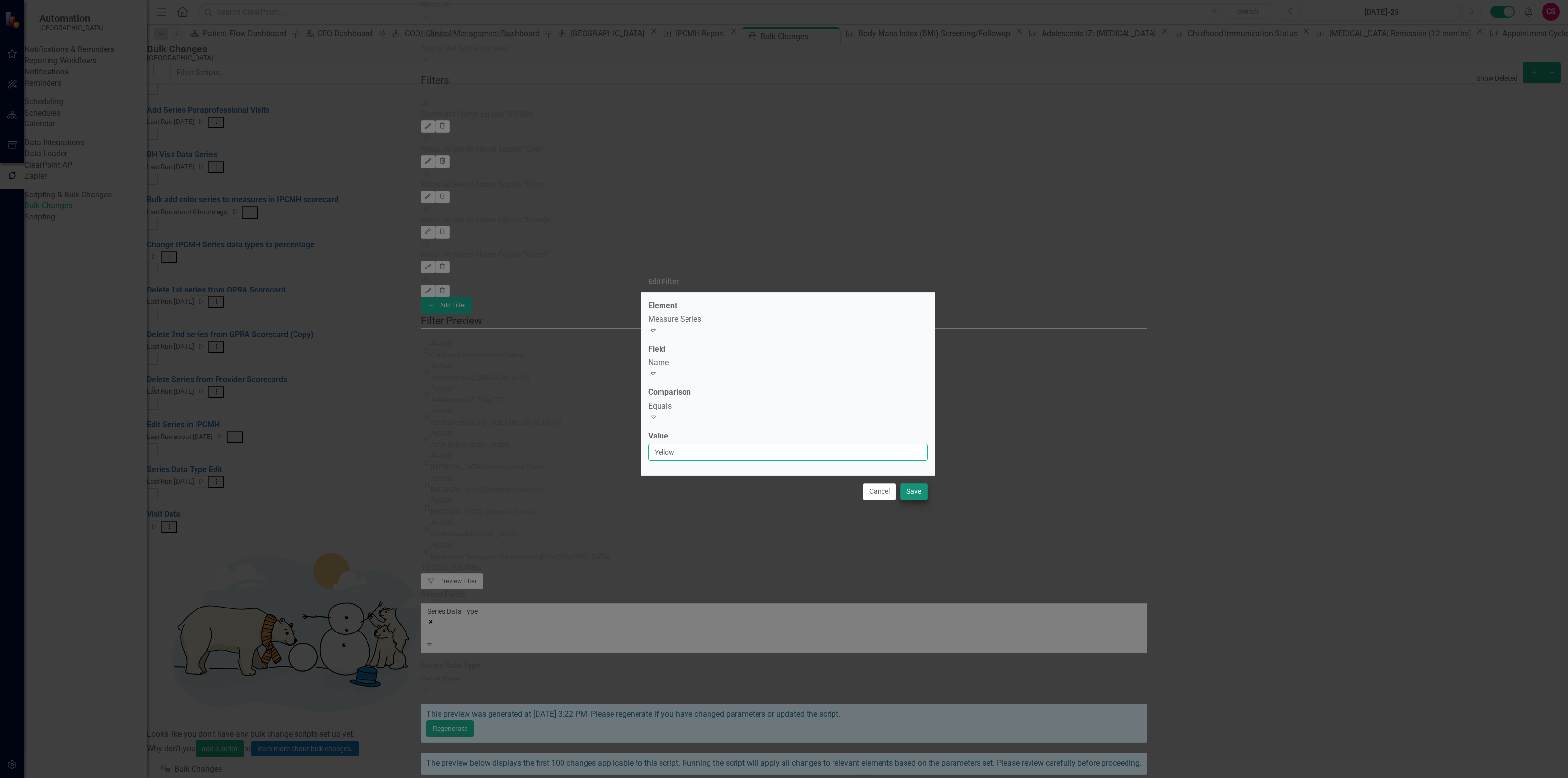
type input "Yellow"
click at [914, 484] on button "Save" at bounding box center [914, 492] width 27 height 17
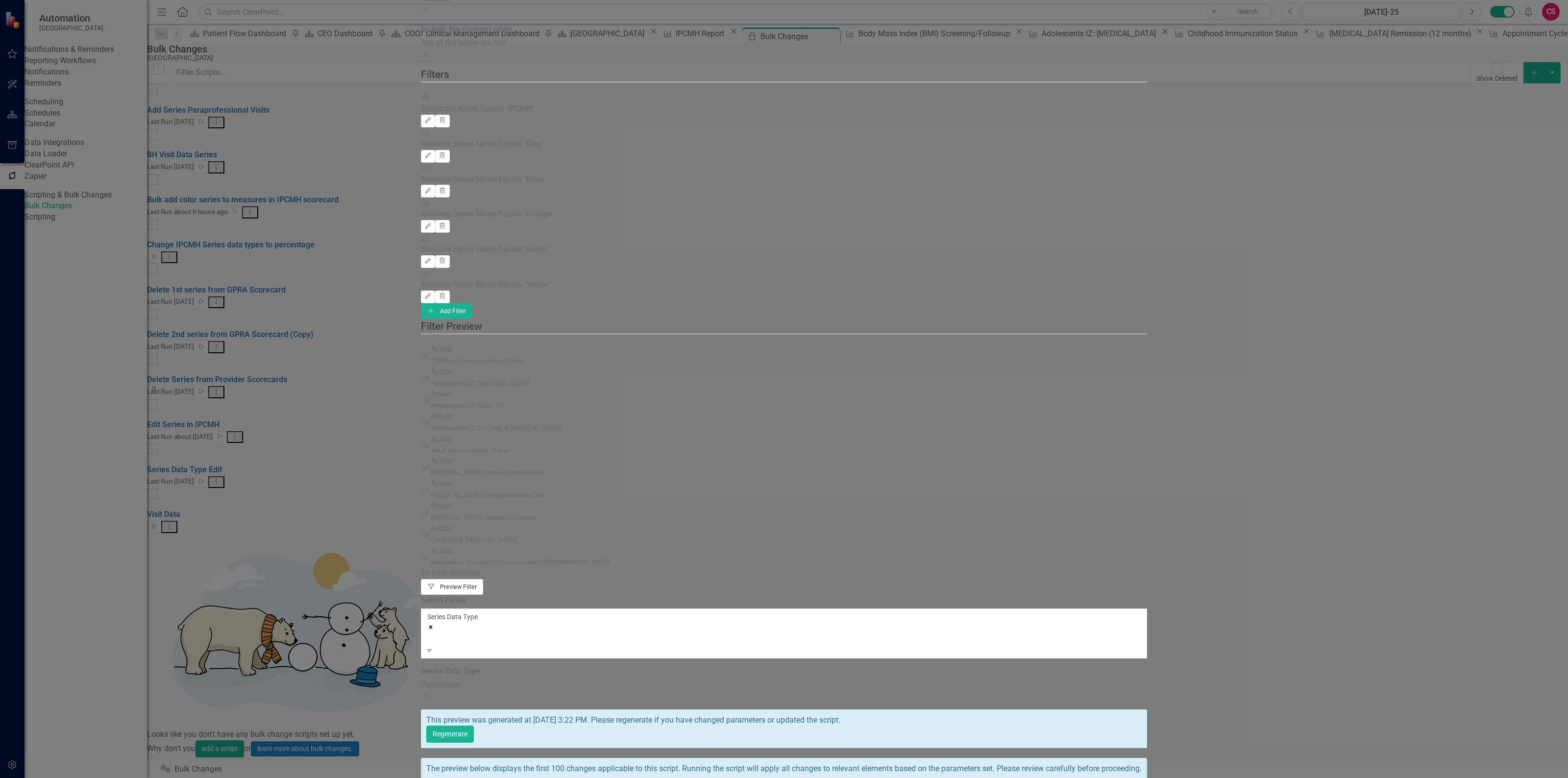
click at [435, 584] on icon "Filter" at bounding box center [431, 587] width 8 height 6
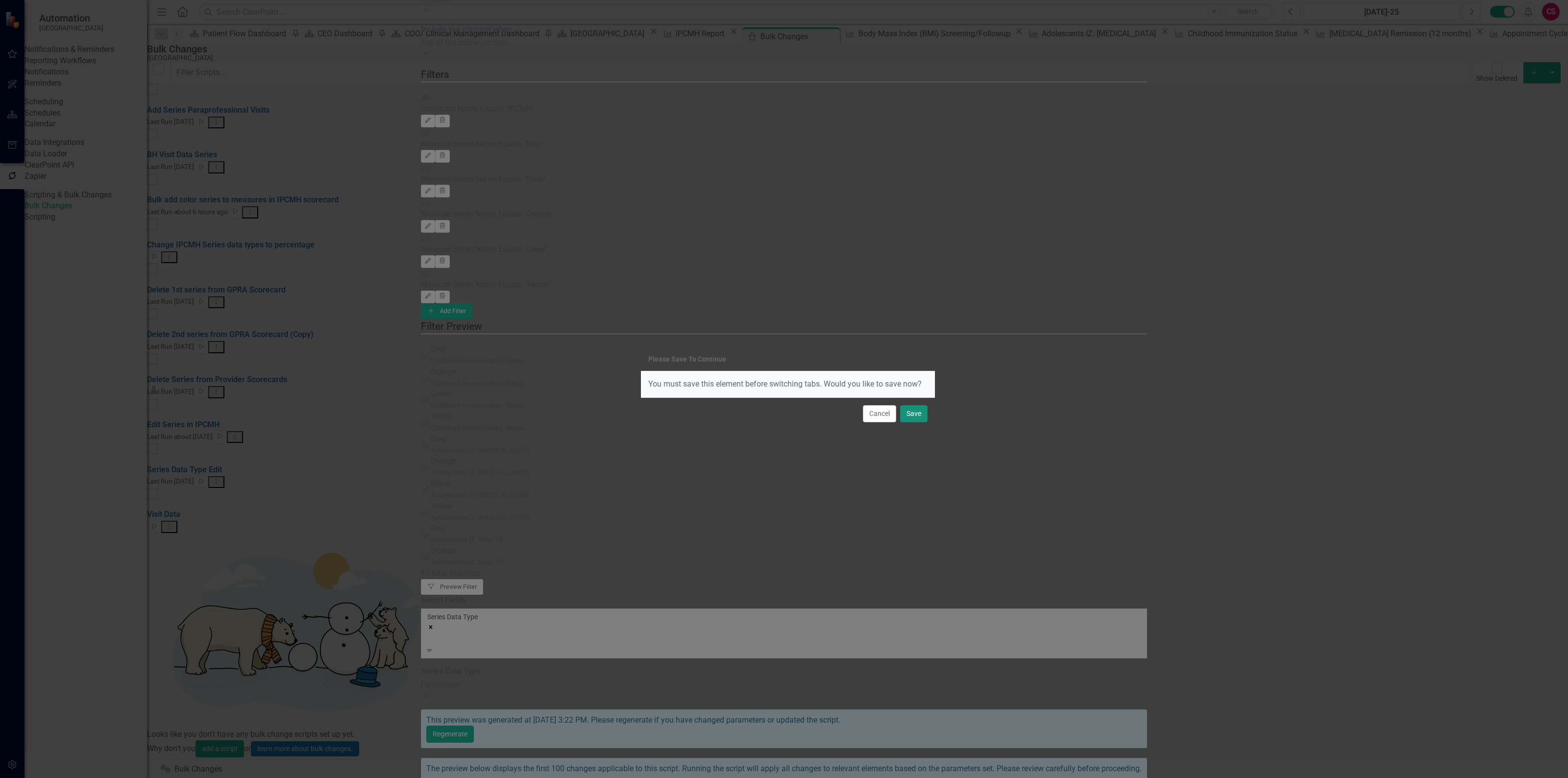
click at [910, 412] on button "Save" at bounding box center [914, 414] width 27 height 17
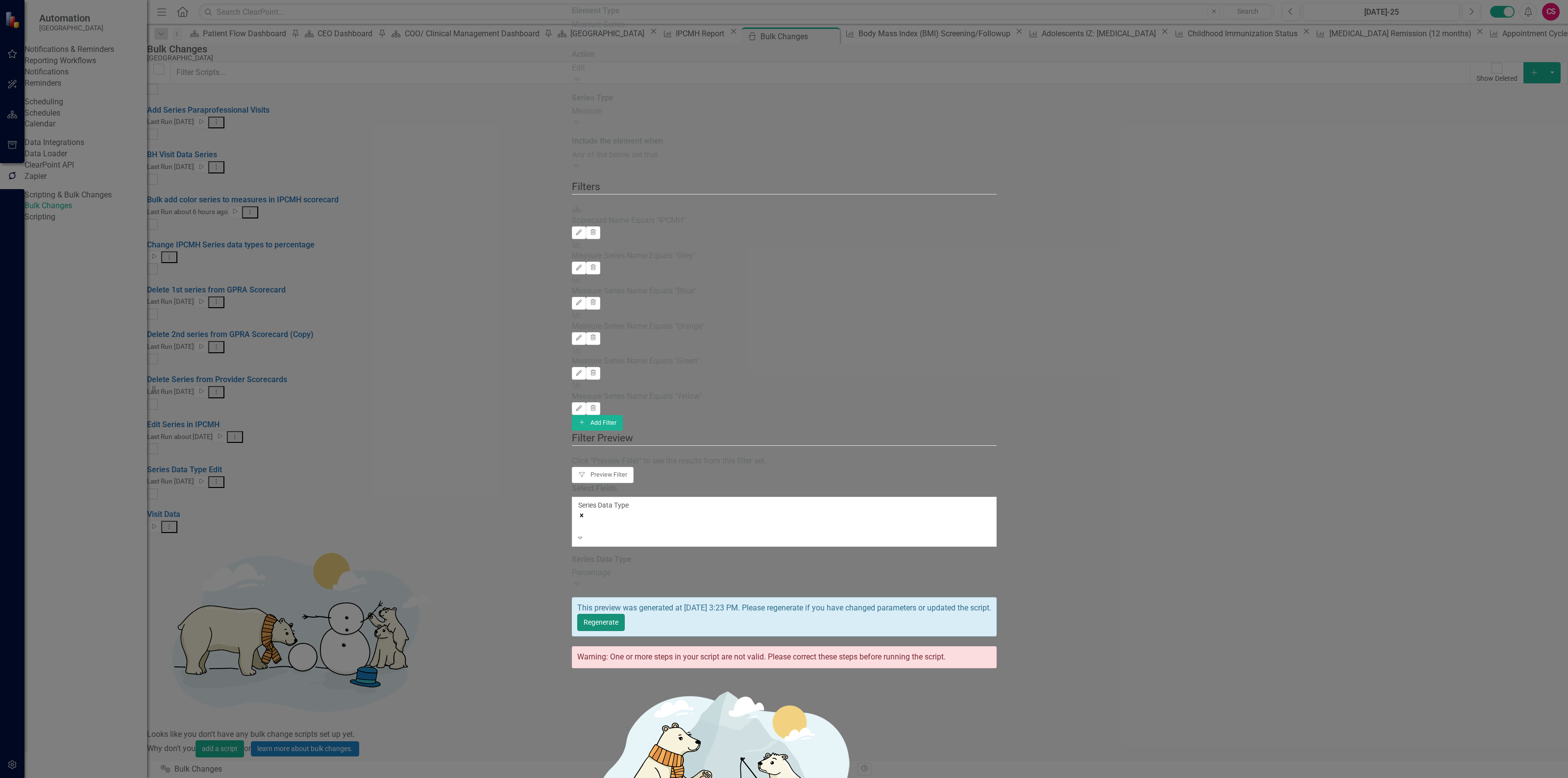
click at [625, 614] on button "Regenerate" at bounding box center [601, 623] width 47 height 17
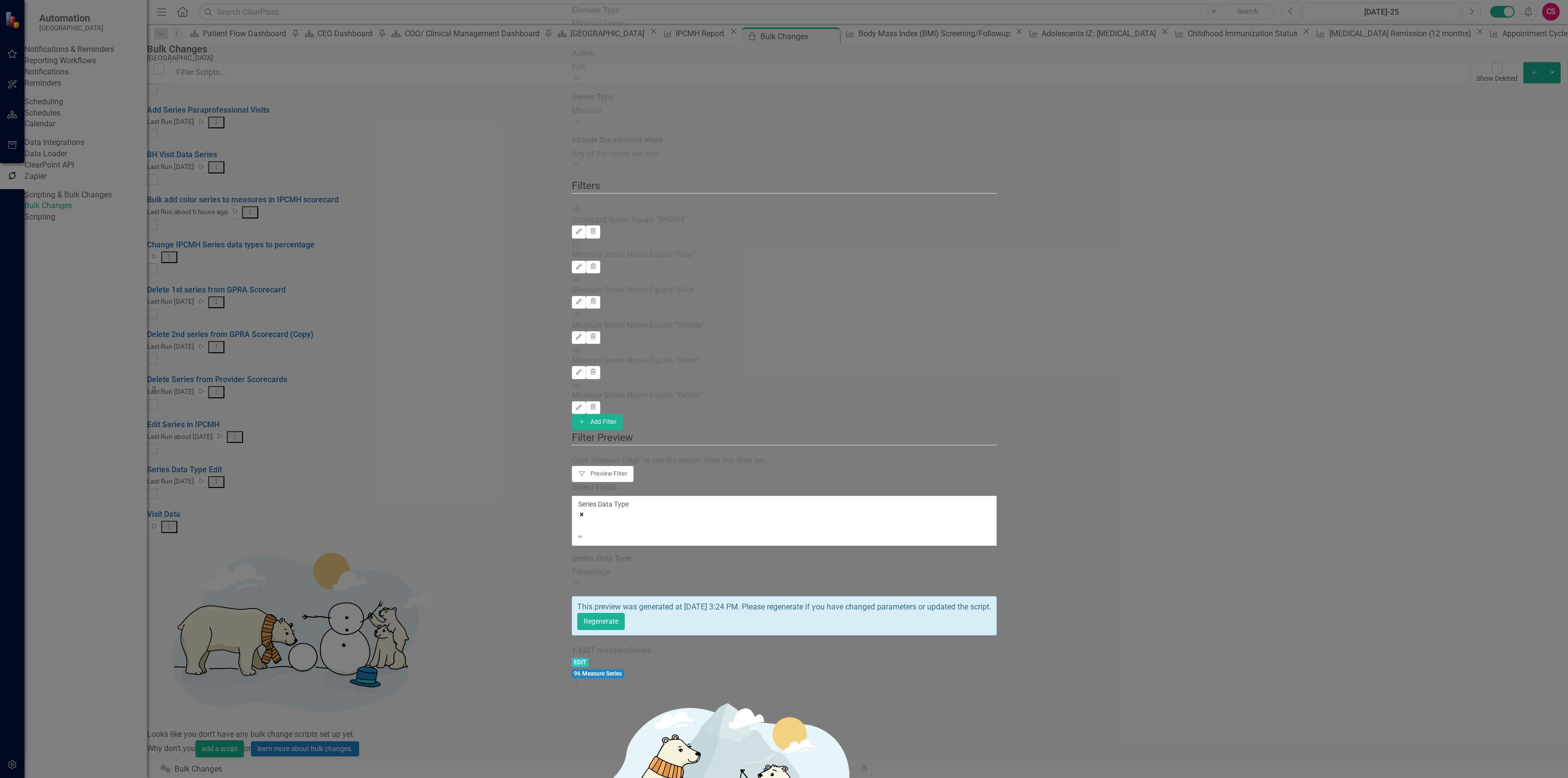
click at [582, 680] on icon "Dropdown" at bounding box center [576, 684] width 10 height 8
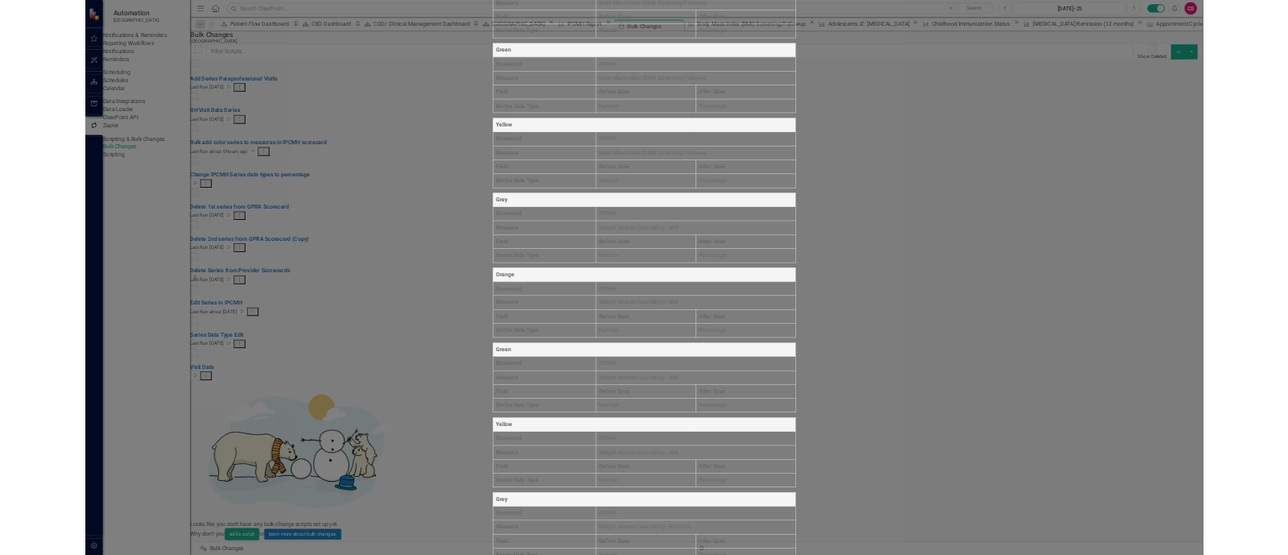
scroll to position [6841, 0]
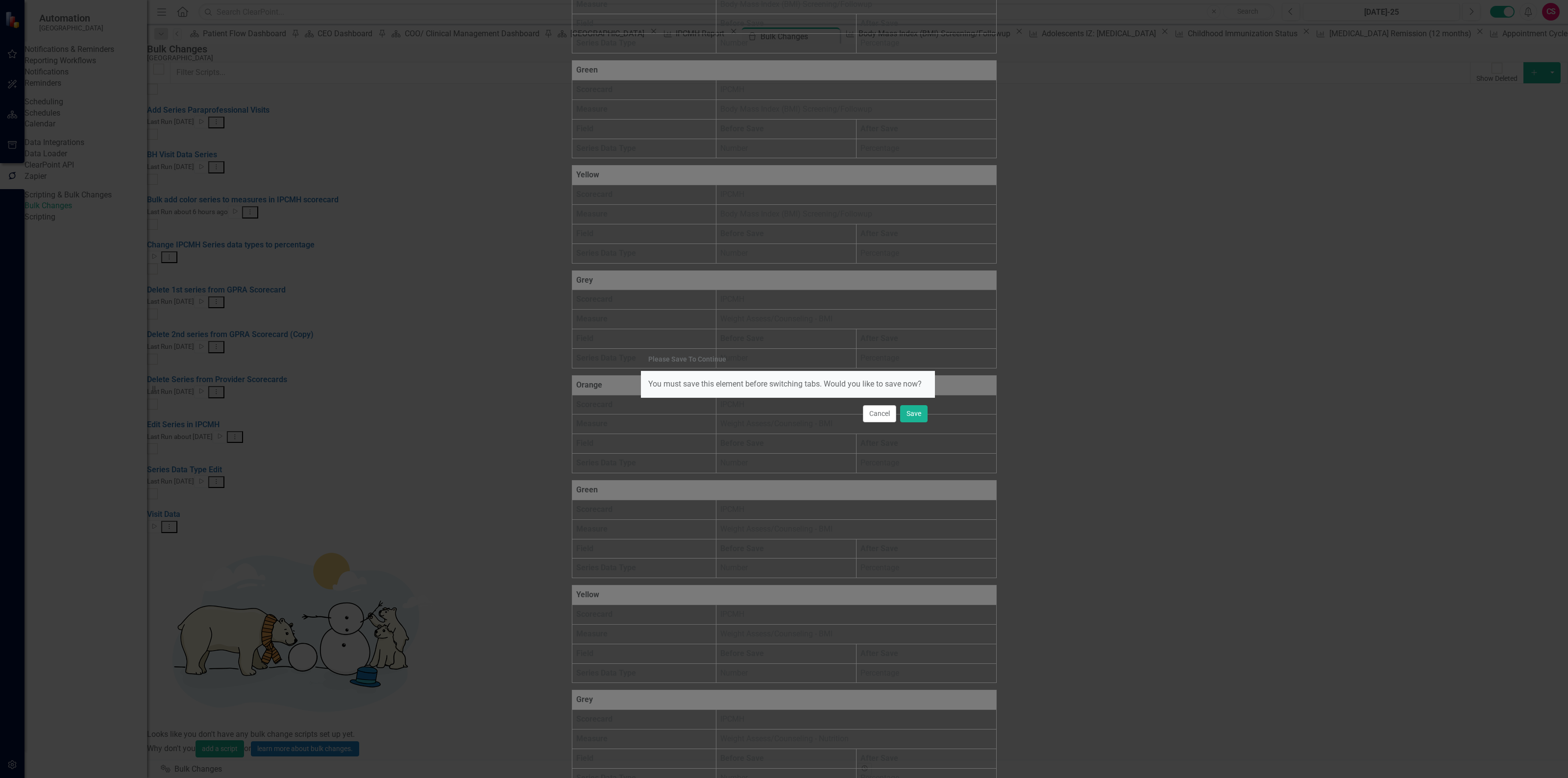
drag, startPoint x: 912, startPoint y: 424, endPoint x: 910, endPoint y: 418, distance: 6.3
click at [912, 423] on div "Cancel Save" at bounding box center [788, 413] width 294 height 32
click at [910, 417] on button "Save" at bounding box center [914, 414] width 27 height 17
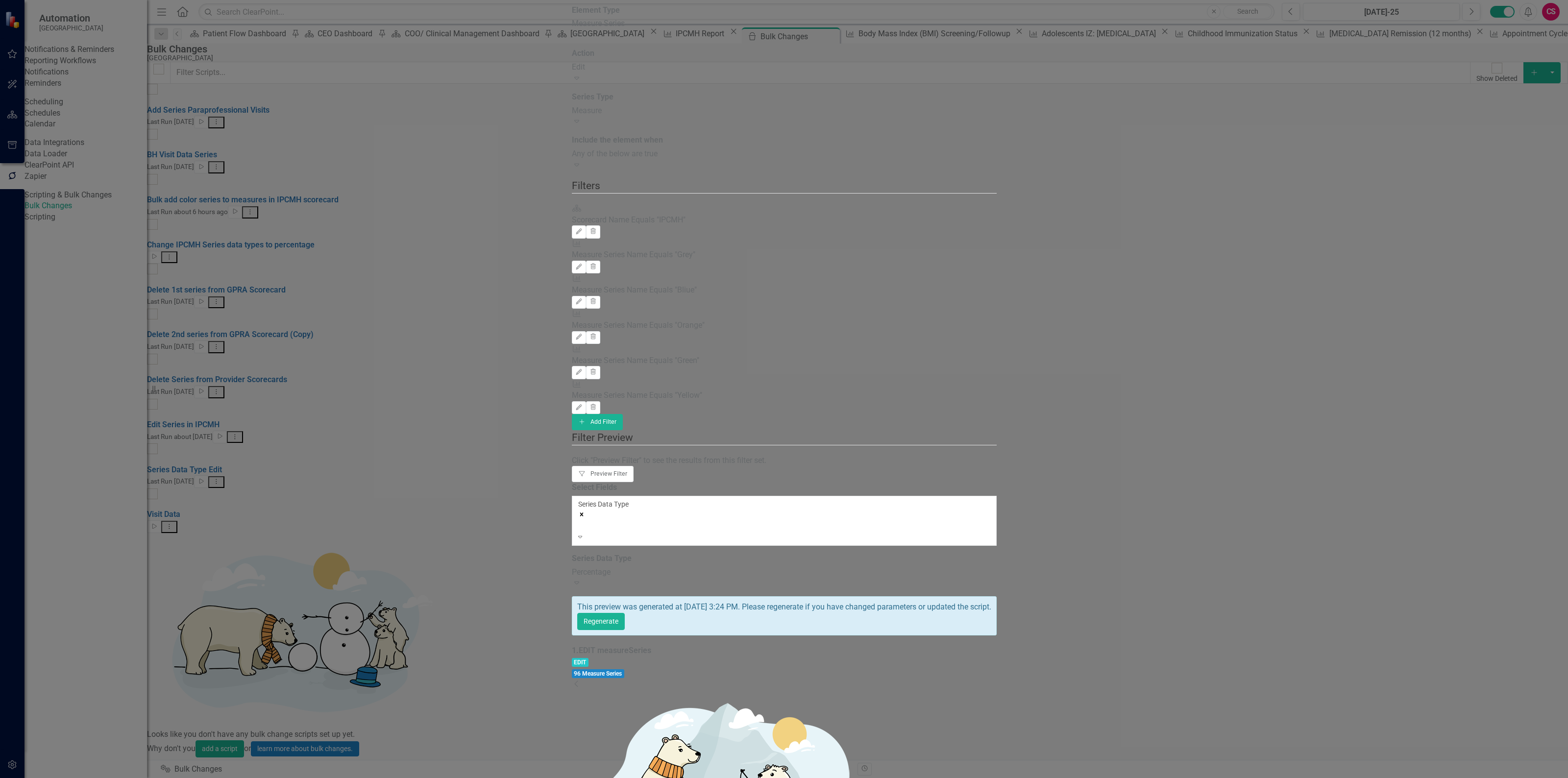
click at [582, 680] on icon "Dropdown" at bounding box center [576, 684] width 10 height 8
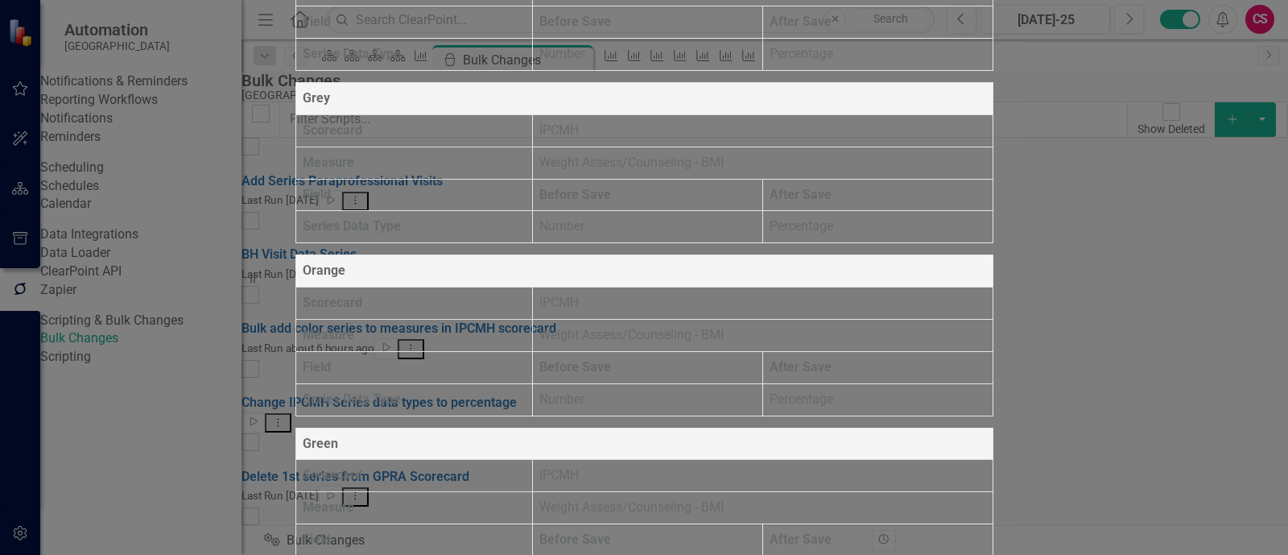
scroll to position [126, 0]
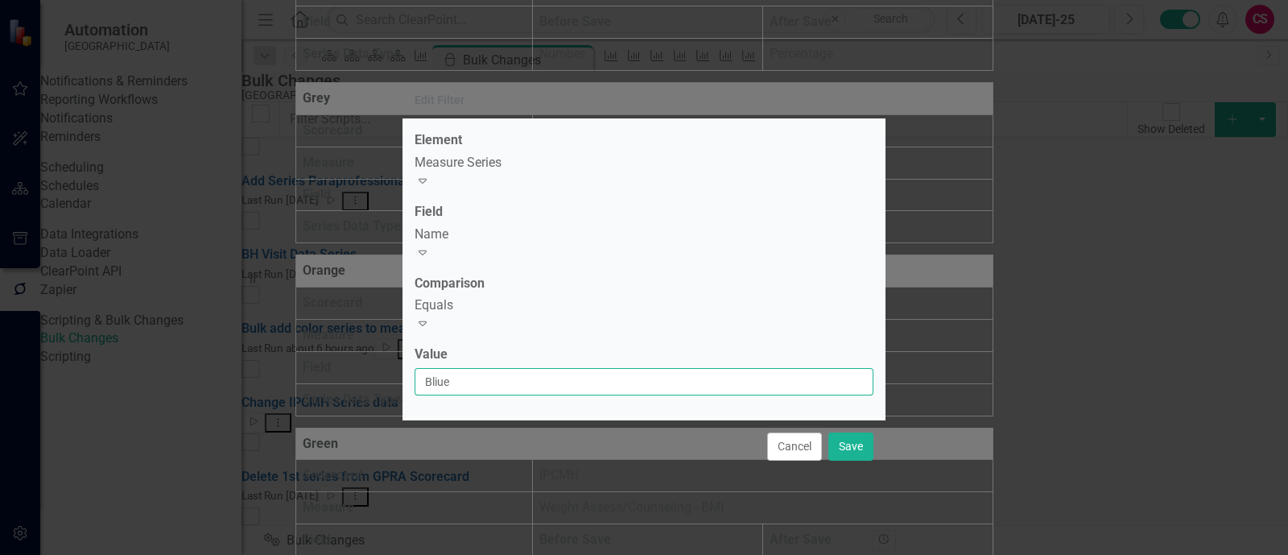
click at [439, 368] on input "Bliue" at bounding box center [644, 381] width 459 height 27
type input "Blue"
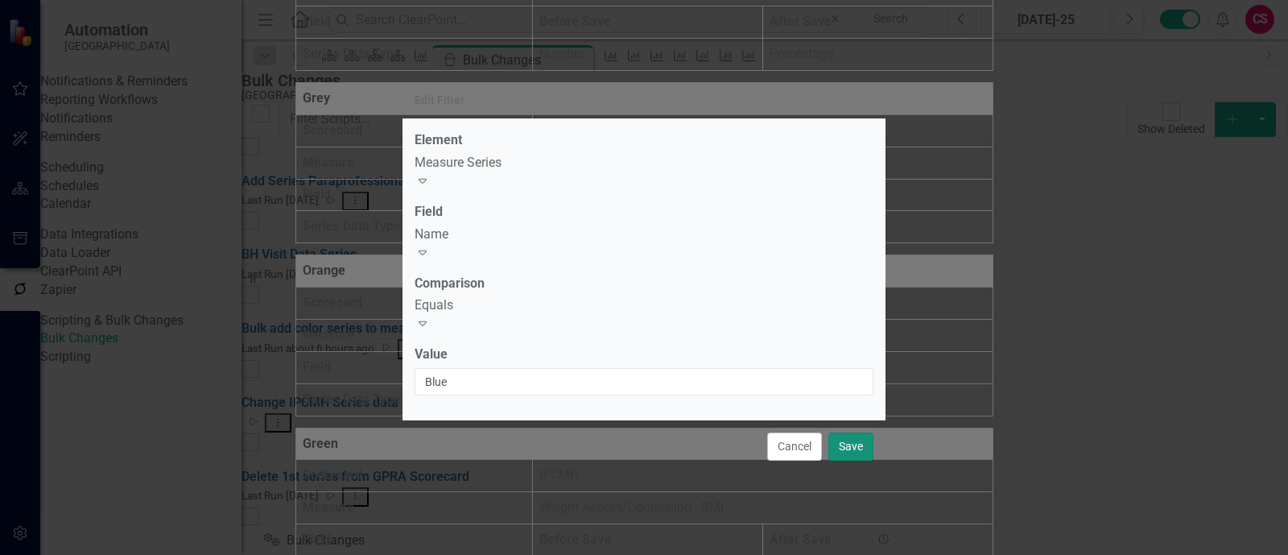
click at [841, 432] on button "Save" at bounding box center [850, 446] width 45 height 28
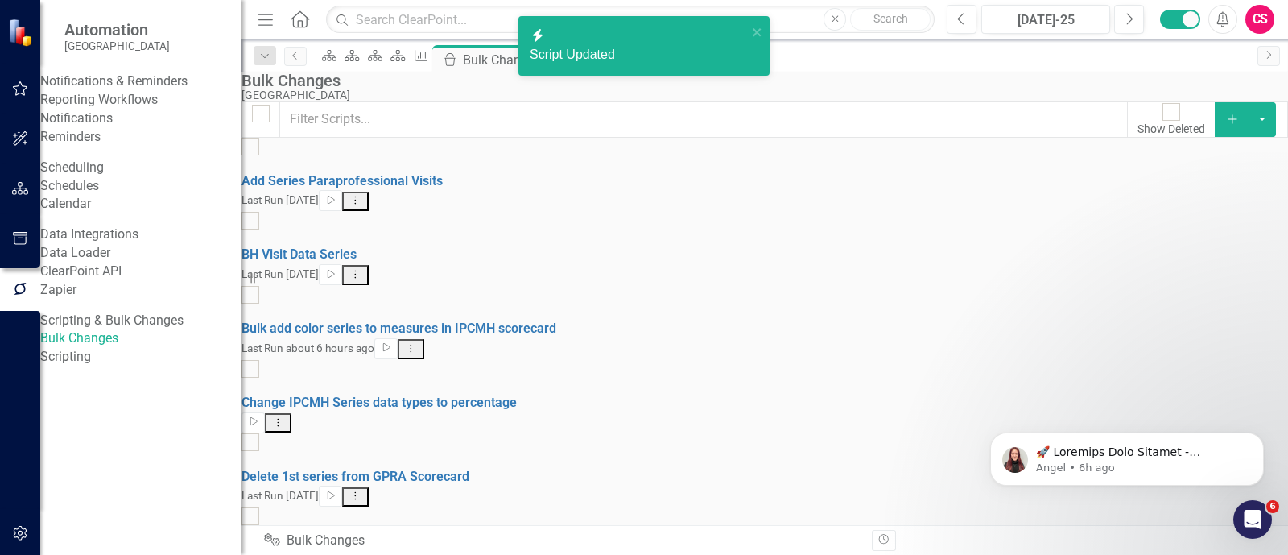
click at [291, 413] on button "Dropdown Menu" at bounding box center [278, 423] width 27 height 20
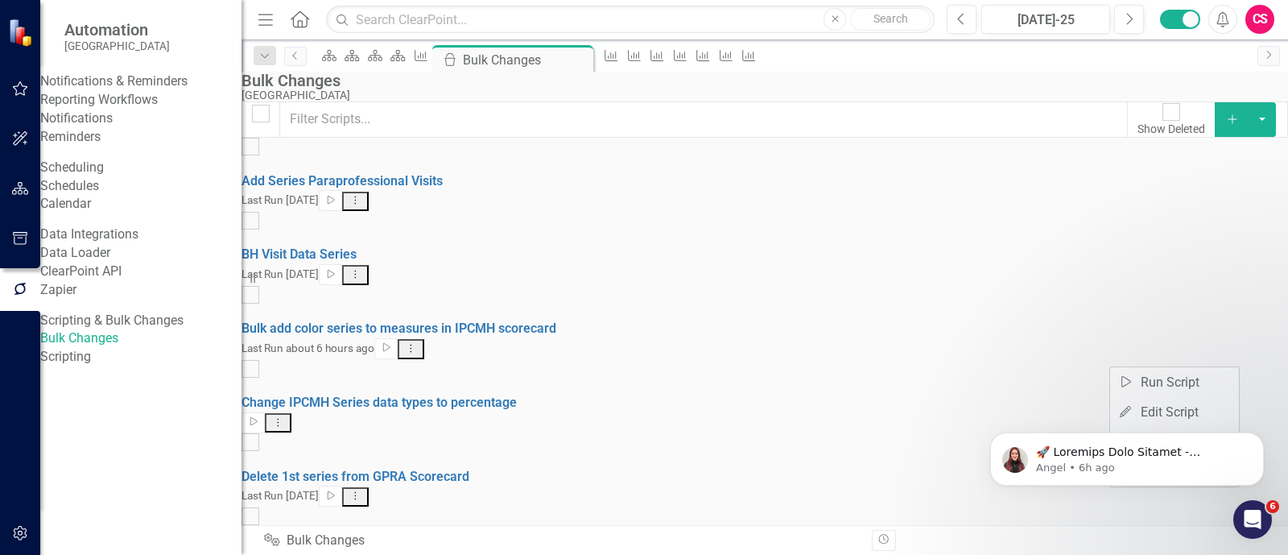
click at [1137, 407] on body "Angel • 6h ago" at bounding box center [1126, 455] width 309 height 100
click at [1149, 410] on body "Angel • 6h ago" at bounding box center [1126, 455] width 309 height 100
click at [1258, 437] on icon "Dismiss notification" at bounding box center [1259, 437] width 6 height 6
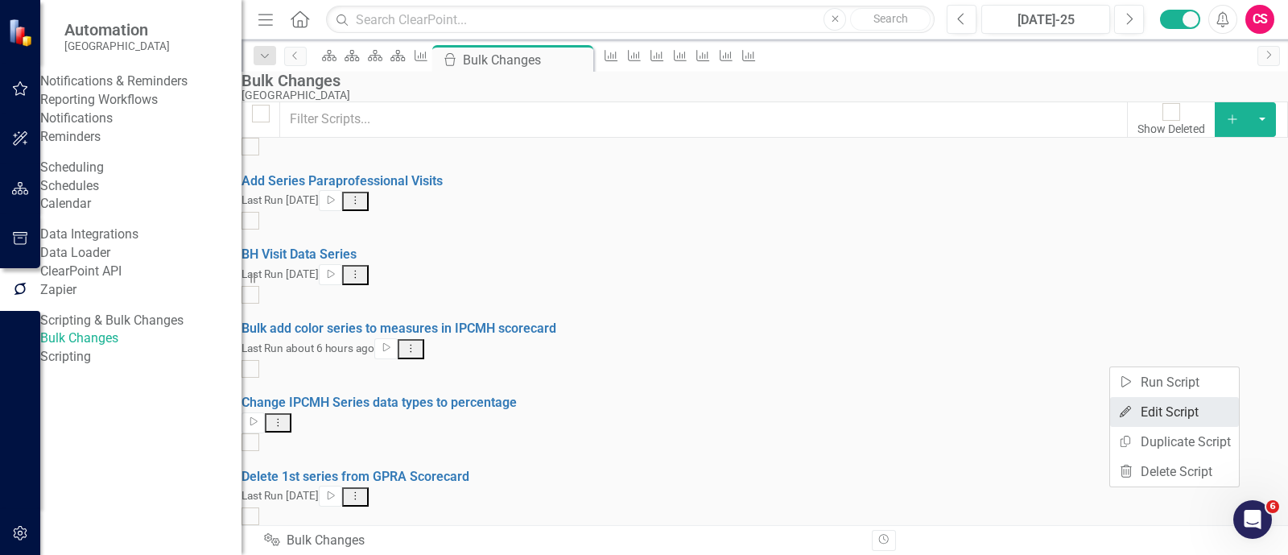
click at [1174, 416] on link "Edit Edit Script" at bounding box center [1174, 412] width 129 height 30
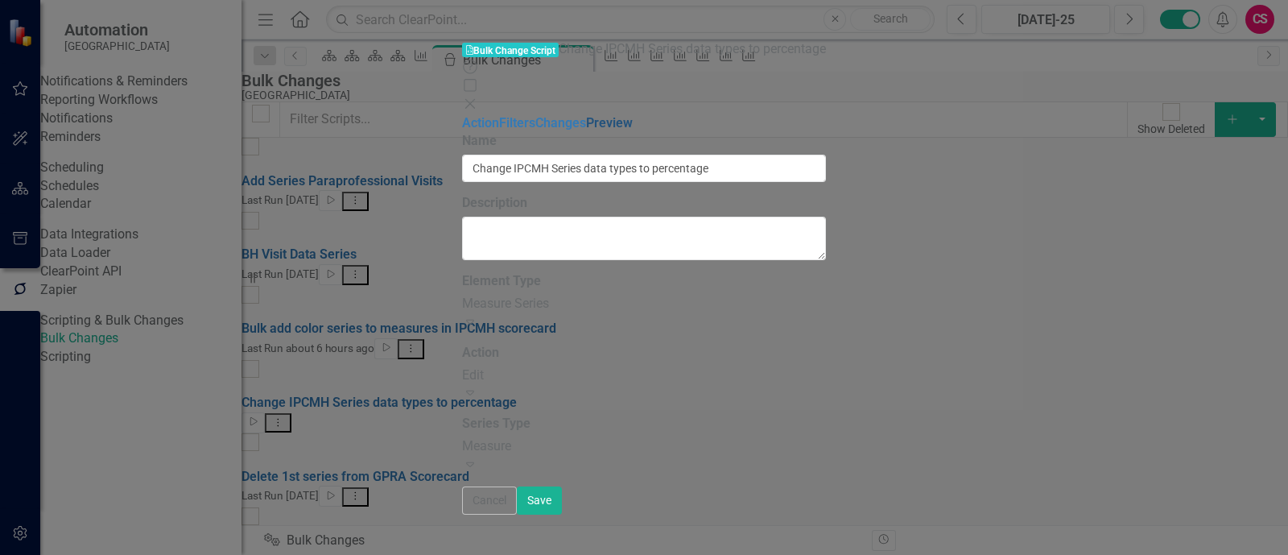
click at [586, 130] on link "Preview" at bounding box center [609, 122] width 47 height 15
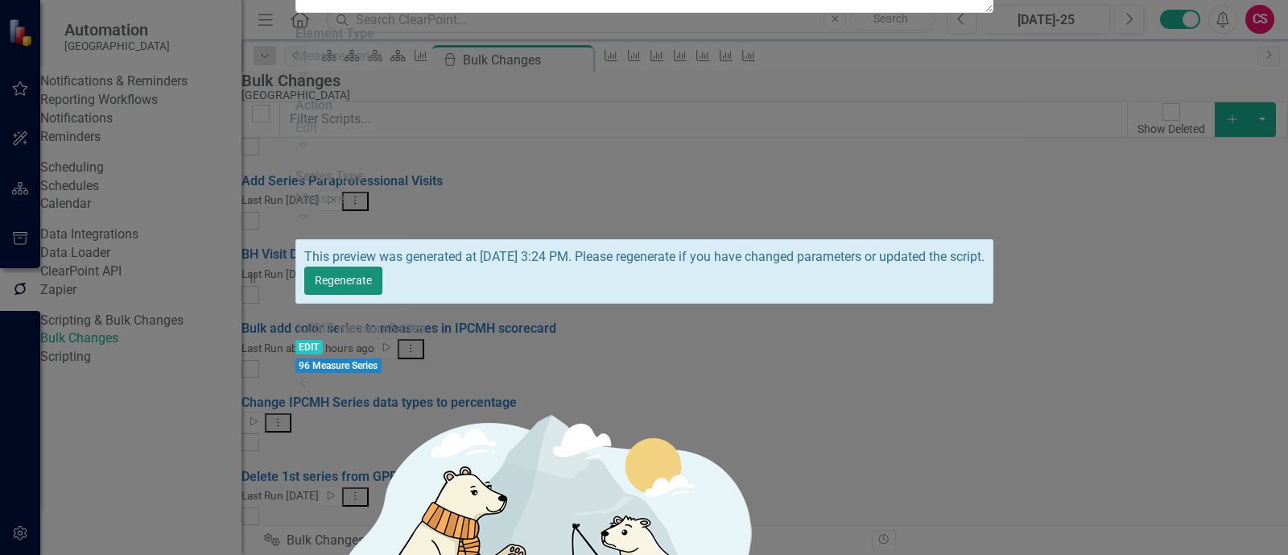
click at [382, 266] on button "Regenerate" at bounding box center [343, 280] width 78 height 28
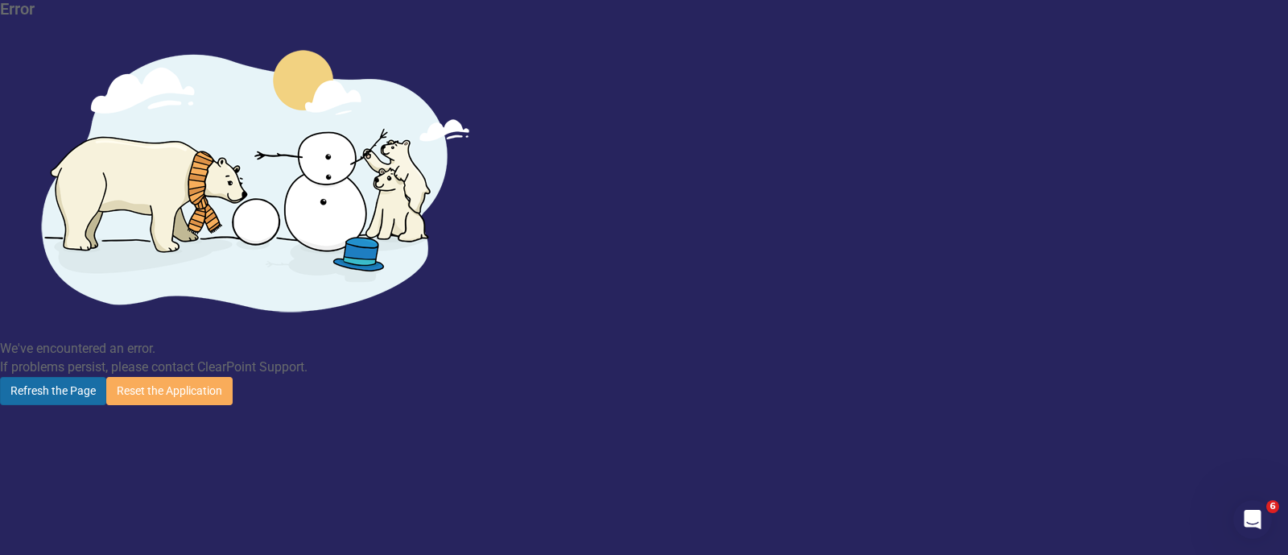
click at [106, 377] on button "Refresh the Page" at bounding box center [53, 391] width 106 height 28
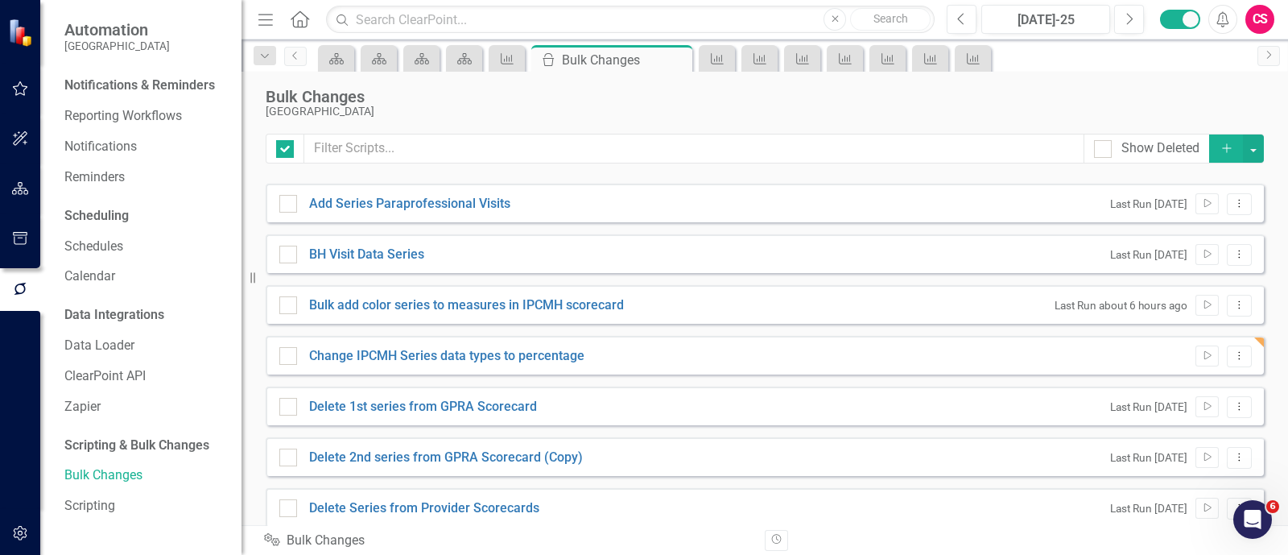
checkbox input "false"
click at [1239, 358] on icon at bounding box center [1240, 355] width 2 height 8
click at [1161, 406] on link "Edit Edit Script" at bounding box center [1174, 412] width 129 height 30
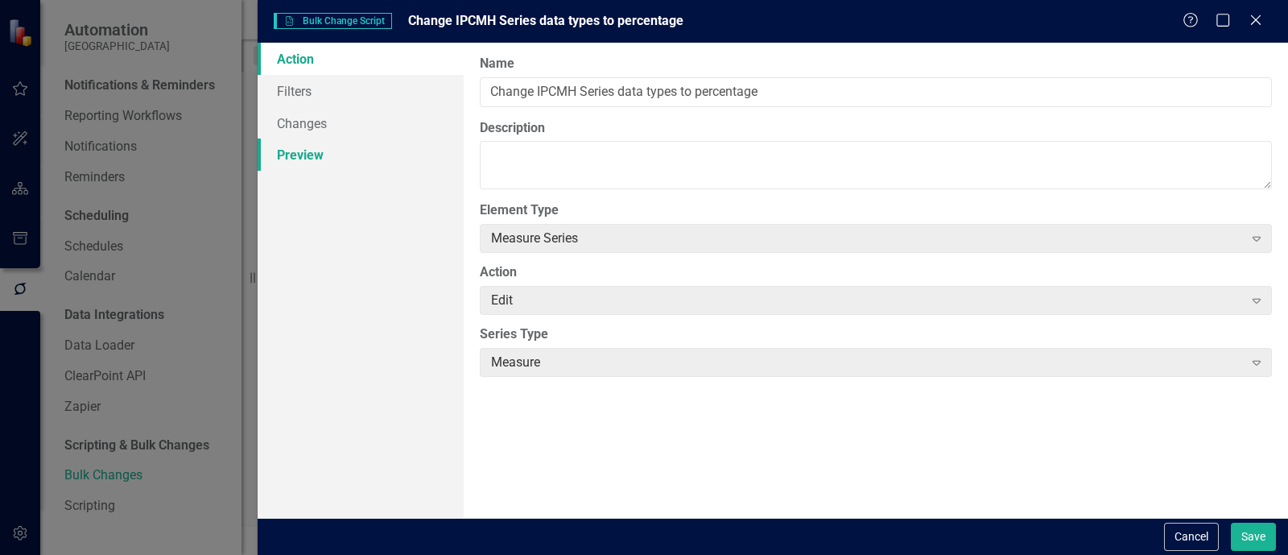
click at [342, 155] on link "Preview" at bounding box center [361, 154] width 206 height 32
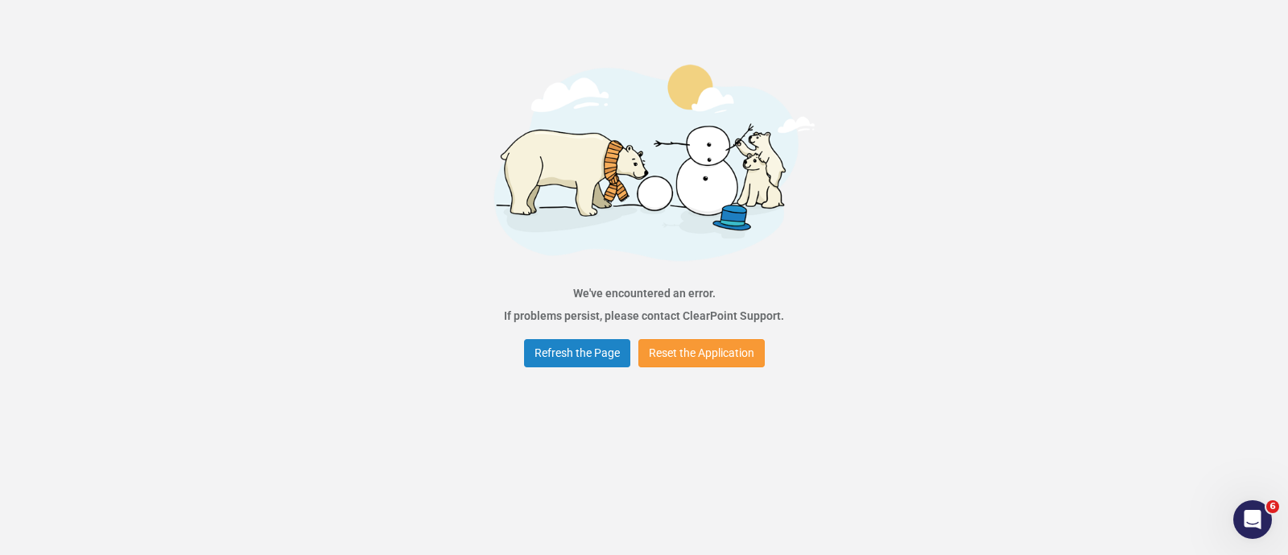
click at [703, 351] on button "Reset the Application" at bounding box center [701, 353] width 126 height 28
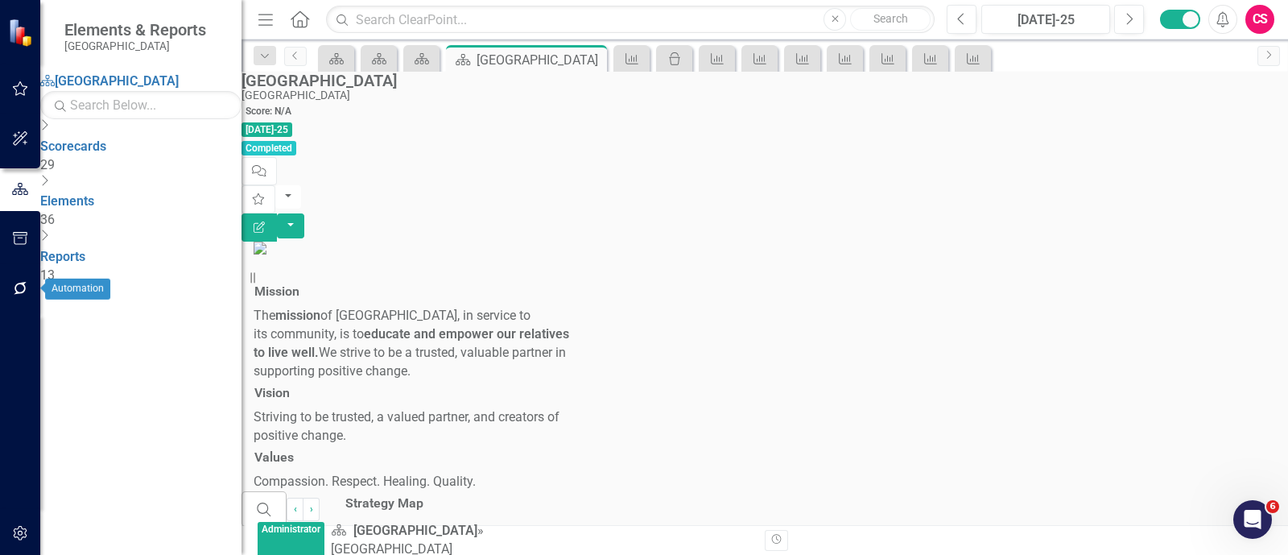
click at [17, 280] on button "button" at bounding box center [20, 289] width 36 height 34
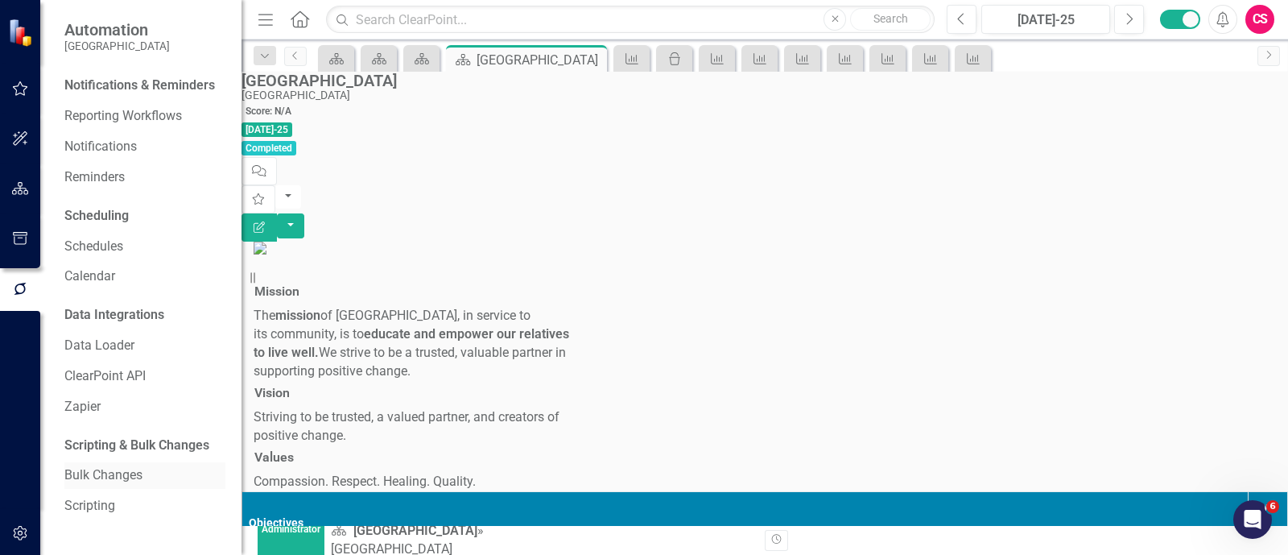
click at [116, 470] on link "Bulk Changes" at bounding box center [144, 475] width 161 height 19
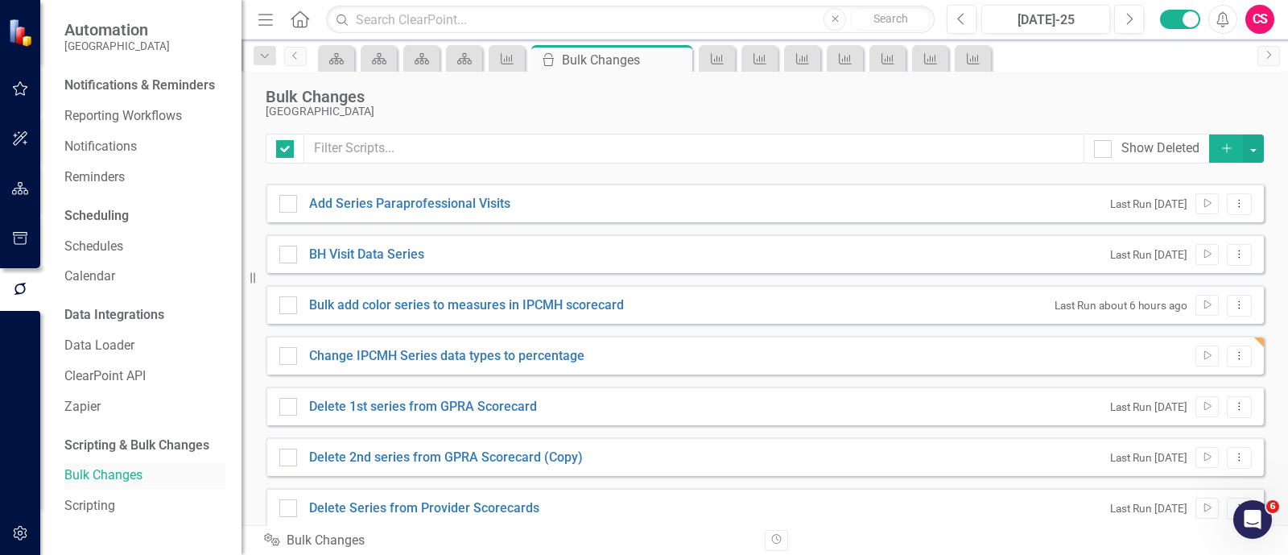
checkbox input "false"
click at [1232, 351] on icon "Dropdown Menu" at bounding box center [1239, 355] width 14 height 10
click at [1171, 408] on link "Edit Edit Script" at bounding box center [1174, 412] width 129 height 30
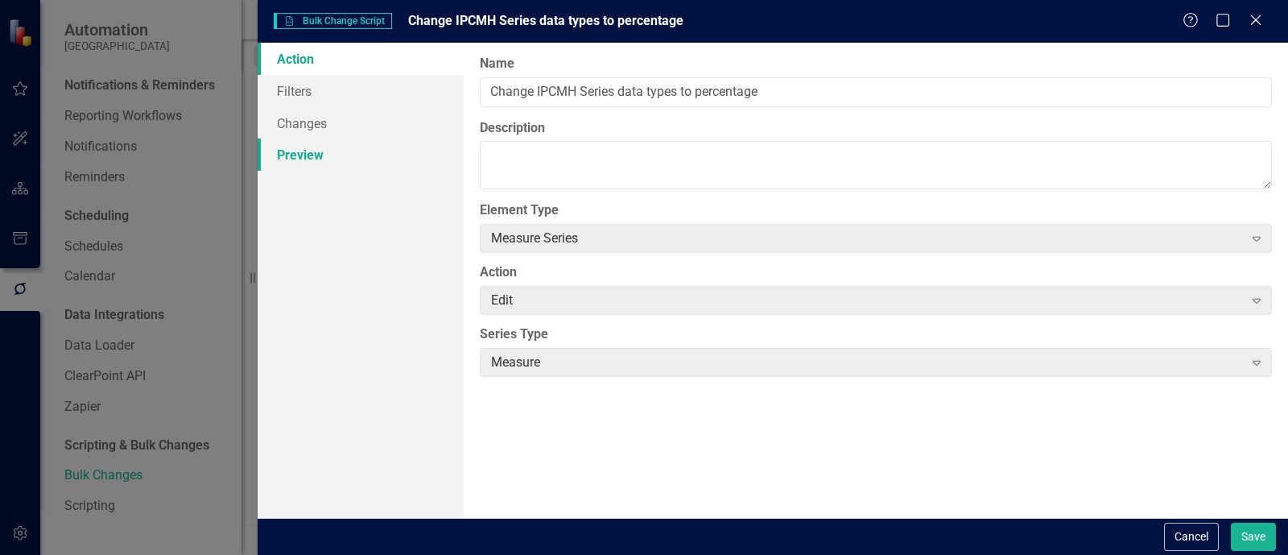
click at [357, 155] on link "Preview" at bounding box center [361, 154] width 206 height 32
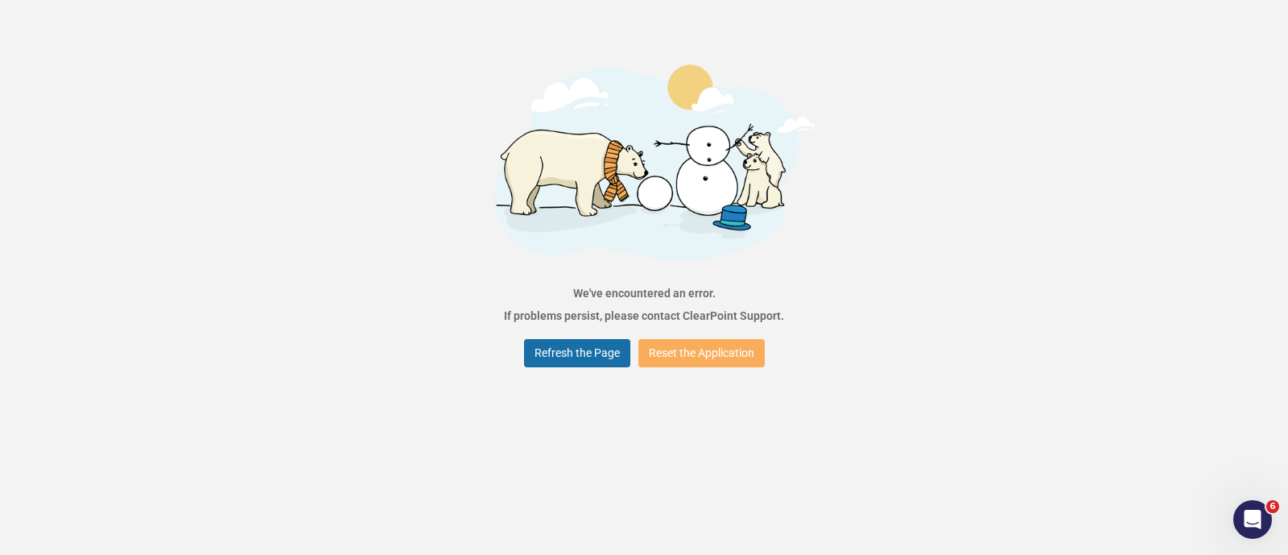
click at [563, 354] on button "Refresh the Page" at bounding box center [577, 353] width 106 height 28
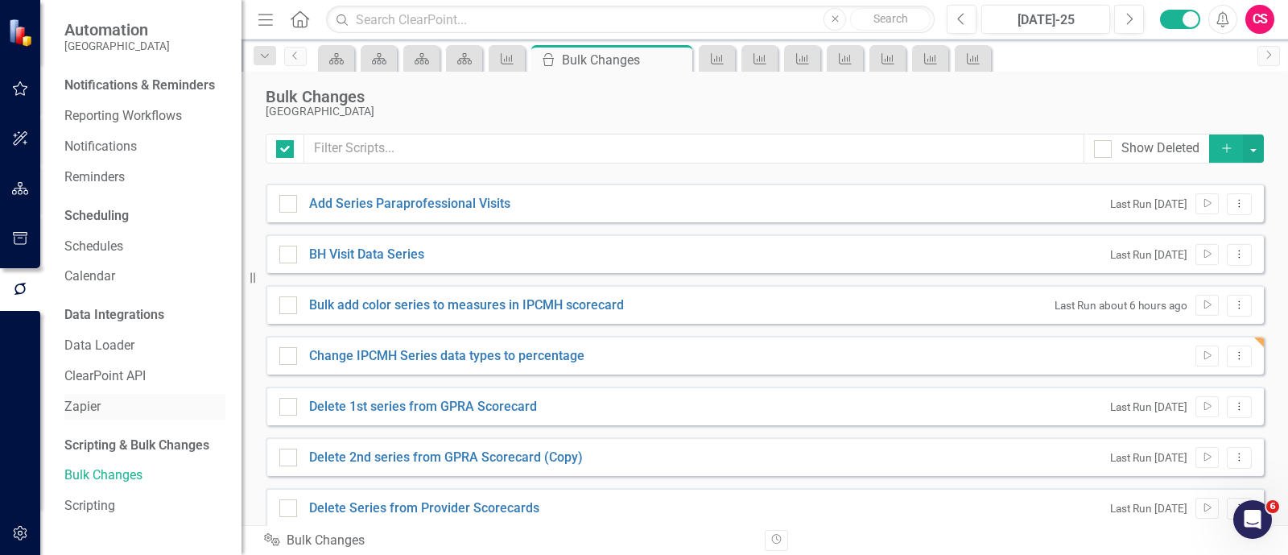
checkbox input "false"
click at [351, 357] on link "Change IPCMH Series data types to percentage" at bounding box center [446, 356] width 275 height 19
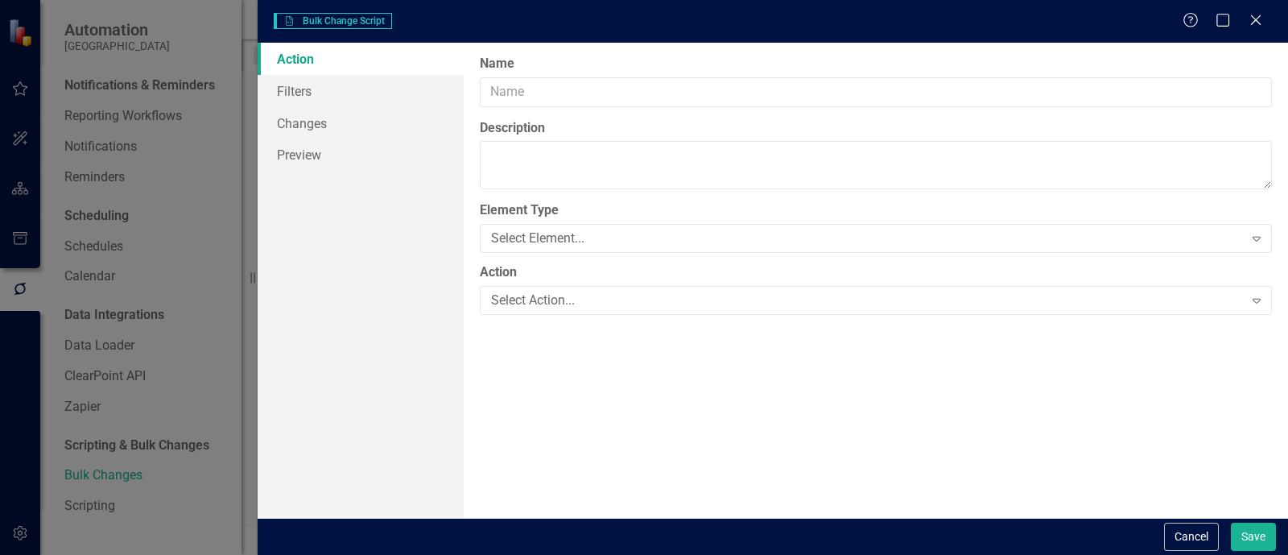
type input "Change IPCMH Series data types to percentage"
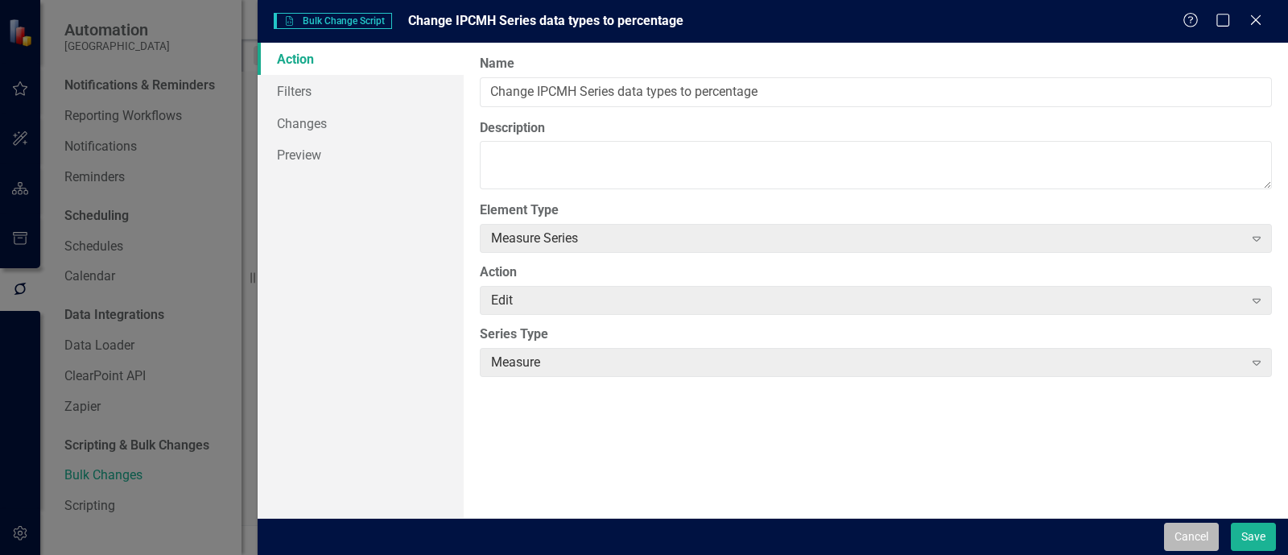
click at [1185, 537] on button "Cancel" at bounding box center [1191, 536] width 55 height 28
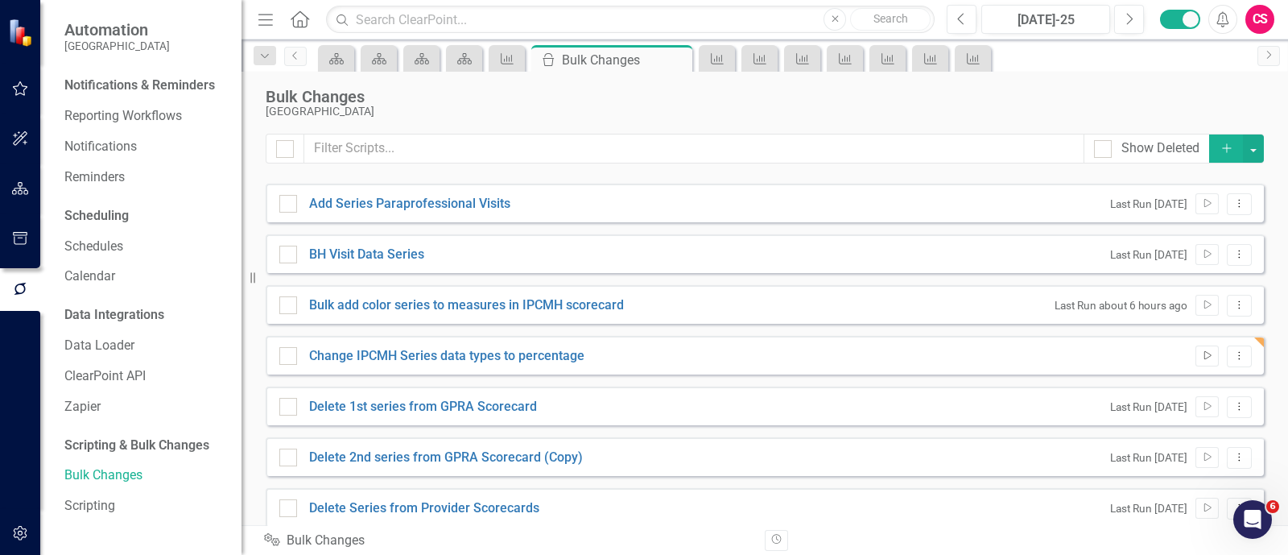
click at [1201, 354] on icon "Run Script" at bounding box center [1207, 356] width 12 height 10
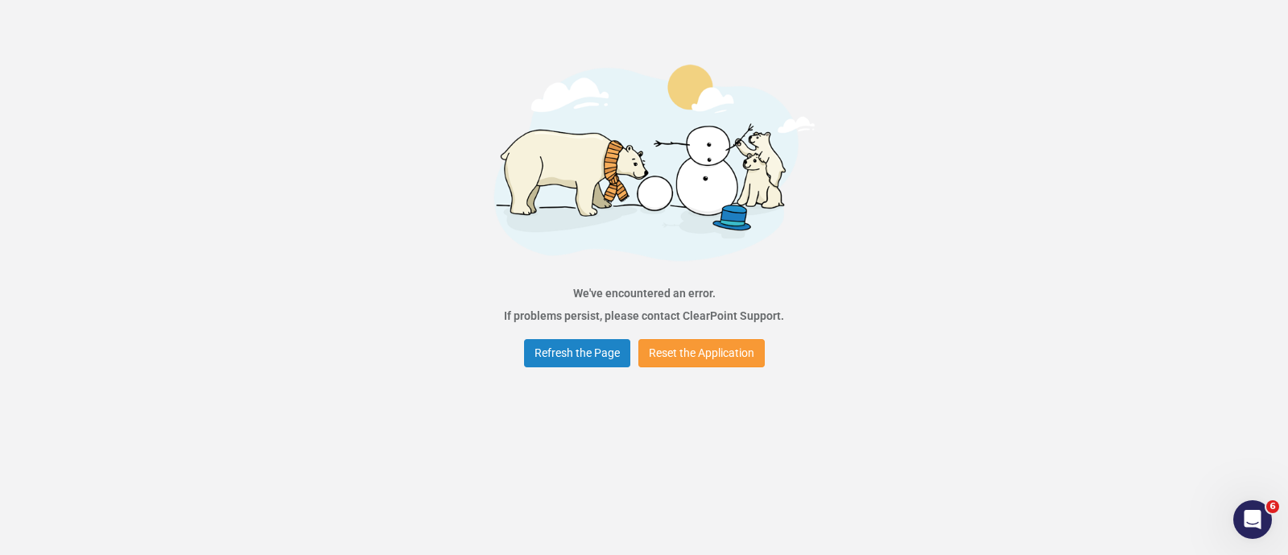
click at [674, 345] on button "Reset the Application" at bounding box center [701, 353] width 126 height 28
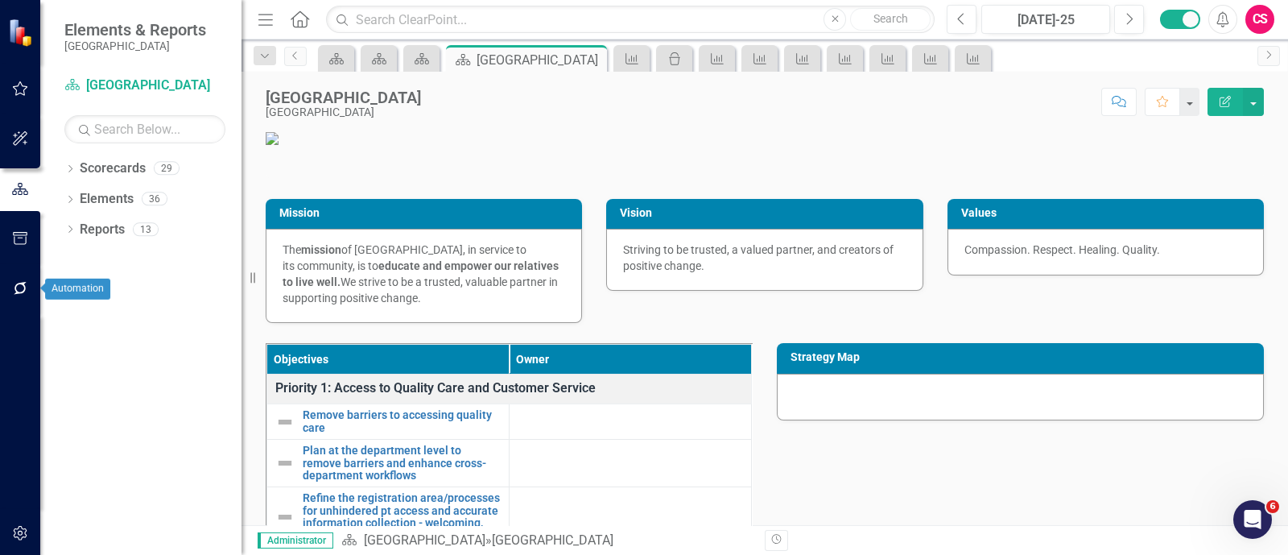
click at [22, 291] on icon "button" at bounding box center [20, 288] width 17 height 13
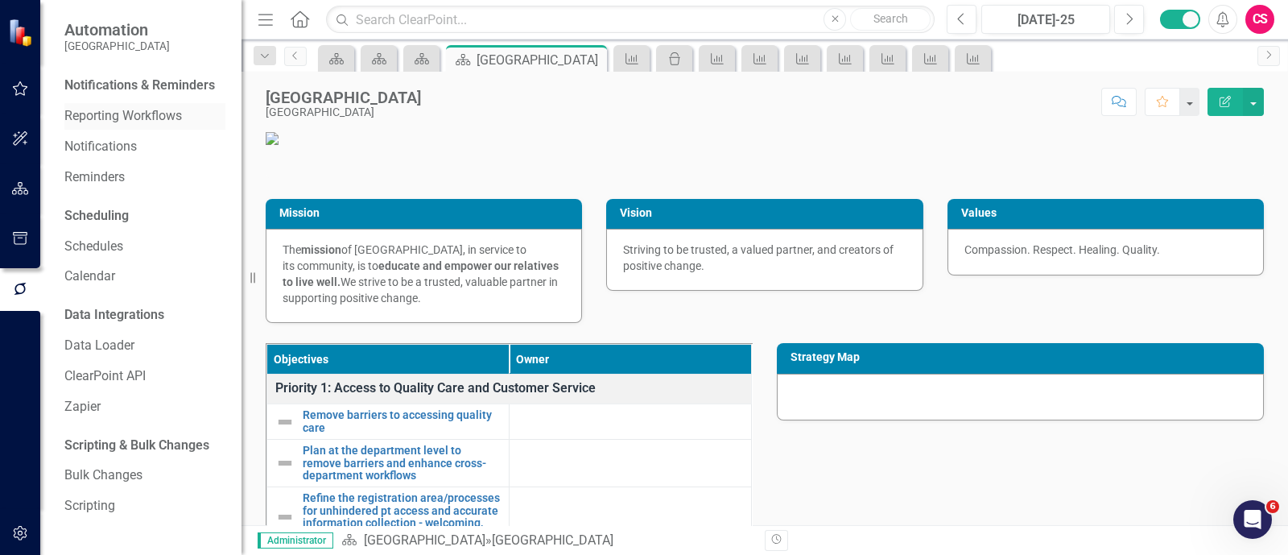
click at [137, 115] on link "Reporting Workflows" at bounding box center [144, 116] width 161 height 19
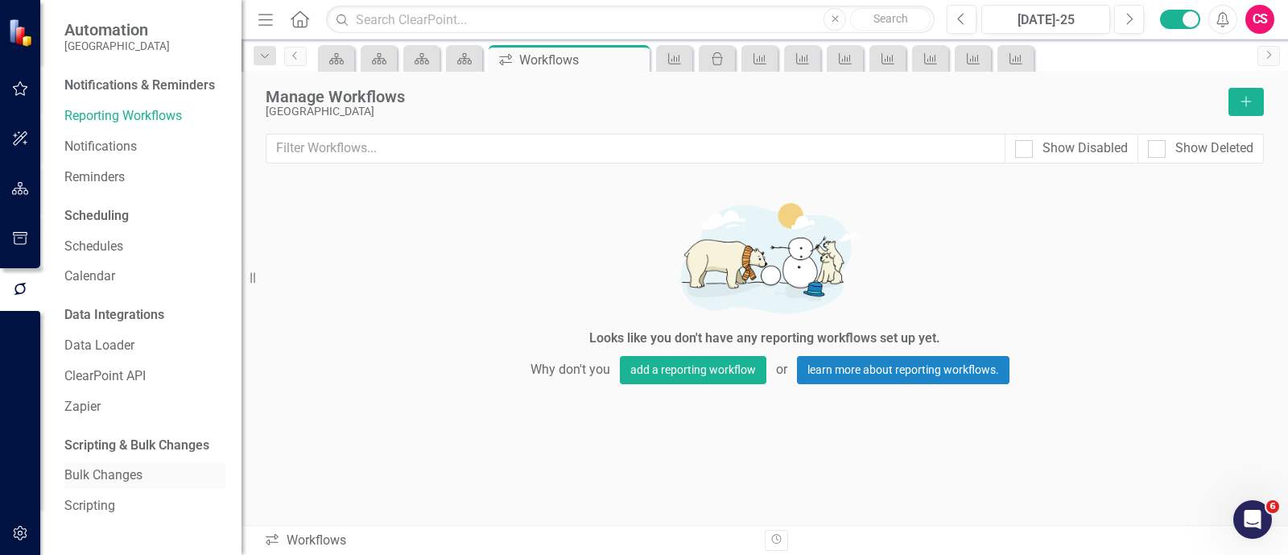
click at [113, 464] on div "Bulk Changes" at bounding box center [144, 475] width 161 height 27
click at [114, 477] on link "Bulk Changes" at bounding box center [144, 475] width 161 height 19
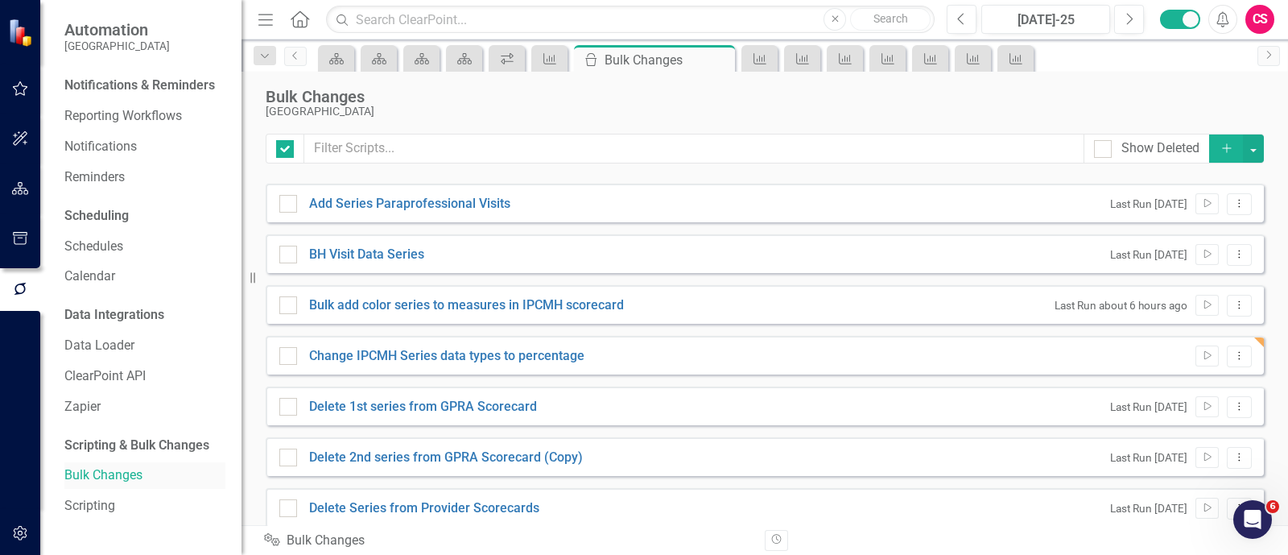
checkbox input "false"
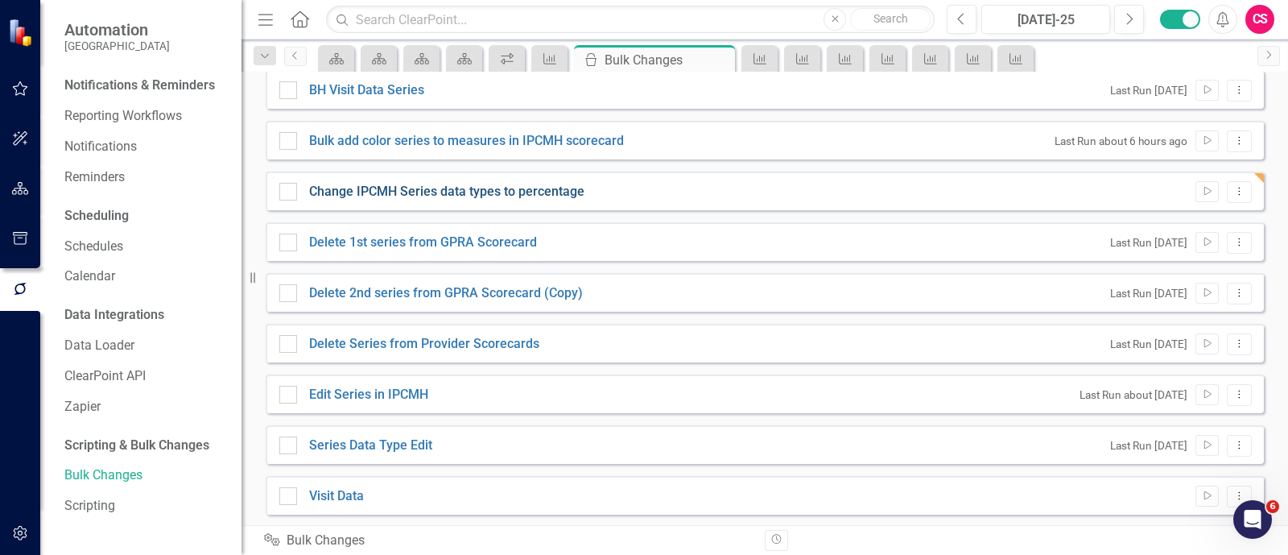
click at [504, 184] on link "Change IPCMH Series data types to percentage" at bounding box center [446, 192] width 275 height 19
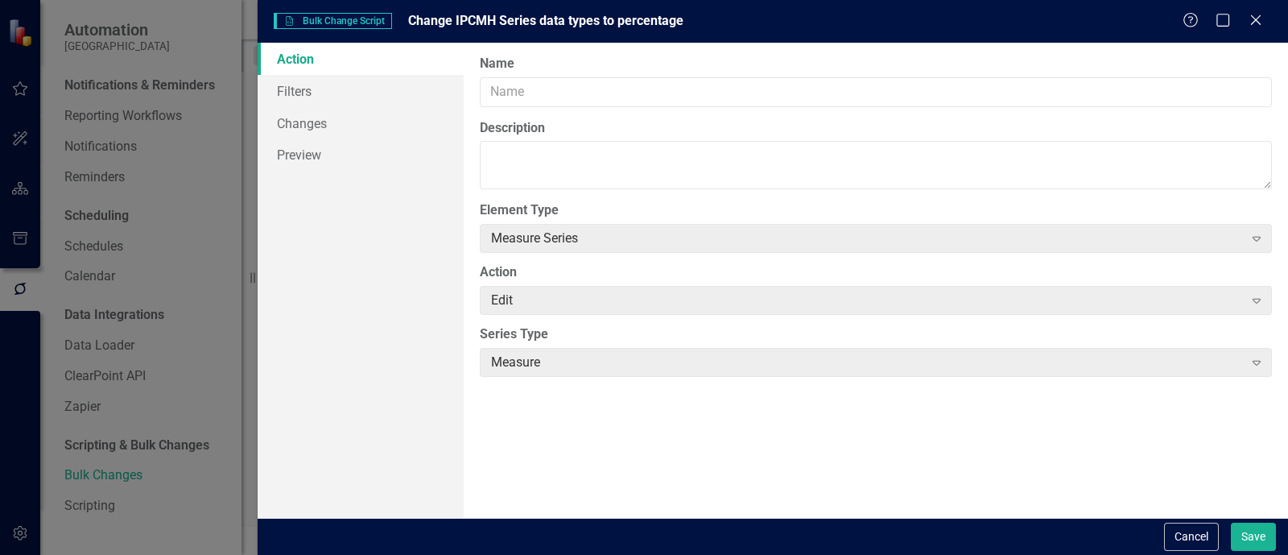
type input "Change IPCMH Series data types to percentage"
click at [361, 160] on link "Preview" at bounding box center [361, 154] width 206 height 32
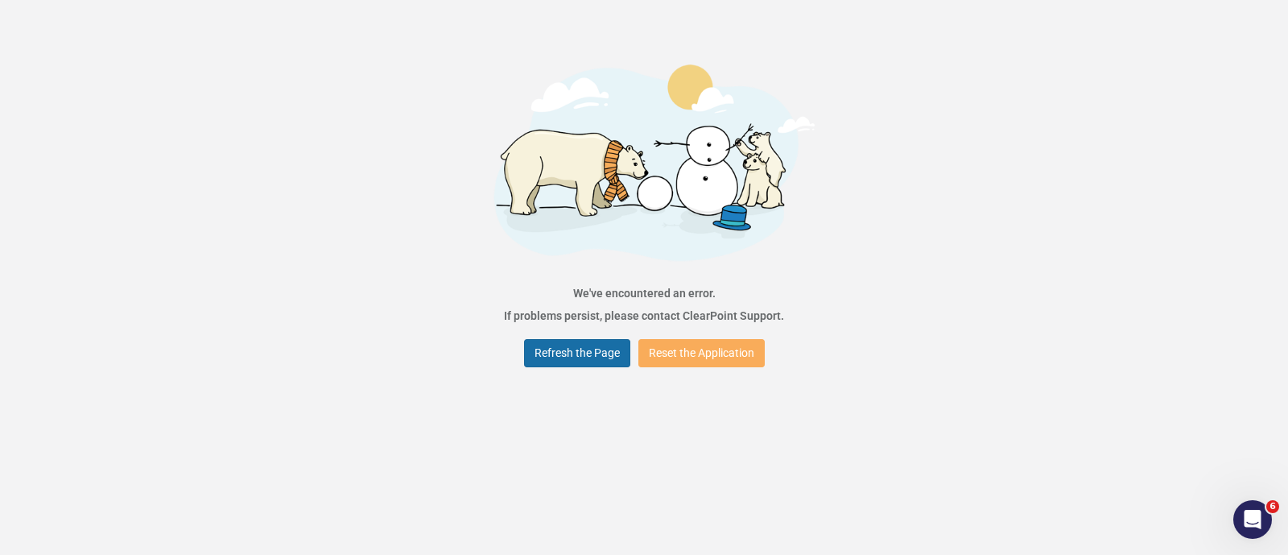
click at [588, 363] on button "Refresh the Page" at bounding box center [577, 353] width 106 height 28
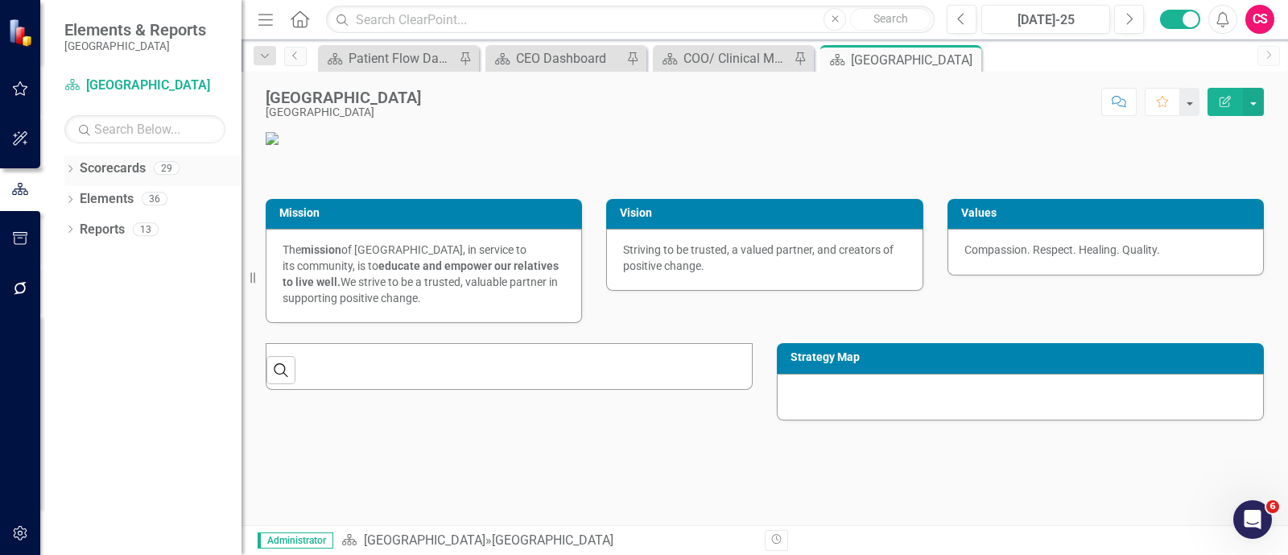
click at [109, 163] on link "Scorecards" at bounding box center [113, 168] width 66 height 19
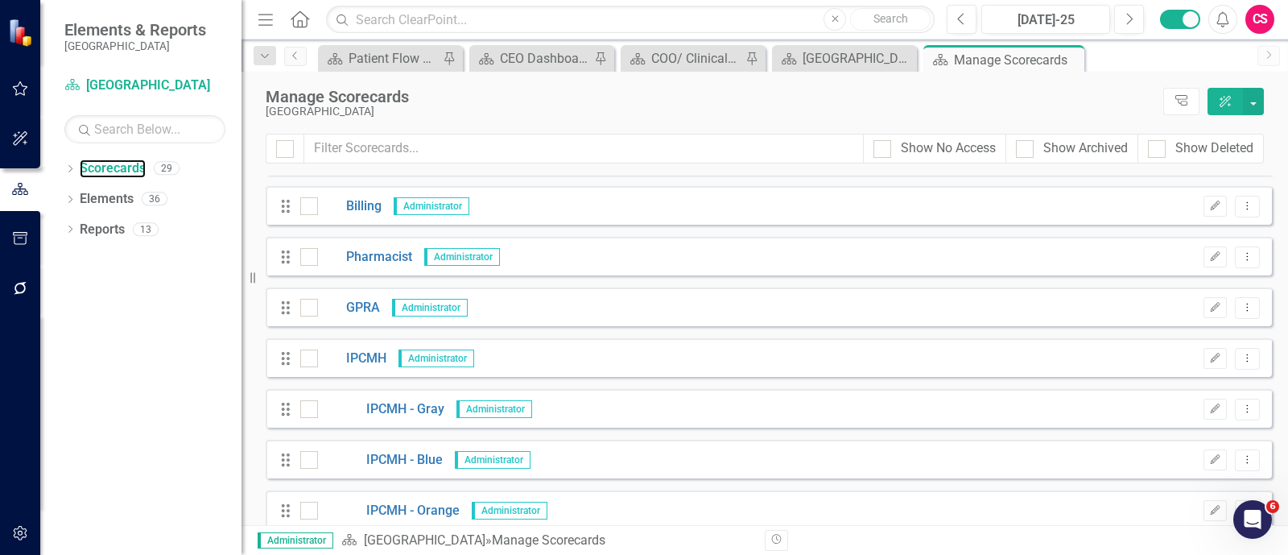
scroll to position [1006, 0]
click at [367, 351] on link "IPCMH" at bounding box center [352, 356] width 68 height 19
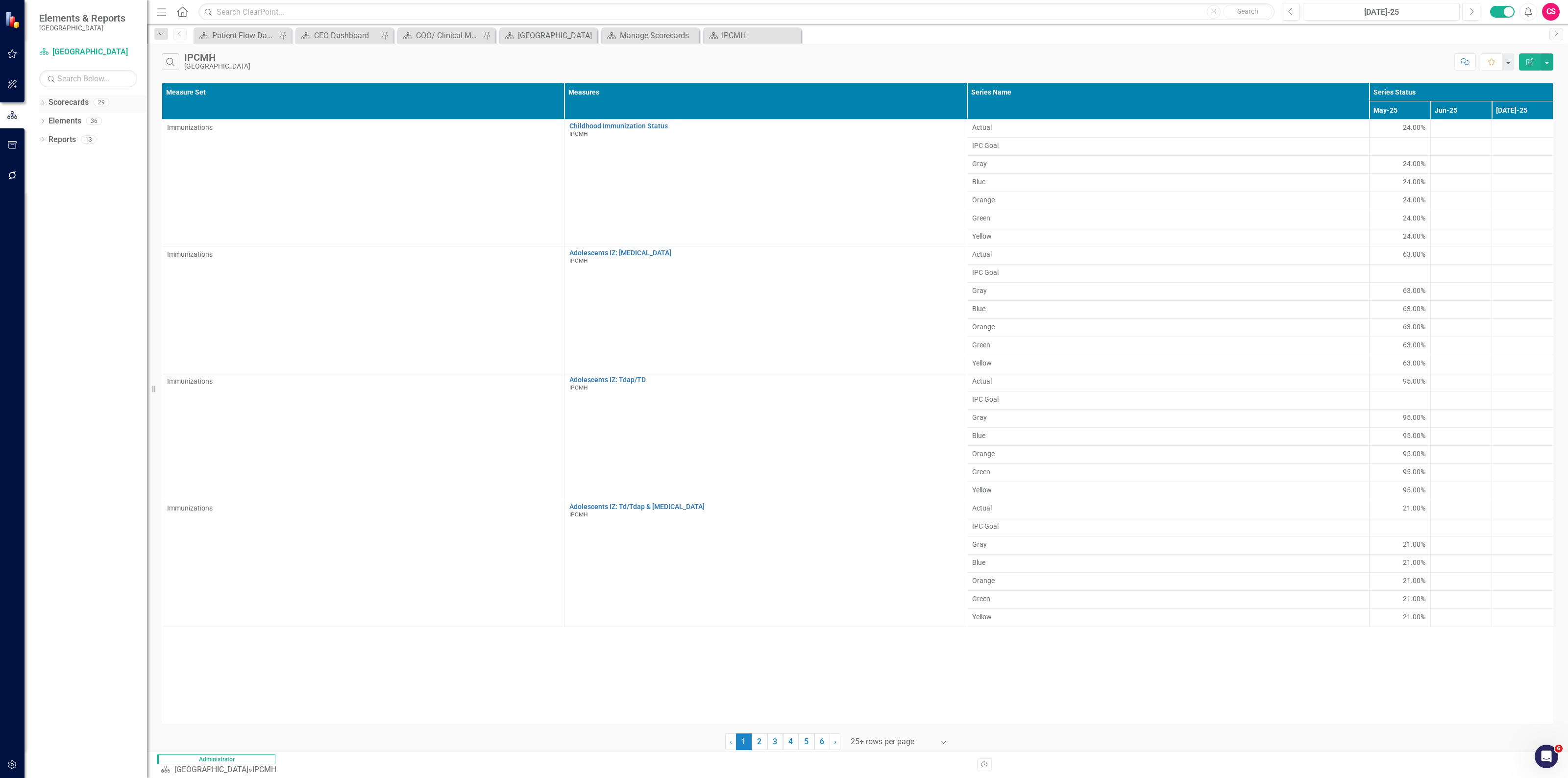
click at [70, 101] on link "Scorecards" at bounding box center [69, 102] width 40 height 12
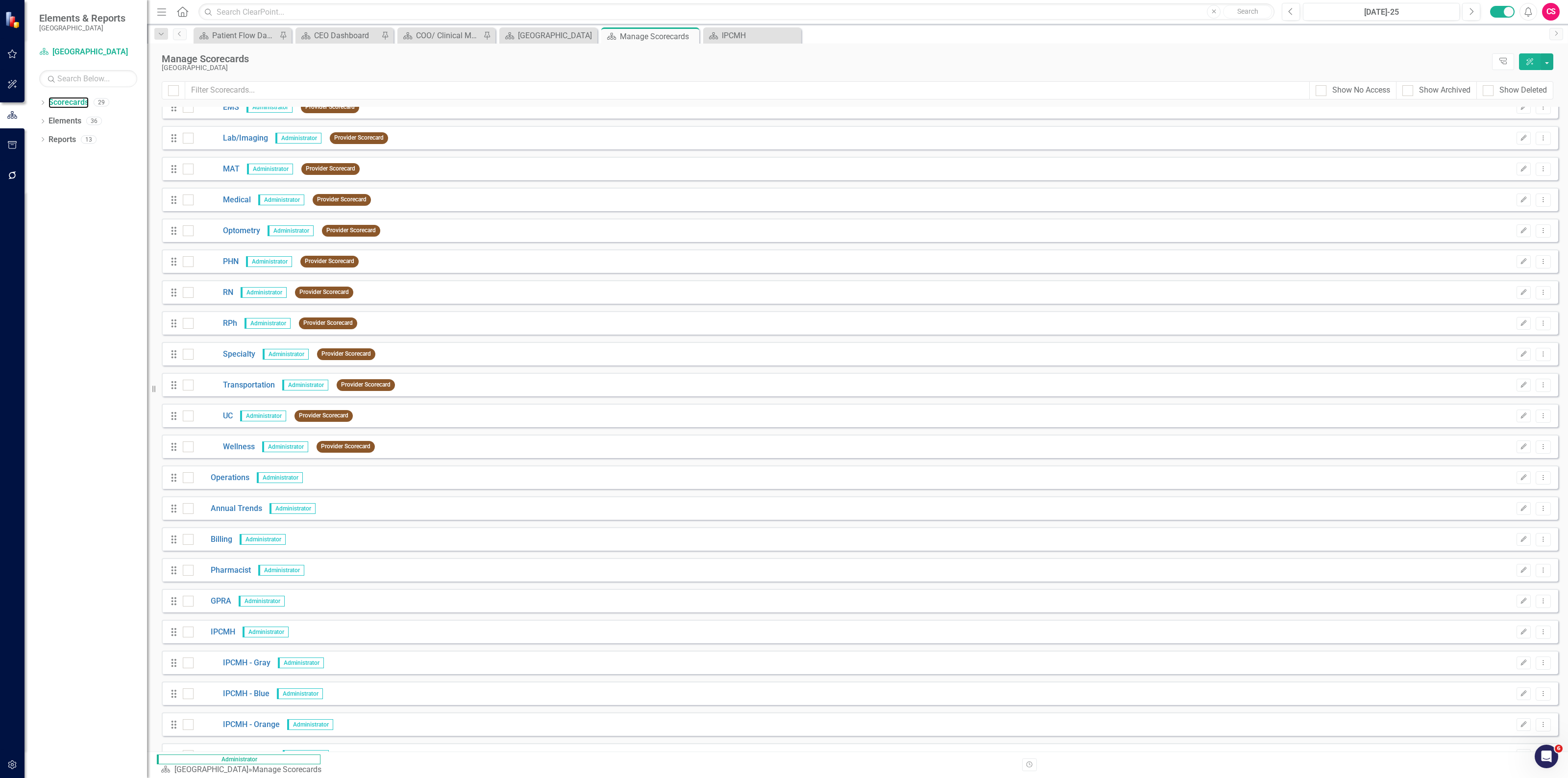
scroll to position [242, 0]
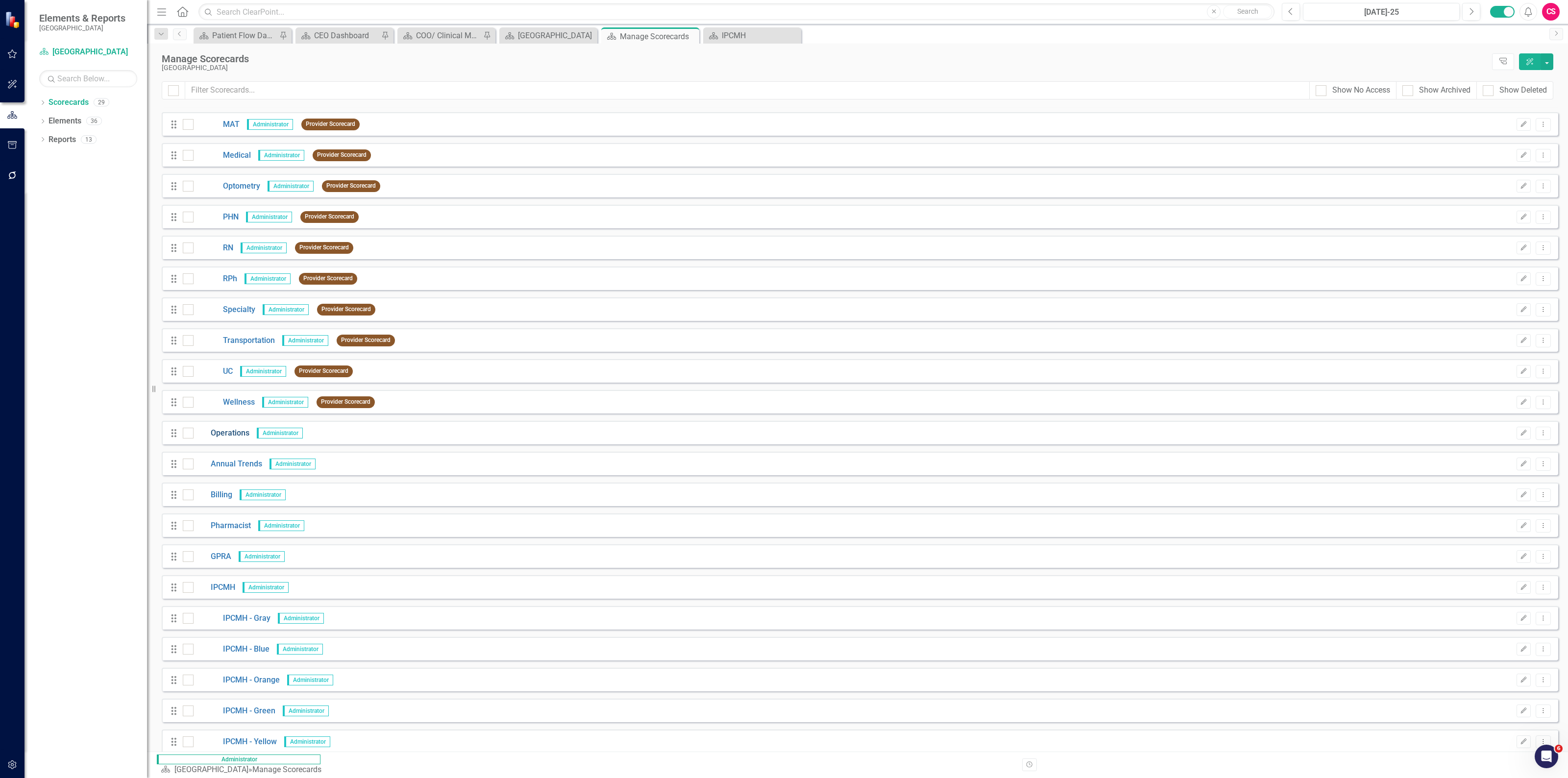
click at [225, 337] on link "Operations" at bounding box center [222, 433] width 56 height 12
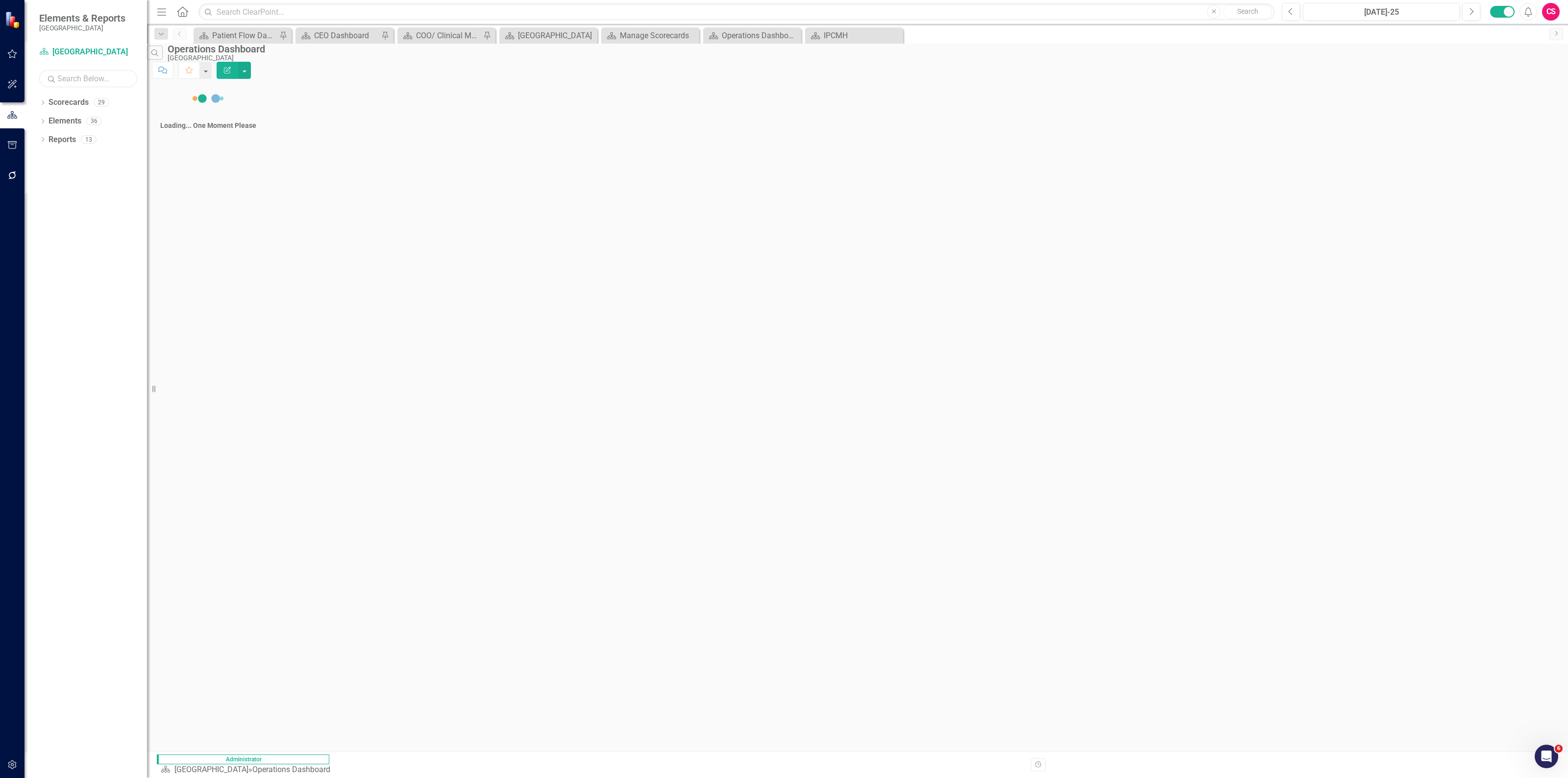
click at [79, 77] on input "text" at bounding box center [88, 79] width 98 height 17
type input "third party"
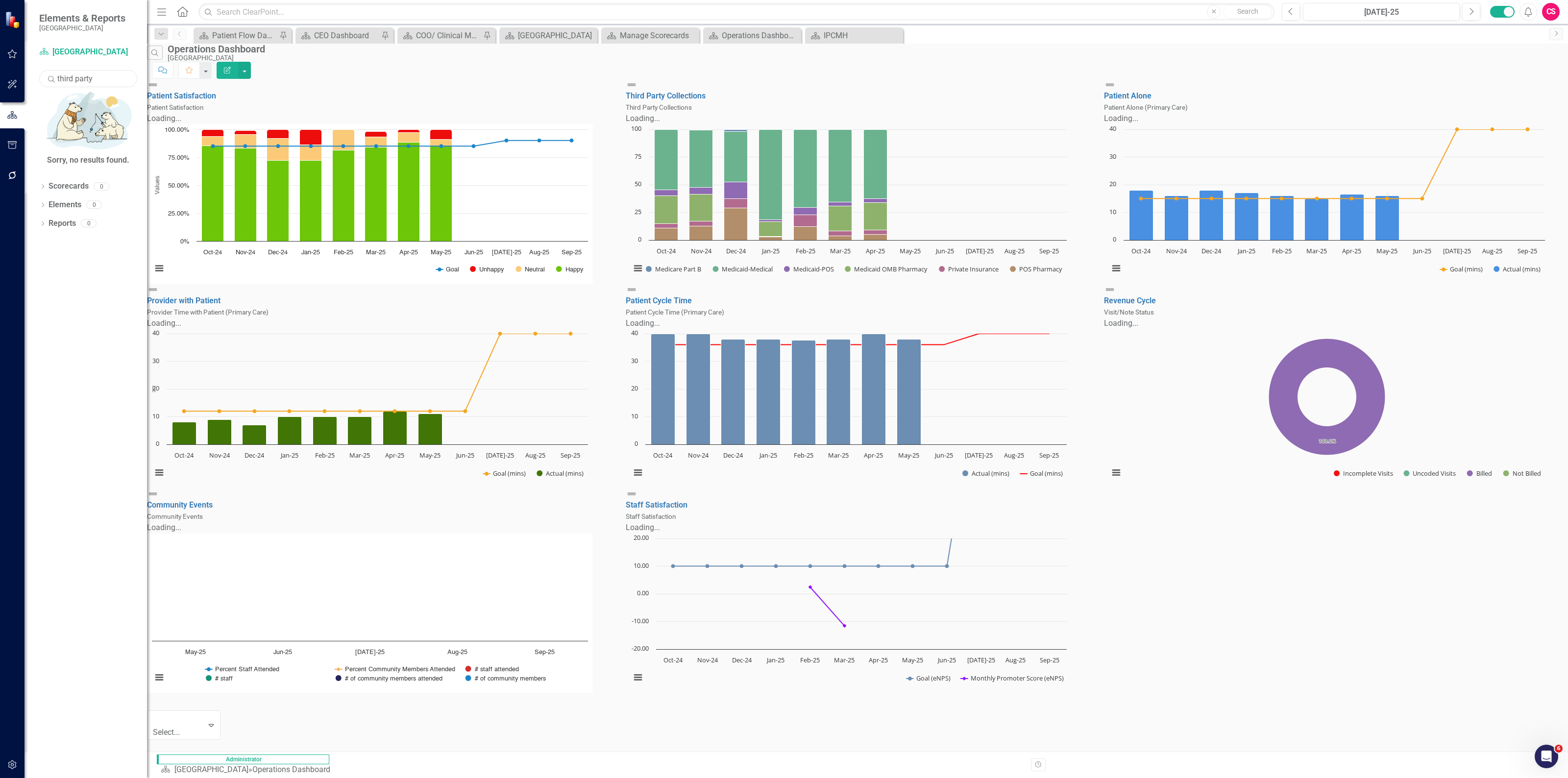
drag, startPoint x: 99, startPoint y: 77, endPoint x: 49, endPoint y: 75, distance: 50.0
click at [49, 75] on div "Search third party" at bounding box center [88, 79] width 98 height 17
click at [282, 18] on input "text" at bounding box center [737, 12] width 1076 height 17
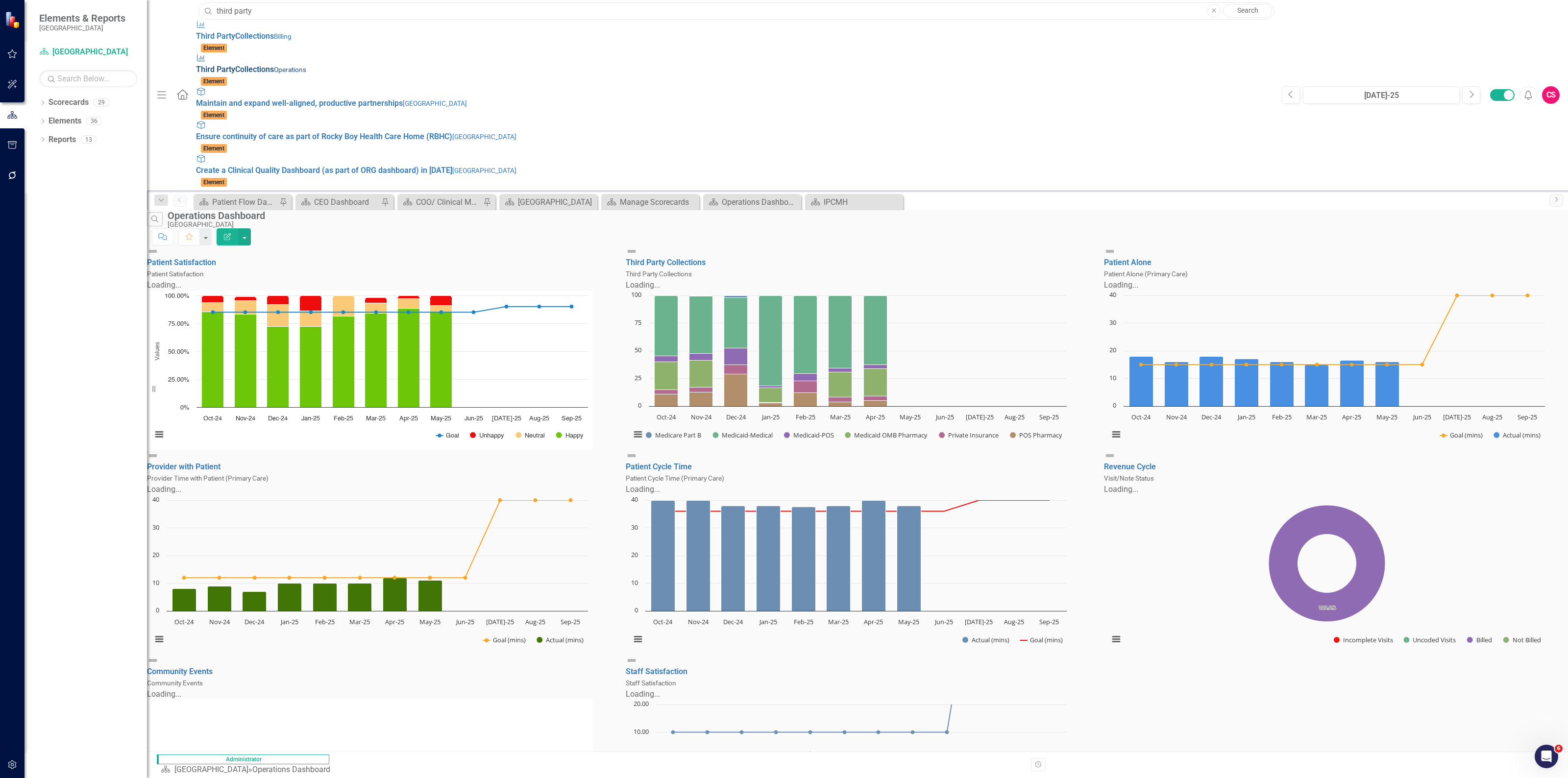
type input "third party"
click at [236, 65] on span "Third Party Collections" at bounding box center [235, 69] width 78 height 9
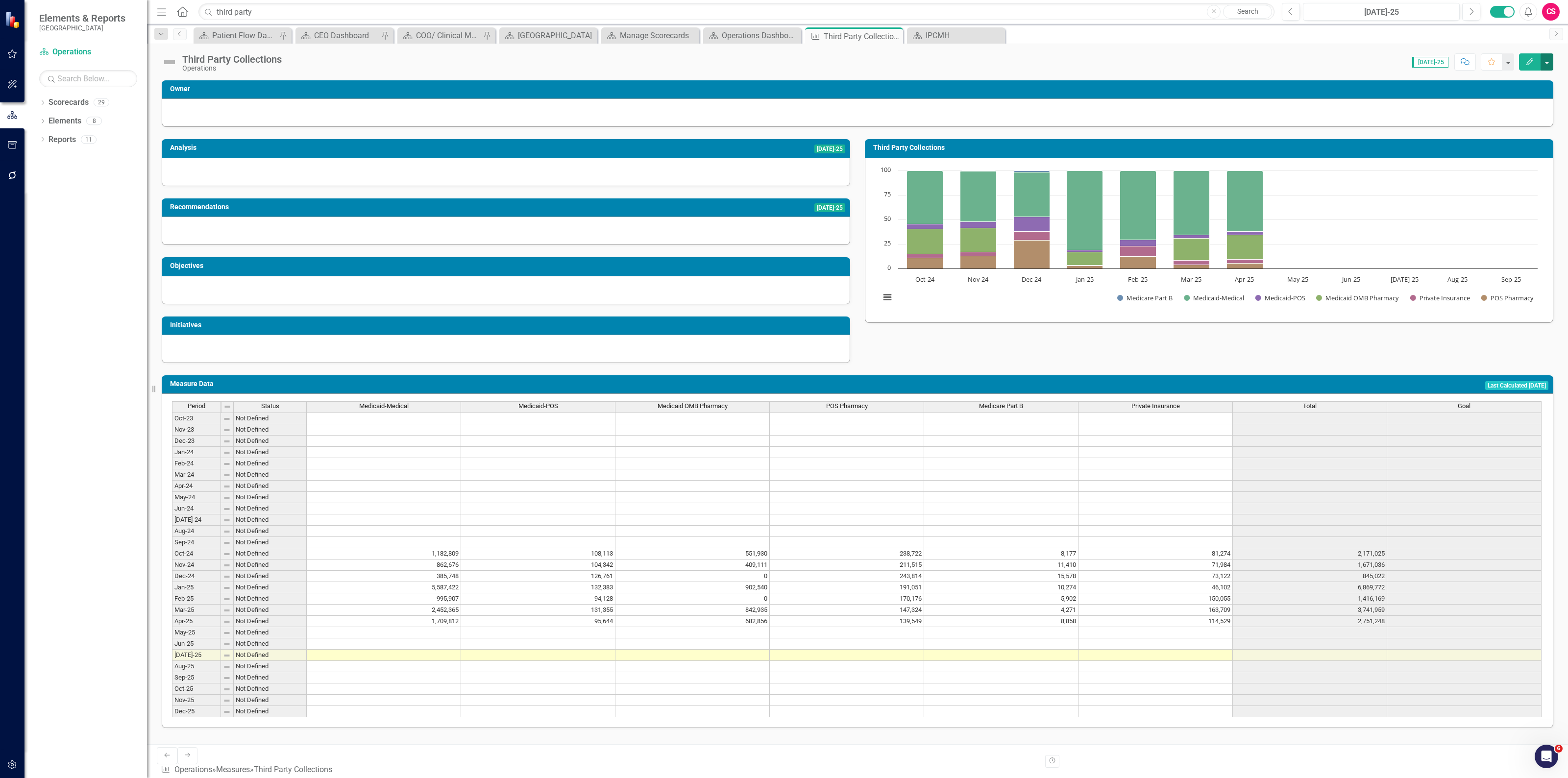
click at [783, 61] on button "button" at bounding box center [1547, 62] width 13 height 17
click at [783, 79] on link "Edit Edit Measure" at bounding box center [1505, 81] width 96 height 18
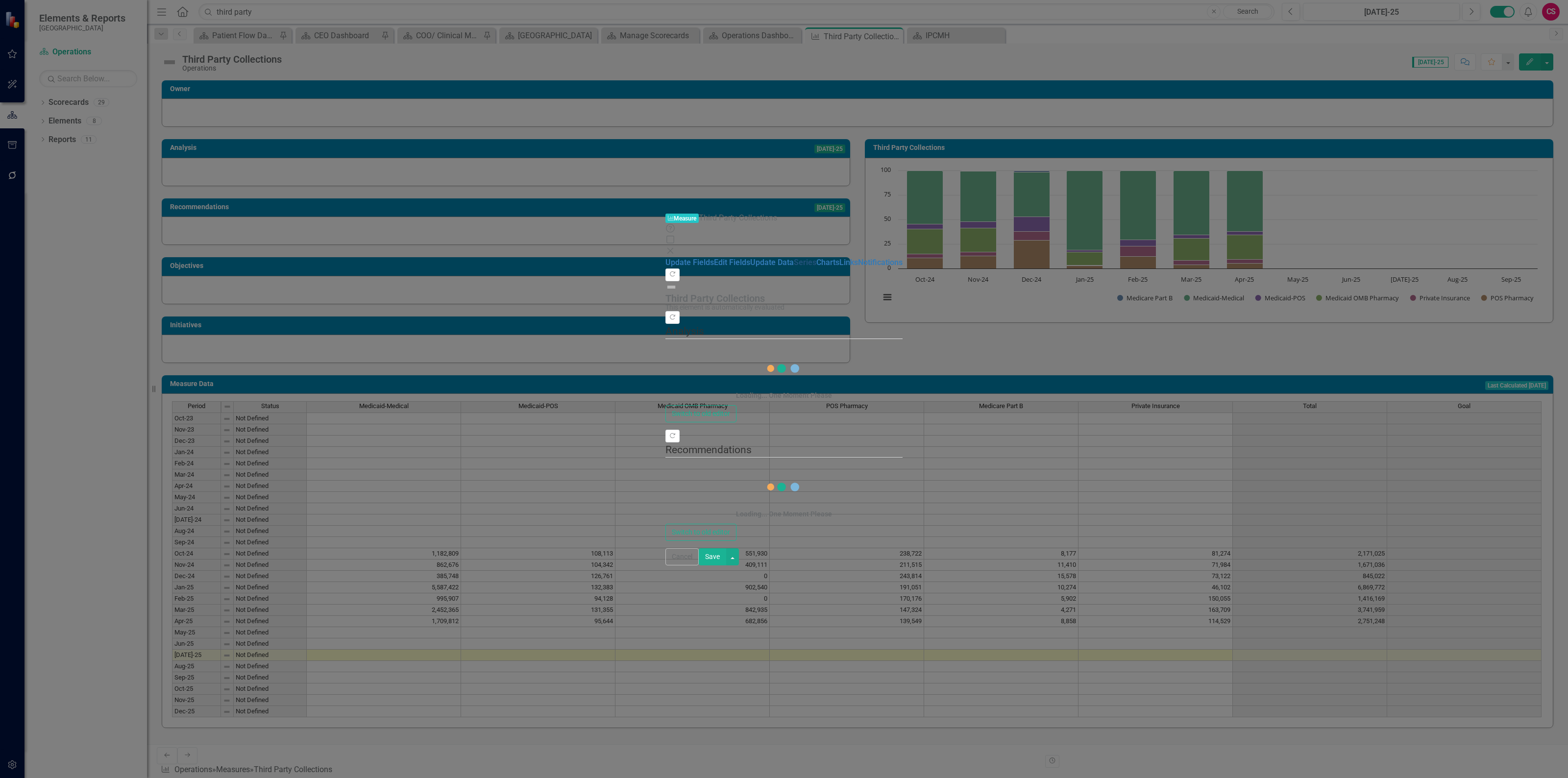
click at [783, 258] on link "Series" at bounding box center [805, 262] width 23 height 9
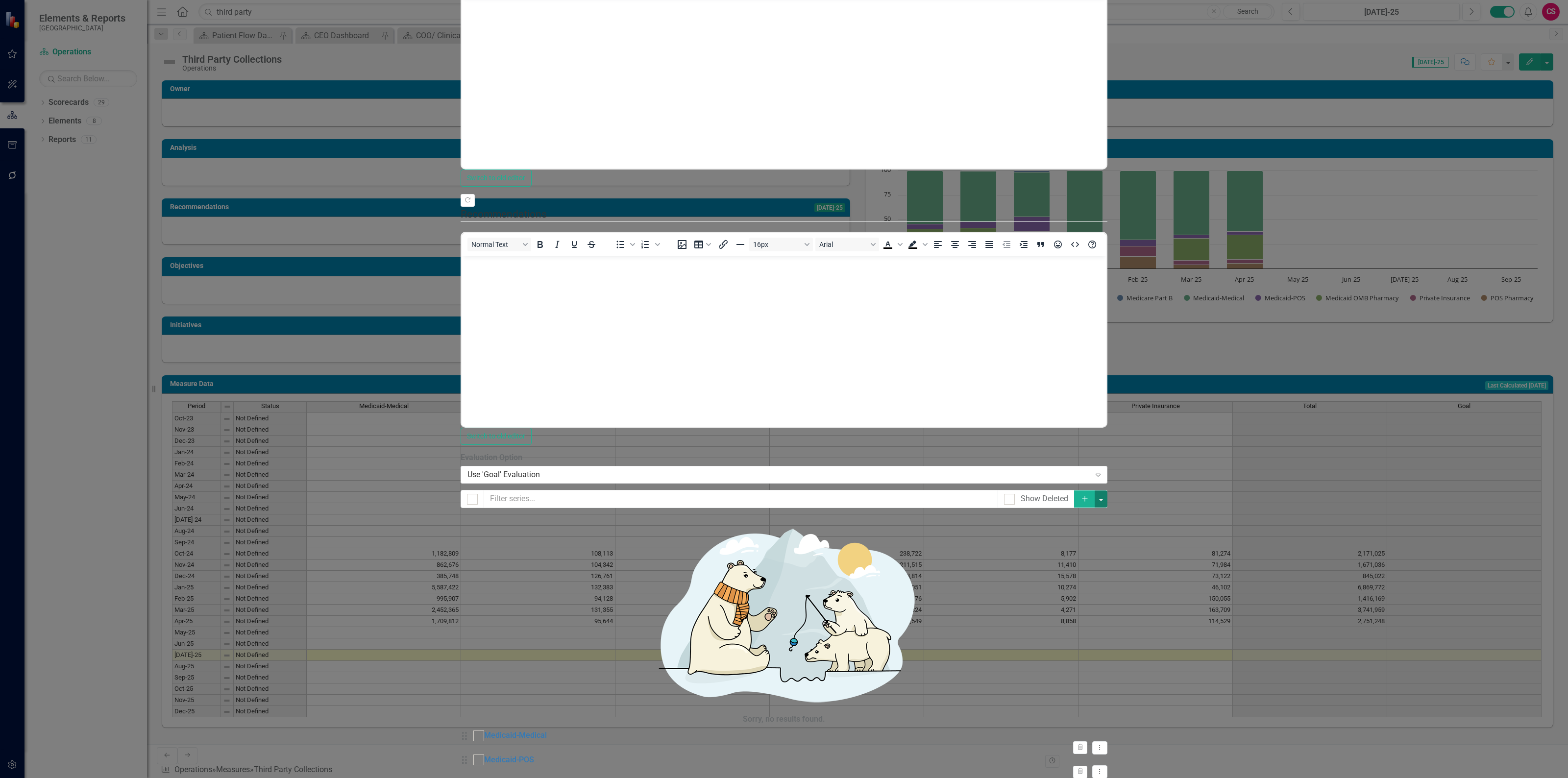
click at [783, 337] on button "button" at bounding box center [1101, 499] width 13 height 17
click at [783, 114] on link "Add Multiple Add Multiple" at bounding box center [1519, 116] width 77 height 18
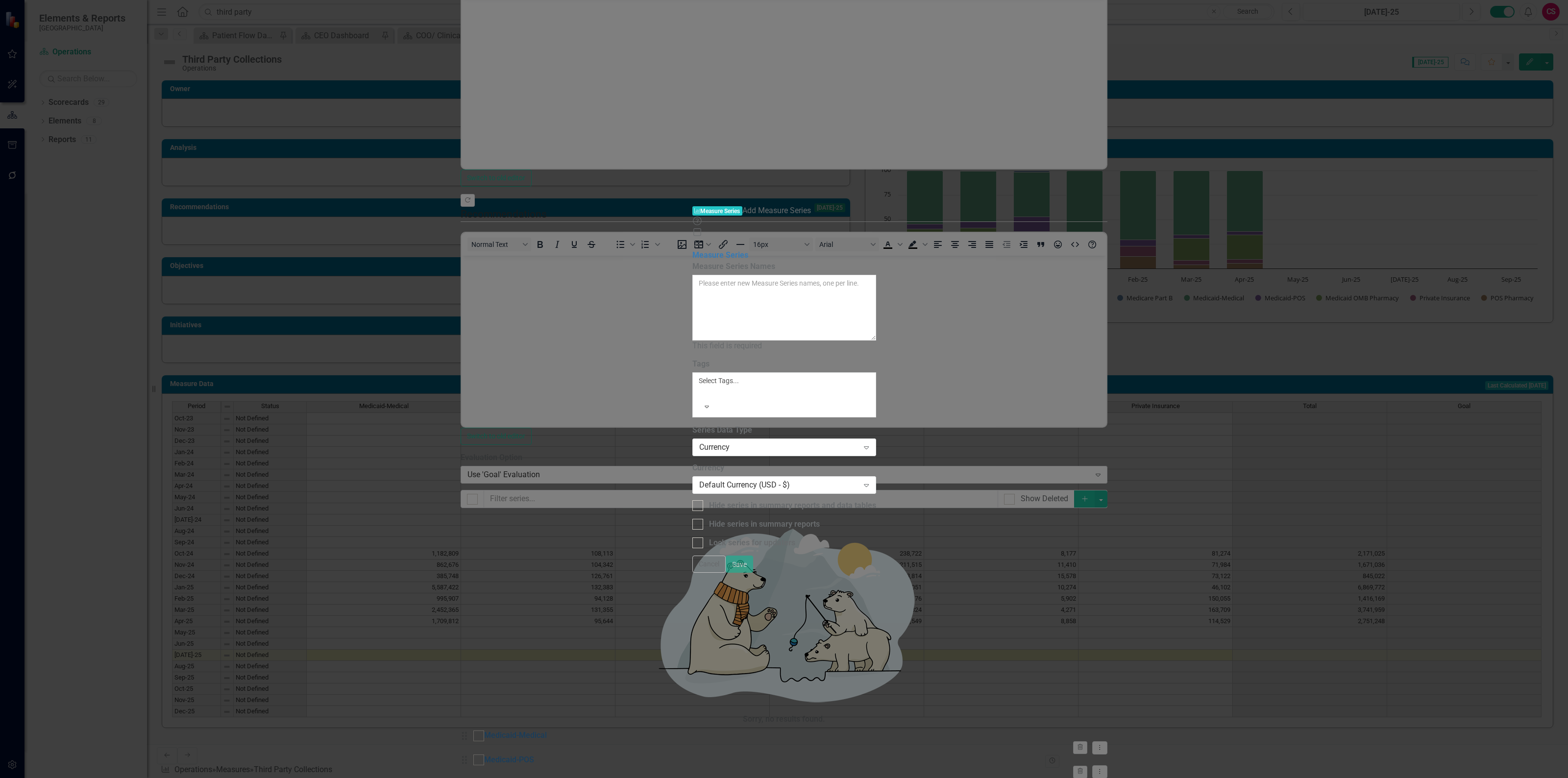
click at [700, 240] on icon at bounding box center [697, 244] width 6 height 6
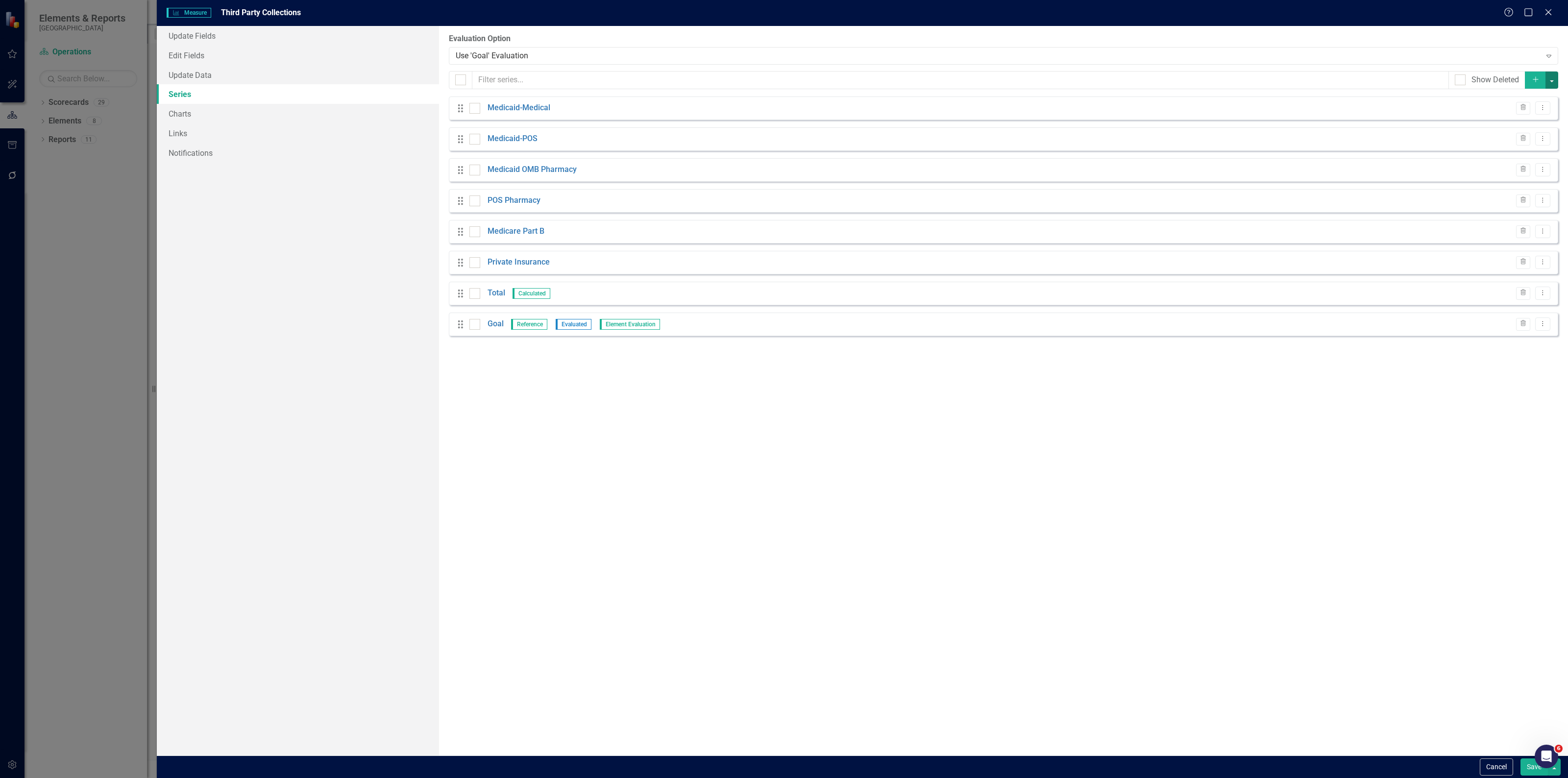
click at [1552, 77] on button "button" at bounding box center [1552, 80] width 13 height 17
click at [1517, 112] on link "Add Multiple Add Multiple" at bounding box center [1519, 116] width 77 height 18
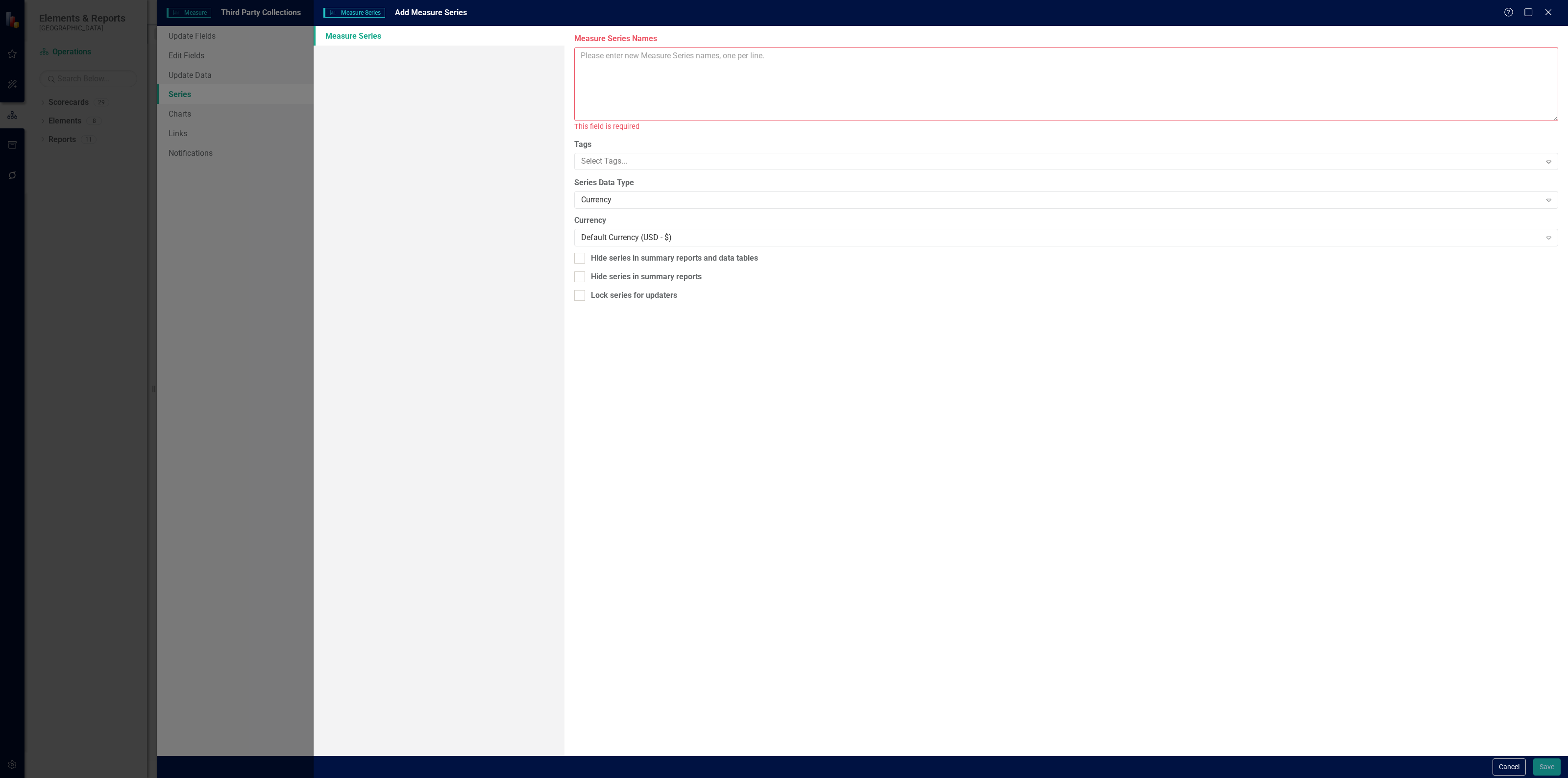
click at [787, 77] on textarea "Measure Series Names" at bounding box center [1066, 84] width 984 height 74
type textarea "Medical-Medical"
click at [684, 190] on div "Currency" at bounding box center [1061, 189] width 960 height 12
click at [1510, 765] on button "Cancel" at bounding box center [1509, 767] width 33 height 17
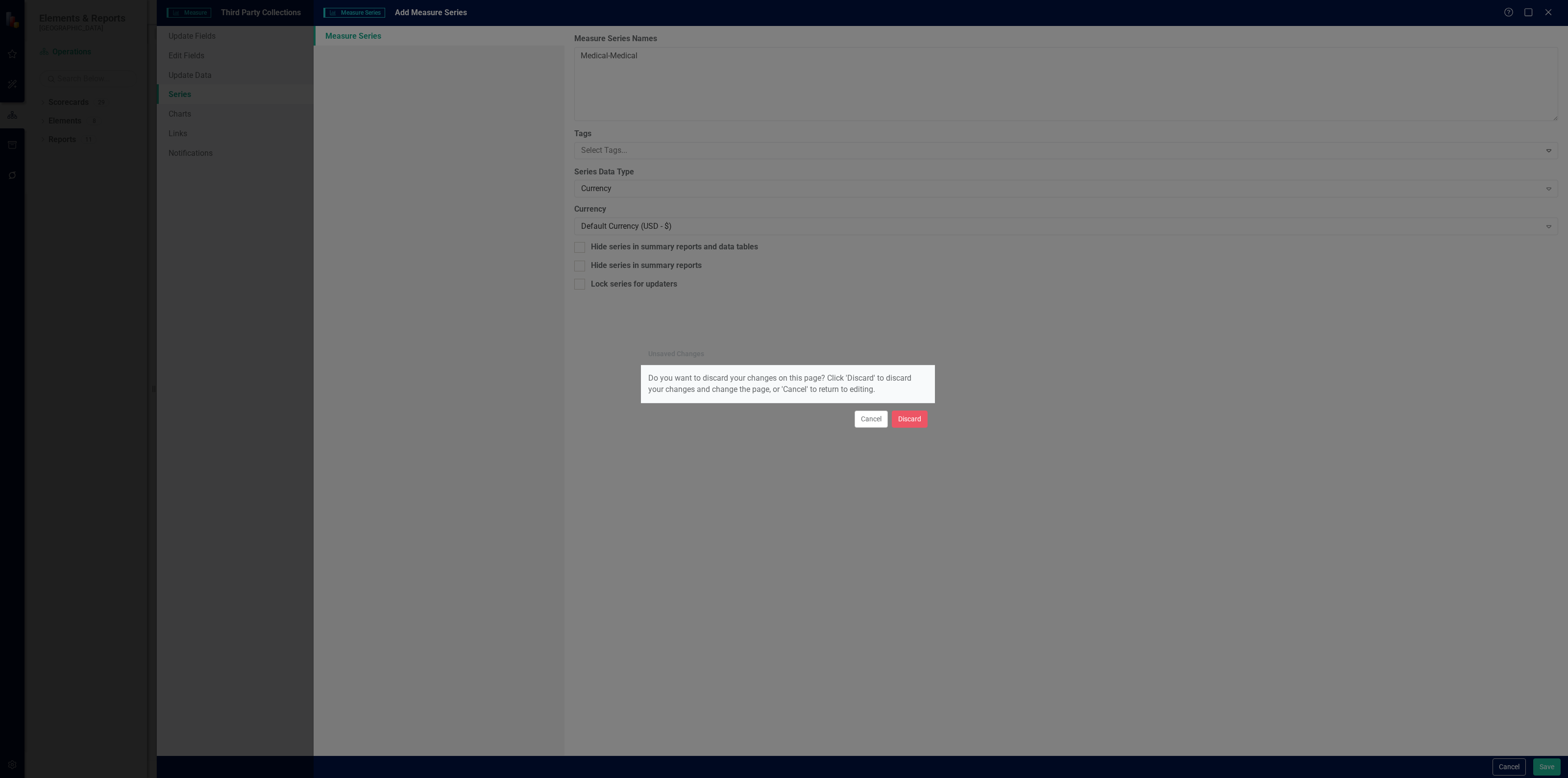
click at [901, 409] on div "Cancel Discard" at bounding box center [788, 419] width 294 height 32
click at [904, 413] on button "Discard" at bounding box center [909, 419] width 36 height 17
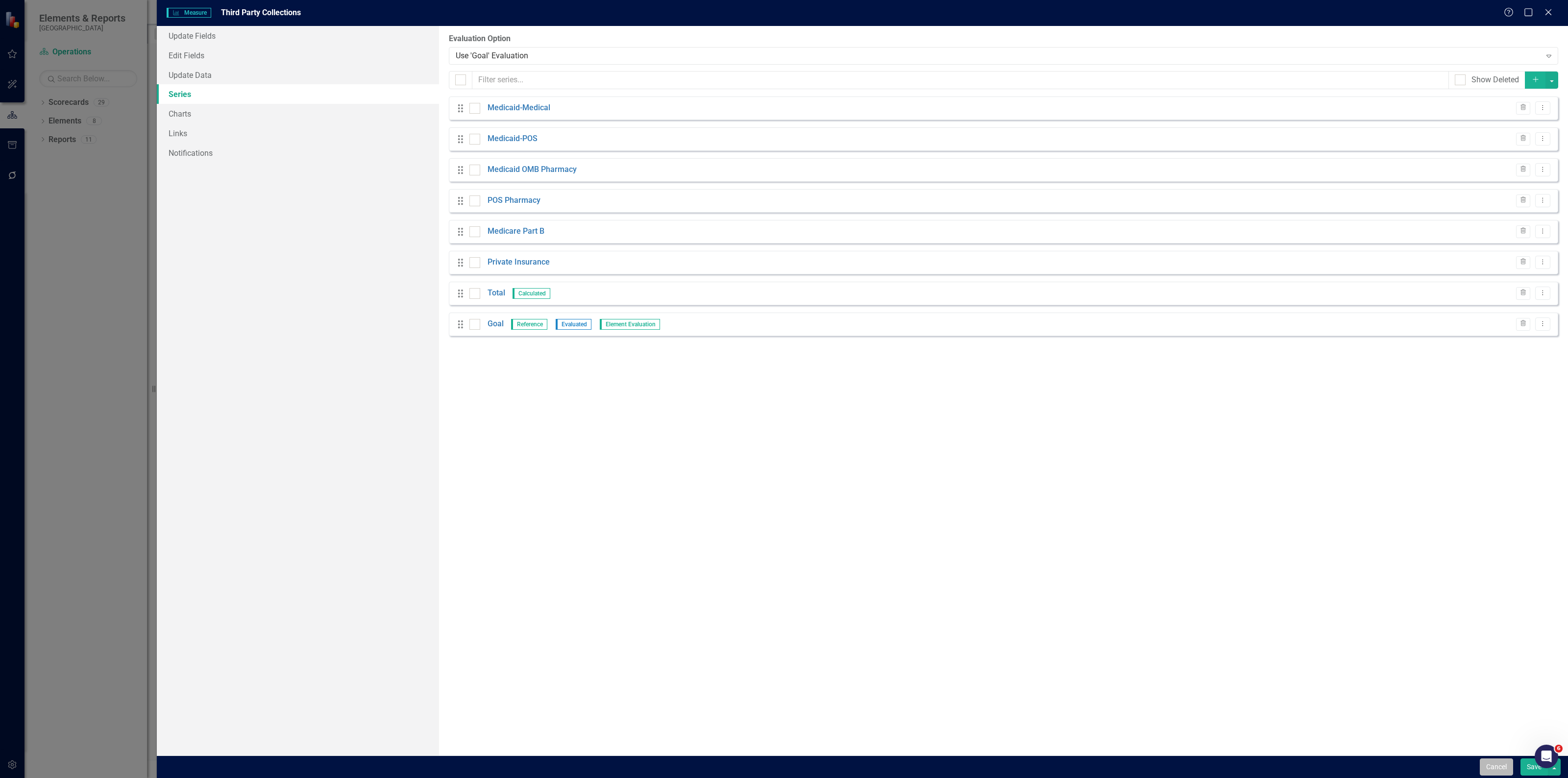
click at [1500, 767] on button "Cancel" at bounding box center [1496, 767] width 33 height 17
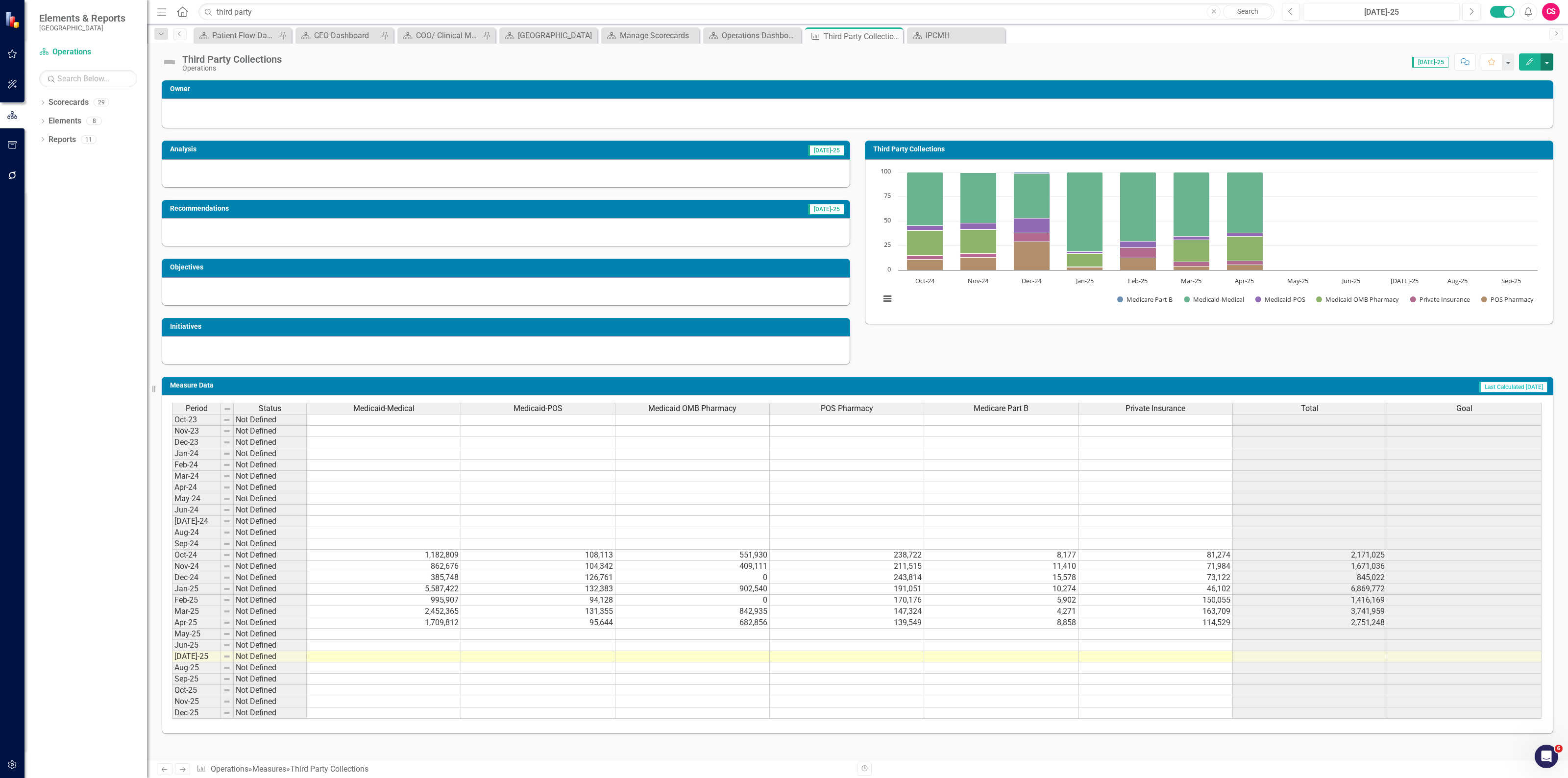
click at [1544, 57] on button "button" at bounding box center [1547, 62] width 13 height 17
click at [1503, 86] on link "Edit Edit Measure" at bounding box center [1505, 81] width 96 height 18
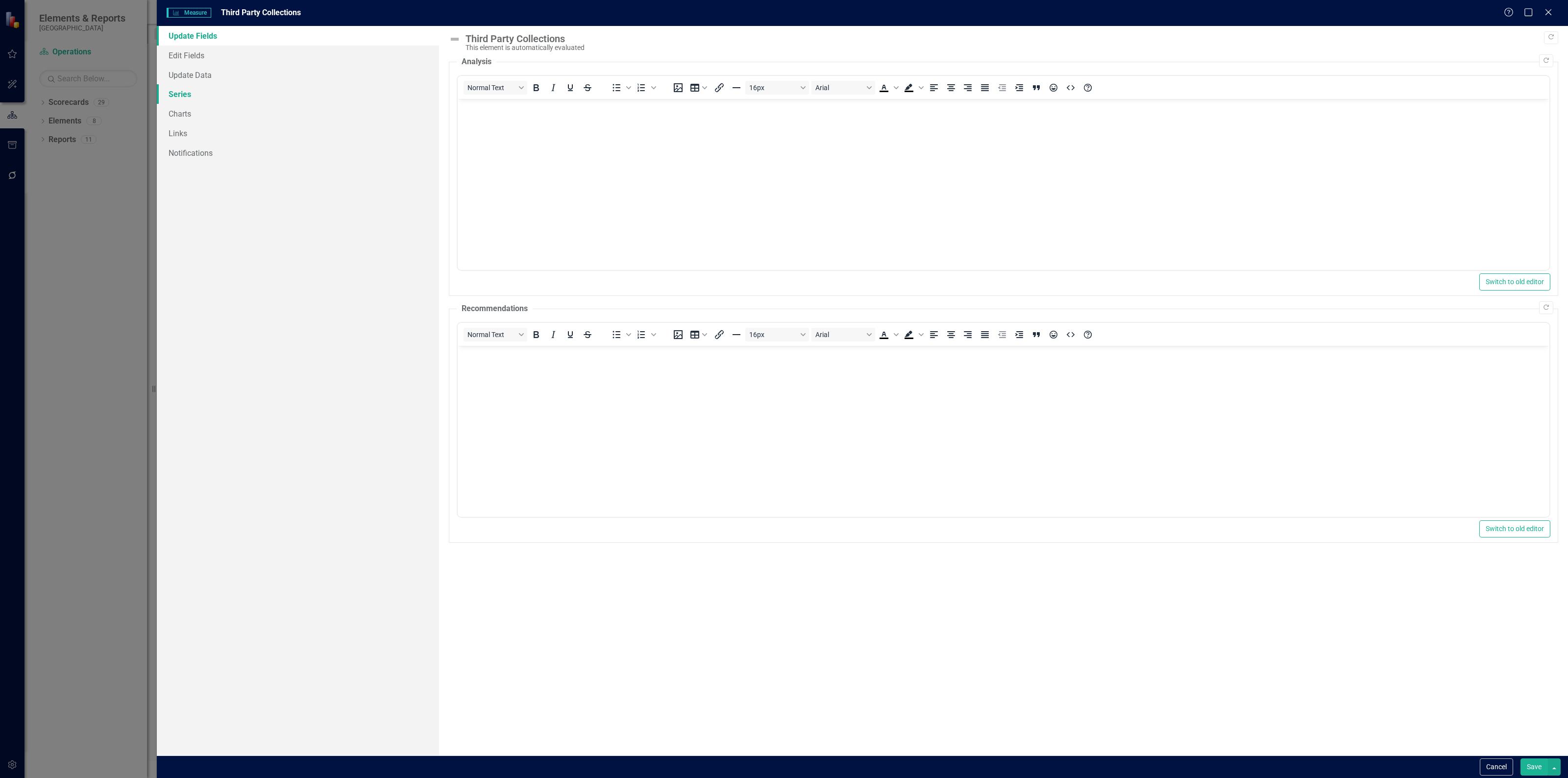
click at [190, 92] on link "Series" at bounding box center [298, 94] width 282 height 19
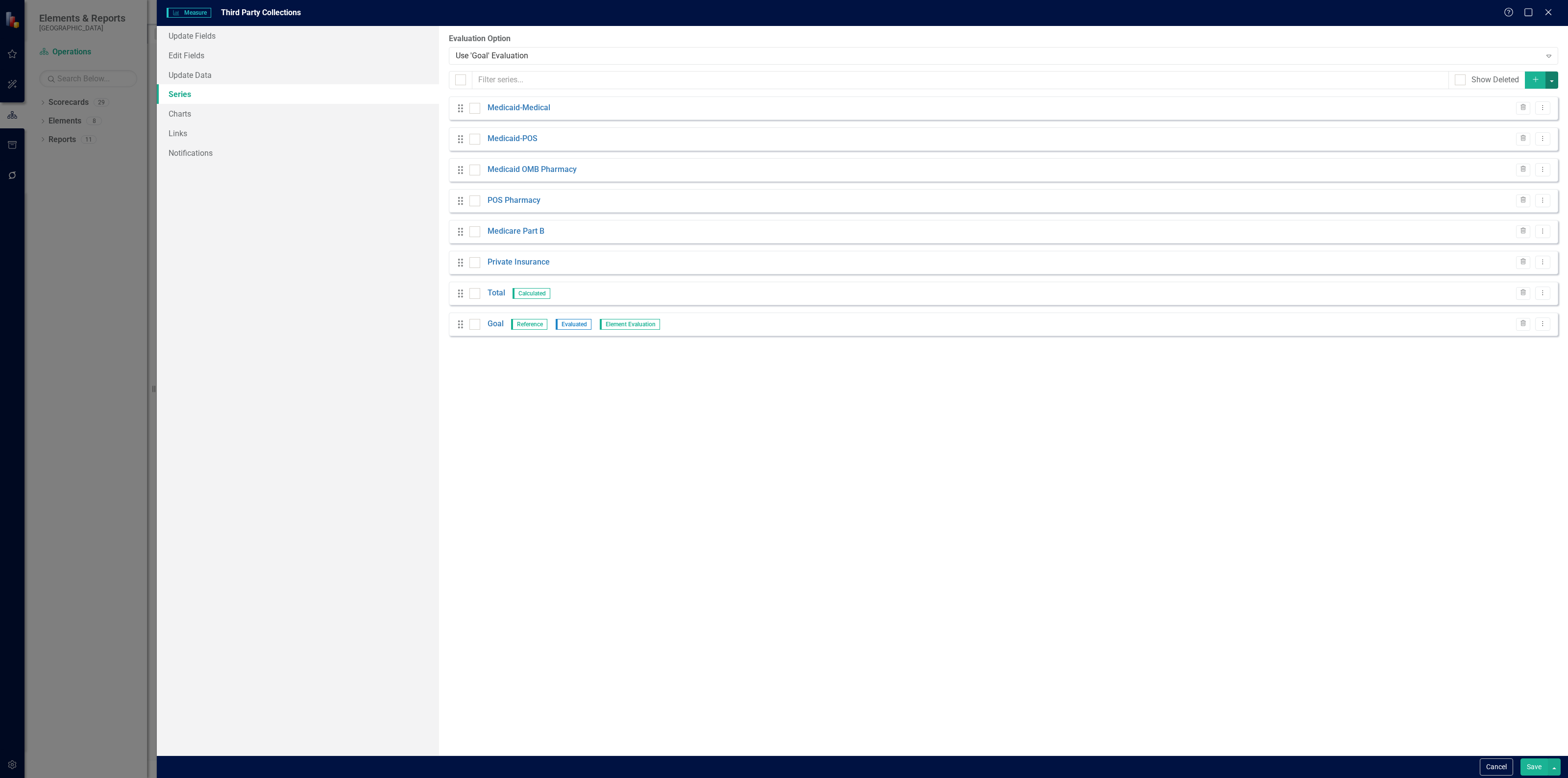
click at [1554, 82] on button "button" at bounding box center [1552, 80] width 13 height 17
click at [1514, 113] on link "Add Multiple Add Multiple" at bounding box center [1519, 116] width 77 height 18
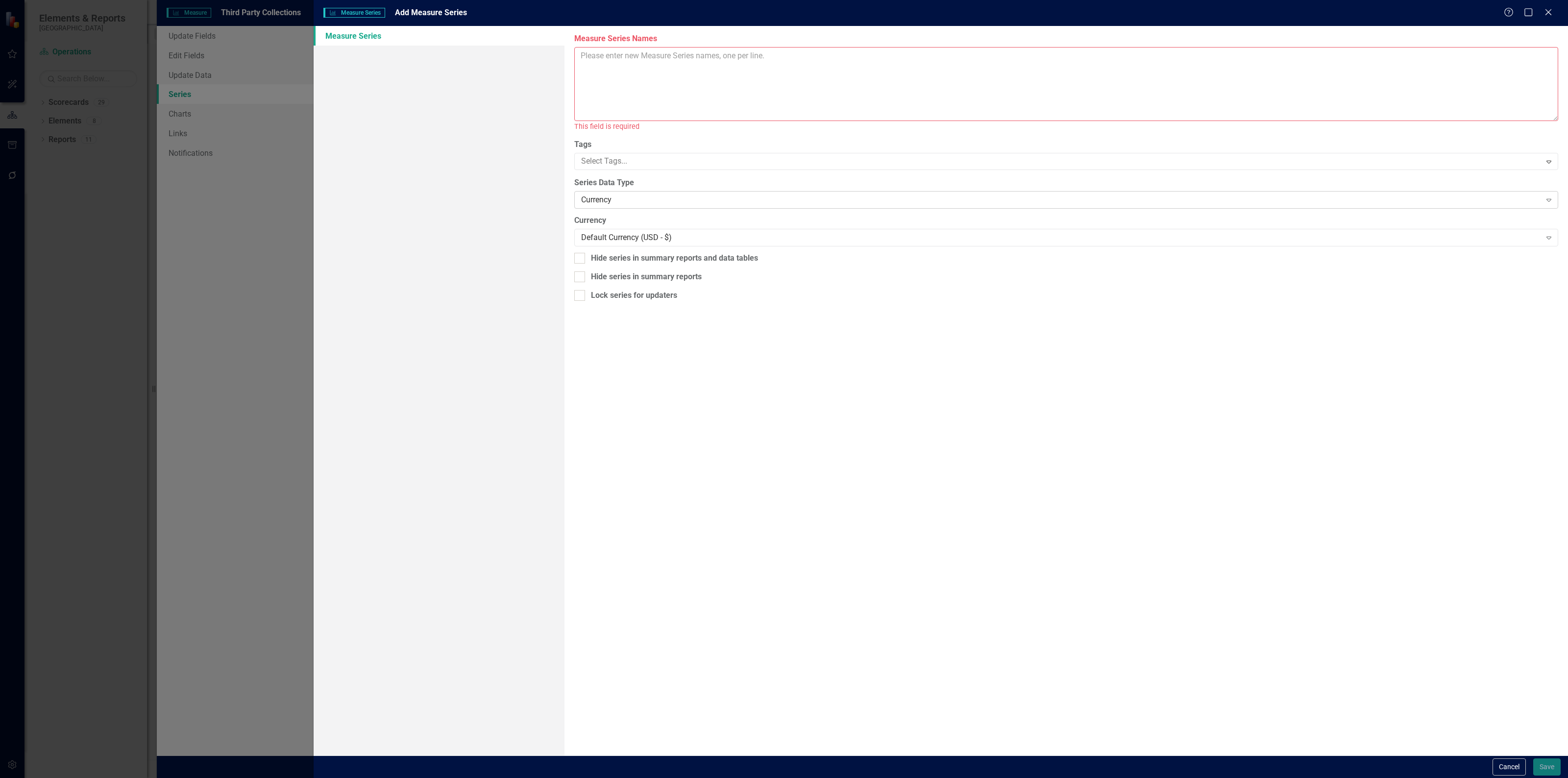
click at [611, 197] on div "Currency" at bounding box center [1061, 200] width 960 height 12
click at [620, 88] on textarea "Measure Series Names" at bounding box center [1066, 84] width 984 height 74
click at [621, 88] on textarea "Medical-Medical" at bounding box center [1066, 84] width 984 height 74
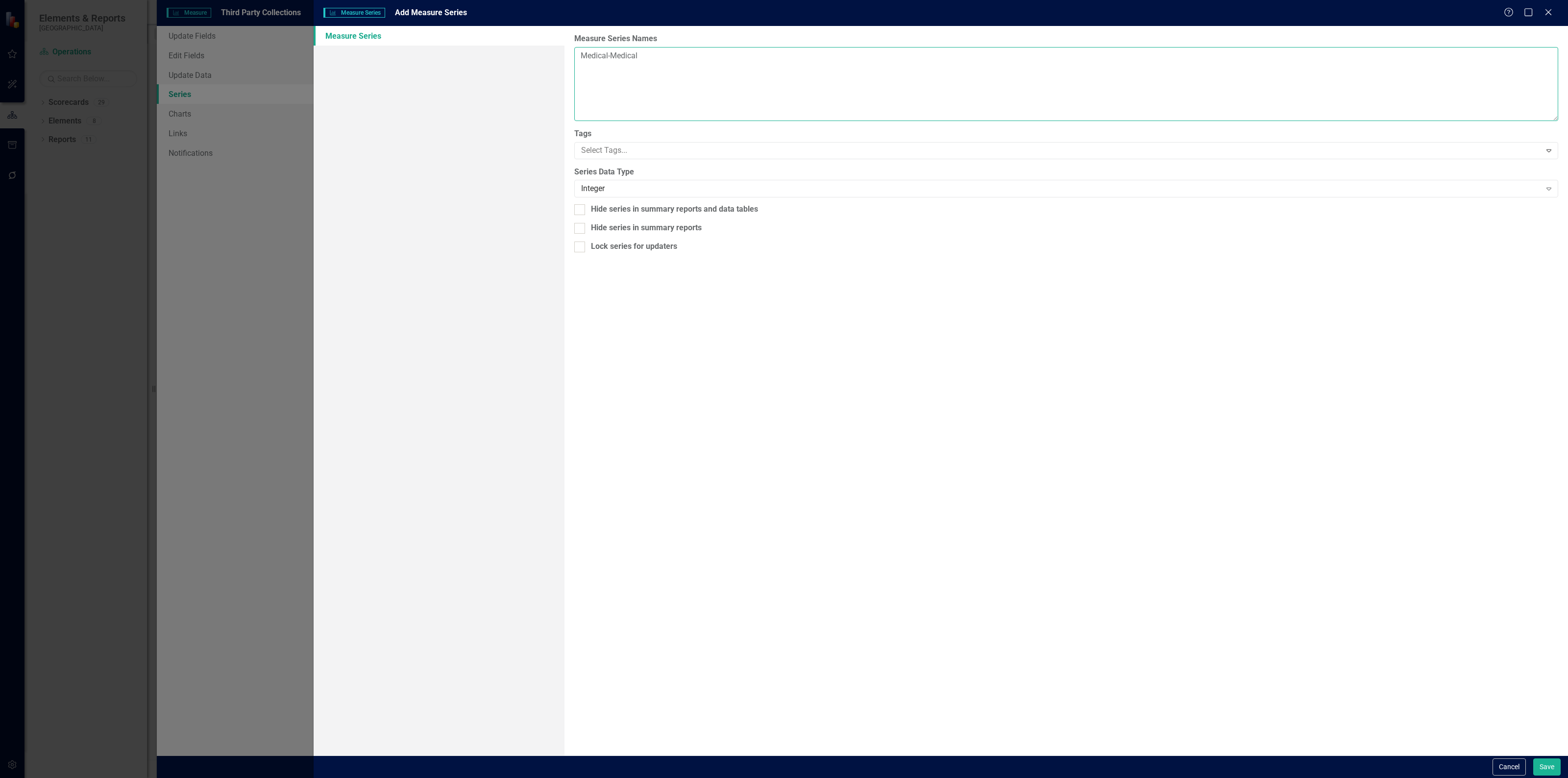
click at [645, 61] on textarea "Medical-Medical" at bounding box center [1066, 84] width 984 height 74
click at [607, 68] on textarea "Medical-Medical YTD Medical-POS YTD Medicaid OMB Pharmacy YTD" at bounding box center [1066, 84] width 984 height 74
click at [607, 57] on textarea "Medical-Medical YTD Medicaid-POS YTD Medicaid OMB Pharmacy YTD" at bounding box center [1066, 84] width 984 height 74
click at [690, 79] on textarea "Medicaid-Medical YTD Medicaid-POS YTD Medicaid OMB Pharmacy YTD" at bounding box center [1066, 84] width 984 height 74
click at [624, 67] on textarea "Medicaid-Medical YTD Medicaid-POS YTD Medicaid OMB Pharmacy YTD" at bounding box center [1066, 84] width 984 height 74
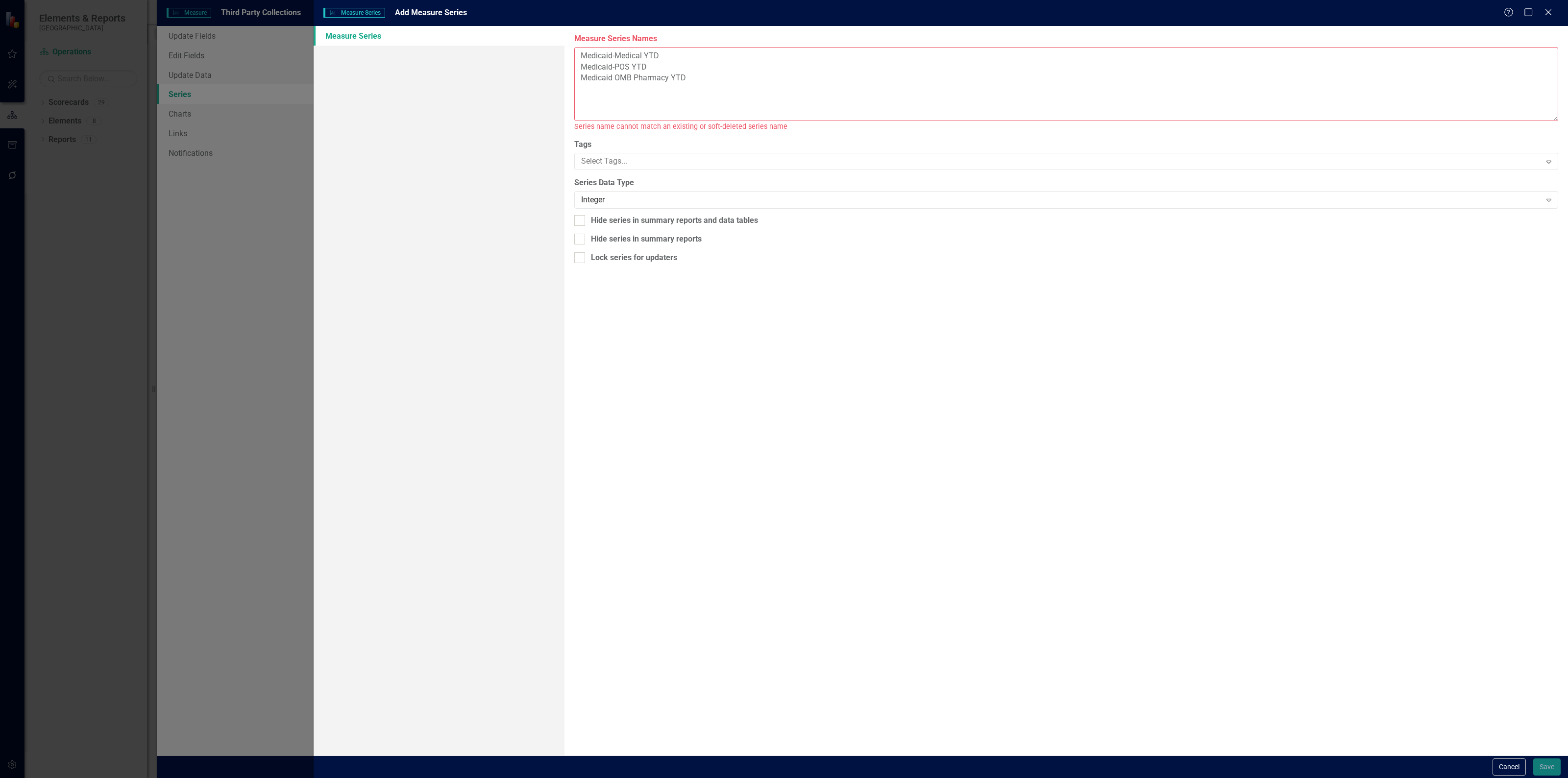
click at [601, 77] on textarea "Medicaid-Medical YTD Medicaid-POS YTD Medicaid OMB Pharmacy YTD" at bounding box center [1066, 84] width 984 height 74
drag, startPoint x: 674, startPoint y: 79, endPoint x: 680, endPoint y: 79, distance: 6.0
click at [677, 79] on textarea "Medicaid-Medical YTD Medicaid-POS YTD Medicaid OMB Pharmacy YTD" at bounding box center [1066, 84] width 984 height 74
drag, startPoint x: 688, startPoint y: 79, endPoint x: 629, endPoint y: 67, distance: 60.2
click at [629, 67] on textarea "Medicaid-Medical YTD Medicaid-POS YTD Medicaid OMB Pharmacy YTD" at bounding box center [1066, 84] width 984 height 74
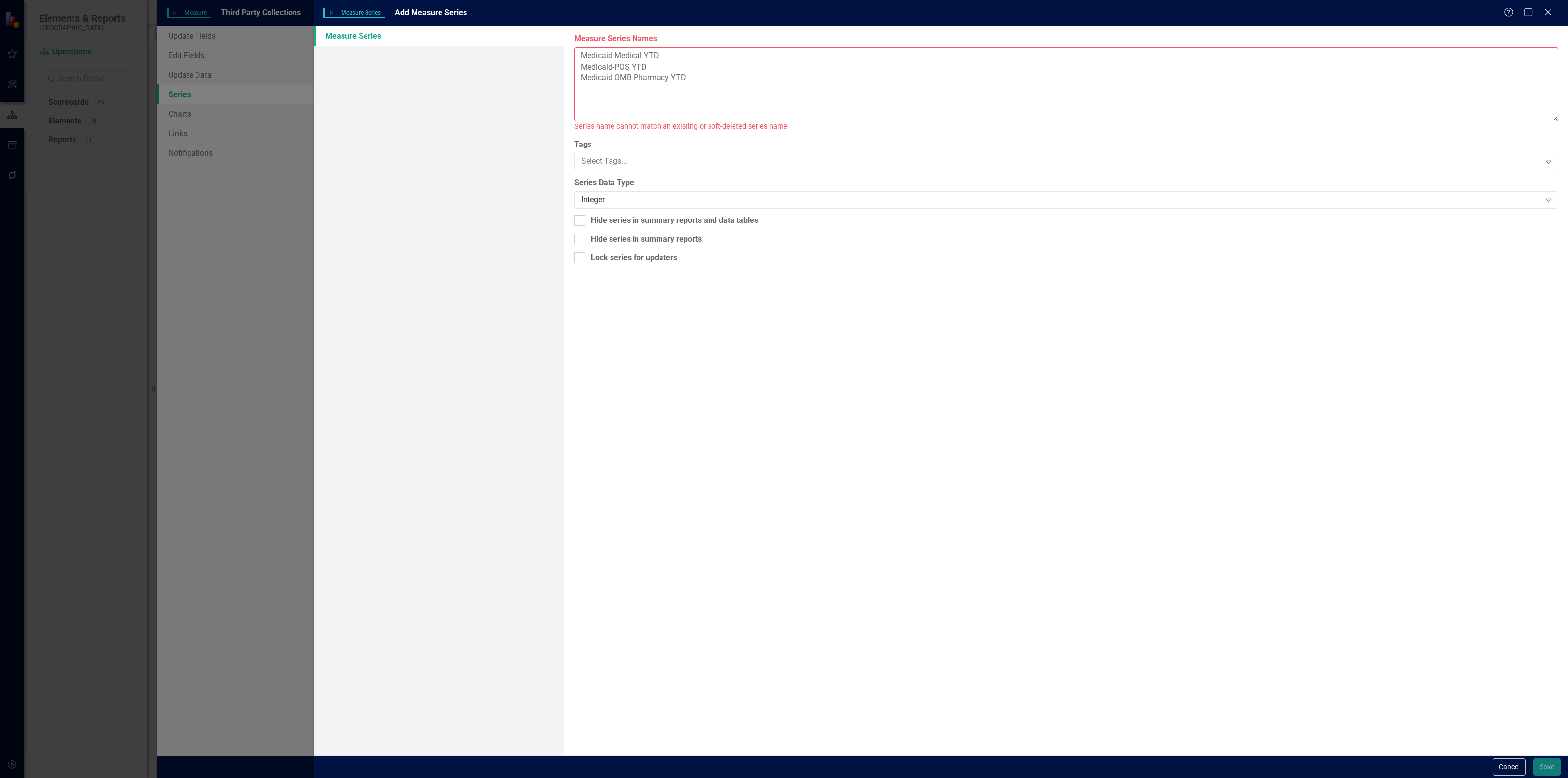
click at [629, 67] on textarea "Medicaid-Medical YTD Medicaid-POS YTD Medicaid OMB Pharmacy YTD" at bounding box center [1066, 84] width 984 height 74
type textarea "Medicaid-Medical YTD Medicaid-POS YTD Medicaid OMB Pharmacy YTD"
drag, startPoint x: 729, startPoint y: 77, endPoint x: 576, endPoint y: 57, distance: 154.3
click at [576, 57] on textarea "Medicaid-Medical YTD Medicaid-POS YTD Medicaid OMB Pharmacy YTD" at bounding box center [1066, 84] width 984 height 74
click at [607, 74] on textarea "Measure Series Names" at bounding box center [1066, 84] width 984 height 74
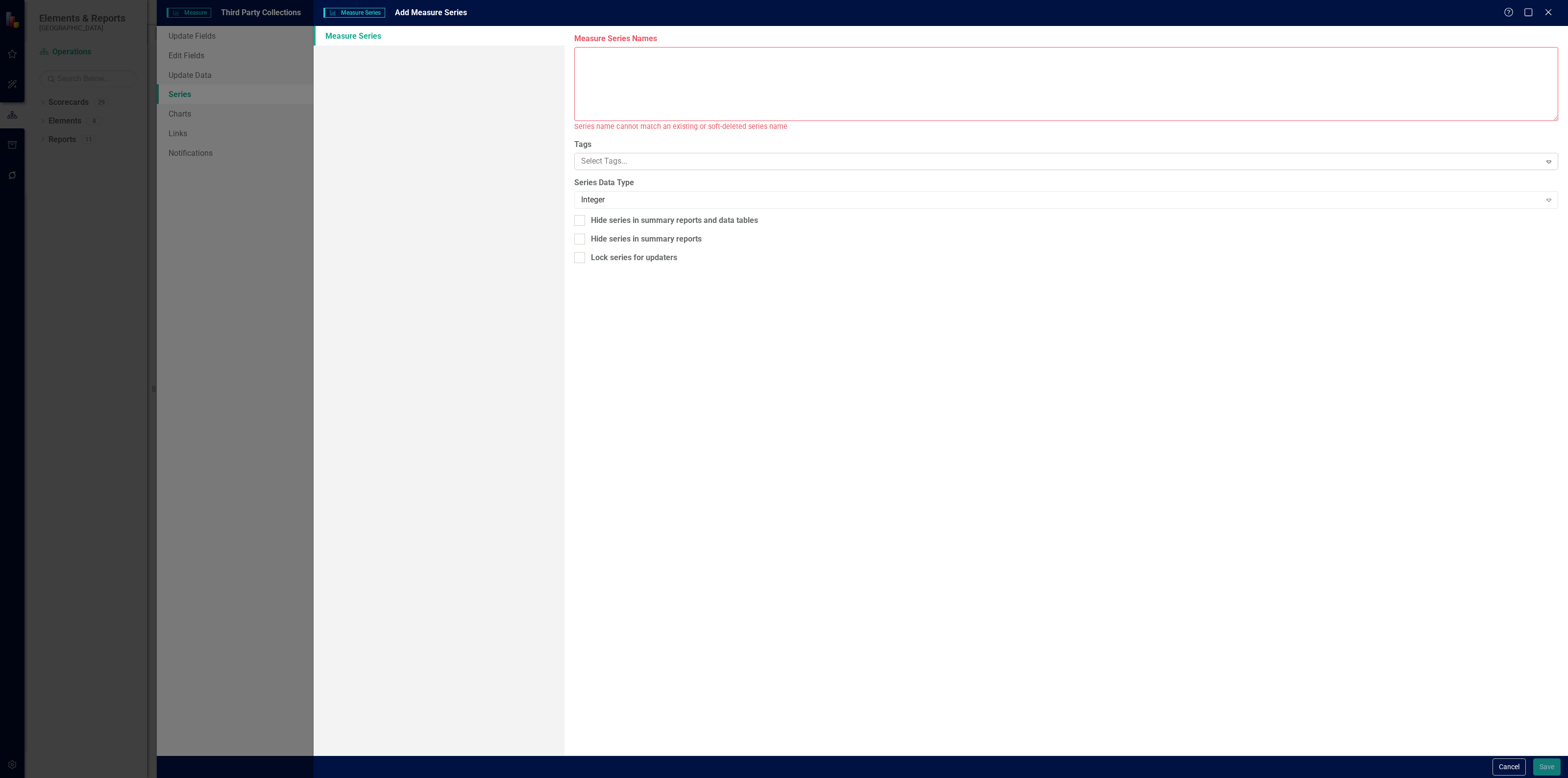
drag, startPoint x: 649, startPoint y: 173, endPoint x: 655, endPoint y: 158, distance: 16.2
click at [649, 172] on div "Measure Series Names Series name cannot match an existing or soft-deleted serie…" at bounding box center [1066, 391] width 1004 height 730
click at [657, 157] on div at bounding box center [1067, 159] width 984 height 12
click at [645, 89] on textarea "Measure Series Names" at bounding box center [1066, 84] width 984 height 74
click at [641, 72] on textarea "Measure Series Names" at bounding box center [1066, 84] width 984 height 74
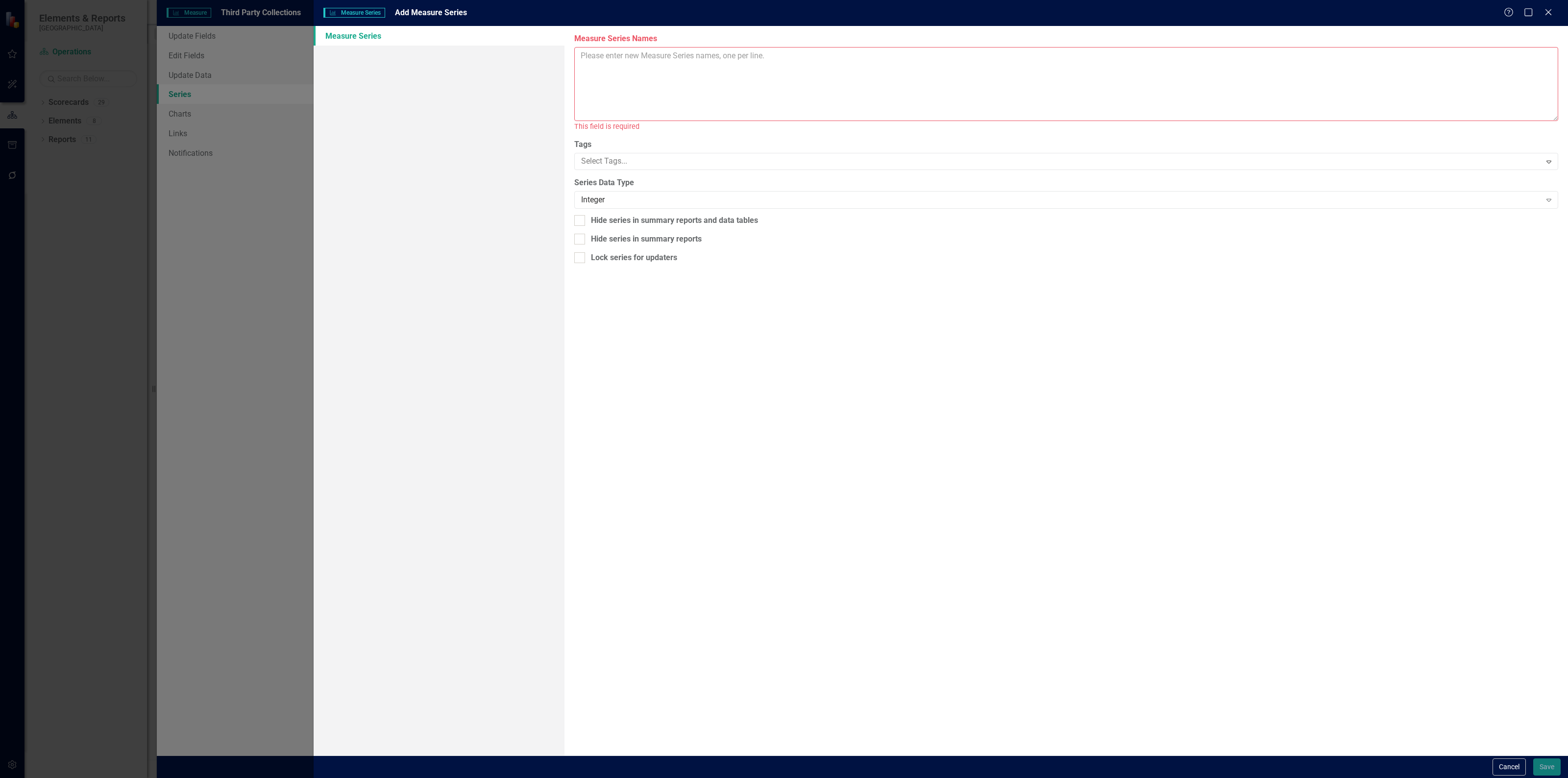
paste textarea "Medicaid-Medical YTD Medicaid-POS YTD Medicaid OMB Pharmacy YTD"
type textarea "Medicaid-Medical YTD Medicaid-POS YTD Medicaid OMB Pharmacy YTD POS Pharmacy YT…"
click at [1538, 765] on button "Save" at bounding box center [1547, 767] width 27 height 17
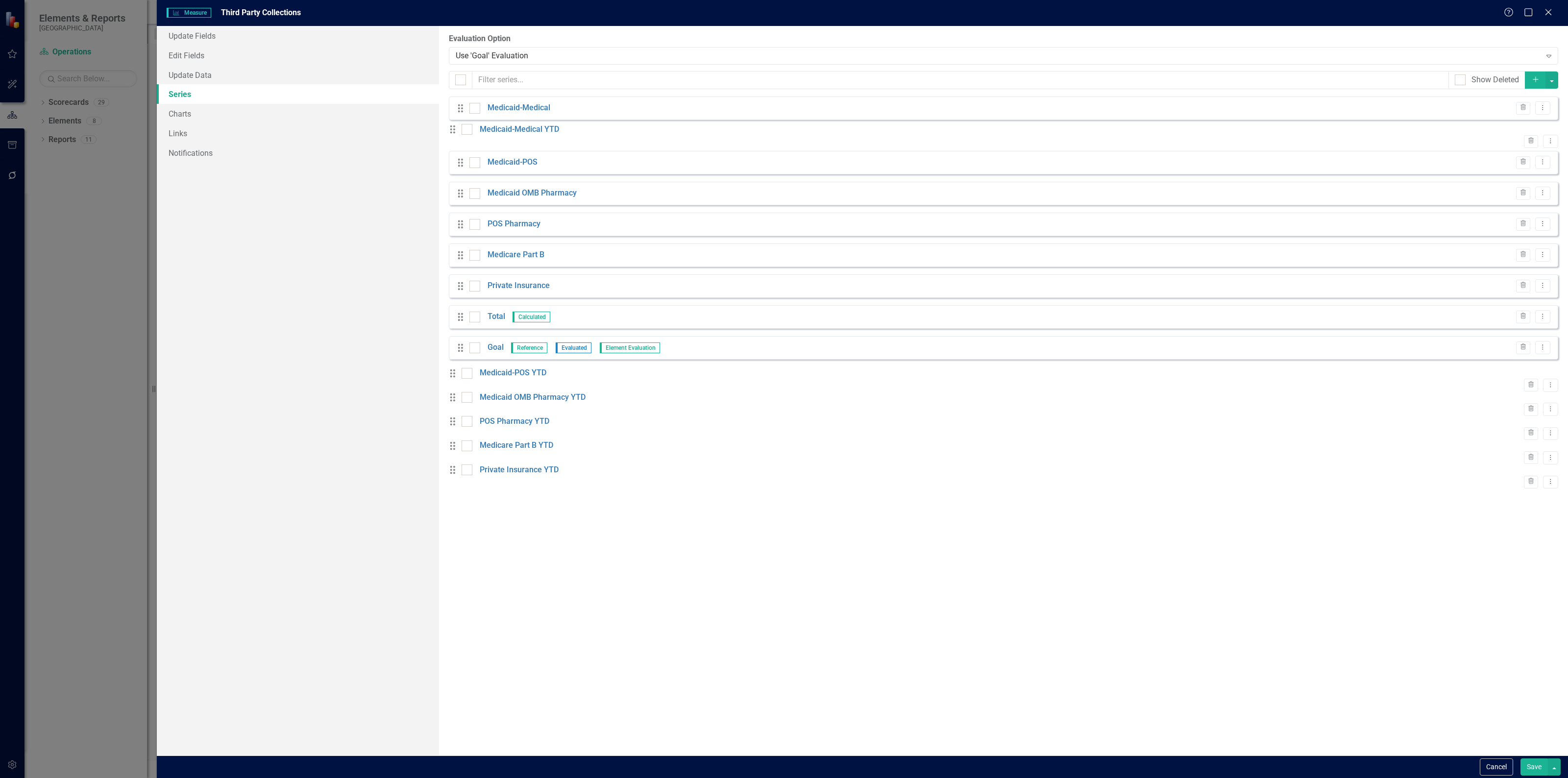
drag, startPoint x: 457, startPoint y: 356, endPoint x: 457, endPoint y: 136, distance: 220.0
click at [457, 136] on div "Drag Medicaid-Medical Trash Dropdown Menu Drag Medicaid-POS Trash Dropdown Menu…" at bounding box center [1003, 293] width 1110 height 392
drag, startPoint x: 453, startPoint y: 387, endPoint x: 468, endPoint y: 263, distance: 124.9
click at [468, 263] on div "Drag Medicaid-Medical Trash Dropdown Menu Drag Medicaid-Medical YTD Trash Dropd…" at bounding box center [1003, 293] width 1110 height 392
drag, startPoint x: 462, startPoint y: 385, endPoint x: 462, endPoint y: 192, distance: 193.0
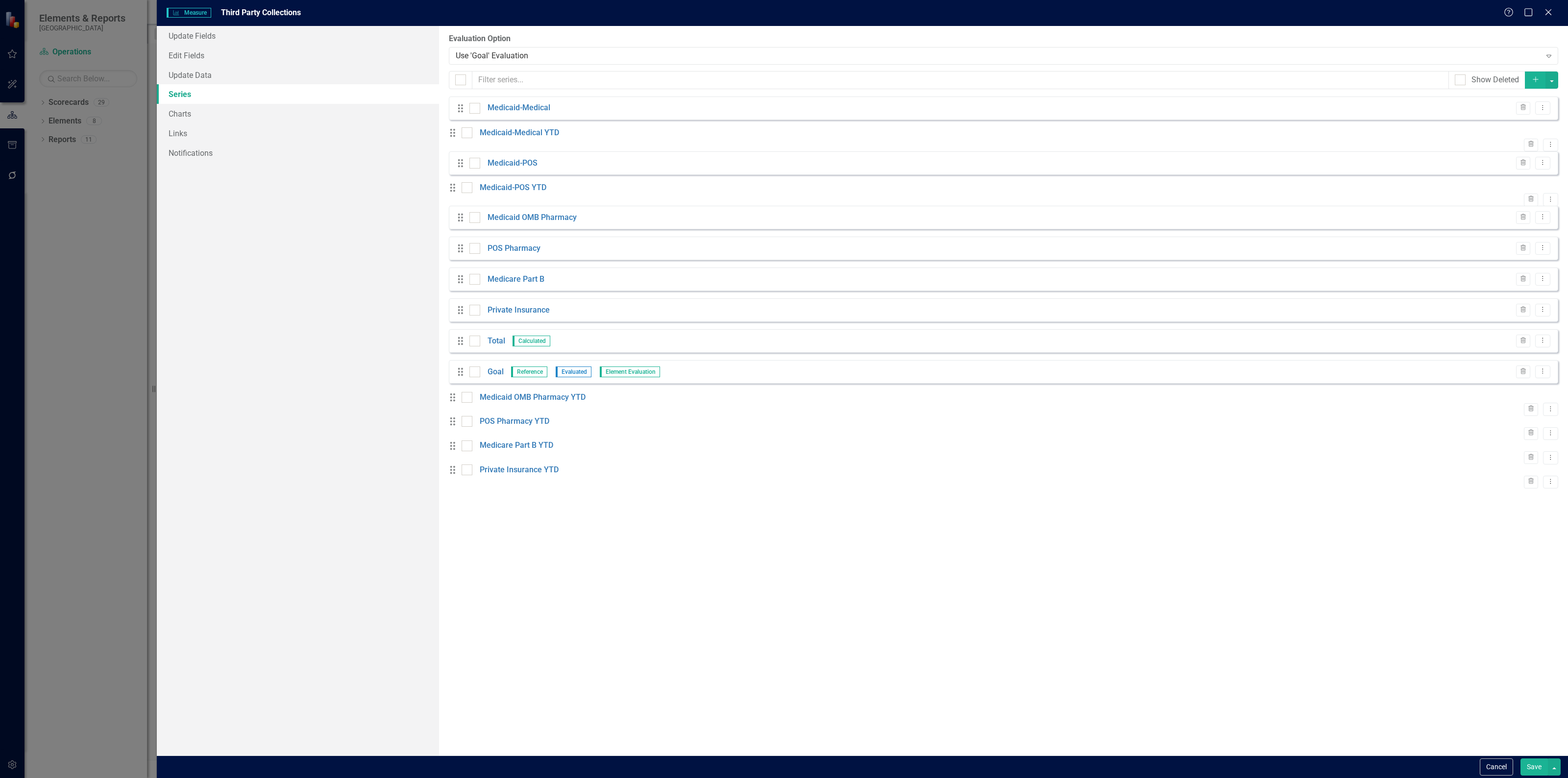
click at [462, 192] on div "Drag Medicaid-Medical Trash Dropdown Menu Drag Medicaid-Medical YTD Trash Dropd…" at bounding box center [1003, 293] width 1110 height 392
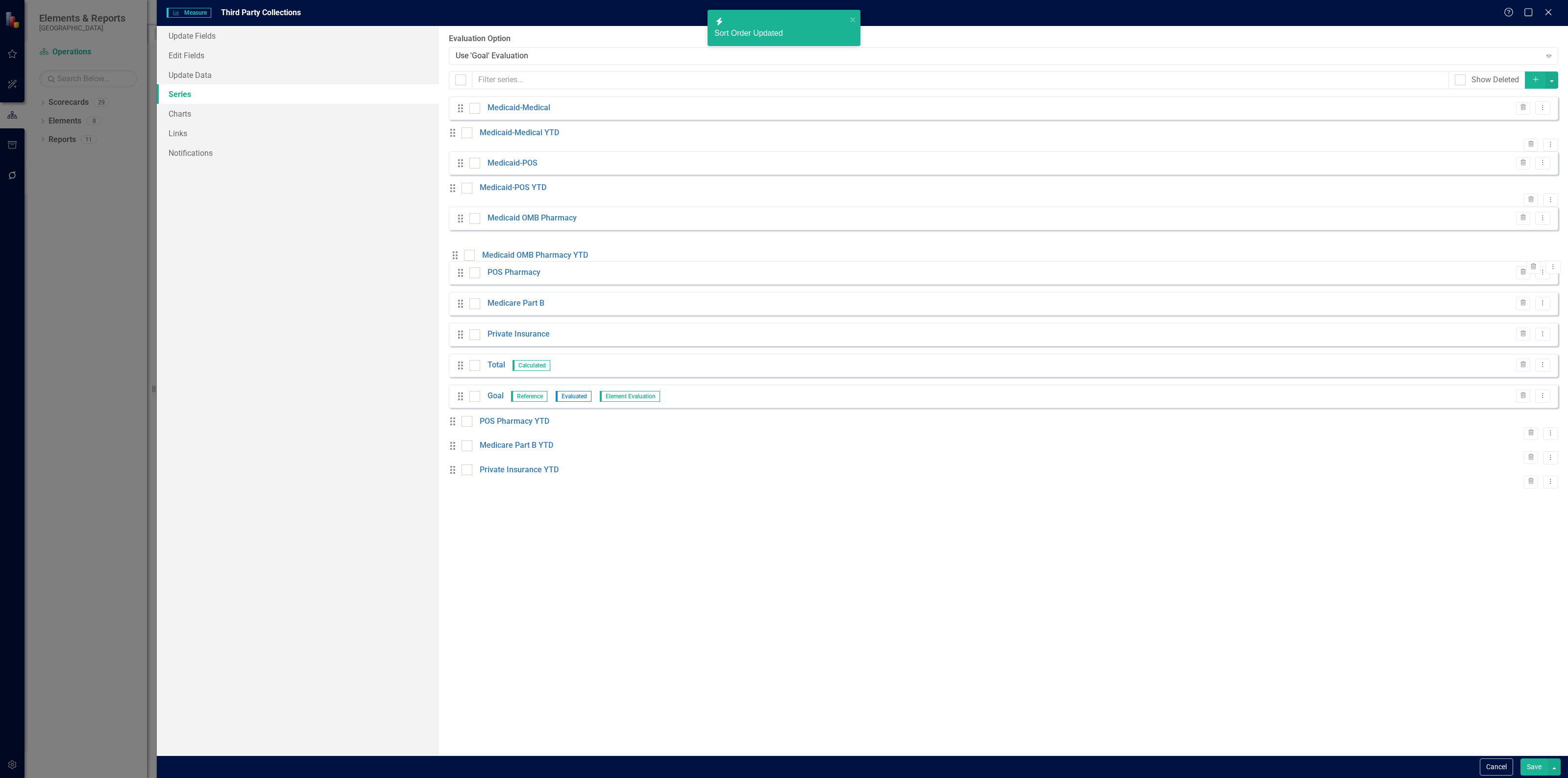
drag, startPoint x: 458, startPoint y: 421, endPoint x: 461, endPoint y: 265, distance: 156.0
click at [461, 265] on div "Drag Medicaid-Medical Trash Dropdown Menu Drag Medicaid-Medical YTD Trash Dropd…" at bounding box center [1003, 293] width 1110 height 392
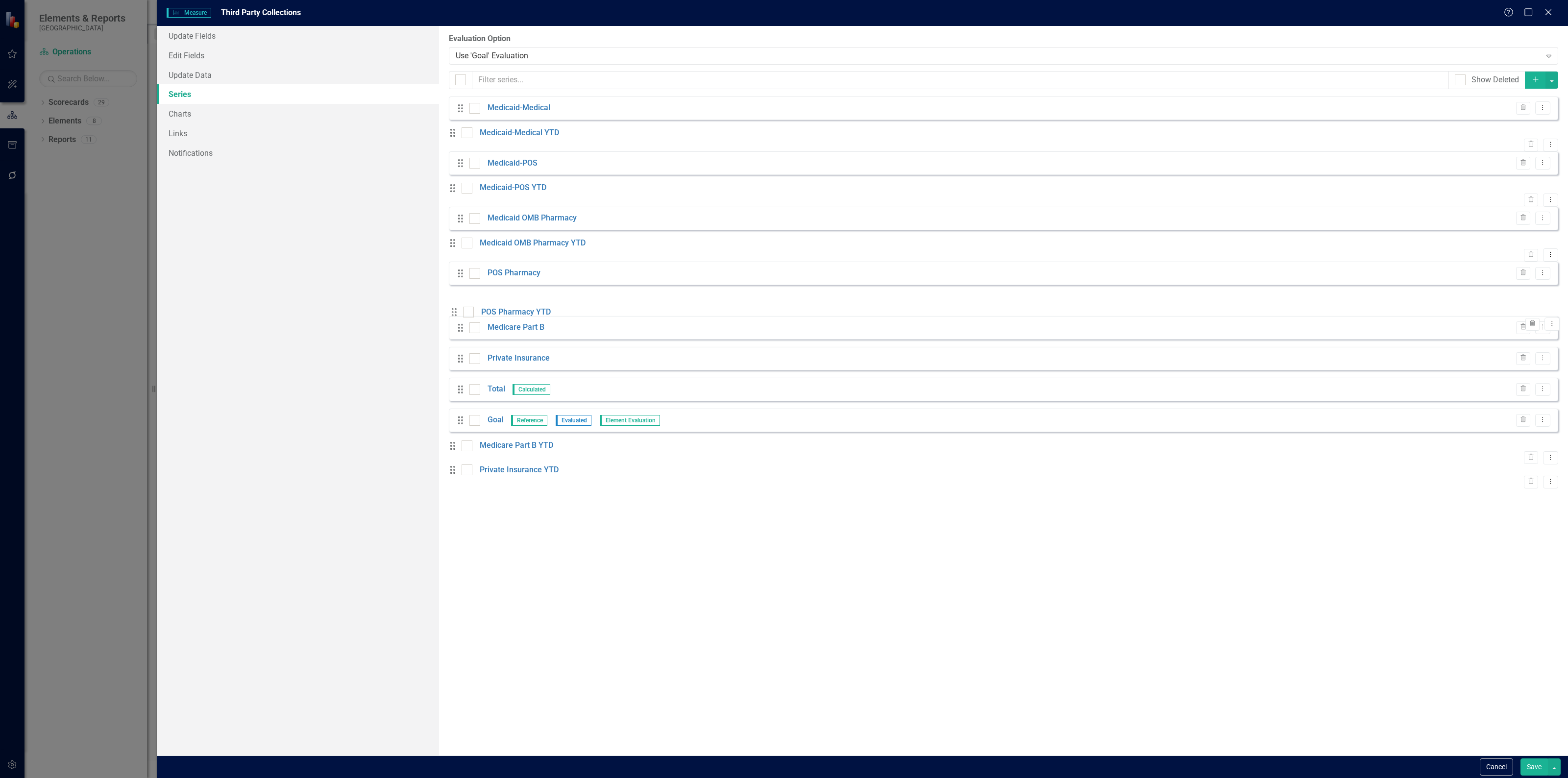
drag, startPoint x: 458, startPoint y: 446, endPoint x: 460, endPoint y: 318, distance: 128.0
click at [460, 318] on div "Drag Medicaid-Medical Trash Dropdown Menu Drag Medicaid-Medical YTD Trash Dropd…" at bounding box center [1003, 293] width 1110 height 392
drag, startPoint x: 457, startPoint y: 461, endPoint x: 464, endPoint y: 383, distance: 78.3
click at [464, 383] on div "Drag Medicaid-Medical Trash Dropdown Menu Drag Medicaid-Medical YTD Trash Dropd…" at bounding box center [1003, 293] width 1110 height 392
drag, startPoint x: 460, startPoint y: 510, endPoint x: 456, endPoint y: 446, distance: 64.1
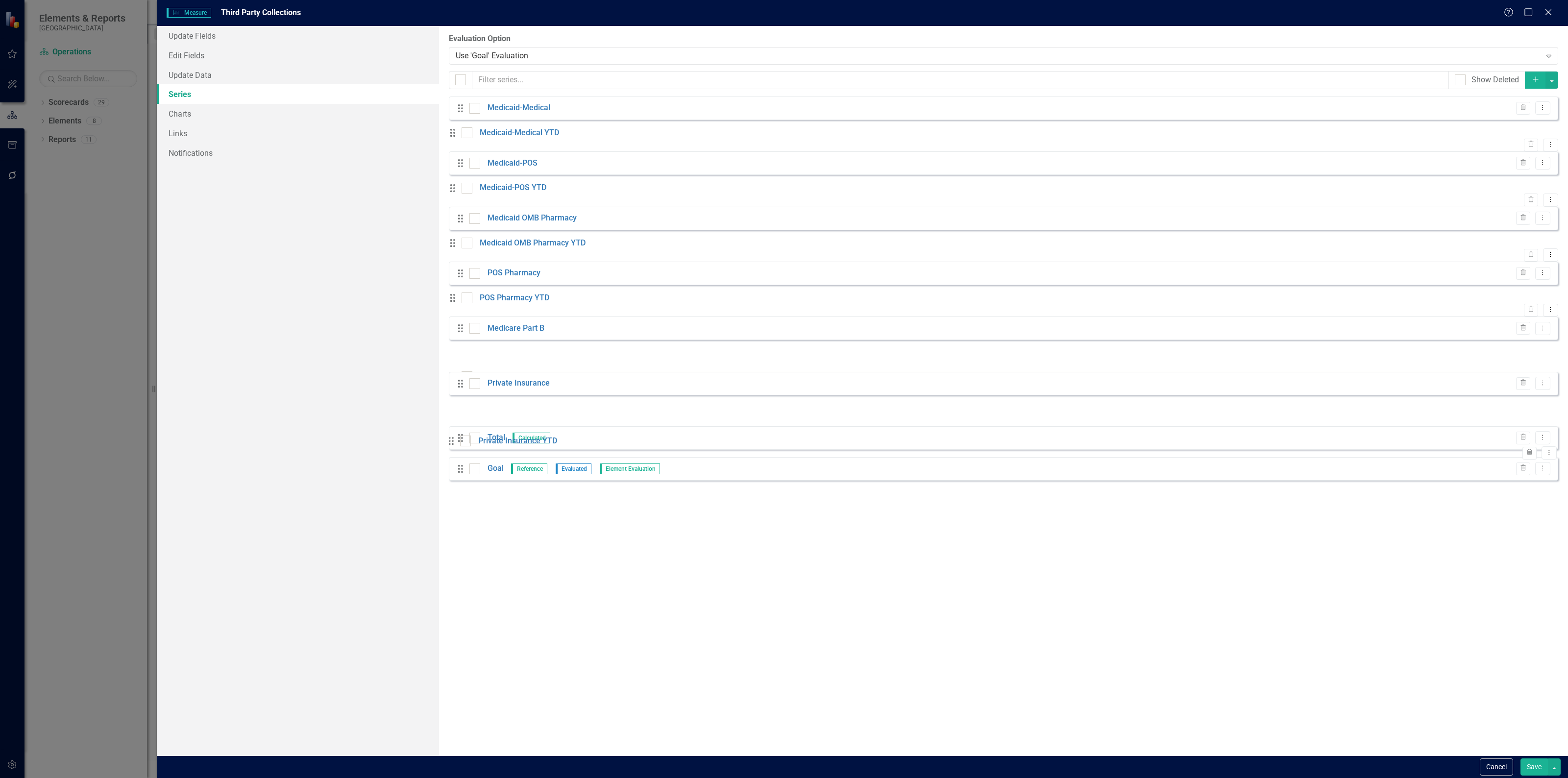
click at [457, 447] on div "Drag Medicaid-Medical Trash Dropdown Menu Drag Medicaid-Medical YTD Trash Dropd…" at bounding box center [1003, 293] width 1110 height 392
drag, startPoint x: 458, startPoint y: 416, endPoint x: 457, endPoint y: 441, distance: 25.0
click at [521, 136] on link "Medicaid-Medical YTD" at bounding box center [519, 133] width 79 height 12
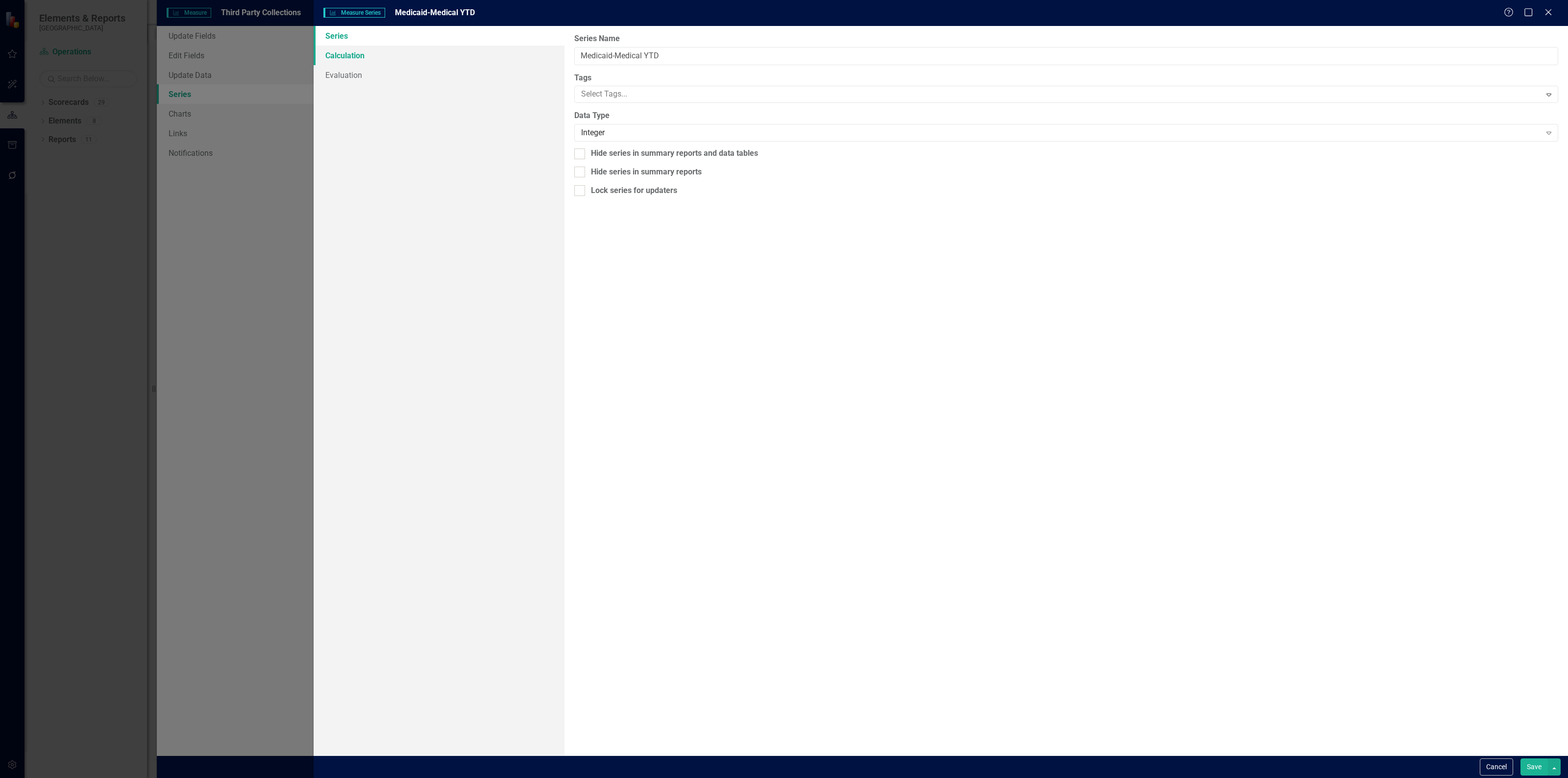
click at [371, 57] on link "Calculation" at bounding box center [439, 55] width 251 height 19
click at [652, 52] on div "Select Series Calculation Type" at bounding box center [1061, 55] width 960 height 12
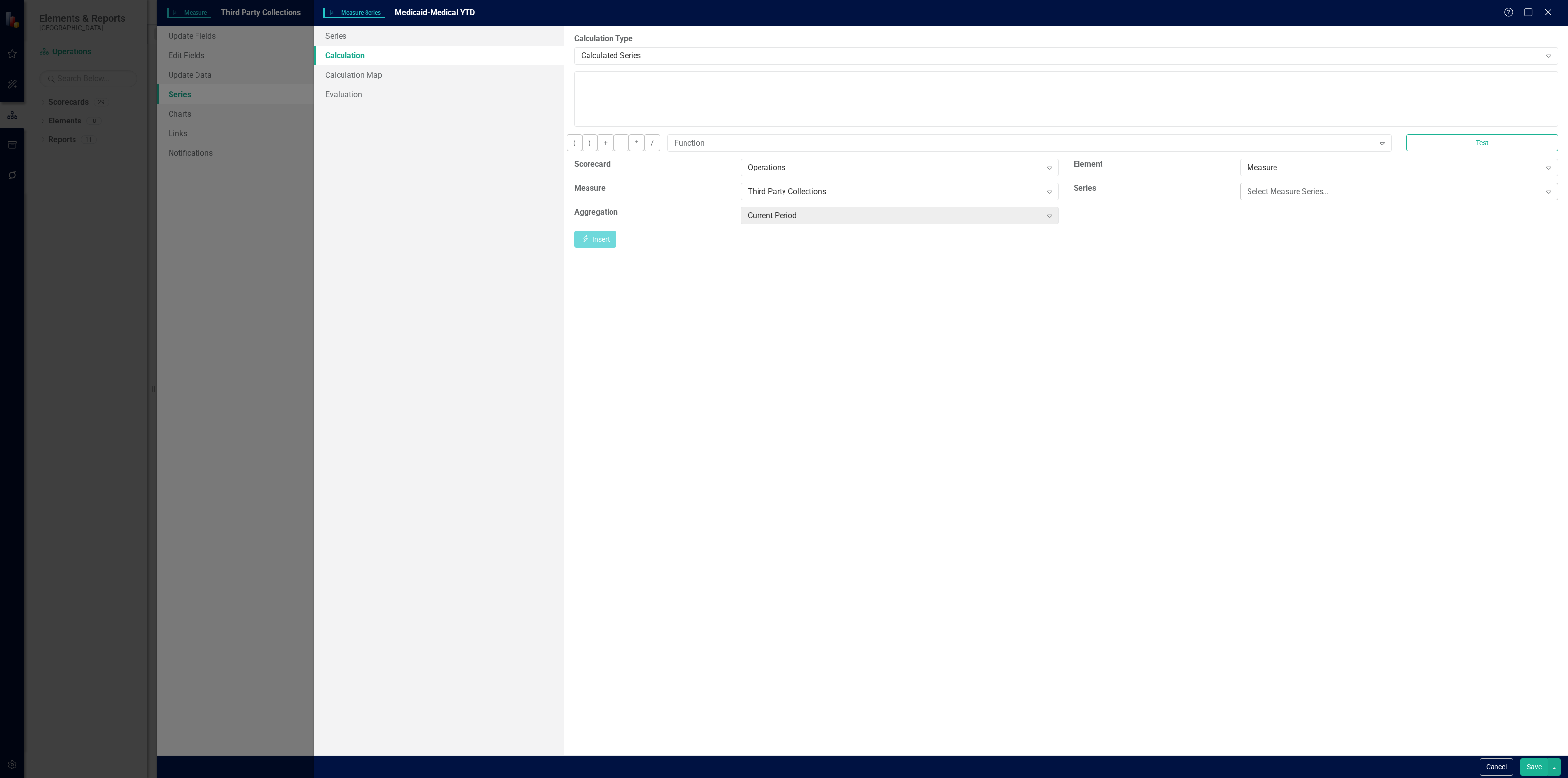
click at [1279, 197] on div "Select Measure Series..." at bounding box center [1394, 191] width 294 height 12
click at [1278, 778] on div "Medicaid-Medical" at bounding box center [784, 783] width 1568 height 12
click at [1314, 196] on div "Medicaid-Medical" at bounding box center [1394, 191] width 294 height 12
click at [843, 168] on div "Operations Expand" at bounding box center [900, 167] width 318 height 18
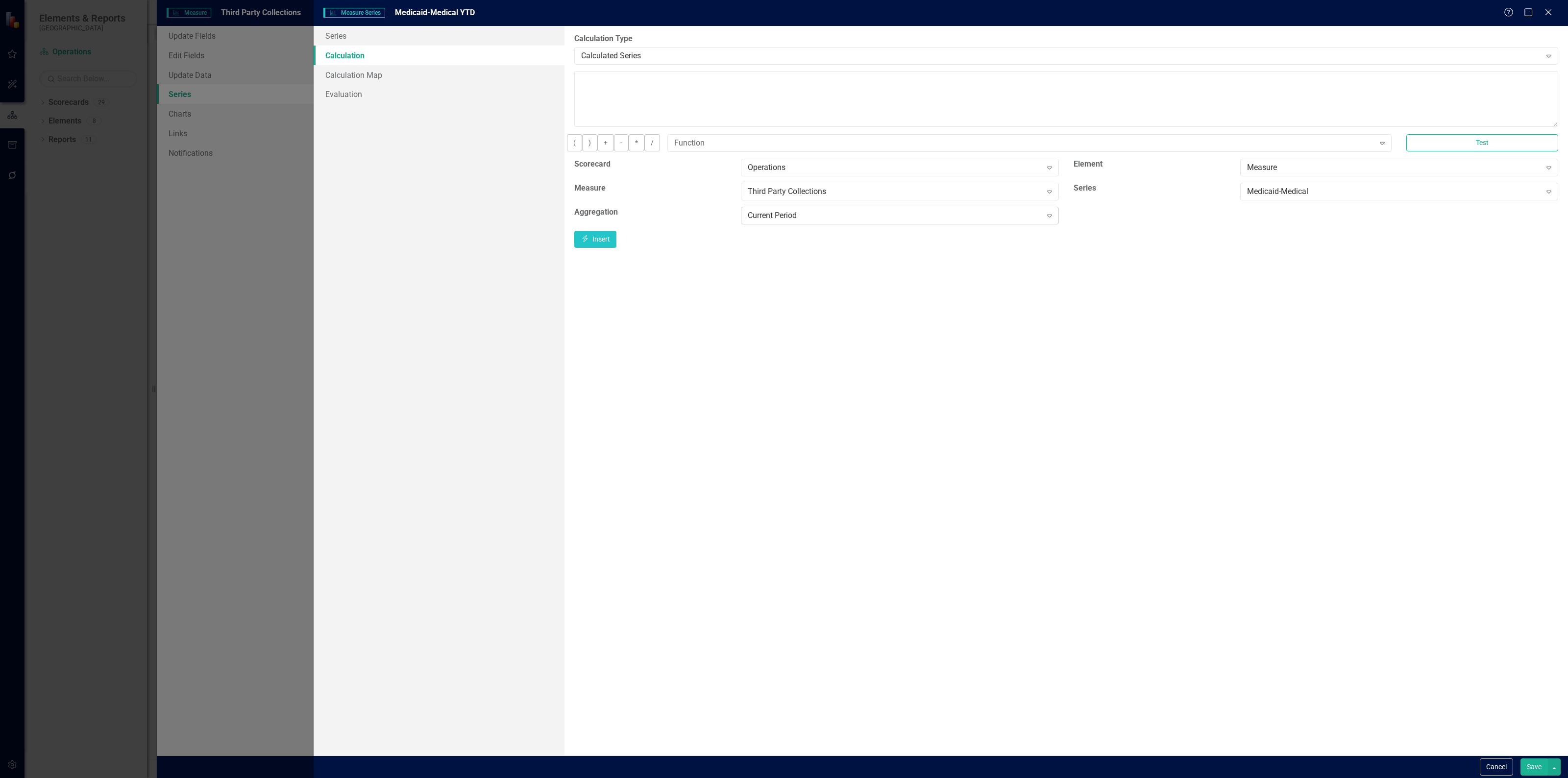
click at [853, 221] on div "Current Period" at bounding box center [894, 216] width 294 height 12
click at [1373, 144] on div "Expand" at bounding box center [1382, 143] width 18 height 16
click at [743, 94] on textarea at bounding box center [1066, 99] width 984 height 56
click at [617, 244] on button "Insert Insert" at bounding box center [595, 239] width 42 height 17
type textarea "[m1856443][Medicaid-Medical][CurrentPeriod]"
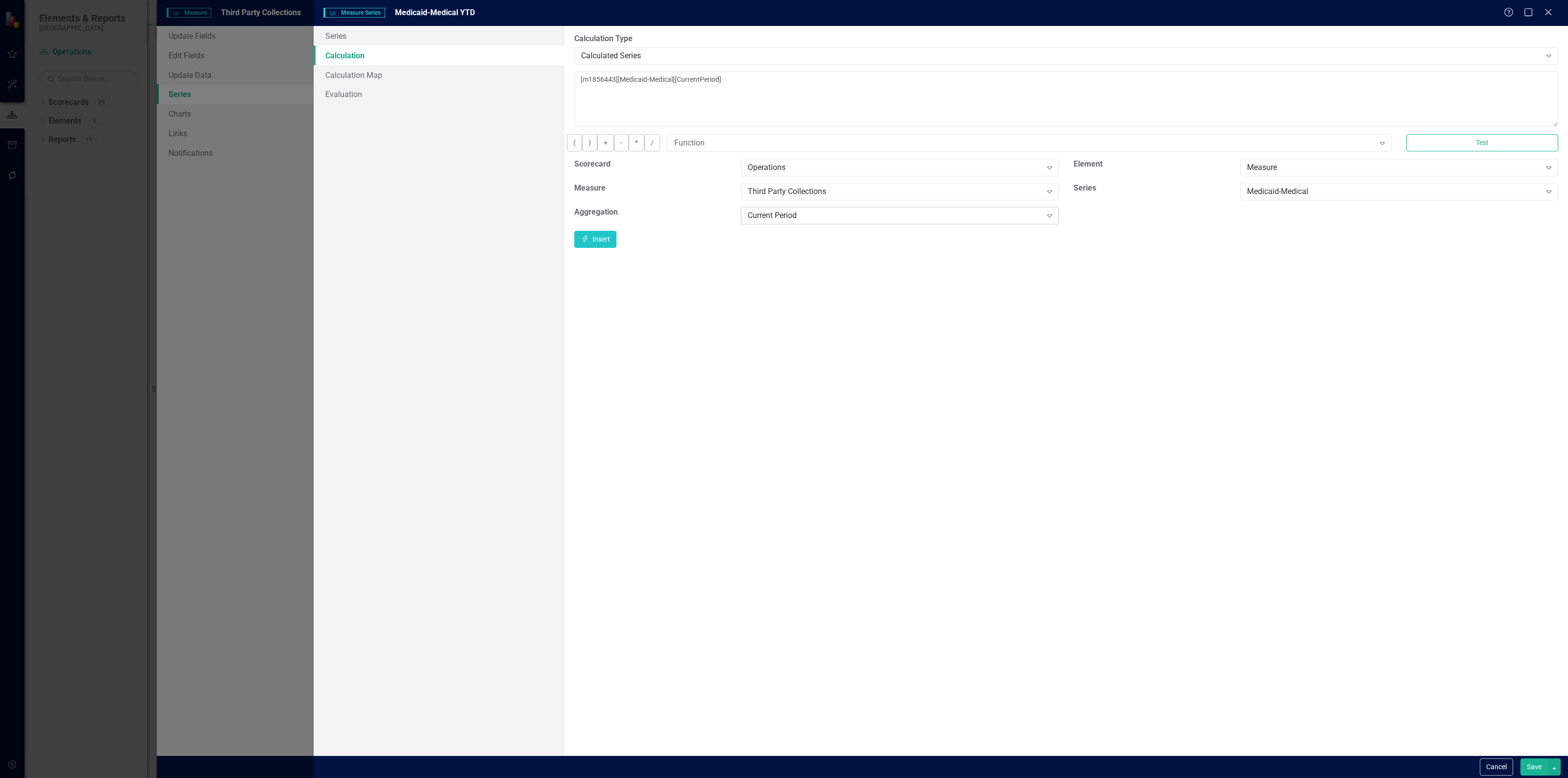
click at [878, 220] on div "Current Period" at bounding box center [894, 216] width 294 height 12
drag, startPoint x: 785, startPoint y: 83, endPoint x: 576, endPoint y: 79, distance: 209.0
click at [576, 79] on textarea "[m1856443][Medicaid-Medical][CurrentPeriod]" at bounding box center [1066, 99] width 984 height 56
click at [617, 243] on button "Insert Insert" at bounding box center [595, 239] width 42 height 17
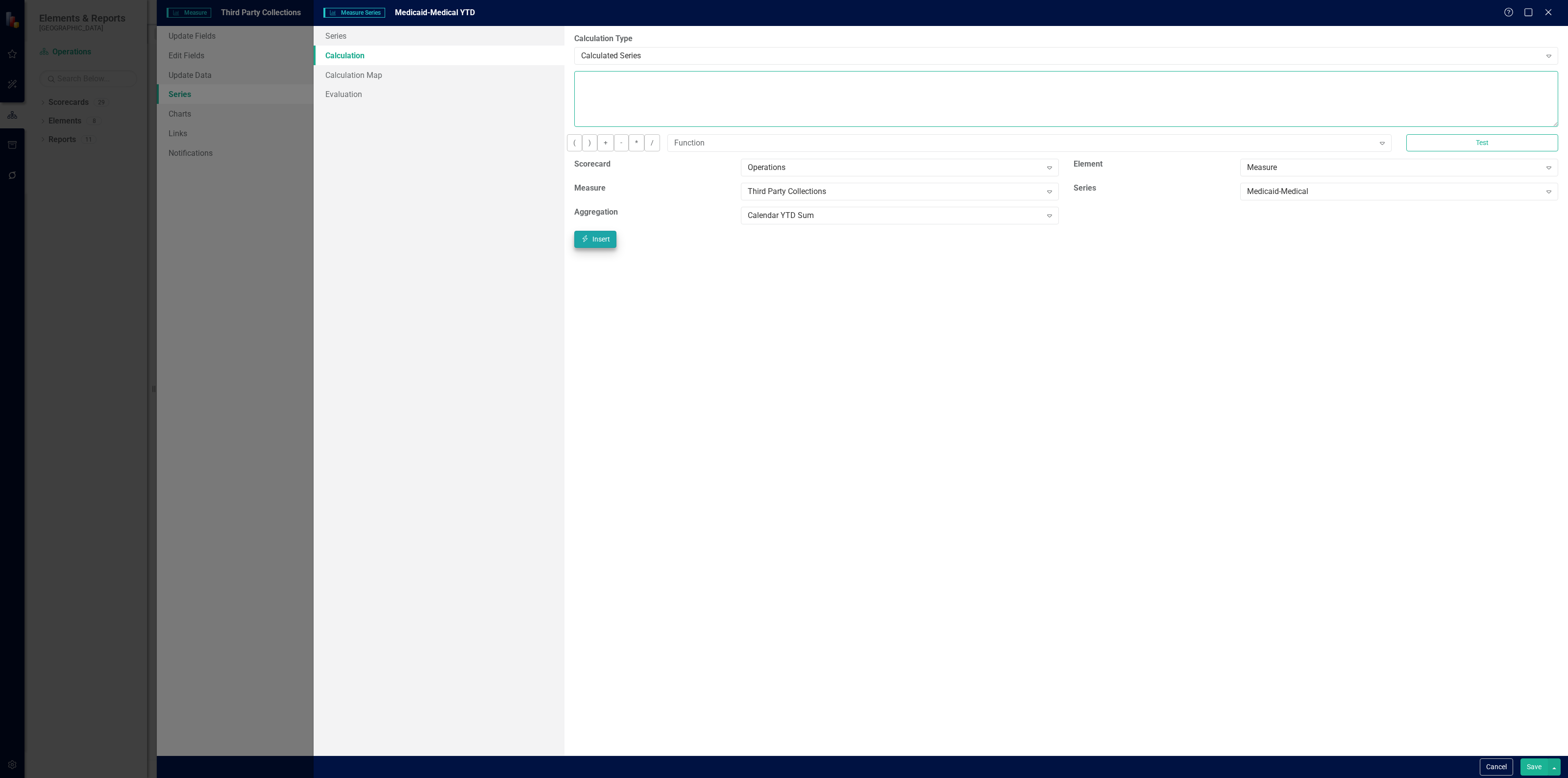
type textarea "[m1856443][Medicaid-Medical][CalendarYTDSum]"
click at [1531, 763] on button "Save" at bounding box center [1534, 767] width 27 height 17
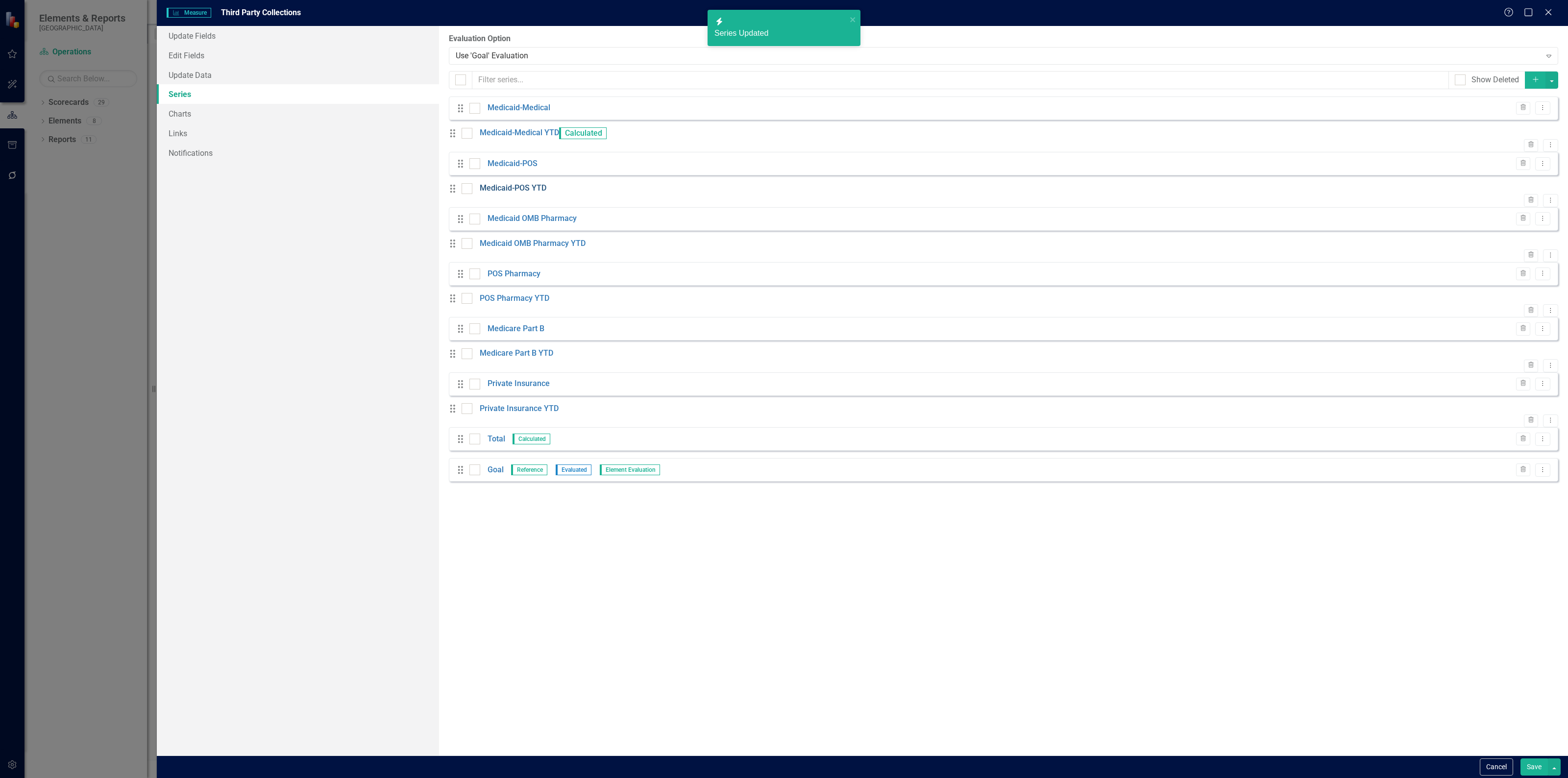
click at [534, 194] on link "Medicaid-POS YTD" at bounding box center [513, 188] width 66 height 12
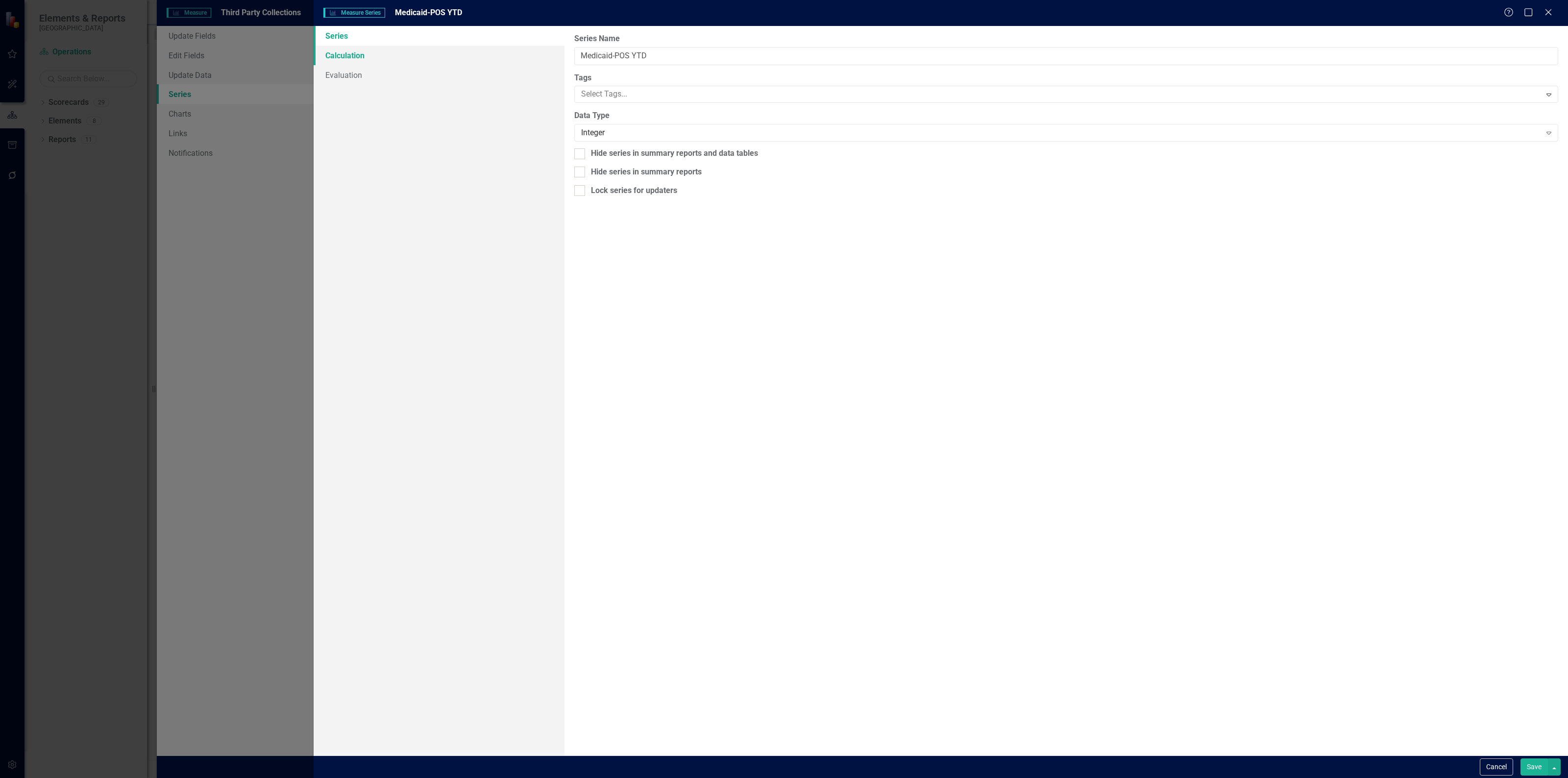
click at [418, 55] on link "Calculation" at bounding box center [439, 55] width 251 height 19
click at [653, 50] on div "Select Series Calculation Type" at bounding box center [1061, 55] width 960 height 12
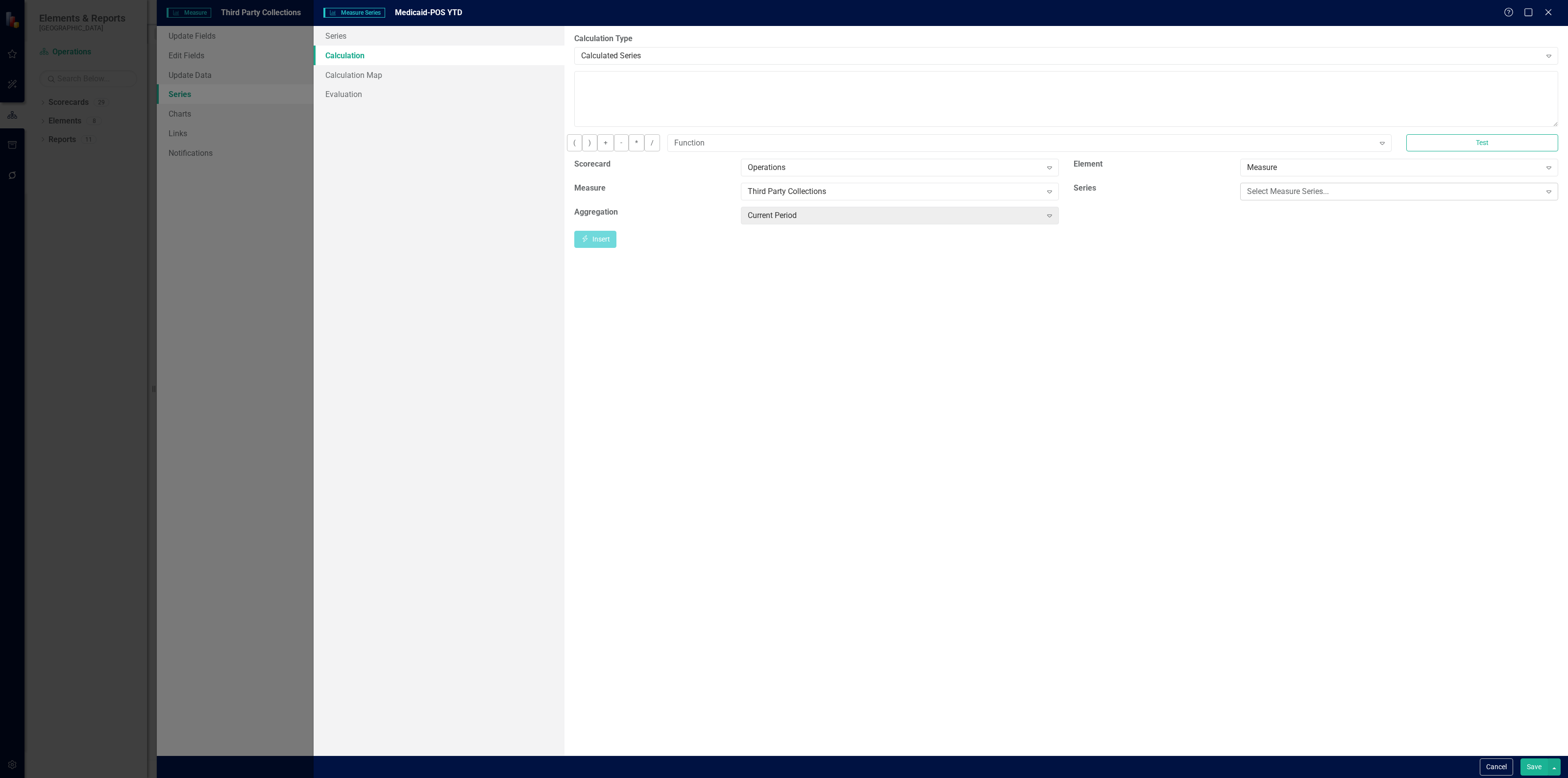
click at [1306, 197] on div "Select Measure Series..." at bounding box center [1394, 191] width 294 height 12
click at [1002, 221] on div "Current Period" at bounding box center [894, 216] width 294 height 12
click at [617, 248] on button "Insert Insert" at bounding box center [595, 239] width 42 height 17
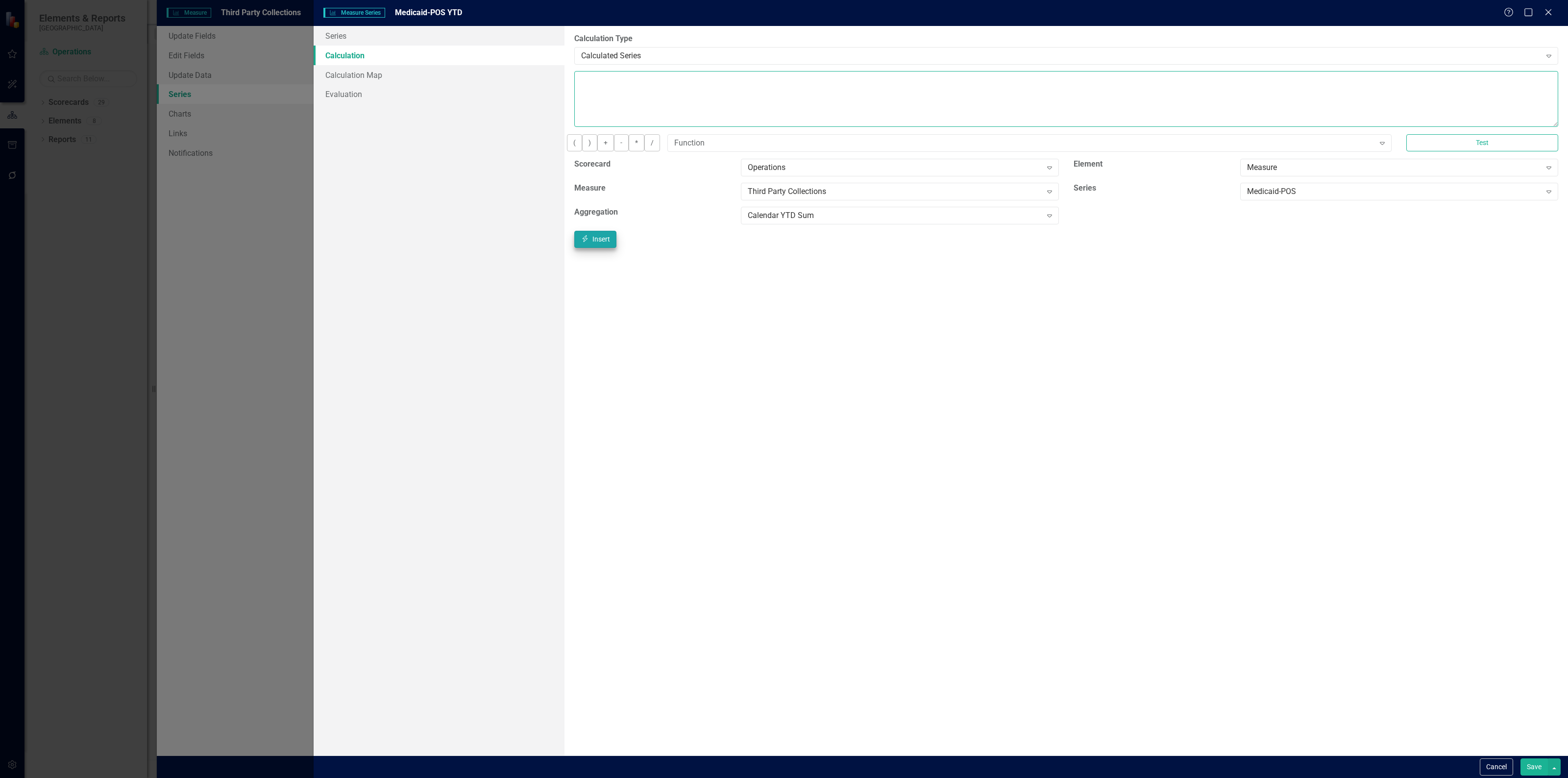
type textarea "[m1856443][Medicaid-POS][CalendarYTDSum]"
click at [1530, 763] on button "Save" at bounding box center [1534, 767] width 27 height 17
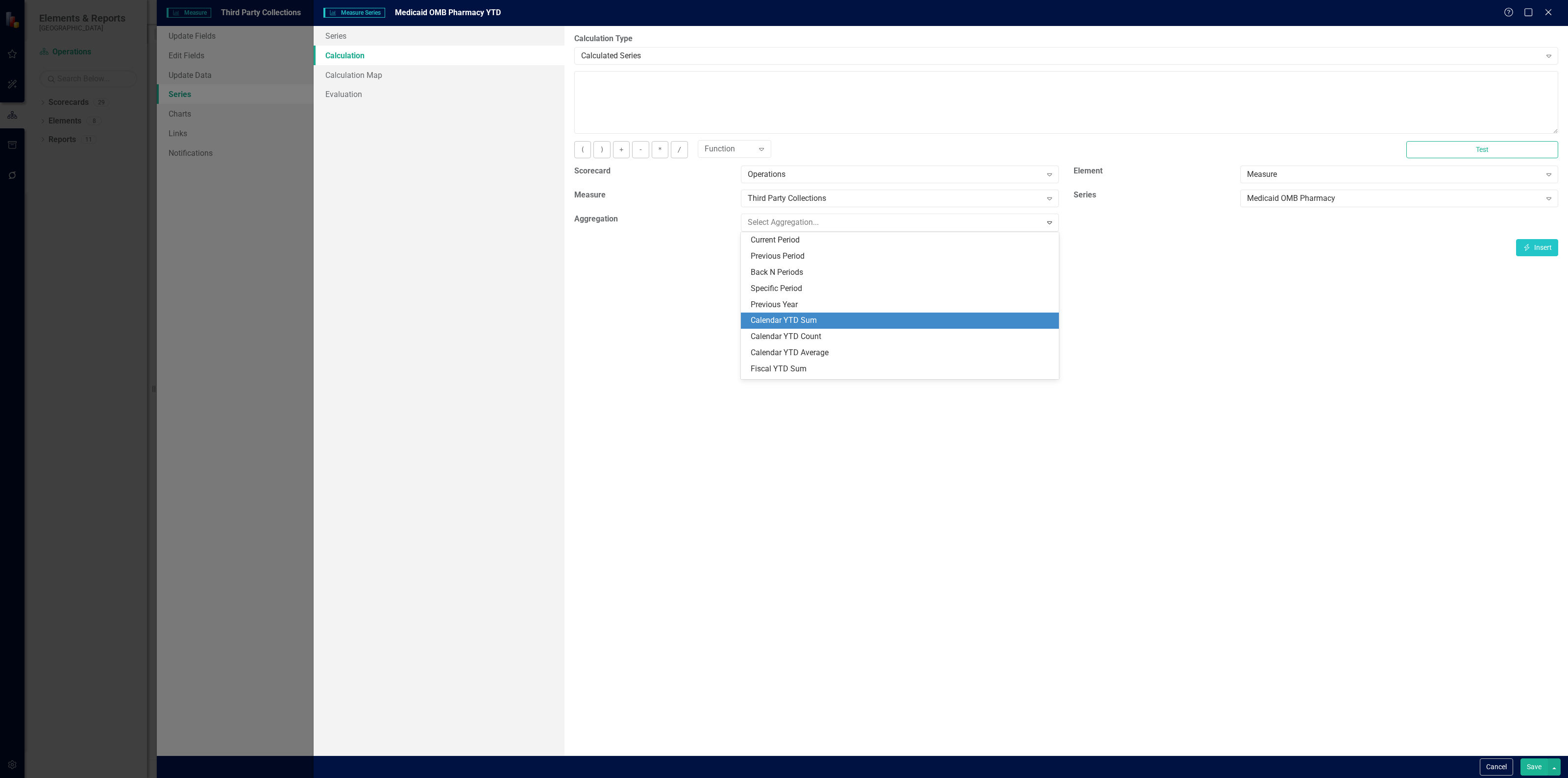
click at [811, 317] on div "Calendar YTD Sum" at bounding box center [901, 321] width 303 height 12
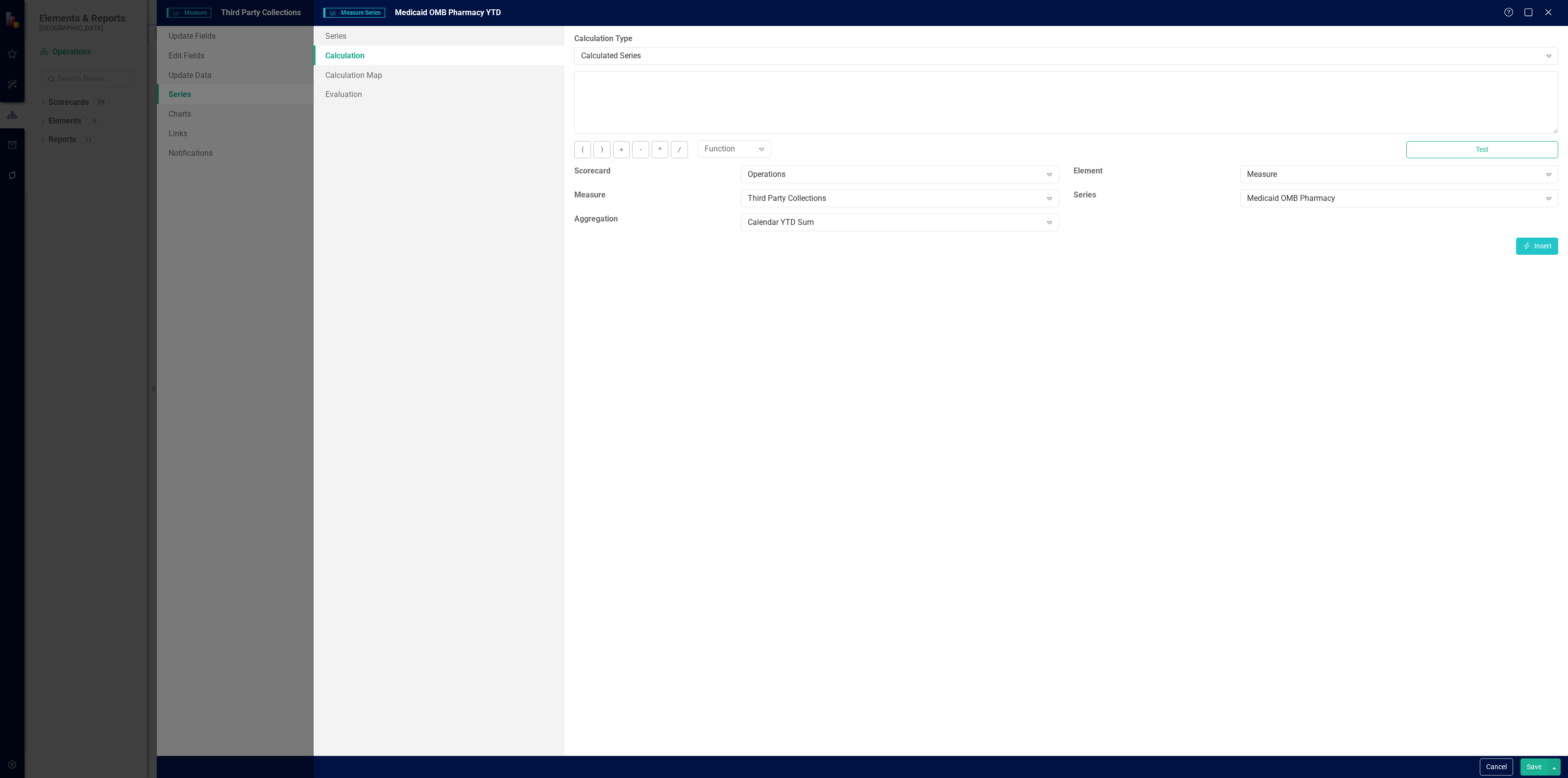
click at [1533, 762] on button "Save" at bounding box center [1534, 767] width 27 height 17
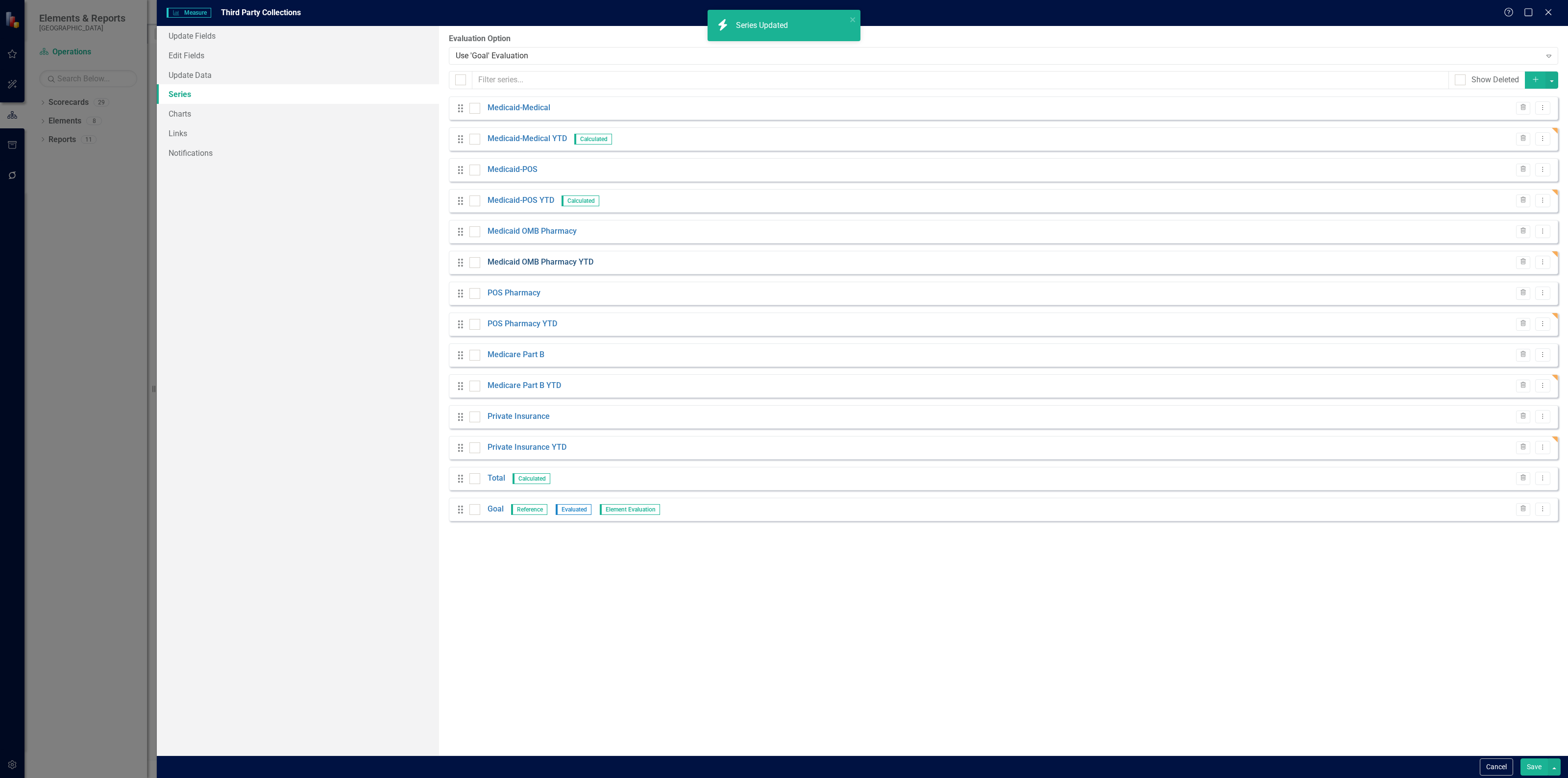
click at [558, 262] on link "Medicaid OMB Pharmacy YTD" at bounding box center [541, 262] width 106 height 12
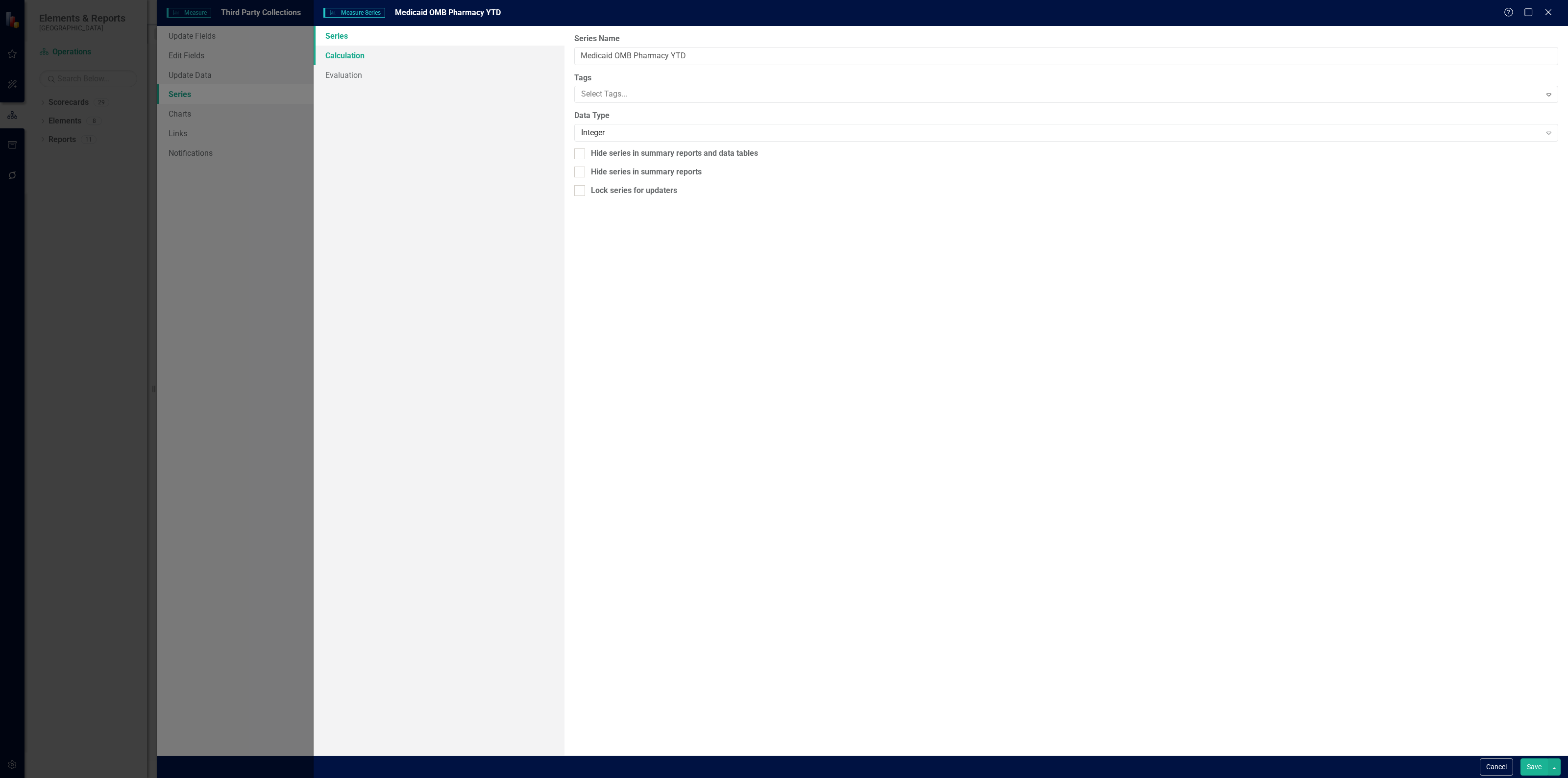
click at [430, 58] on link "Calculation" at bounding box center [439, 55] width 251 height 19
click at [626, 52] on div "Select Series Calculation Type" at bounding box center [1061, 55] width 960 height 12
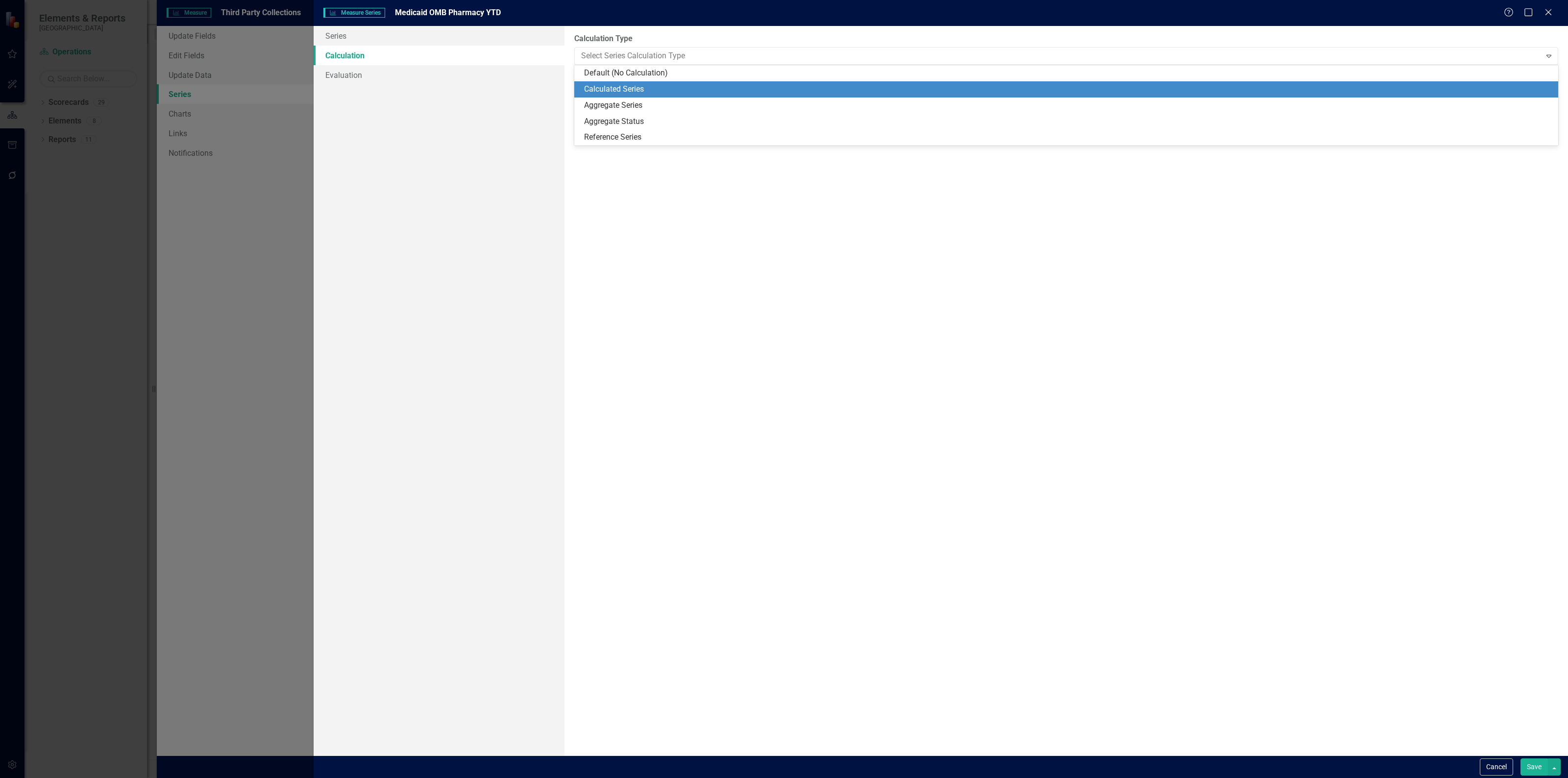
click at [626, 89] on div "Calculated Series" at bounding box center [1068, 89] width 968 height 12
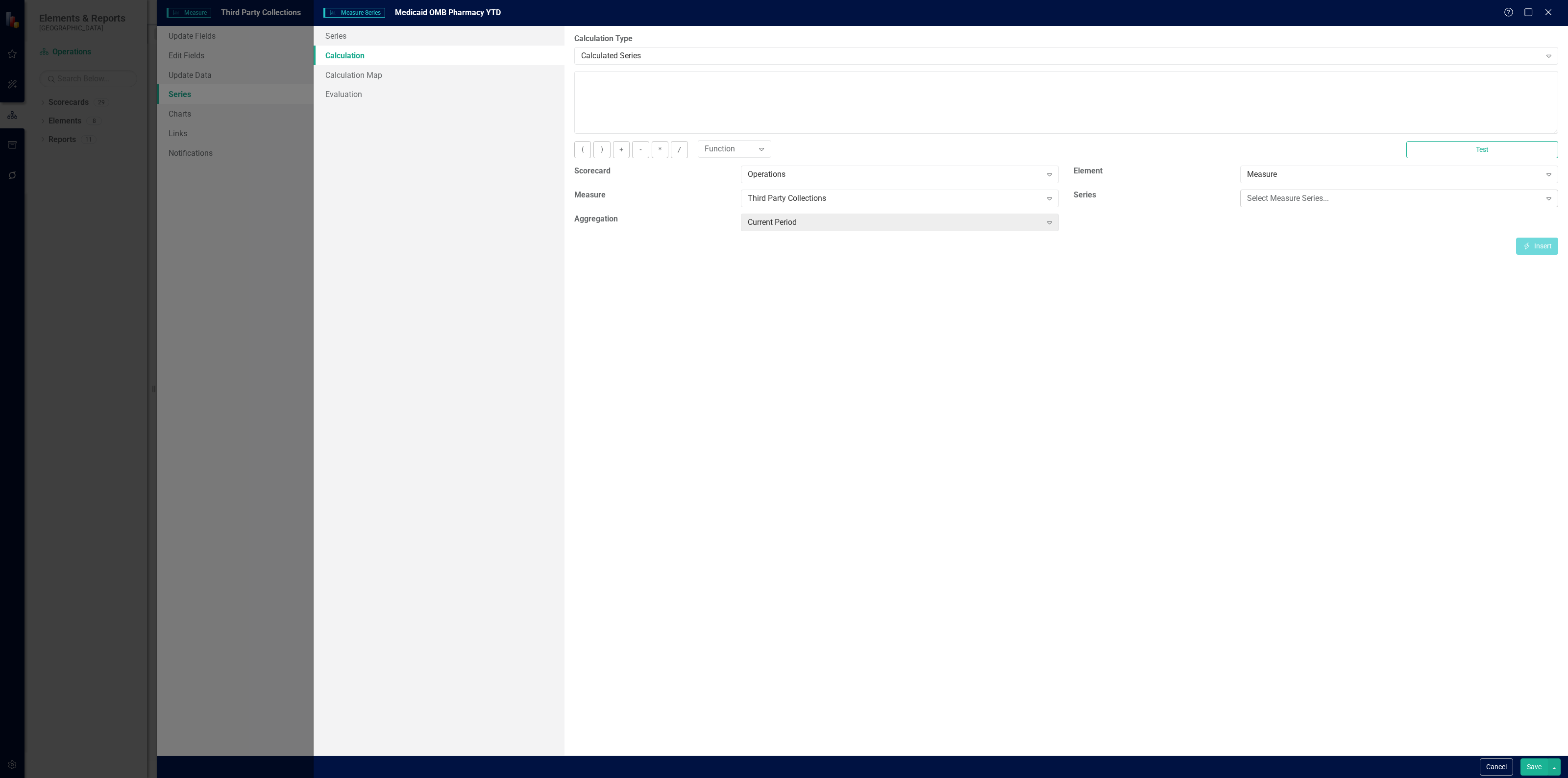
click at [1324, 201] on div "Select Measure Series..." at bounding box center [1394, 198] width 294 height 12
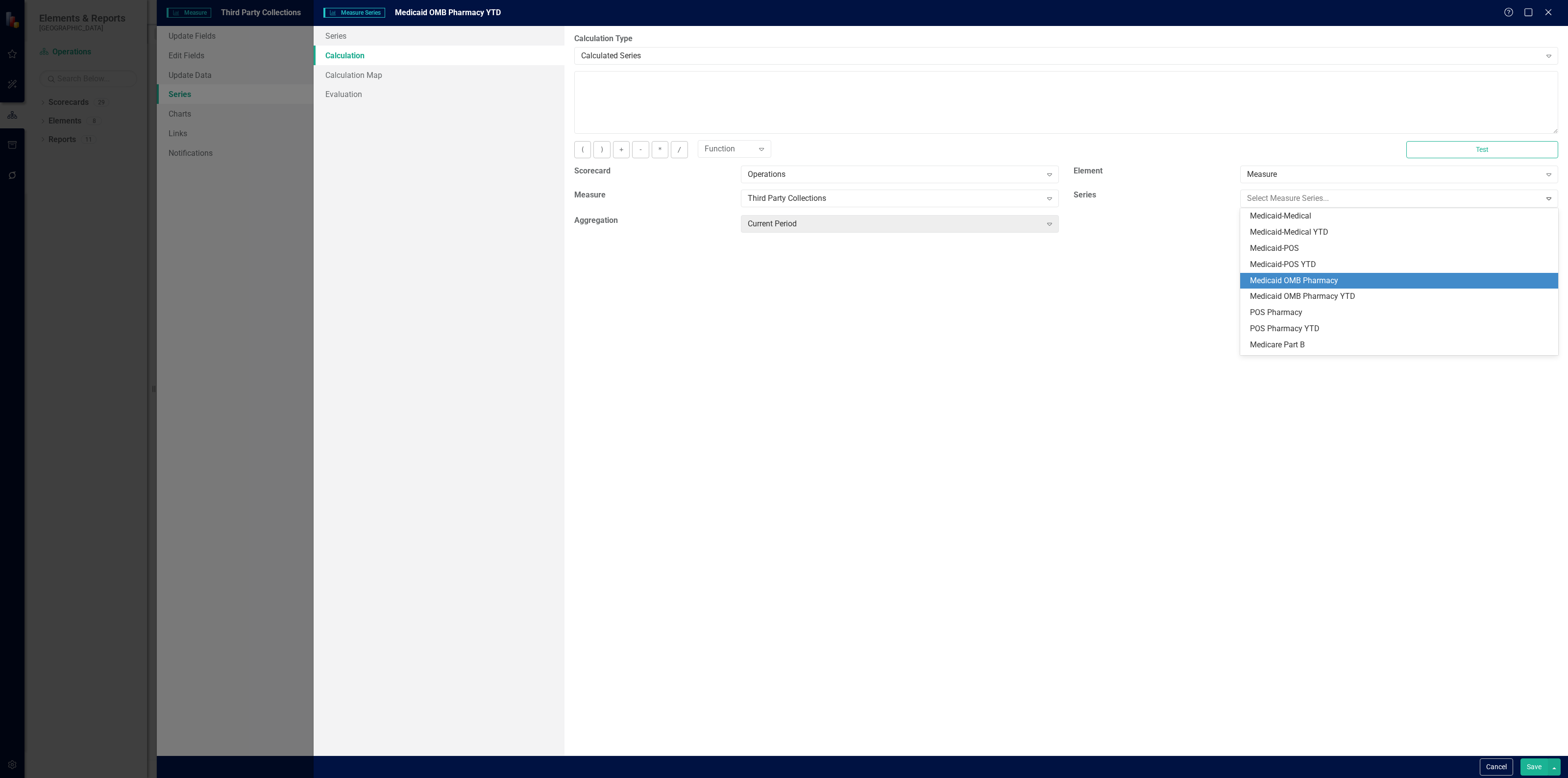
click at [1318, 279] on div "Medicaid OMB Pharmacy" at bounding box center [1401, 281] width 303 height 12
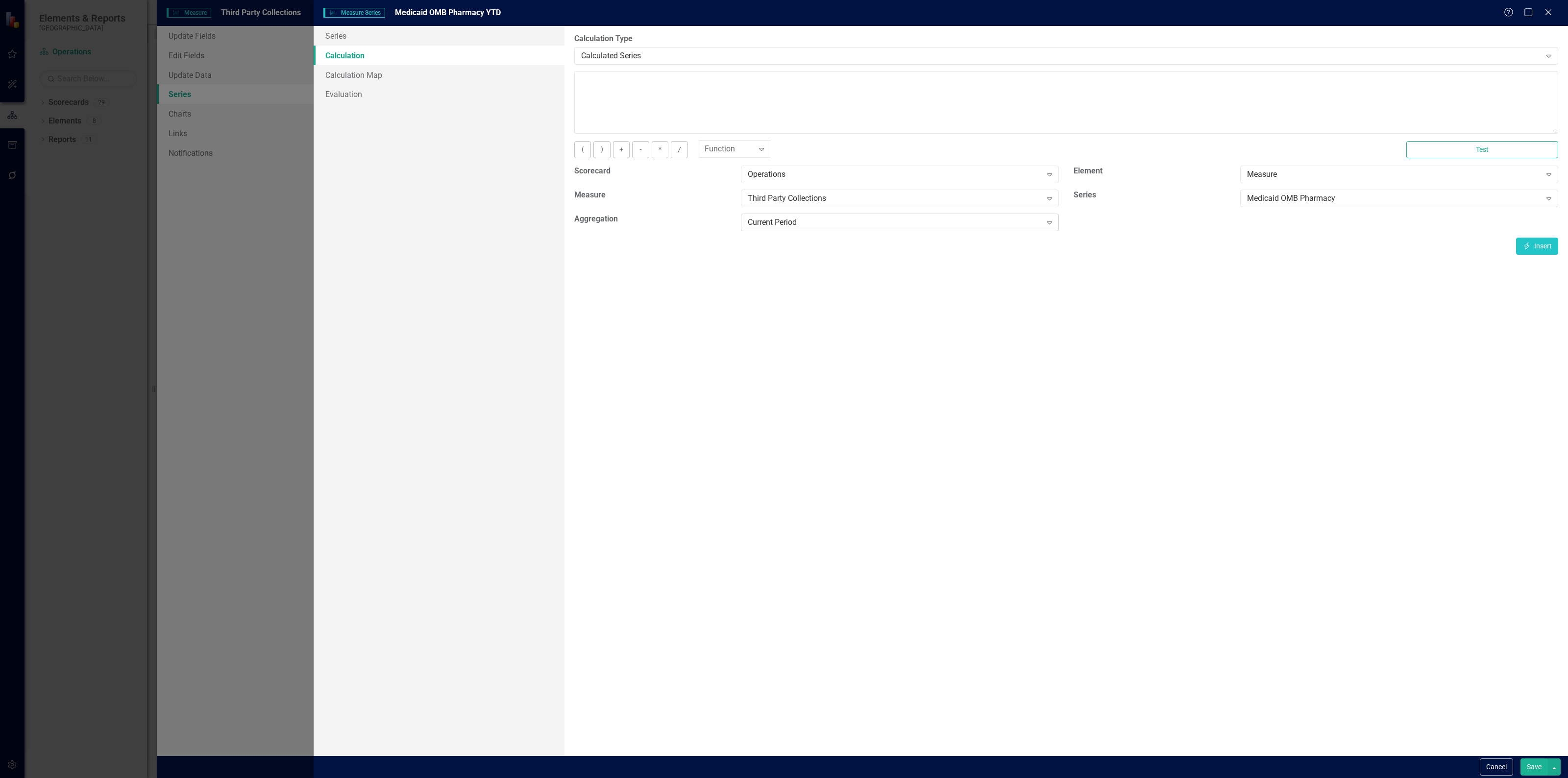
click at [981, 219] on div "Current Period" at bounding box center [894, 223] width 294 height 12
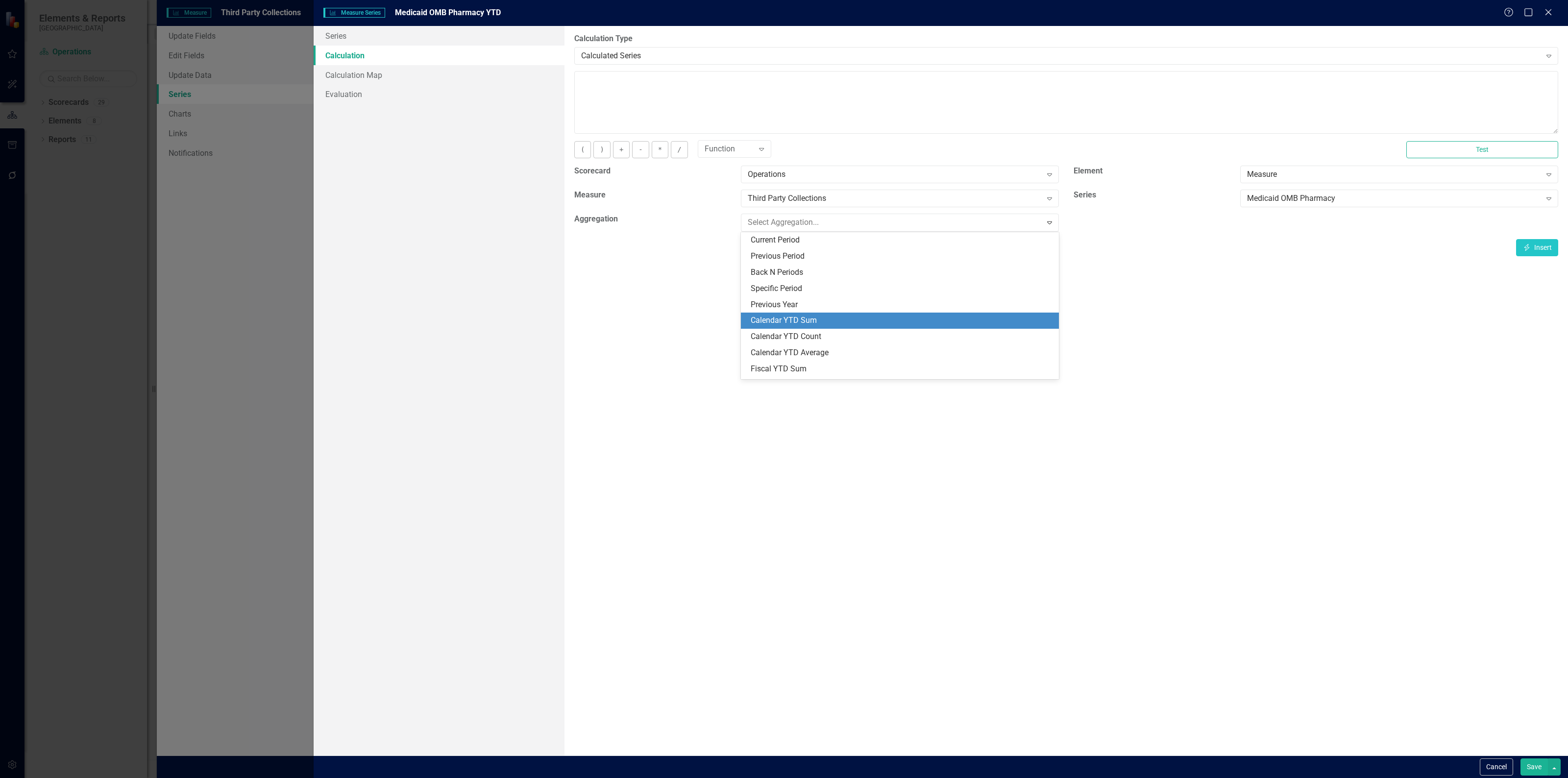
click at [853, 317] on div "Calendar YTD Sum" at bounding box center [901, 321] width 303 height 12
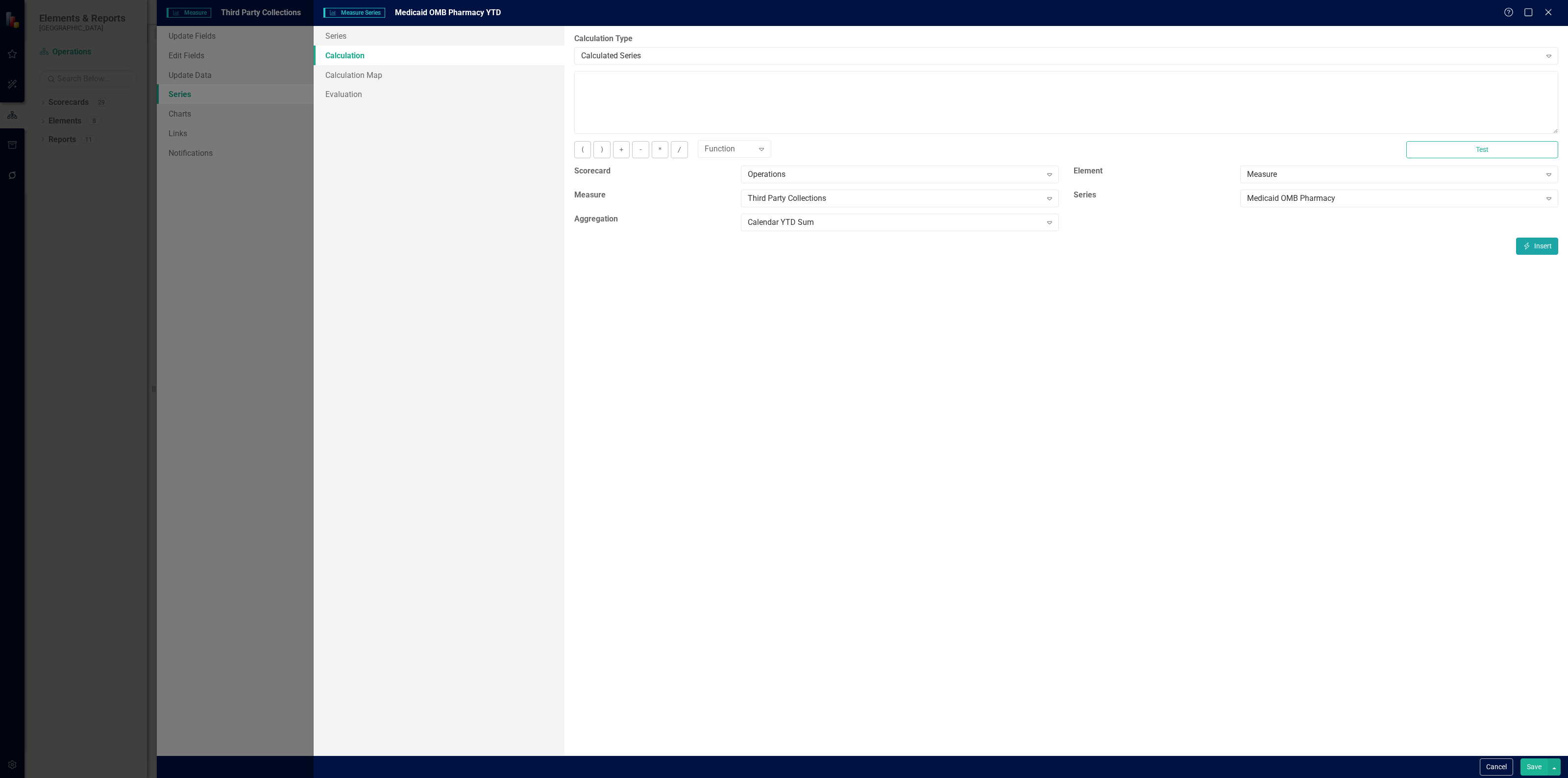
click at [1539, 248] on button "Insert Insert" at bounding box center [1537, 246] width 42 height 17
type textarea "[m1856443][Medicaid OMB Pharmacy][CalendarYTDSum]"
click at [1535, 765] on button "Save" at bounding box center [1534, 767] width 27 height 17
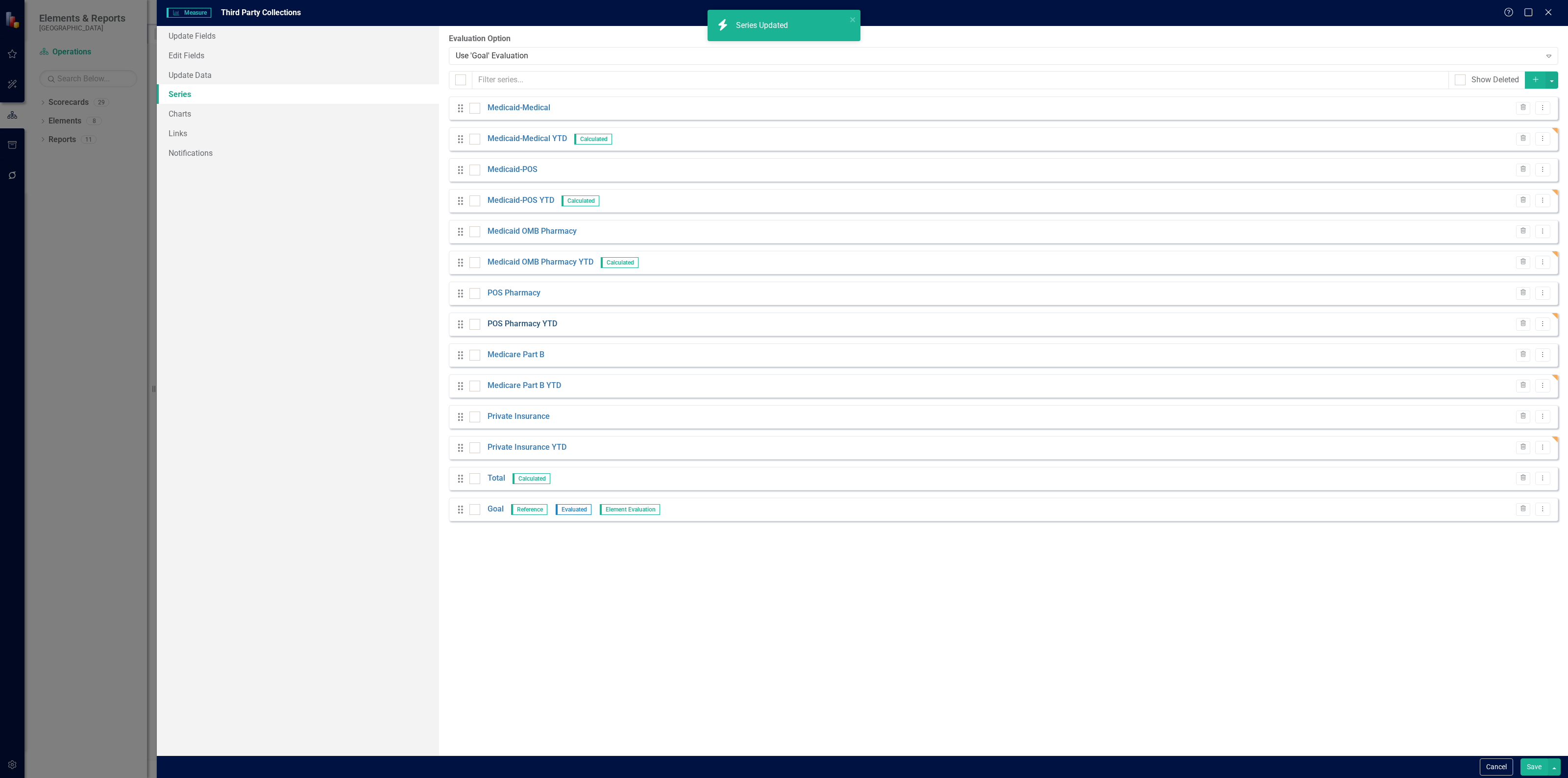
click at [542, 323] on link "POS Pharmacy YTD" at bounding box center [522, 324] width 69 height 12
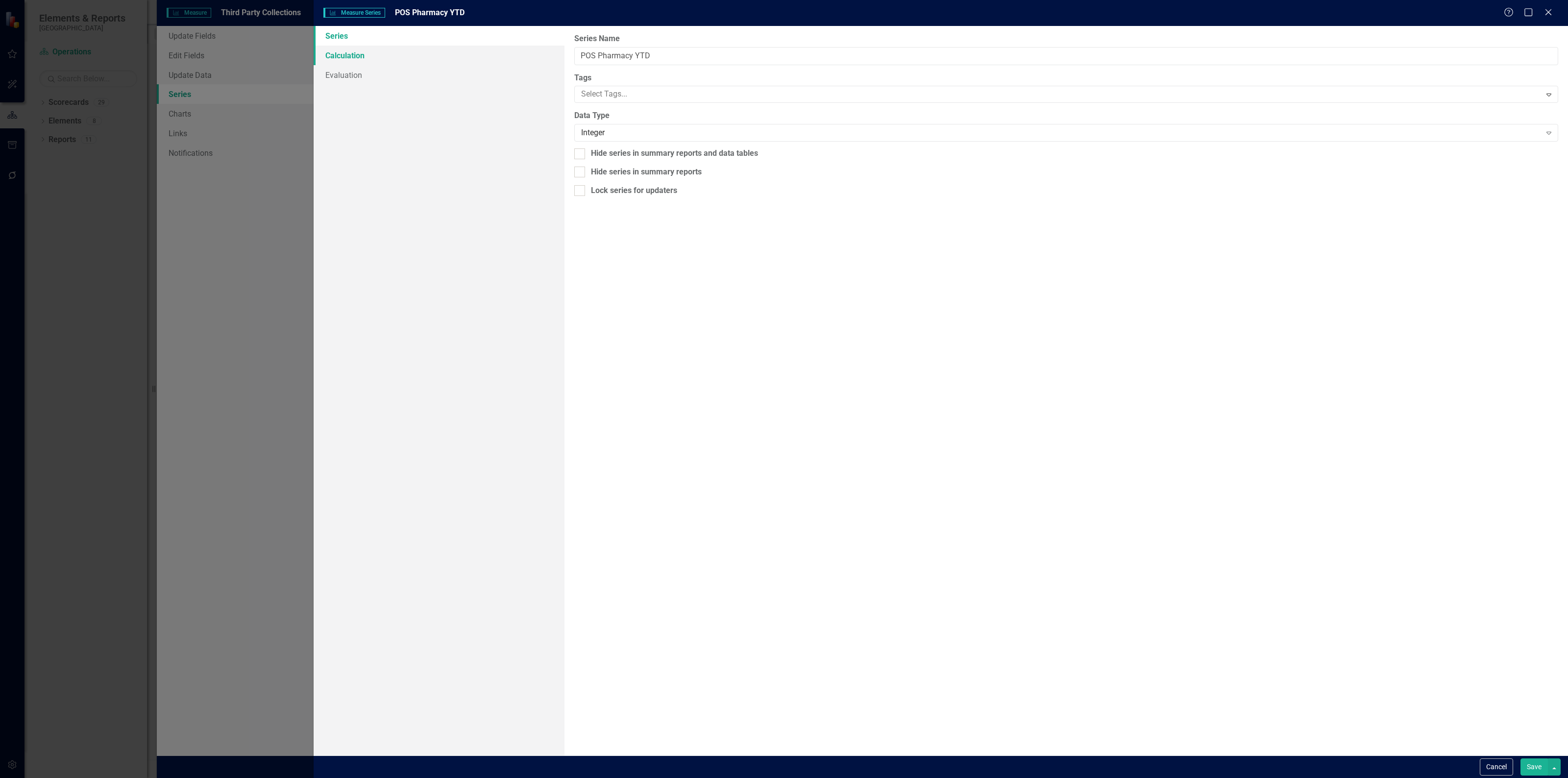
click at [406, 57] on link "Calculation" at bounding box center [439, 55] width 251 height 19
click at [620, 47] on div "Select Series Calculation Type Expand" at bounding box center [1066, 55] width 984 height 18
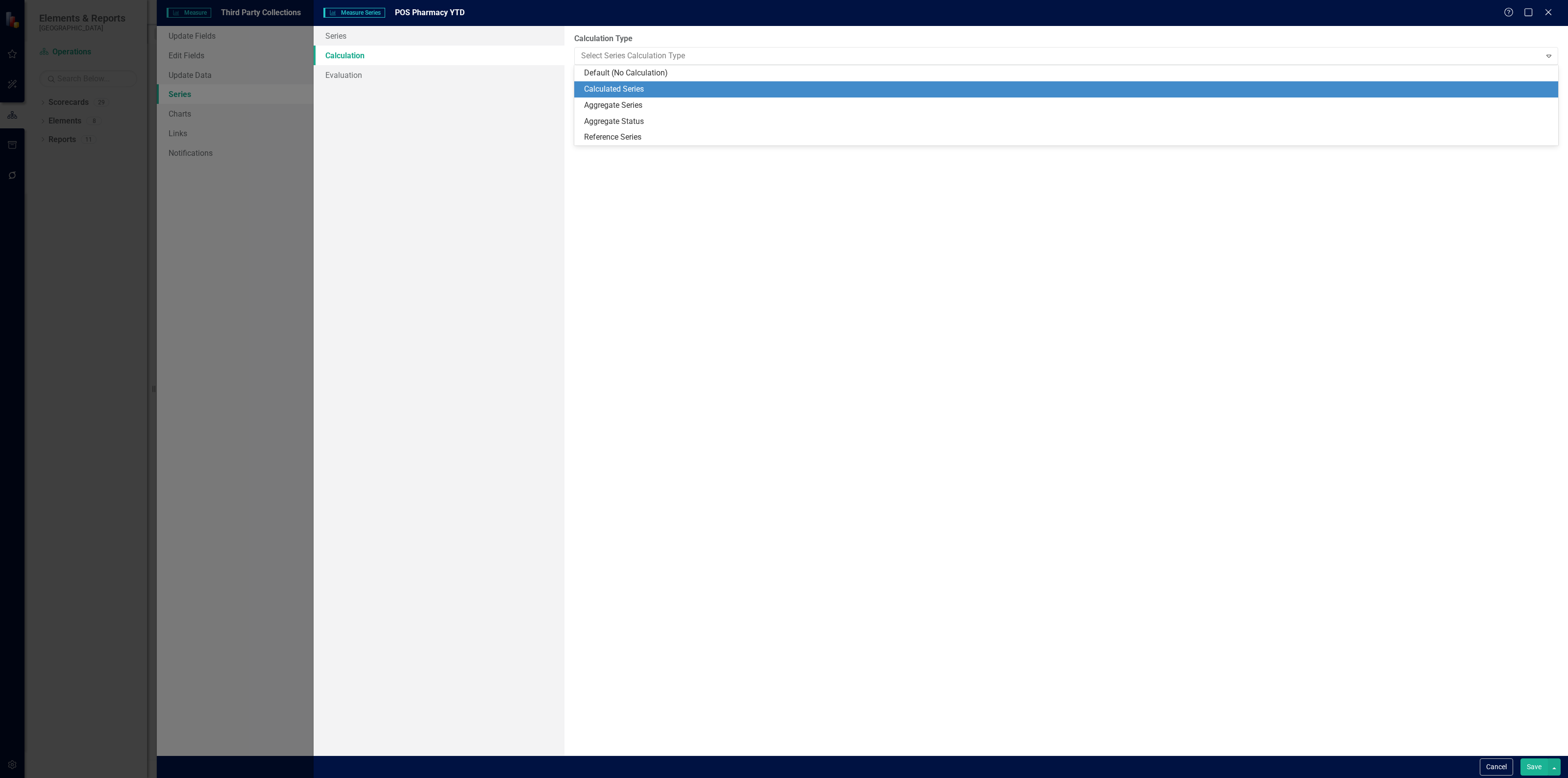
click at [622, 84] on div "Calculated Series" at bounding box center [1068, 89] width 968 height 12
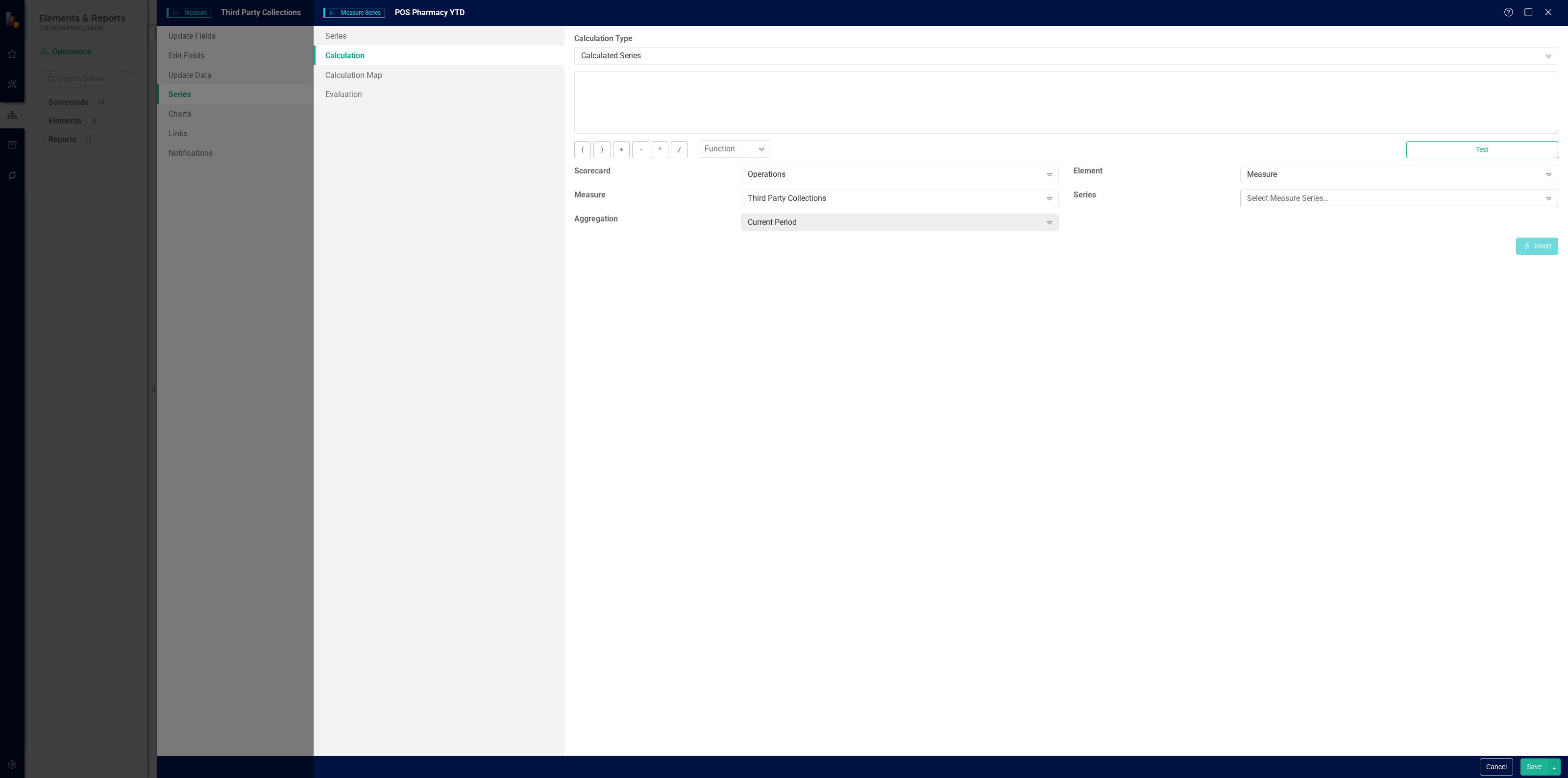
click at [1288, 197] on div "Select Measure Series..." at bounding box center [1394, 198] width 294 height 12
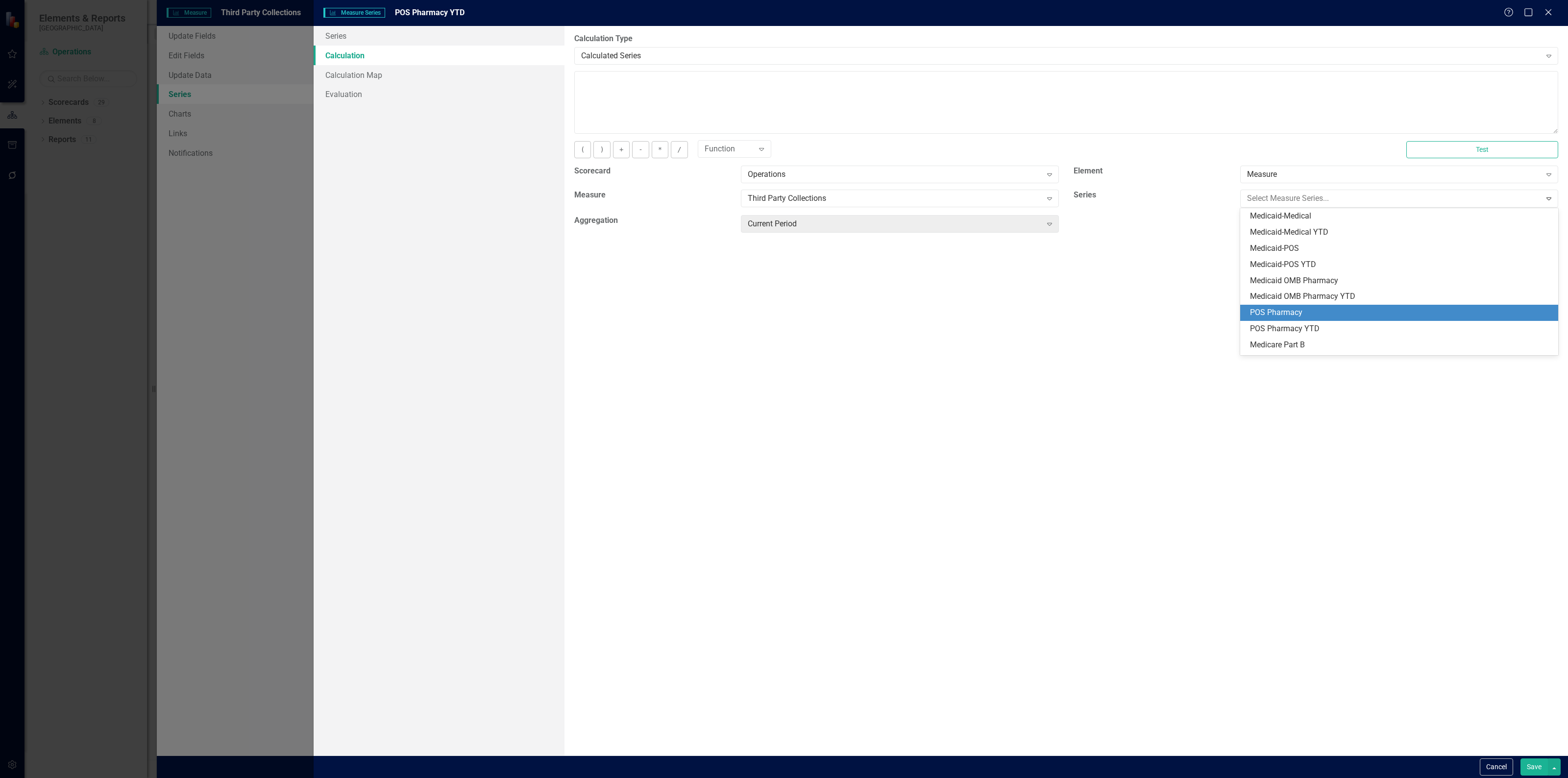
click at [1286, 307] on div "POS Pharmacy" at bounding box center [1401, 313] width 303 height 12
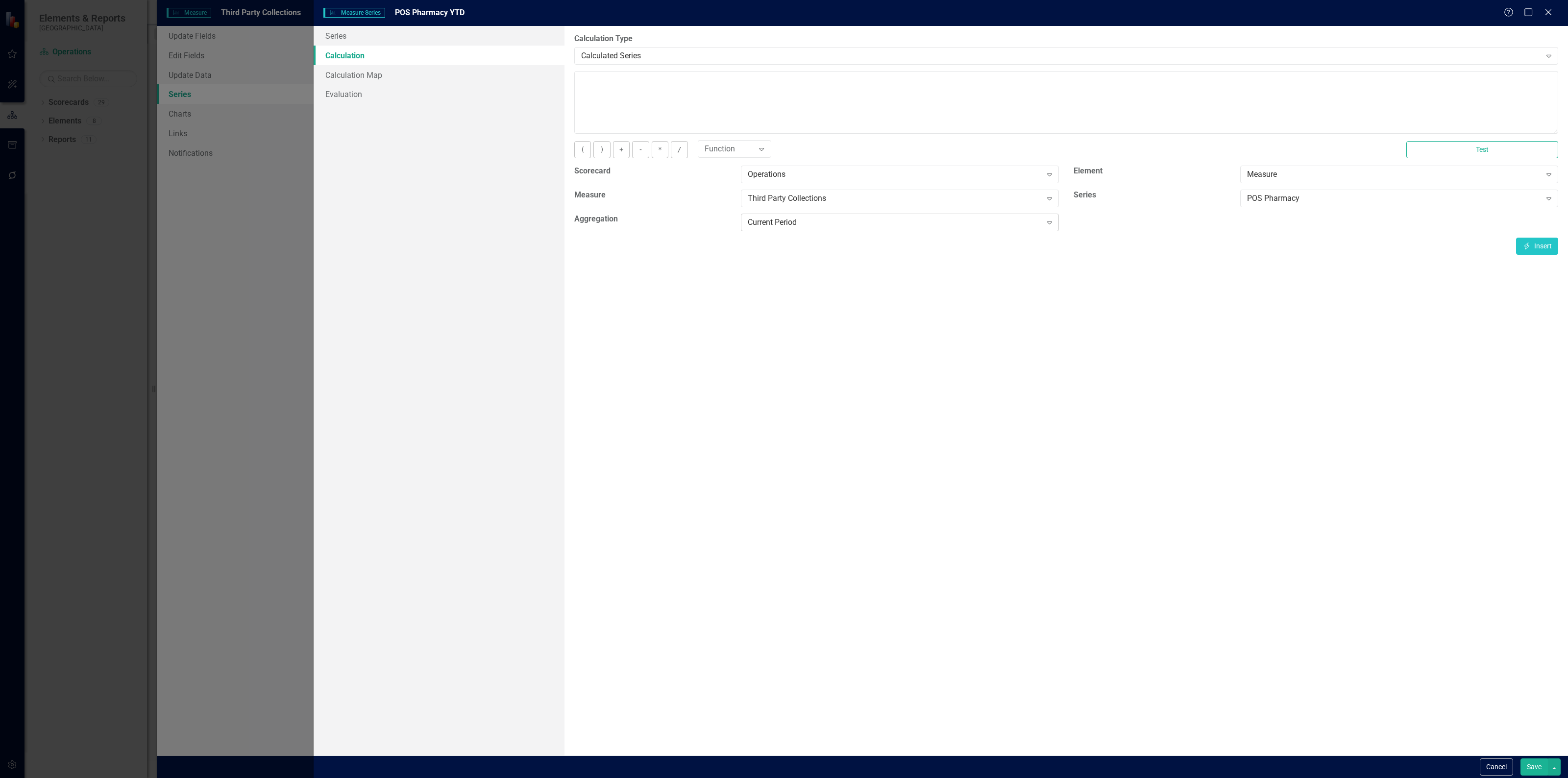
click at [880, 225] on div "Current Period" at bounding box center [894, 223] width 294 height 12
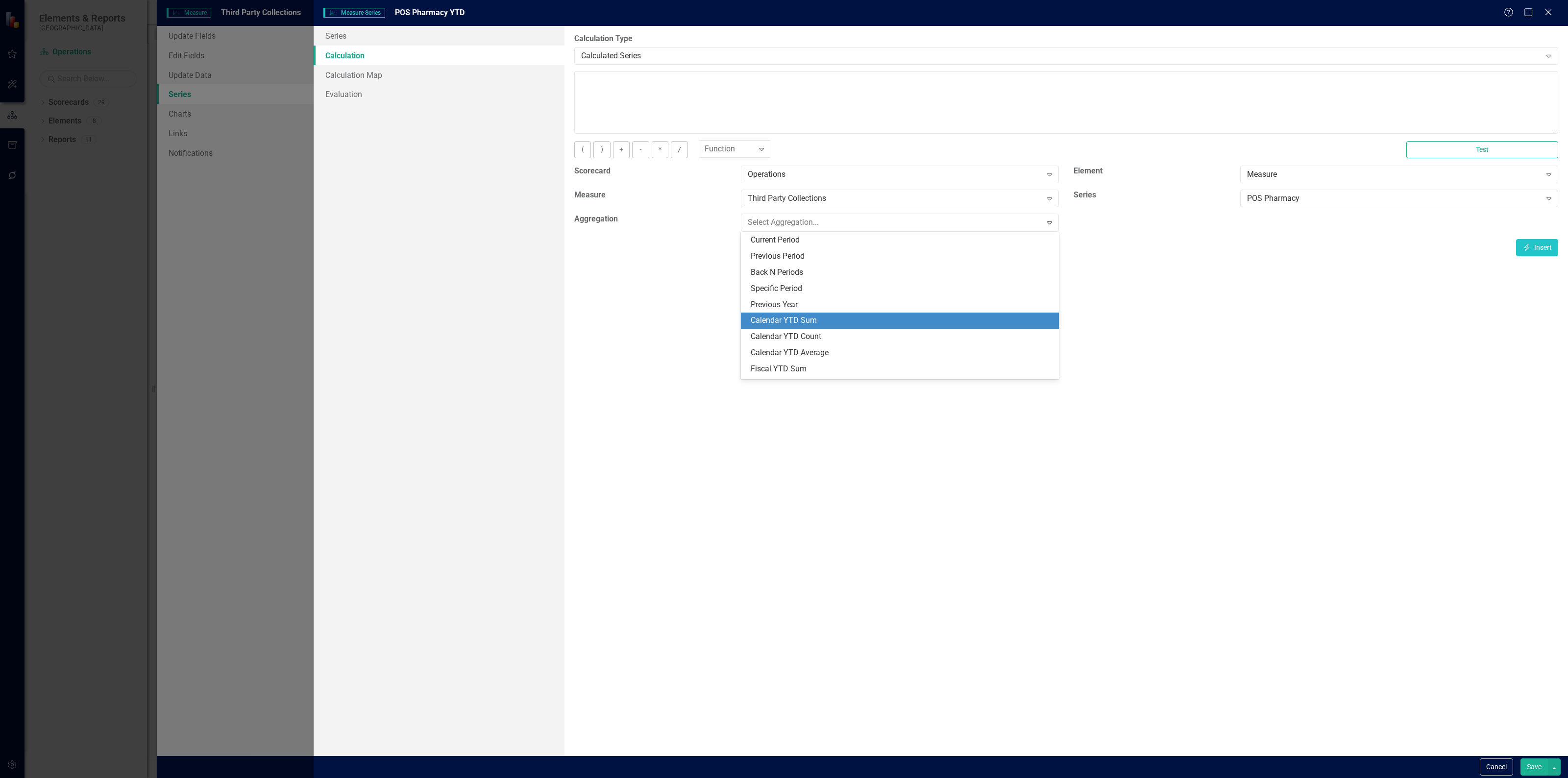
click at [845, 314] on div "Calendar YTD Sum" at bounding box center [900, 321] width 318 height 16
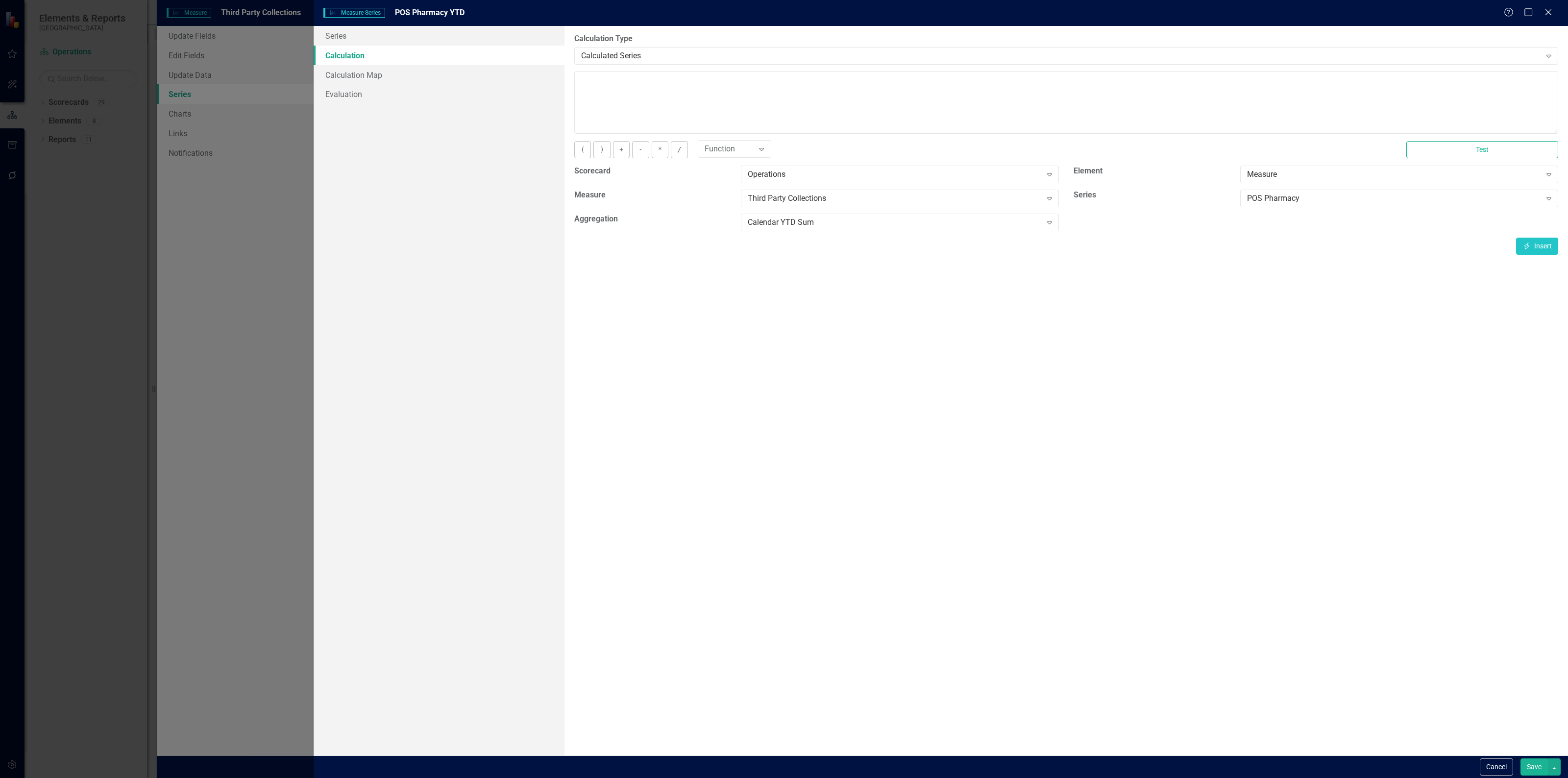
click at [1530, 763] on button "Save" at bounding box center [1534, 767] width 27 height 17
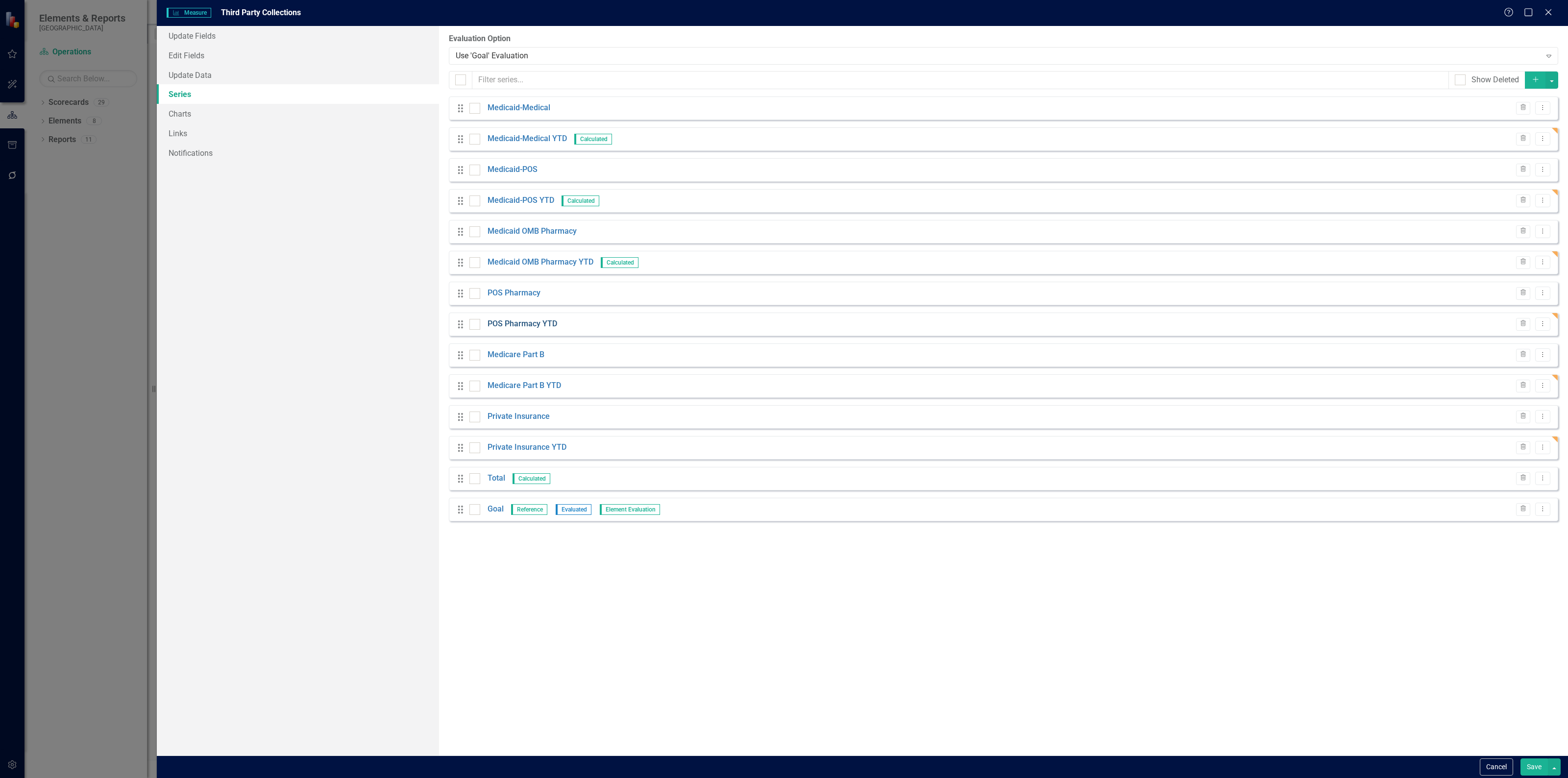
click at [527, 321] on link "POS Pharmacy YTD" at bounding box center [522, 324] width 69 height 12
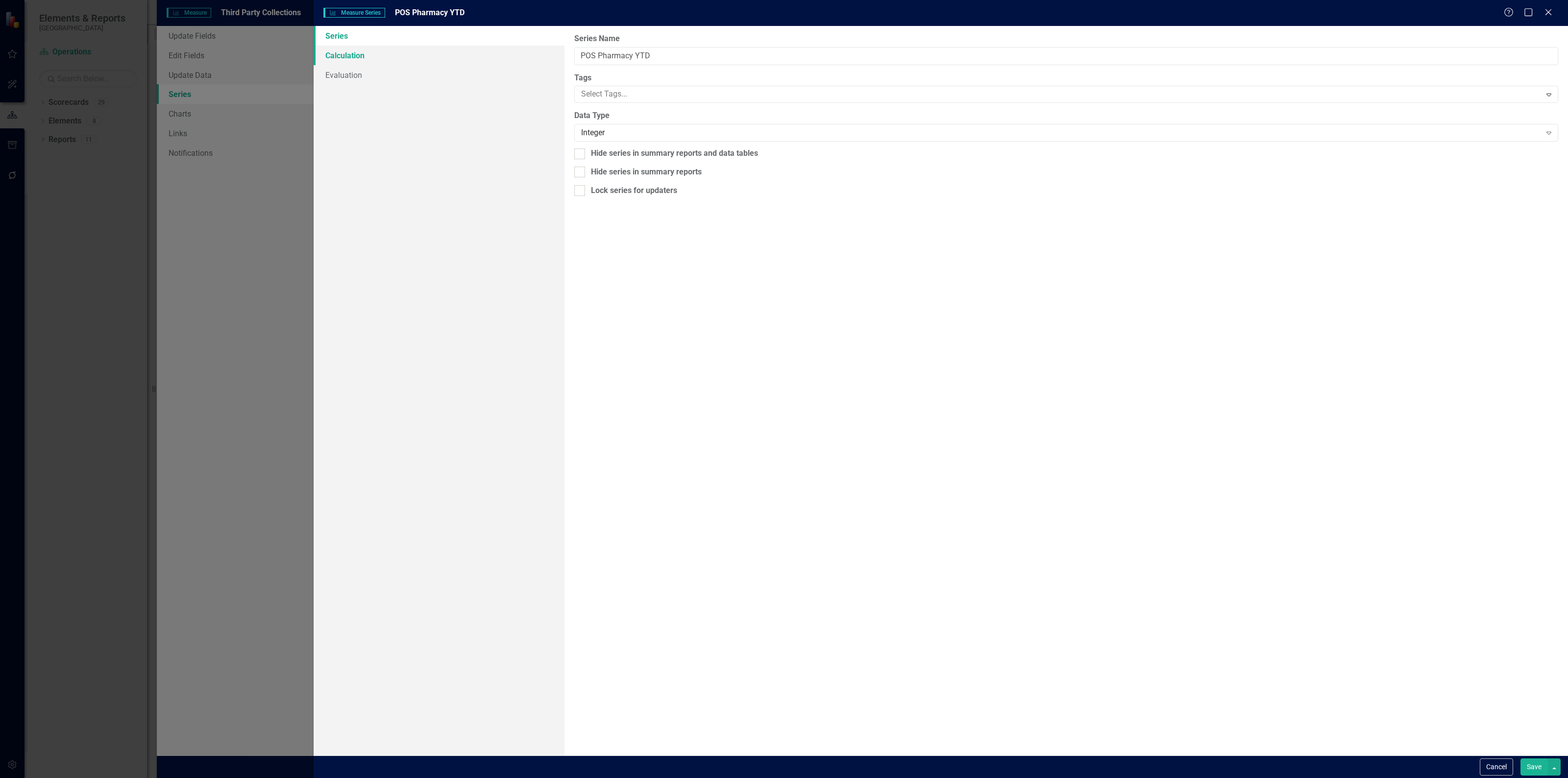
click at [398, 52] on link "Calculation" at bounding box center [439, 55] width 251 height 19
click at [639, 57] on div "Select Series Calculation Type" at bounding box center [1061, 55] width 960 height 12
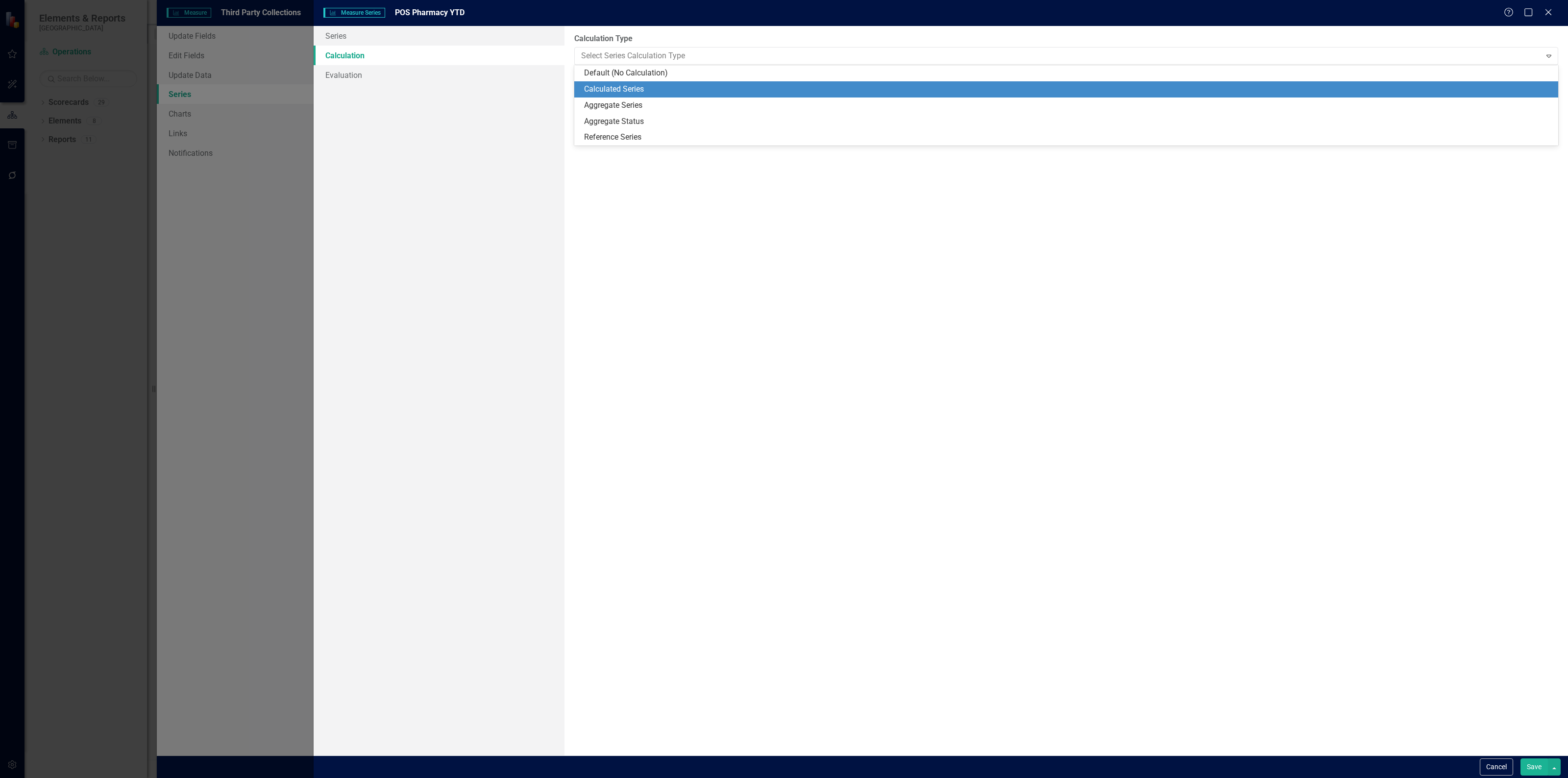
click at [632, 92] on div "Calculated Series" at bounding box center [1068, 89] width 968 height 12
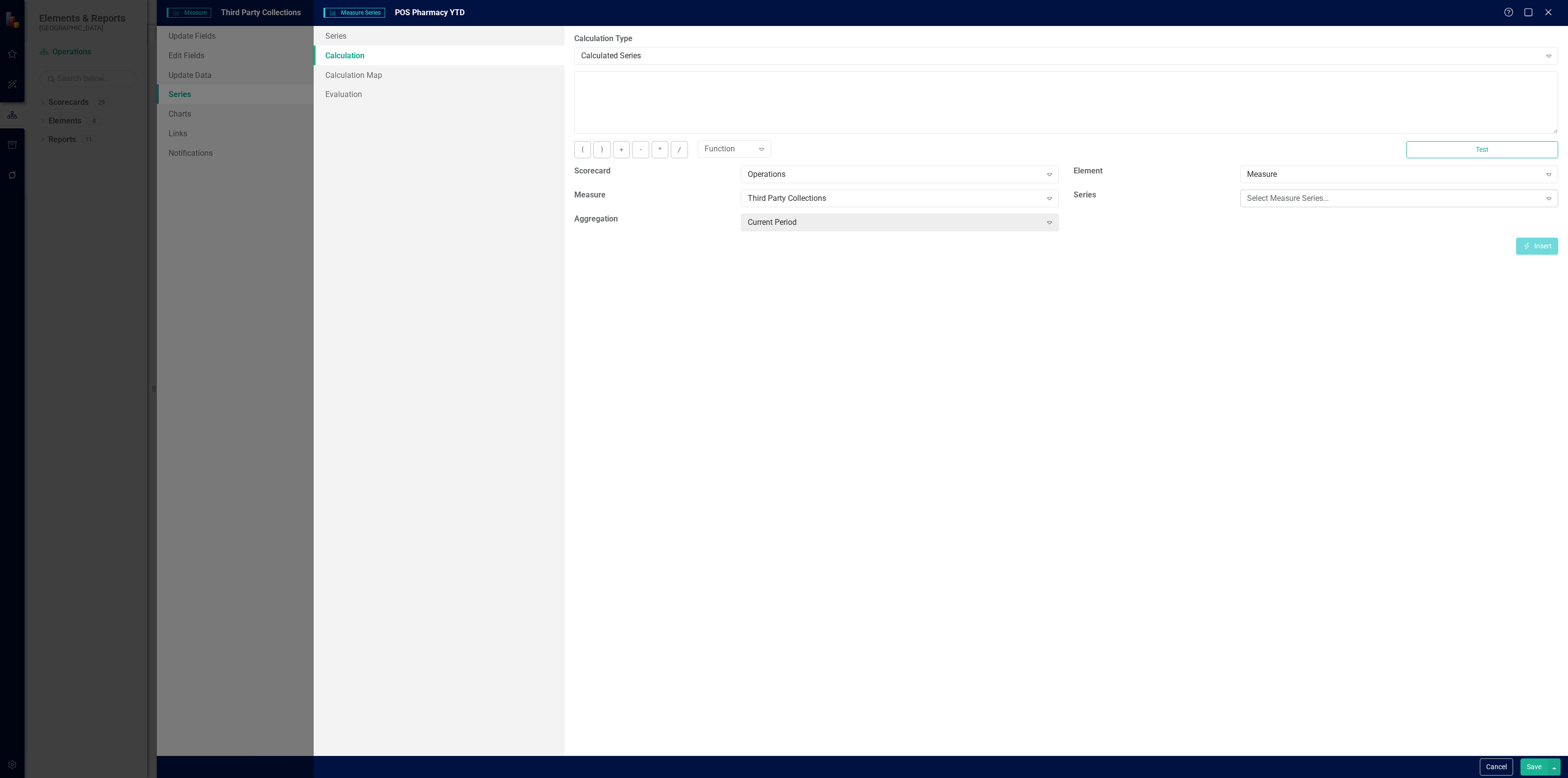
click at [1306, 200] on div "Select Measure Series..." at bounding box center [1394, 198] width 294 height 12
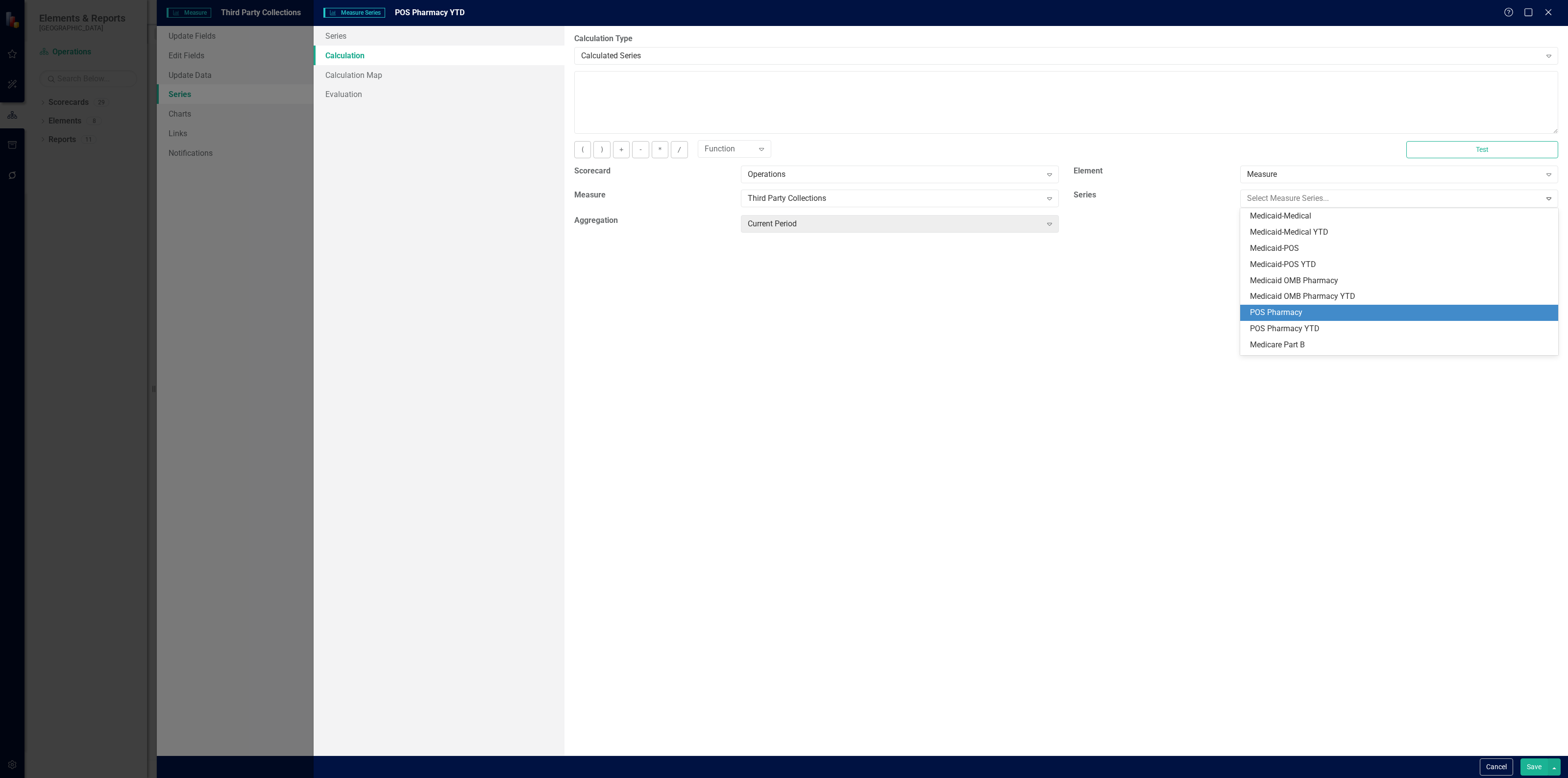
click at [1290, 310] on div "POS Pharmacy" at bounding box center [1401, 313] width 303 height 12
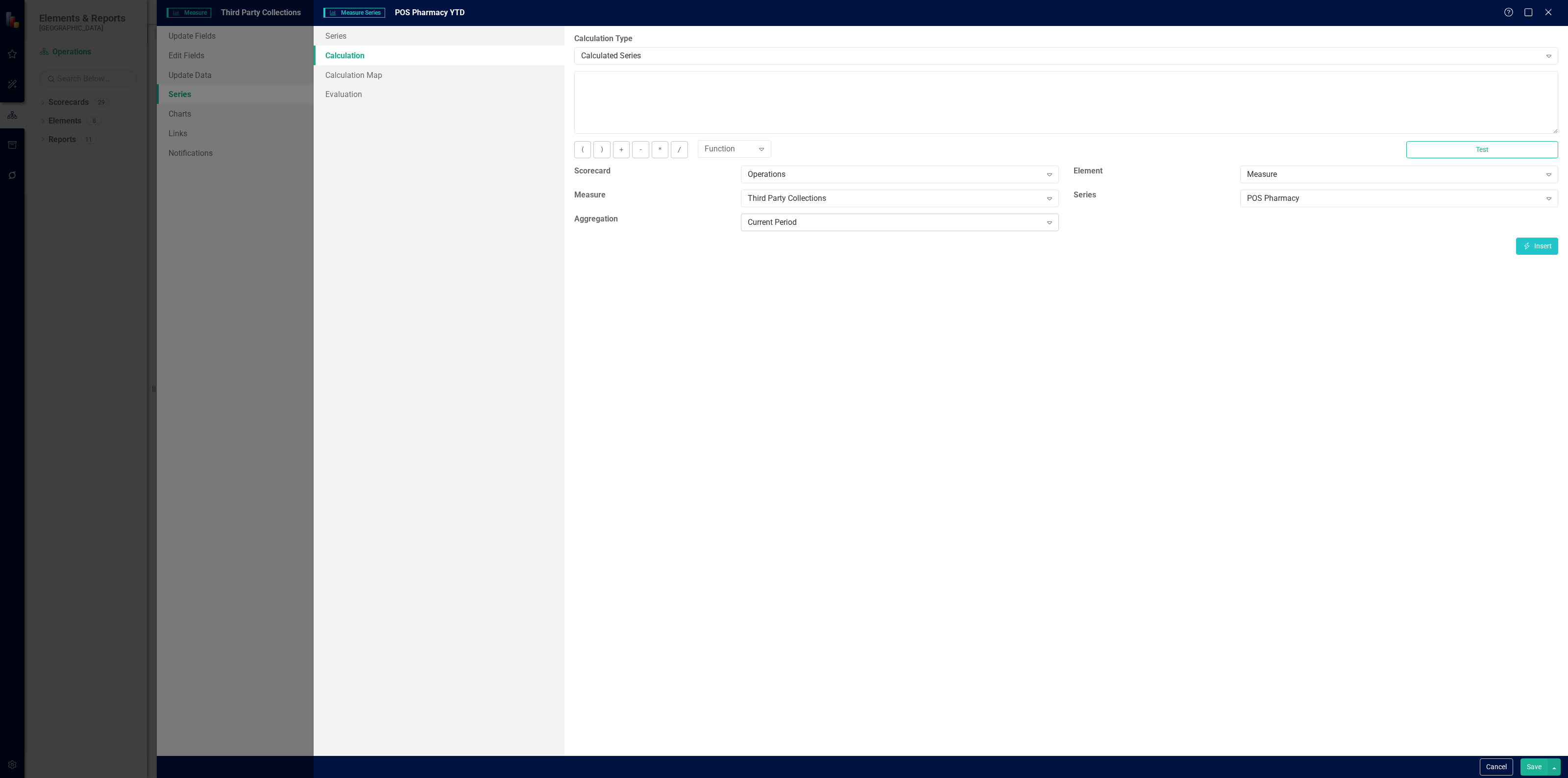
click at [932, 222] on div "Current Period" at bounding box center [894, 223] width 294 height 12
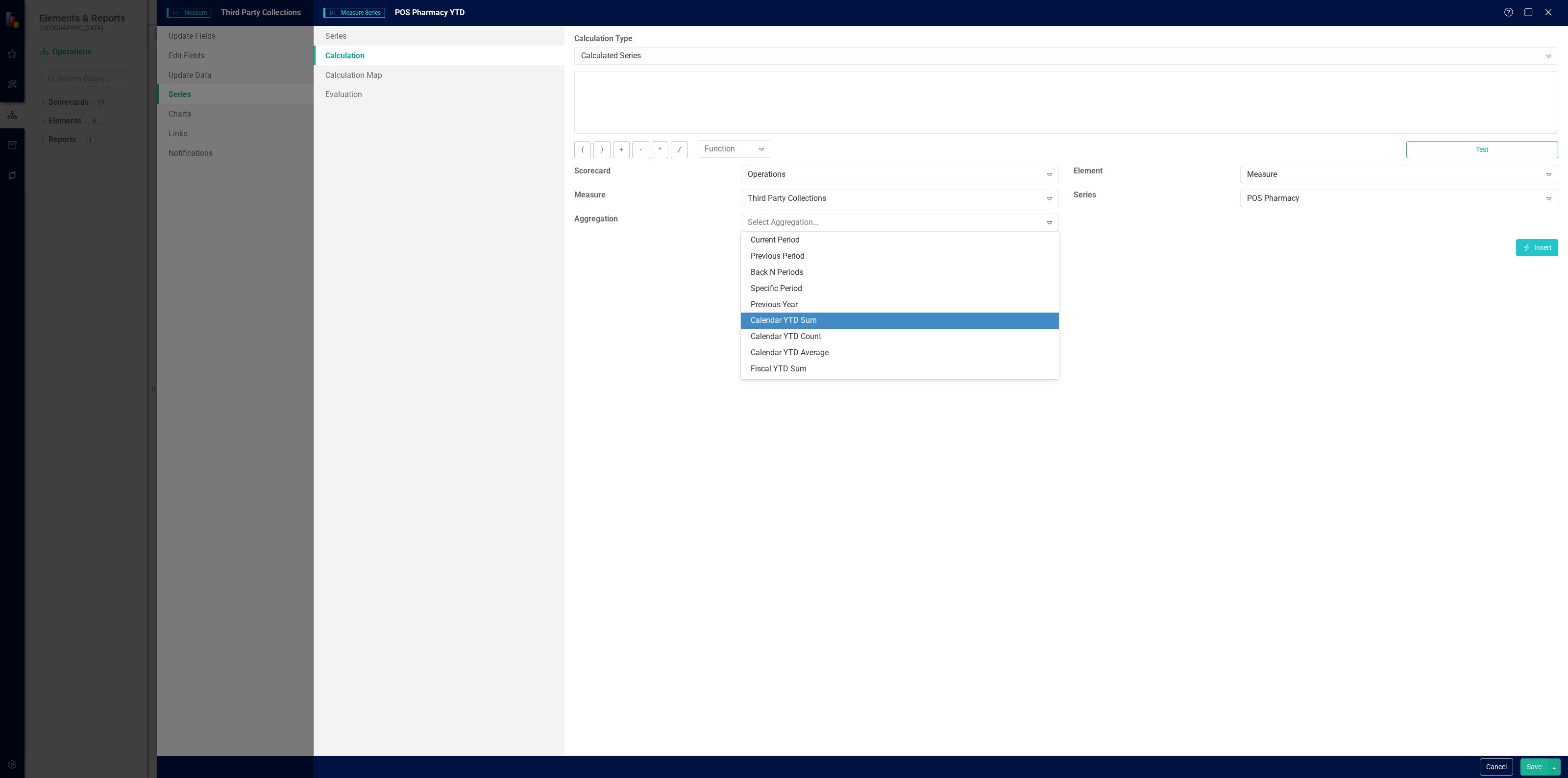
click at [854, 320] on div "Calendar YTD Sum" at bounding box center [901, 321] width 303 height 12
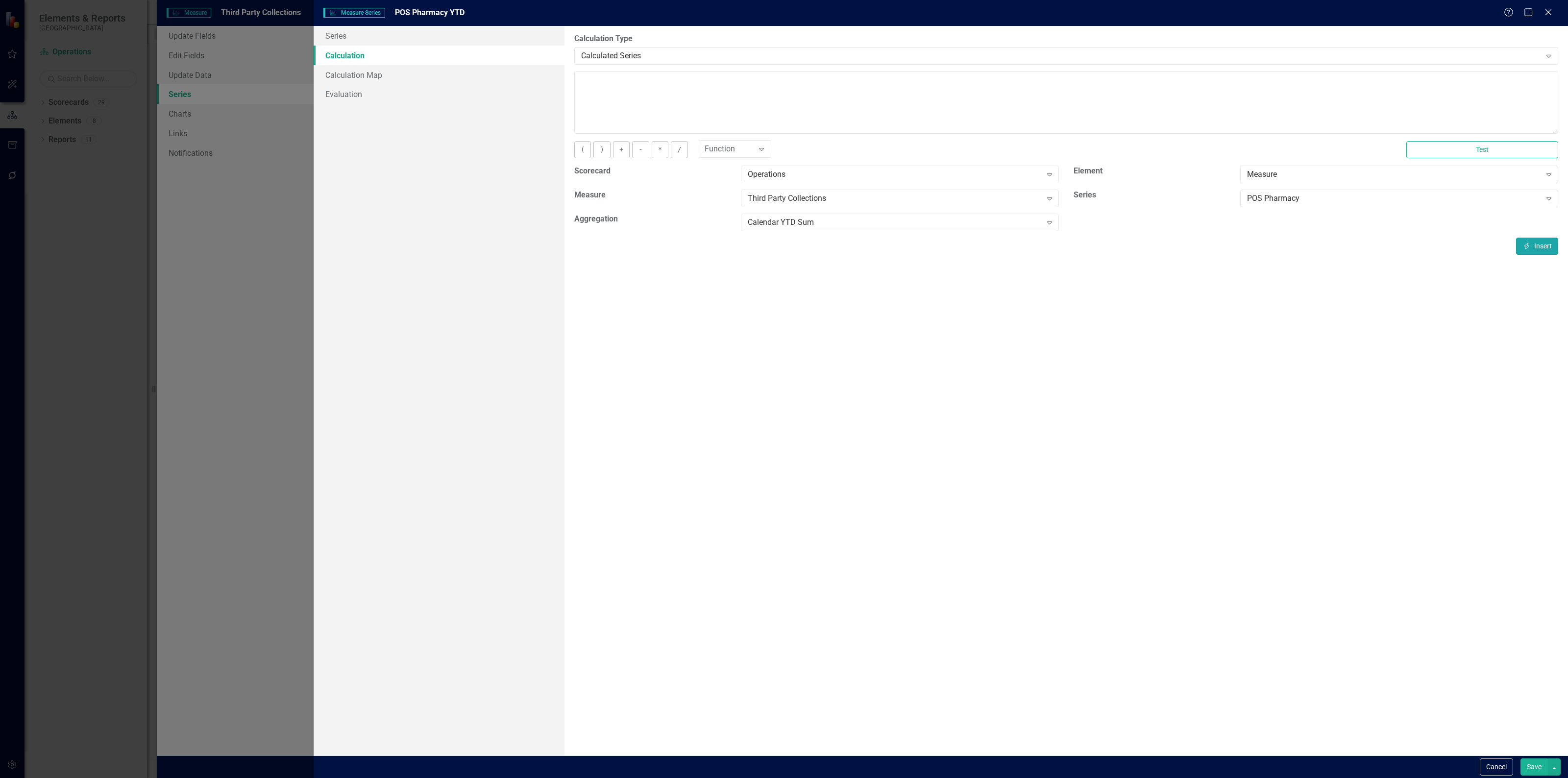
click at [1531, 244] on button "Insert Insert" at bounding box center [1537, 246] width 42 height 17
type textarea "[m1856443][POS Pharmacy][CalendarYTDSum]"
click at [1532, 765] on button "Save" at bounding box center [1534, 767] width 27 height 17
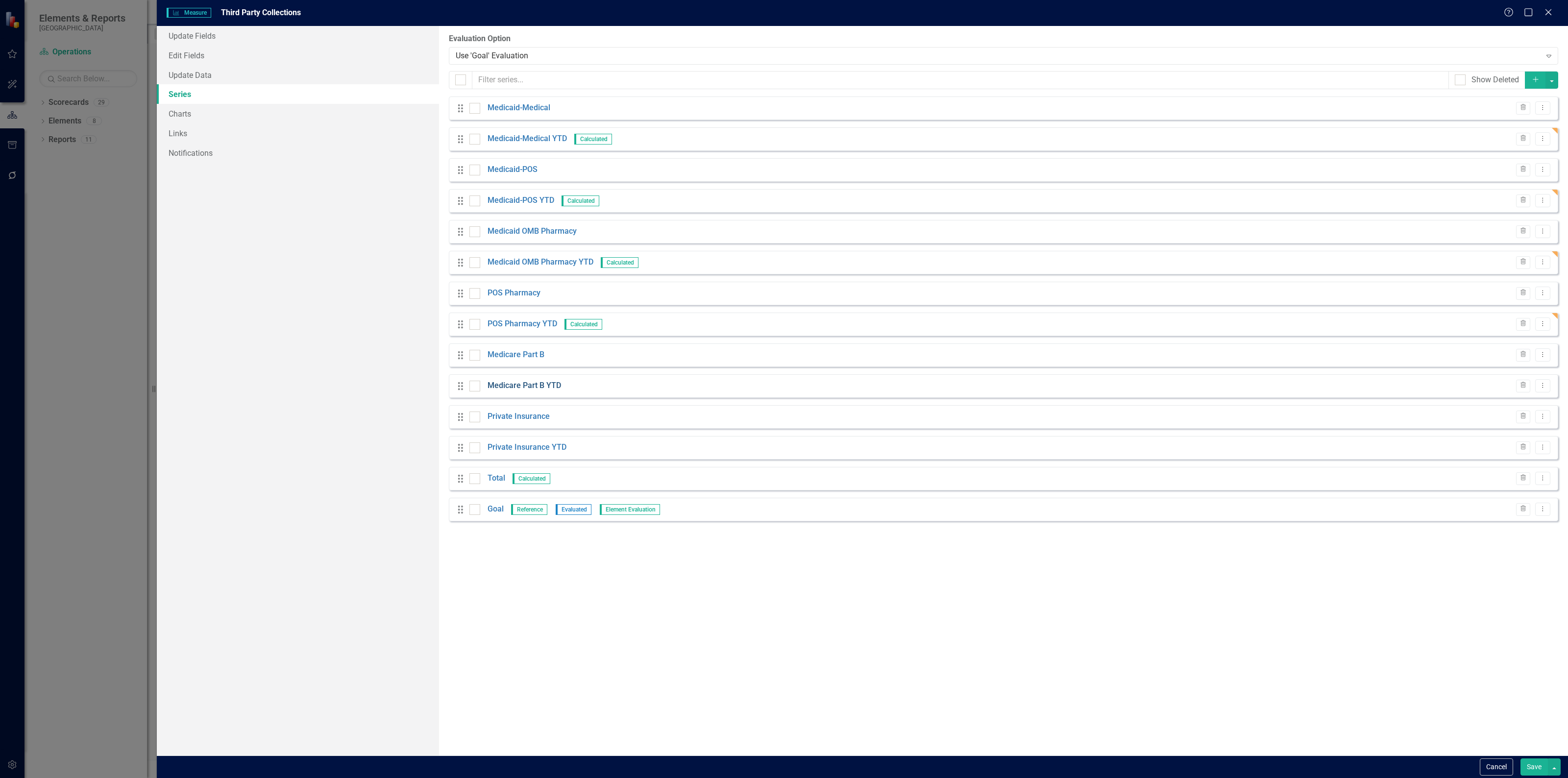
click at [533, 384] on link "Medicare Part B YTD" at bounding box center [524, 386] width 74 height 12
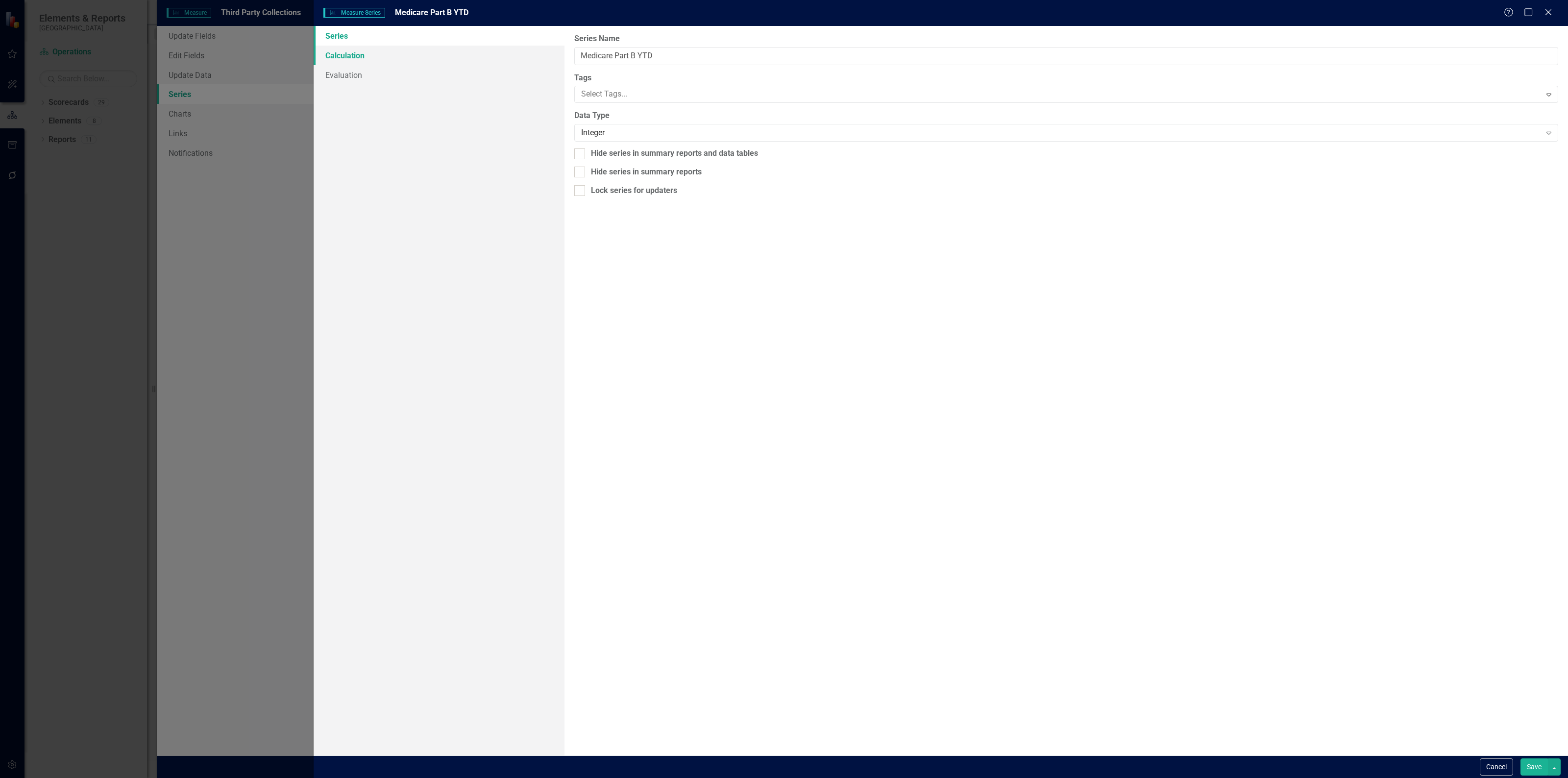
click at [391, 57] on link "Calculation" at bounding box center [439, 55] width 251 height 19
click at [609, 50] on div "Select Series Calculation Type" at bounding box center [1061, 55] width 960 height 12
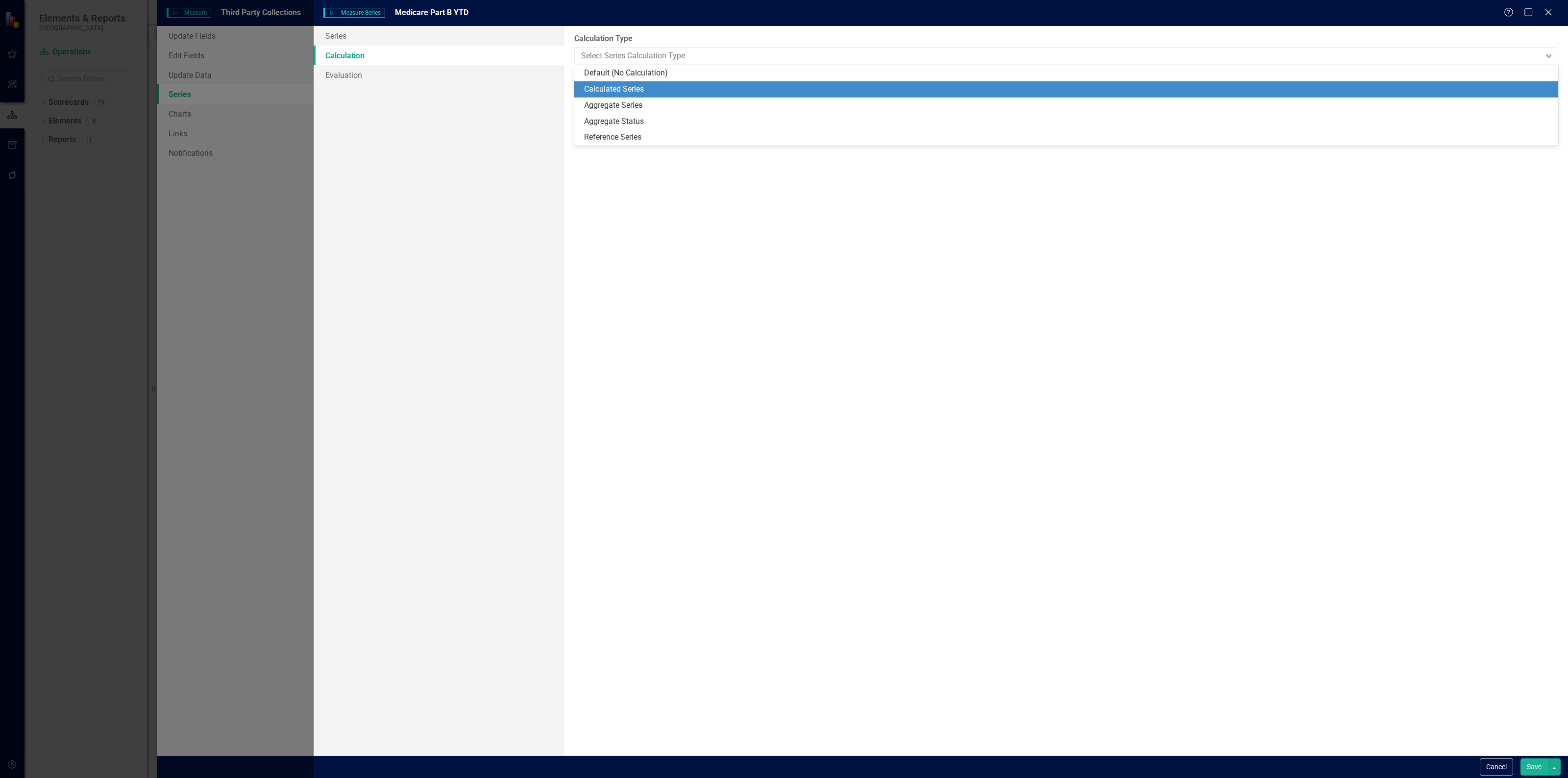
click at [626, 94] on div "Calculated Series" at bounding box center [1066, 89] width 984 height 16
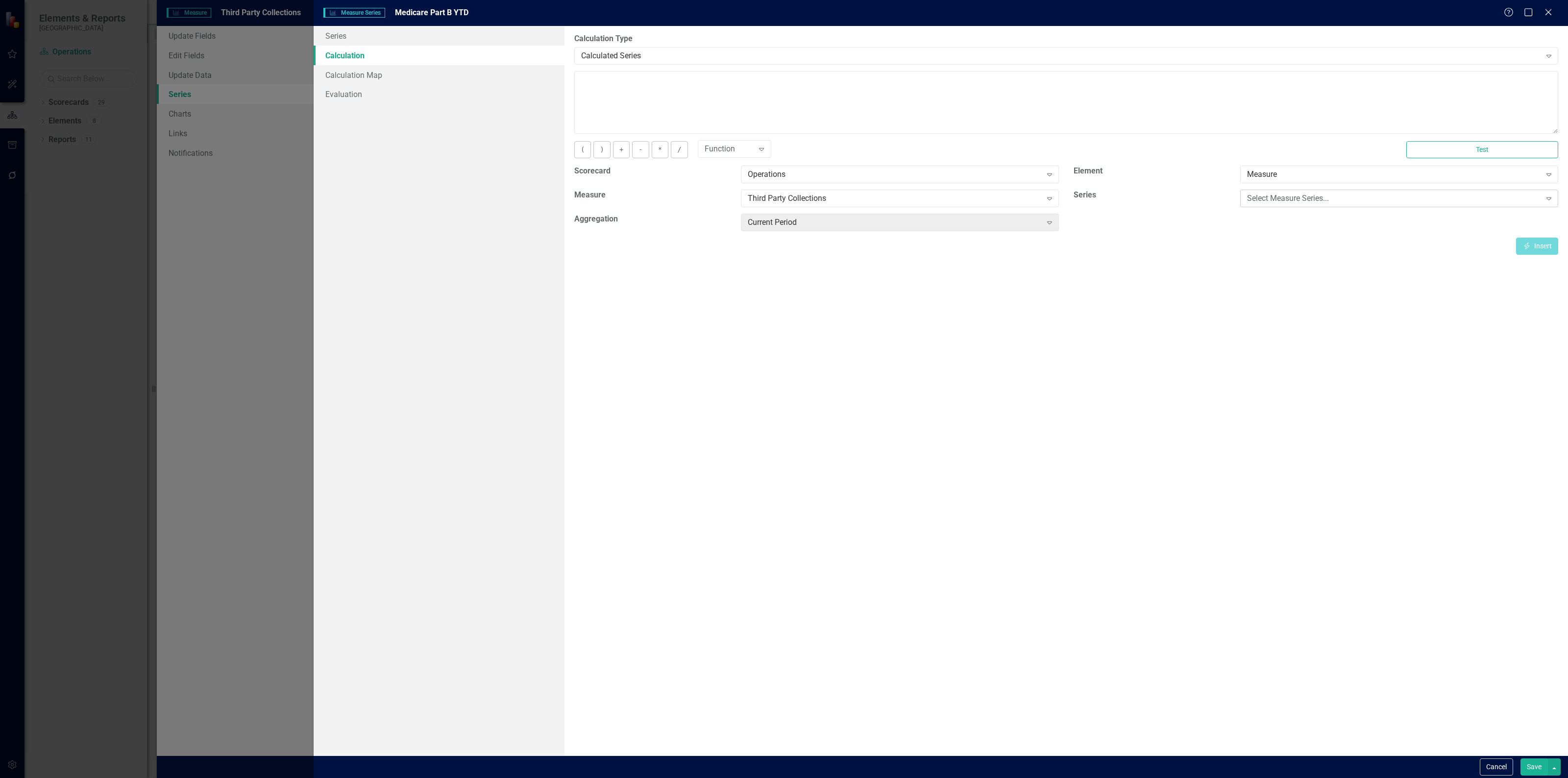
click at [1255, 195] on div "Select Measure Series..." at bounding box center [1394, 198] width 294 height 12
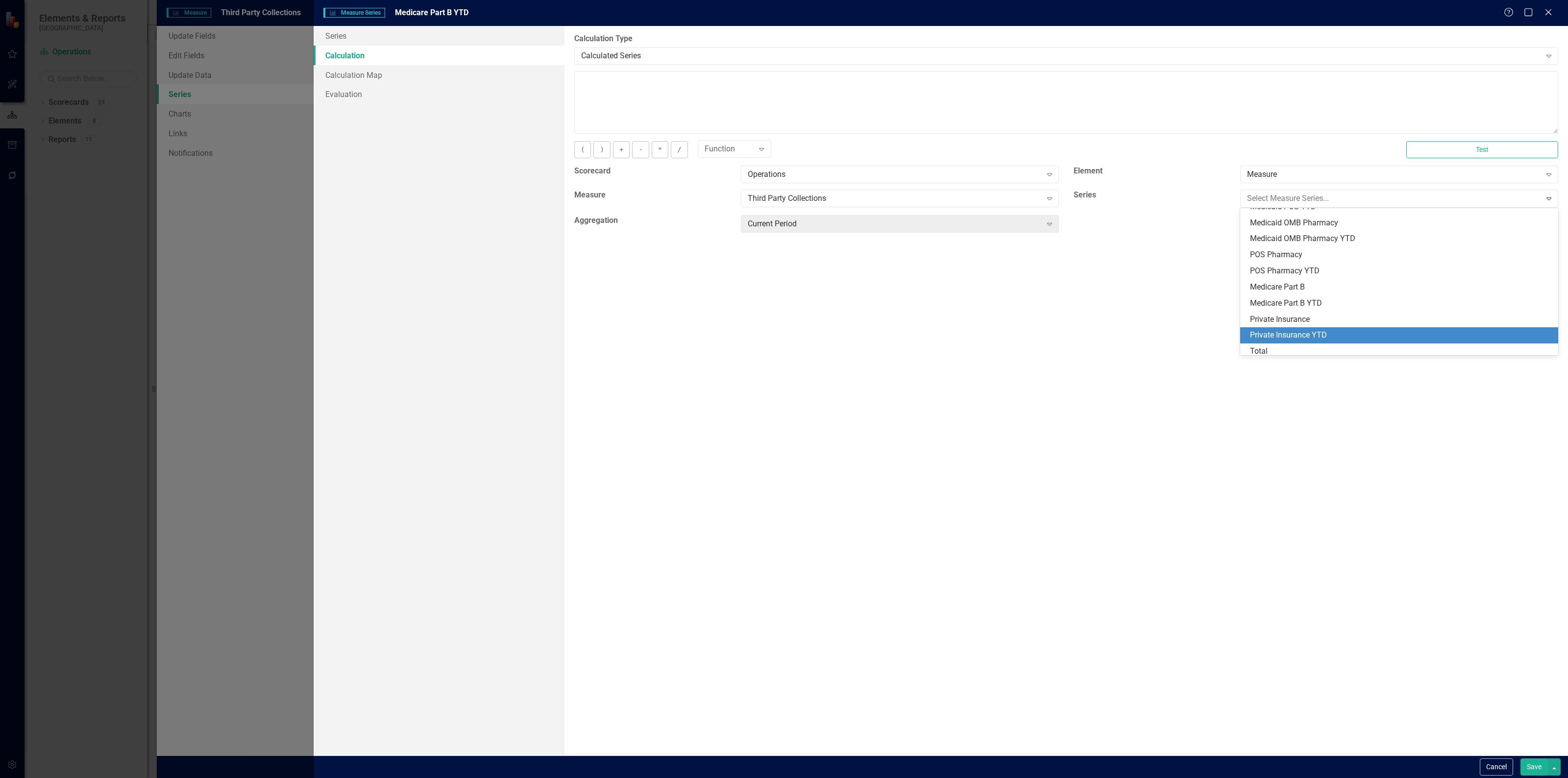
scroll to position [79, 0]
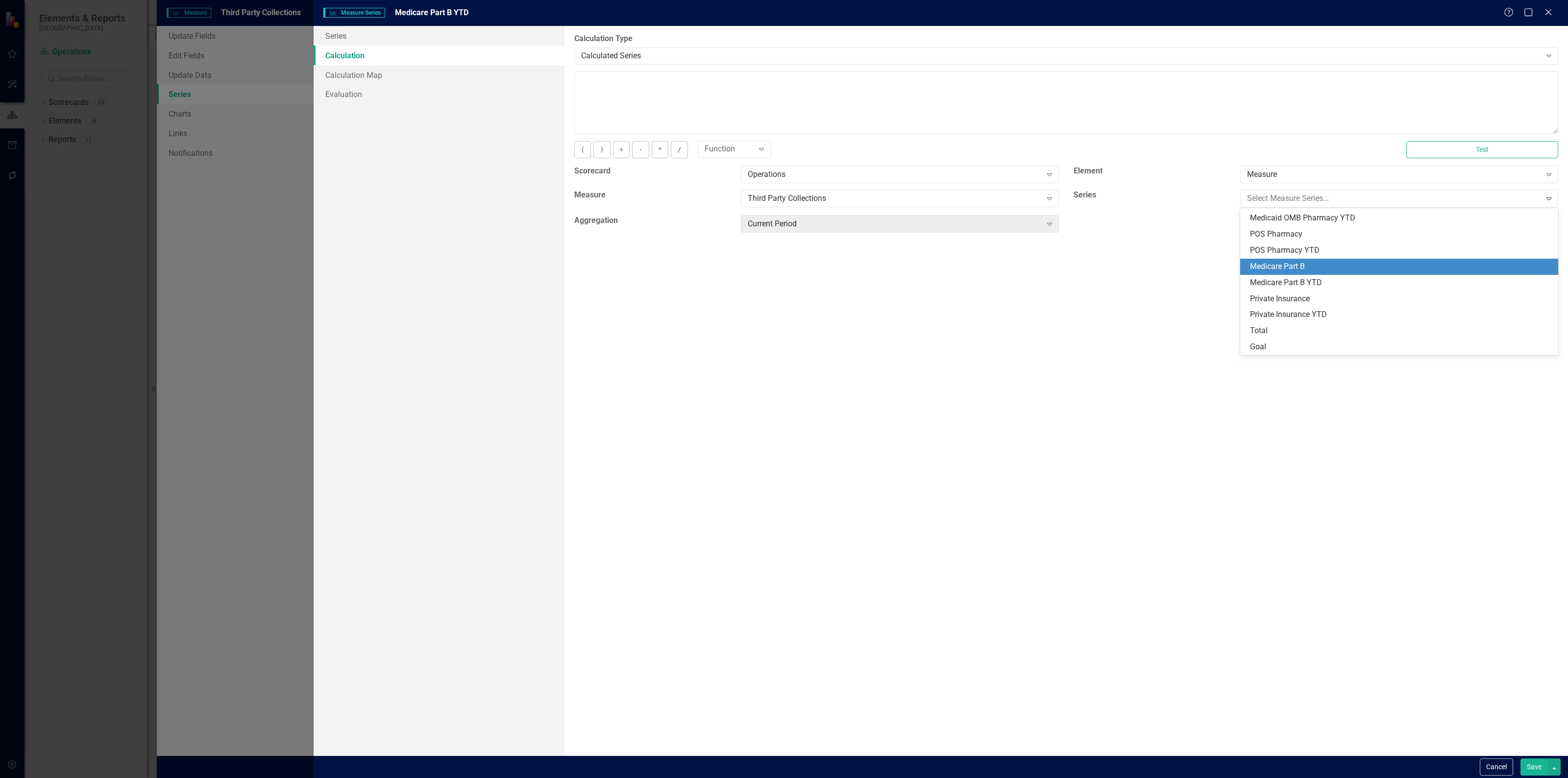
click at [1269, 268] on div "Medicare Part B" at bounding box center [1401, 267] width 303 height 12
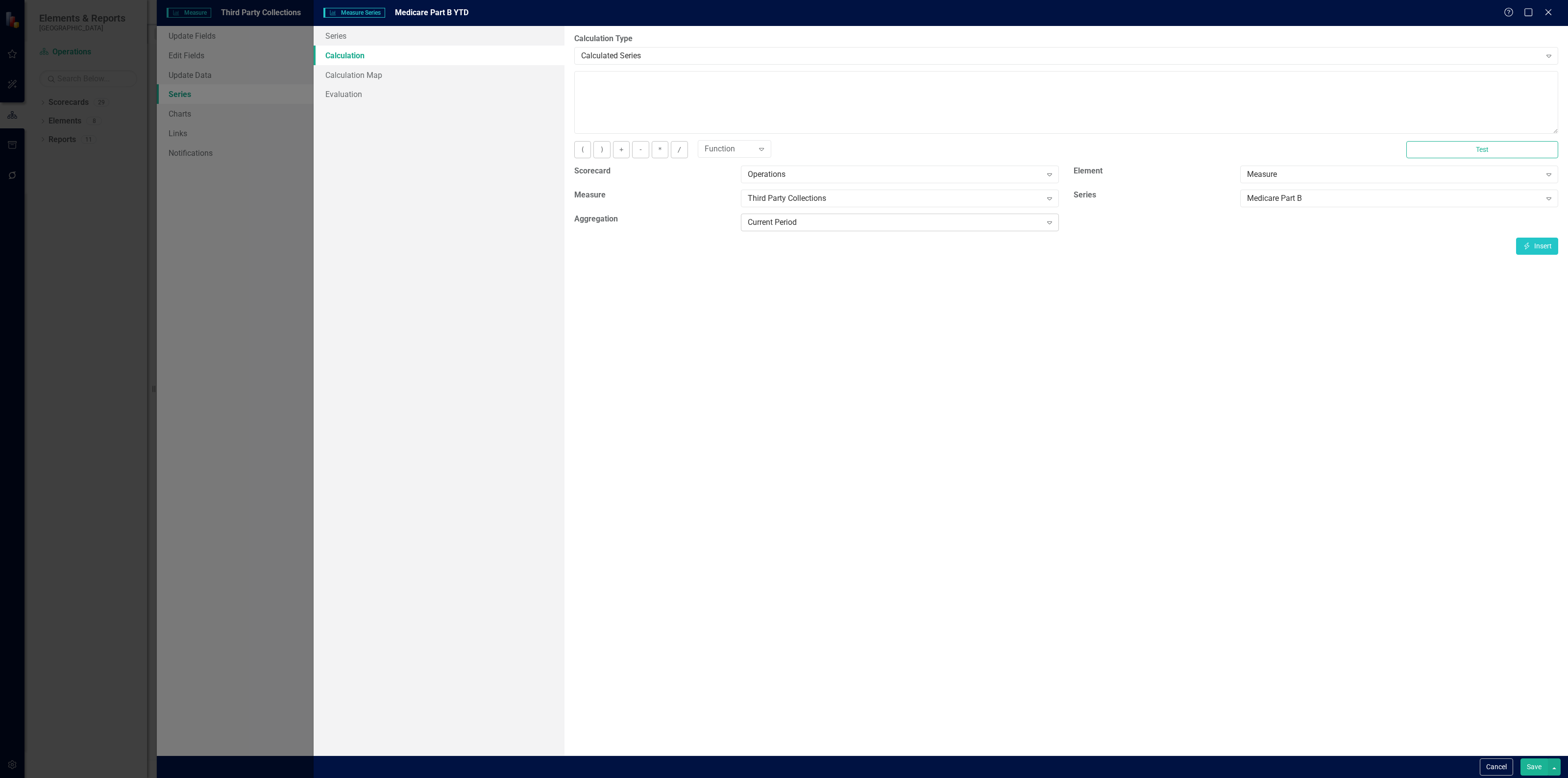
click at [986, 228] on div "Current Period" at bounding box center [894, 223] width 294 height 12
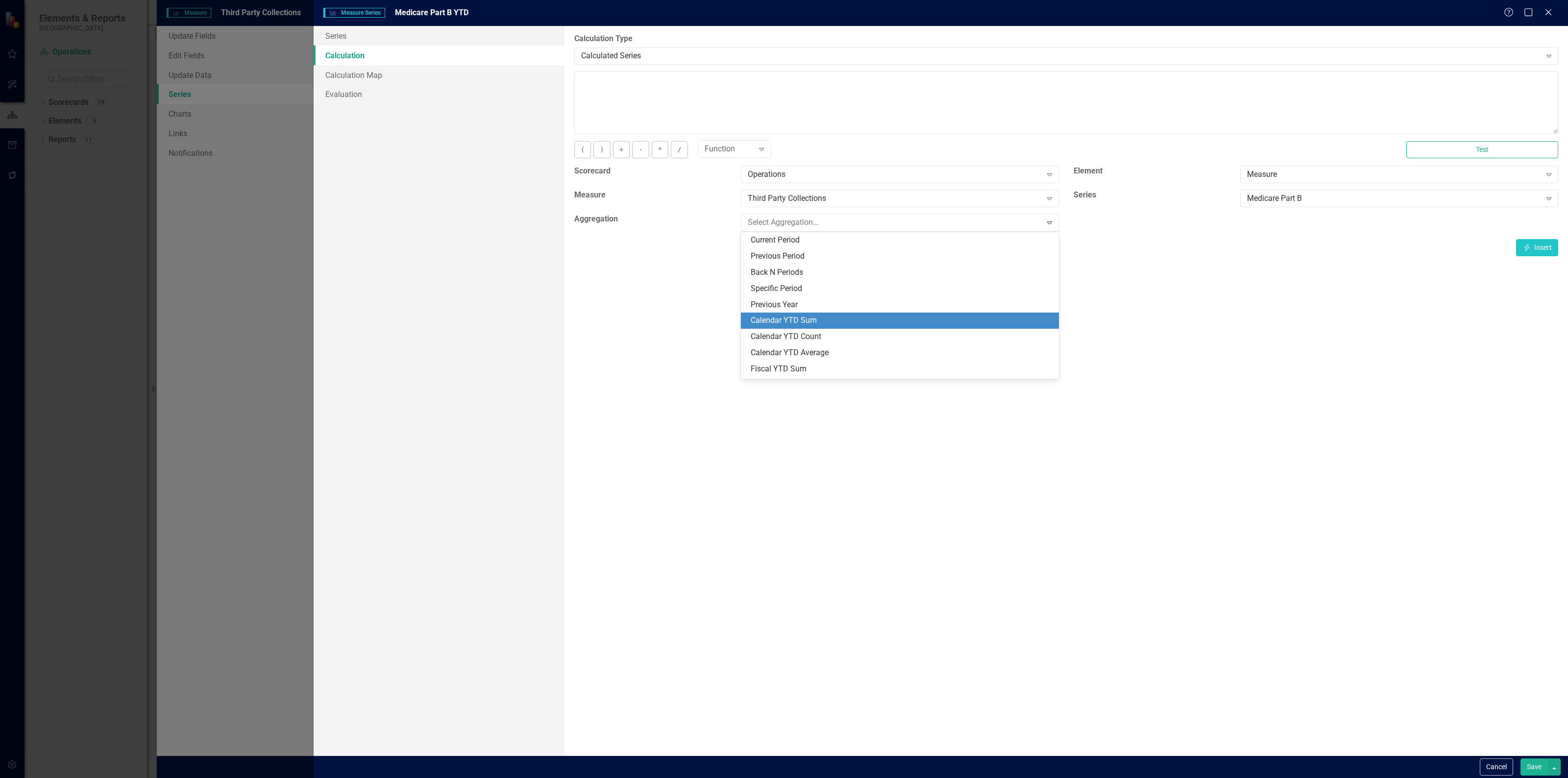
click at [828, 316] on div "Calendar YTD Sum" at bounding box center [901, 321] width 303 height 12
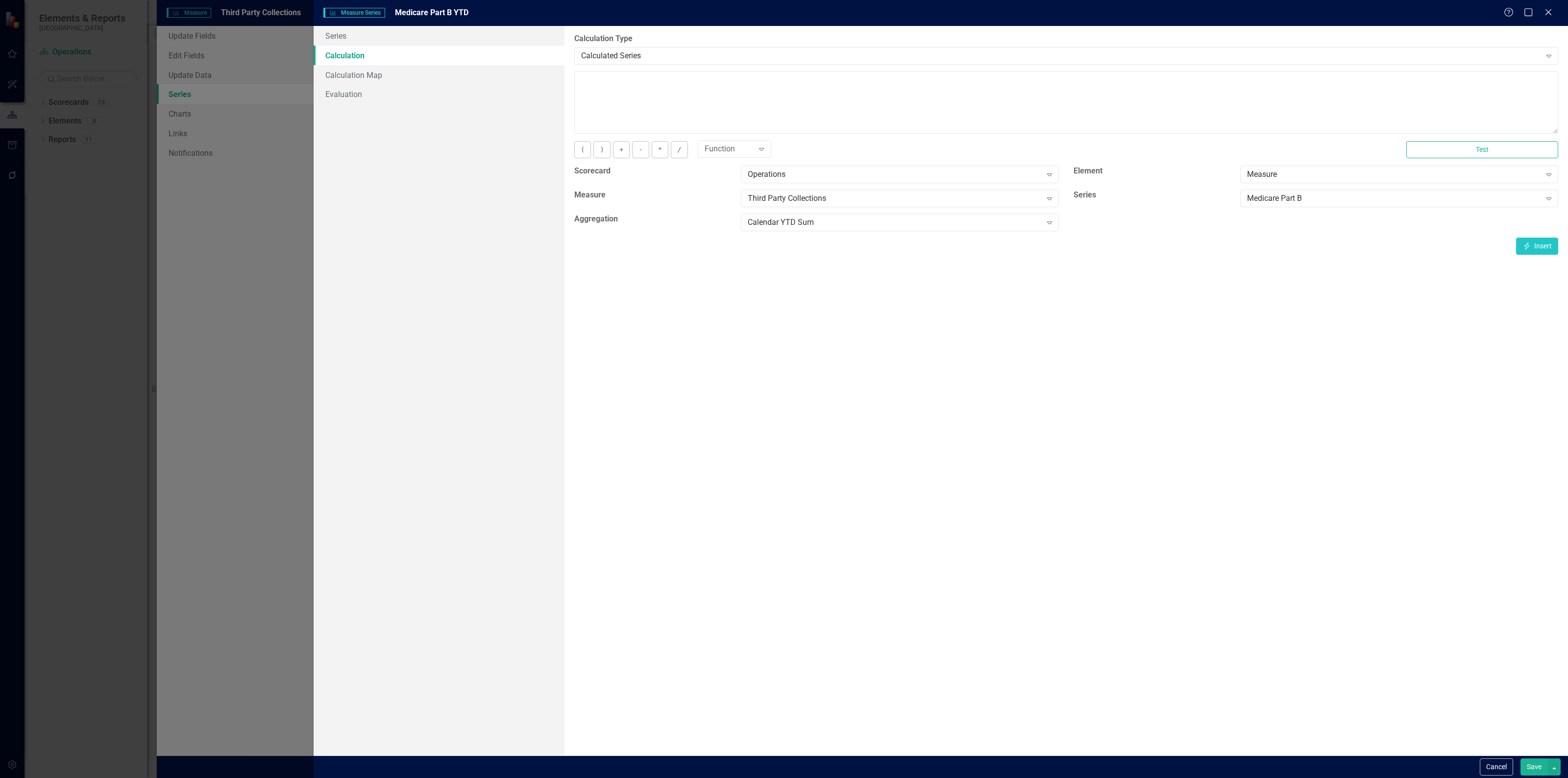
click at [1527, 765] on button "Save" at bounding box center [1534, 767] width 27 height 17
click at [1469, 765] on button "Cancel" at bounding box center [1471, 767] width 33 height 17
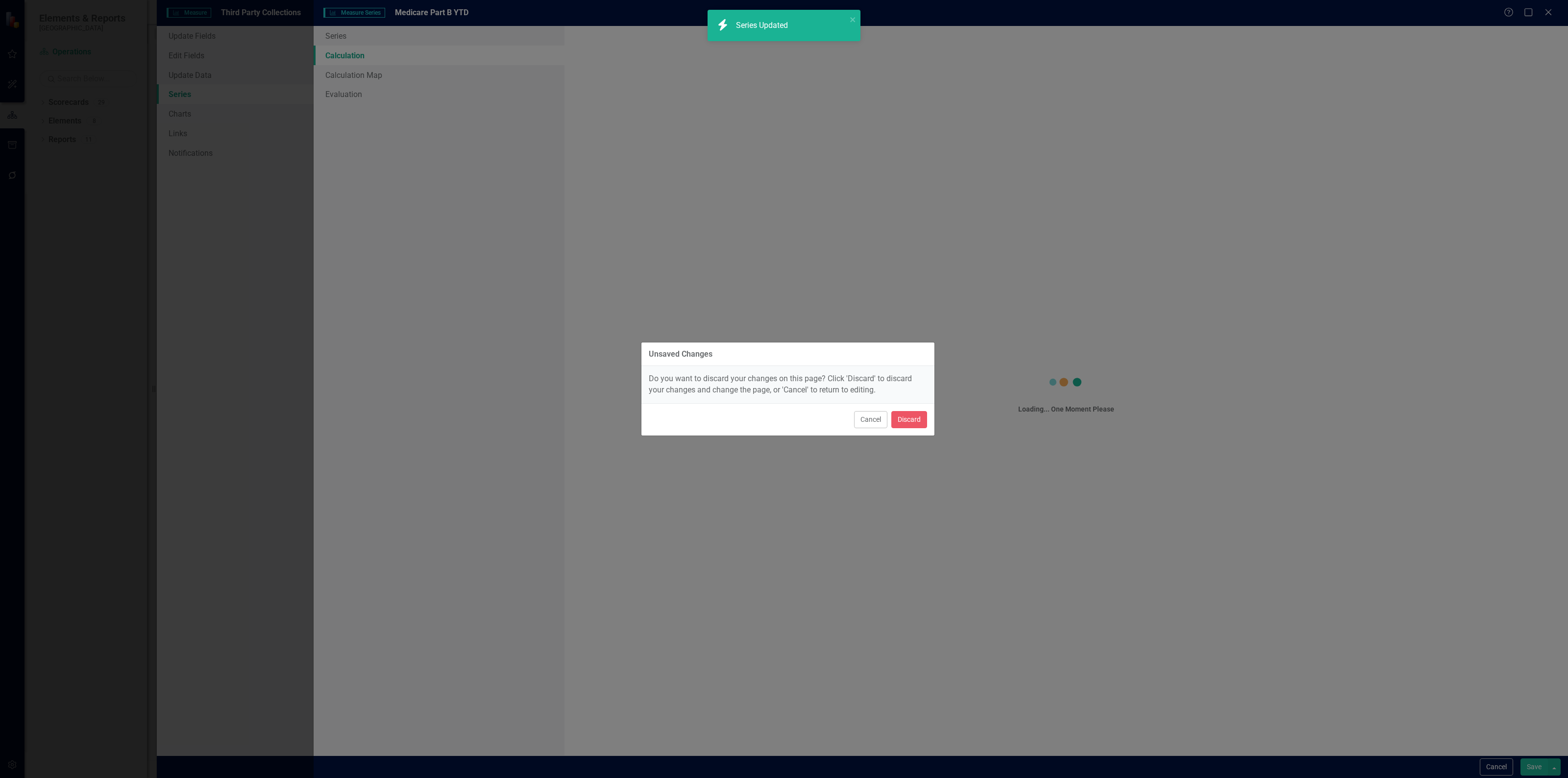
click at [878, 418] on div "Drag Private Insurance Trash Dropdown Menu" at bounding box center [1003, 417] width 1110 height 24
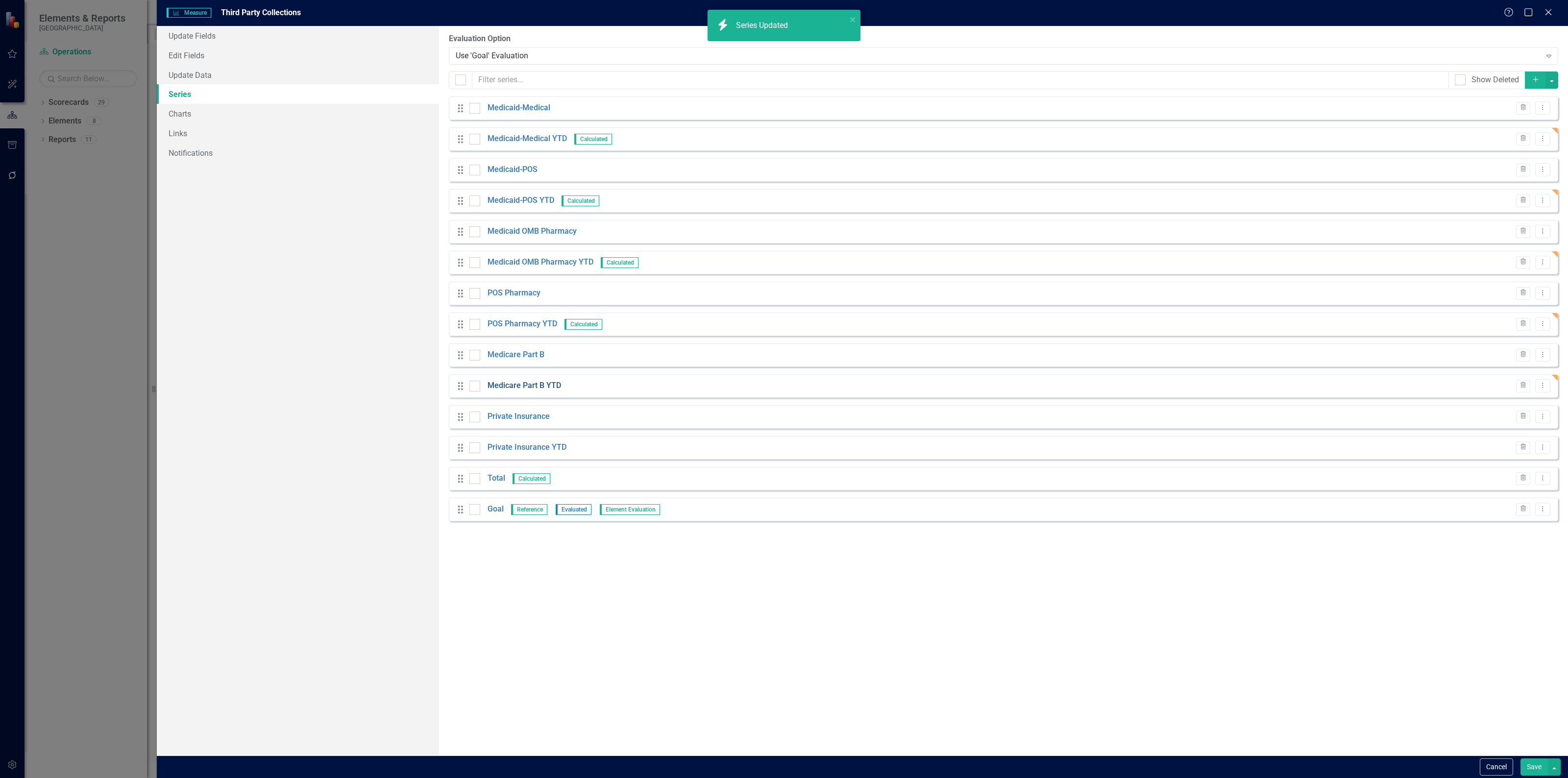
click at [522, 385] on link "Medicare Part B YTD" at bounding box center [524, 386] width 74 height 12
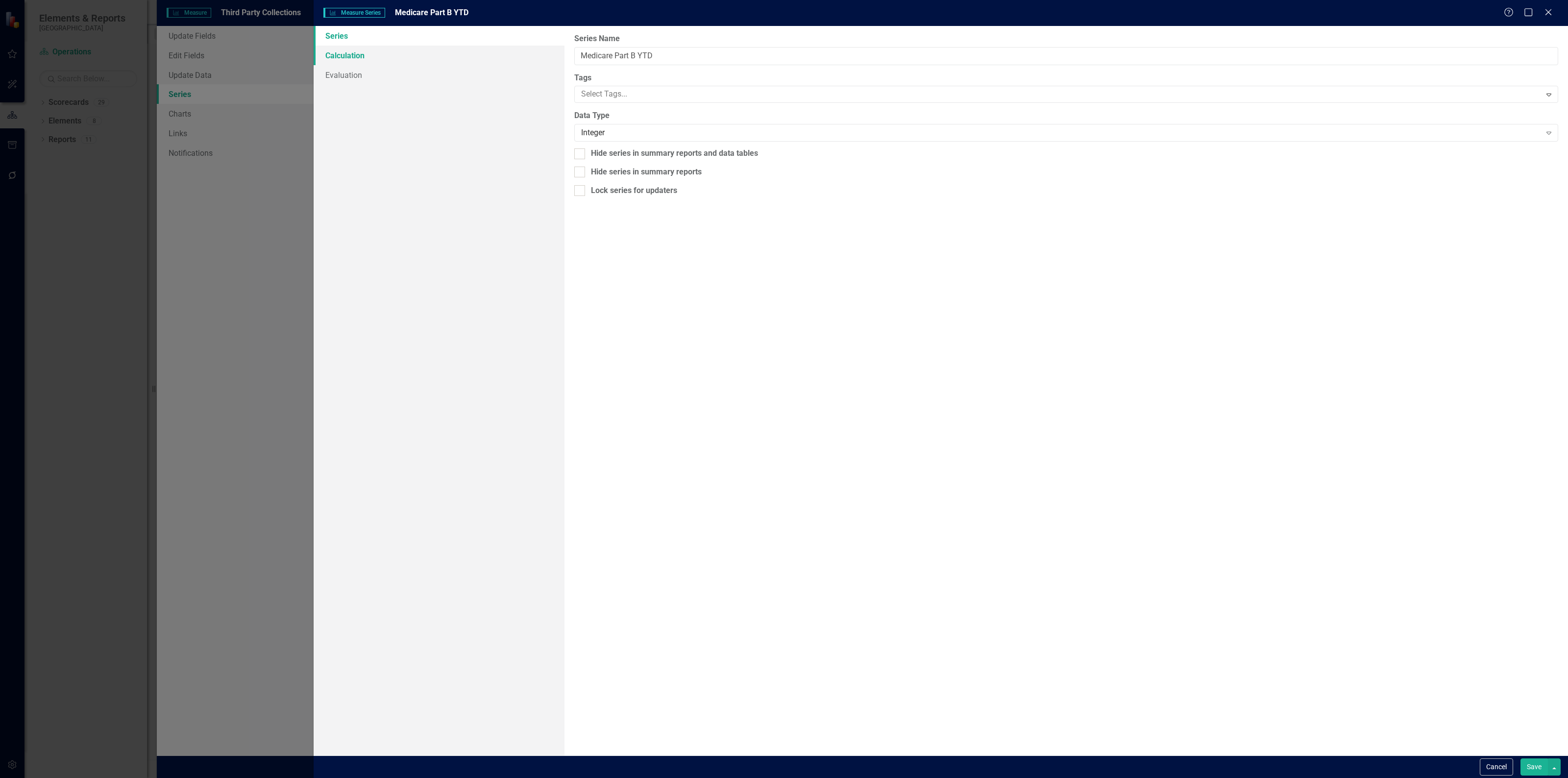
click at [354, 54] on link "Calculation" at bounding box center [439, 55] width 251 height 19
click at [684, 47] on div "Select Series Calculation Type Expand" at bounding box center [1066, 55] width 984 height 18
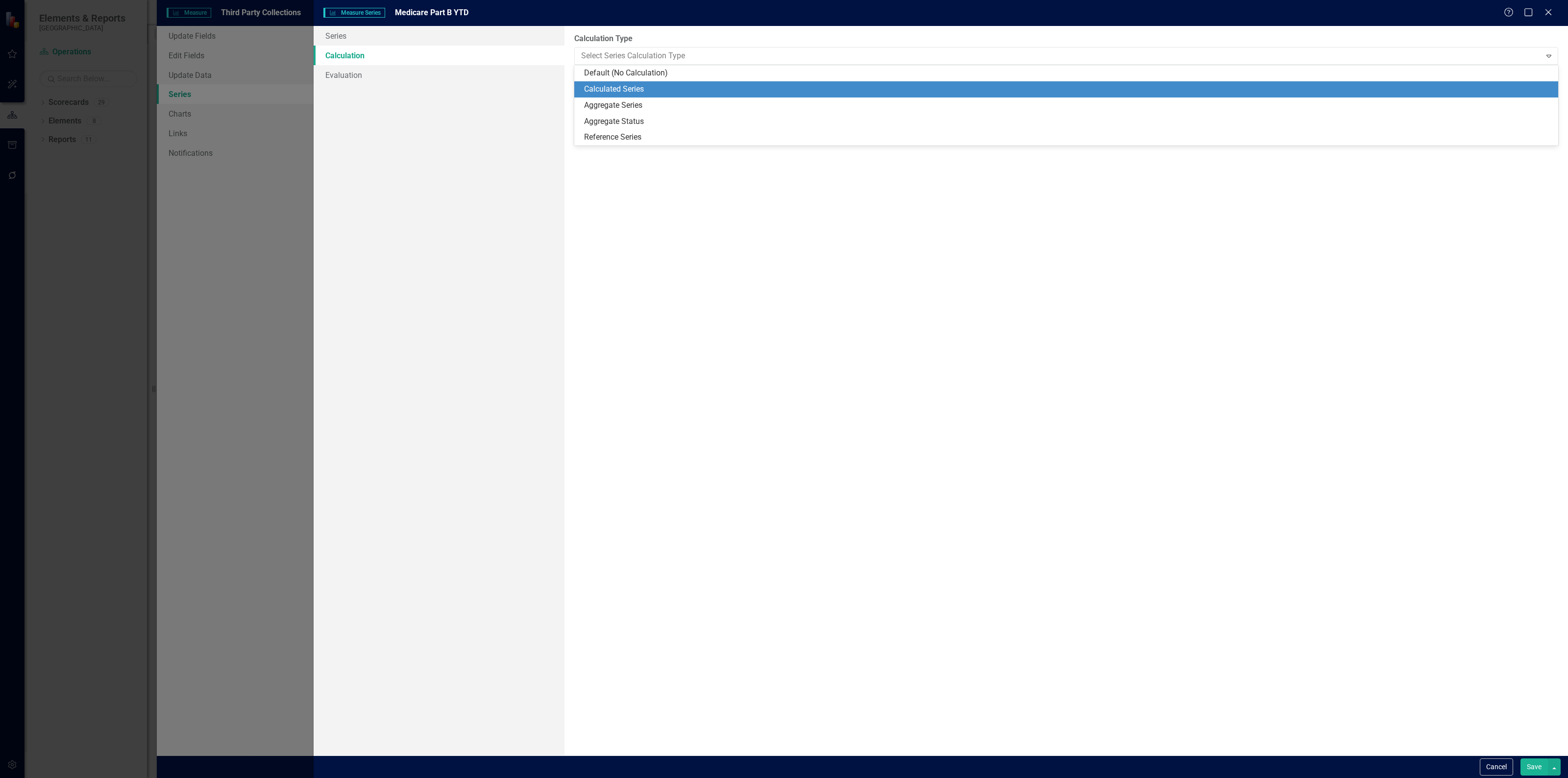
click at [660, 86] on div "Calculated Series" at bounding box center [1068, 89] width 968 height 12
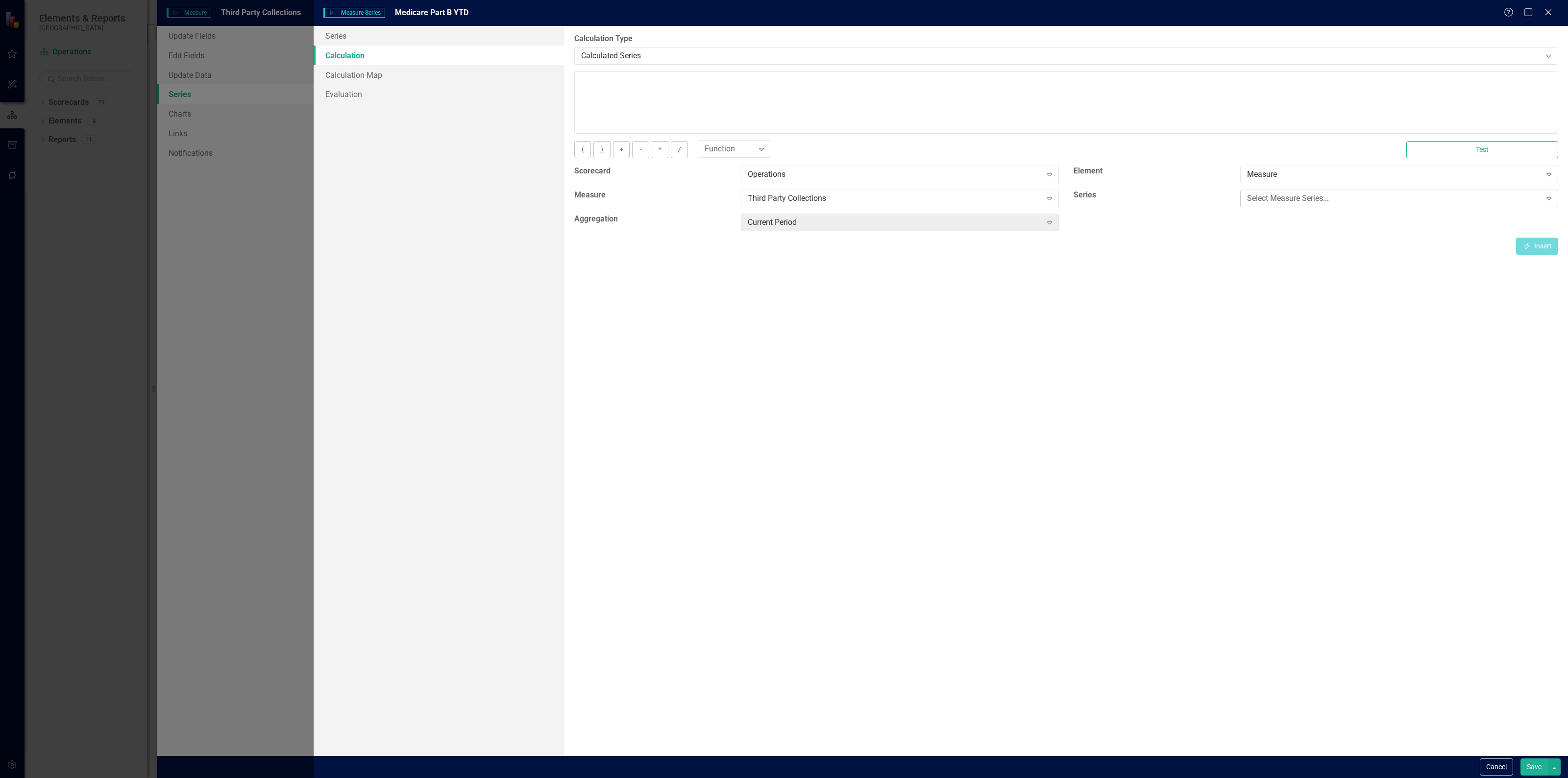
click at [1293, 192] on div "Select Measure Series... Expand" at bounding box center [1399, 198] width 318 height 18
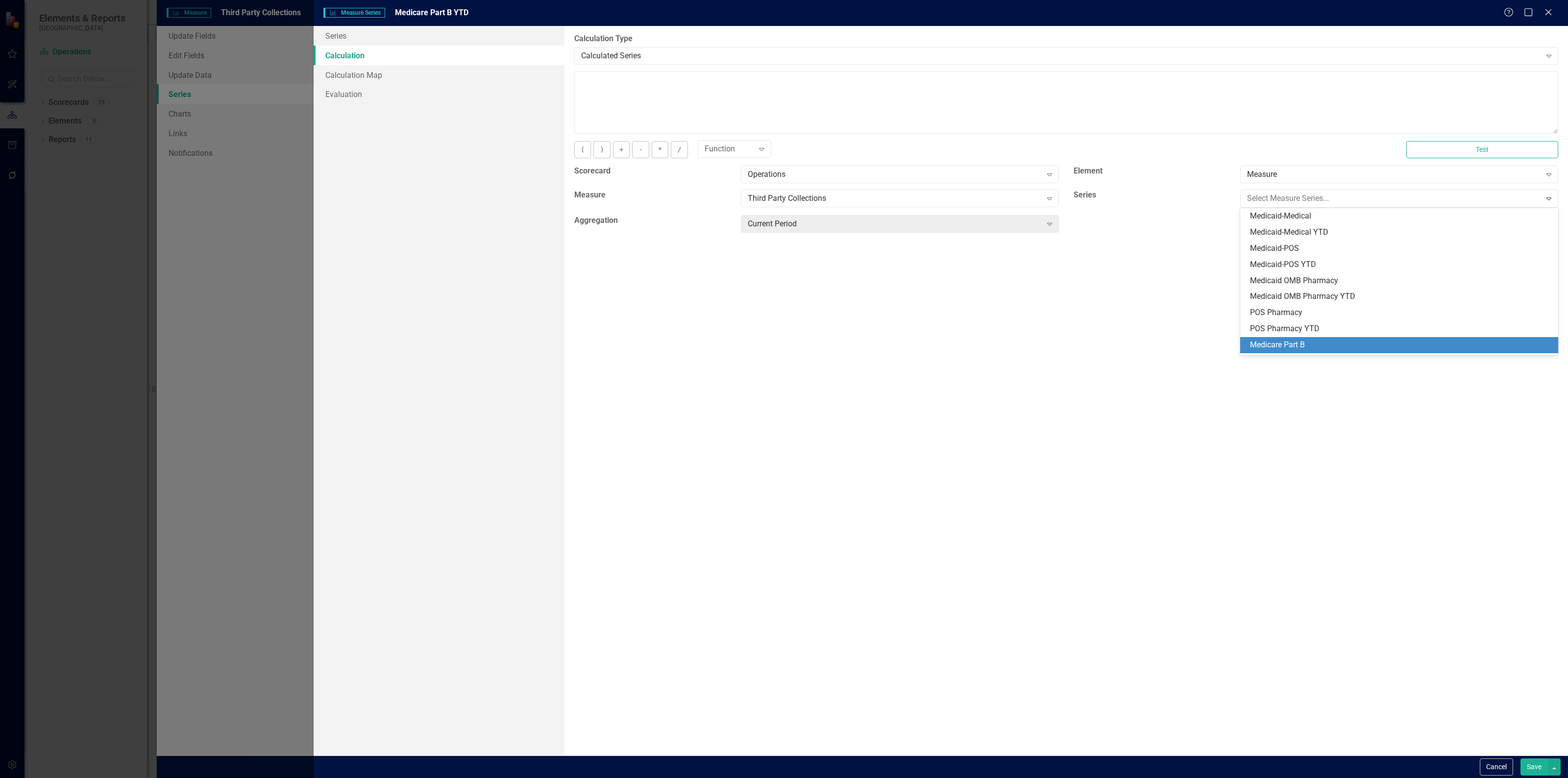
click at [1278, 344] on div "Medicare Part B" at bounding box center [1401, 345] width 303 height 12
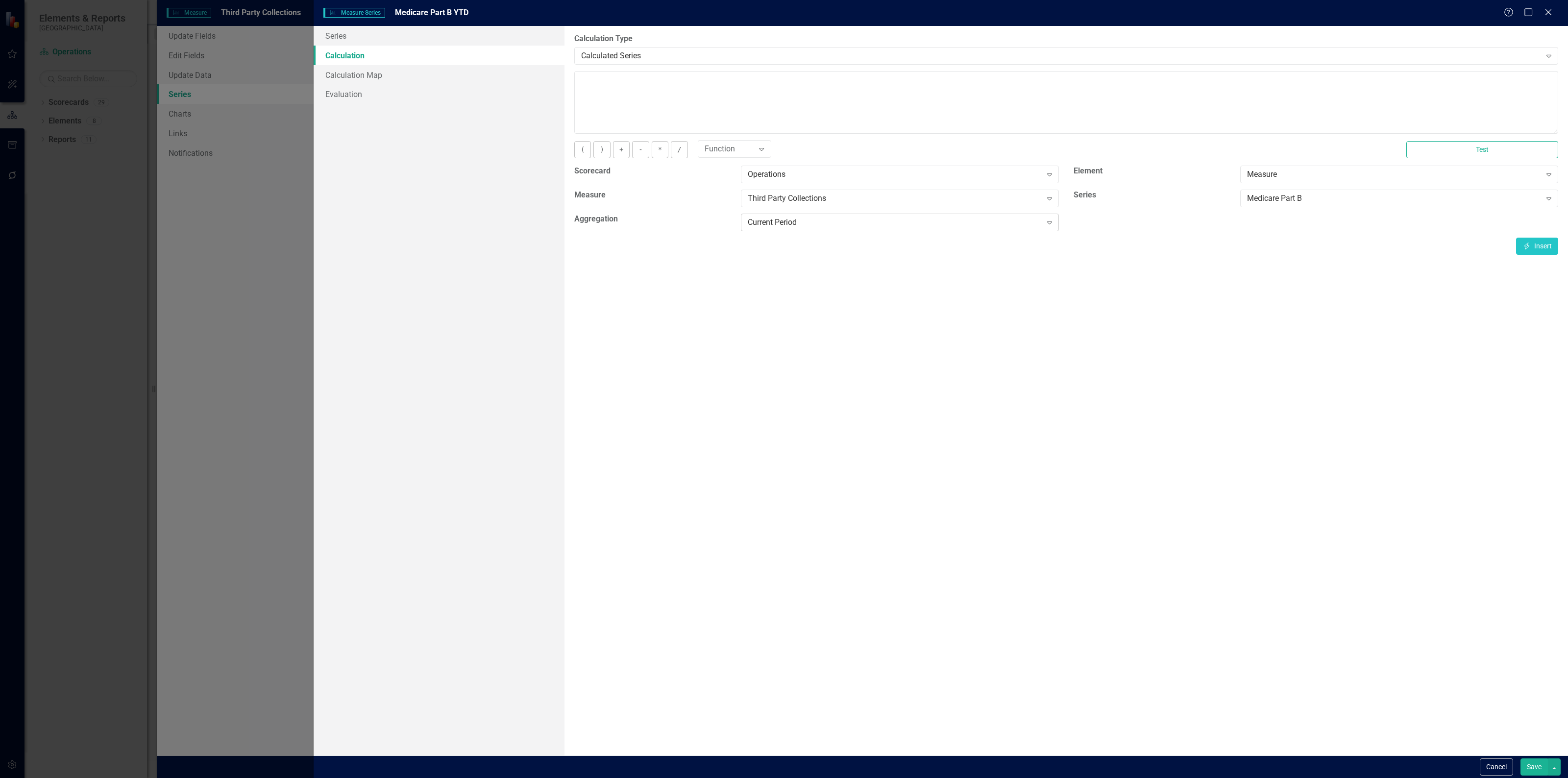
click at [989, 225] on div "Current Period" at bounding box center [894, 223] width 294 height 12
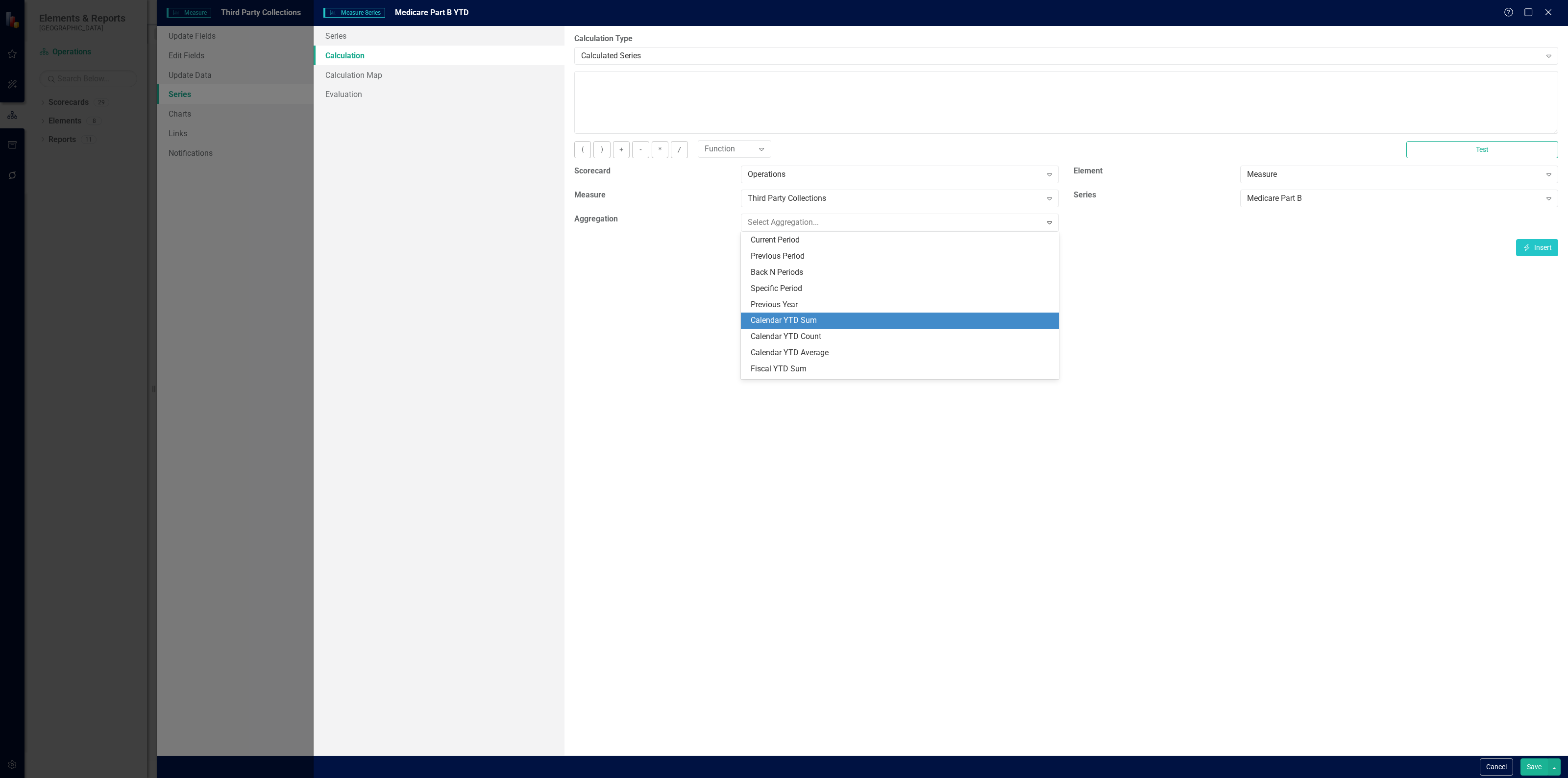
click at [856, 317] on div "Calendar YTD Sum" at bounding box center [901, 321] width 303 height 12
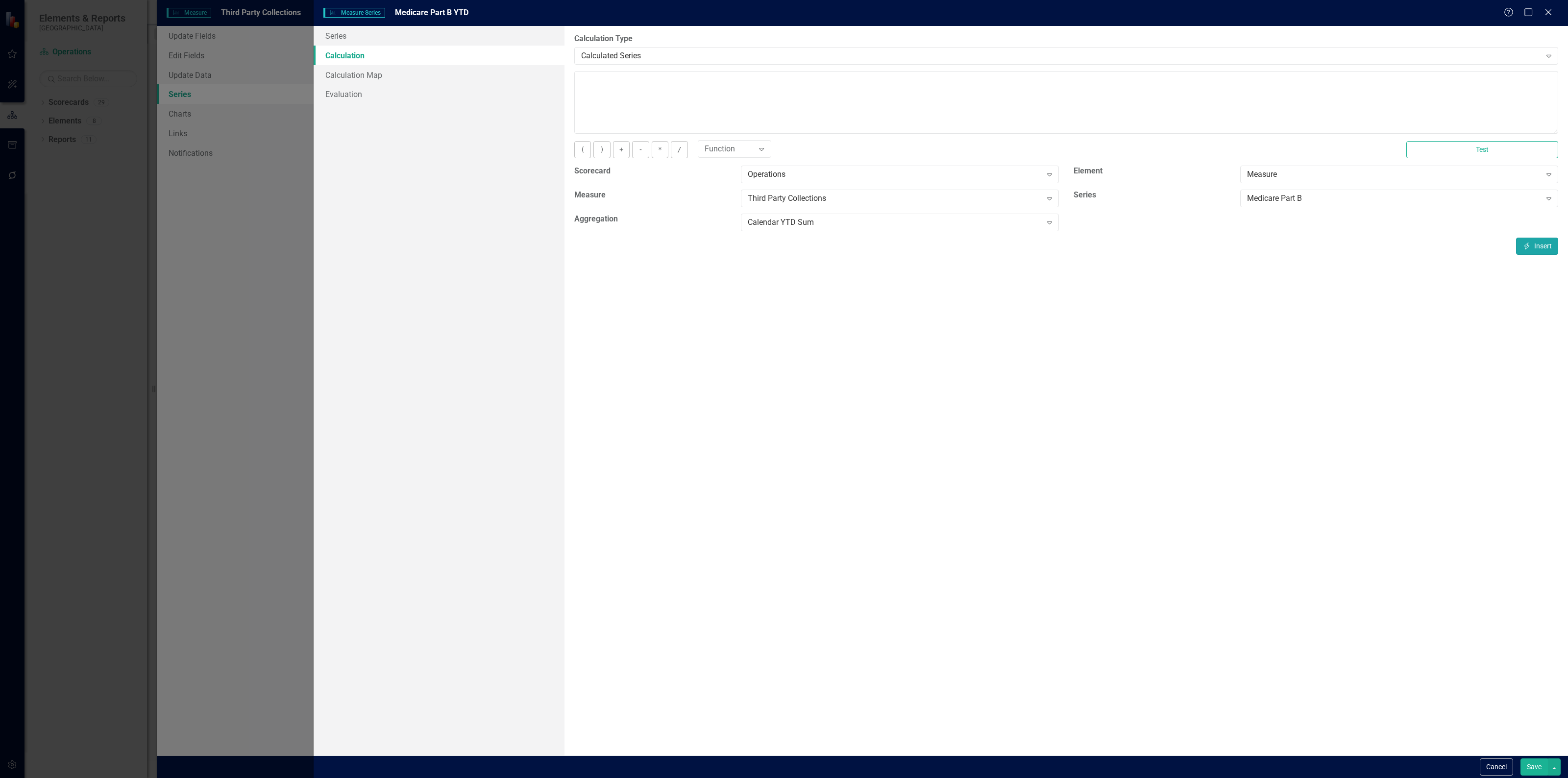
click at [1537, 244] on button "Insert Insert" at bounding box center [1537, 246] width 42 height 17
type textarea "[m1856443][Medicare Part B][CalendarYTDSum]"
click at [1533, 763] on button "Save" at bounding box center [1534, 767] width 27 height 17
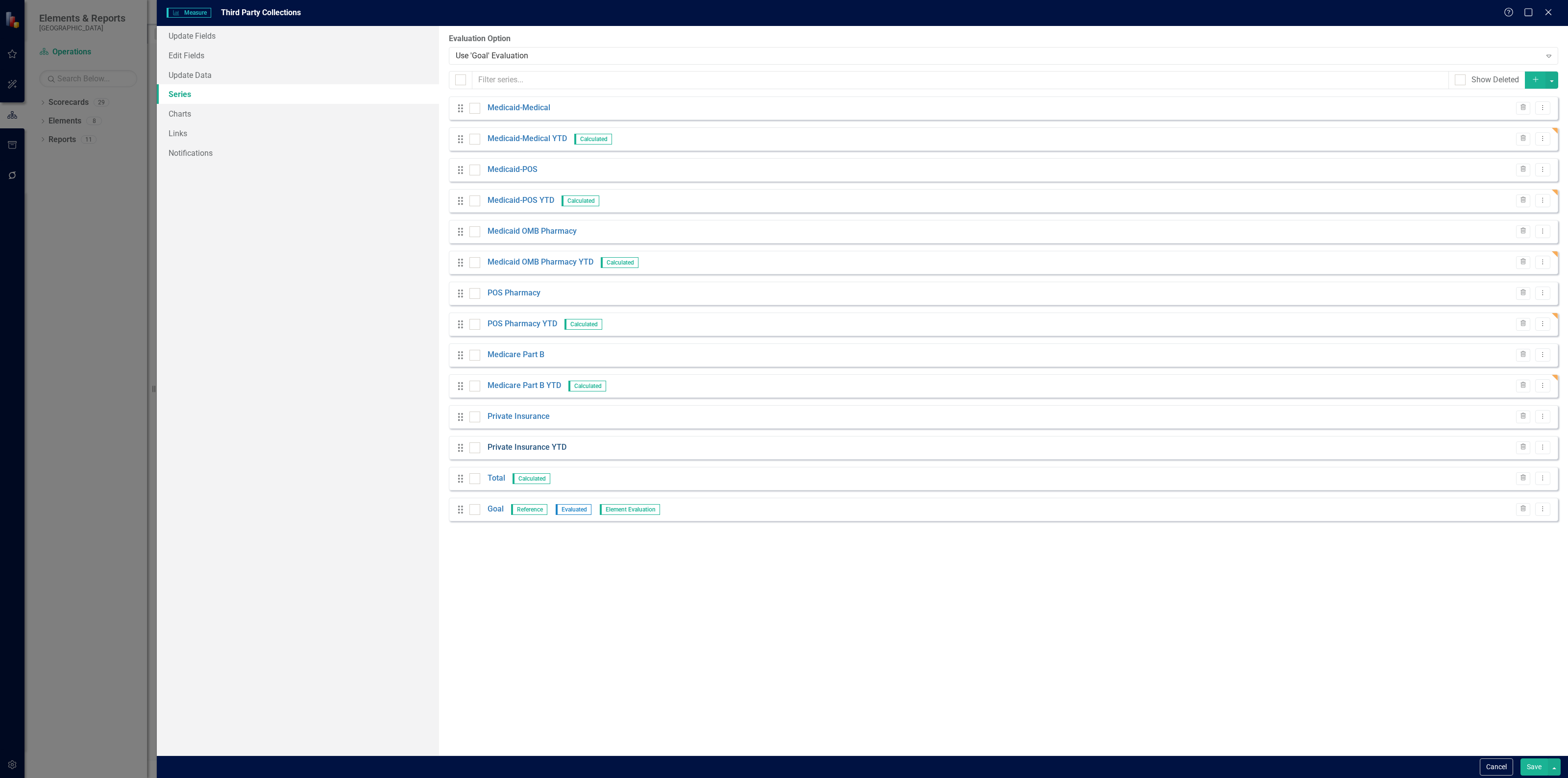
click at [536, 444] on link "Private Insurance YTD" at bounding box center [527, 447] width 79 height 12
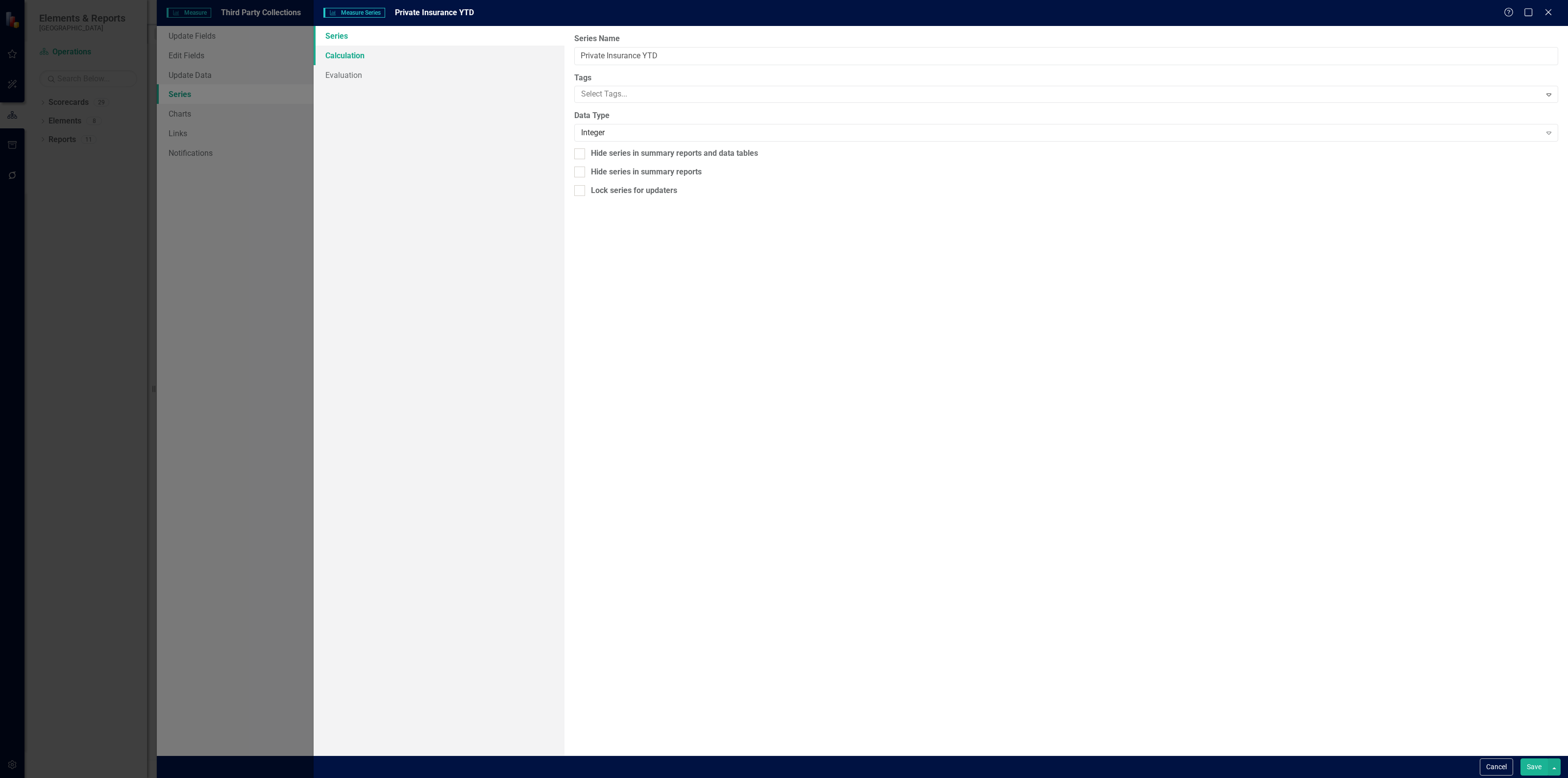
click at [366, 54] on link "Calculation" at bounding box center [439, 55] width 251 height 19
click at [620, 49] on div "Select Series Calculation Type Expand" at bounding box center [1066, 55] width 984 height 18
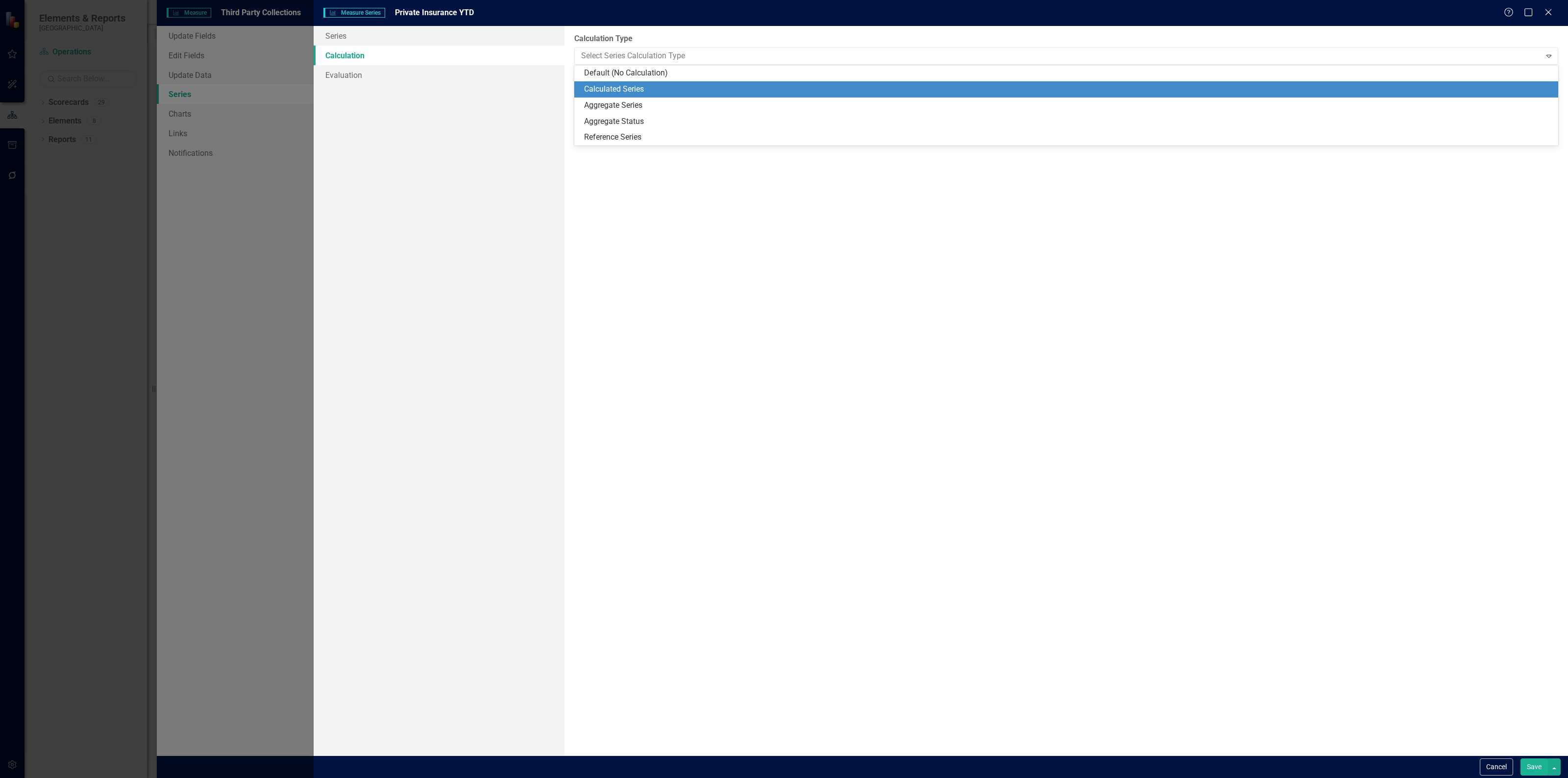
click at [615, 86] on div "Calculated Series" at bounding box center [1068, 89] width 968 height 12
